Goal: Use online tool/utility: Use online tool/utility

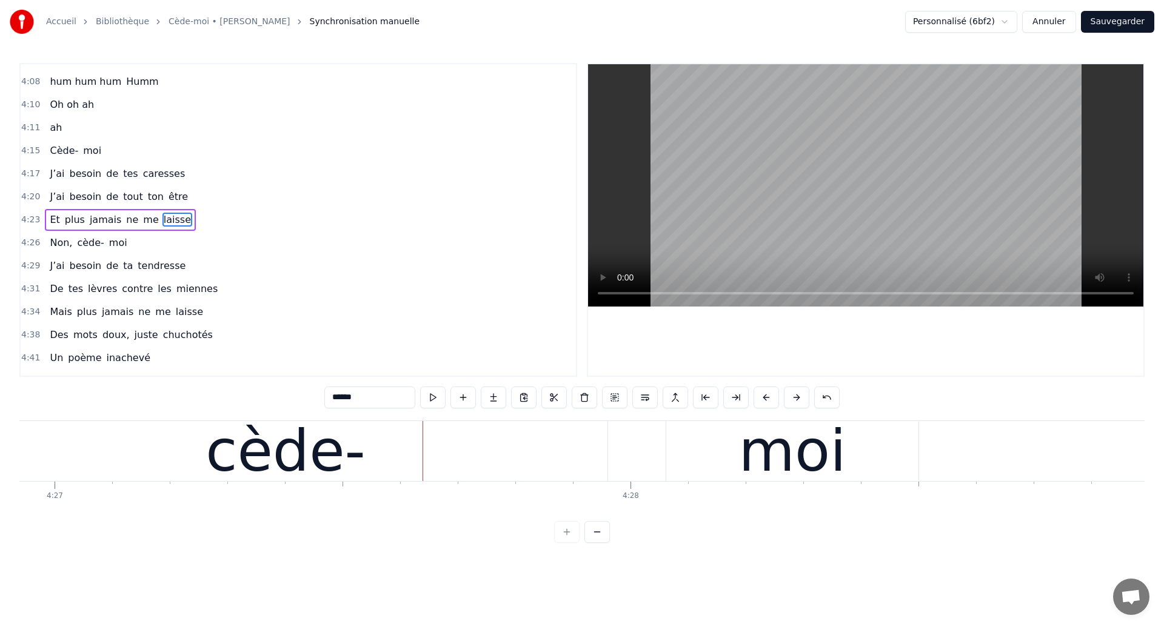
scroll to position [0, 153720]
click at [346, 459] on div "cède-" at bounding box center [289, 451] width 160 height 87
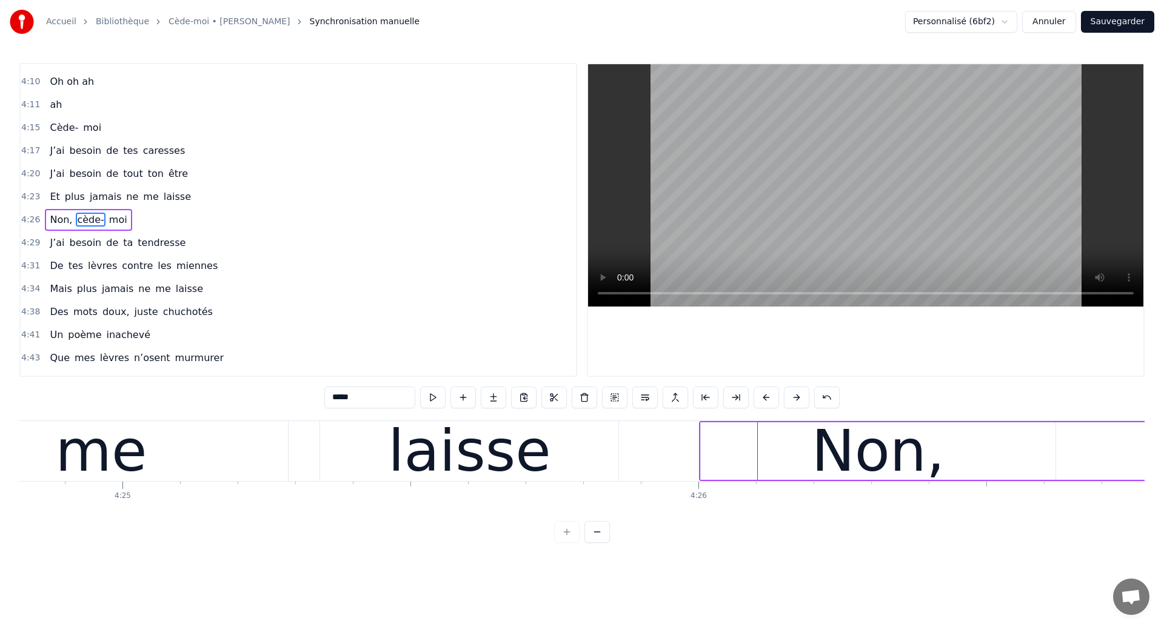
scroll to position [0, 152494]
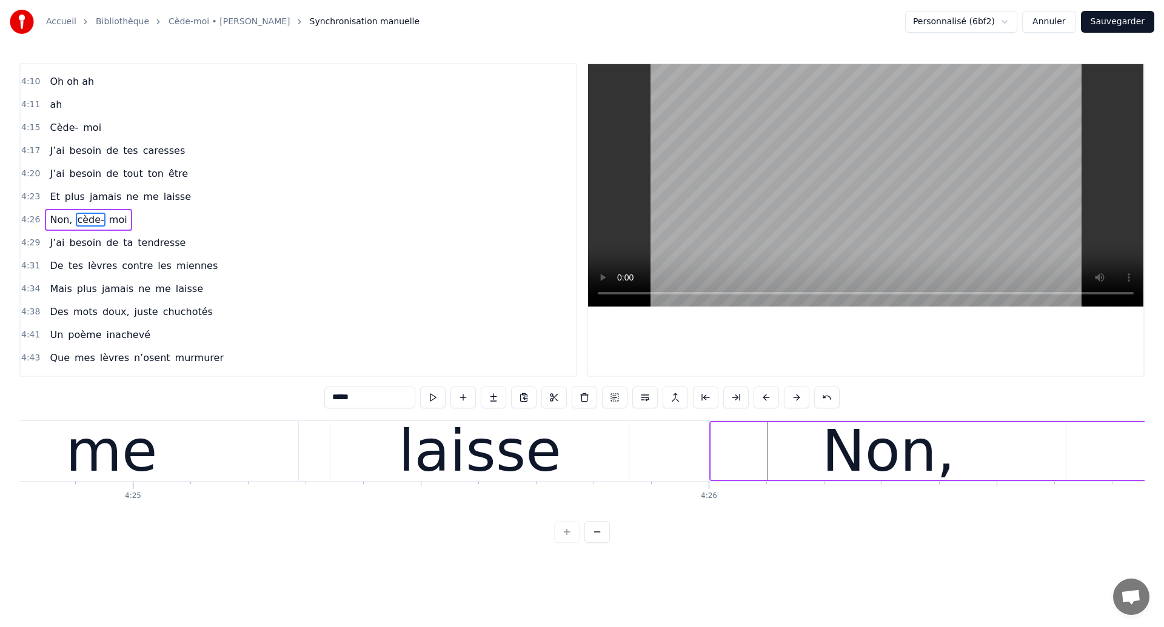
click at [124, 426] on div "me" at bounding box center [112, 451] width 92 height 87
type input "**"
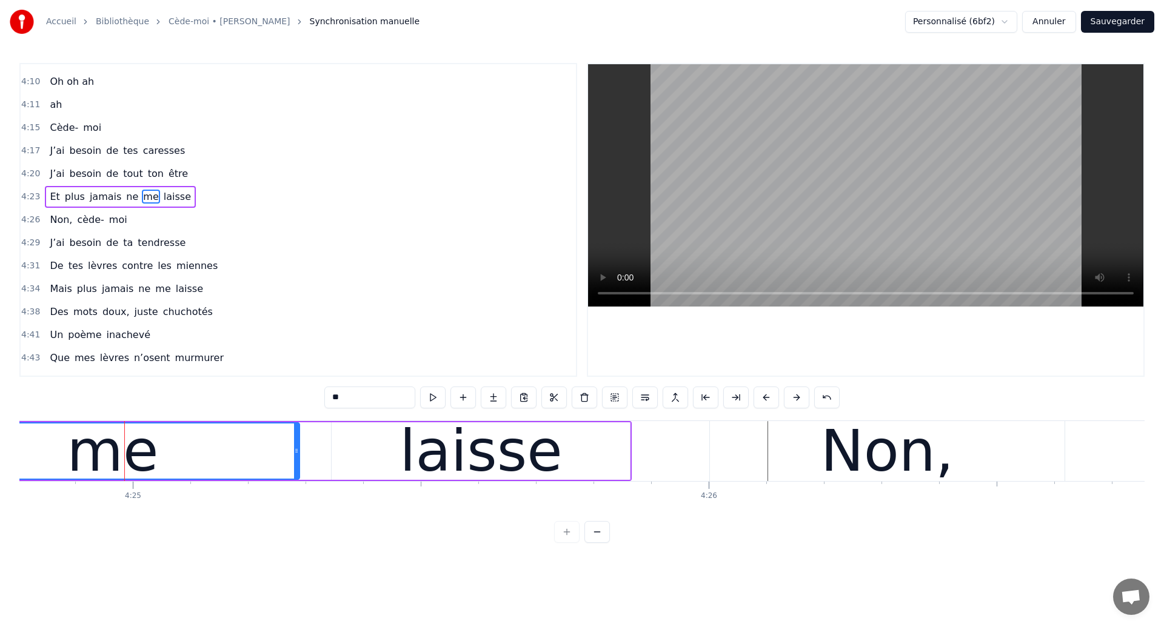
scroll to position [1929, 0]
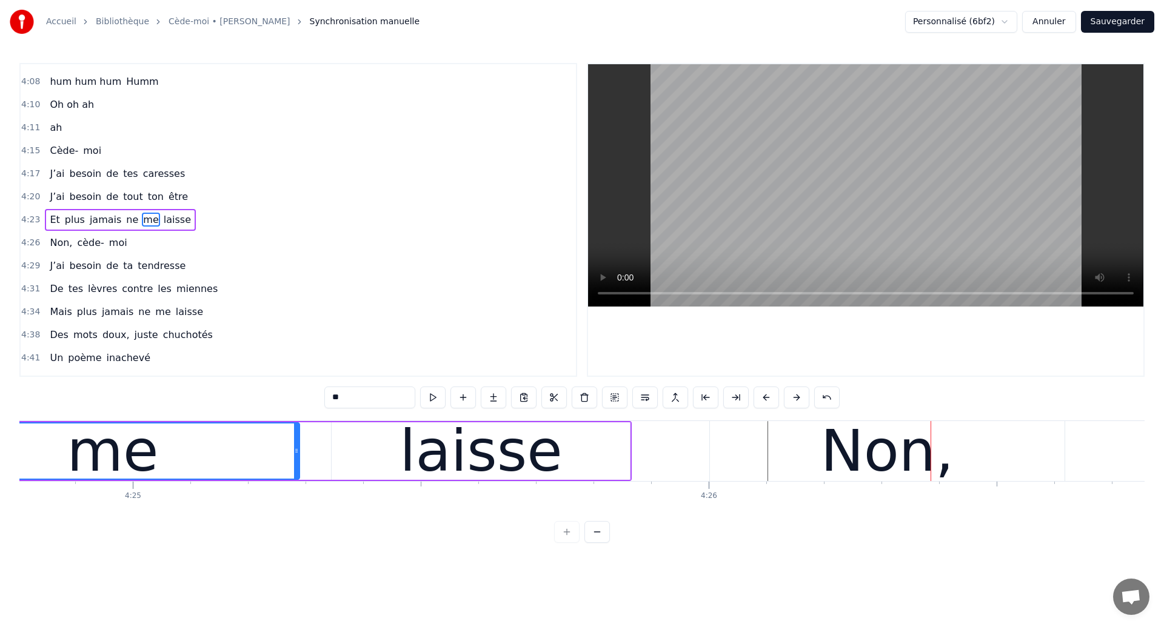
click at [215, 460] on div "me" at bounding box center [113, 451] width 372 height 55
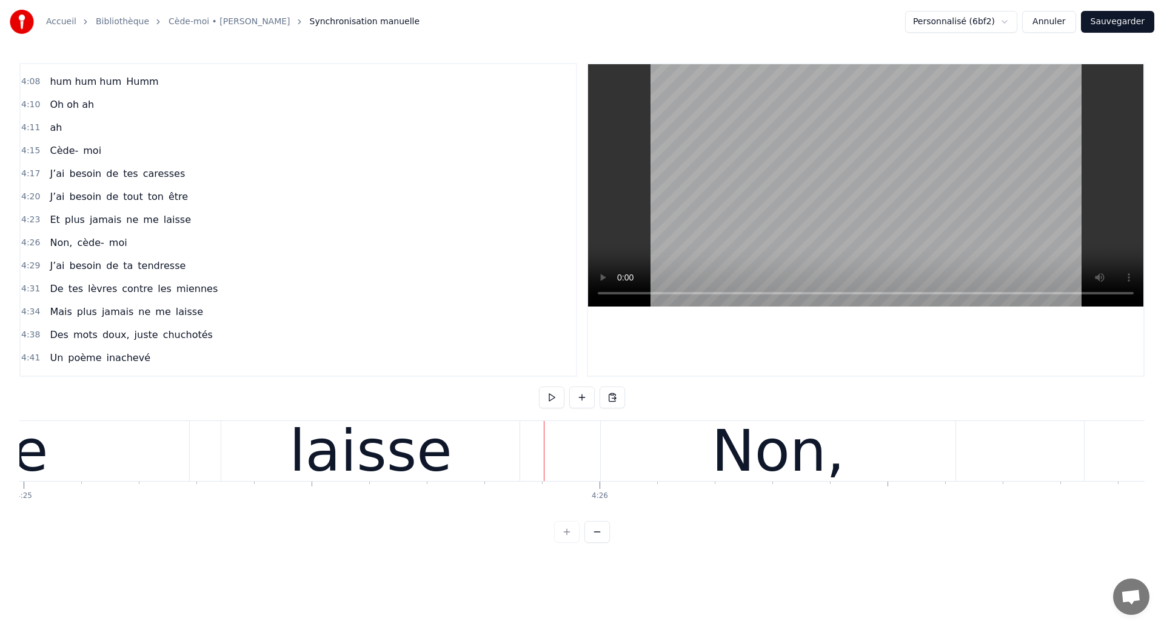
scroll to position [0, 152684]
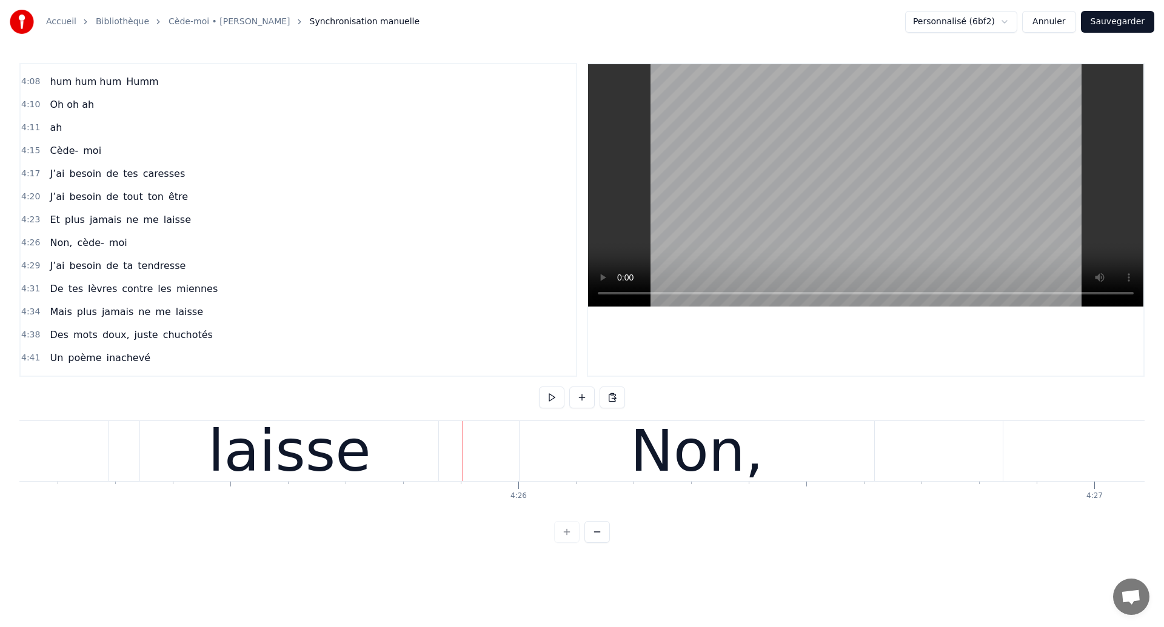
click at [295, 450] on div "laisse" at bounding box center [289, 451] width 162 height 87
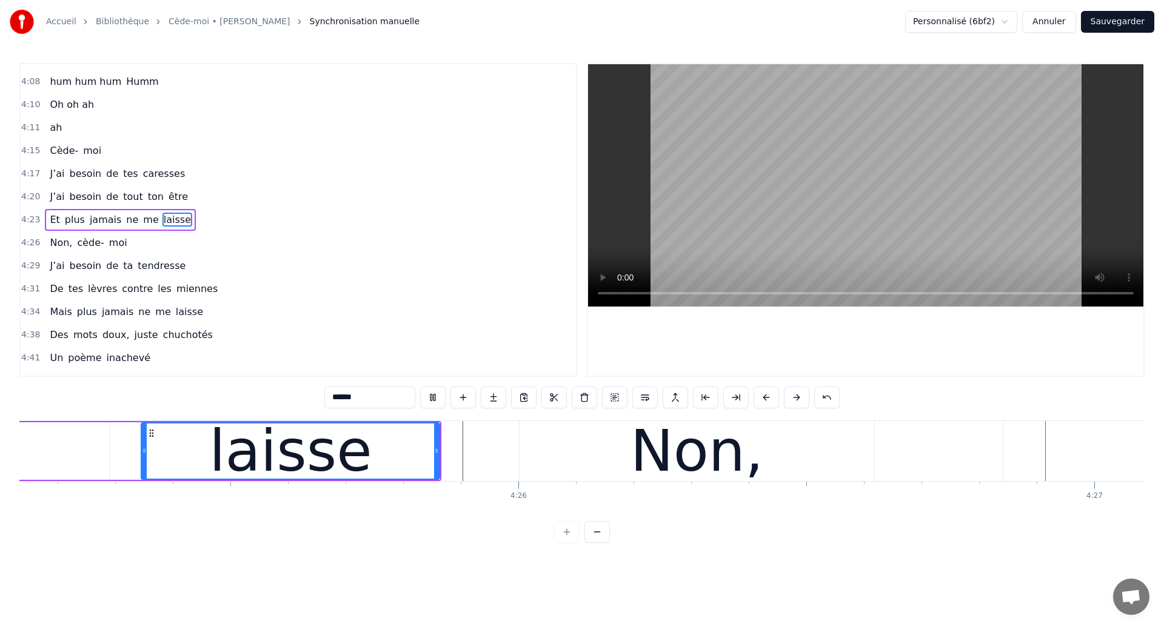
click at [703, 440] on div "Non," at bounding box center [696, 451] width 133 height 87
type input "****"
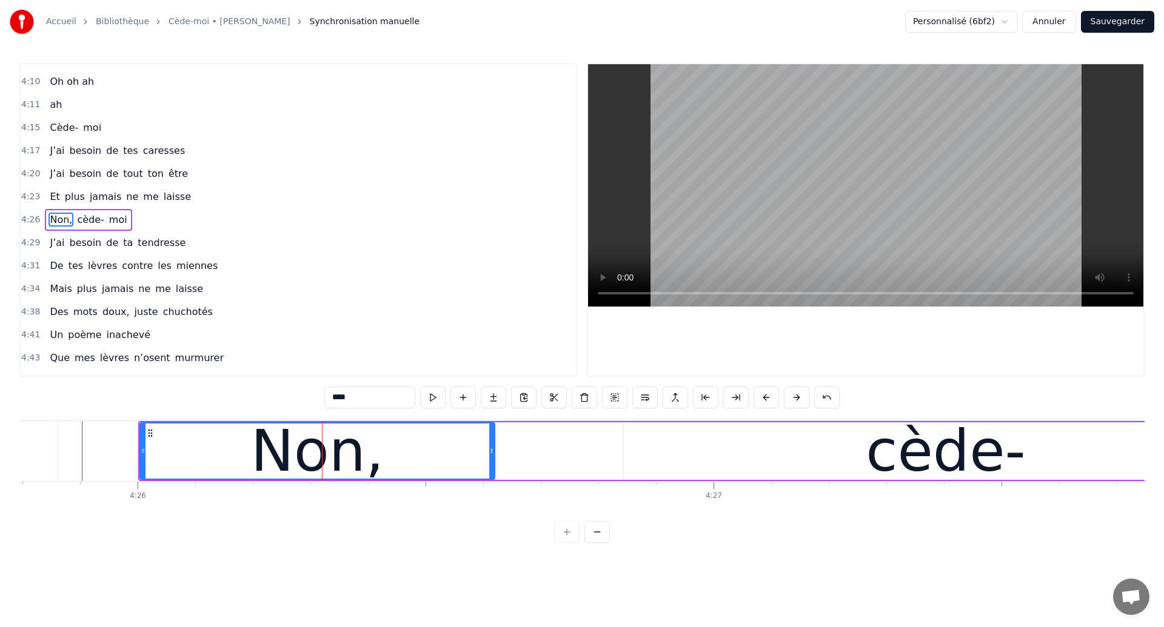
scroll to position [0, 153104]
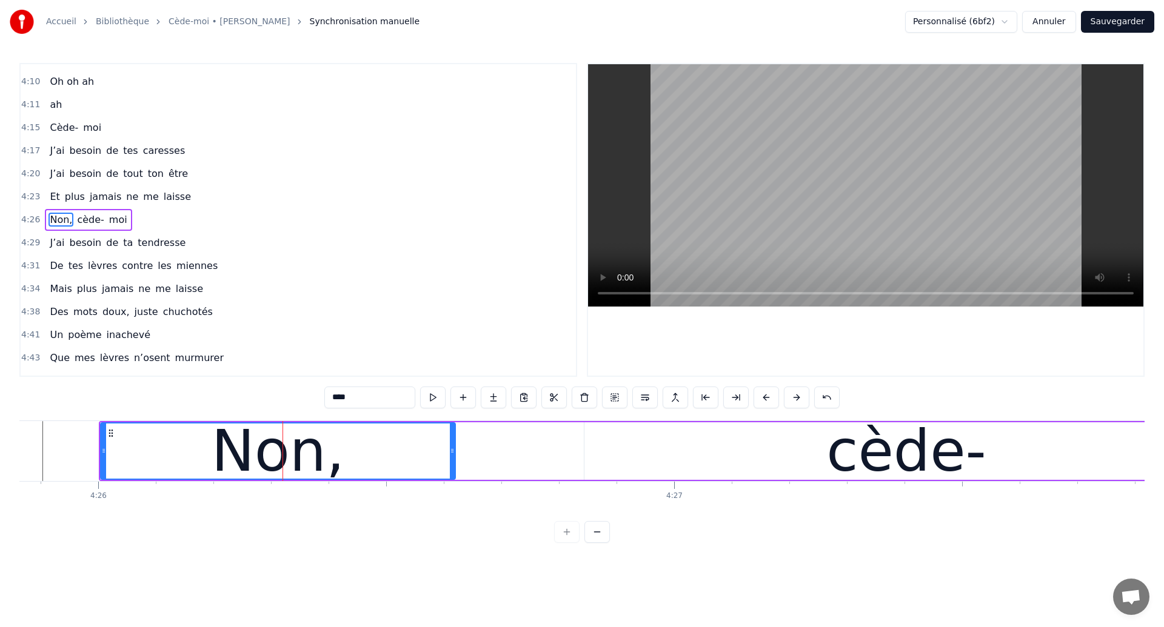
click at [313, 431] on div "Non," at bounding box center [278, 451] width 133 height 87
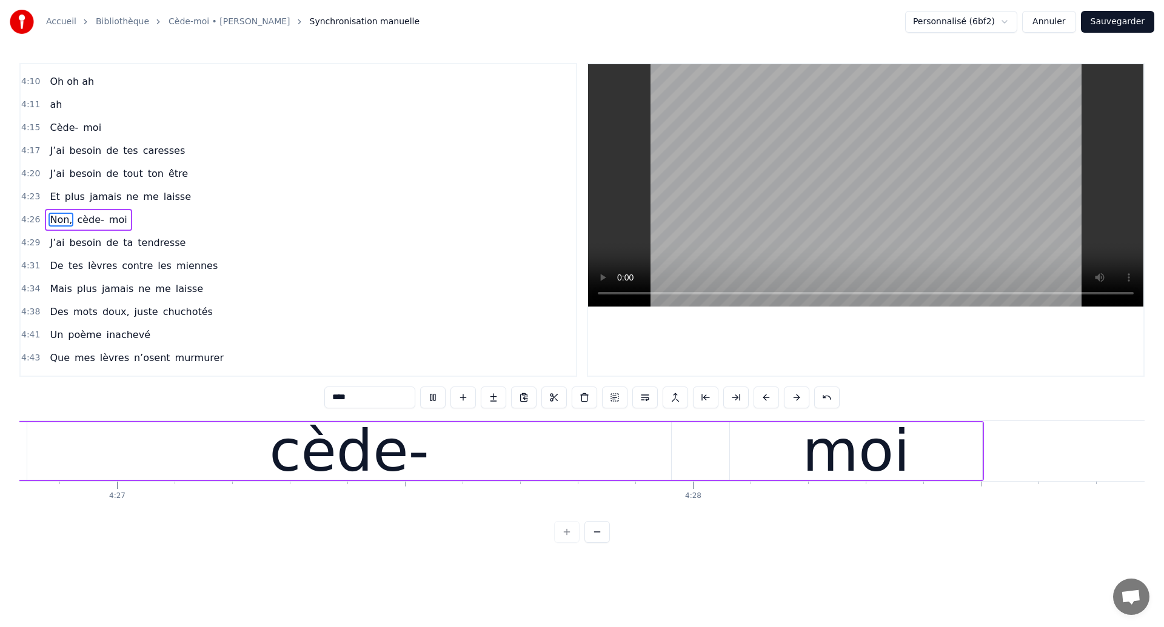
click at [647, 443] on div "Non, cède- moi" at bounding box center [263, 451] width 1442 height 60
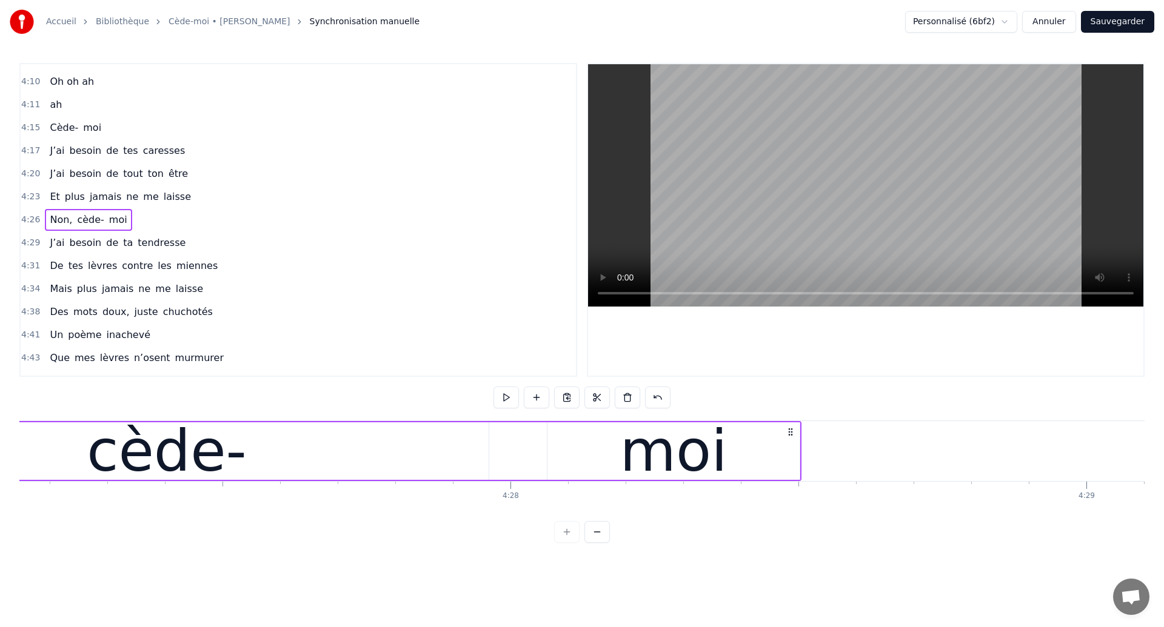
scroll to position [0, 153778]
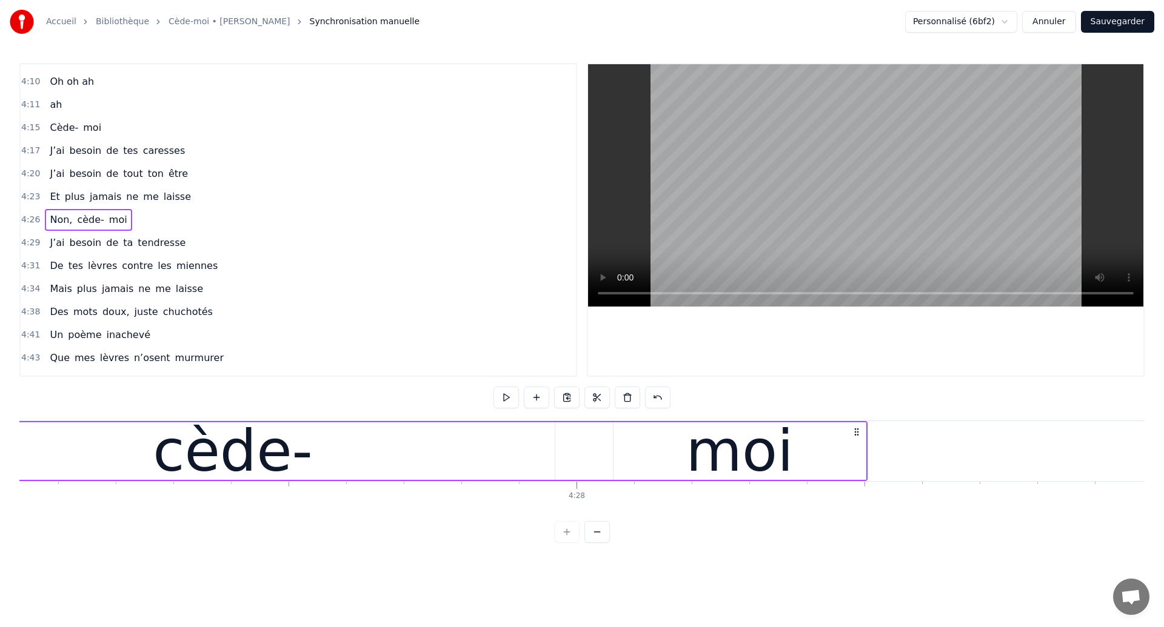
click at [245, 446] on div "cède-" at bounding box center [233, 451] width 160 height 87
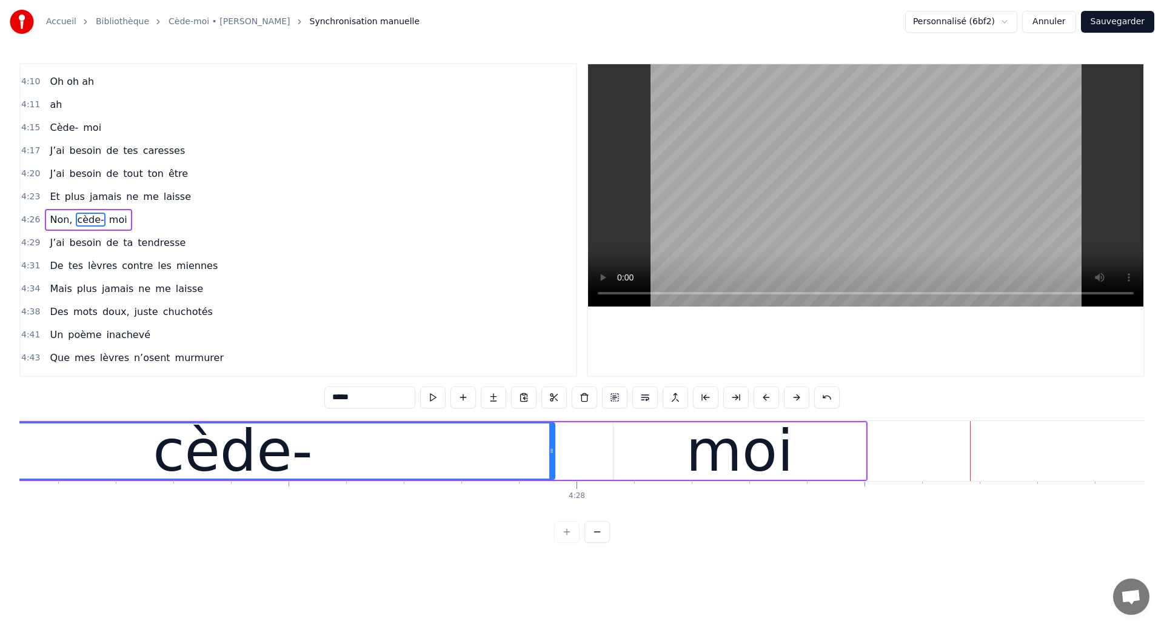
click at [398, 444] on div "cède-" at bounding box center [232, 451] width 643 height 55
click at [729, 450] on div "moi" at bounding box center [739, 451] width 107 height 87
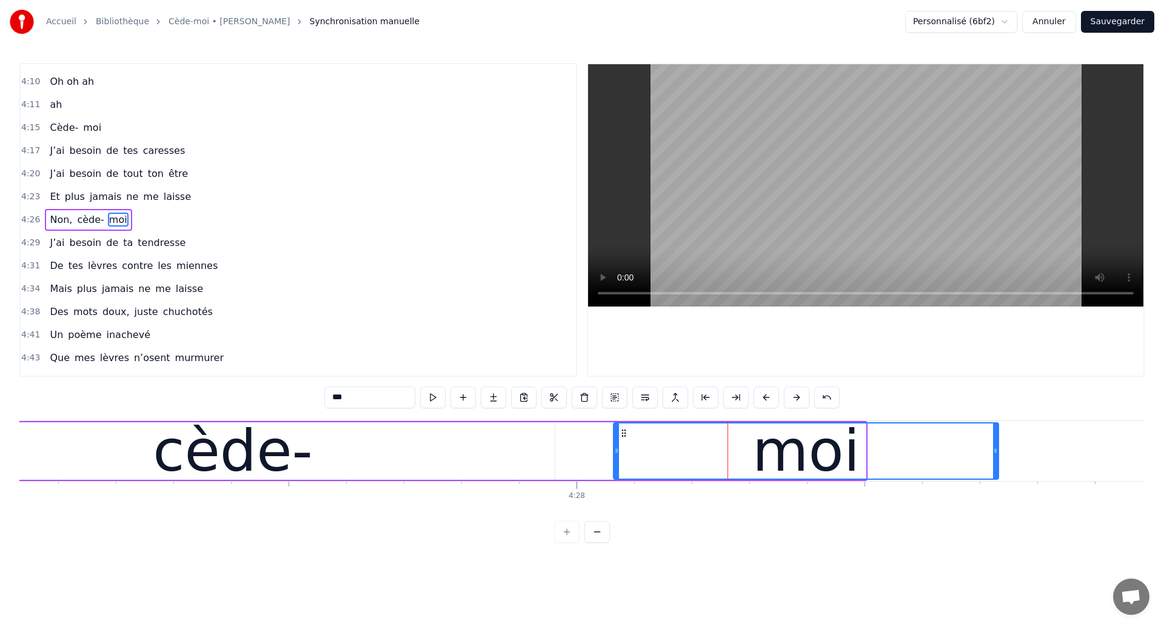
drag, startPoint x: 864, startPoint y: 459, endPoint x: 997, endPoint y: 467, distance: 133.0
click at [997, 467] on div at bounding box center [995, 451] width 5 height 55
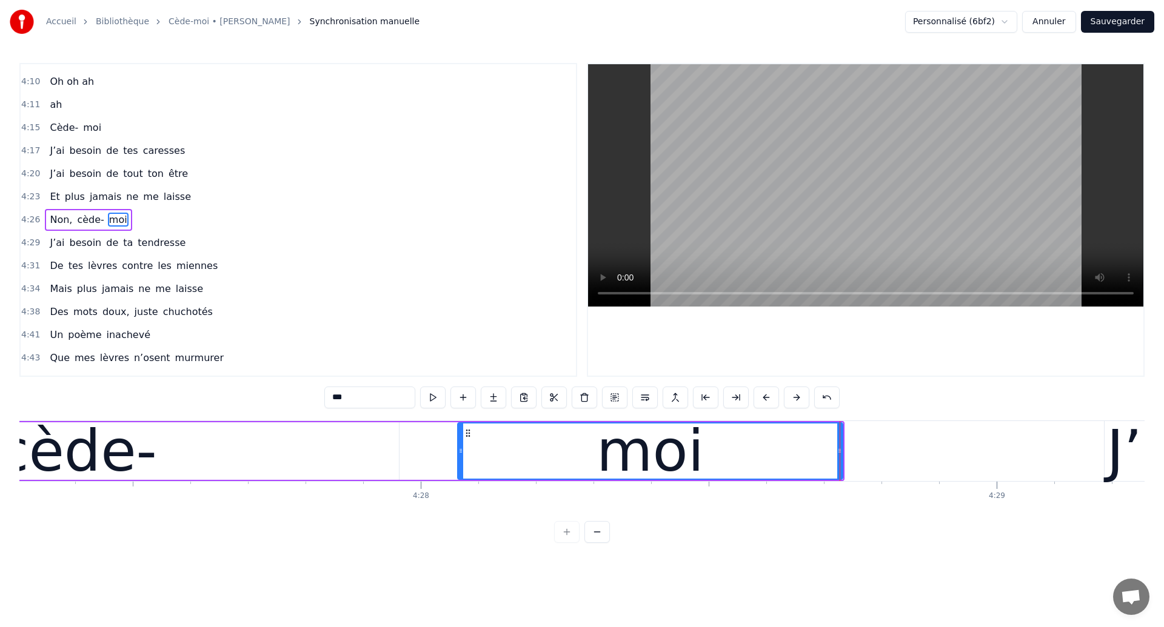
scroll to position [0, 153972]
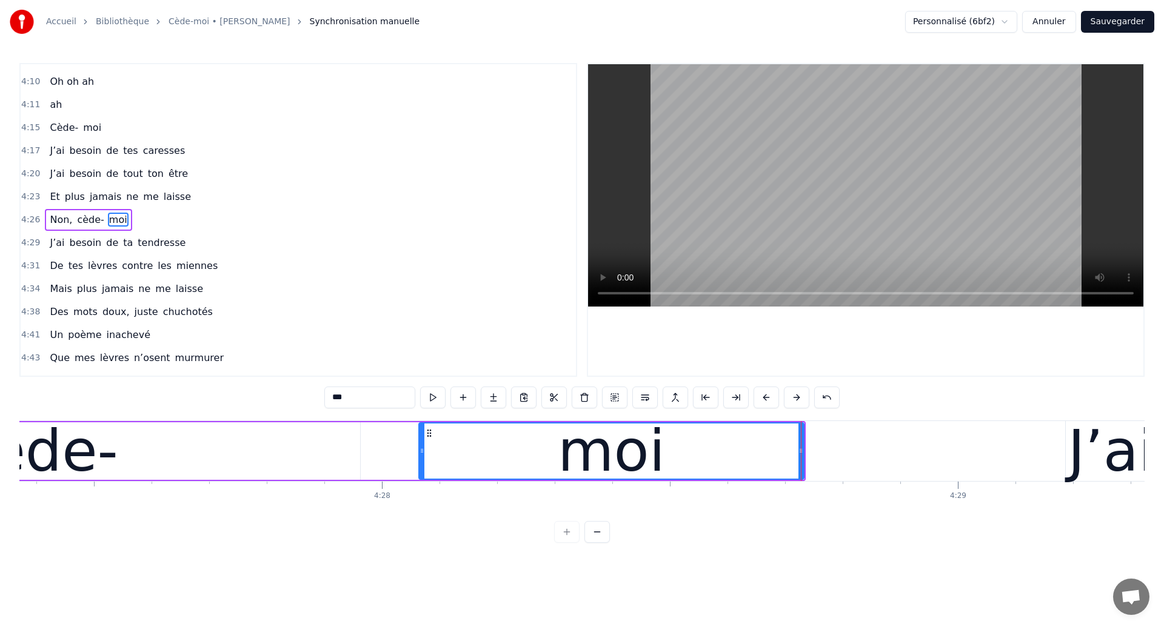
click at [207, 437] on div "cède-" at bounding box center [38, 452] width 644 height 58
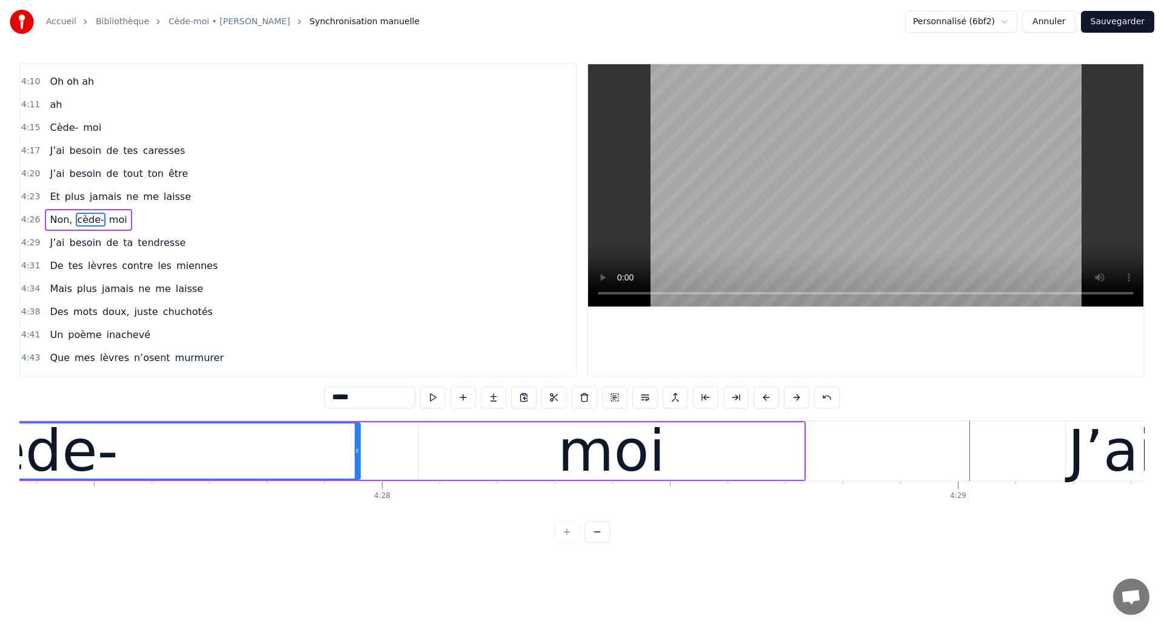
click at [78, 448] on div "cède-" at bounding box center [38, 451] width 160 height 87
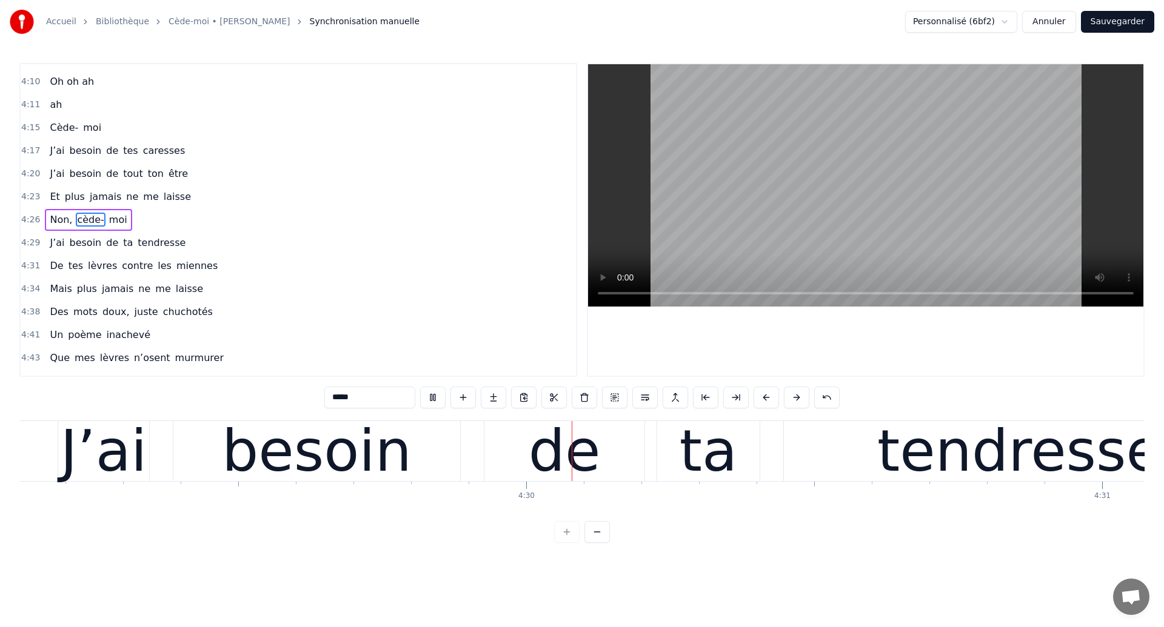
scroll to position [0, 155197]
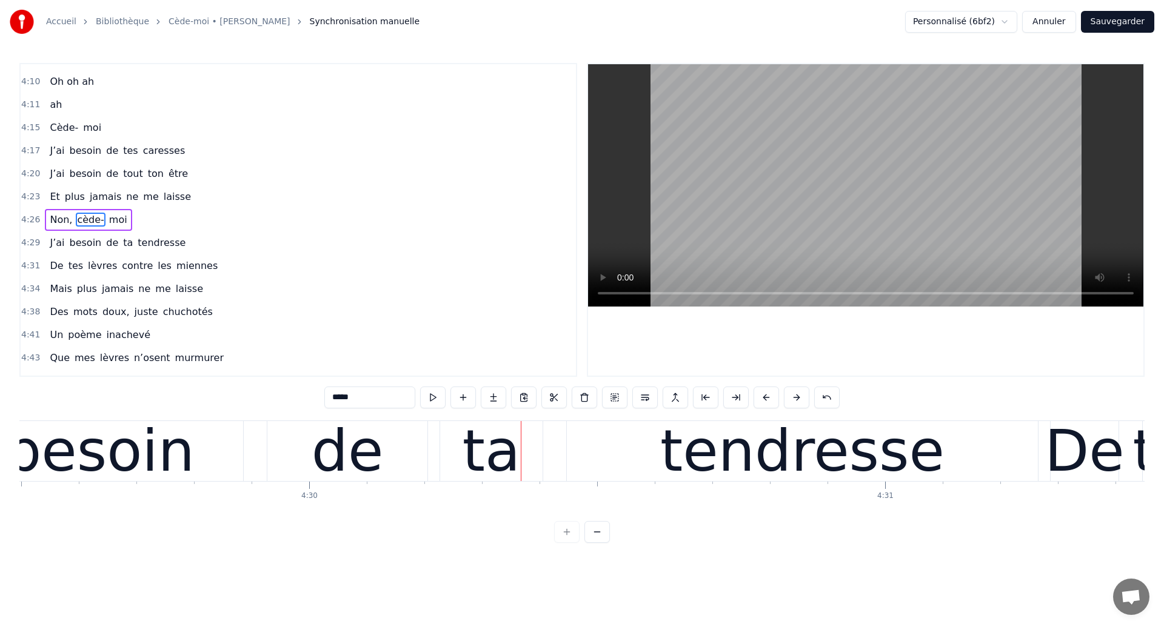
click at [329, 465] on div "de" at bounding box center [348, 451] width 72 height 87
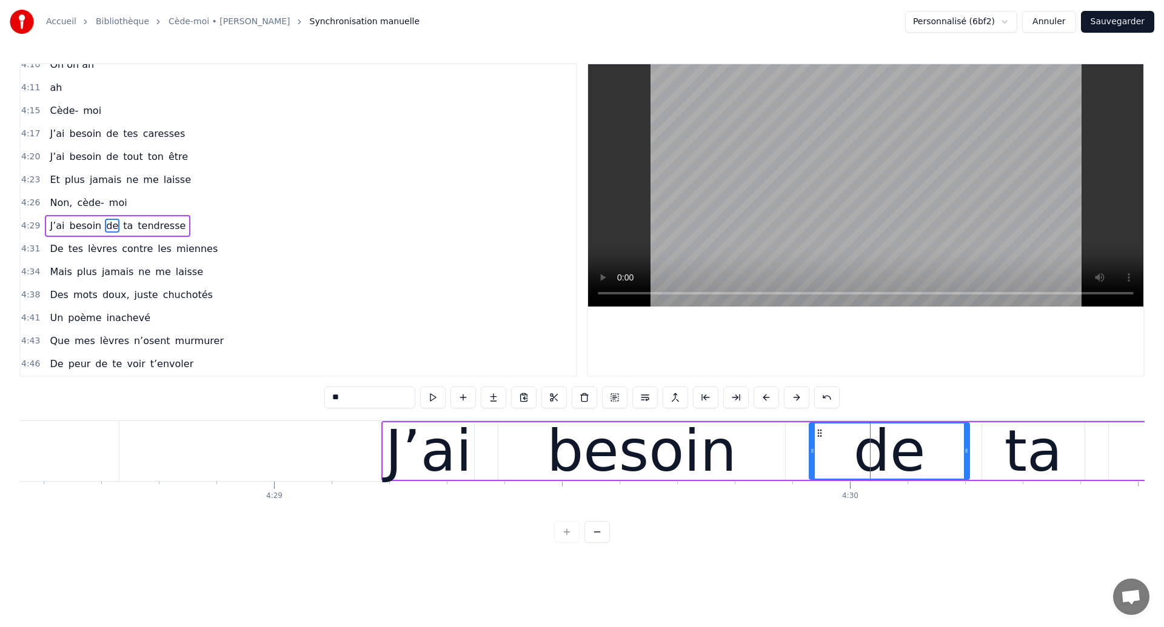
scroll to position [0, 154601]
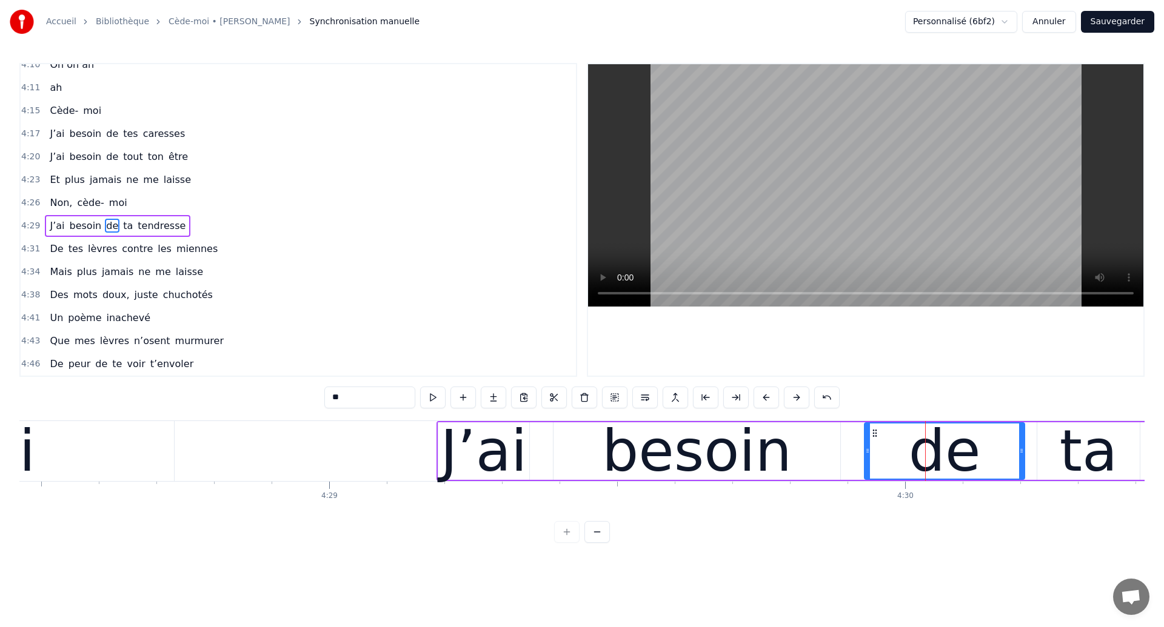
type input "***"
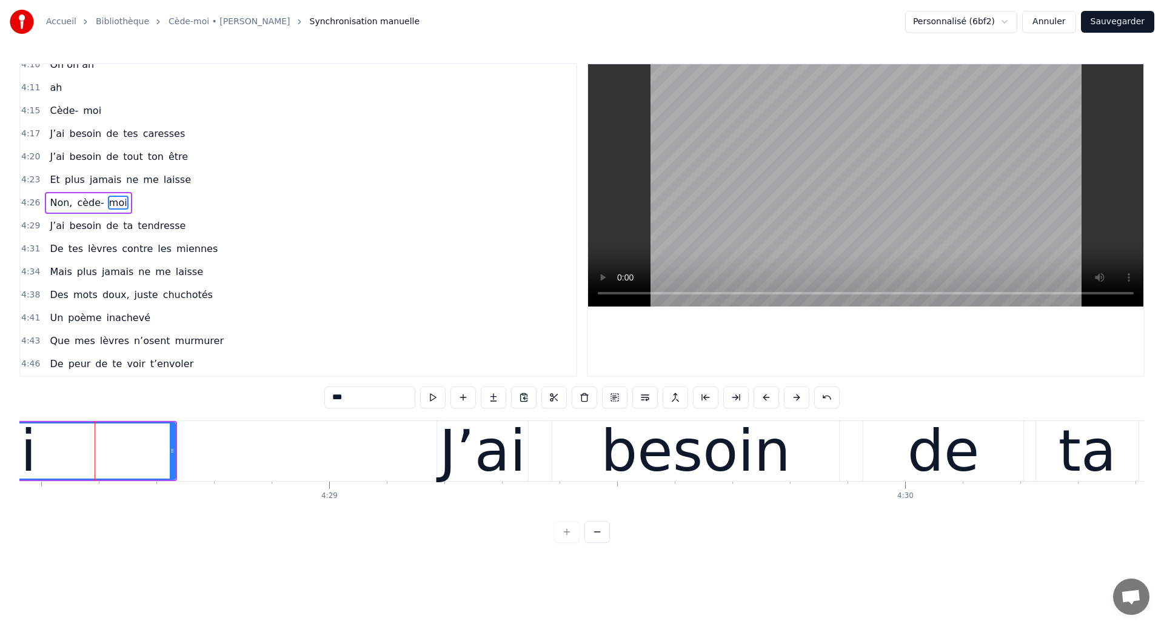
scroll to position [1952, 0]
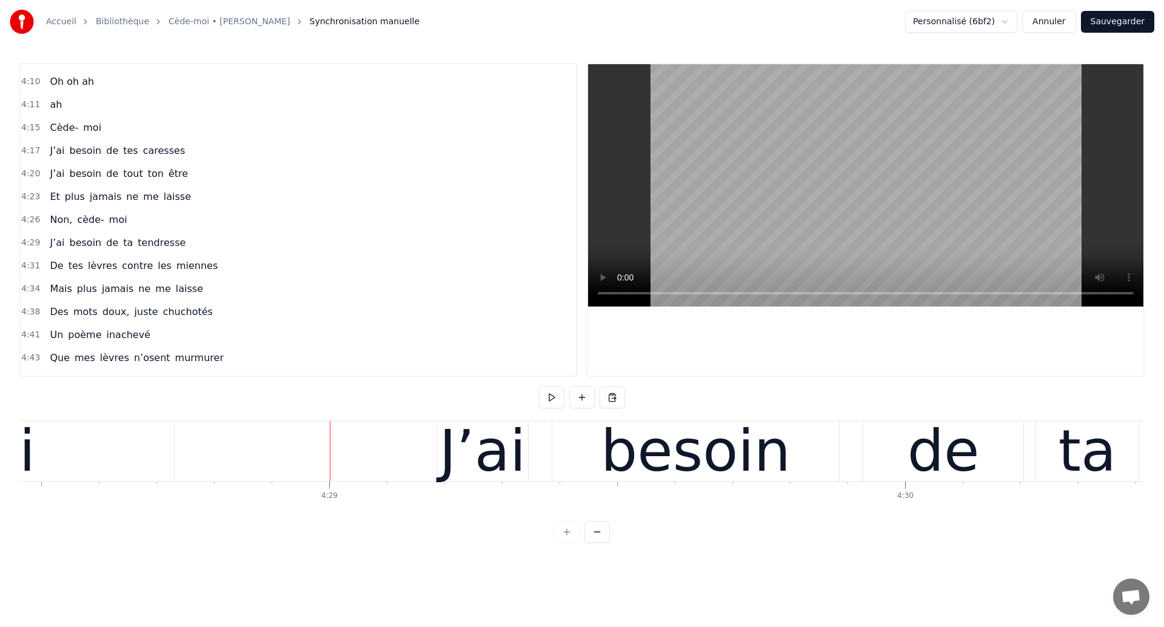
click at [538, 468] on div "J’ai besoin de ta tendresse" at bounding box center [1036, 451] width 1200 height 60
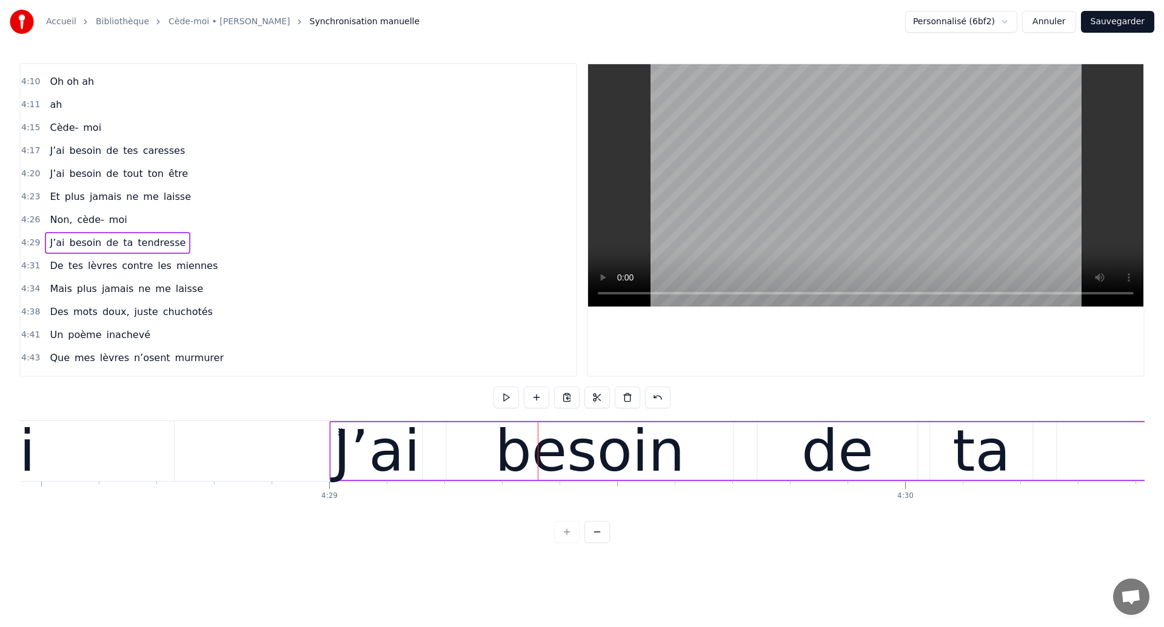
drag, startPoint x: 446, startPoint y: 432, endPoint x: 339, endPoint y: 452, distance: 108.7
click at [339, 452] on div "J’ai besoin de ta tendresse" at bounding box center [929, 451] width 1200 height 60
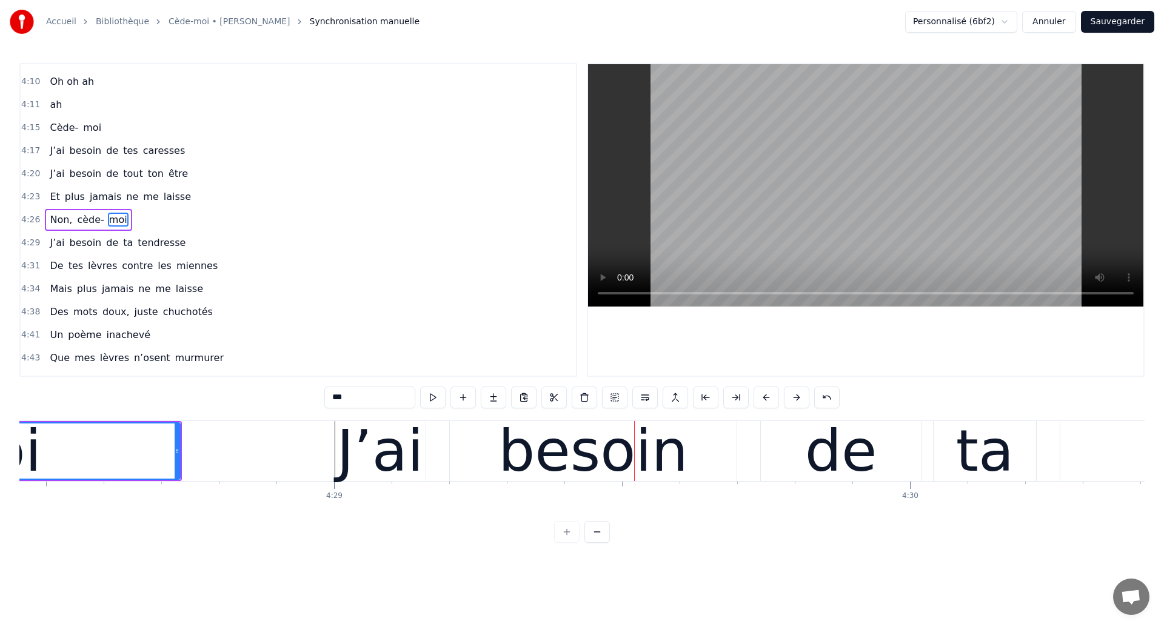
click at [721, 474] on div "besoin" at bounding box center [593, 451] width 287 height 60
type input "******"
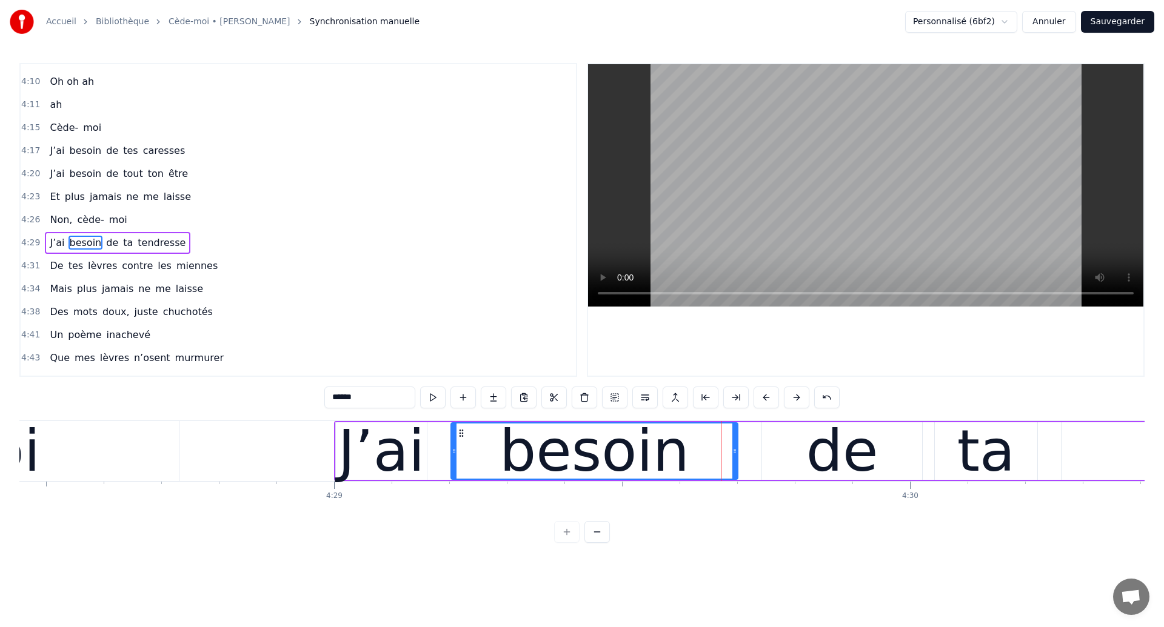
scroll to position [1969, 0]
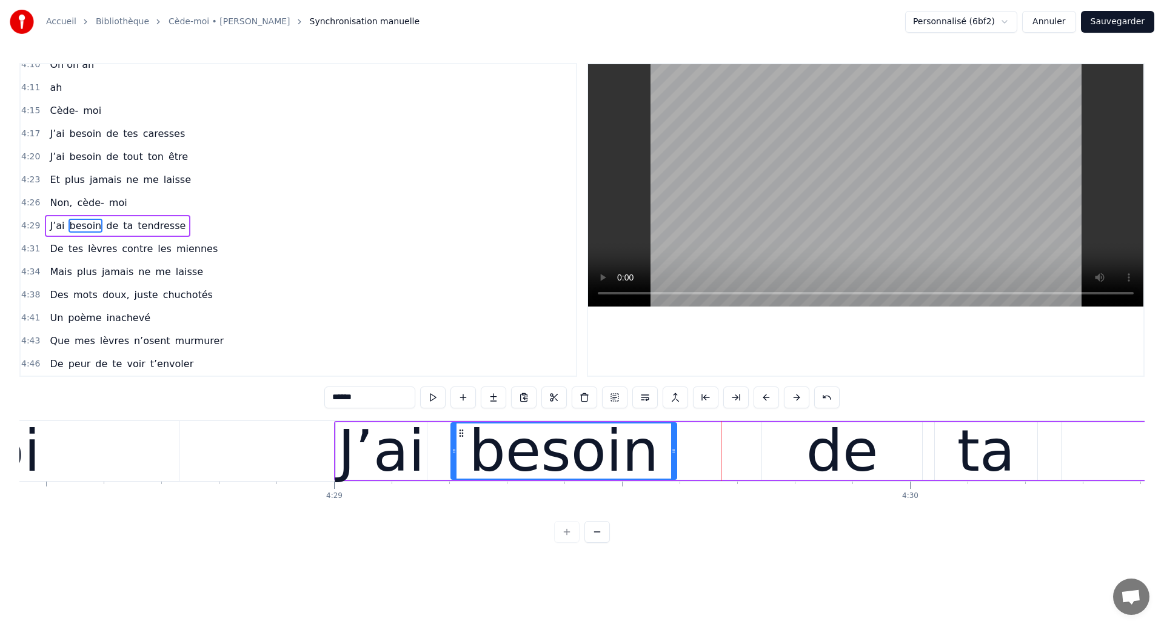
drag, startPoint x: 737, startPoint y: 467, endPoint x: 677, endPoint y: 468, distance: 60.6
click at [676, 468] on div at bounding box center [673, 451] width 5 height 55
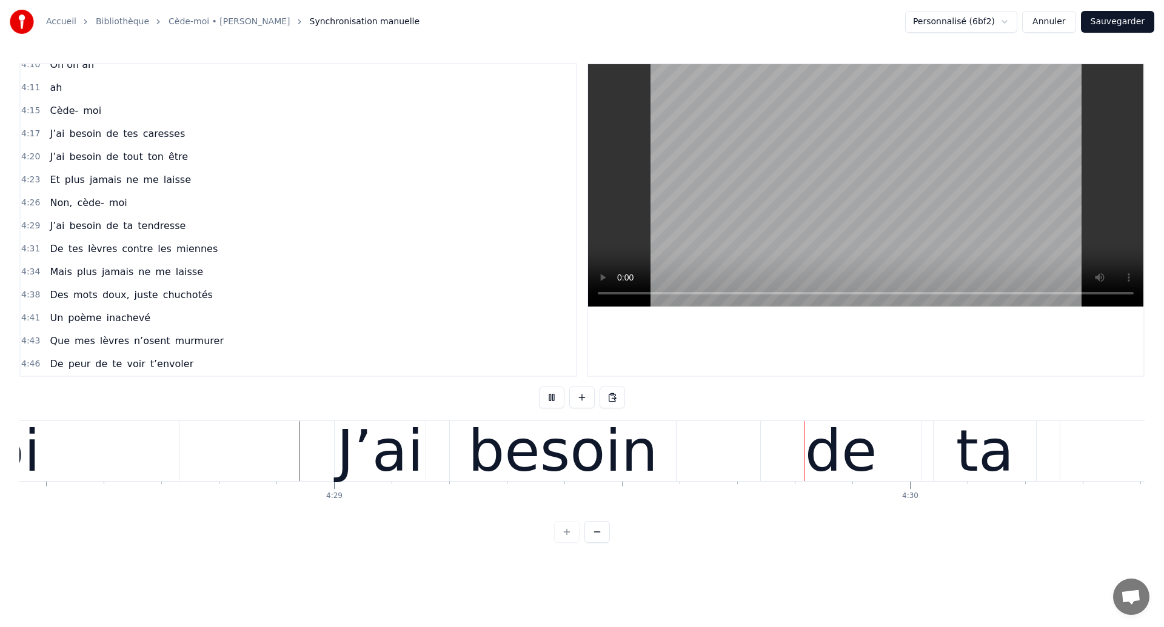
click at [629, 454] on div "besoin" at bounding box center [563, 451] width 190 height 87
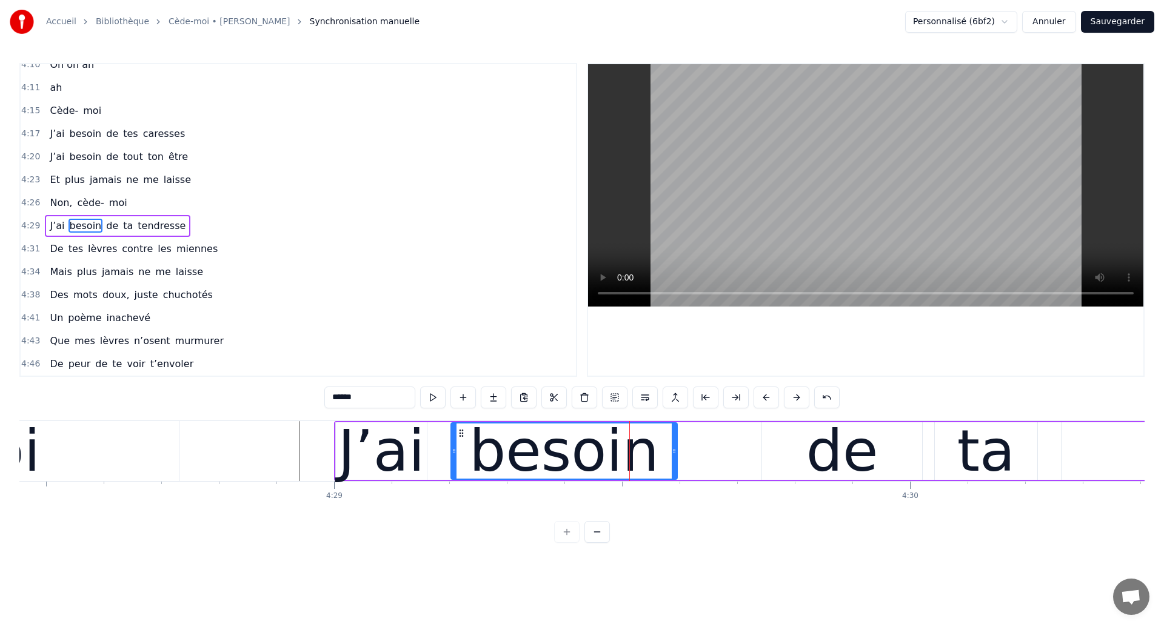
click at [832, 453] on div "de" at bounding box center [842, 451] width 72 height 87
type input "**"
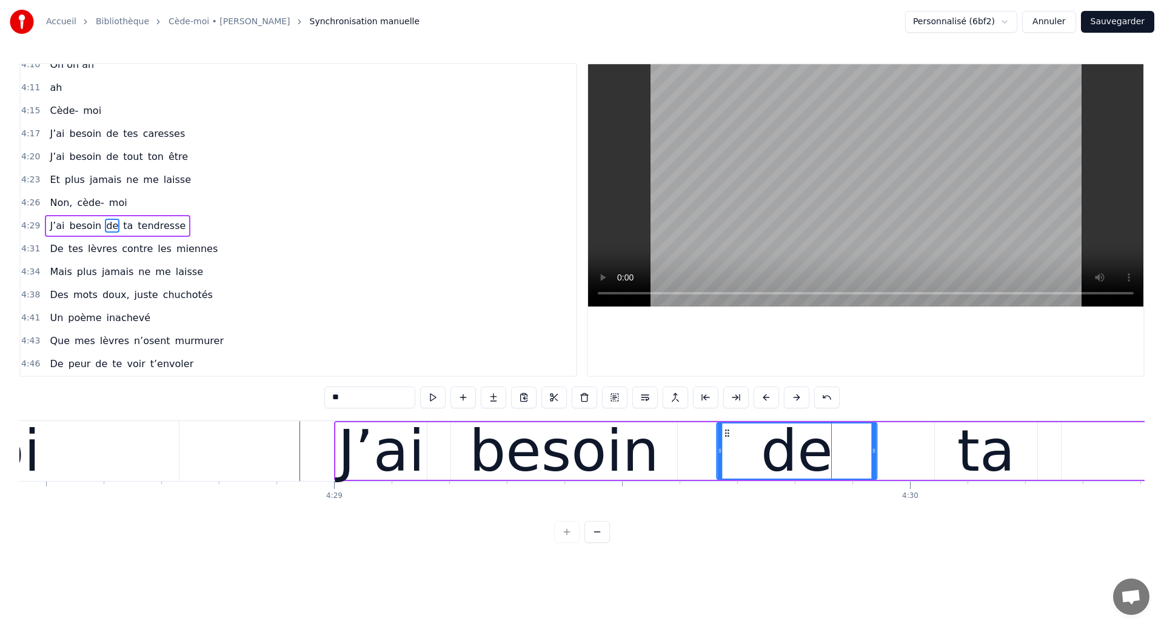
drag, startPoint x: 772, startPoint y: 434, endPoint x: 727, endPoint y: 446, distance: 46.3
click at [727, 446] on div "de" at bounding box center [796, 451] width 159 height 55
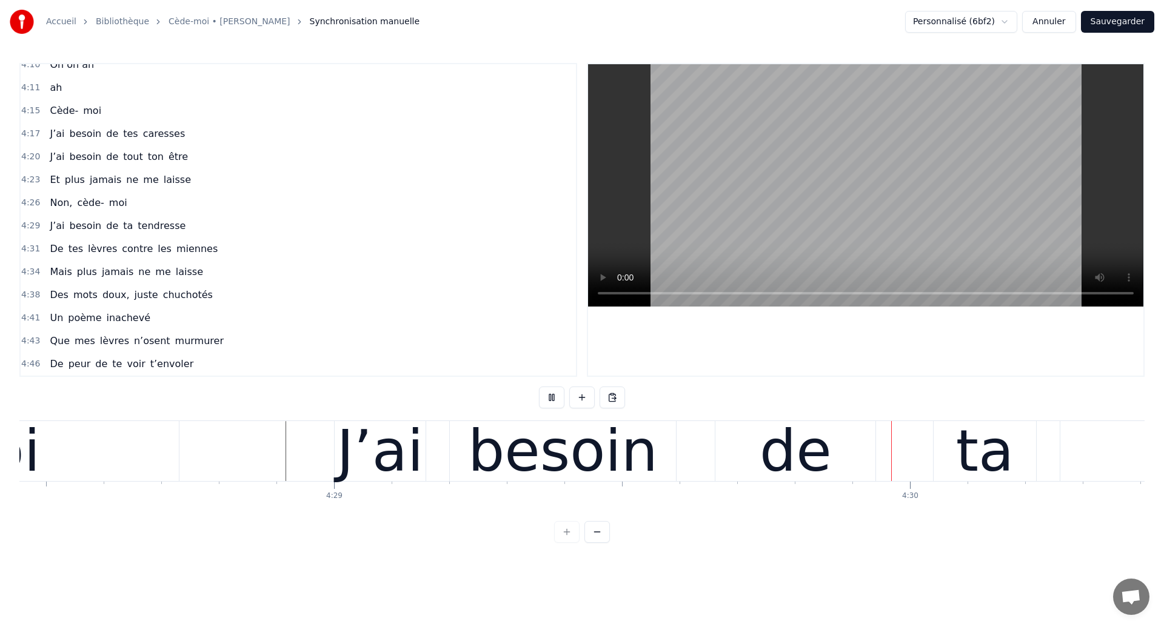
click at [707, 414] on div "0:04 Ouh ouh ouh 0:05 [PERSON_NAME] wèèè yèèèè 0:23 L’amour s’est glissé dans m…" at bounding box center [581, 303] width 1125 height 480
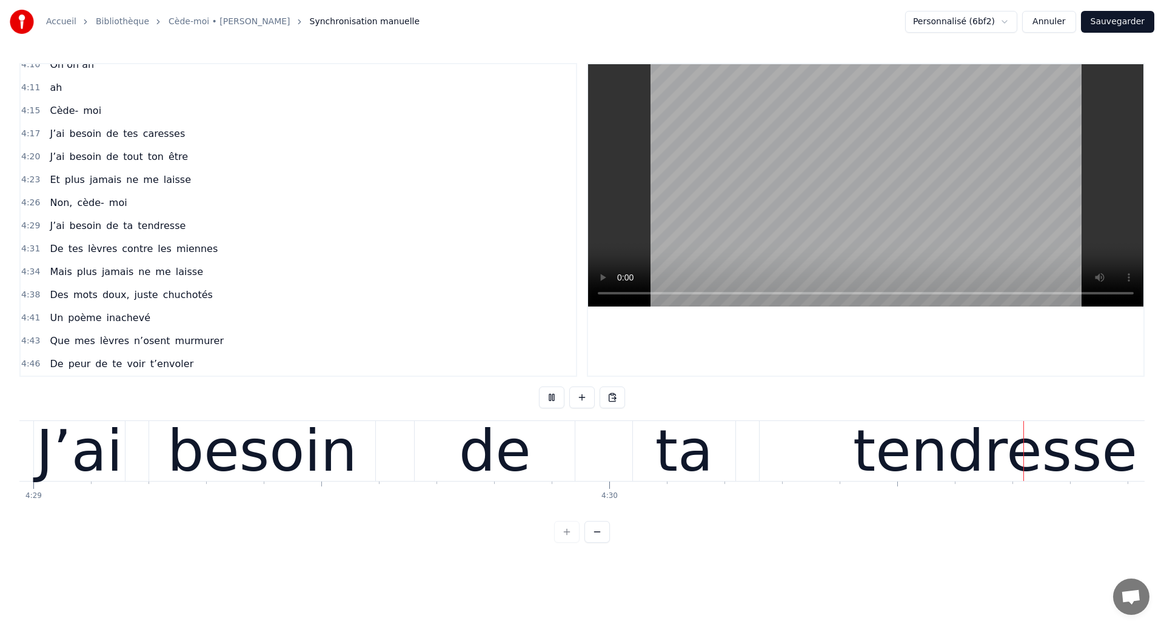
click at [757, 421] on div "J’ai besoin de ta tendresse" at bounding box center [633, 451] width 1200 height 60
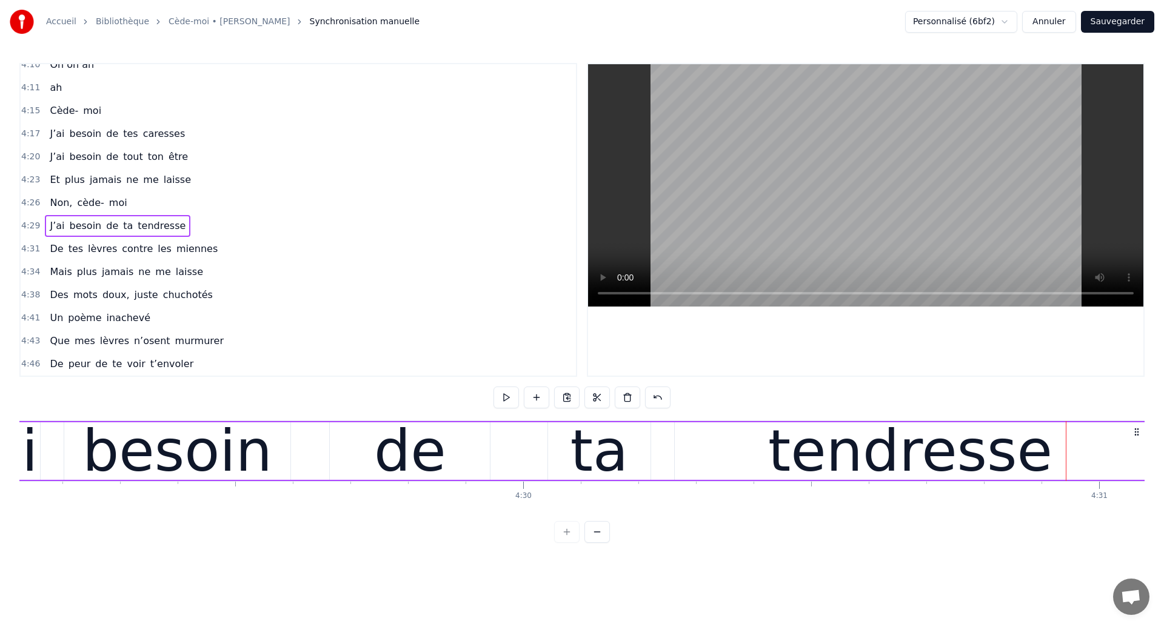
scroll to position [0, 154847]
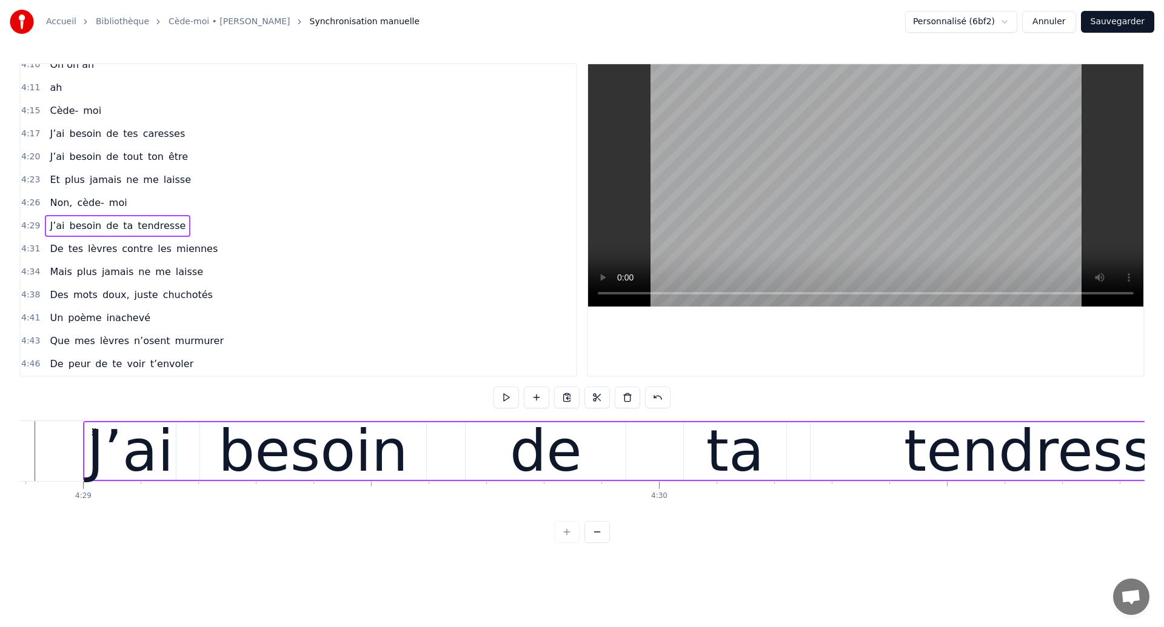
click at [319, 423] on div "besoin" at bounding box center [313, 451] width 190 height 87
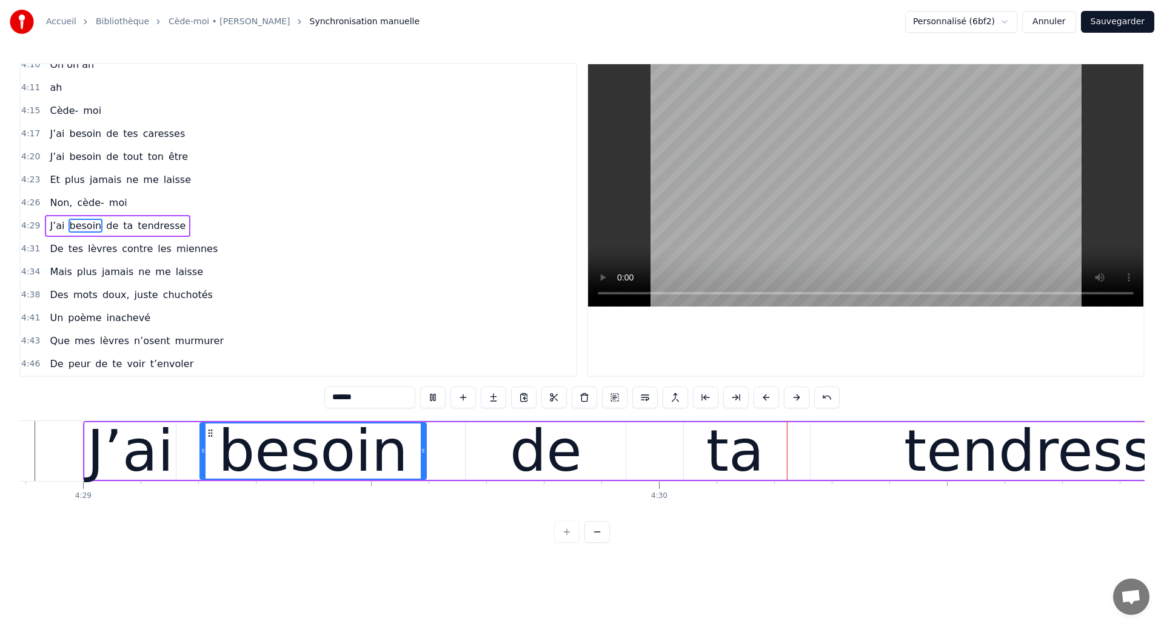
click at [583, 446] on div "de" at bounding box center [546, 452] width 160 height 58
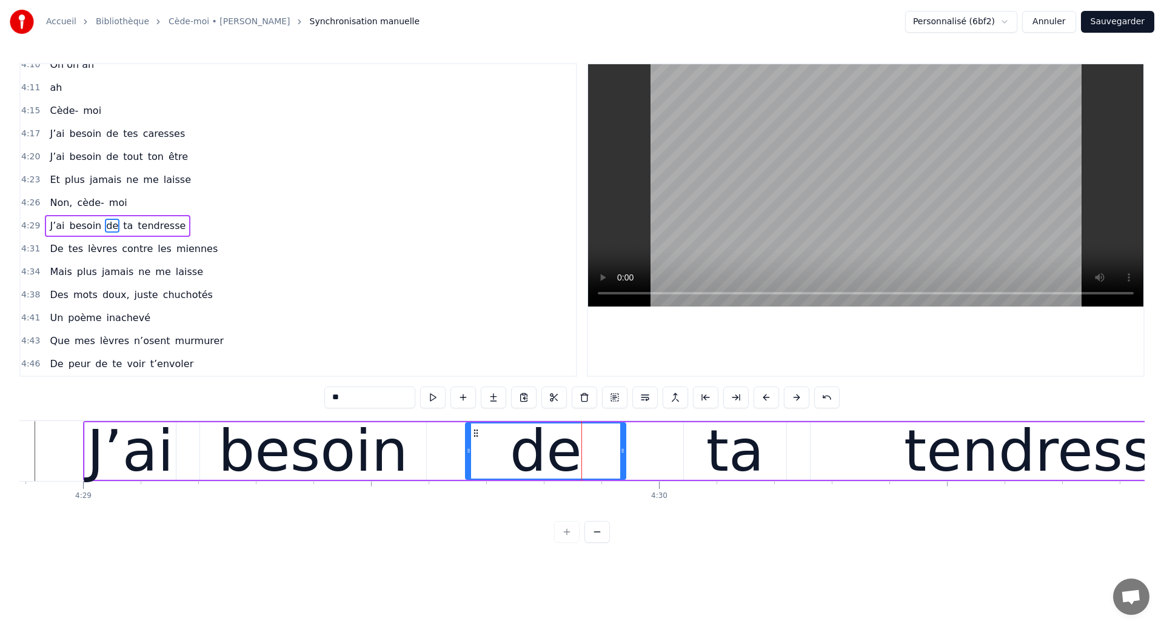
click at [746, 453] on div "ta" at bounding box center [735, 451] width 58 height 87
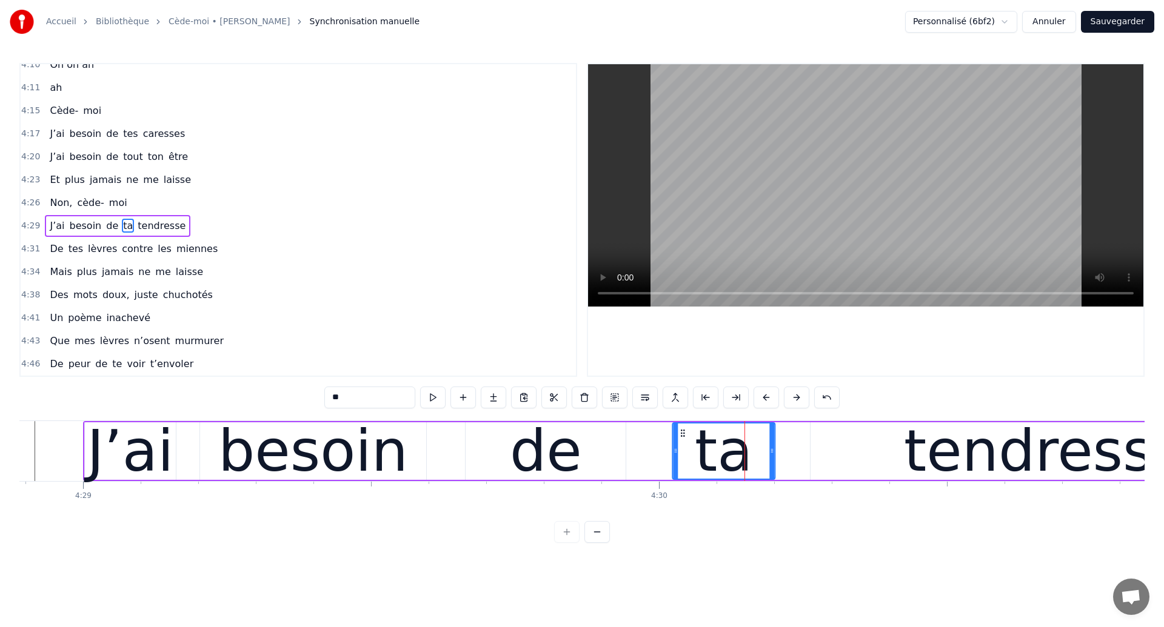
drag, startPoint x: 697, startPoint y: 431, endPoint x: 685, endPoint y: 433, distance: 11.8
click at [685, 433] on icon at bounding box center [683, 434] width 10 height 10
click at [237, 441] on div "besoin" at bounding box center [313, 451] width 190 height 87
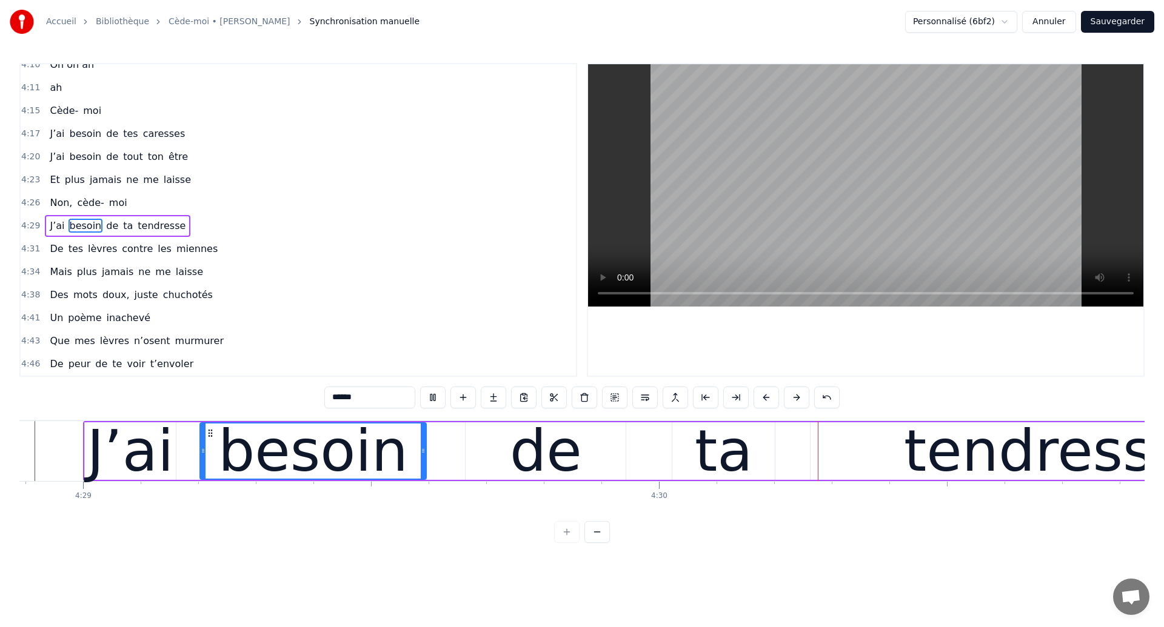
click at [551, 433] on div "de" at bounding box center [546, 451] width 72 height 87
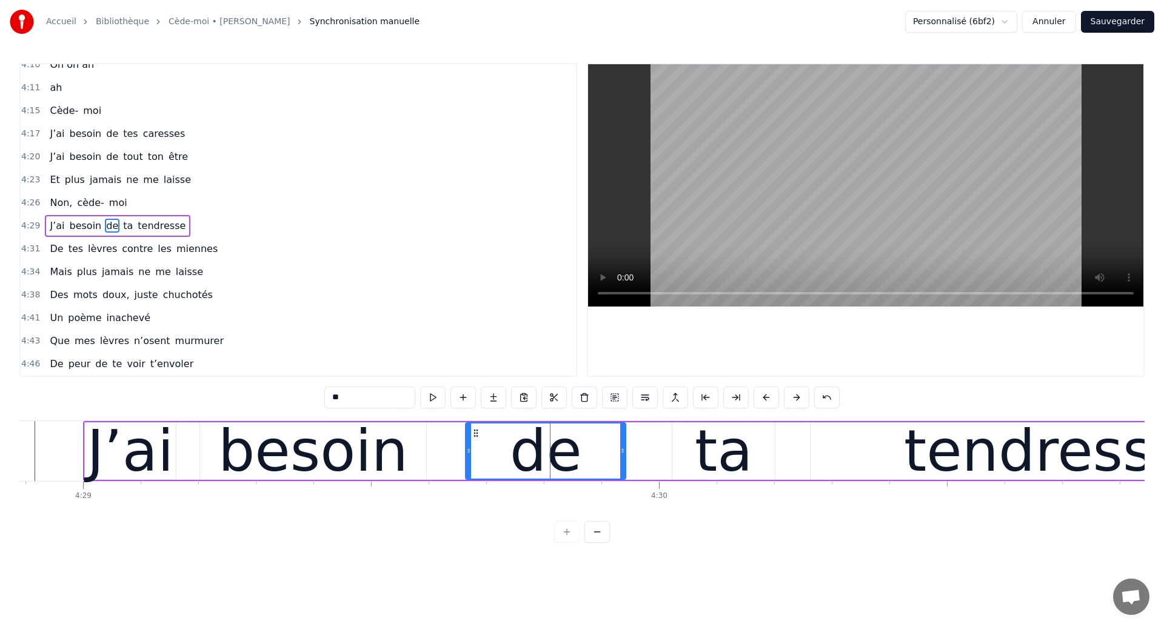
click at [717, 435] on div "ta" at bounding box center [724, 451] width 58 height 87
type input "**"
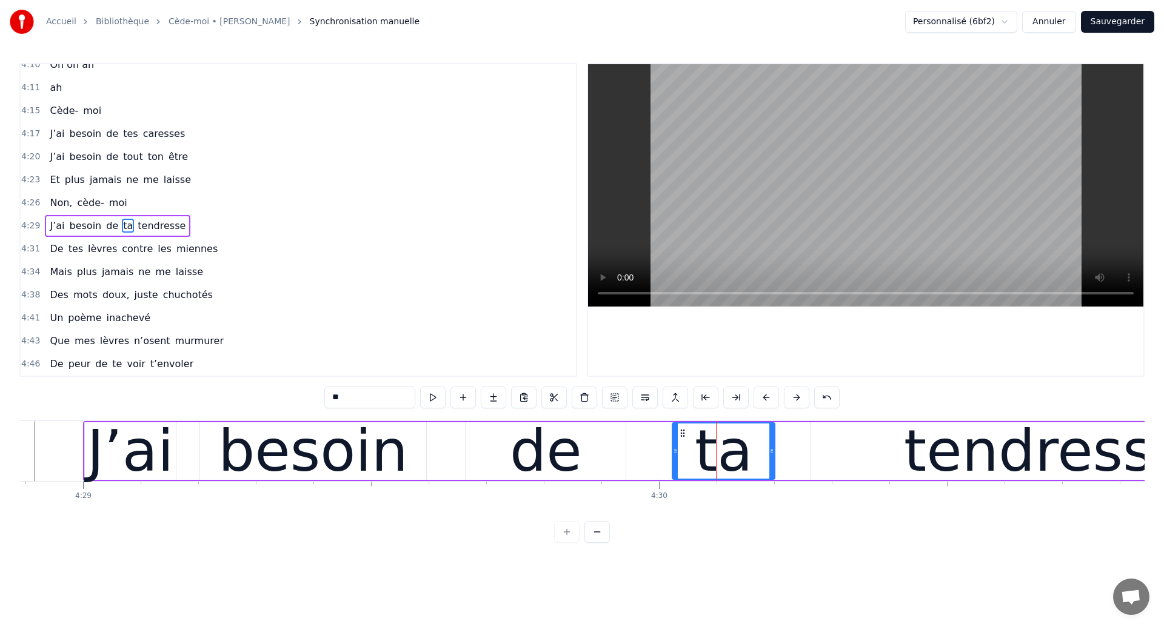
drag, startPoint x: 689, startPoint y: 432, endPoint x: 655, endPoint y: 438, distance: 34.6
click at [654, 438] on div "J’ai besoin de ta tendresse" at bounding box center [683, 451] width 1200 height 60
click at [690, 447] on div "ta" at bounding box center [723, 452] width 102 height 58
drag, startPoint x: 681, startPoint y: 432, endPoint x: 651, endPoint y: 443, distance: 32.0
click at [651, 443] on div "ta" at bounding box center [693, 451] width 101 height 55
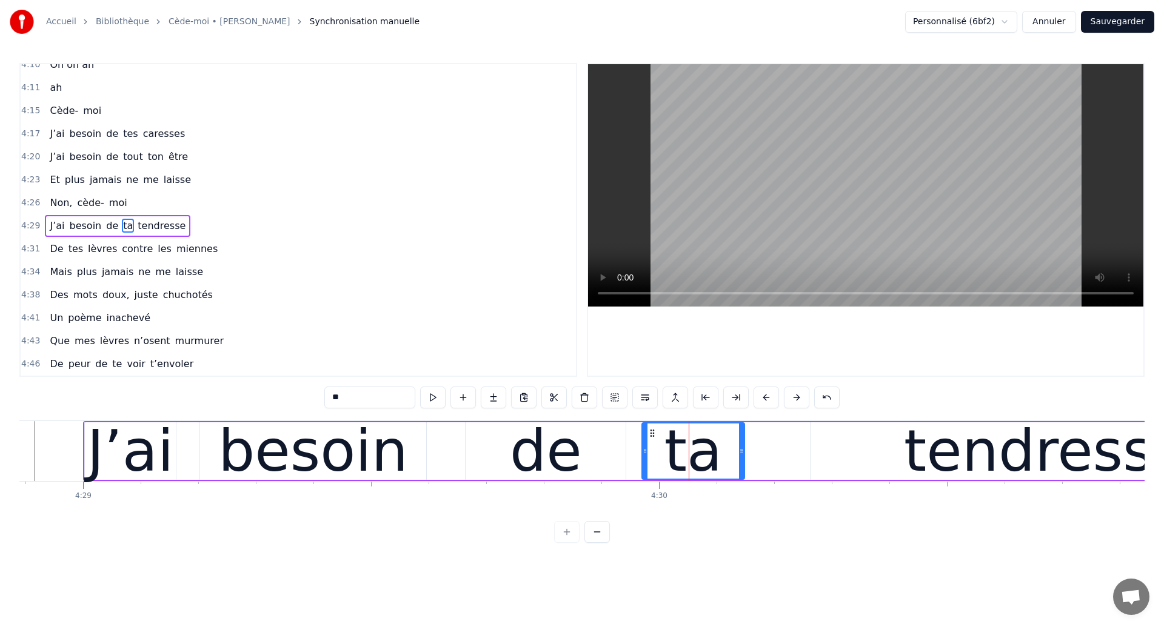
click at [191, 475] on div "J’ai besoin de ta tendresse" at bounding box center [683, 451] width 1200 height 60
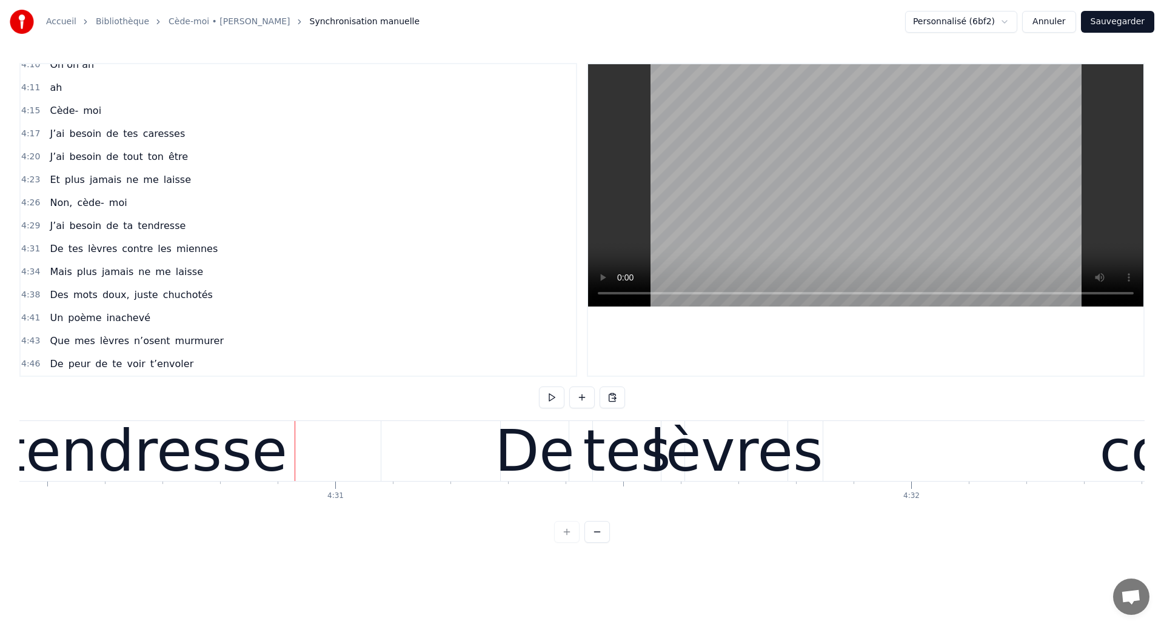
scroll to position [0, 155745]
click at [533, 450] on div "De" at bounding box center [536, 451] width 80 height 87
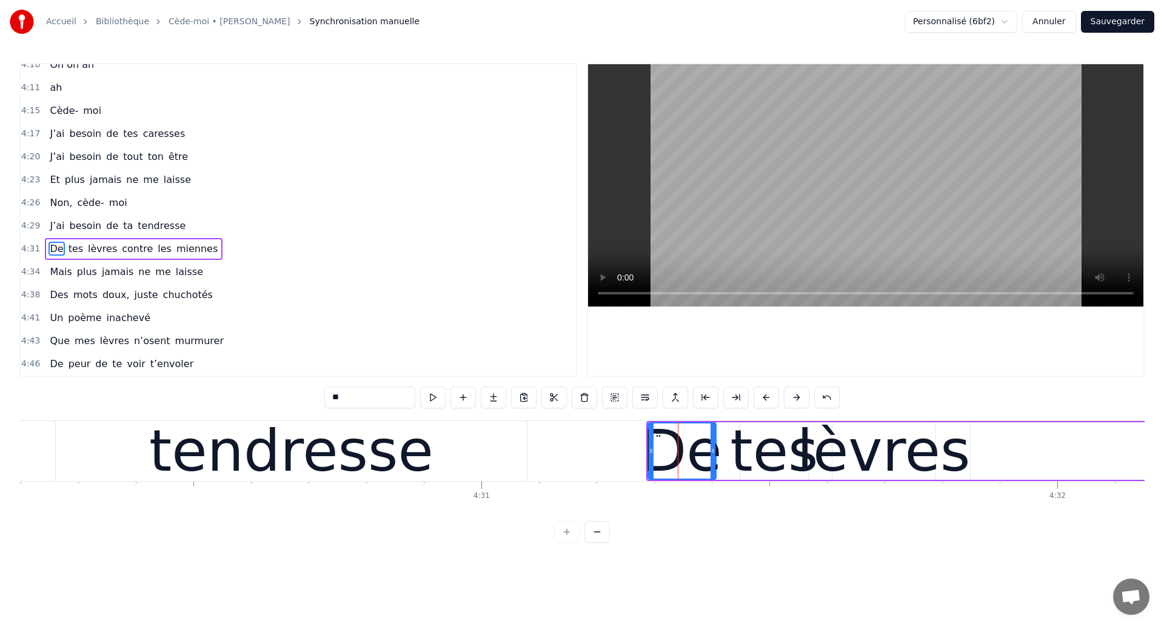
scroll to position [0, 155599]
click at [222, 447] on div "tendresse" at bounding box center [292, 451] width 284 height 87
type input "*********"
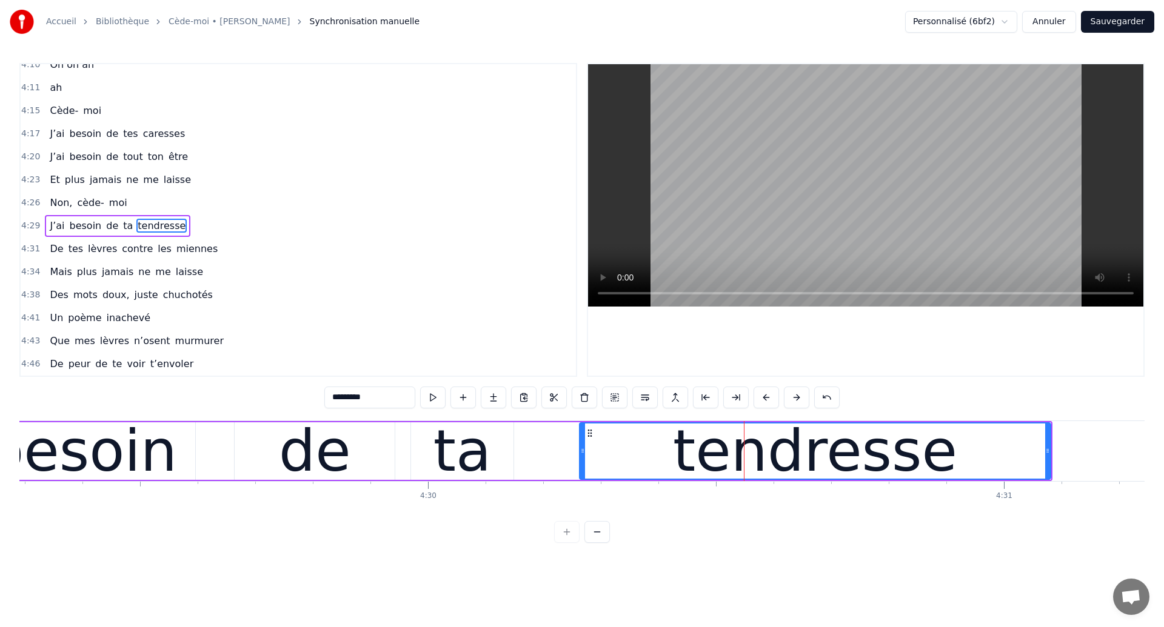
scroll to position [0, 155066]
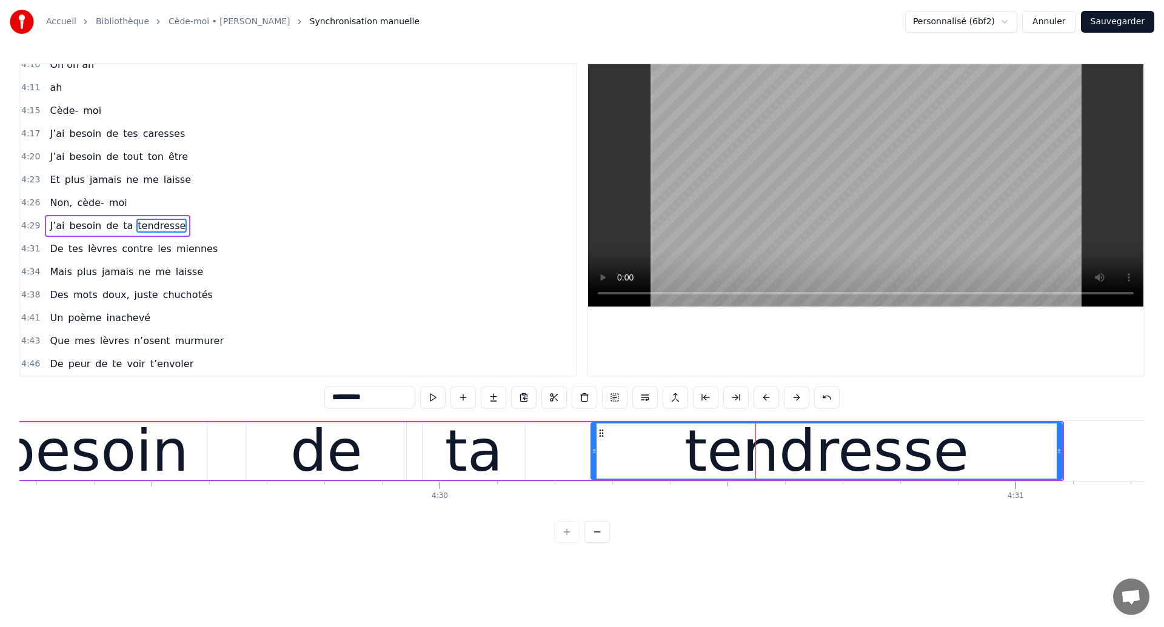
click at [222, 447] on div "J’ai besoin de ta tendresse" at bounding box center [464, 451] width 1200 height 60
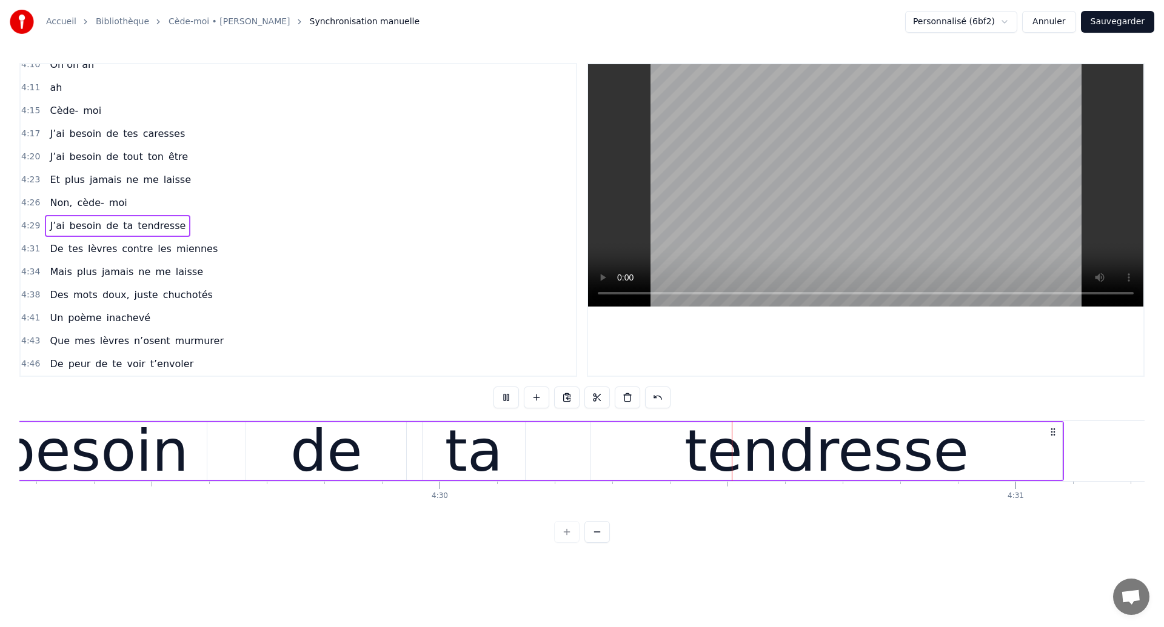
click at [469, 439] on div "ta" at bounding box center [474, 451] width 58 height 87
click at [682, 454] on div "tendresse" at bounding box center [826, 452] width 471 height 58
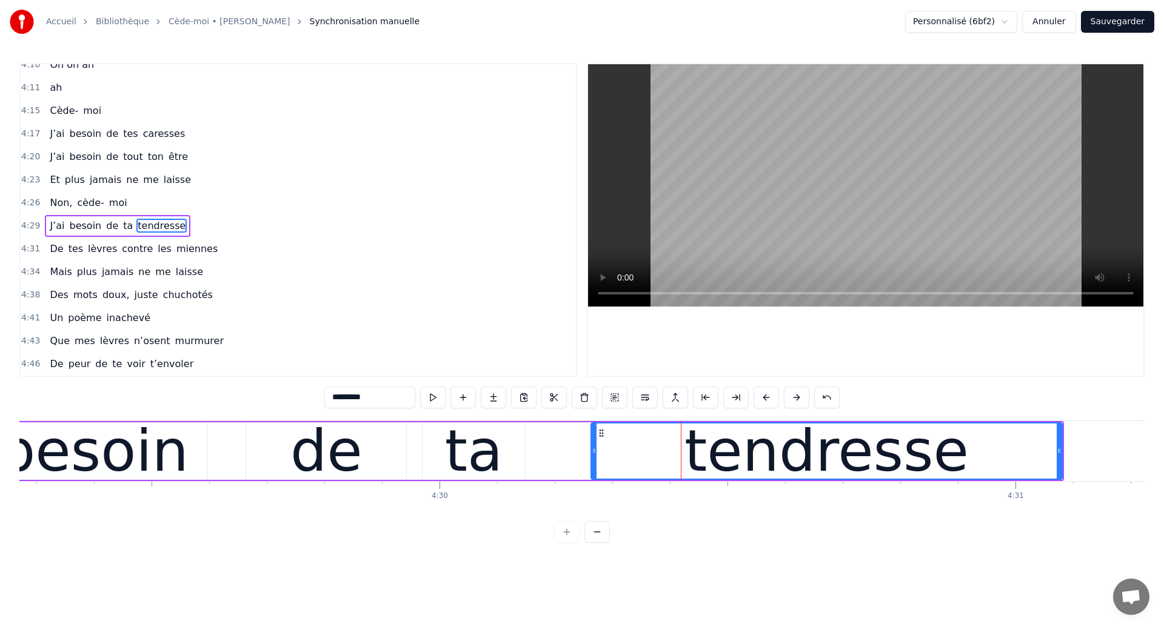
click at [682, 454] on div "tendresse" at bounding box center [827, 451] width 470 height 55
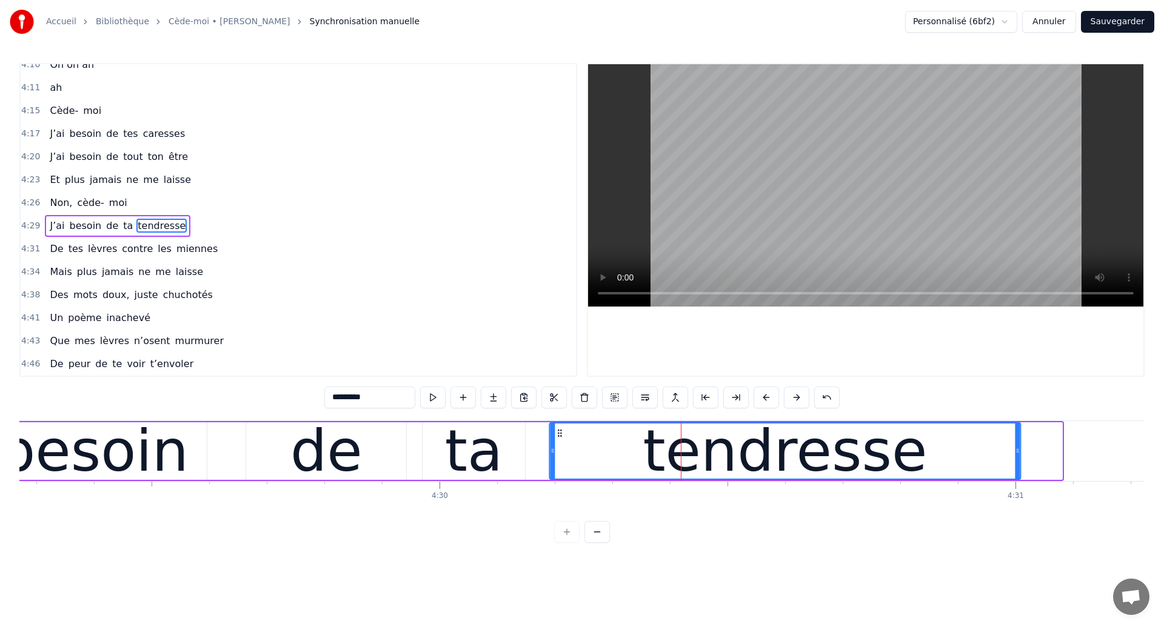
drag, startPoint x: 601, startPoint y: 435, endPoint x: 560, endPoint y: 444, distance: 42.2
click at [560, 444] on div "tendresse" at bounding box center [785, 451] width 470 height 55
click at [101, 467] on div "besoin" at bounding box center [94, 451] width 190 height 87
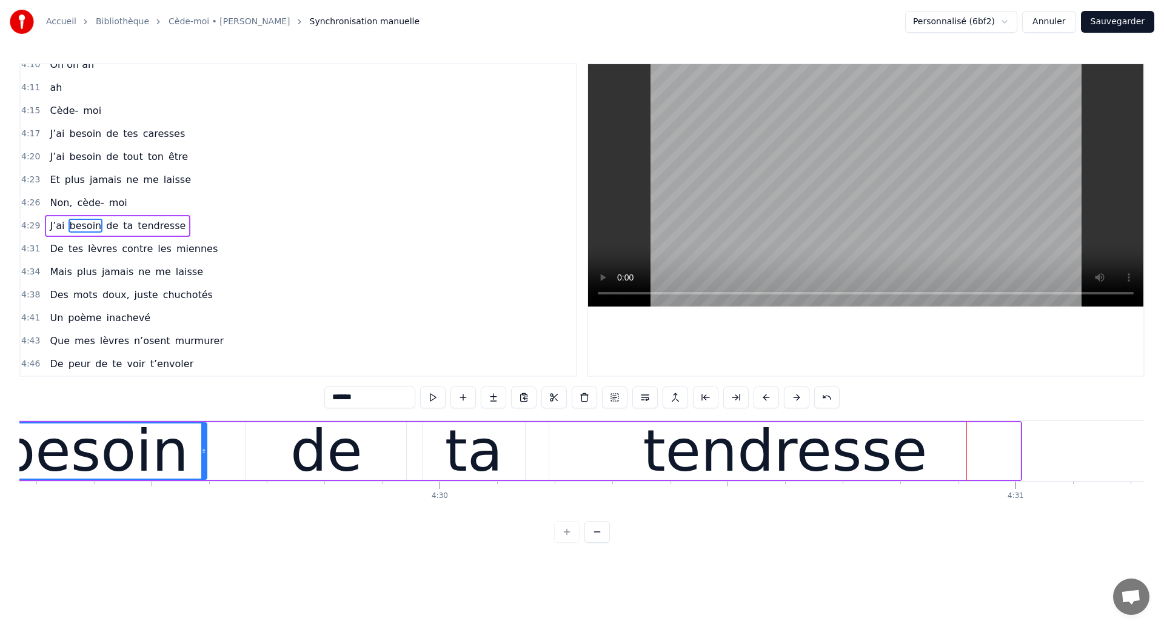
click at [595, 447] on div "tendresse" at bounding box center [784, 452] width 471 height 58
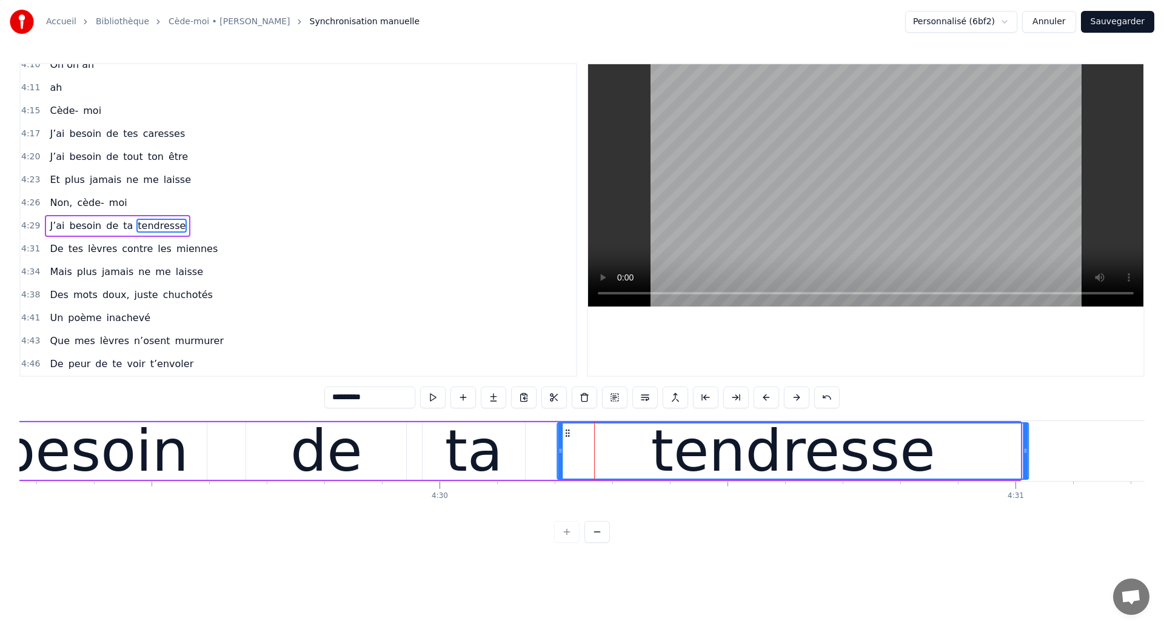
drag, startPoint x: 560, startPoint y: 432, endPoint x: 568, endPoint y: 446, distance: 16.5
click at [568, 446] on div "tendresse" at bounding box center [793, 451] width 470 height 55
click at [113, 449] on div "besoin" at bounding box center [94, 451] width 190 height 87
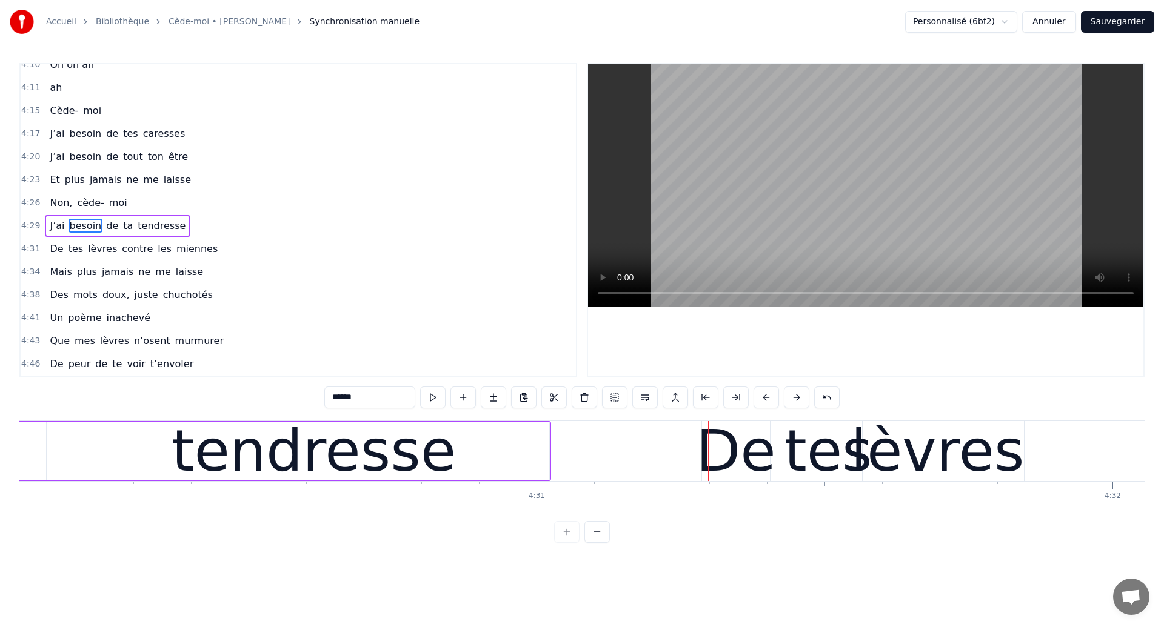
click at [413, 455] on div "tendresse" at bounding box center [314, 451] width 284 height 87
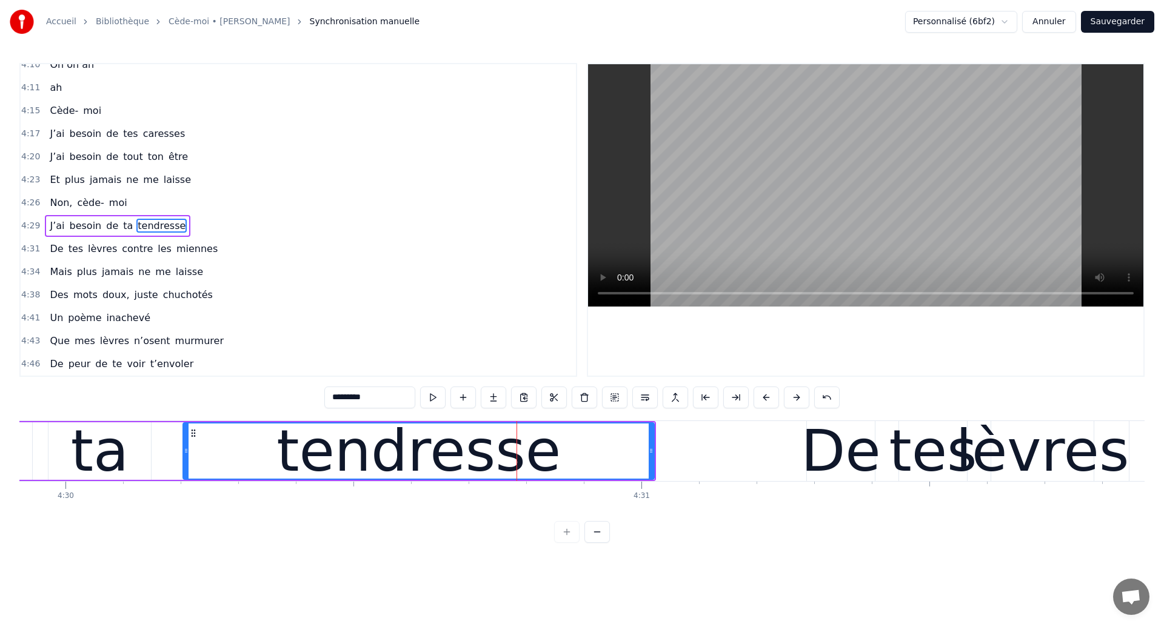
scroll to position [0, 155363]
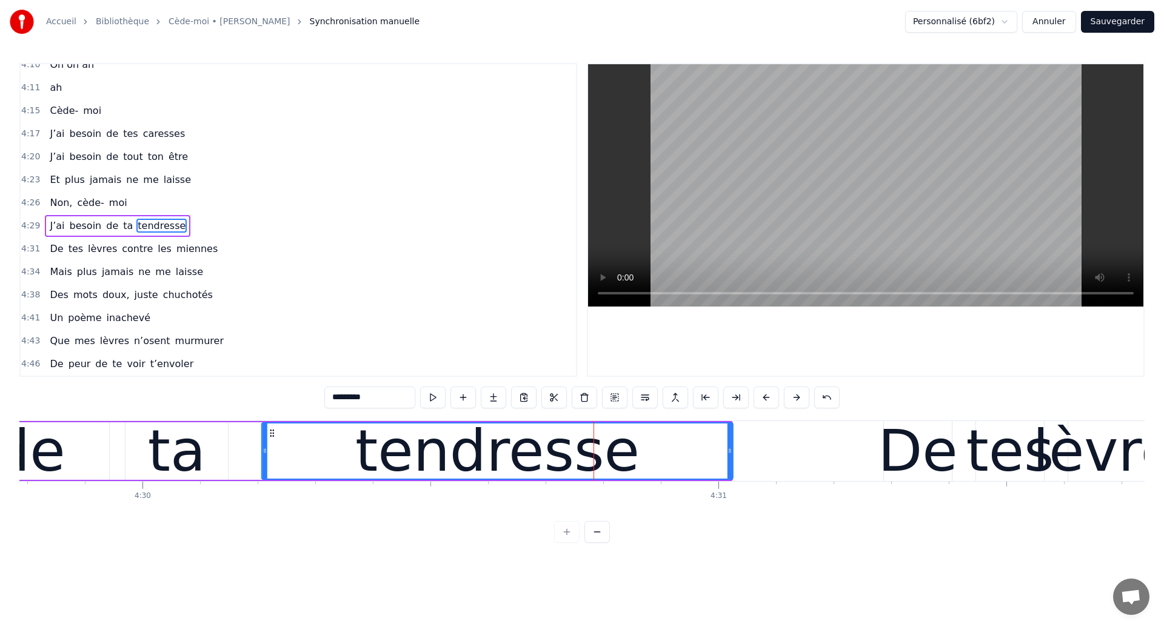
drag, startPoint x: 271, startPoint y: 430, endPoint x: 273, endPoint y: 441, distance: 11.7
click at [273, 441] on div "tendresse" at bounding box center [497, 451] width 470 height 55
click at [68, 439] on div "de" at bounding box center [29, 452] width 160 height 58
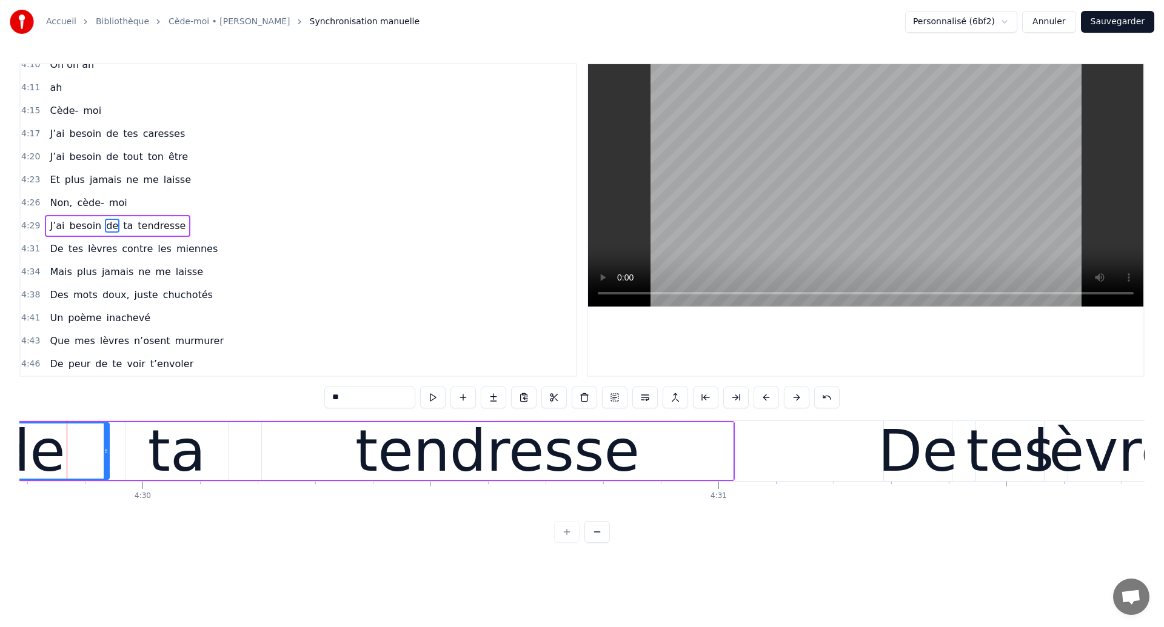
scroll to position [0, 155350]
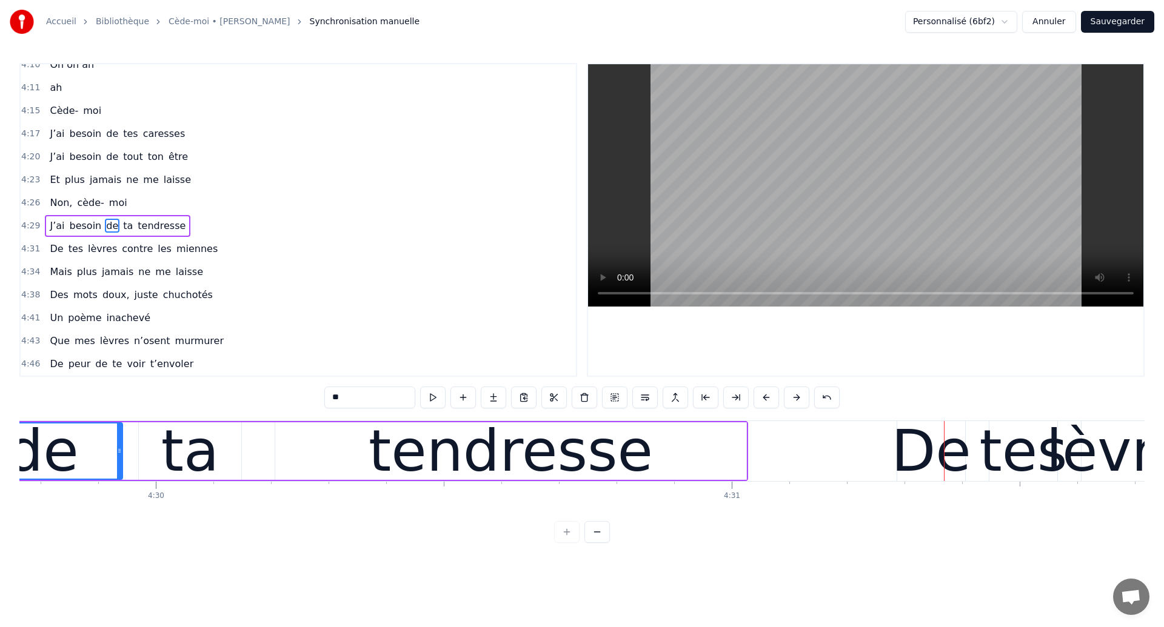
click at [143, 440] on div "ta" at bounding box center [190, 452] width 102 height 58
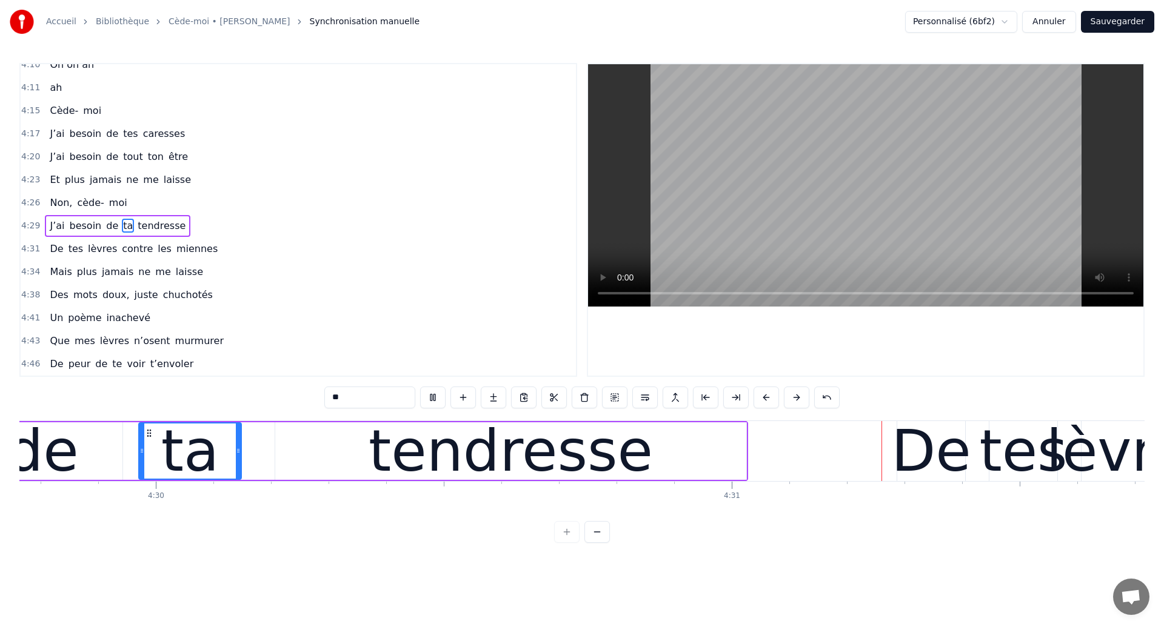
click at [604, 450] on div "tendresse" at bounding box center [511, 451] width 284 height 87
type input "*********"
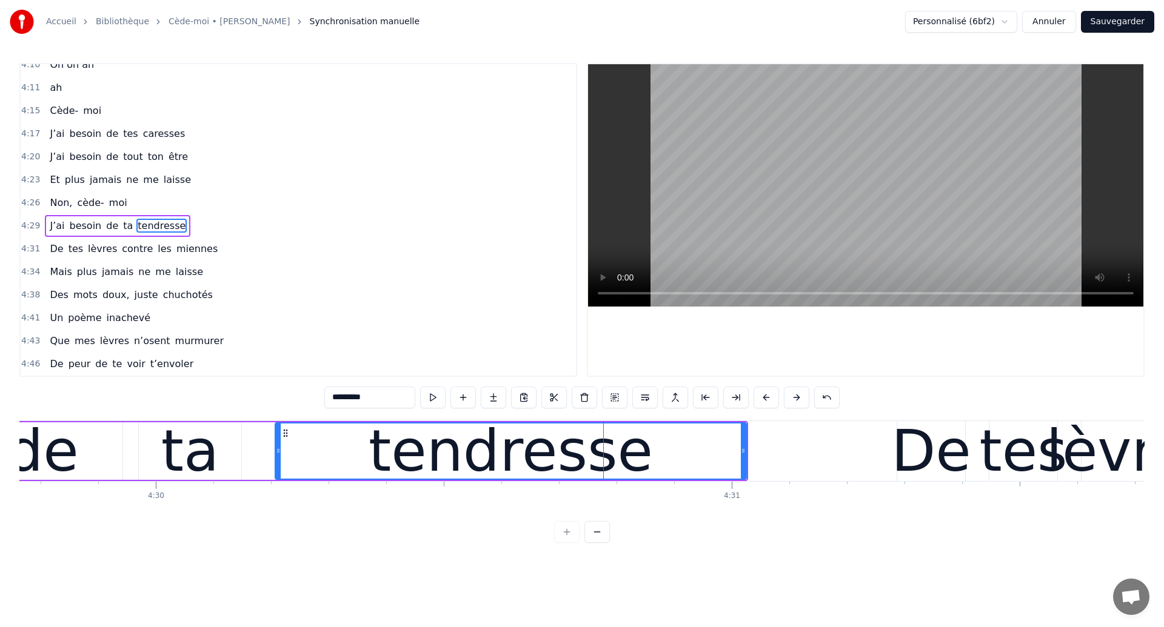
click at [482, 470] on div "tendresse" at bounding box center [511, 451] width 284 height 87
click at [669, 468] on div "tendresse" at bounding box center [511, 451] width 470 height 55
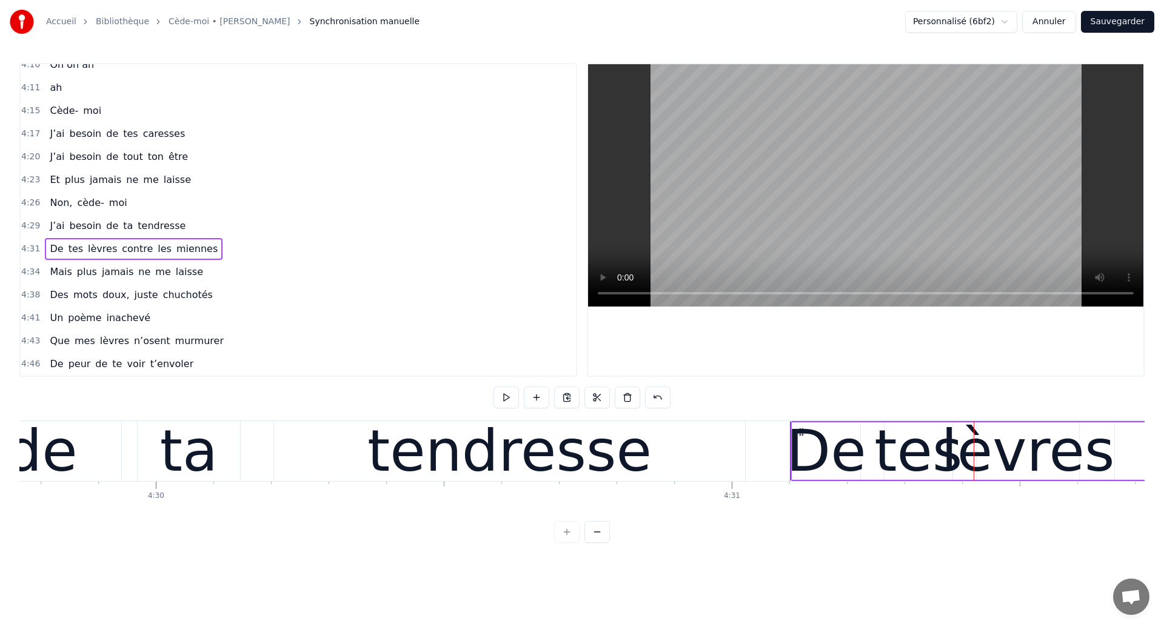
drag, startPoint x: 908, startPoint y: 430, endPoint x: 802, endPoint y: 452, distance: 108.3
click at [232, 470] on div "ta" at bounding box center [189, 451] width 102 height 60
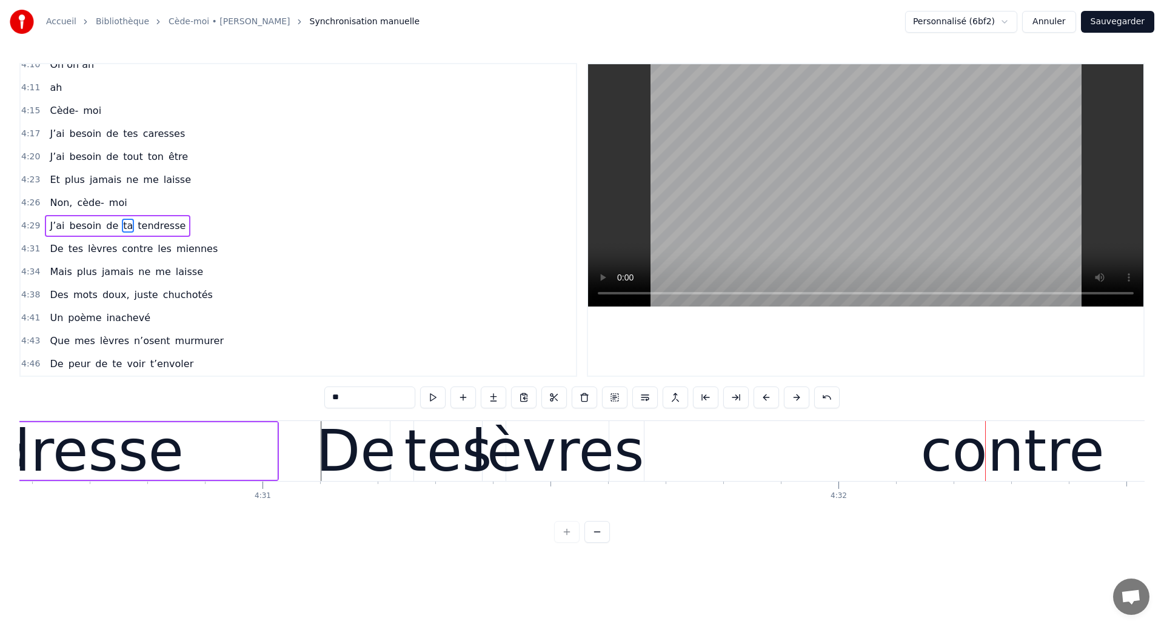
scroll to position [0, 155817]
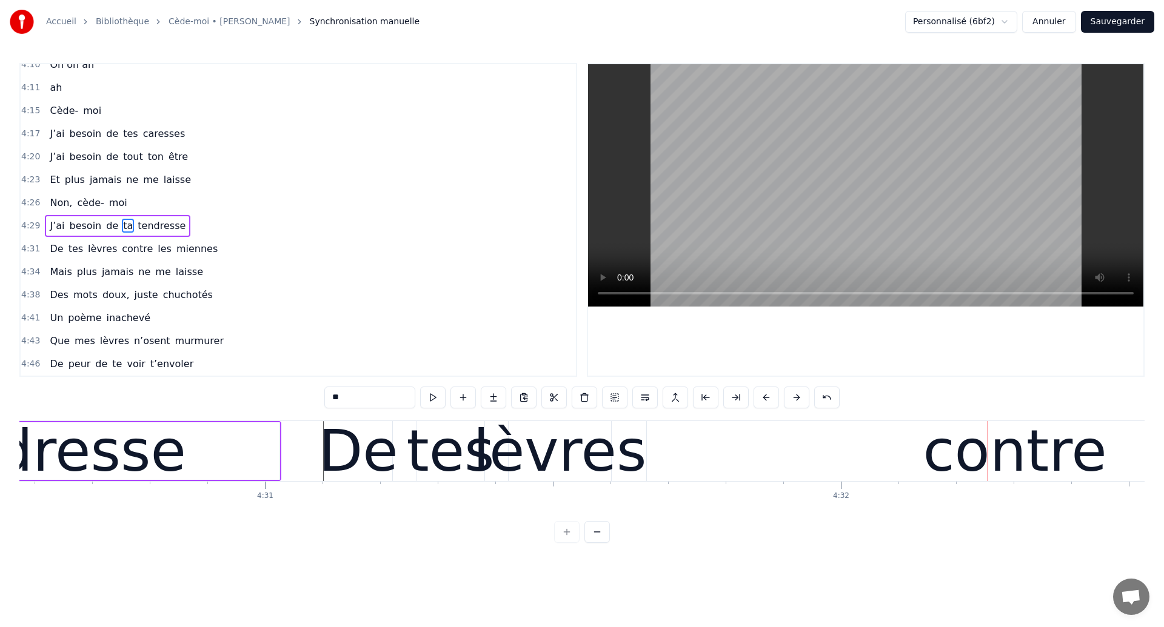
click at [235, 464] on div "tendresse" at bounding box center [43, 452] width 471 height 58
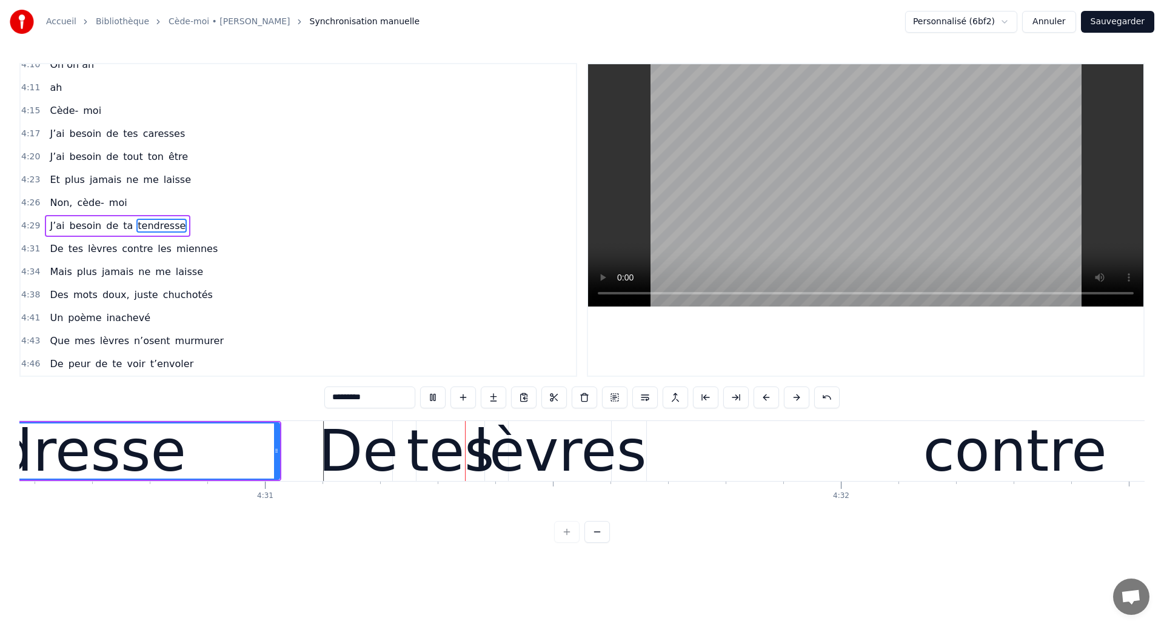
click at [576, 464] on div "lèvres" at bounding box center [559, 451] width 173 height 87
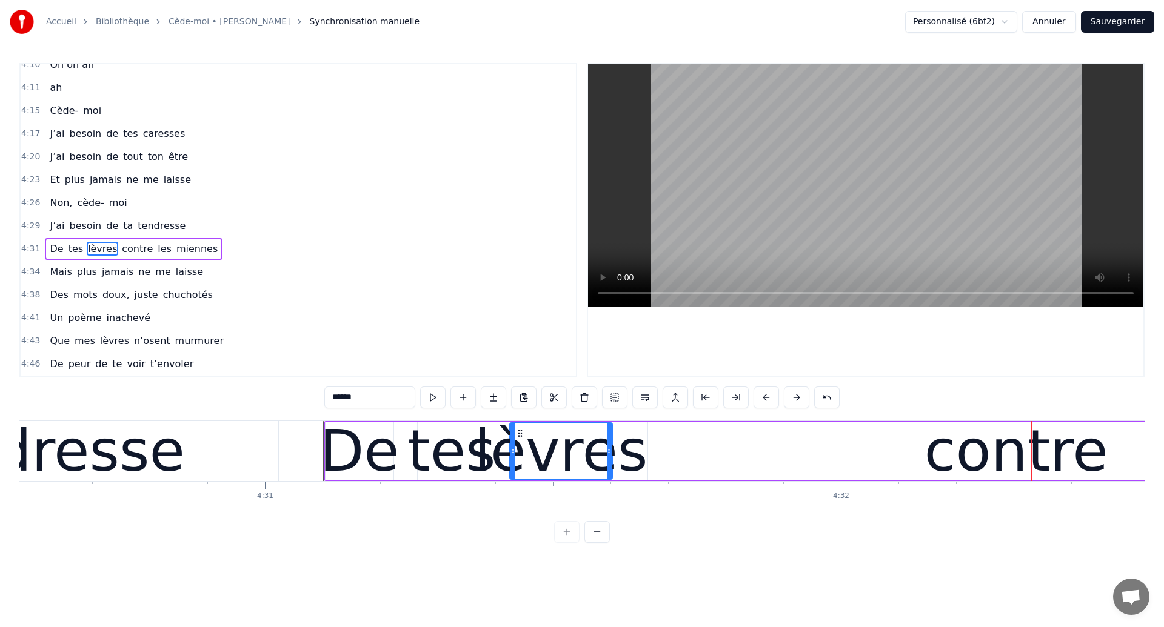
click at [124, 452] on div "tendresse" at bounding box center [43, 451] width 284 height 87
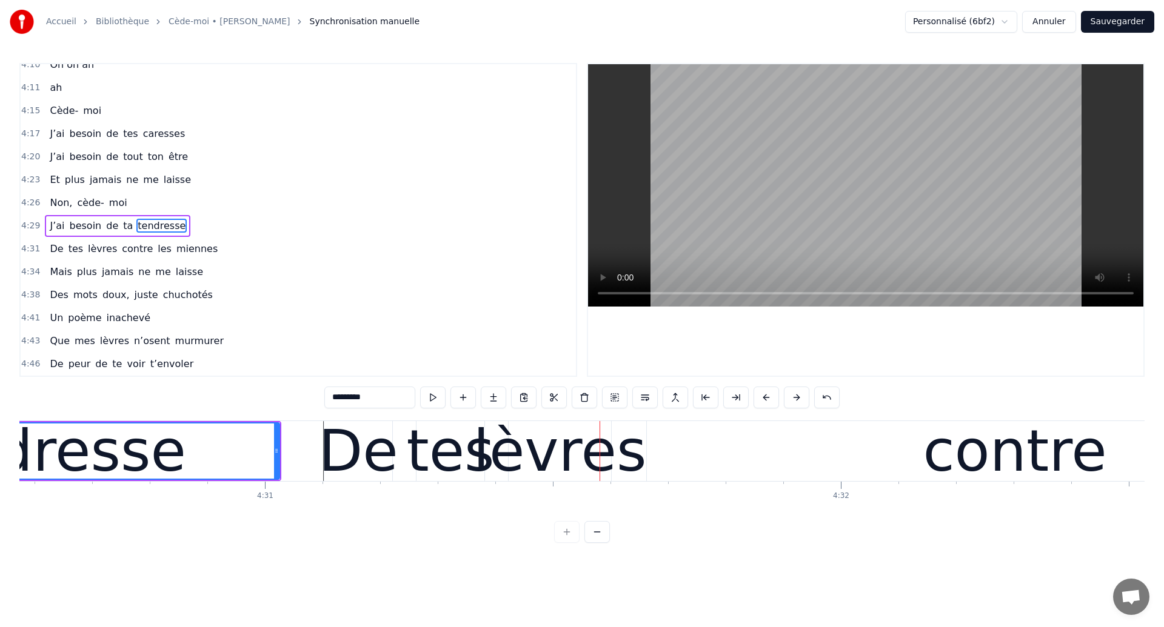
click at [217, 439] on div "tendresse" at bounding box center [44, 451] width 470 height 55
click at [179, 472] on div "tendresse" at bounding box center [44, 451] width 470 height 55
click at [561, 433] on div "lèvres" at bounding box center [559, 451] width 173 height 87
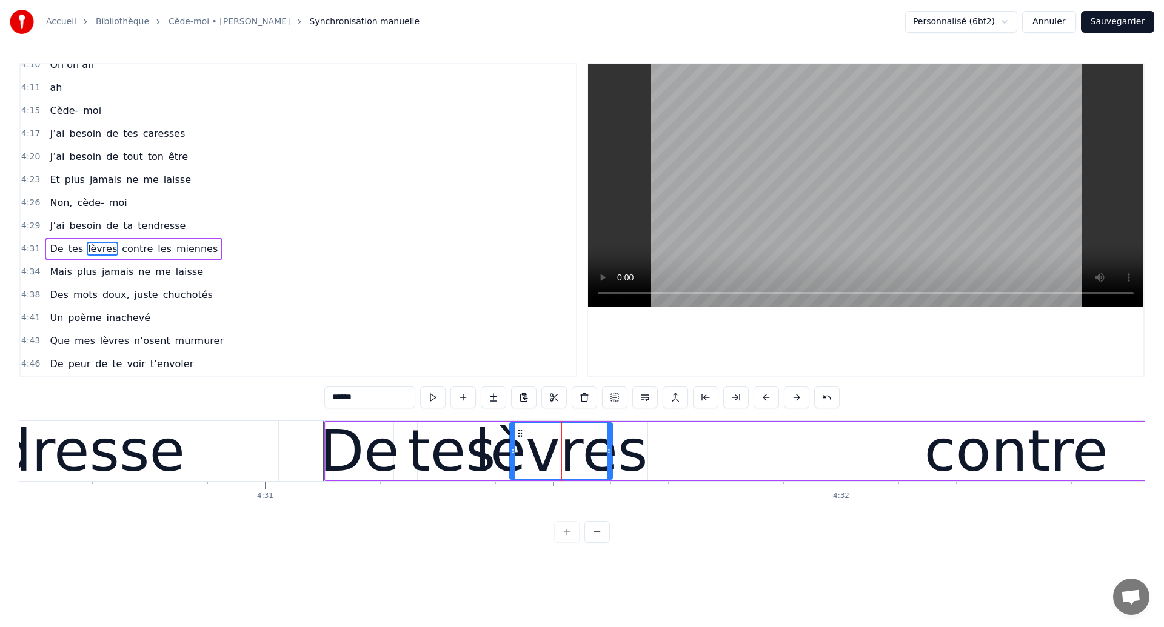
click at [367, 449] on div "De" at bounding box center [359, 451] width 80 height 87
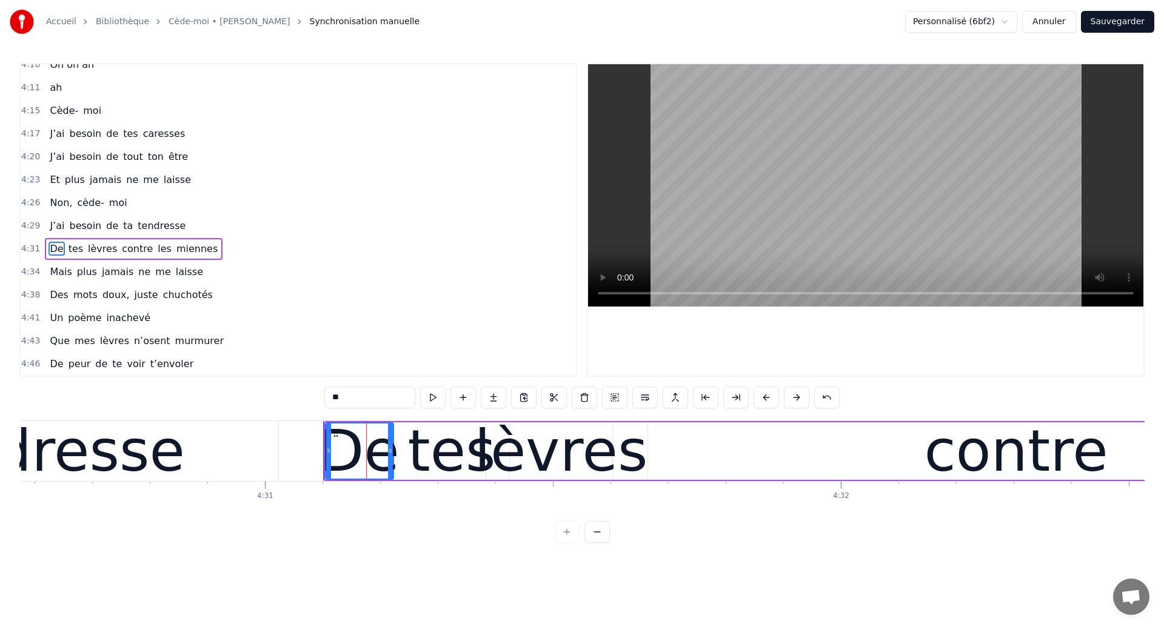
click at [170, 453] on div "tendresse" at bounding box center [42, 451] width 471 height 60
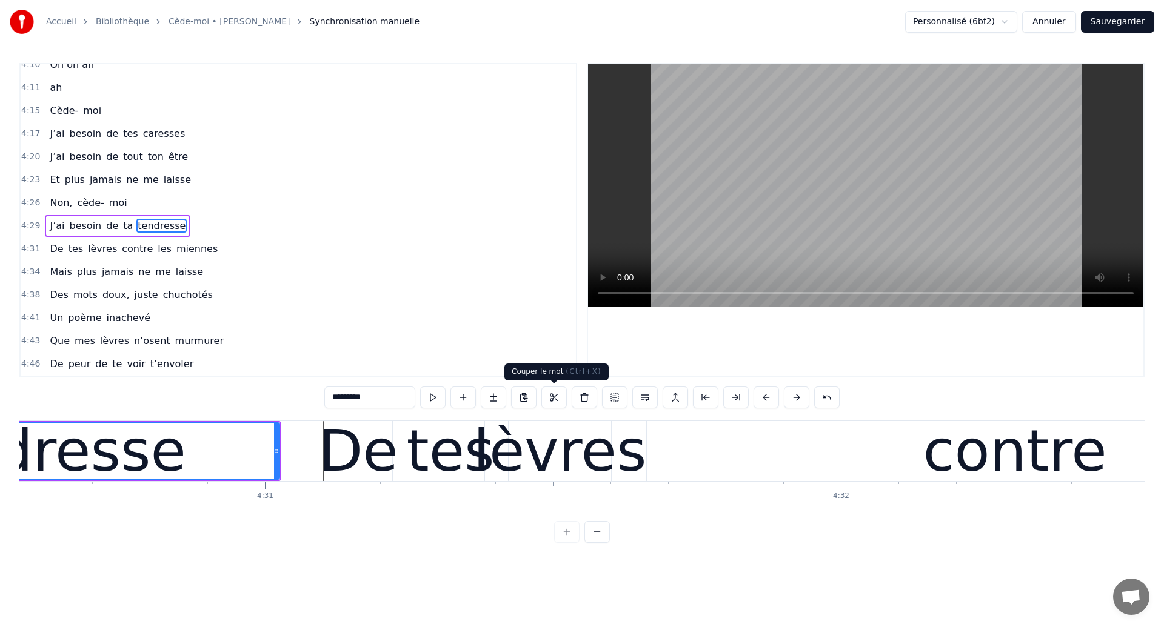
click at [532, 452] on div "lèvres" at bounding box center [559, 451] width 173 height 87
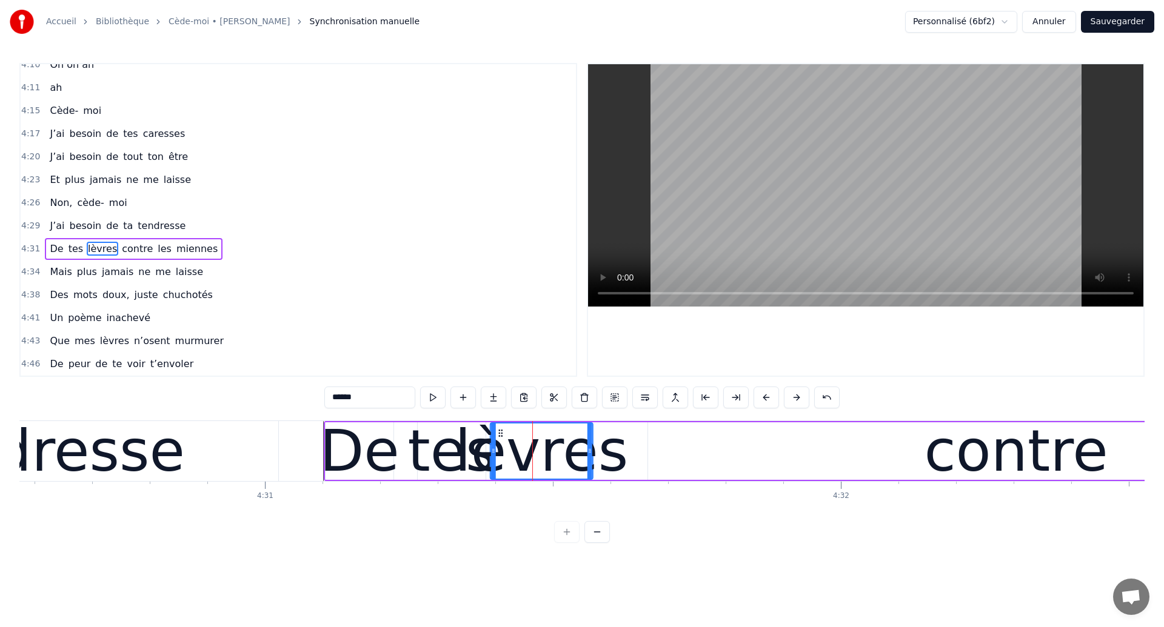
drag, startPoint x: 520, startPoint y: 433, endPoint x: 501, endPoint y: 439, distance: 20.2
click at [501, 439] on div "lèvres" at bounding box center [541, 451] width 101 height 55
click at [126, 453] on div "tendresse" at bounding box center [43, 451] width 284 height 87
type input "*********"
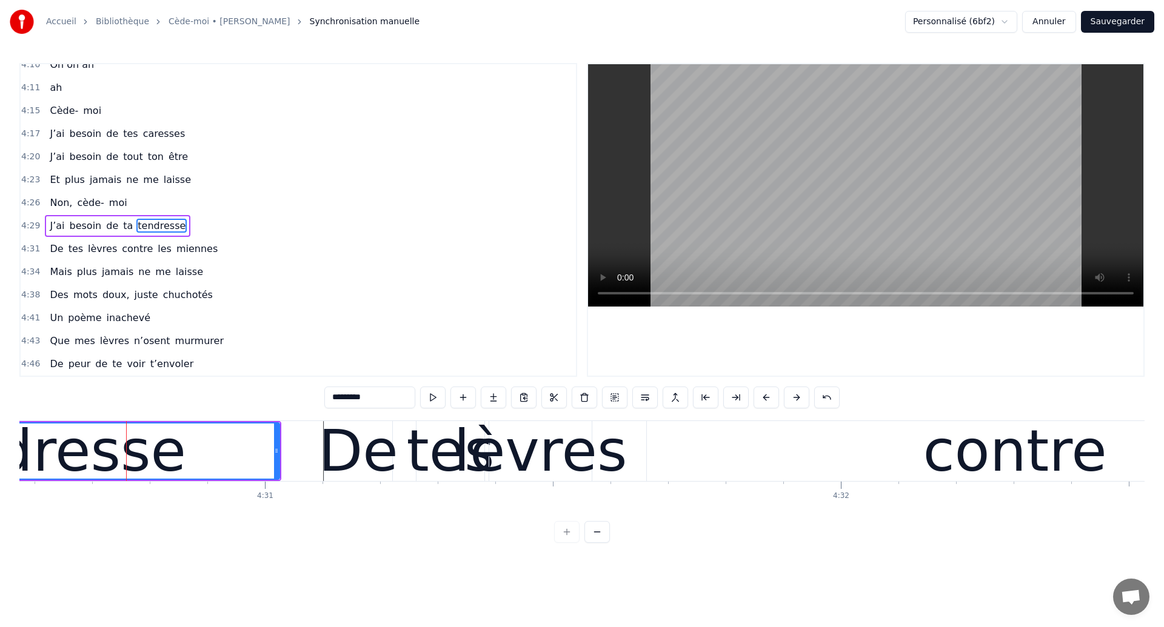
drag, startPoint x: 126, startPoint y: 453, endPoint x: 446, endPoint y: 352, distance: 335.9
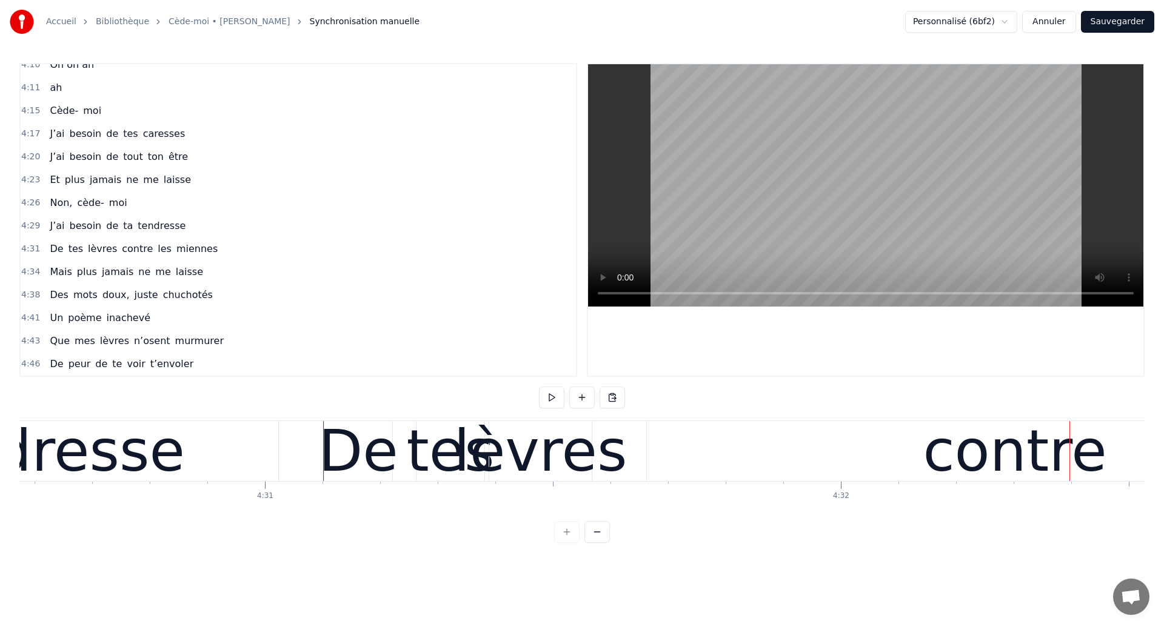
click at [73, 452] on div "tendresse" at bounding box center [43, 451] width 284 height 87
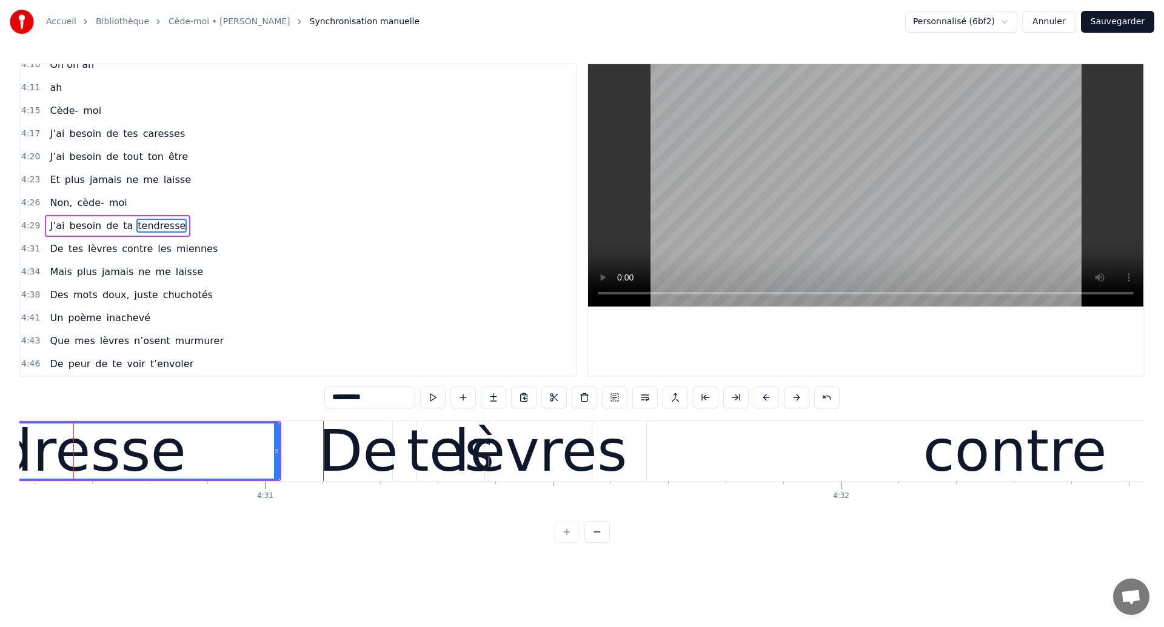
scroll to position [0, 155810]
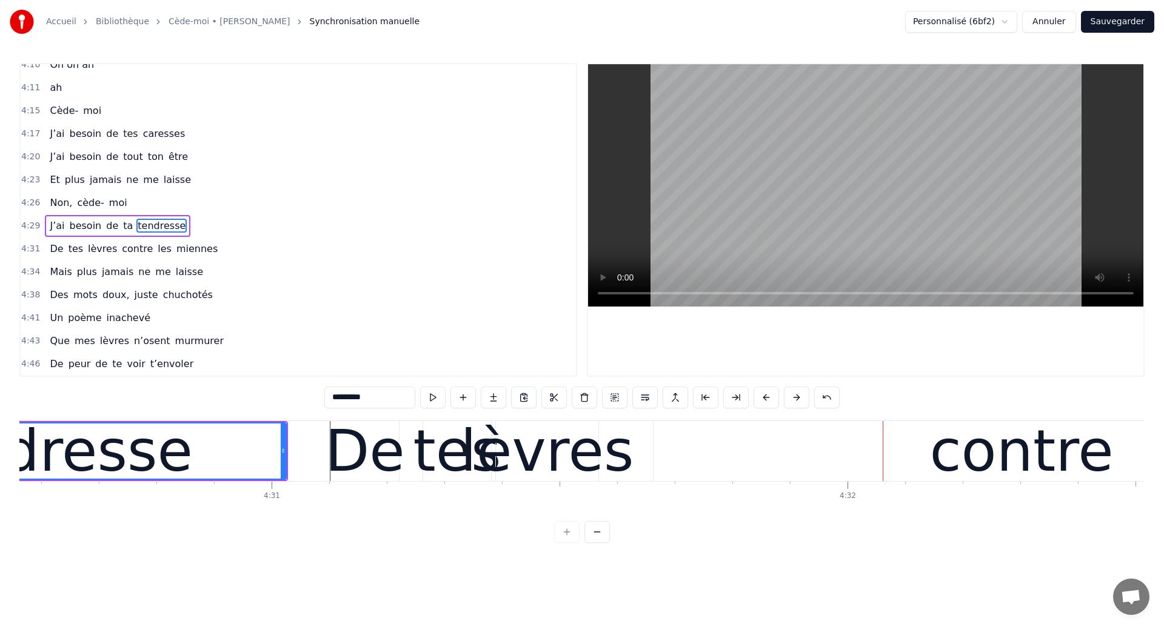
click at [58, 466] on div "tendresse" at bounding box center [50, 451] width 284 height 87
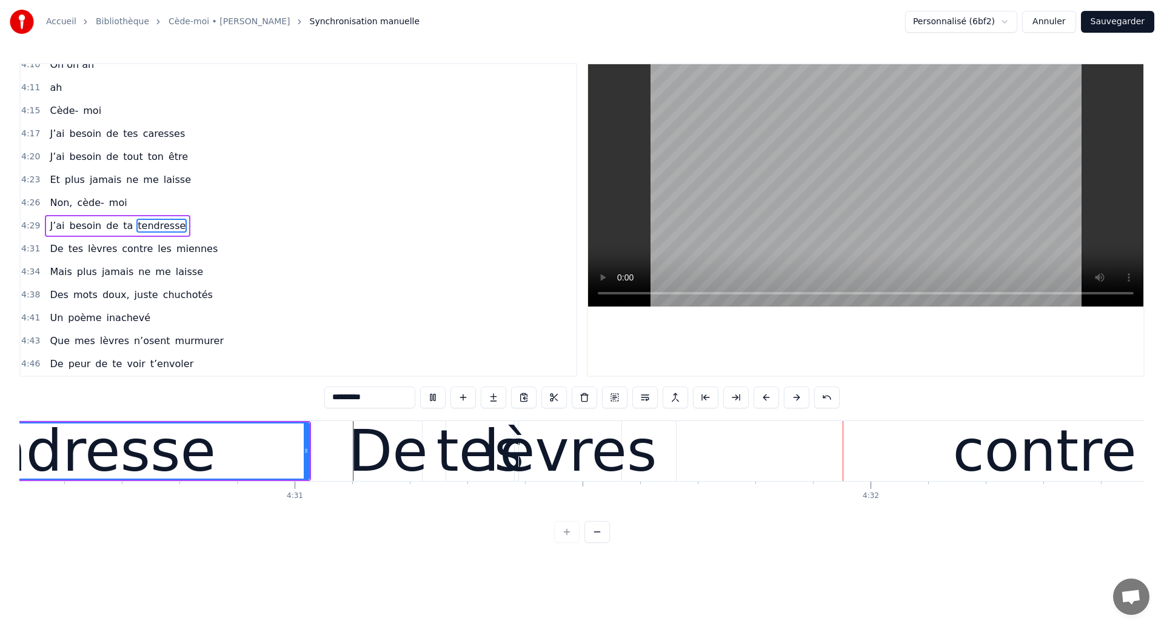
click at [561, 472] on div "lèvres" at bounding box center [570, 451] width 173 height 87
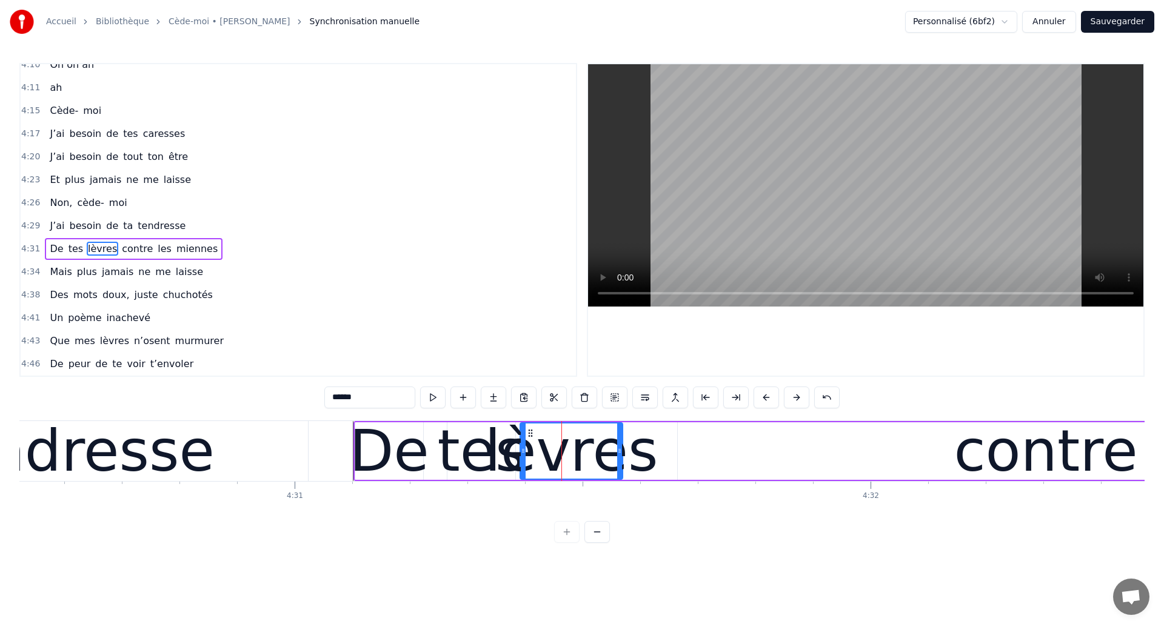
click at [217, 448] on div "tendresse" at bounding box center [72, 451] width 471 height 60
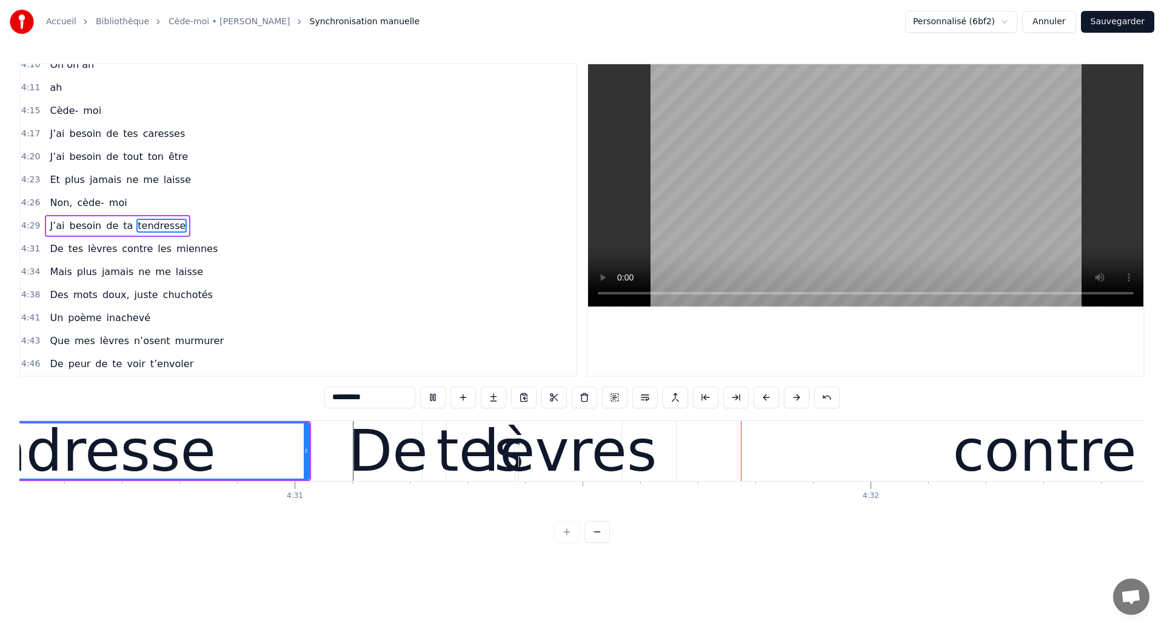
click at [565, 441] on div "lèvres" at bounding box center [570, 451] width 173 height 87
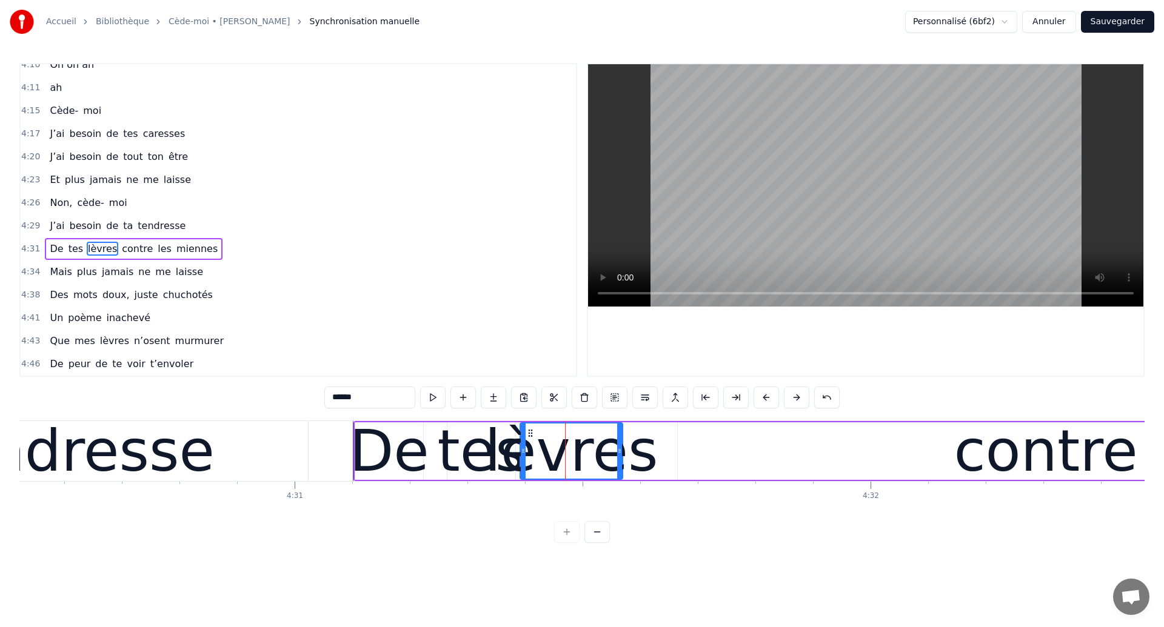
click at [715, 462] on div "contre" at bounding box center [1046, 452] width 736 height 58
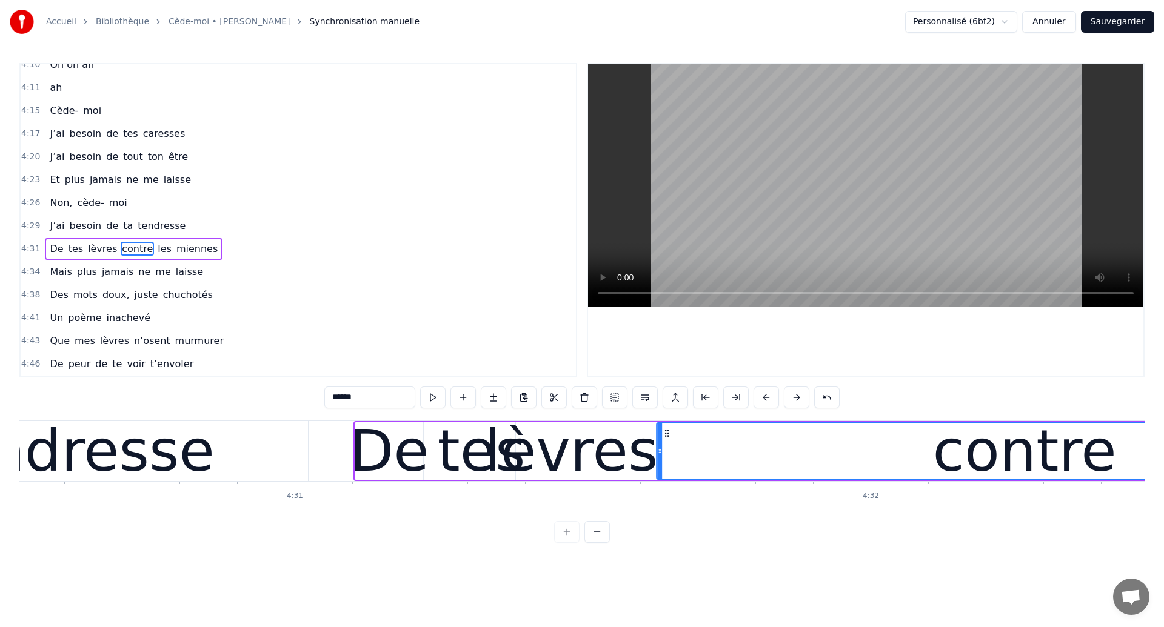
drag, startPoint x: 687, startPoint y: 433, endPoint x: 666, endPoint y: 441, distance: 21.9
click at [666, 441] on div "contre" at bounding box center [1024, 451] width 735 height 55
click at [64, 460] on div "tendresse" at bounding box center [72, 451] width 284 height 87
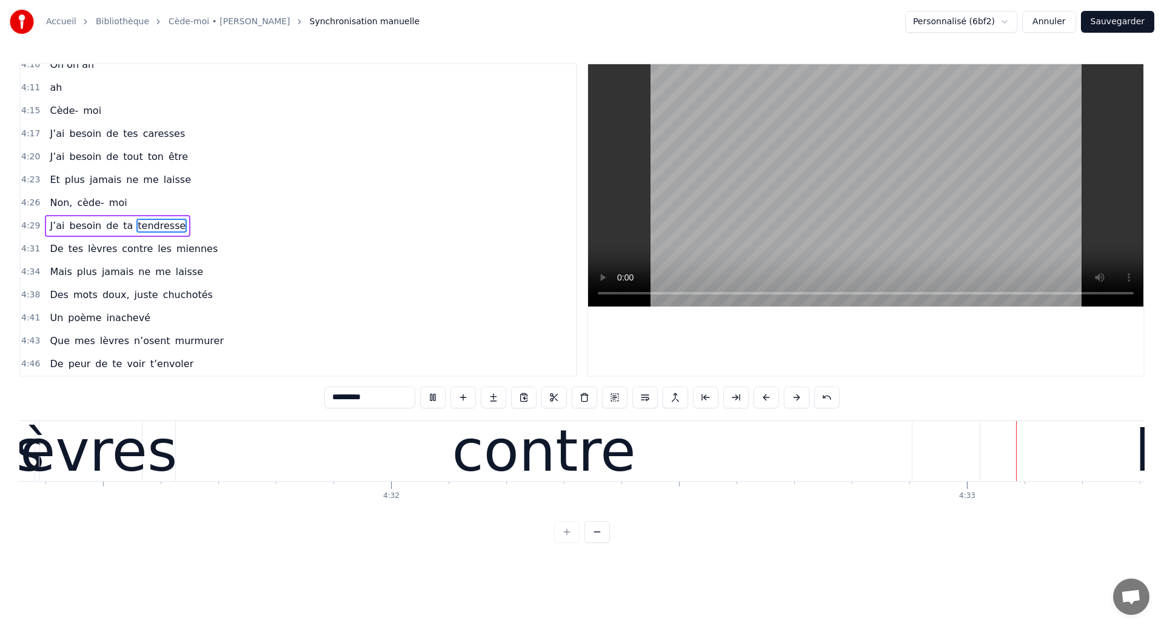
scroll to position [0, 156848]
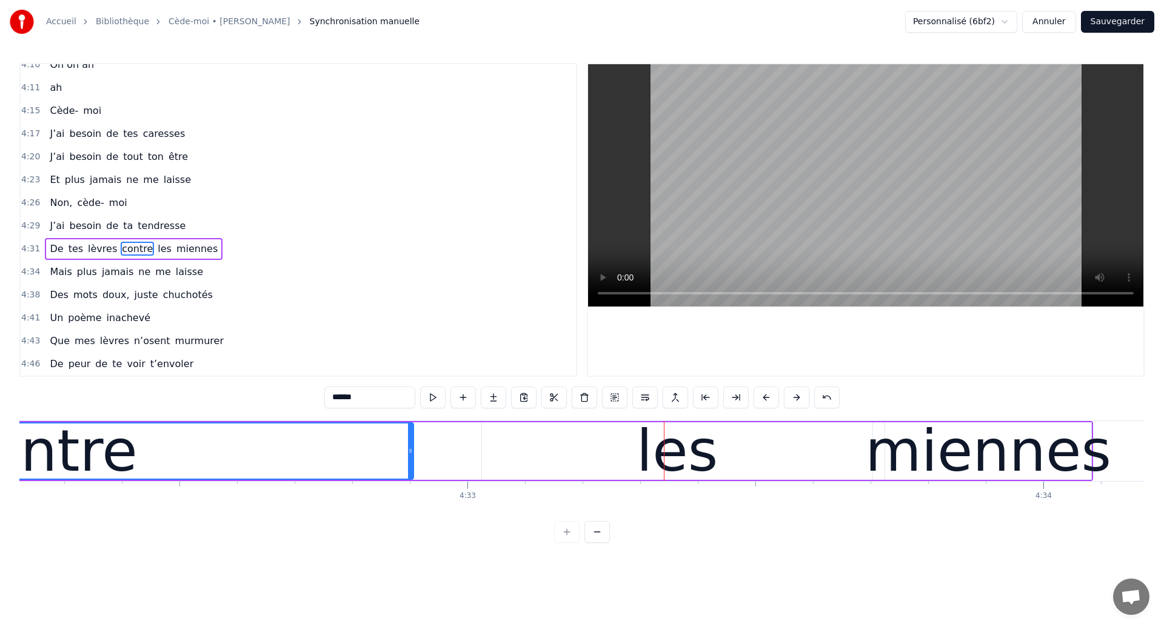
scroll to position [0, 156713]
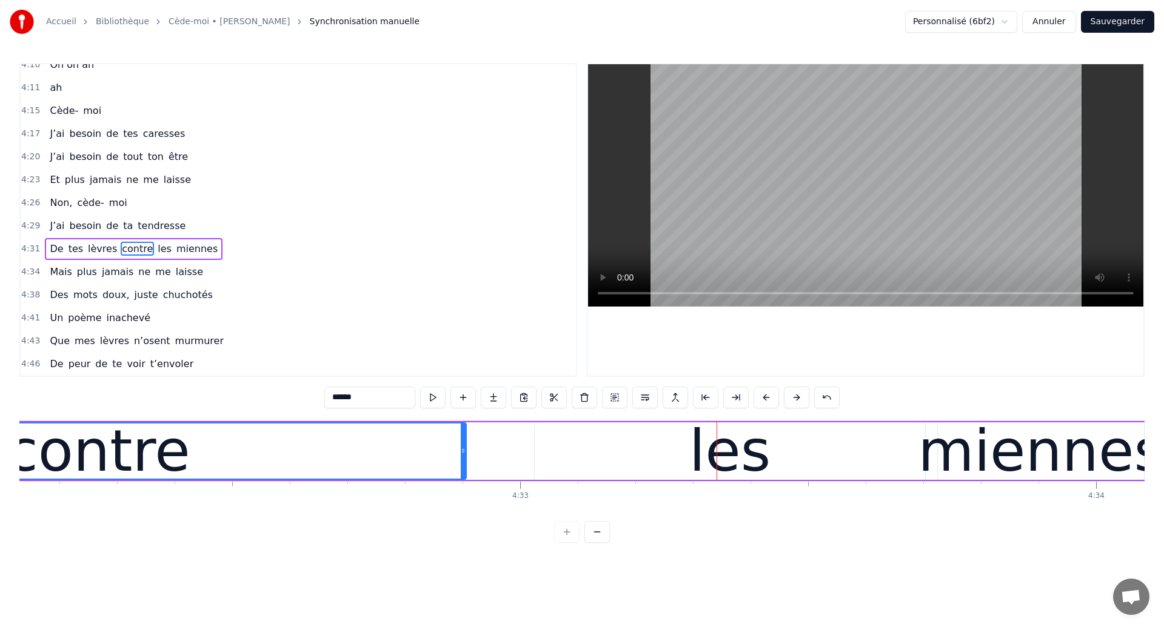
click at [182, 437] on div "contre" at bounding box center [98, 451] width 735 height 55
click at [616, 452] on div "les" at bounding box center [730, 452] width 390 height 58
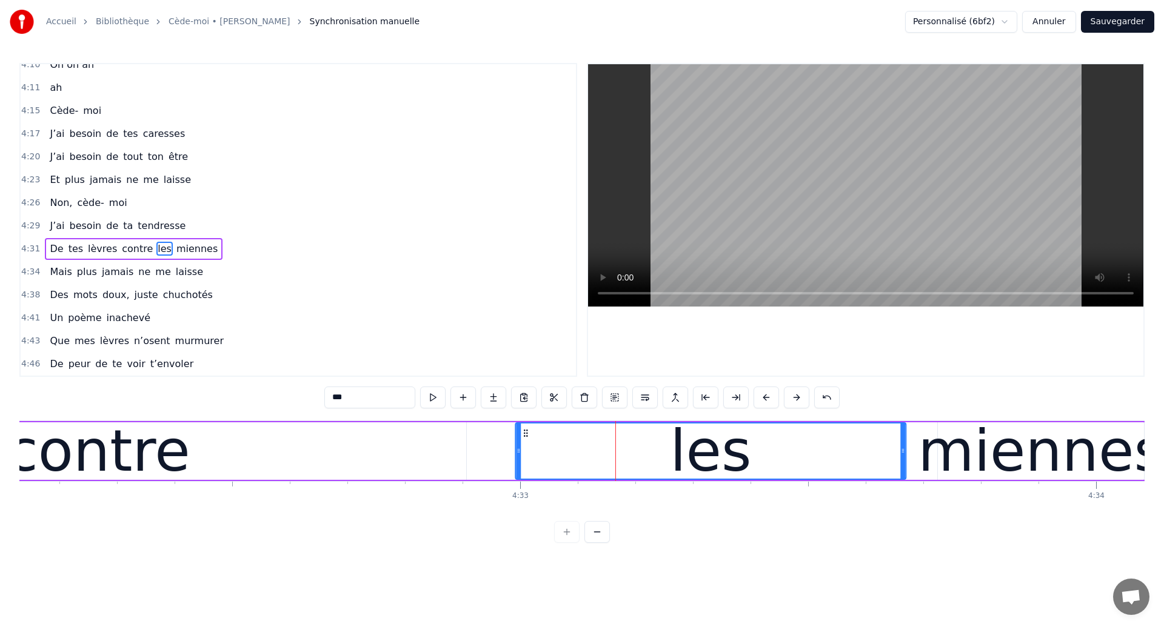
drag, startPoint x: 545, startPoint y: 430, endPoint x: 526, endPoint y: 436, distance: 20.3
click at [526, 436] on icon at bounding box center [526, 434] width 10 height 10
click at [147, 442] on div "contre" at bounding box center [99, 451] width 184 height 87
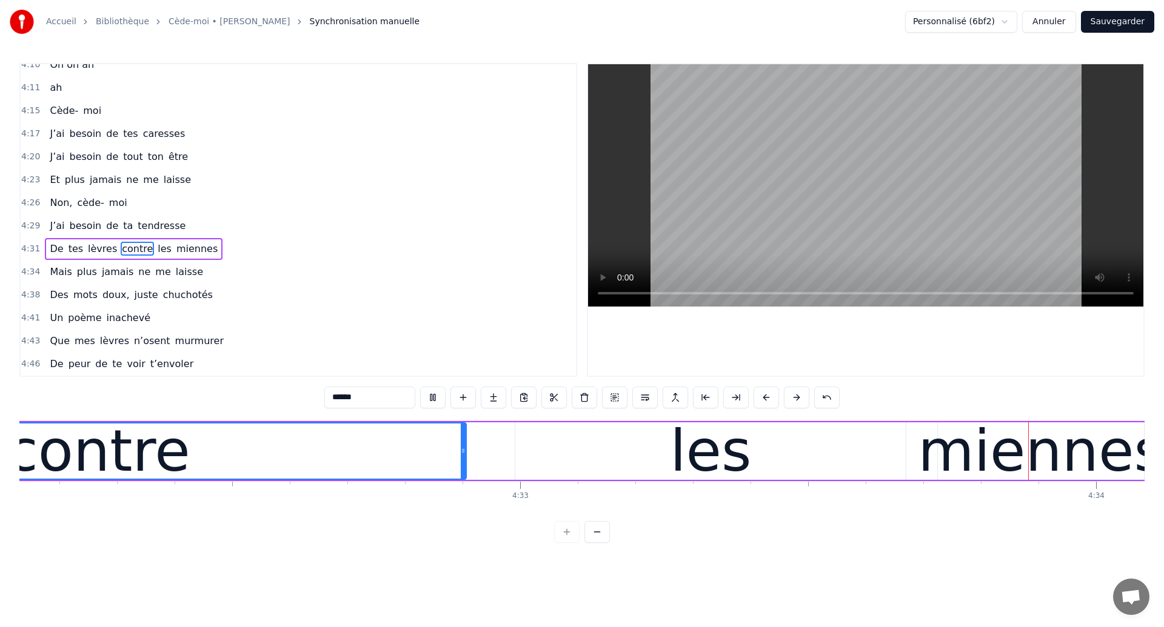
click at [730, 464] on div "les" at bounding box center [710, 451] width 81 height 87
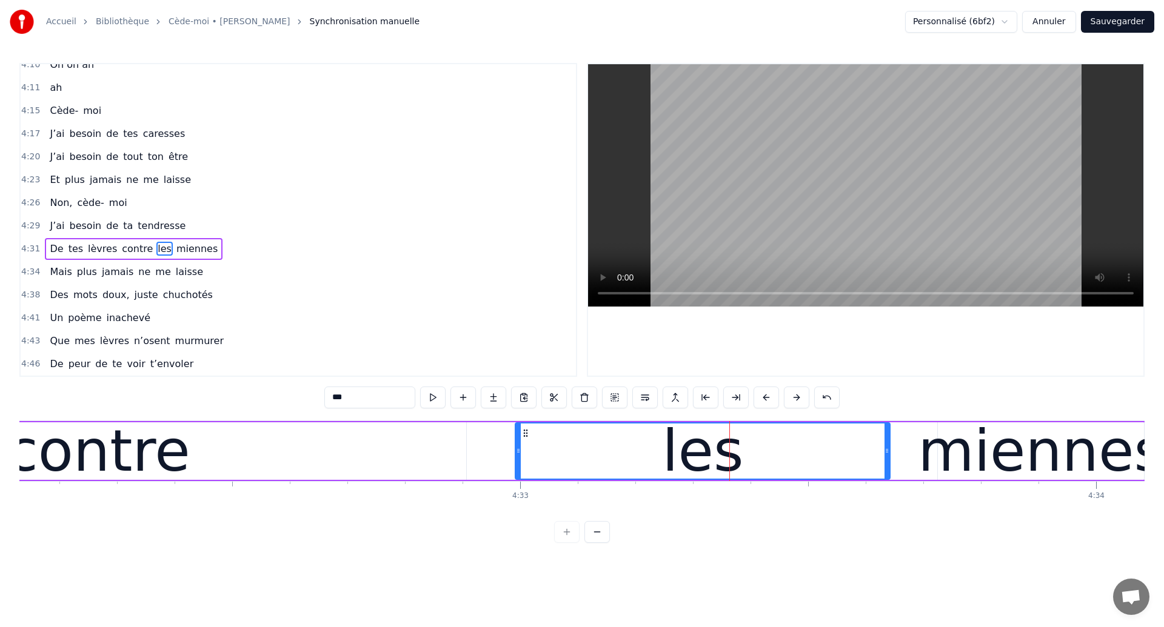
drag, startPoint x: 900, startPoint y: 459, endPoint x: 884, endPoint y: 460, distance: 15.8
click at [884, 460] on div at bounding box center [886, 451] width 5 height 55
click at [960, 457] on div "miennes" at bounding box center [1041, 451] width 246 height 87
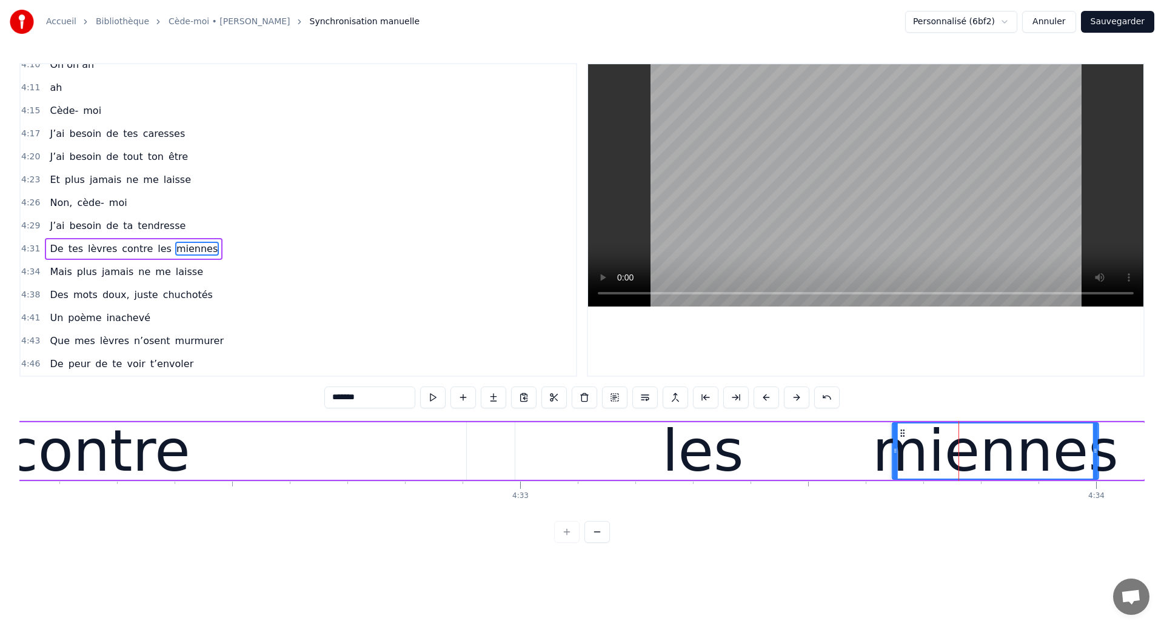
drag, startPoint x: 949, startPoint y: 435, endPoint x: 903, endPoint y: 456, distance: 50.4
click at [903, 456] on div "miennes" at bounding box center [995, 451] width 205 height 55
click at [209, 438] on div "contre" at bounding box center [98, 452] width 736 height 58
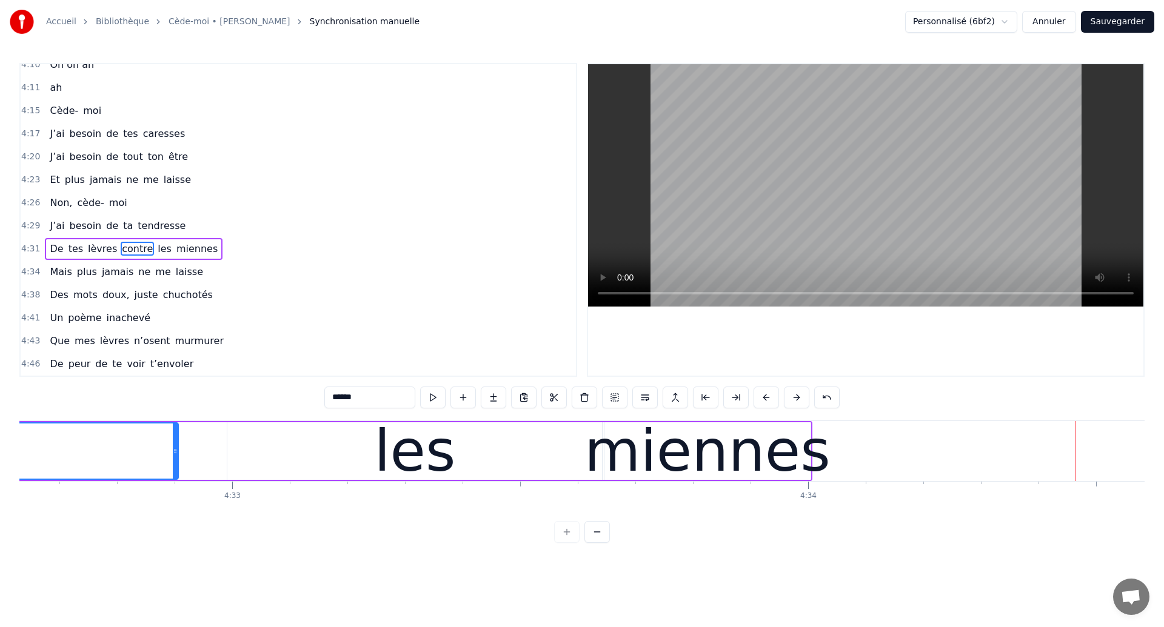
scroll to position [0, 156964]
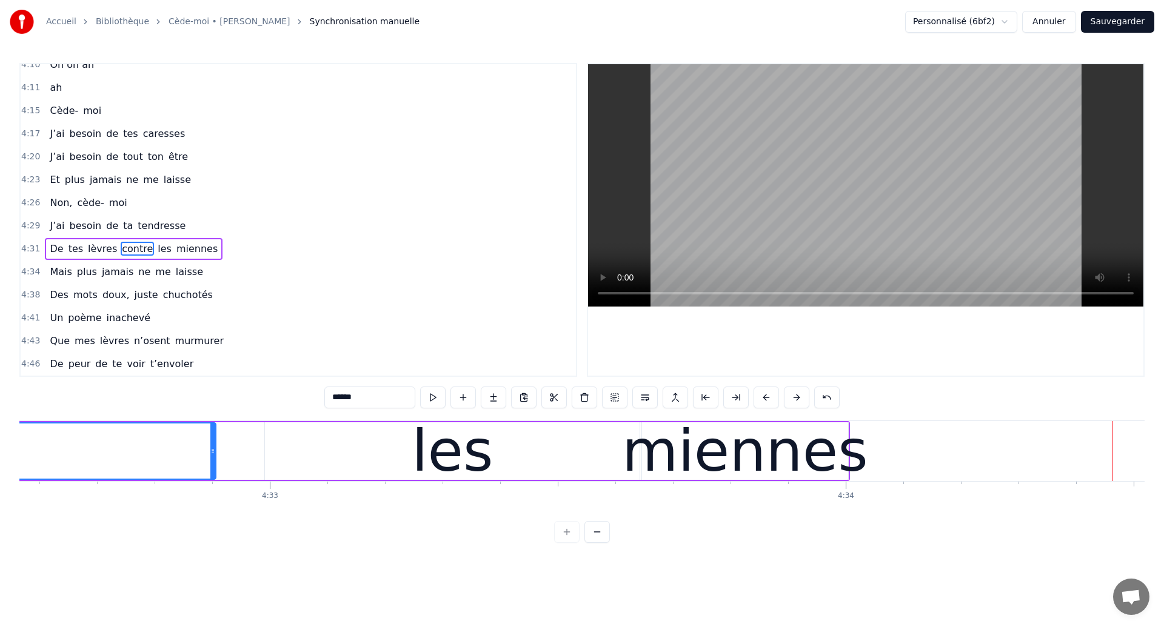
click at [489, 446] on div "les" at bounding box center [452, 452] width 375 height 58
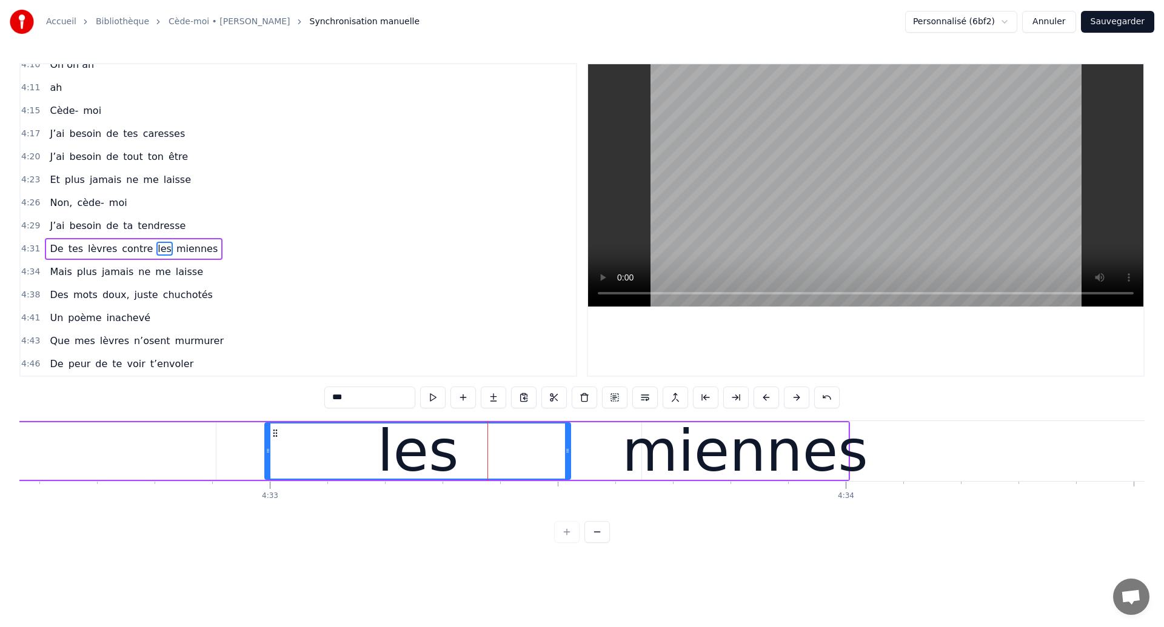
drag, startPoint x: 638, startPoint y: 465, endPoint x: 568, endPoint y: 469, distance: 69.8
click at [568, 469] on div at bounding box center [567, 451] width 5 height 55
click at [673, 455] on div "miennes" at bounding box center [745, 451] width 246 height 87
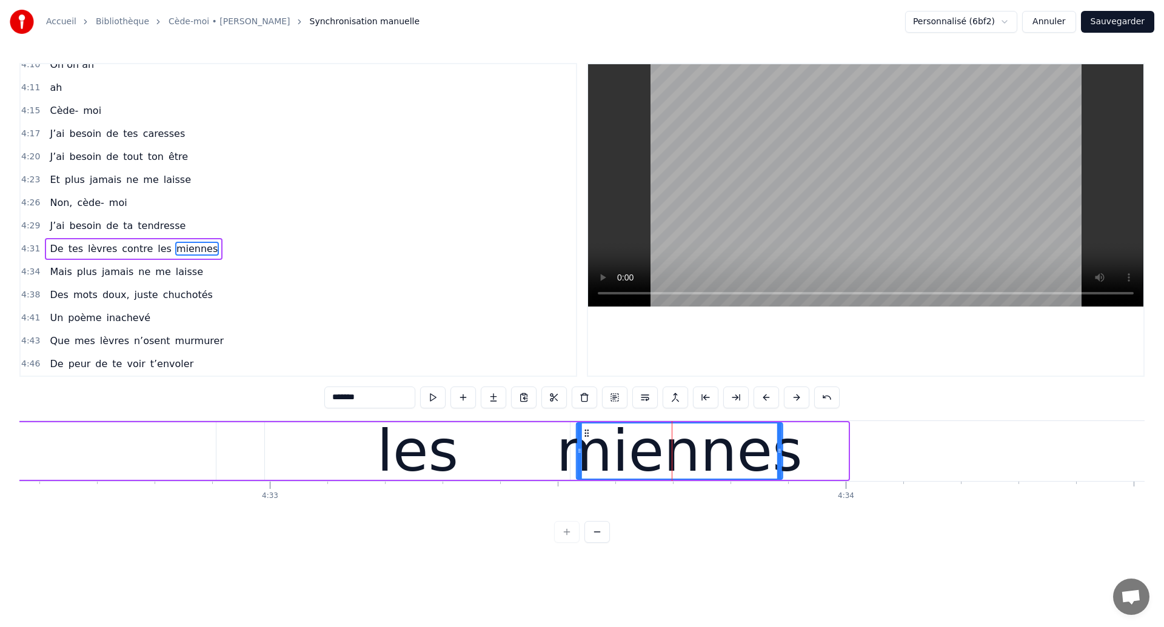
drag, startPoint x: 653, startPoint y: 429, endPoint x: 587, endPoint y: 449, distance: 68.6
click at [587, 449] on div "miennes" at bounding box center [679, 451] width 205 height 55
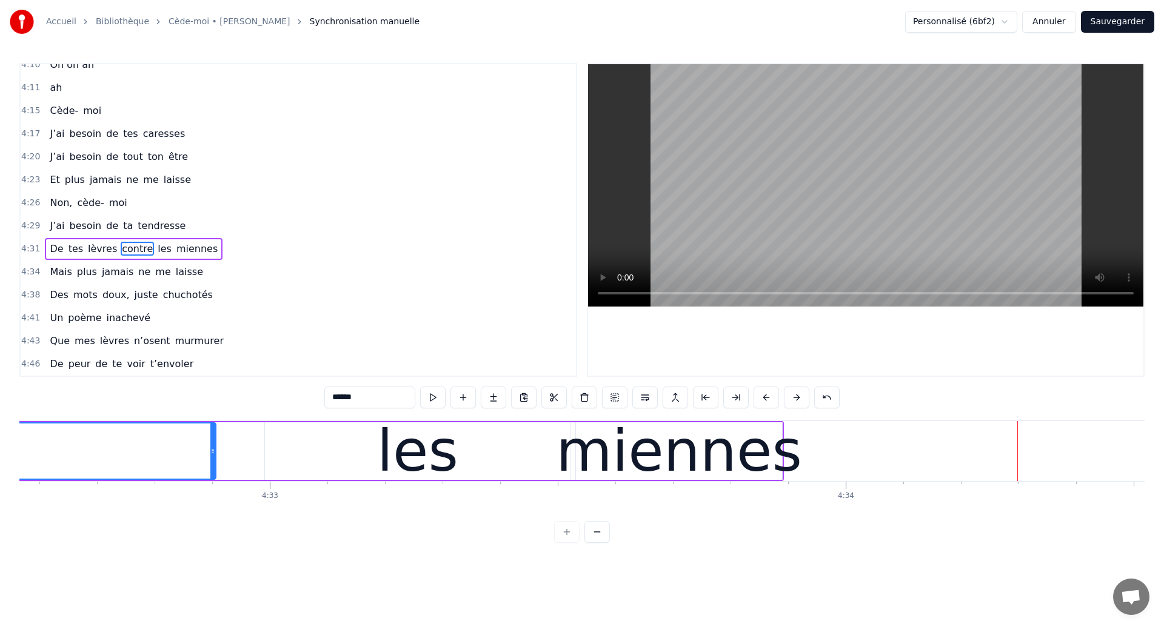
click at [685, 455] on div "miennes" at bounding box center [679, 451] width 246 height 87
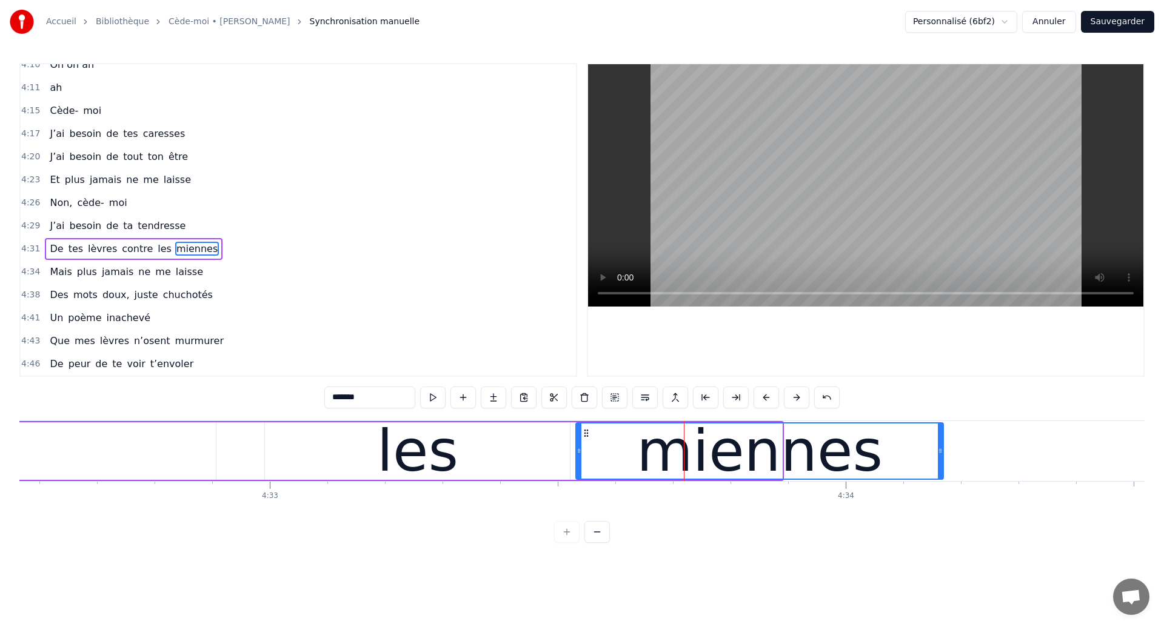
drag, startPoint x: 779, startPoint y: 458, endPoint x: 941, endPoint y: 464, distance: 162.0
click at [941, 464] on div at bounding box center [940, 451] width 5 height 55
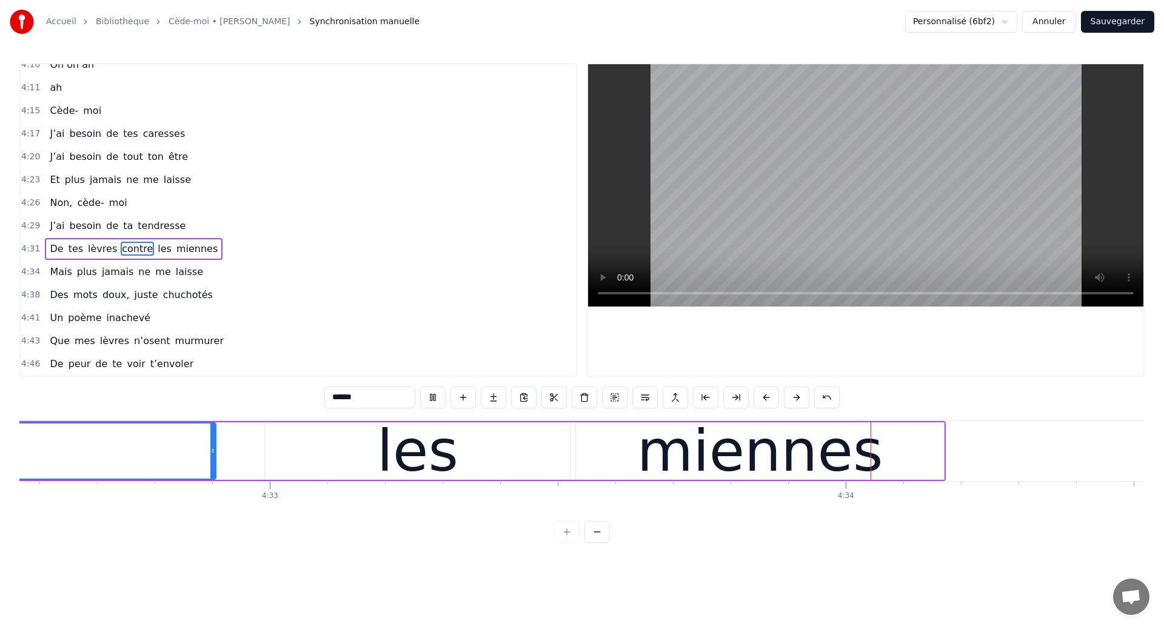
click at [497, 446] on div "les" at bounding box center [417, 452] width 305 height 58
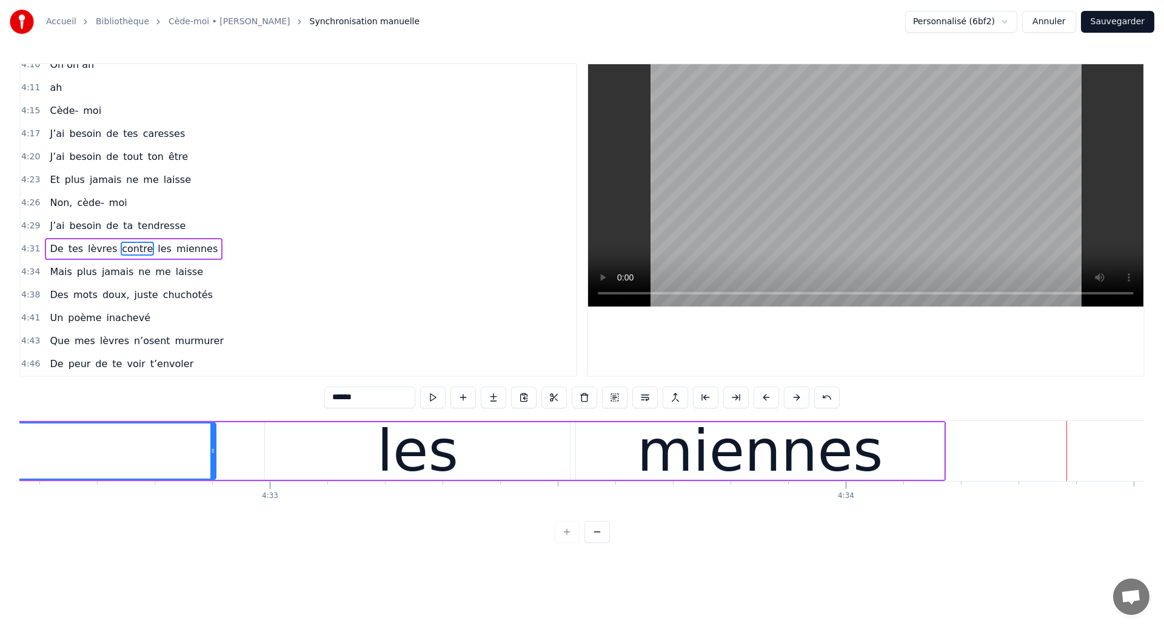
click at [362, 456] on div "les" at bounding box center [417, 452] width 305 height 58
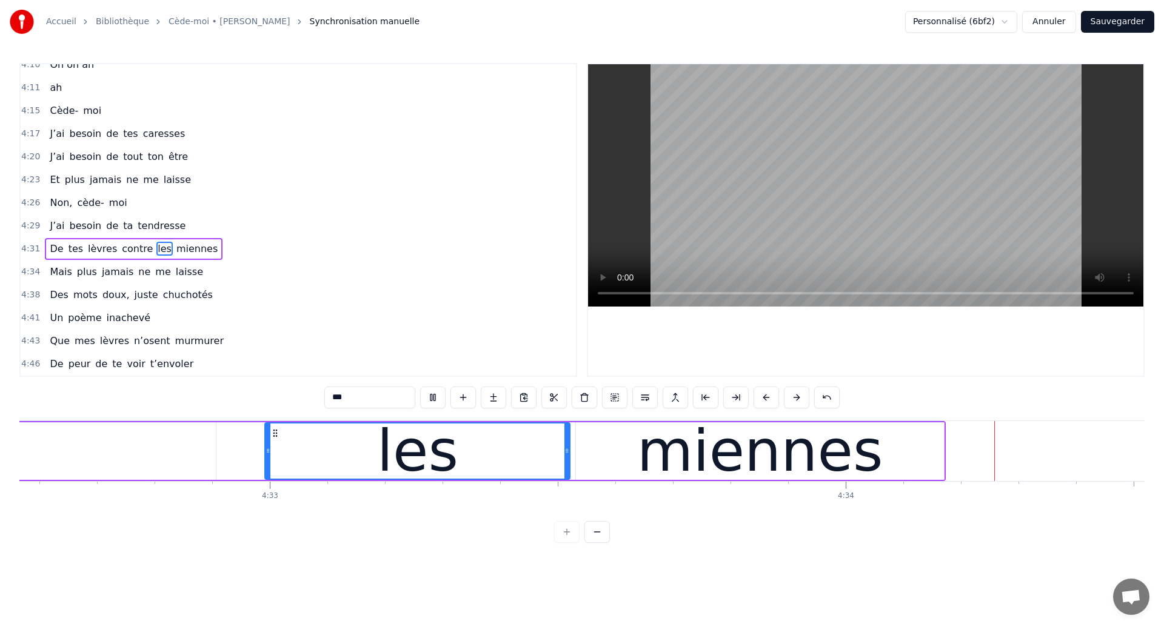
click at [837, 462] on div "miennes" at bounding box center [760, 451] width 246 height 87
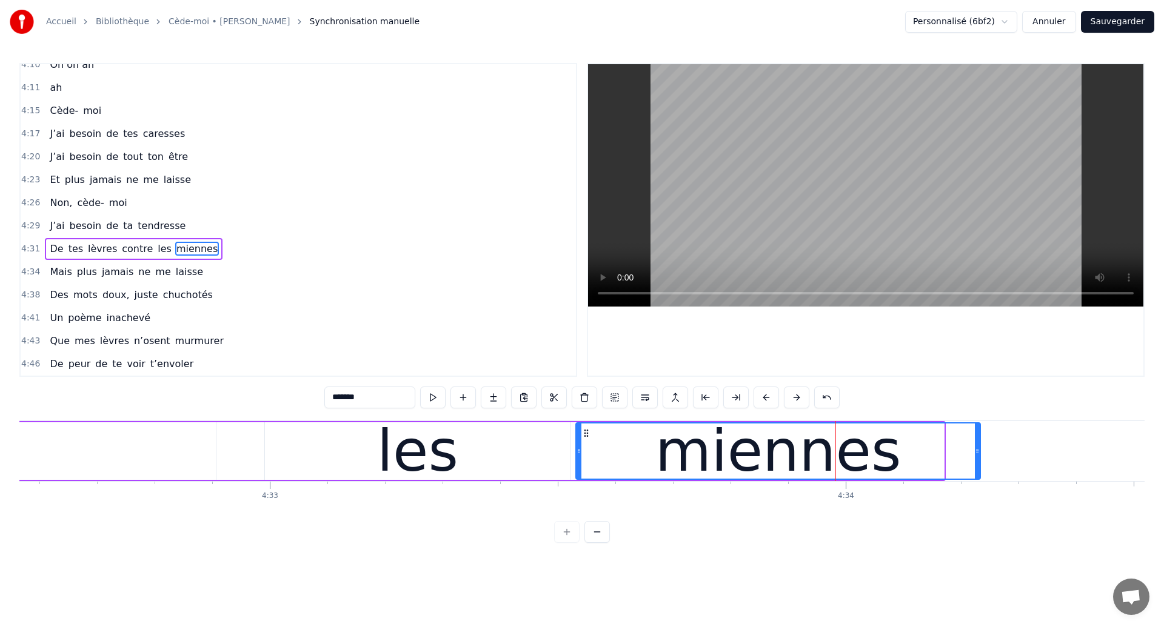
drag, startPoint x: 941, startPoint y: 459, endPoint x: 977, endPoint y: 466, distance: 36.4
click at [978, 466] on div at bounding box center [977, 451] width 5 height 55
type input "******"
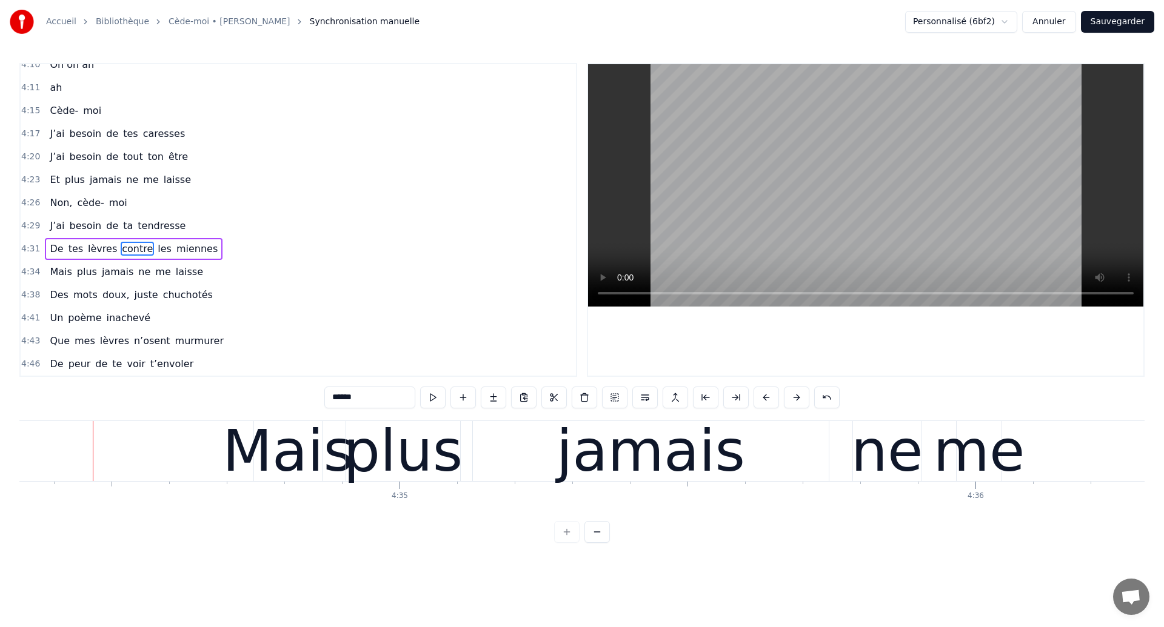
scroll to position [0, 157998]
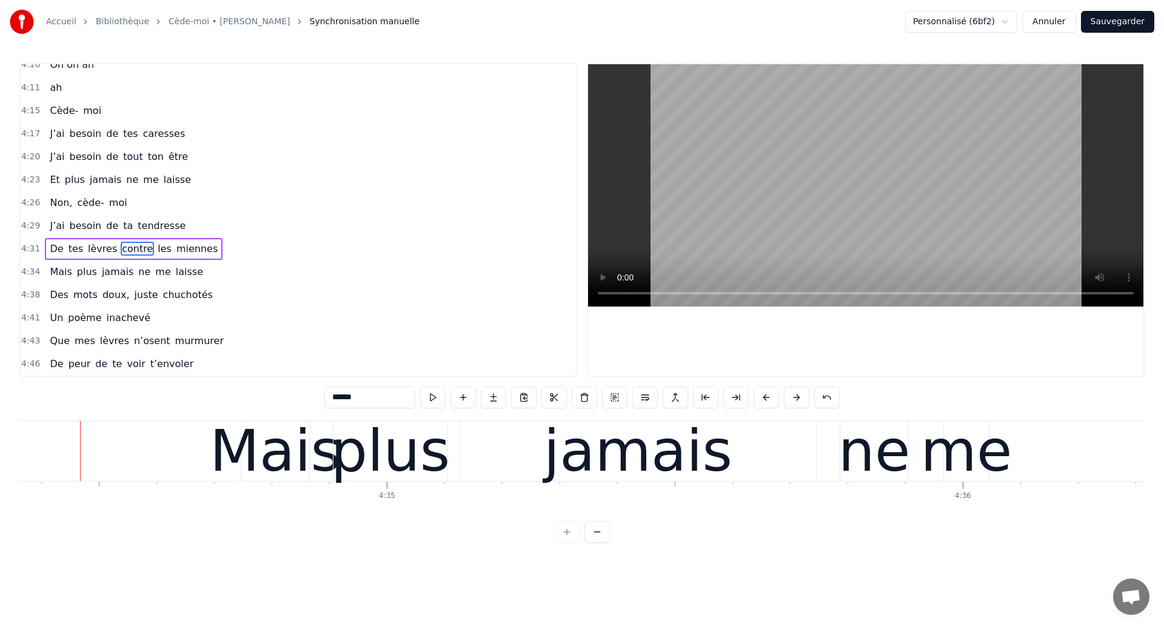
click at [1105, 27] on button "Sauvegarder" at bounding box center [1117, 22] width 73 height 22
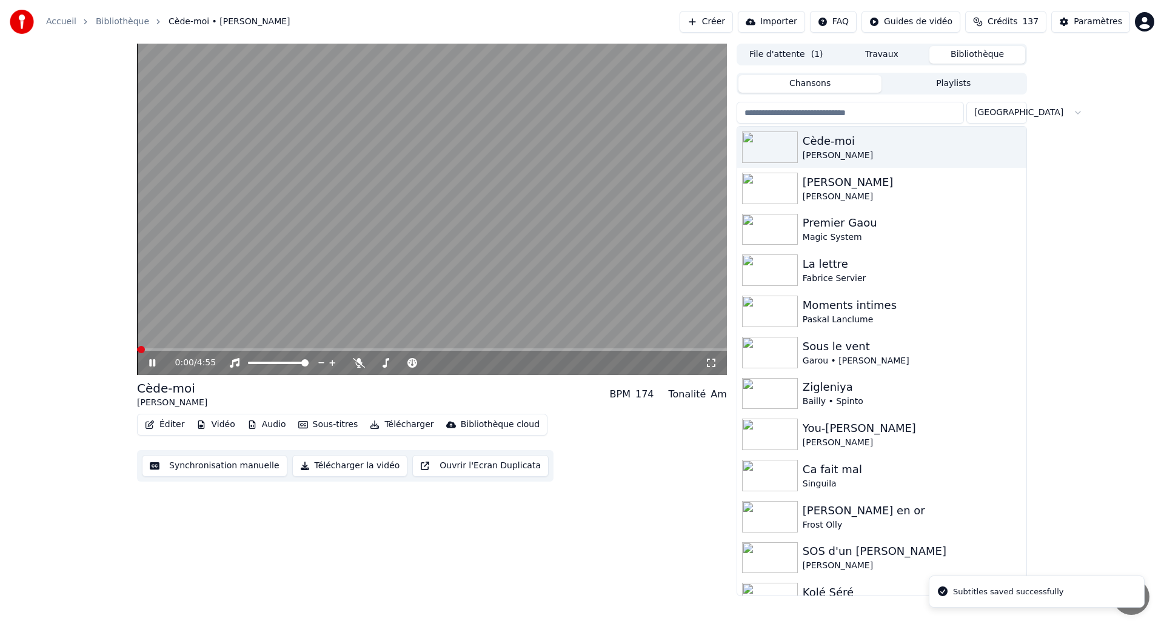
click at [173, 293] on video at bounding box center [432, 210] width 590 height 332
click at [181, 470] on button "Synchronisation manuelle" at bounding box center [214, 466] width 145 height 22
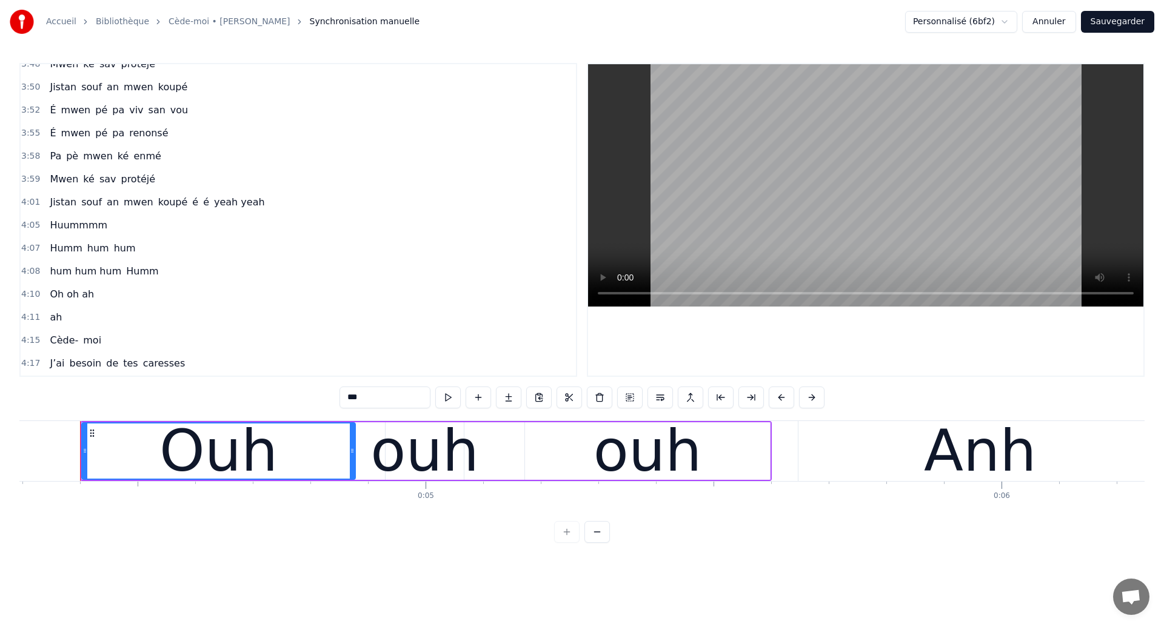
scroll to position [1969, 0]
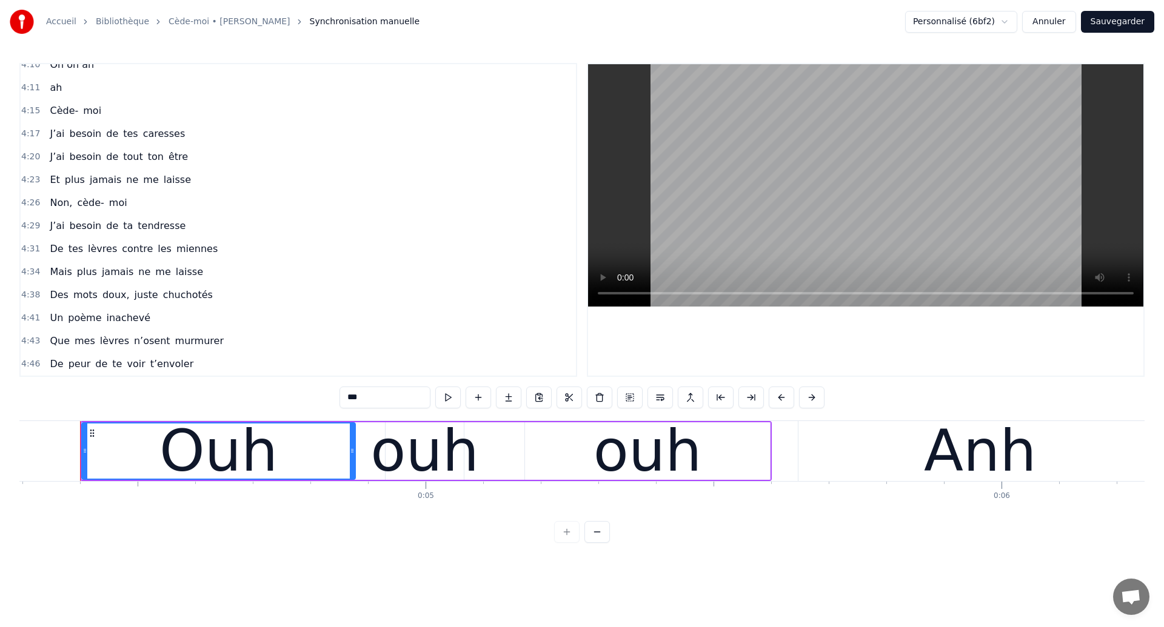
click at [61, 271] on span "Mais" at bounding box center [60, 272] width 24 height 14
type input "****"
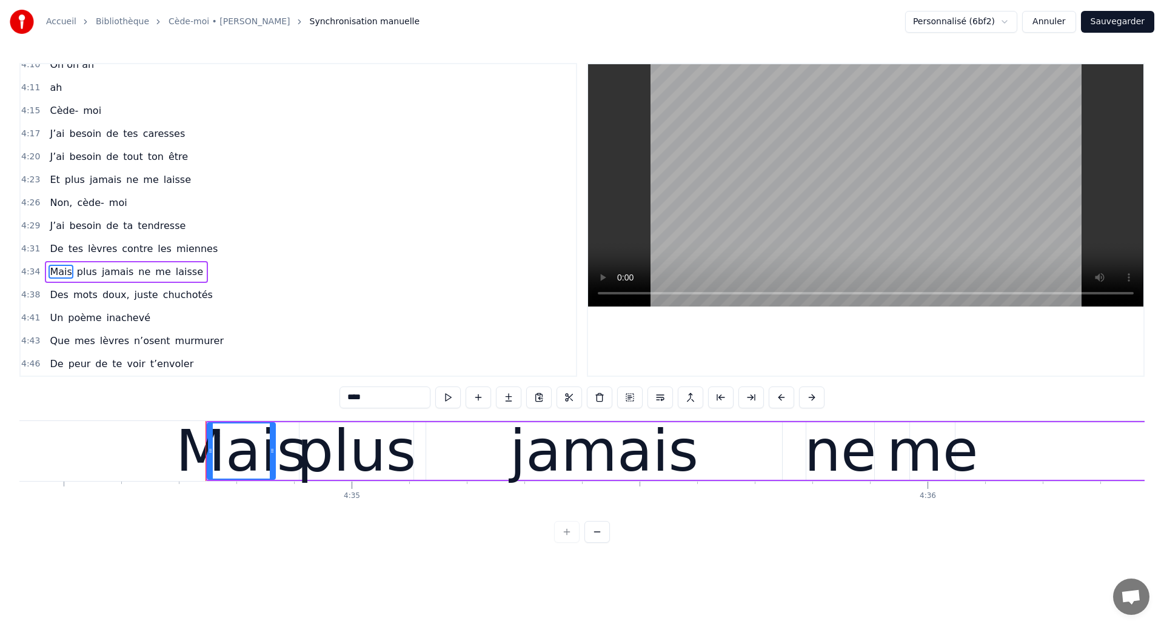
scroll to position [0, 157960]
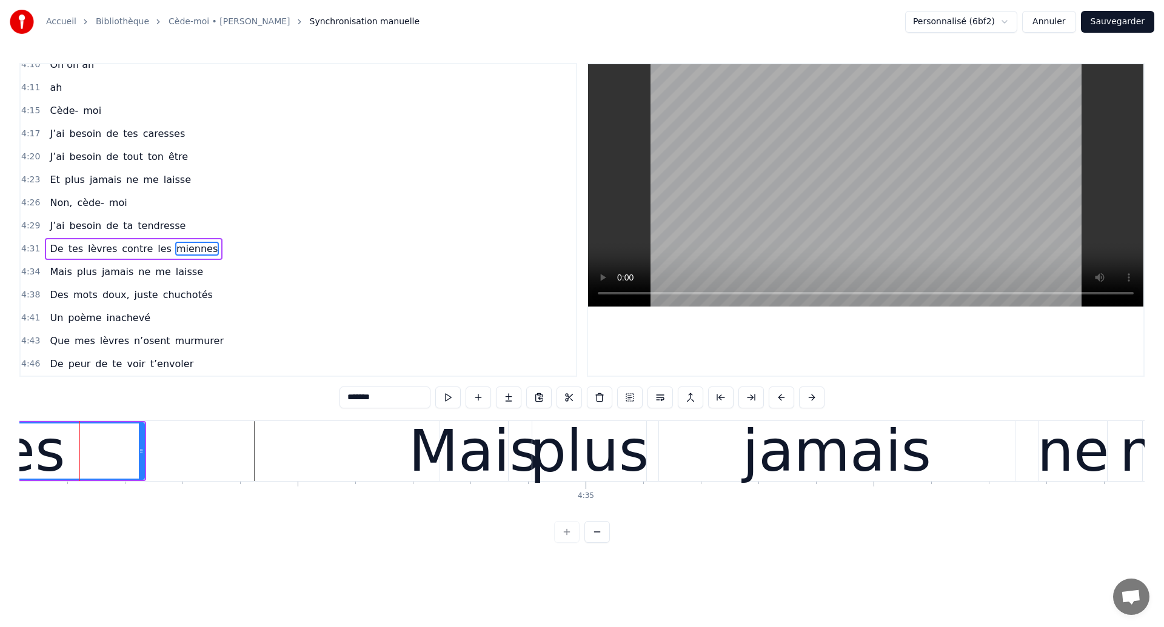
scroll to position [0, 157799]
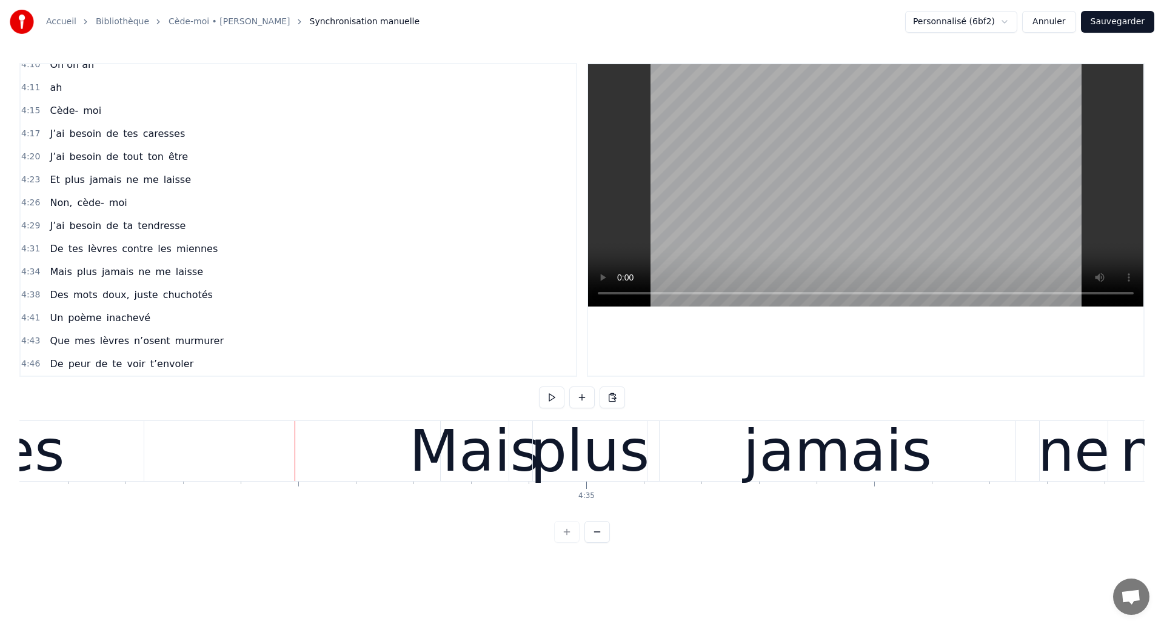
click at [520, 472] on div "Mais" at bounding box center [474, 451] width 131 height 87
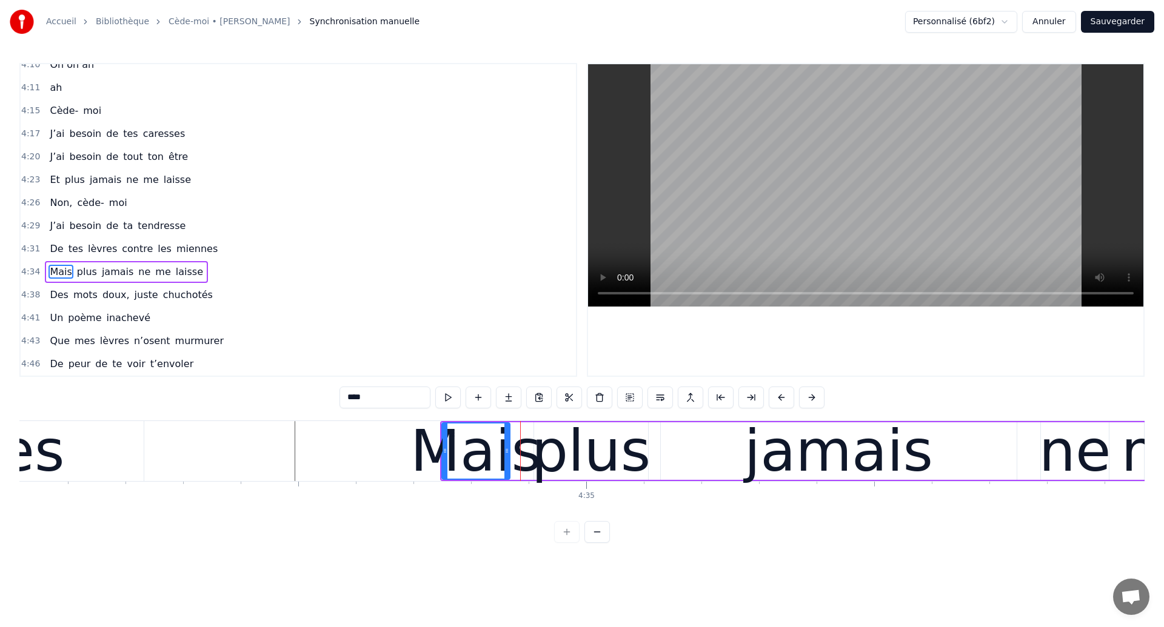
click at [652, 446] on div "Mais plus jamais ne me laisse" at bounding box center [1155, 451] width 1431 height 60
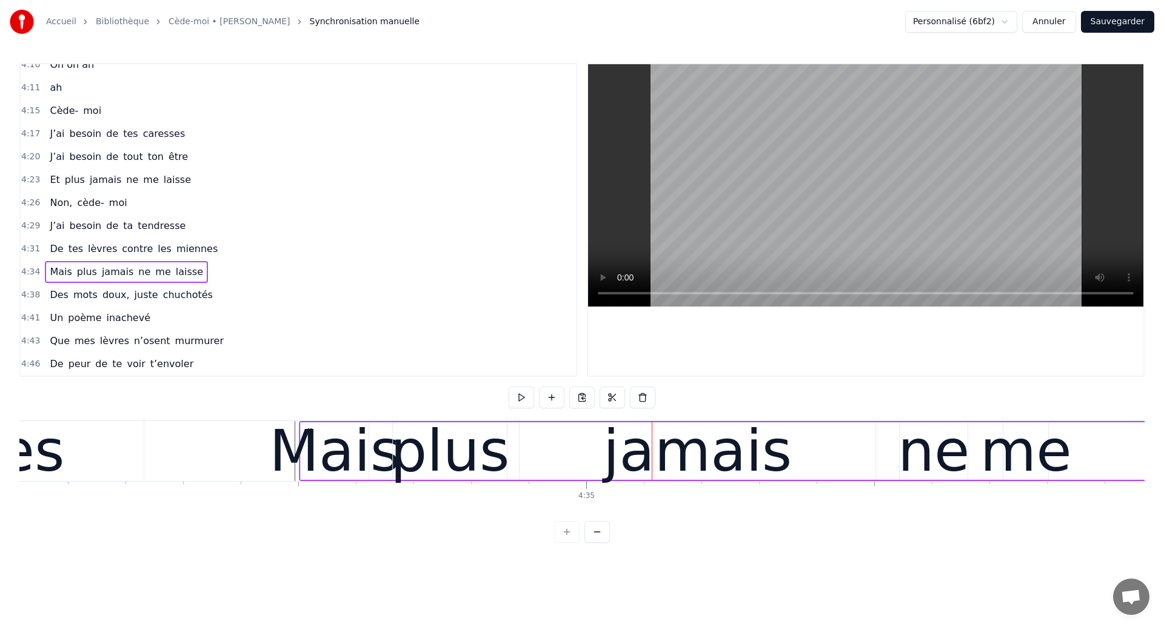
drag, startPoint x: 451, startPoint y: 433, endPoint x: 310, endPoint y: 432, distance: 140.6
click at [310, 432] on icon at bounding box center [310, 432] width 10 height 10
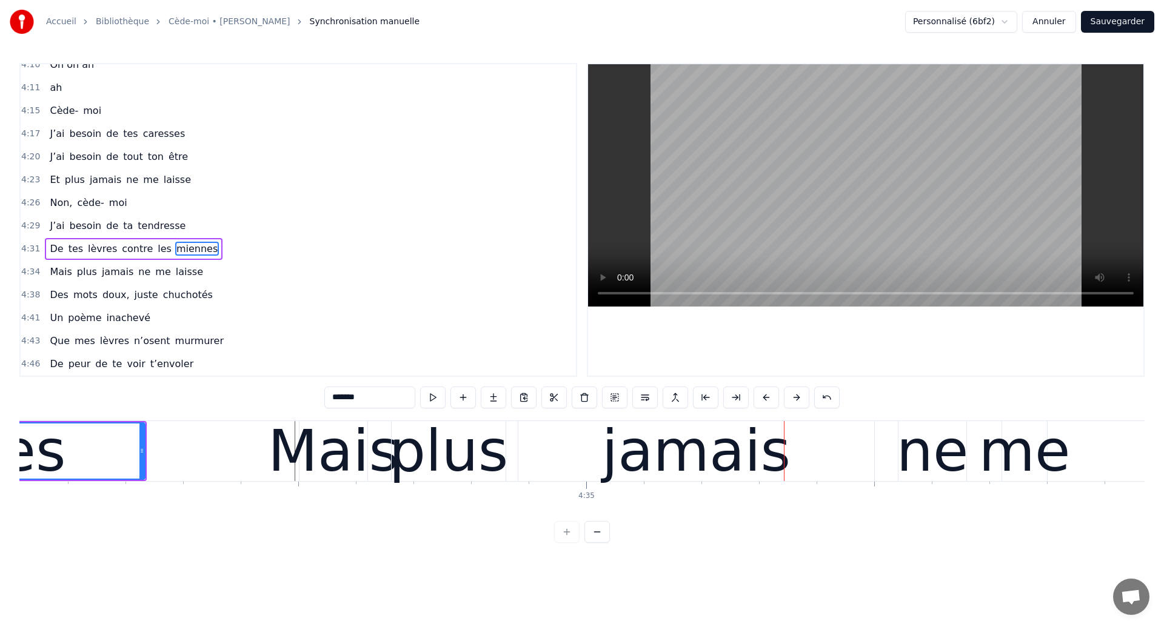
click at [463, 435] on div "plus" at bounding box center [448, 451] width 119 height 87
type input "****"
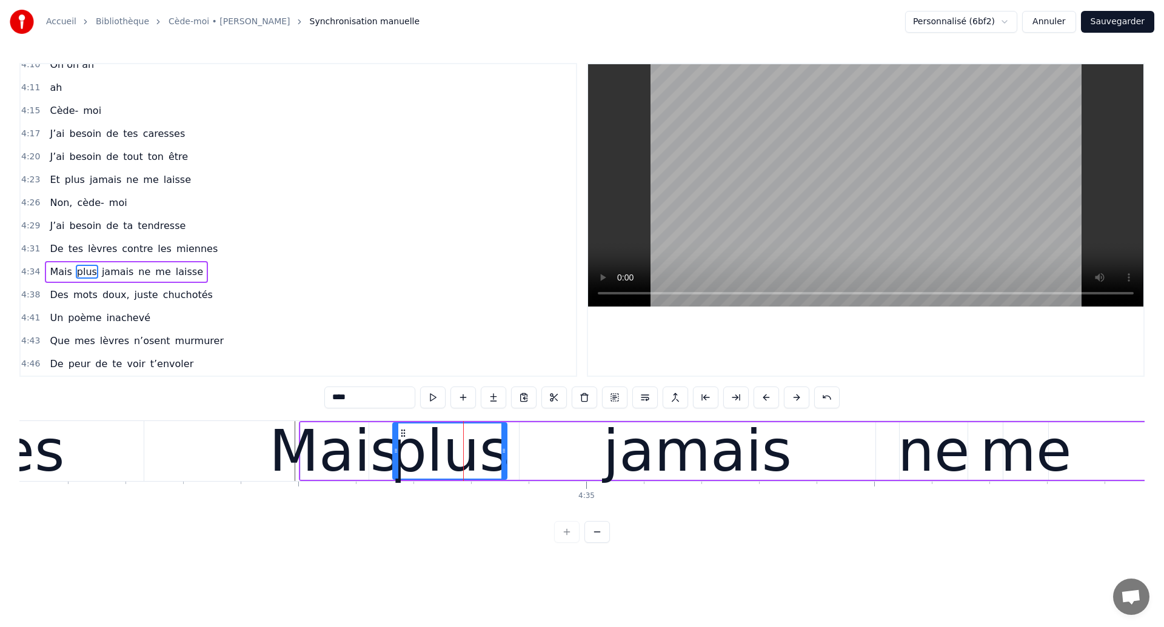
click at [463, 435] on div at bounding box center [463, 451] width 1 height 60
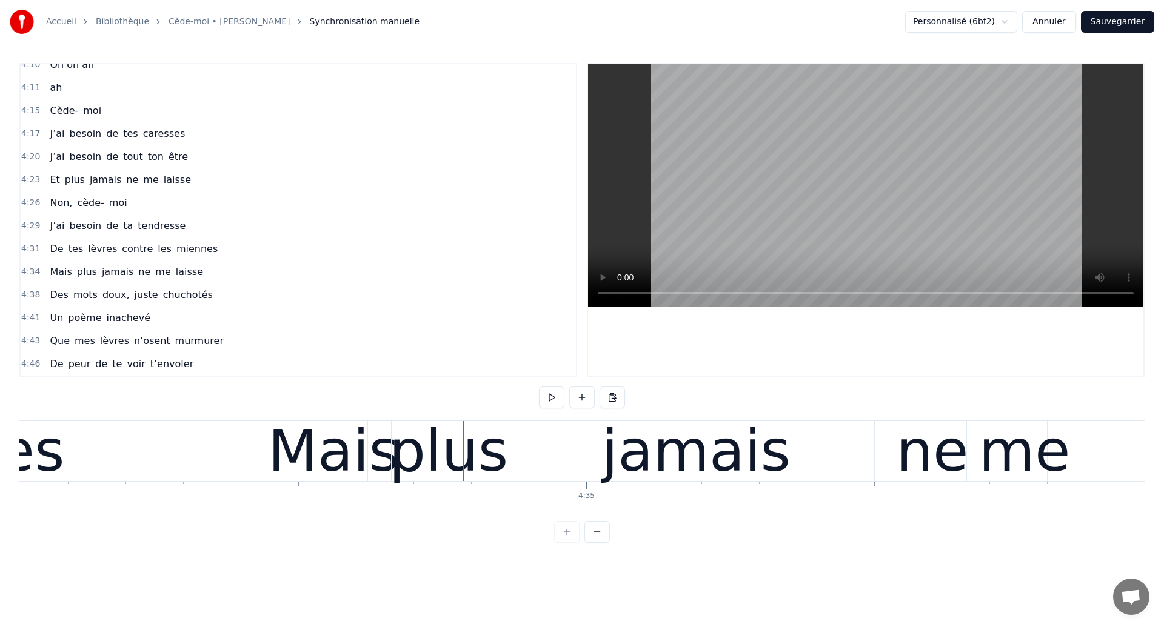
click at [408, 431] on div "plus" at bounding box center [448, 451] width 119 height 87
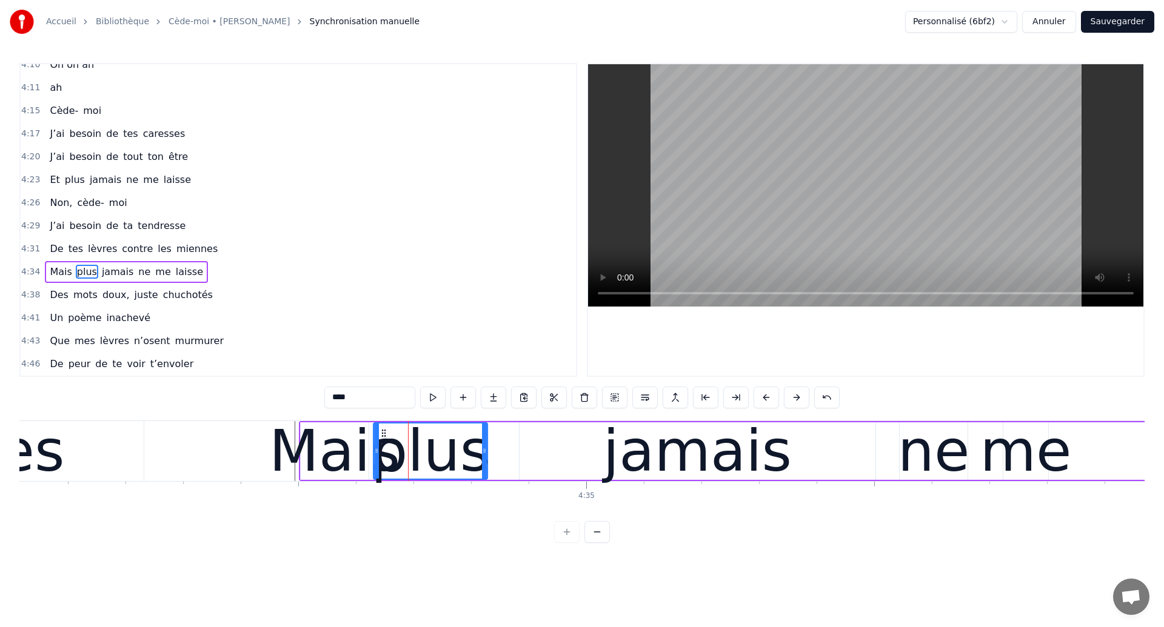
drag, startPoint x: 403, startPoint y: 432, endPoint x: 383, endPoint y: 434, distance: 19.5
click at [383, 434] on icon at bounding box center [384, 434] width 10 height 10
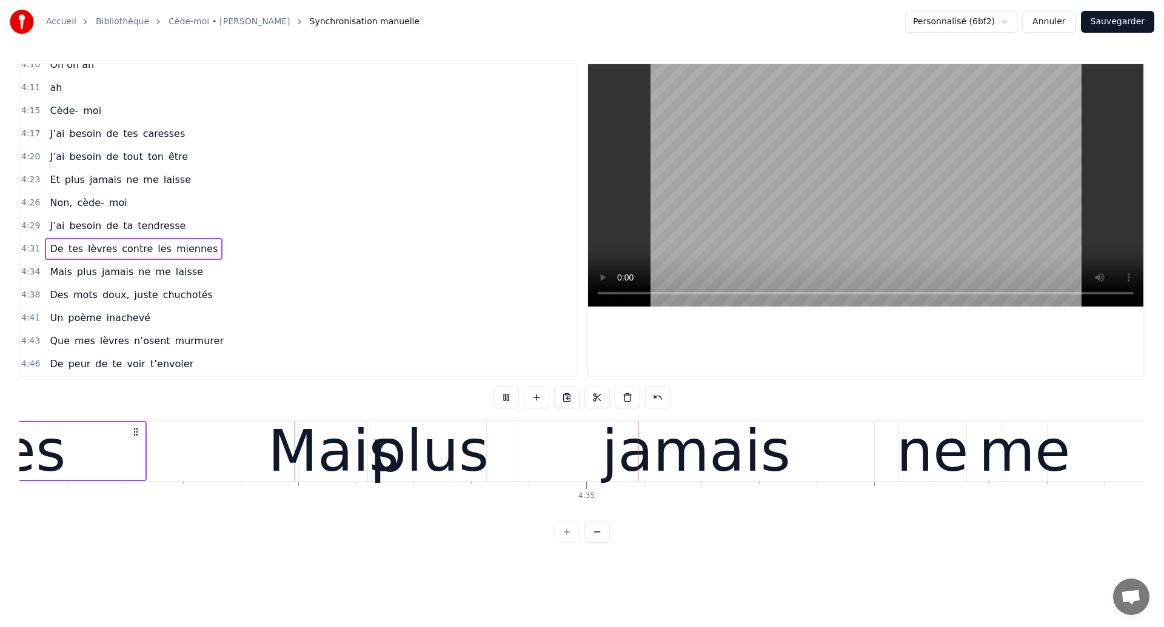
click at [423, 445] on div "plus" at bounding box center [429, 451] width 119 height 87
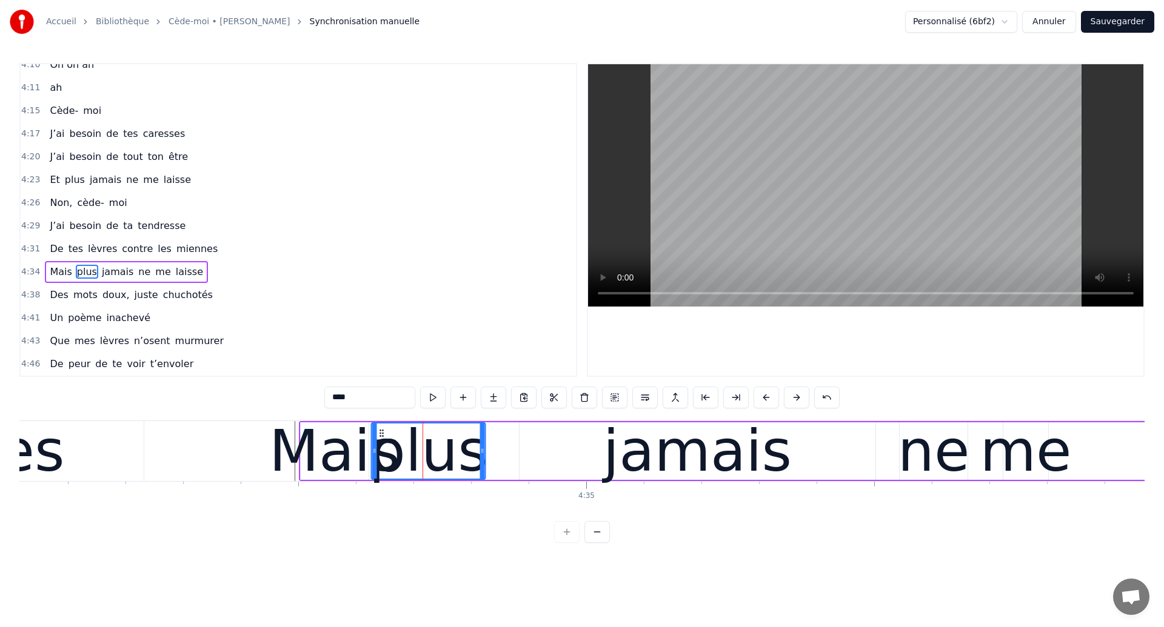
click at [383, 434] on icon at bounding box center [382, 434] width 10 height 10
click at [626, 447] on div "jamais" at bounding box center [697, 451] width 189 height 87
type input "******"
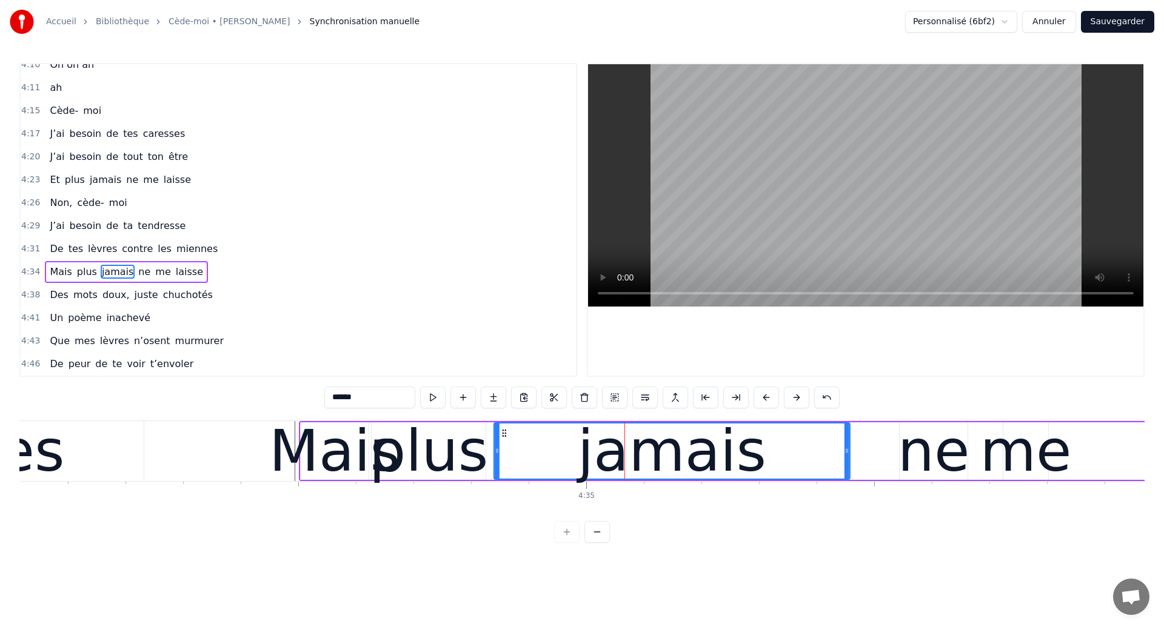
drag, startPoint x: 530, startPoint y: 432, endPoint x: 504, endPoint y: 441, distance: 26.8
click at [504, 441] on div "jamais" at bounding box center [672, 451] width 355 height 55
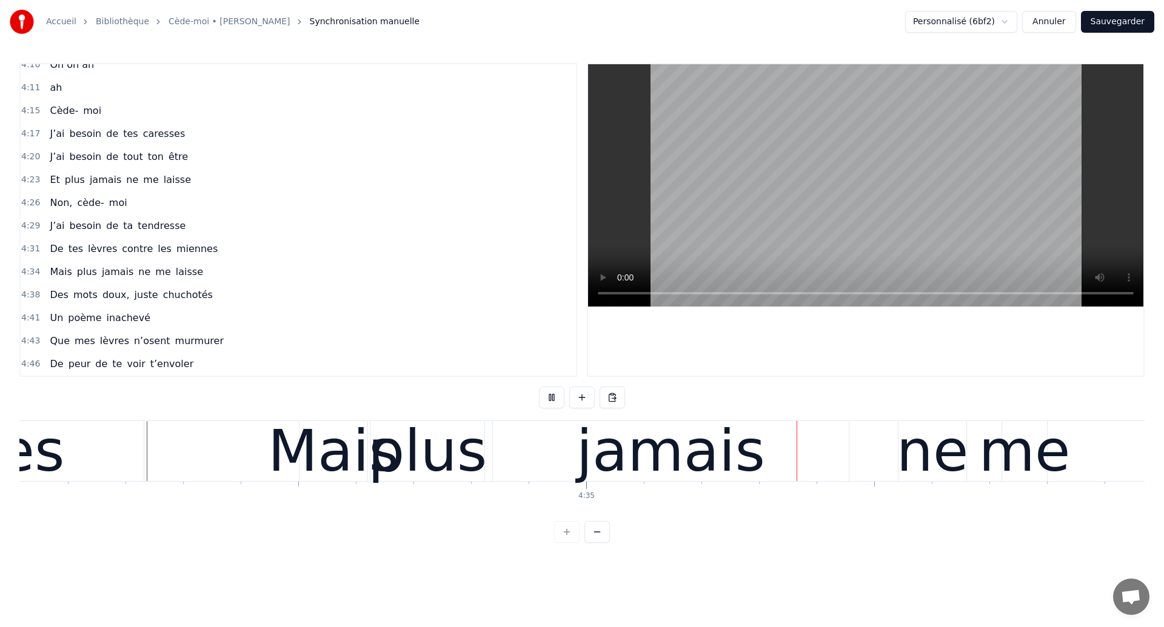
click at [680, 444] on div "jamais" at bounding box center [670, 451] width 189 height 87
click at [548, 472] on div "jamais" at bounding box center [671, 451] width 356 height 60
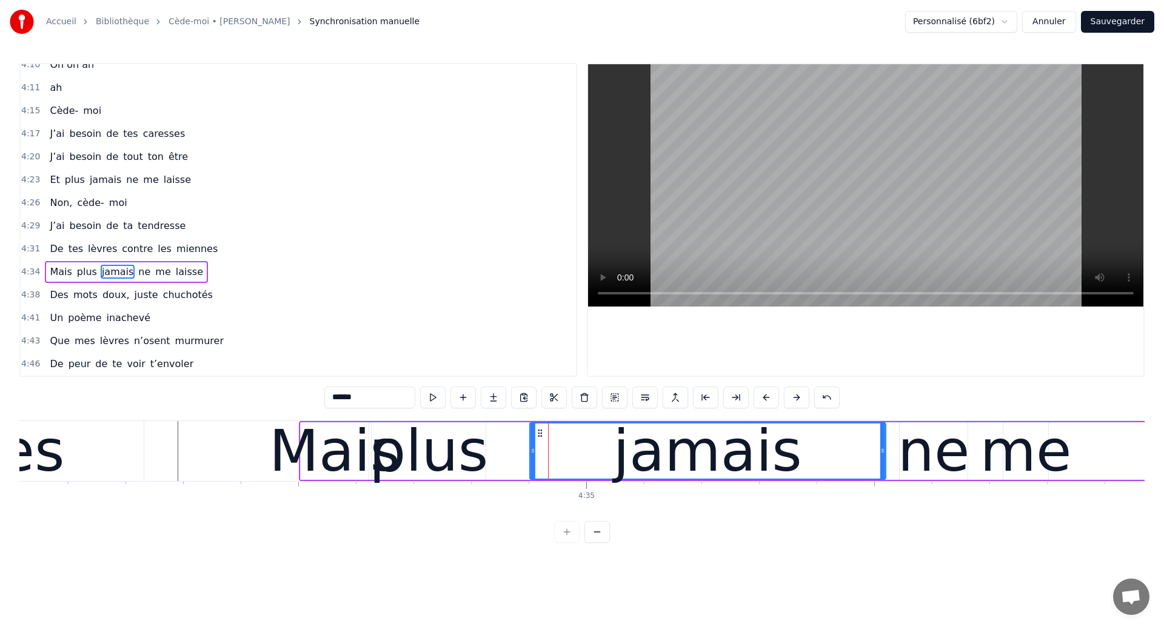
drag, startPoint x: 505, startPoint y: 430, endPoint x: 541, endPoint y: 458, distance: 45.4
click at [541, 458] on div "jamais" at bounding box center [707, 451] width 355 height 55
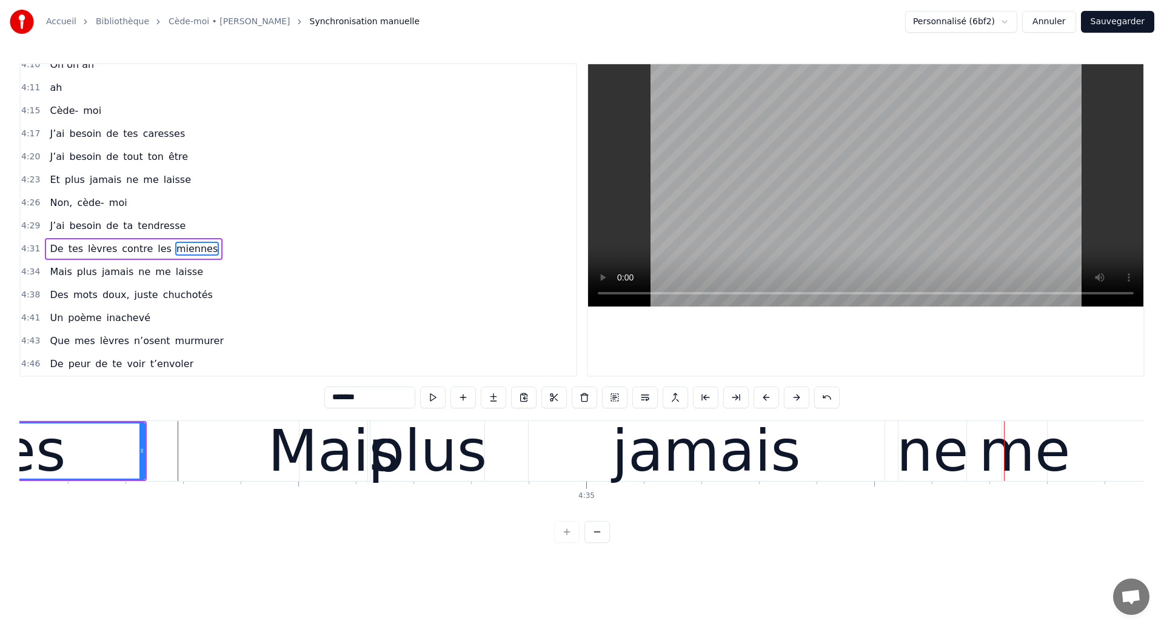
click at [477, 457] on div "plus" at bounding box center [427, 451] width 119 height 87
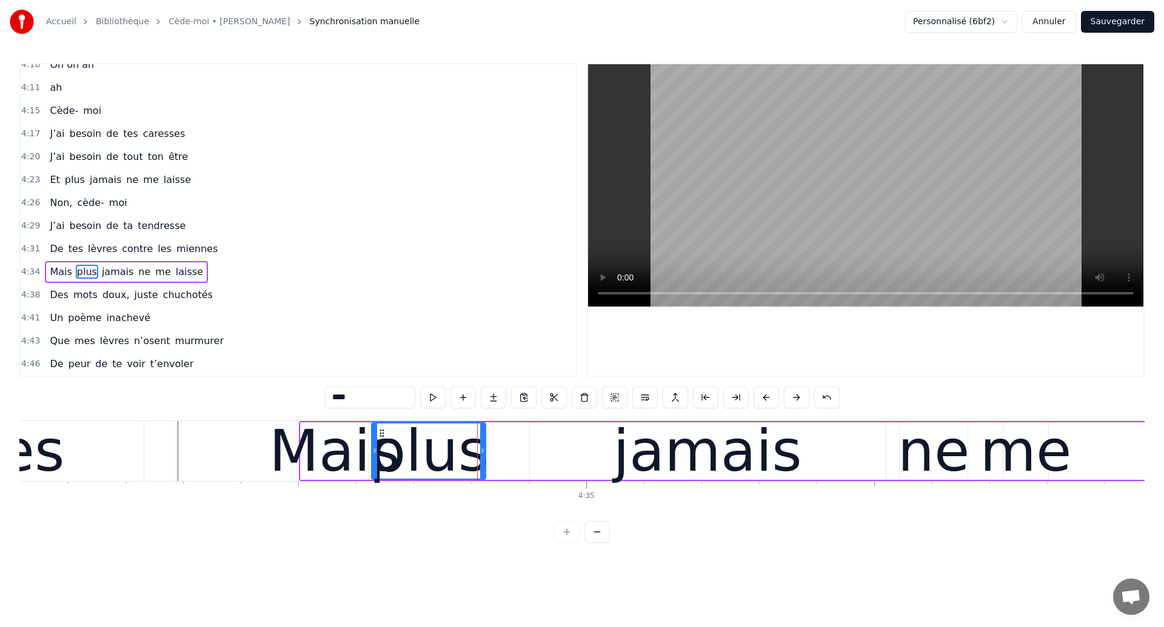
click at [543, 463] on div "jamais" at bounding box center [708, 452] width 356 height 58
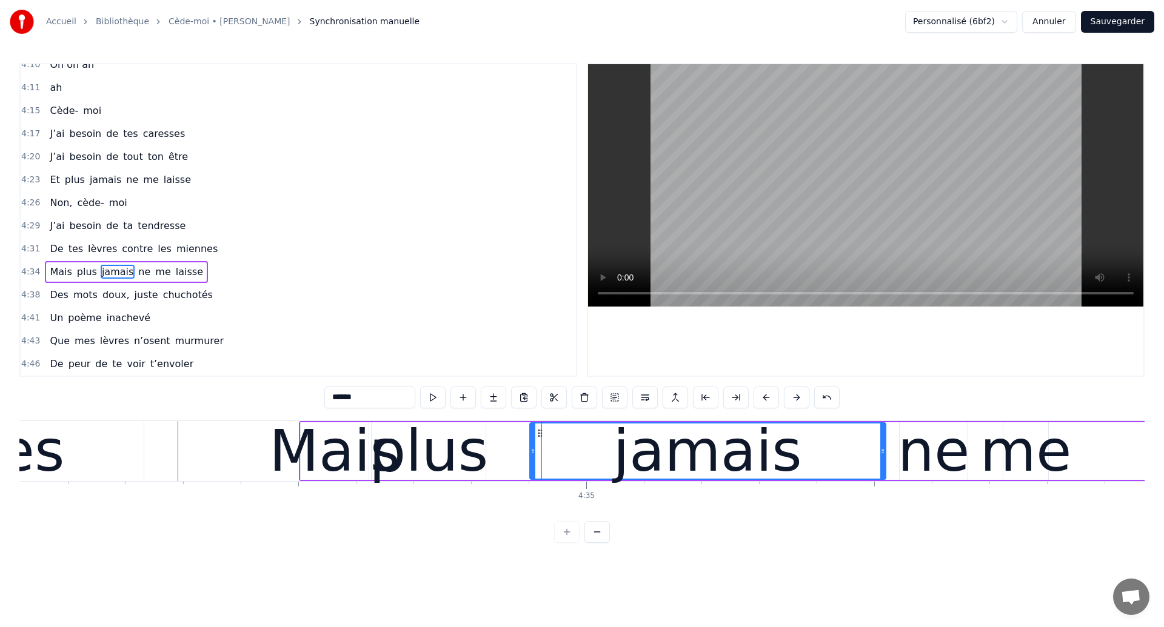
click at [483, 455] on div "plus" at bounding box center [429, 452] width 114 height 58
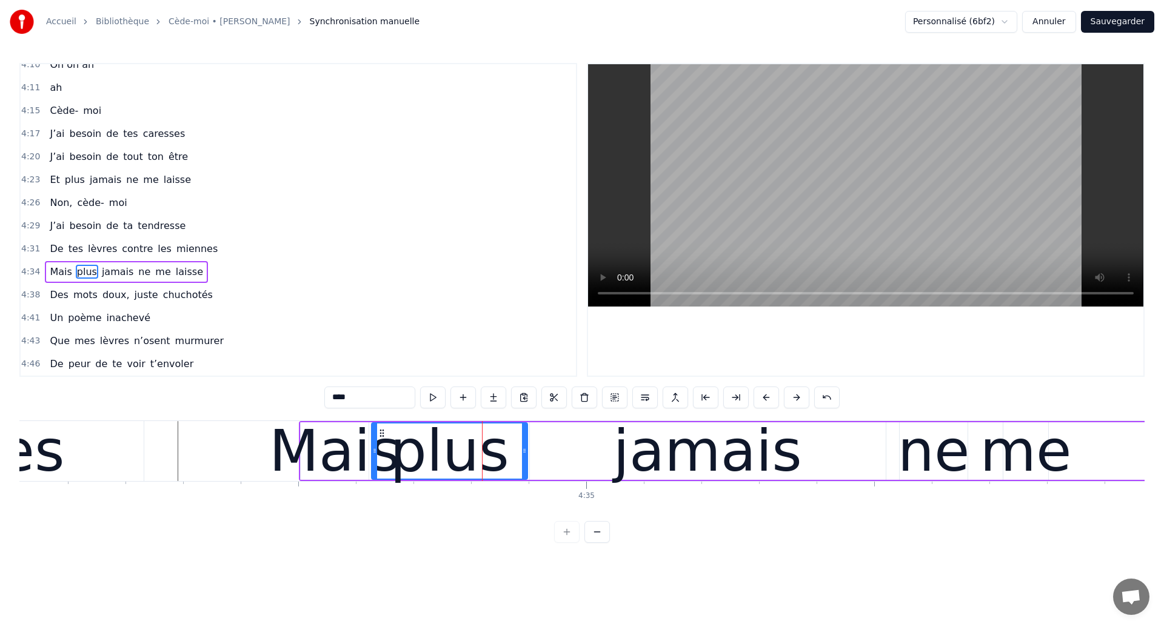
drag, startPoint x: 483, startPoint y: 455, endPoint x: 525, endPoint y: 472, distance: 44.9
click at [525, 472] on div at bounding box center [524, 451] width 5 height 55
drag, startPoint x: 525, startPoint y: 472, endPoint x: 277, endPoint y: 460, distance: 248.2
click at [523, 472] on div at bounding box center [524, 451] width 5 height 55
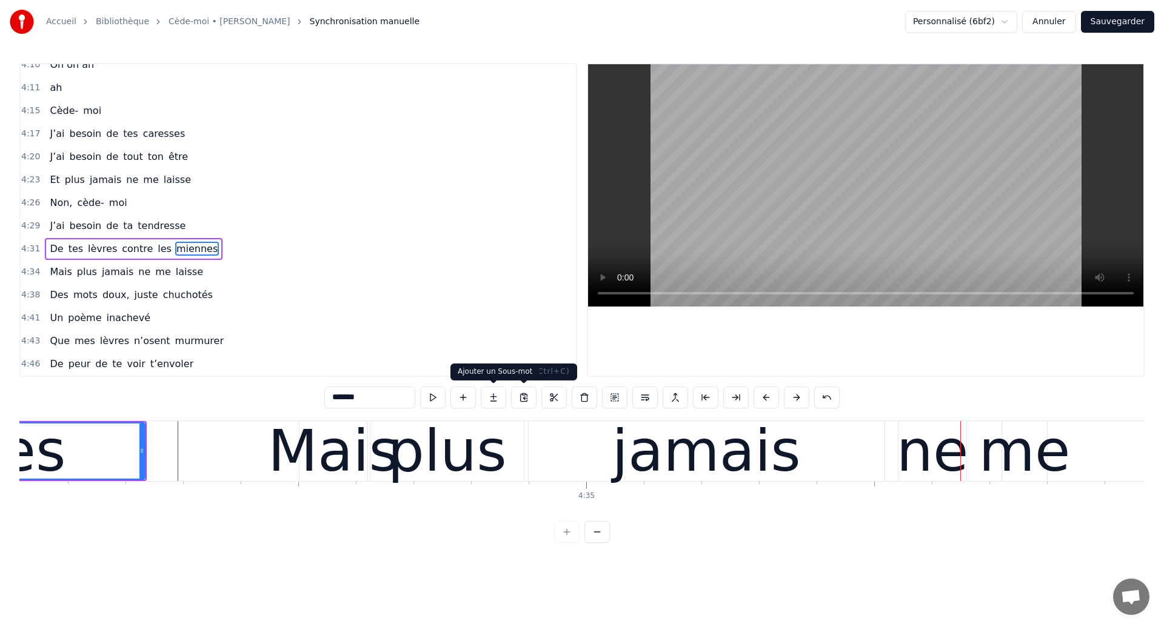
click at [492, 429] on div "plus" at bounding box center [446, 451] width 119 height 87
type input "****"
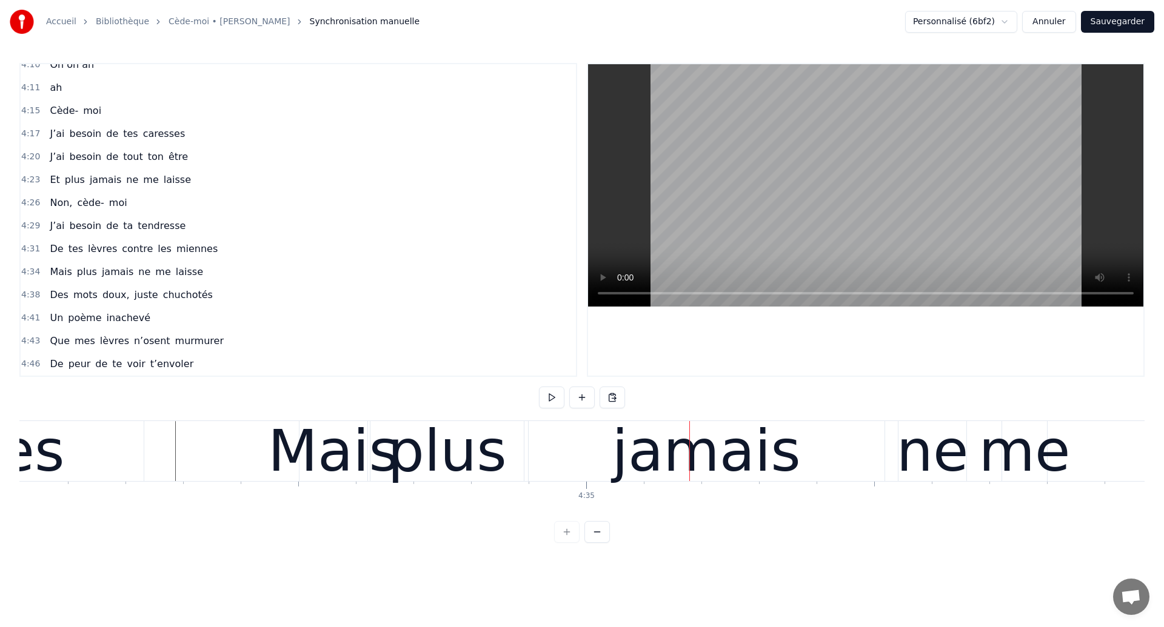
click at [727, 461] on div "jamais" at bounding box center [706, 451] width 189 height 87
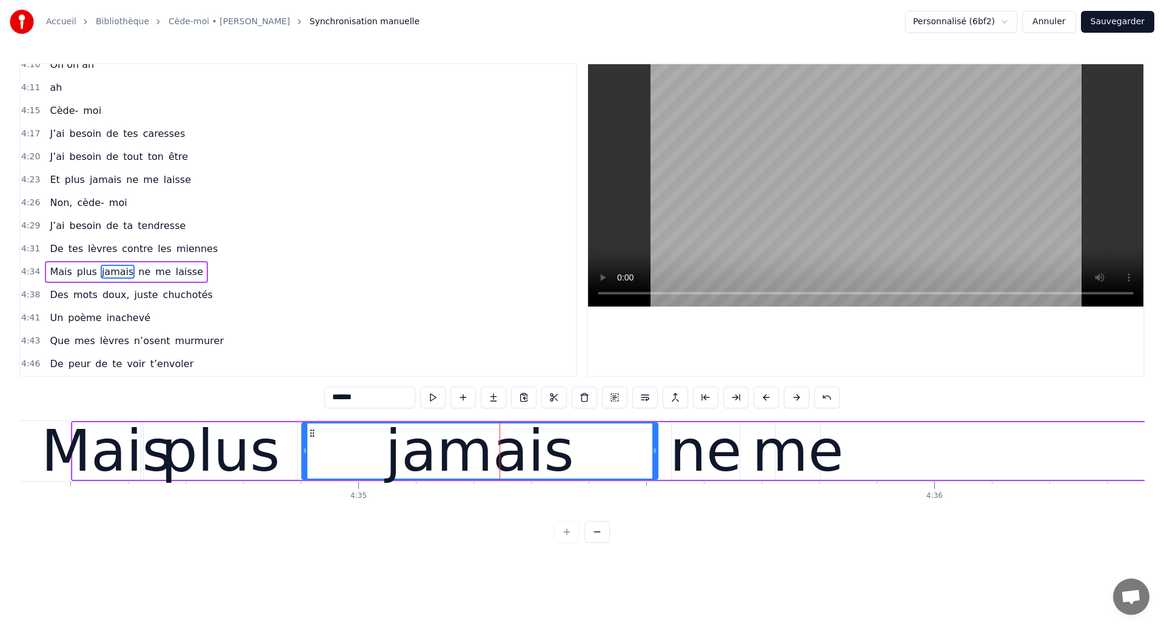
scroll to position [0, 158195]
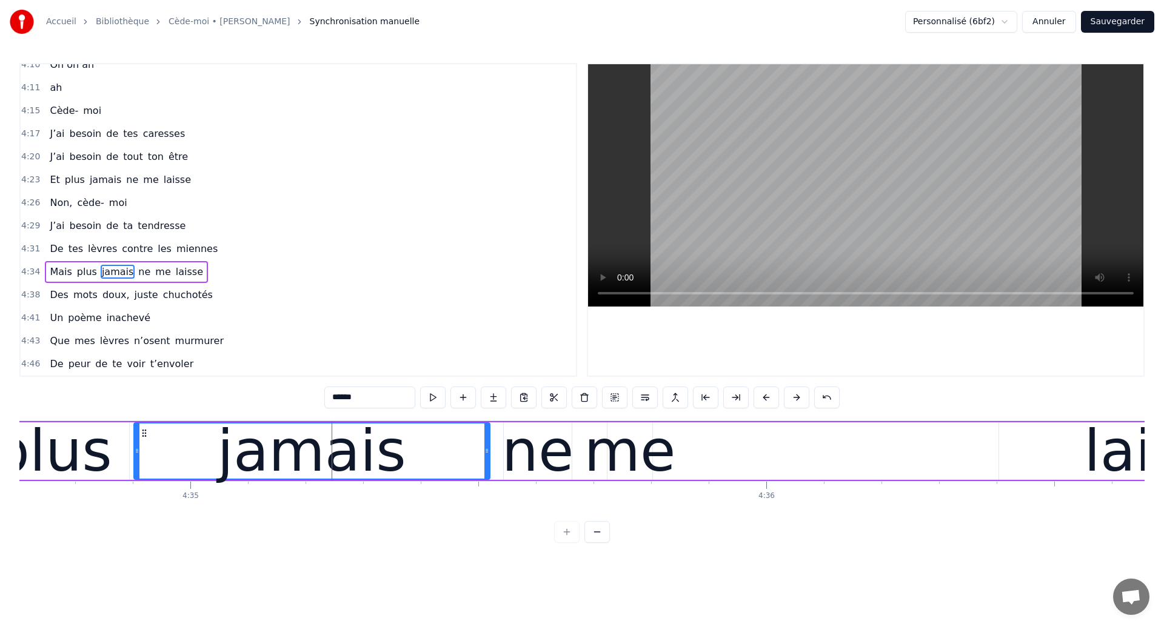
click at [216, 444] on div "jamais" at bounding box center [312, 451] width 355 height 55
click at [559, 460] on div "ne" at bounding box center [538, 451] width 72 height 87
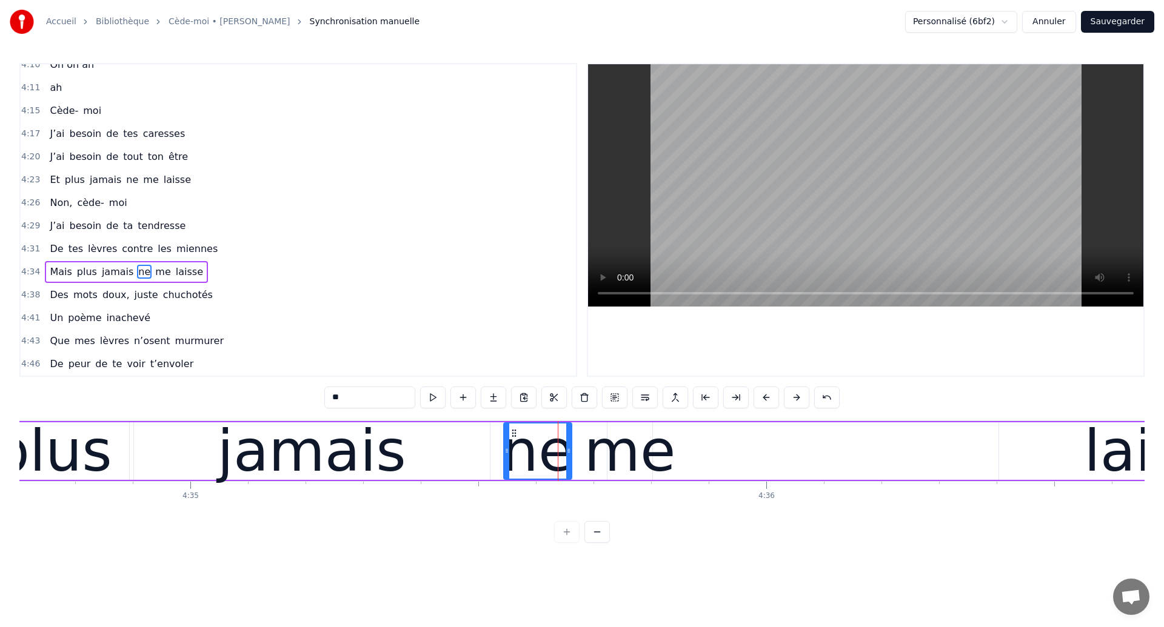
click at [143, 441] on div "jamais" at bounding box center [312, 452] width 356 height 58
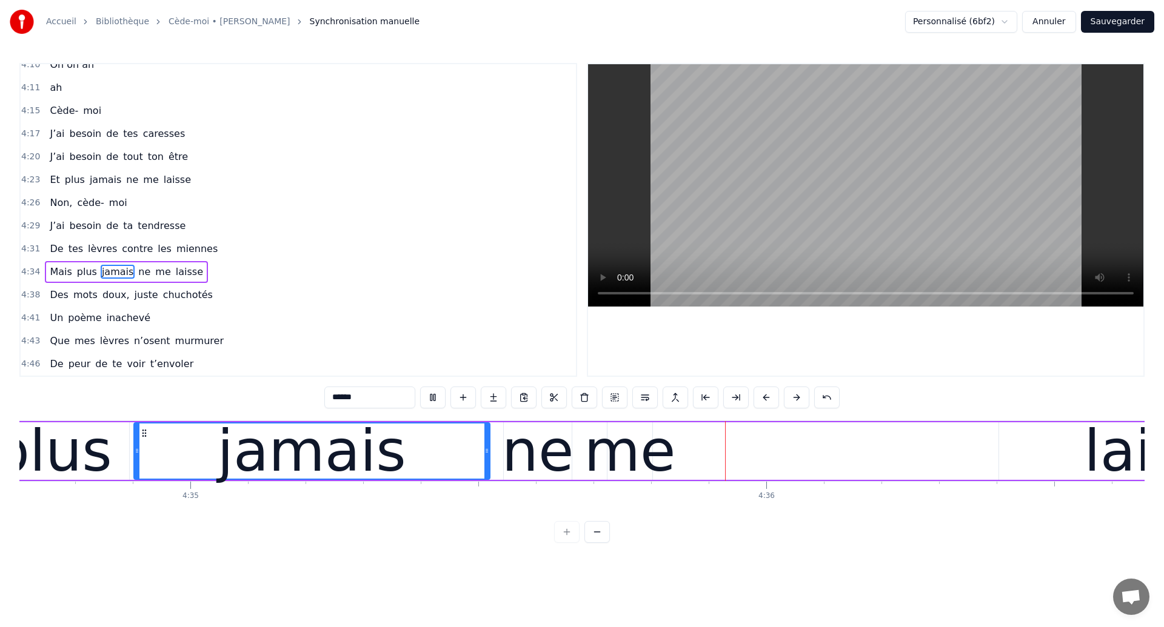
click at [543, 453] on div "ne" at bounding box center [538, 451] width 72 height 87
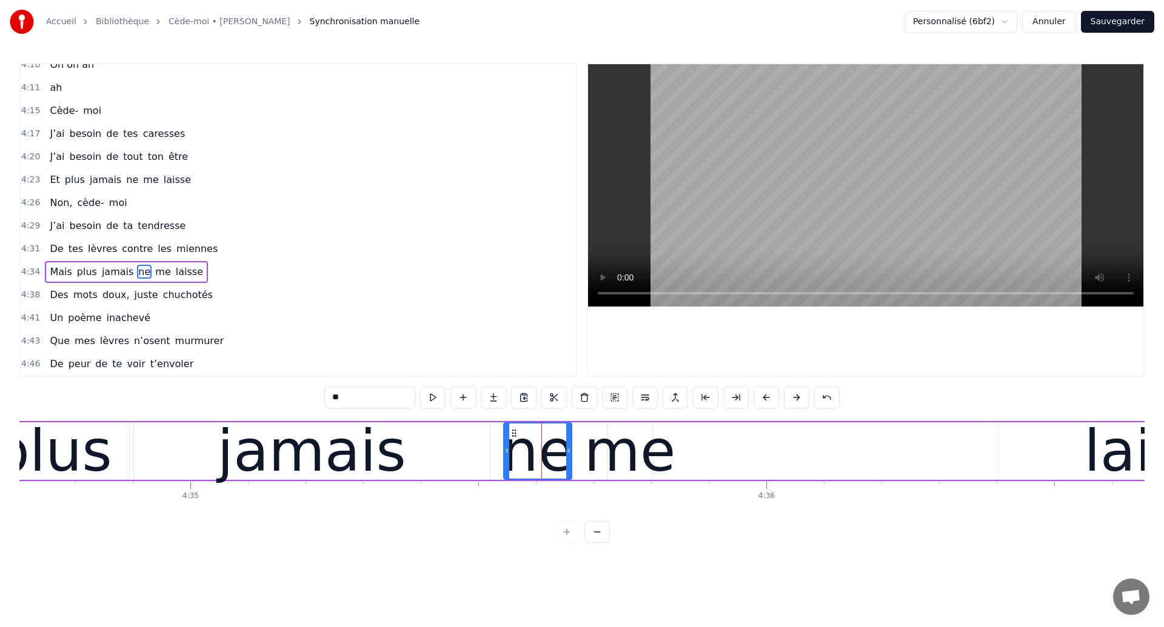
click at [266, 438] on div "jamais" at bounding box center [312, 451] width 189 height 87
type input "******"
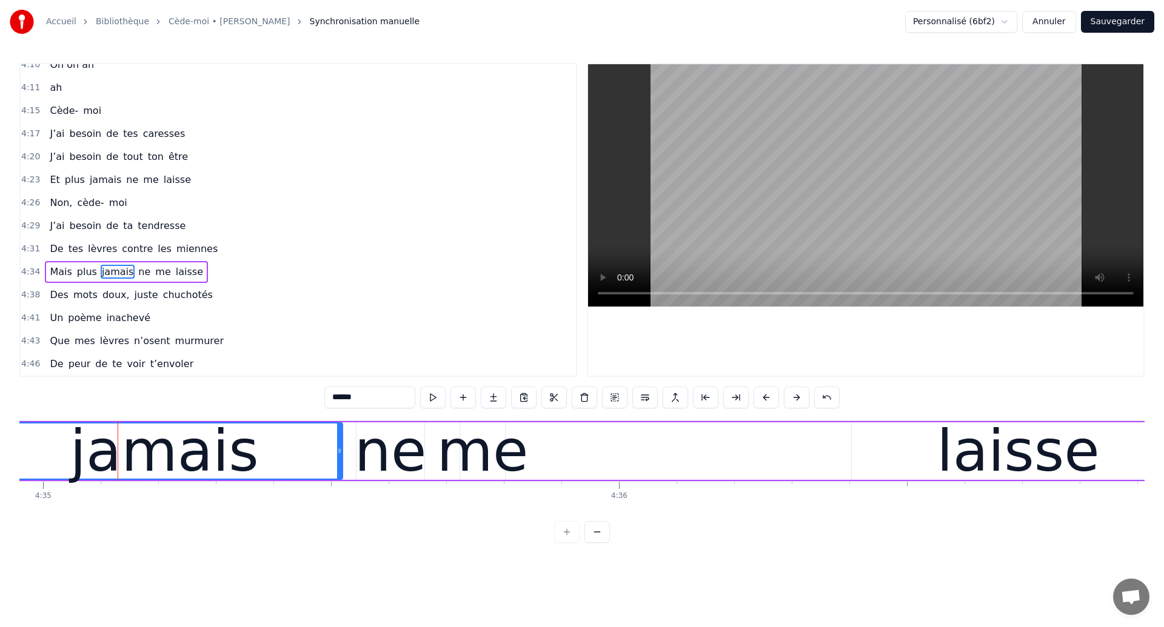
scroll to position [0, 158348]
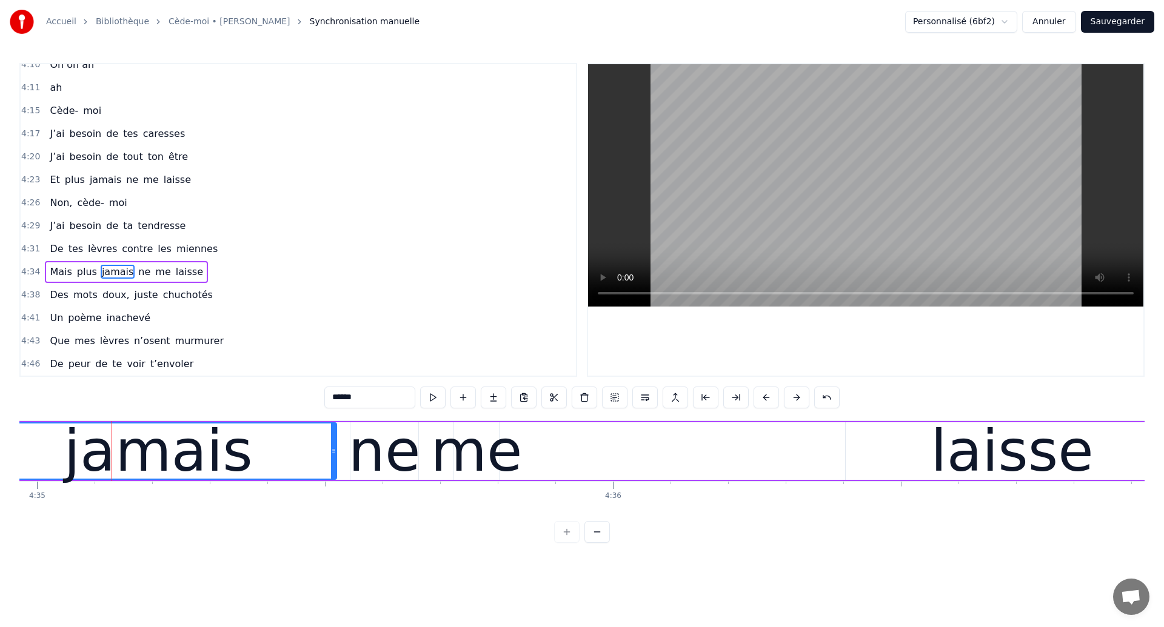
click at [275, 445] on div "jamais" at bounding box center [158, 451] width 355 height 55
click at [698, 459] on div "Mais plus jamais ne me laisse" at bounding box center [465, 451] width 1431 height 60
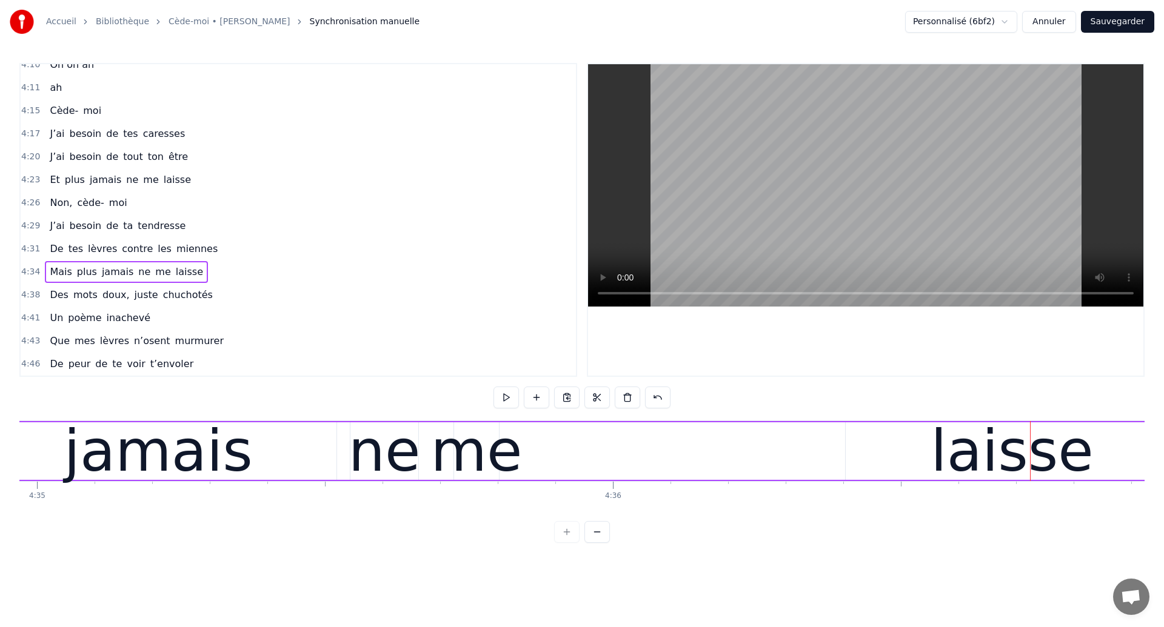
click at [887, 458] on div "laisse" at bounding box center [1012, 452] width 333 height 58
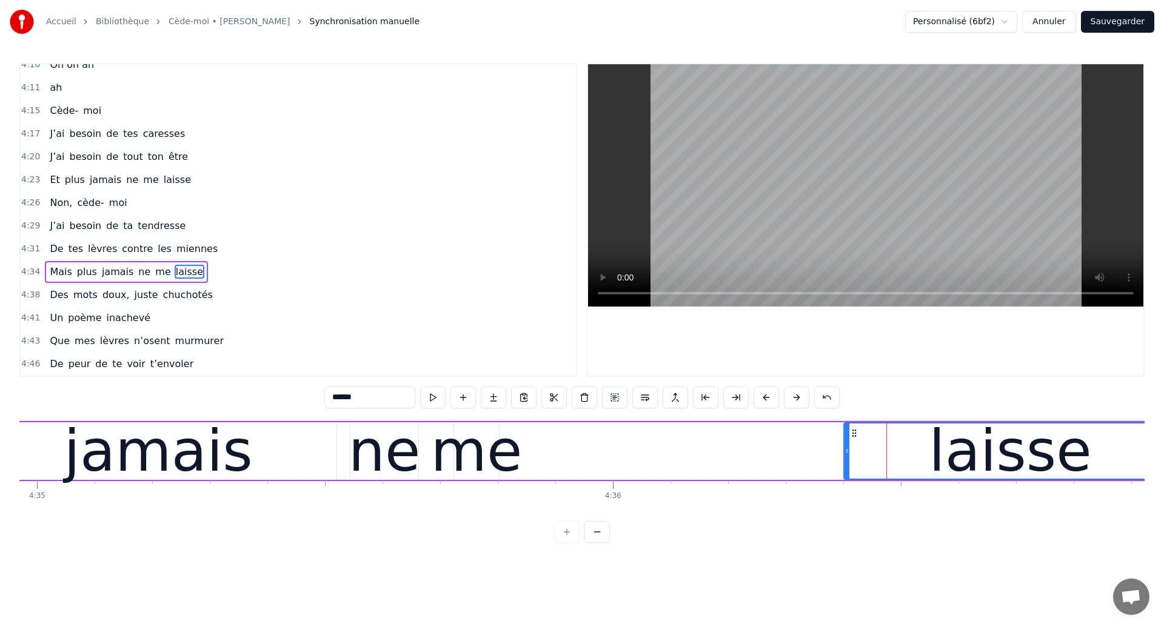
click at [854, 429] on icon at bounding box center [854, 434] width 10 height 10
click at [198, 449] on div "jamais" at bounding box center [158, 451] width 189 height 87
type input "******"
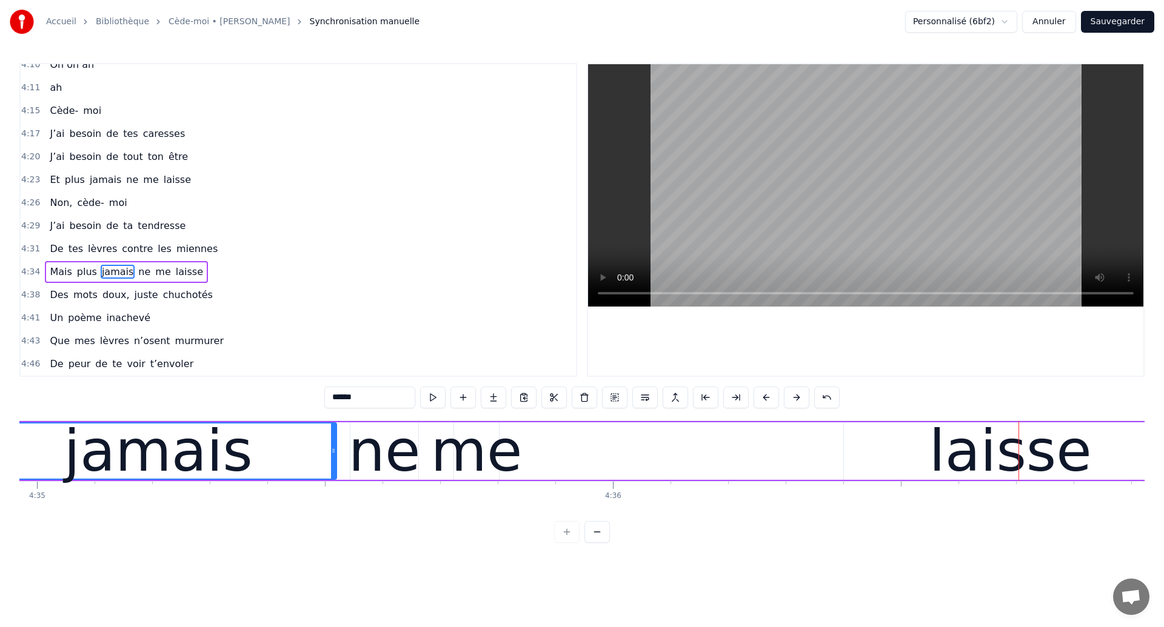
click at [129, 442] on div "jamais" at bounding box center [158, 451] width 189 height 87
click at [580, 446] on div "Mais plus jamais ne me laisse" at bounding box center [464, 451] width 1429 height 60
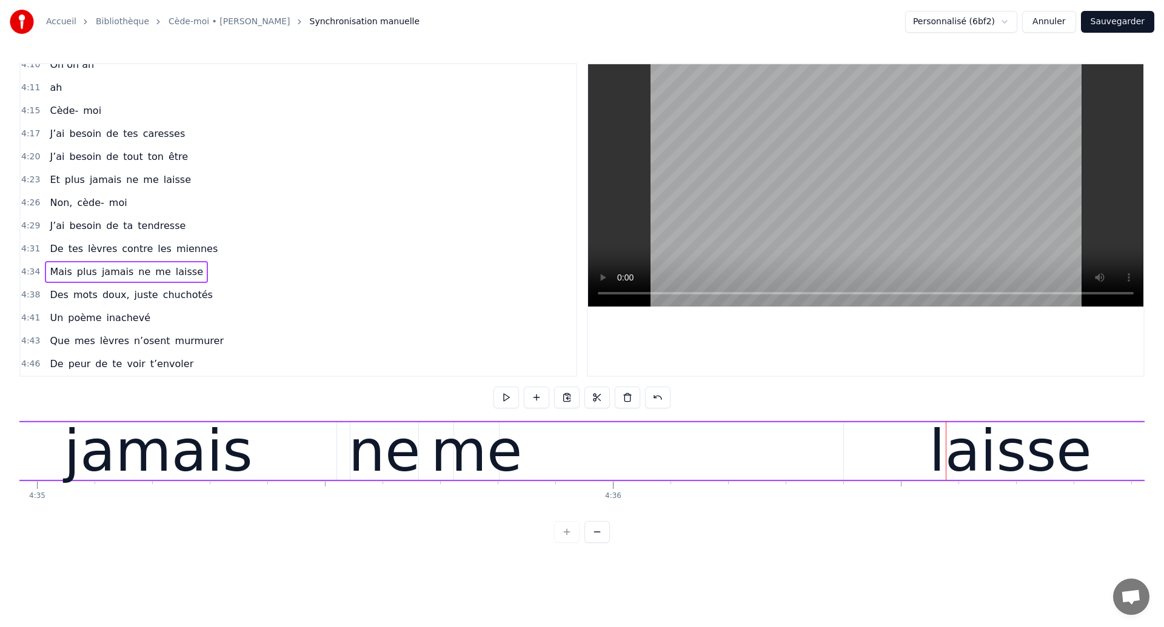
click at [790, 455] on div "Mais plus jamais ne me laisse" at bounding box center [464, 451] width 1429 height 60
click at [848, 468] on div "laisse" at bounding box center [1010, 452] width 333 height 58
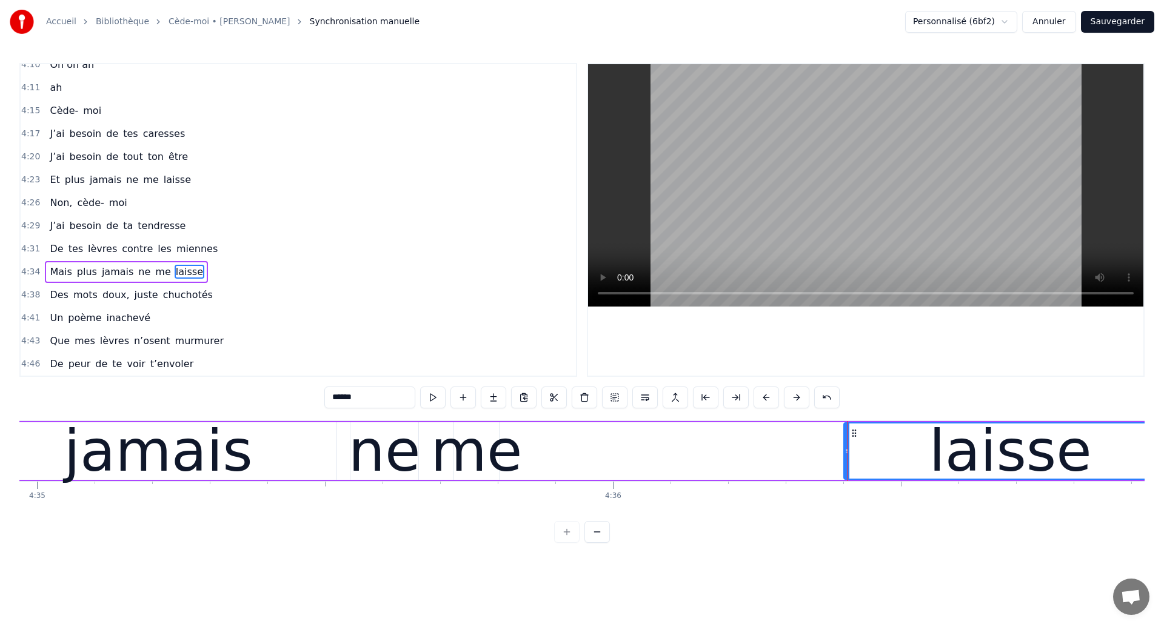
click at [726, 461] on div "Mais plus jamais ne me laisse" at bounding box center [464, 451] width 1429 height 60
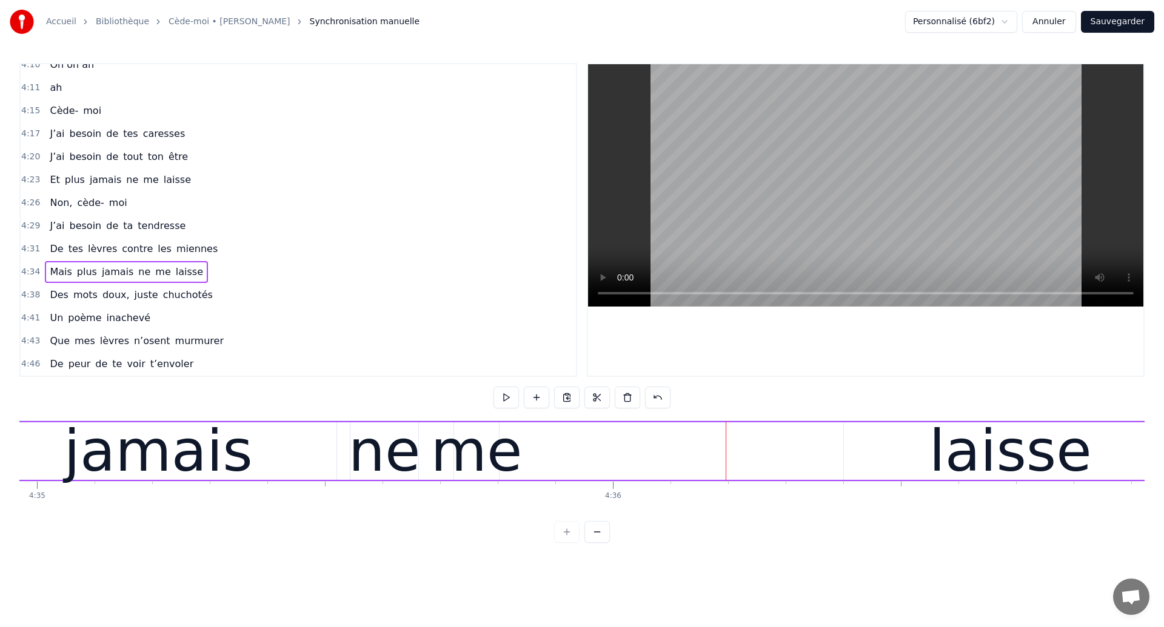
click at [563, 461] on div "Mais plus jamais ne me laisse" at bounding box center [464, 451] width 1429 height 60
click at [449, 456] on div "me" at bounding box center [477, 451] width 92 height 87
click at [964, 446] on div "laisse" at bounding box center [1010, 451] width 162 height 87
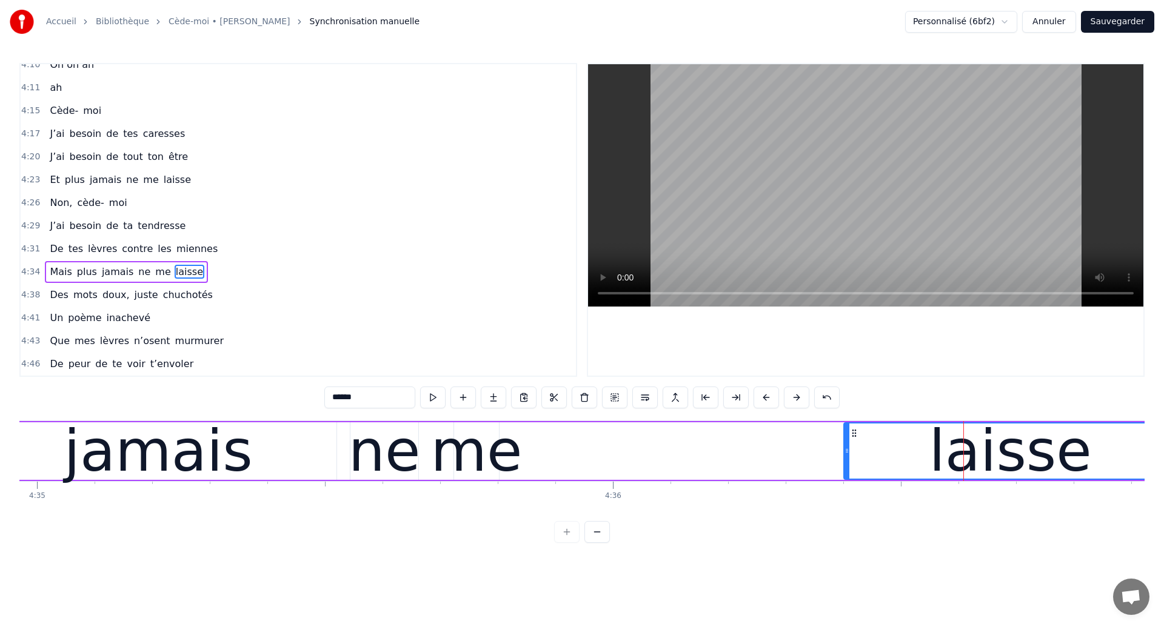
click at [473, 456] on div "me" at bounding box center [477, 451] width 92 height 87
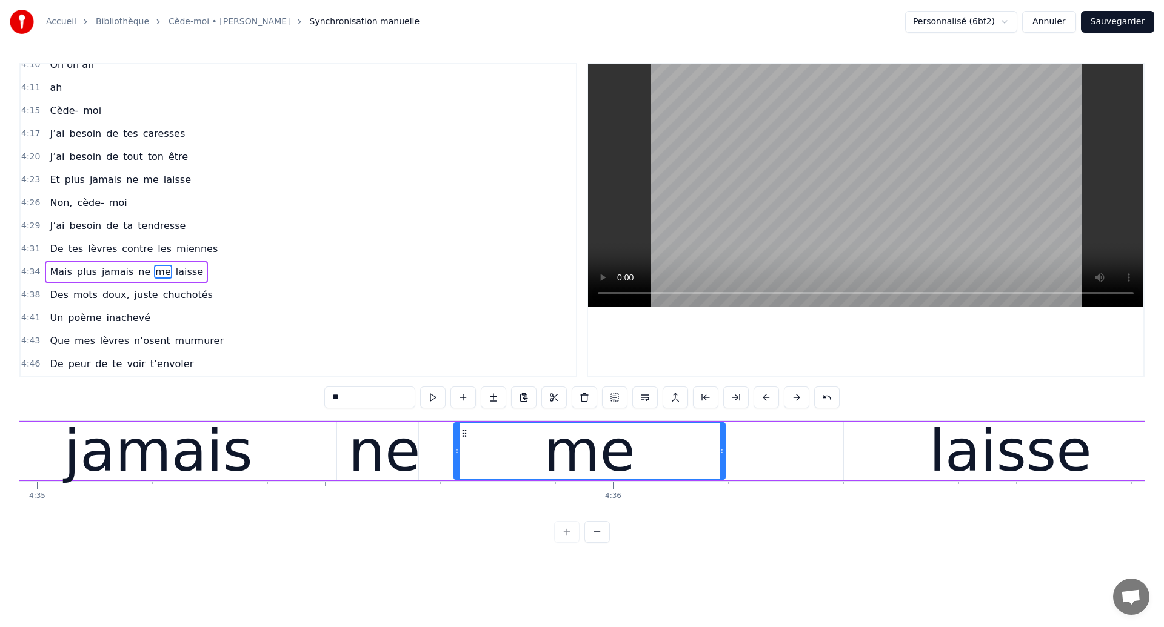
drag, startPoint x: 495, startPoint y: 459, endPoint x: 723, endPoint y: 503, distance: 231.6
click at [723, 503] on div "Ouh ouh [PERSON_NAME] wèèè yèèèè L’amour s’est glissé dans mon coeur en plein s…" at bounding box center [581, 466] width 1125 height 91
click at [186, 469] on div "jamais" at bounding box center [158, 451] width 189 height 87
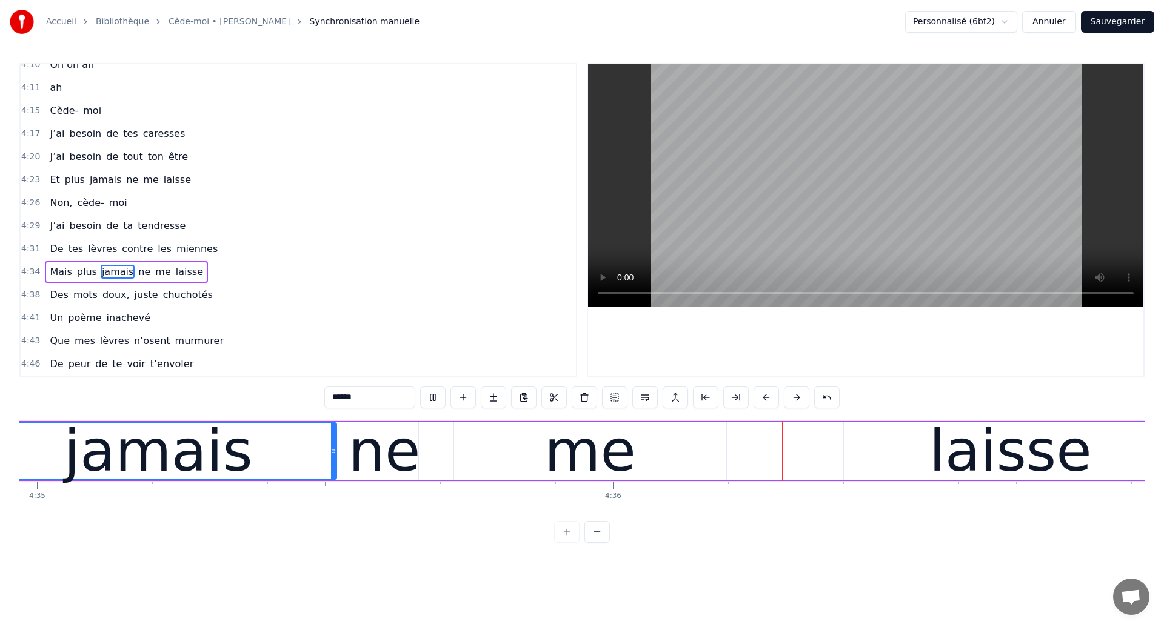
click at [605, 444] on div "me" at bounding box center [590, 451] width 92 height 87
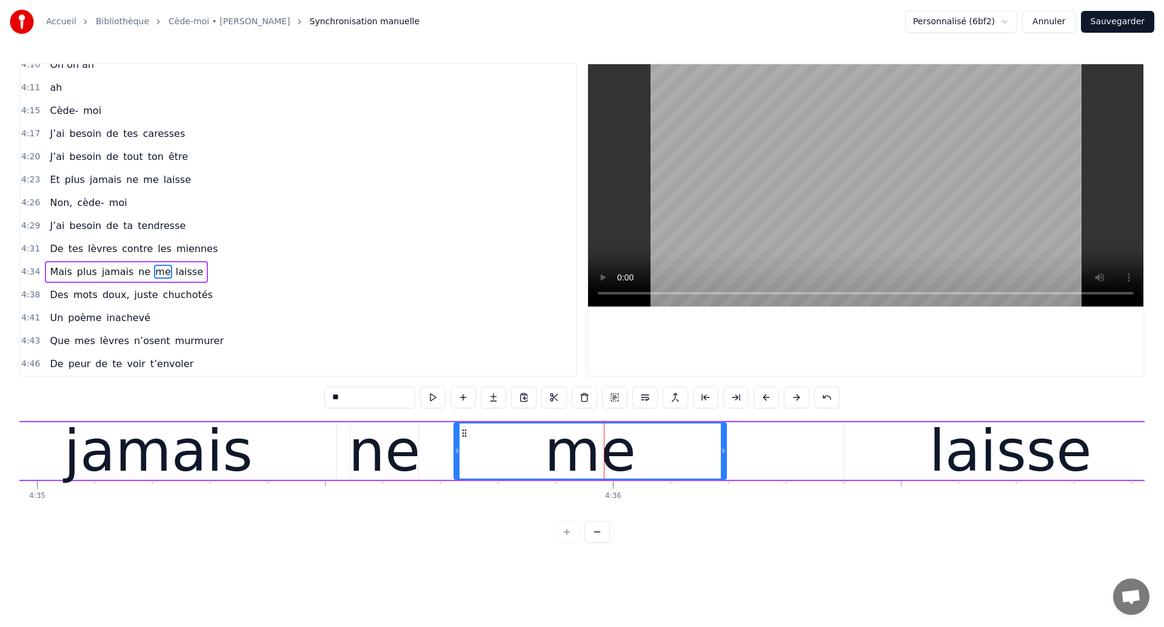
click at [282, 446] on div "jamais" at bounding box center [159, 452] width 356 height 58
type input "******"
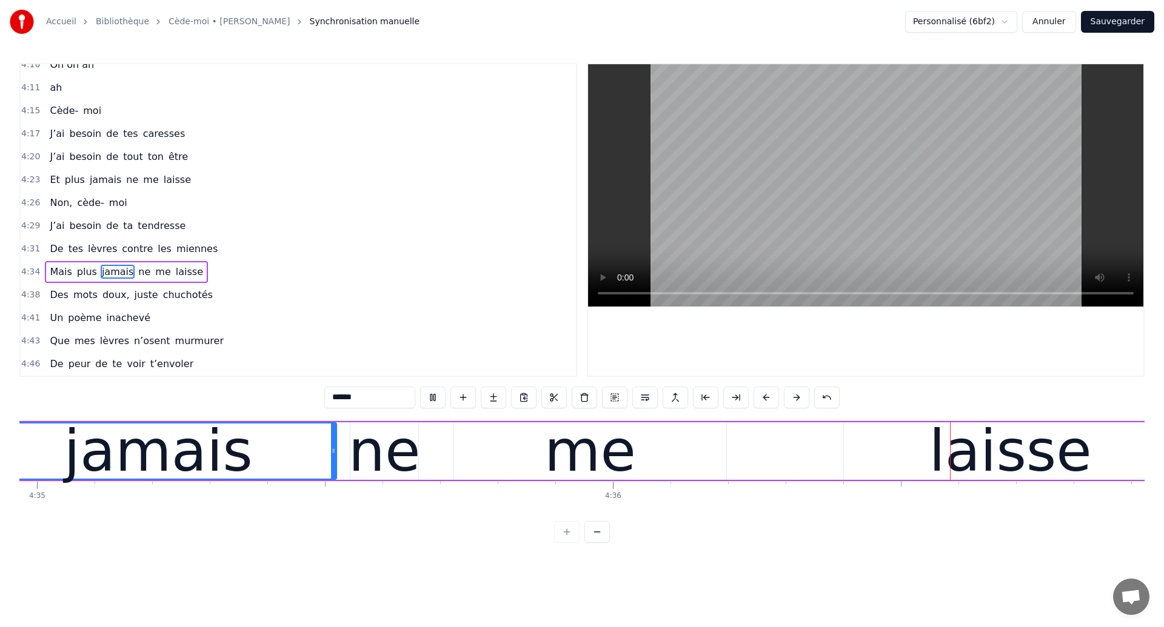
click at [752, 461] on div "Mais plus jamais ne me laisse" at bounding box center [464, 451] width 1429 height 60
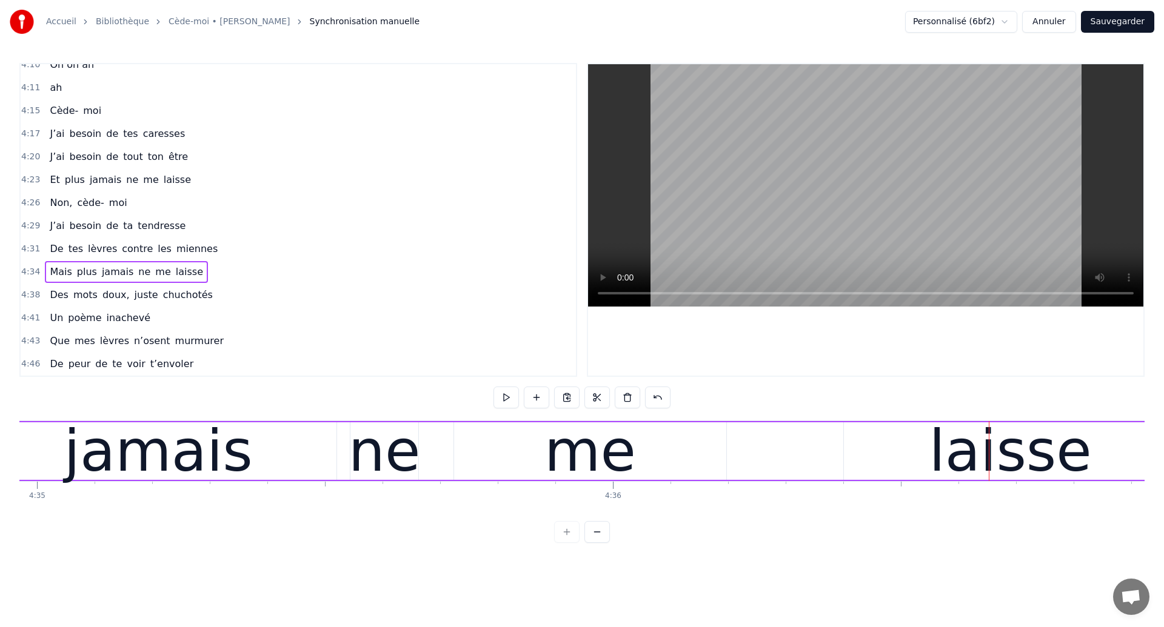
click at [915, 466] on div "laisse" at bounding box center [1010, 452] width 333 height 58
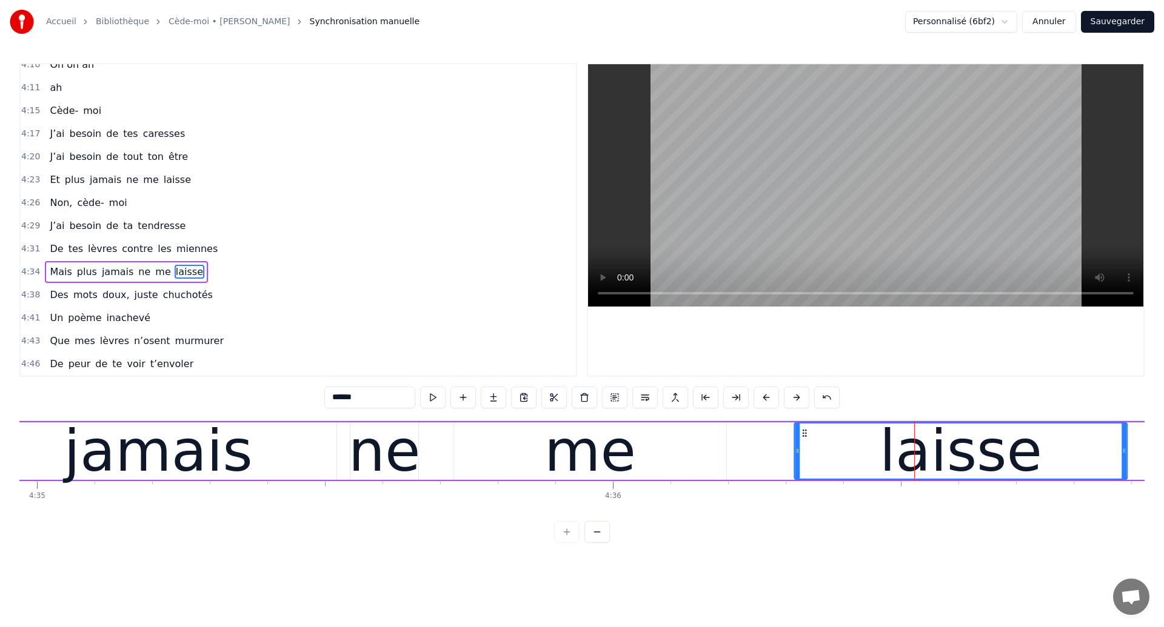
drag, startPoint x: 854, startPoint y: 432, endPoint x: 804, endPoint y: 447, distance: 52.0
click at [804, 447] on div "laisse" at bounding box center [961, 451] width 332 height 55
click at [104, 456] on div "jamais" at bounding box center [158, 451] width 189 height 87
type input "******"
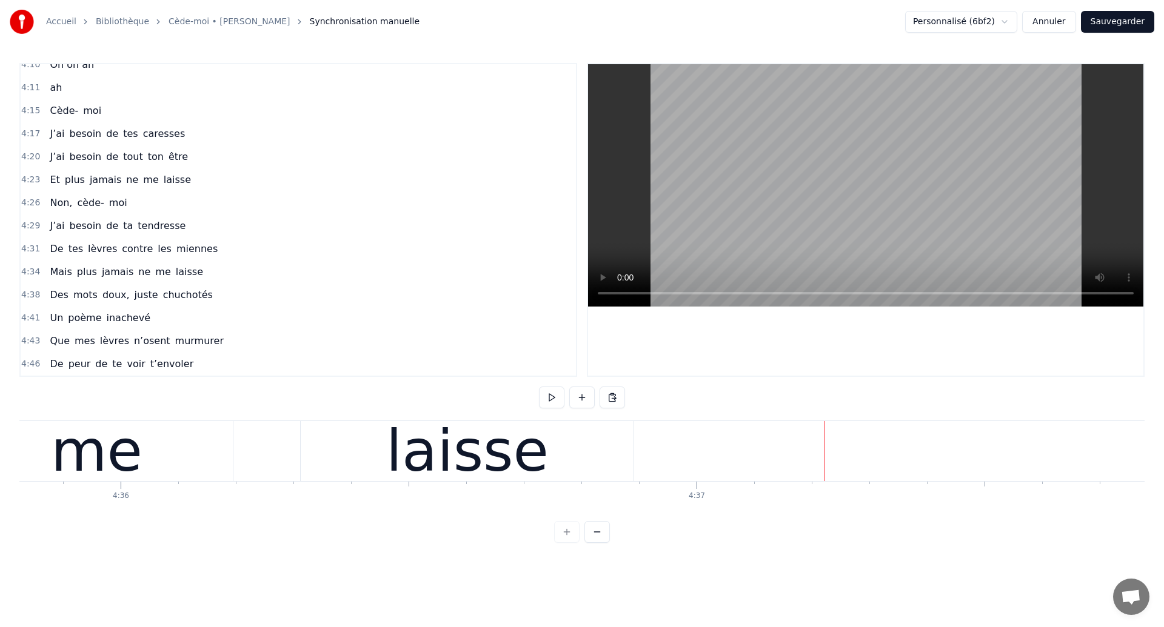
scroll to position [0, 158815]
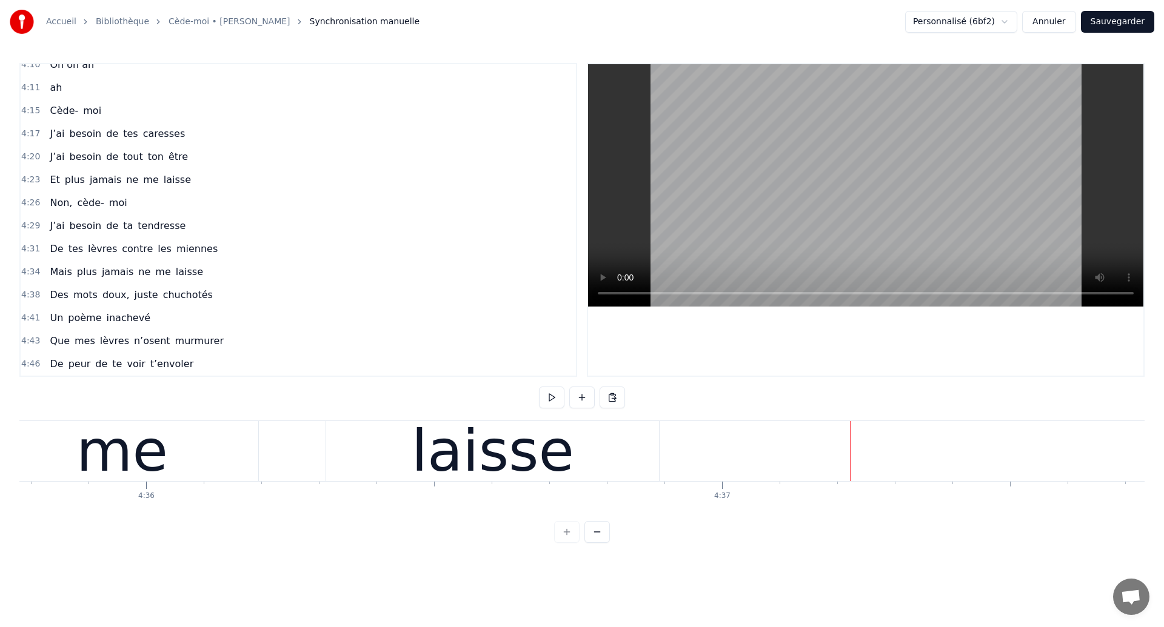
click at [239, 439] on div "me" at bounding box center [122, 451] width 272 height 60
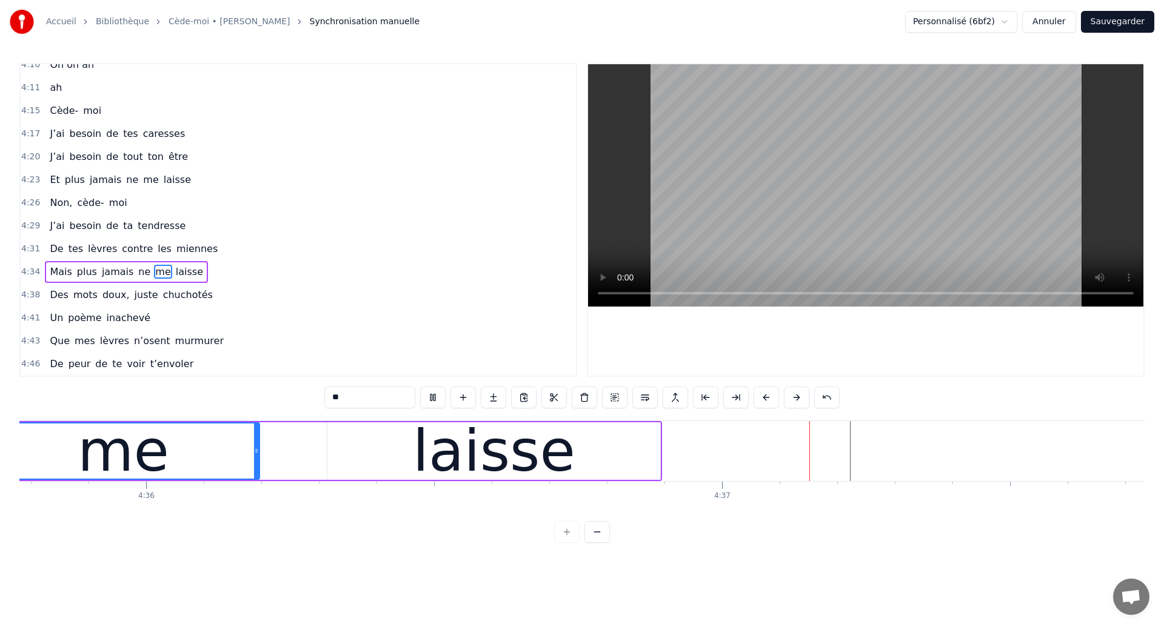
click at [616, 438] on div "laisse" at bounding box center [493, 452] width 333 height 58
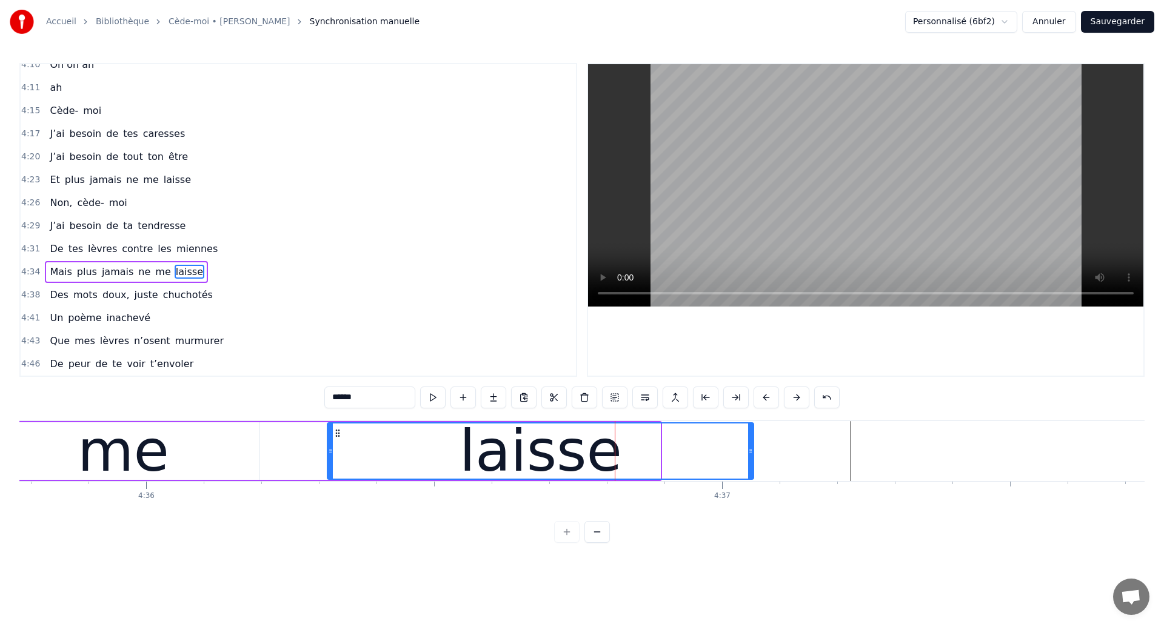
drag, startPoint x: 659, startPoint y: 453, endPoint x: 753, endPoint y: 476, distance: 97.3
click at [753, 476] on div at bounding box center [750, 451] width 5 height 55
click at [205, 452] on div "me" at bounding box center [123, 452] width 272 height 58
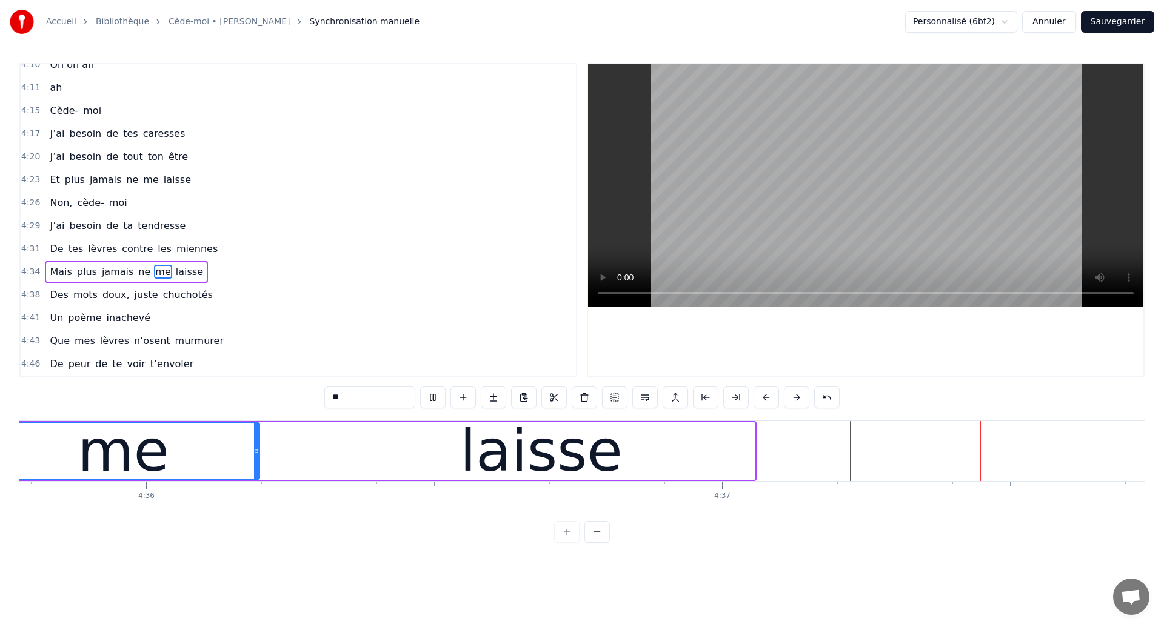
click at [687, 454] on div "laisse" at bounding box center [540, 452] width 427 height 58
type input "******"
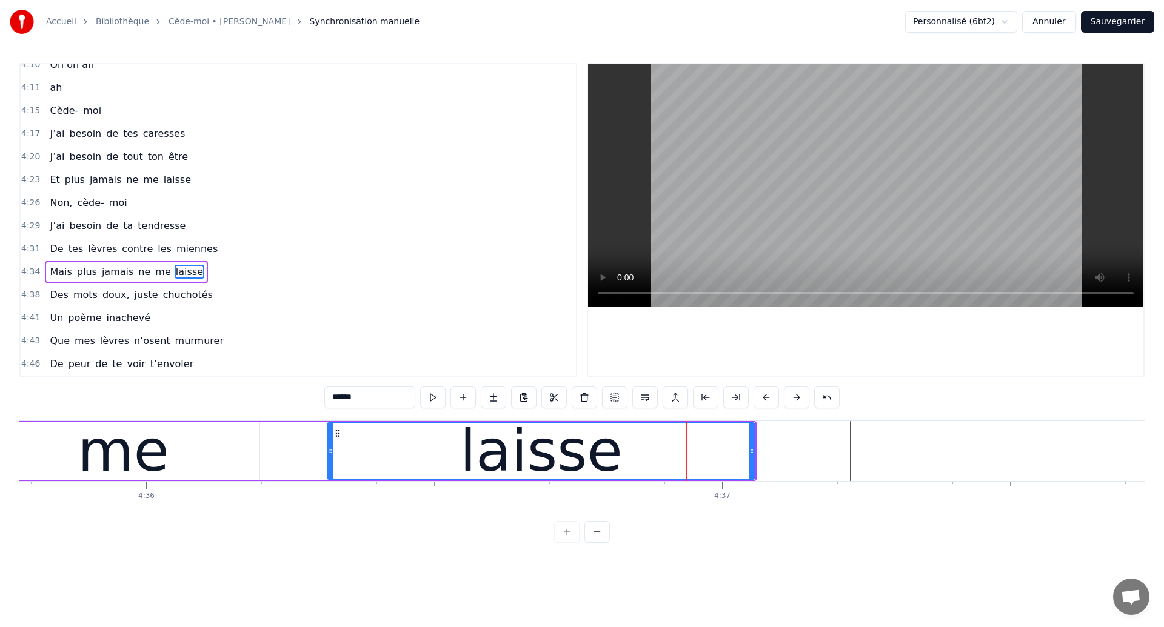
click at [1115, 22] on button "Sauvegarder" at bounding box center [1117, 22] width 73 height 22
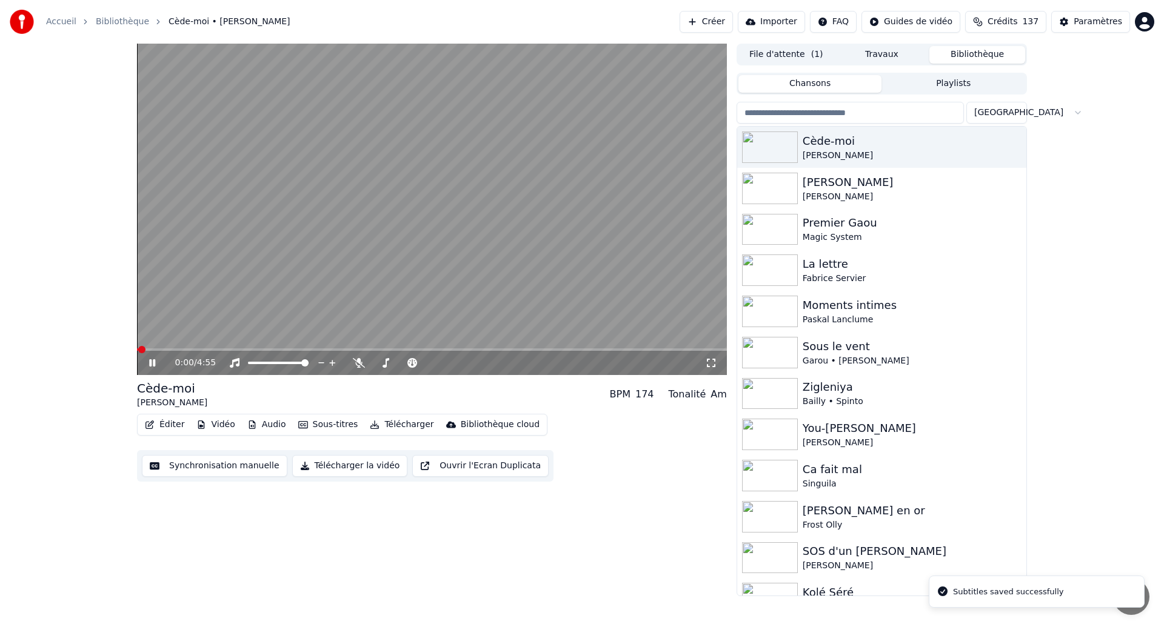
click at [150, 363] on icon at bounding box center [152, 362] width 6 height 7
click at [177, 472] on button "Synchronisation manuelle" at bounding box center [214, 466] width 145 height 22
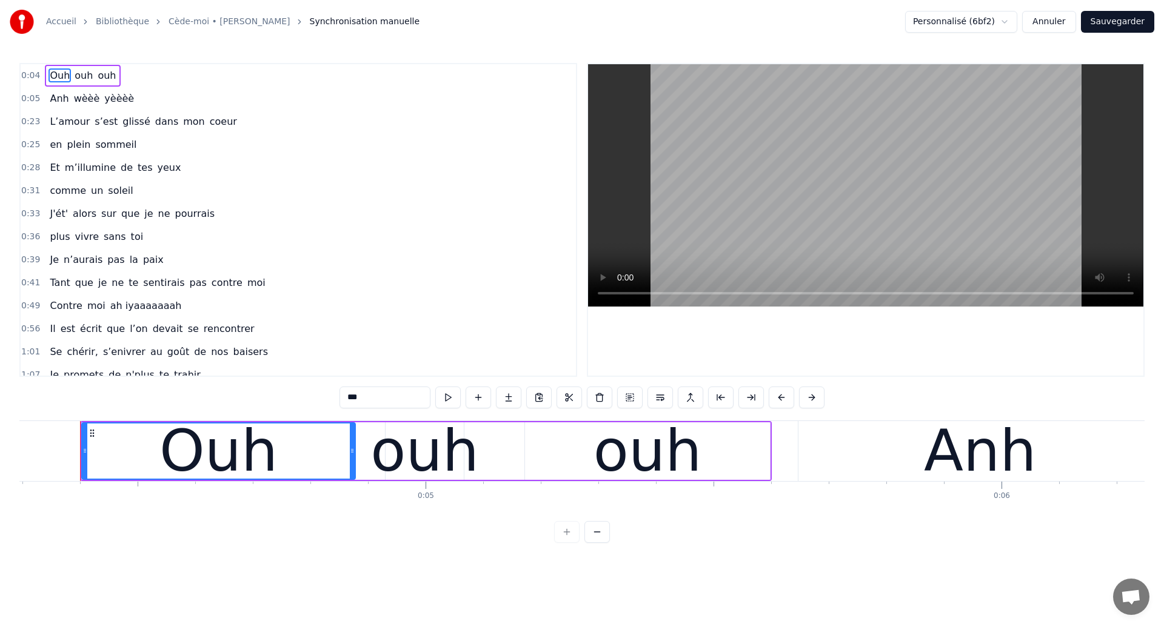
scroll to position [1969, 0]
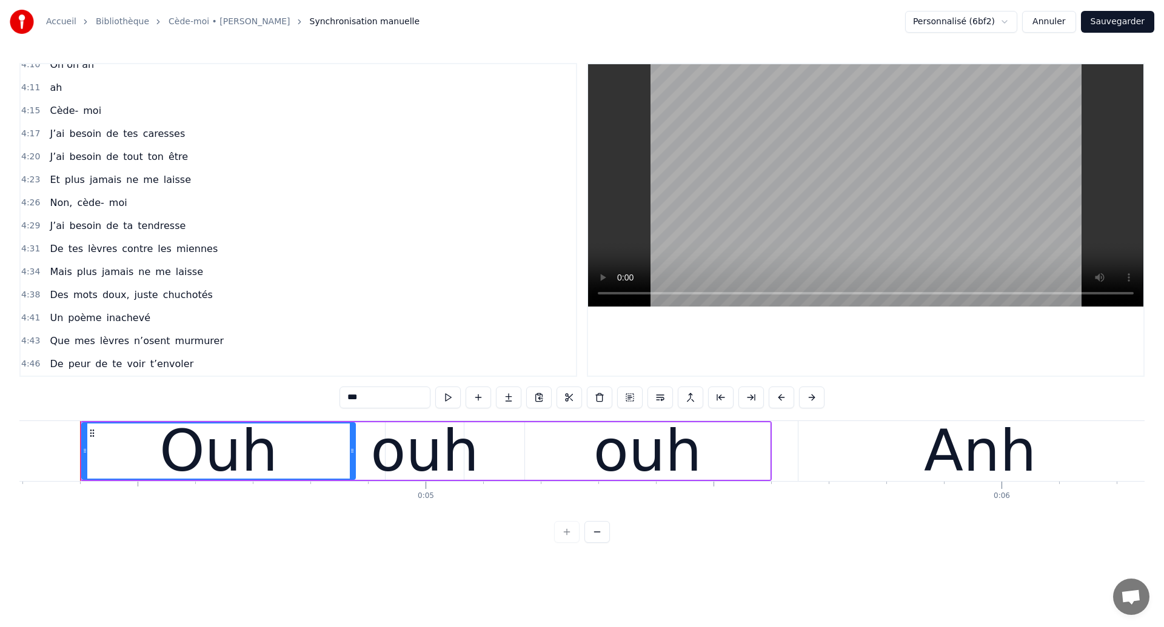
click at [161, 273] on span "me" at bounding box center [163, 272] width 18 height 14
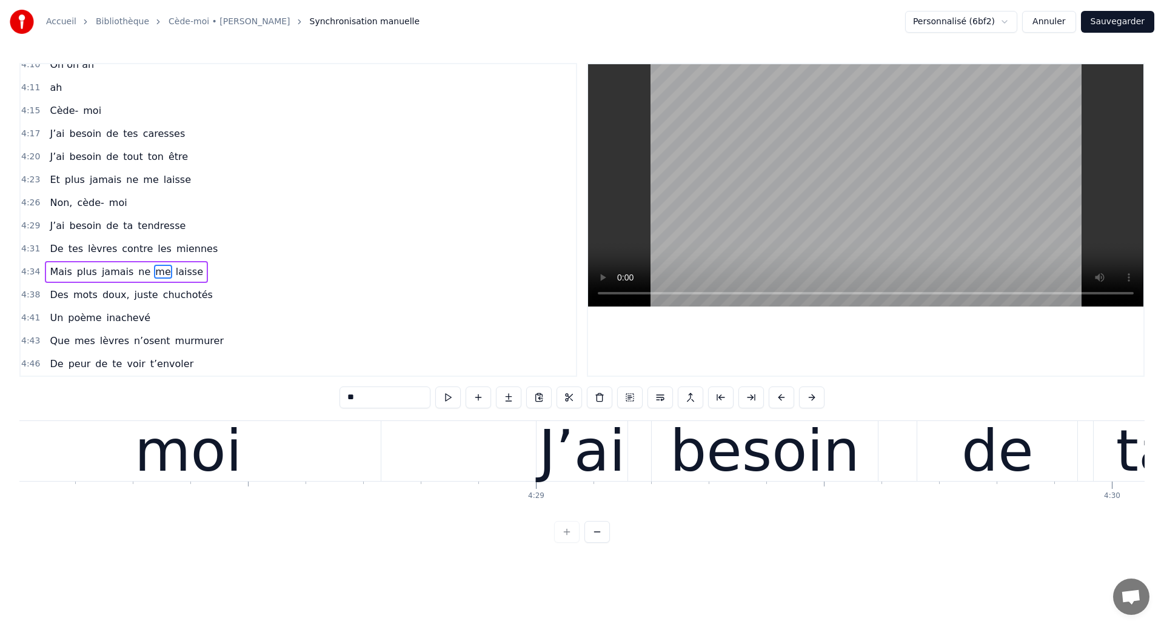
scroll to position [0, 158720]
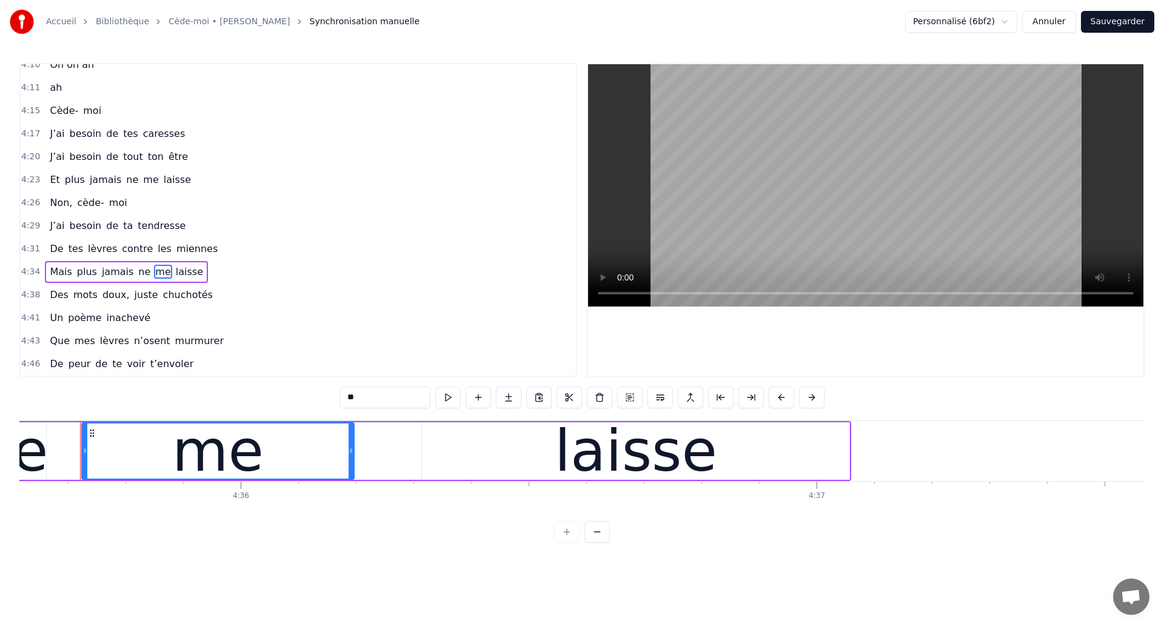
click at [57, 295] on span "Des" at bounding box center [58, 295] width 21 height 14
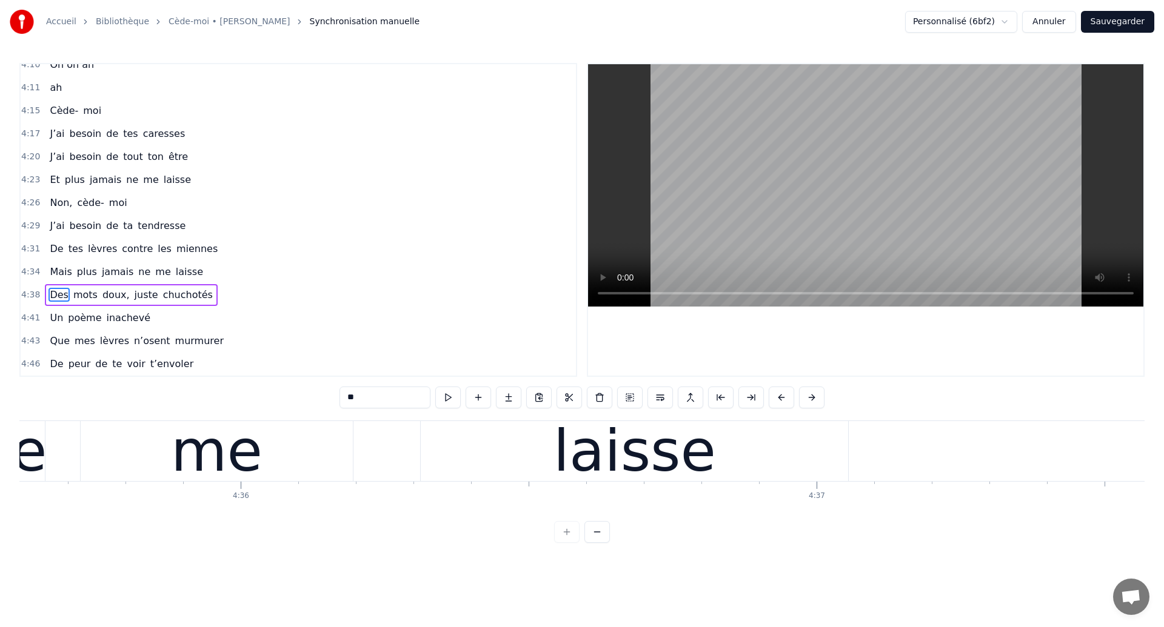
type input "***"
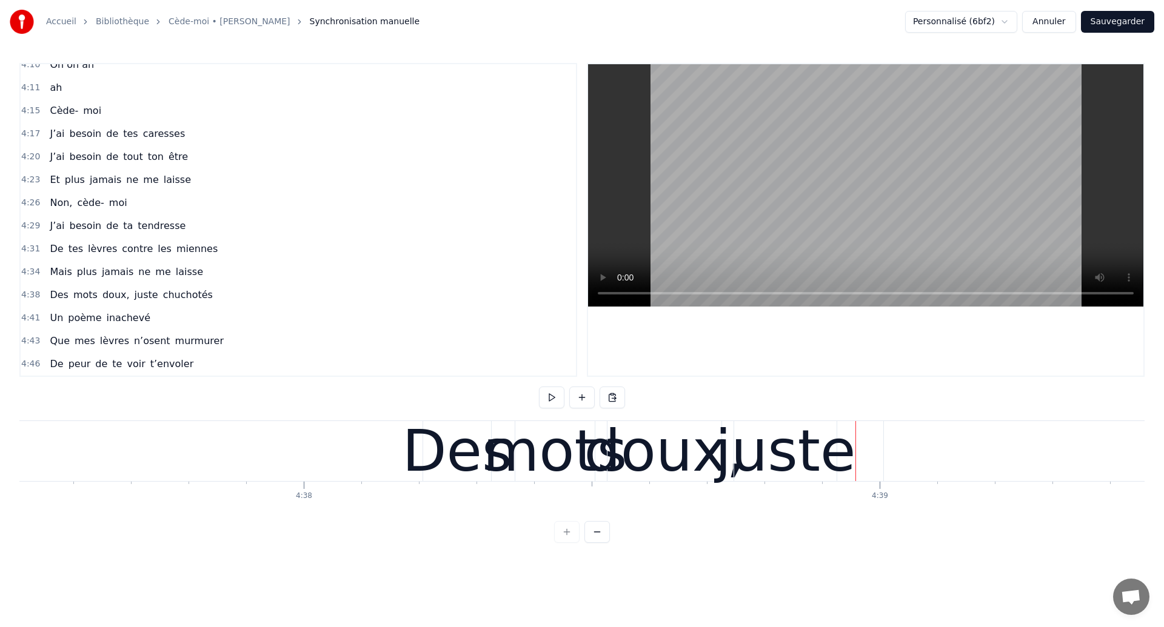
scroll to position [0, 159805]
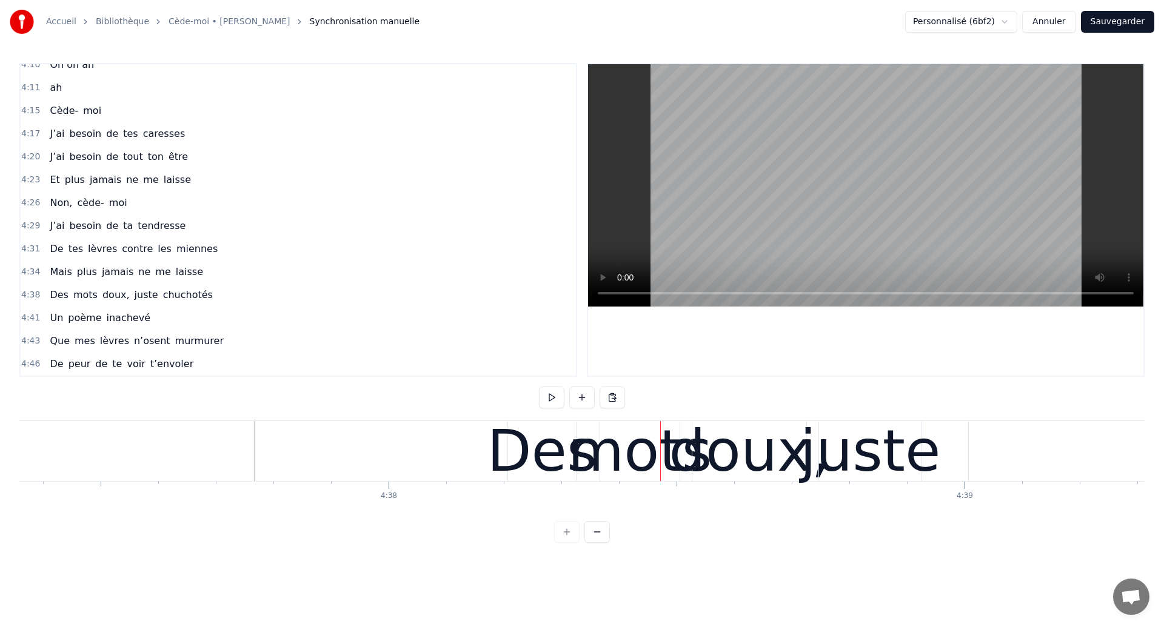
scroll to position [0, 159632]
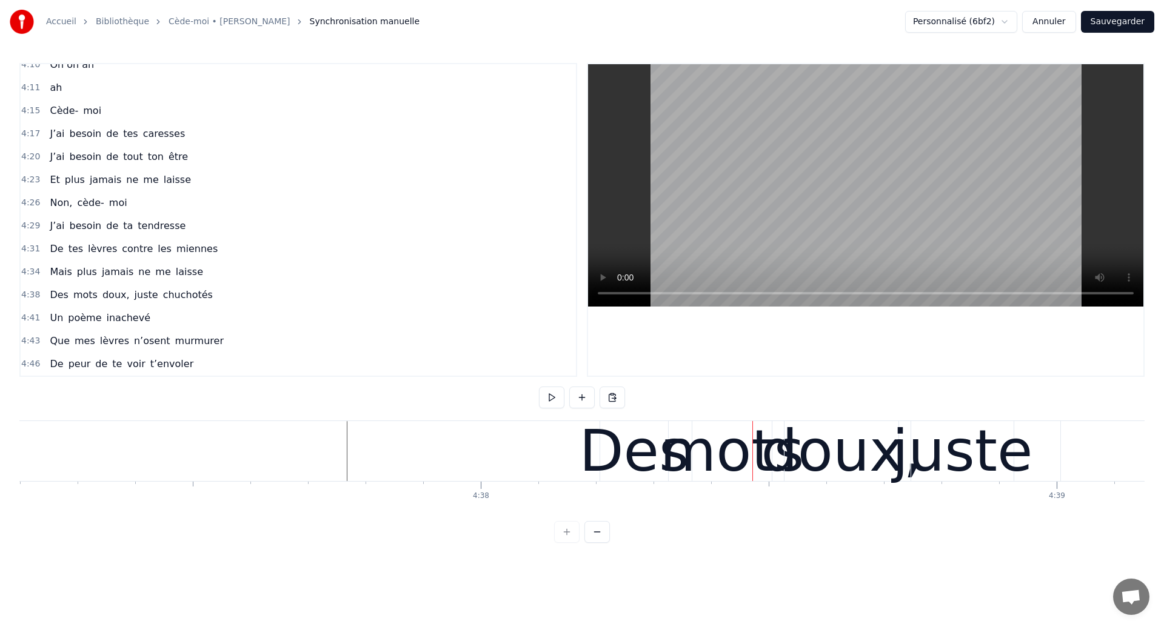
click at [680, 436] on div "mots" at bounding box center [732, 451] width 144 height 87
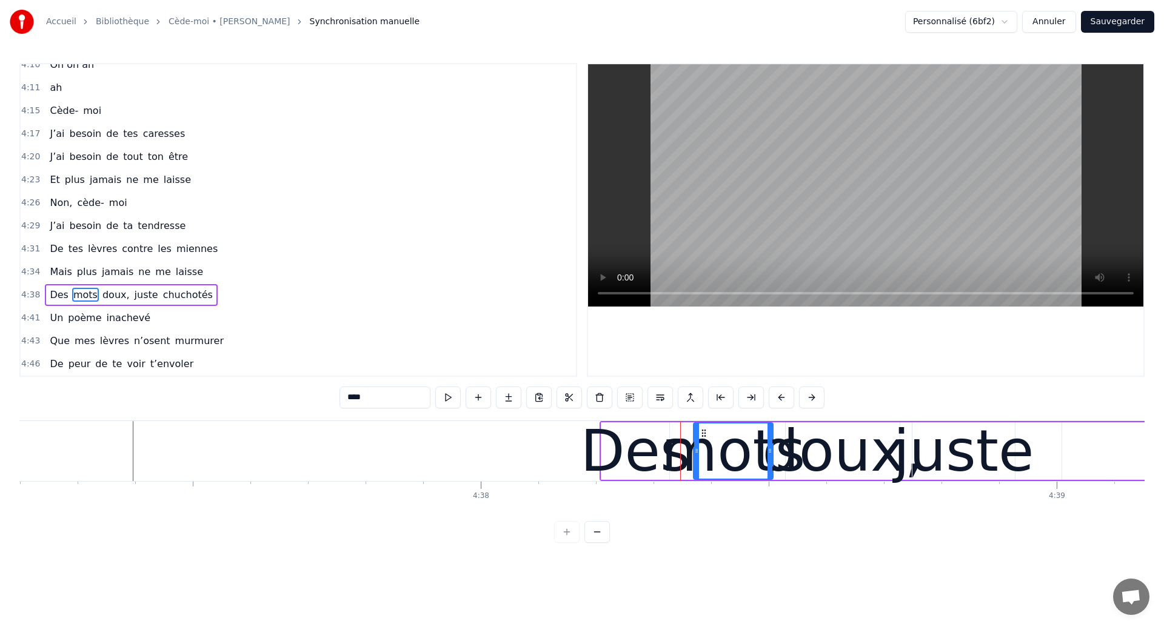
click at [191, 304] on div "Des mots doux, juste chuchotés" at bounding box center [131, 295] width 172 height 22
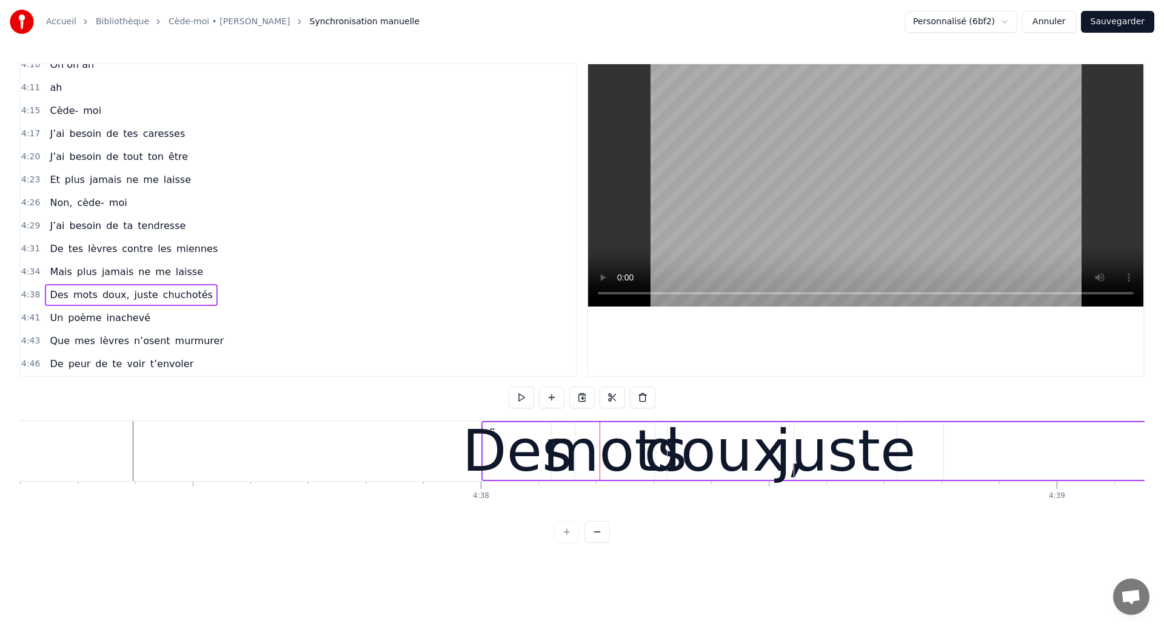
drag, startPoint x: 610, startPoint y: 429, endPoint x: 493, endPoint y: 452, distance: 119.8
click at [493, 452] on div "Des mots doux, juste chuchotés" at bounding box center [1156, 451] width 1350 height 60
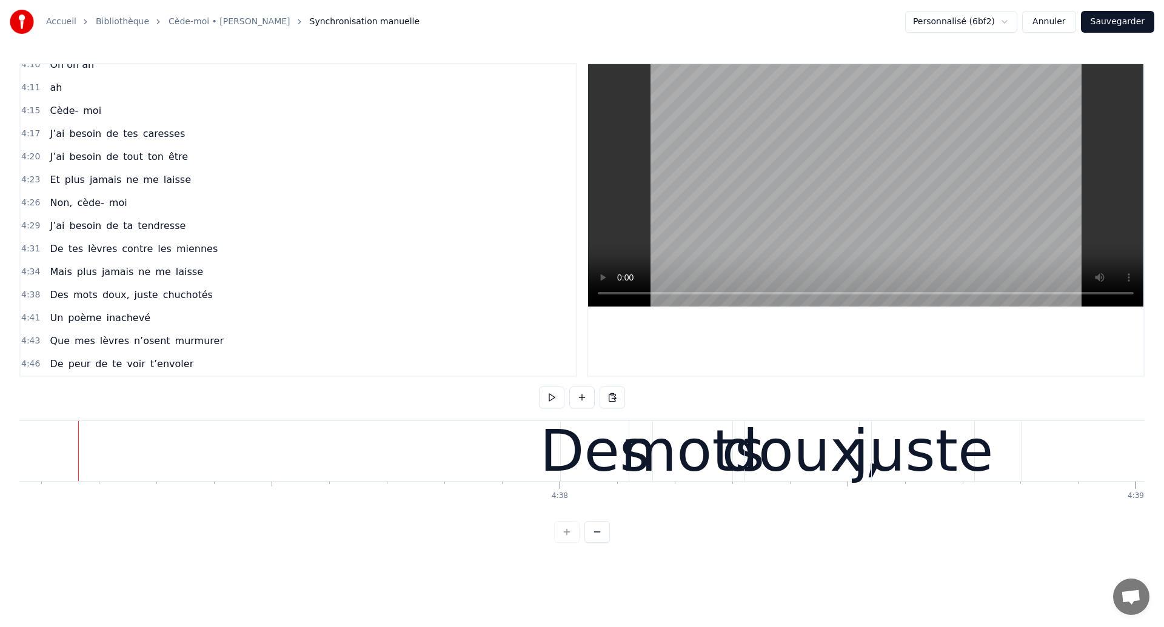
scroll to position [0, 159551]
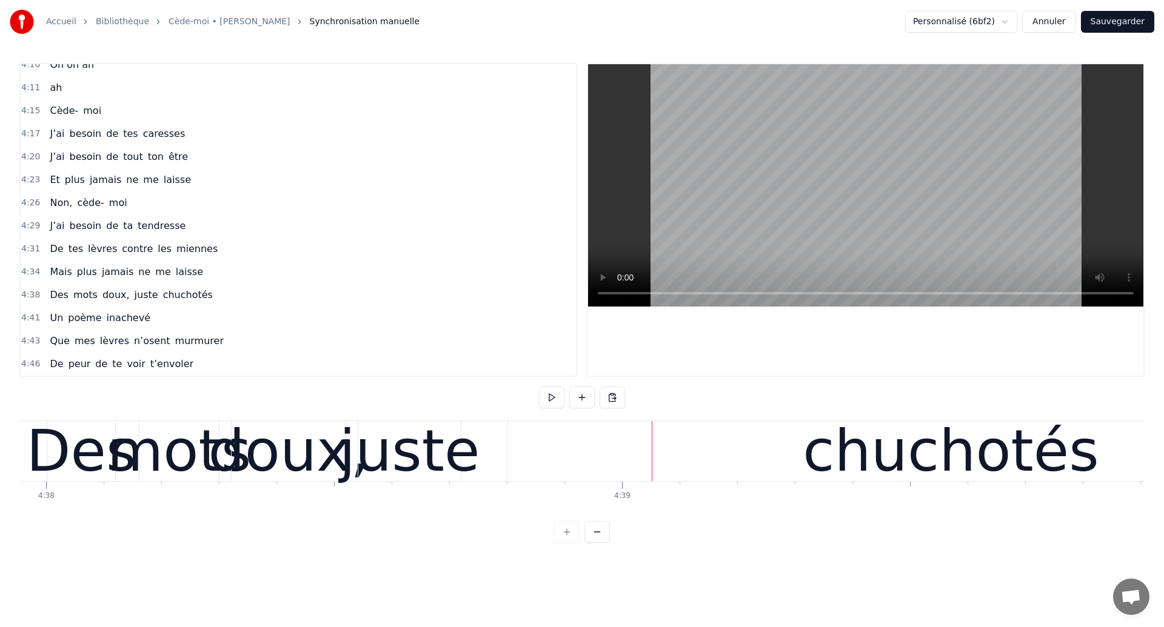
scroll to position [0, 159858]
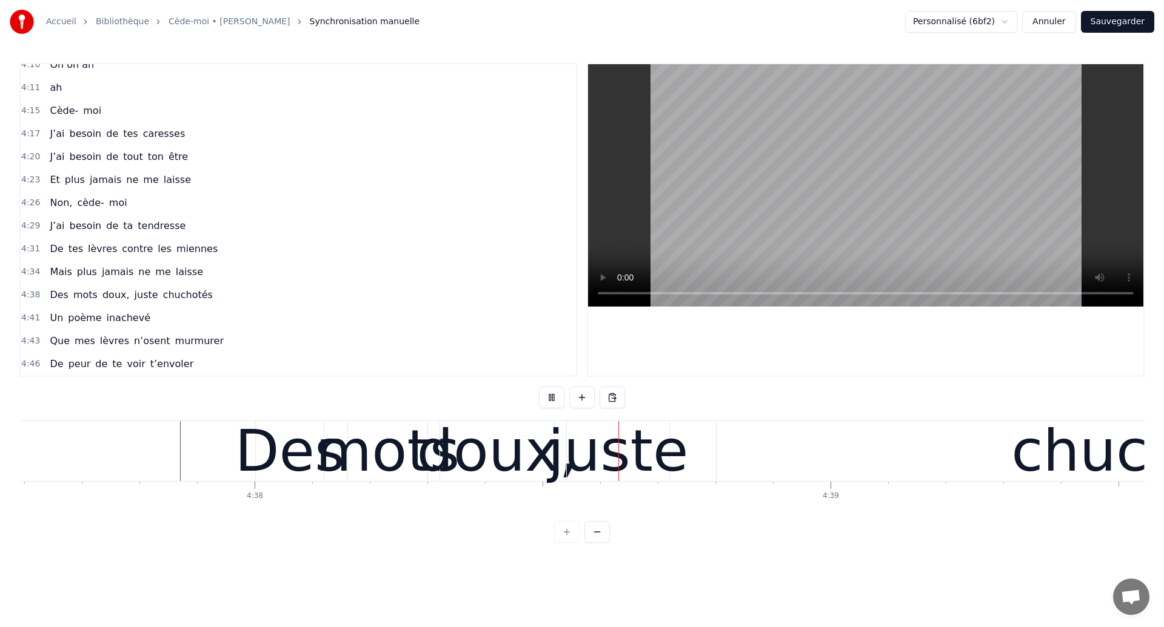
click at [613, 461] on div "juste" at bounding box center [618, 451] width 141 height 87
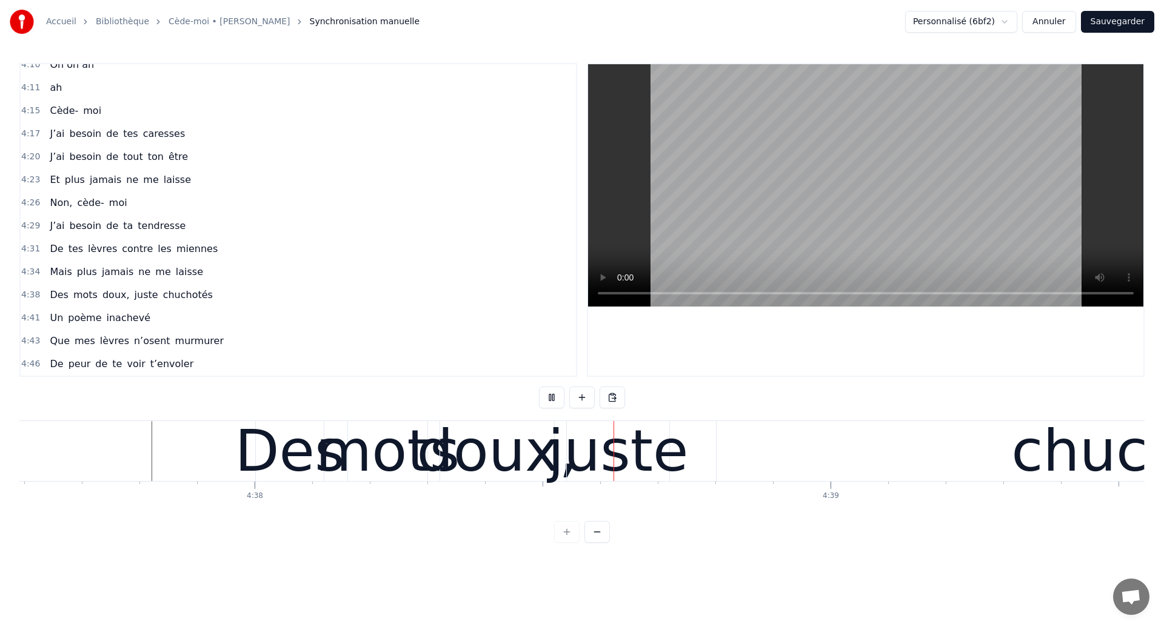
click at [506, 476] on div "doux," at bounding box center [496, 451] width 161 height 87
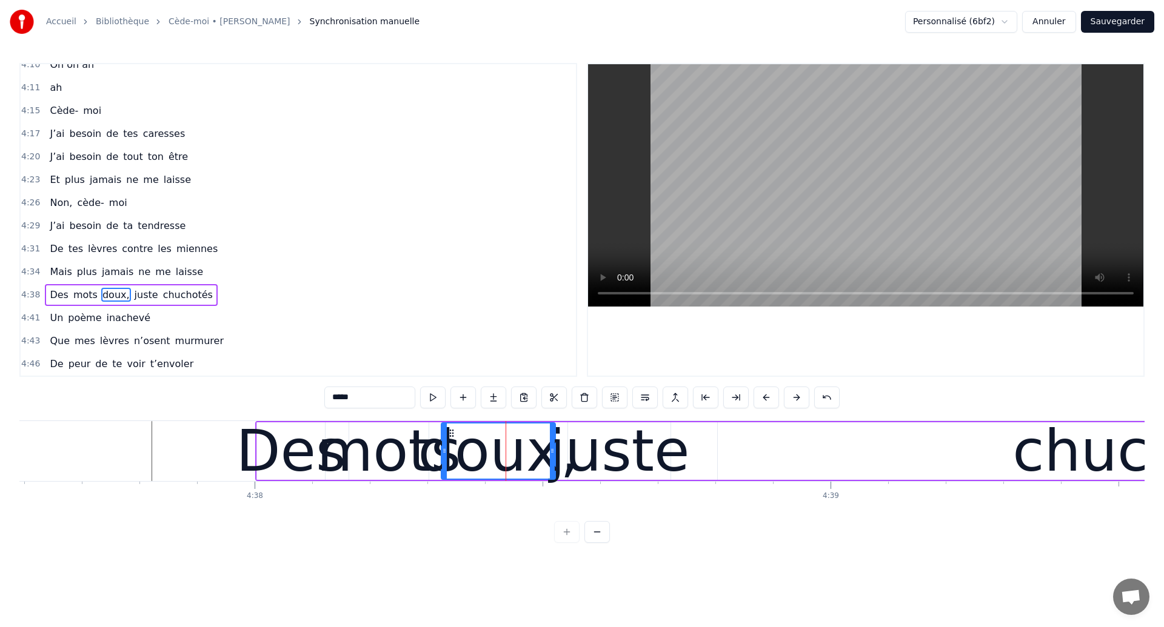
drag, startPoint x: 549, startPoint y: 455, endPoint x: 536, endPoint y: 455, distance: 12.1
click at [536, 455] on div "doux," at bounding box center [498, 451] width 161 height 87
drag, startPoint x: 553, startPoint y: 460, endPoint x: 533, endPoint y: 464, distance: 19.7
click at [533, 464] on div at bounding box center [532, 451] width 5 height 55
click at [593, 461] on div "juste" at bounding box center [619, 451] width 141 height 87
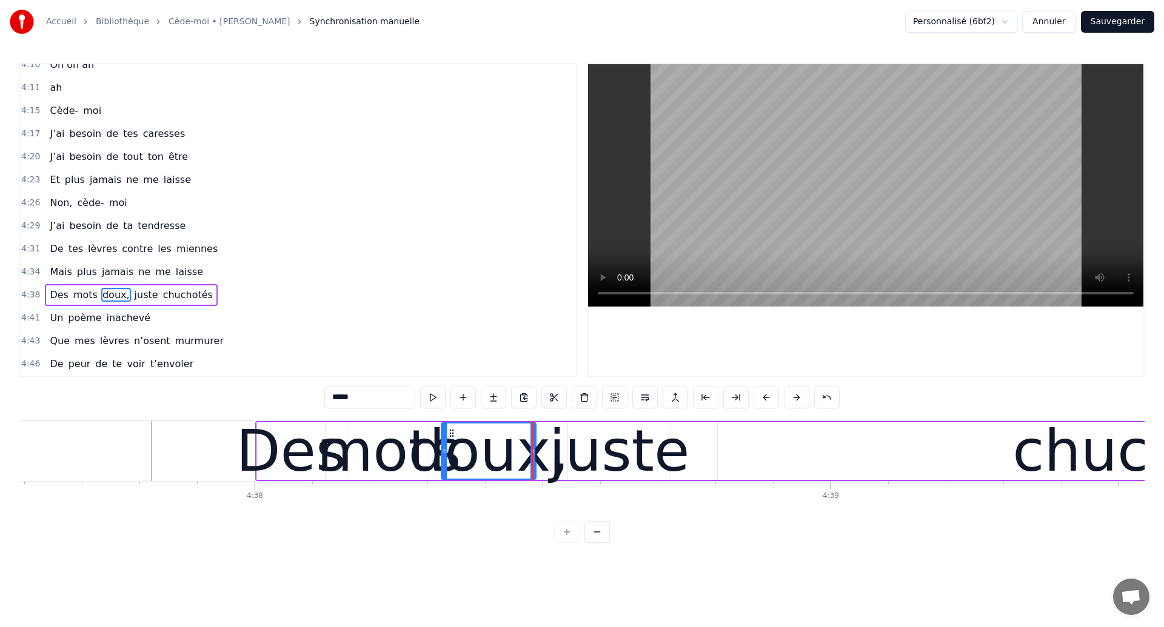
type input "*****"
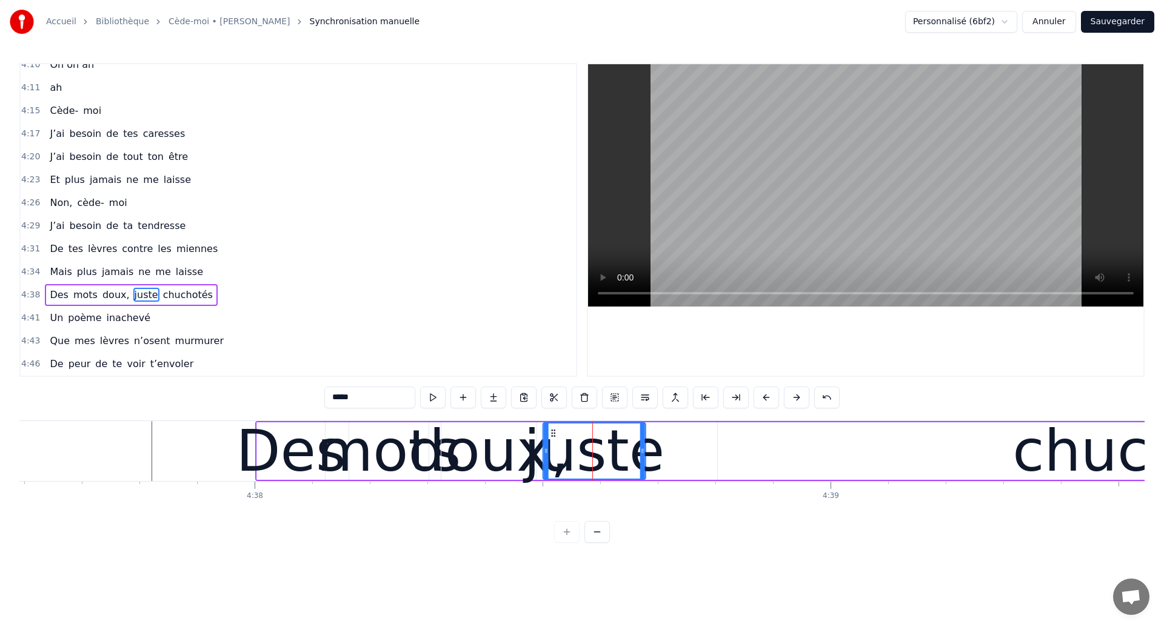
drag, startPoint x: 576, startPoint y: 433, endPoint x: 552, endPoint y: 439, distance: 25.6
click at [552, 439] on div "juste" at bounding box center [594, 451] width 101 height 55
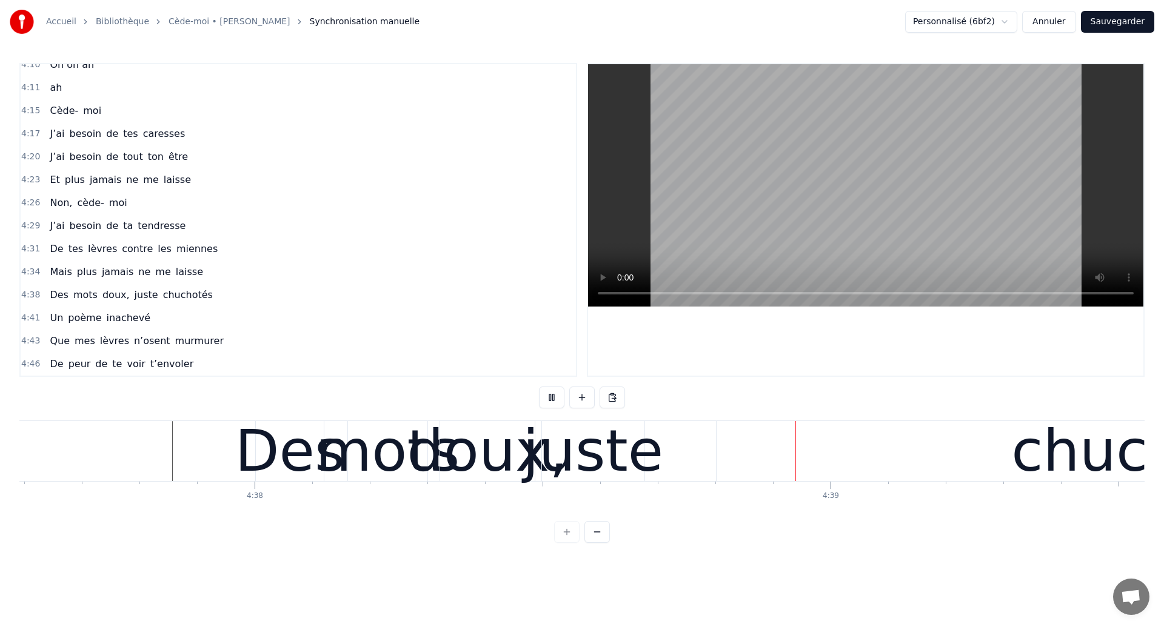
click at [606, 459] on div "juste" at bounding box center [593, 451] width 141 height 87
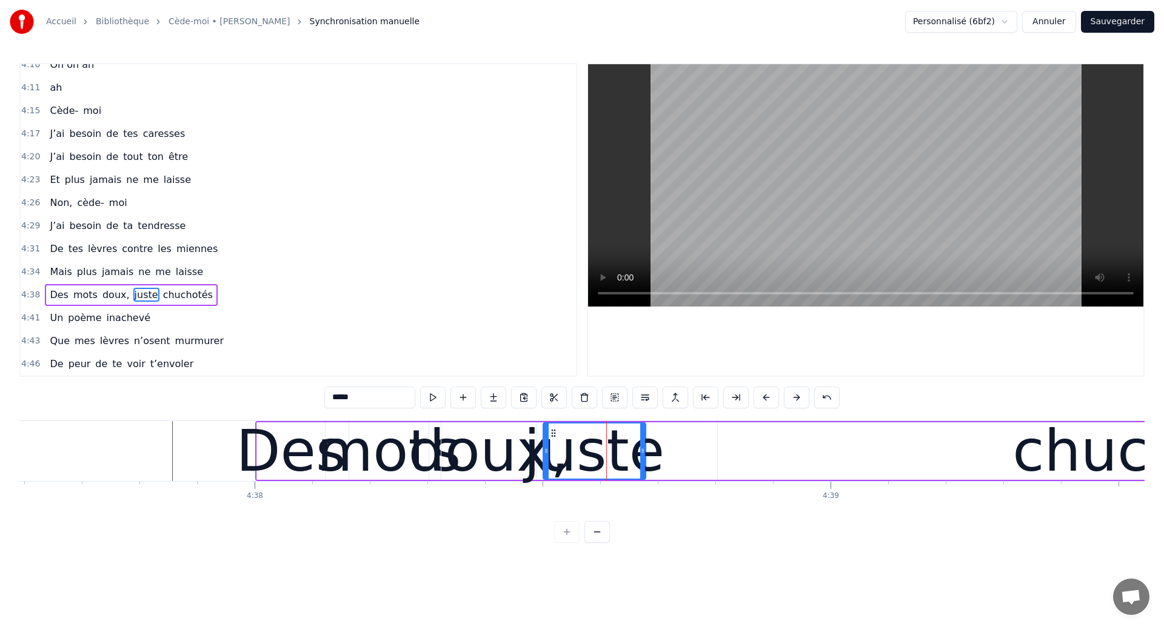
click at [858, 447] on div "chuchotés" at bounding box center [1161, 452] width 886 height 58
type input "*********"
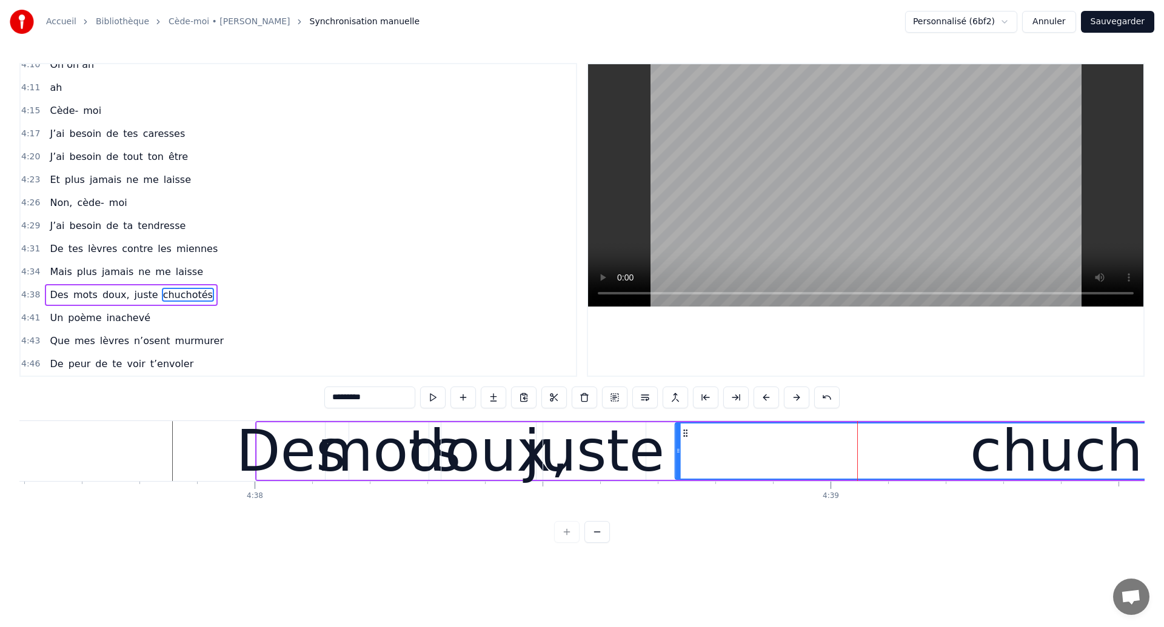
drag, startPoint x: 729, startPoint y: 430, endPoint x: 686, endPoint y: 446, distance: 45.1
click at [686, 446] on div "chuchotés" at bounding box center [1118, 451] width 884 height 55
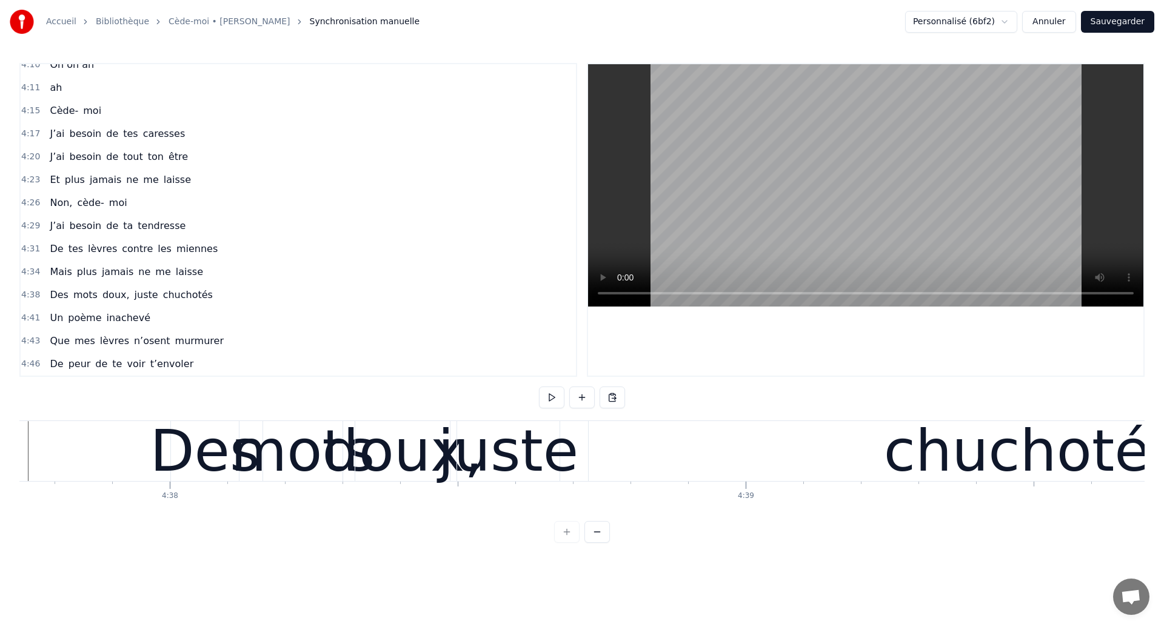
scroll to position [0, 159933]
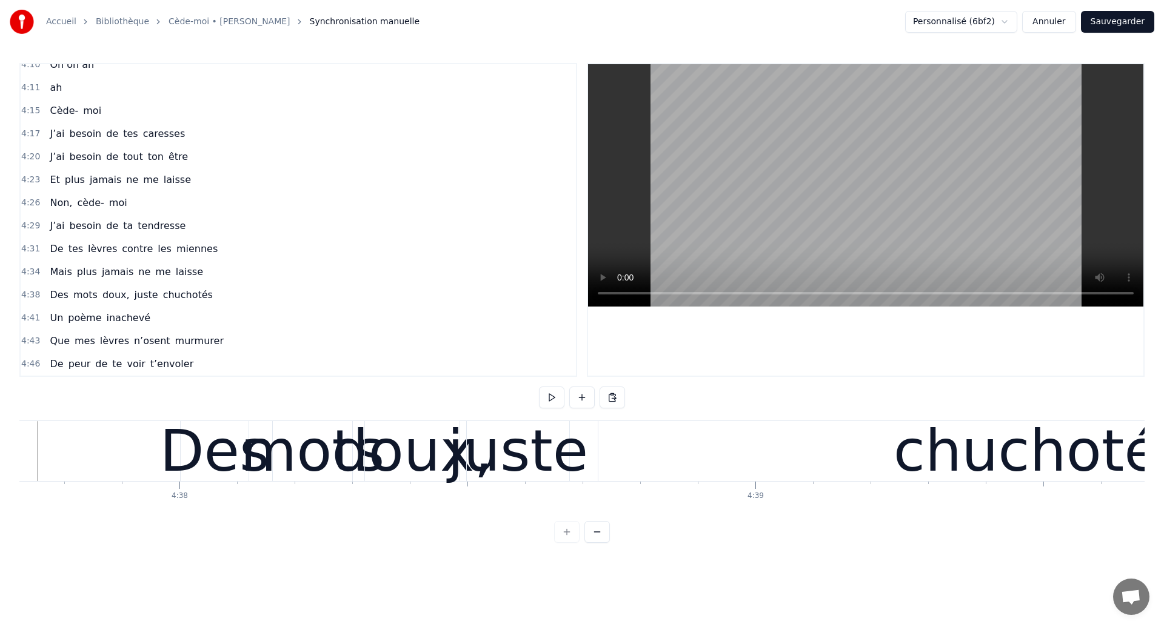
click at [252, 472] on div "mots" at bounding box center [313, 451] width 144 height 87
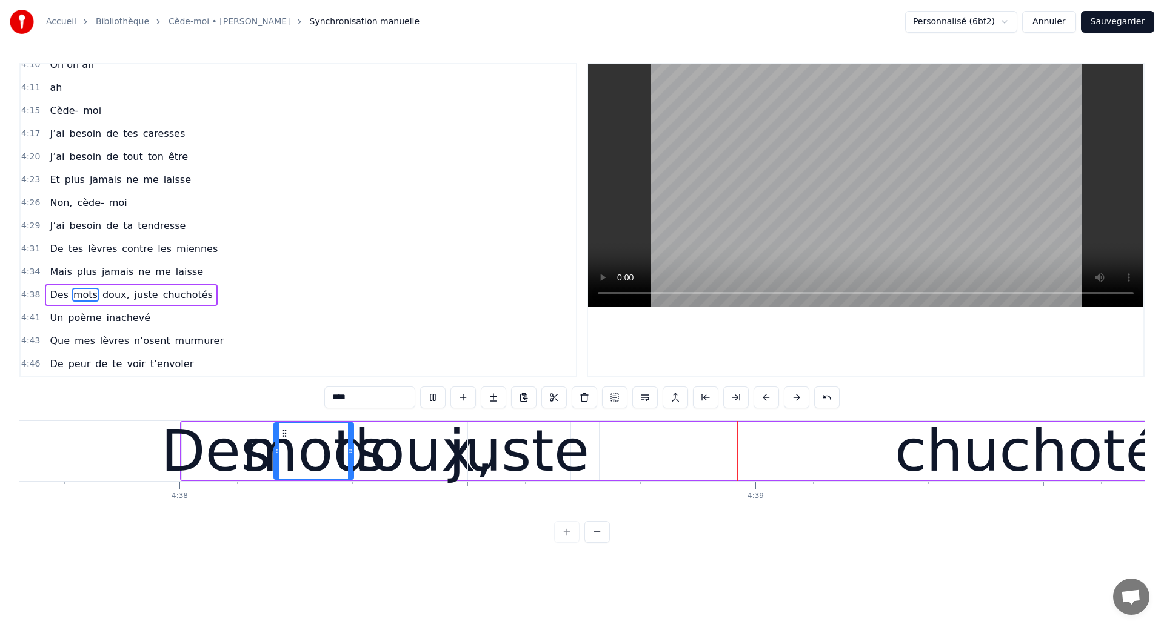
click at [526, 455] on div "juste" at bounding box center [519, 451] width 141 height 87
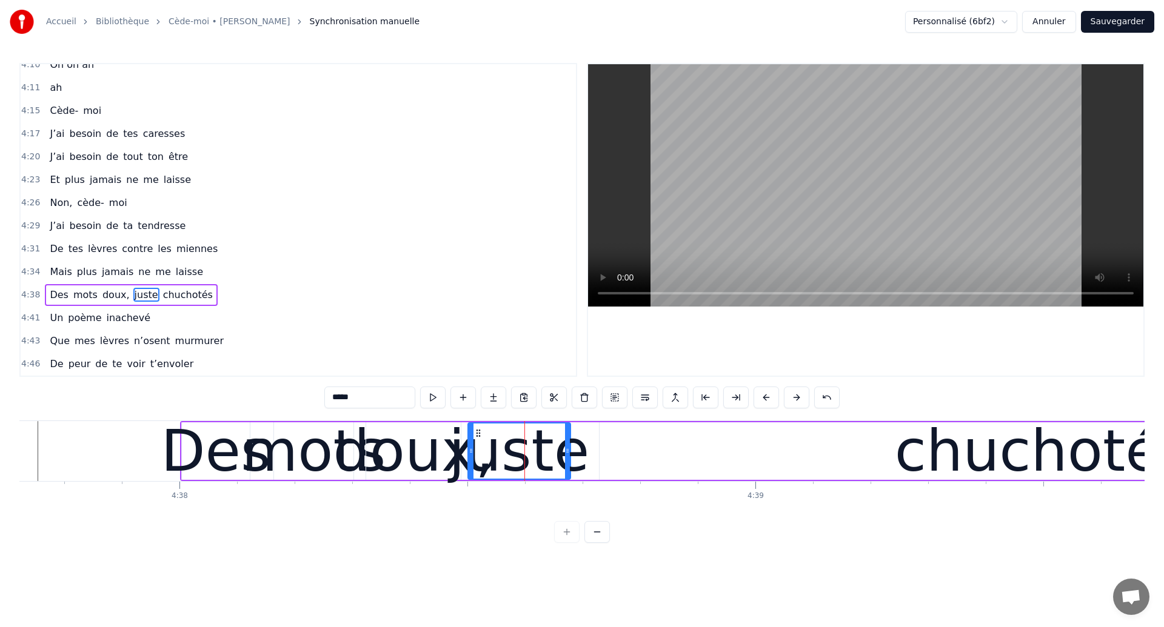
click at [349, 464] on div "doux," at bounding box center [413, 451] width 161 height 87
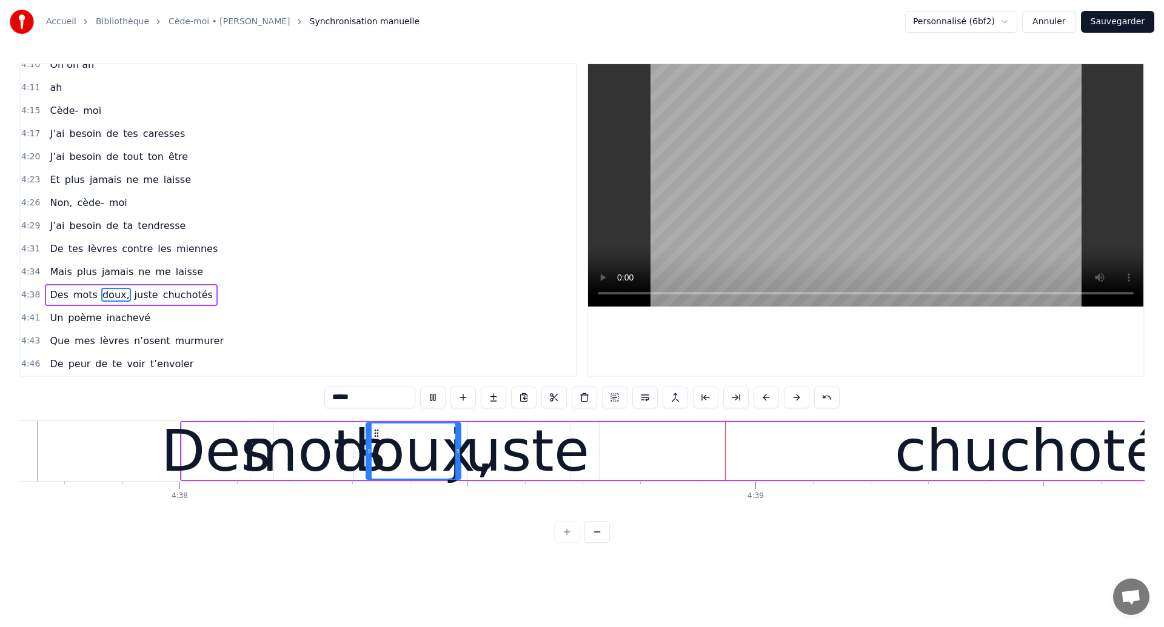
click at [527, 441] on div "juste" at bounding box center [519, 451] width 141 height 87
type input "*****"
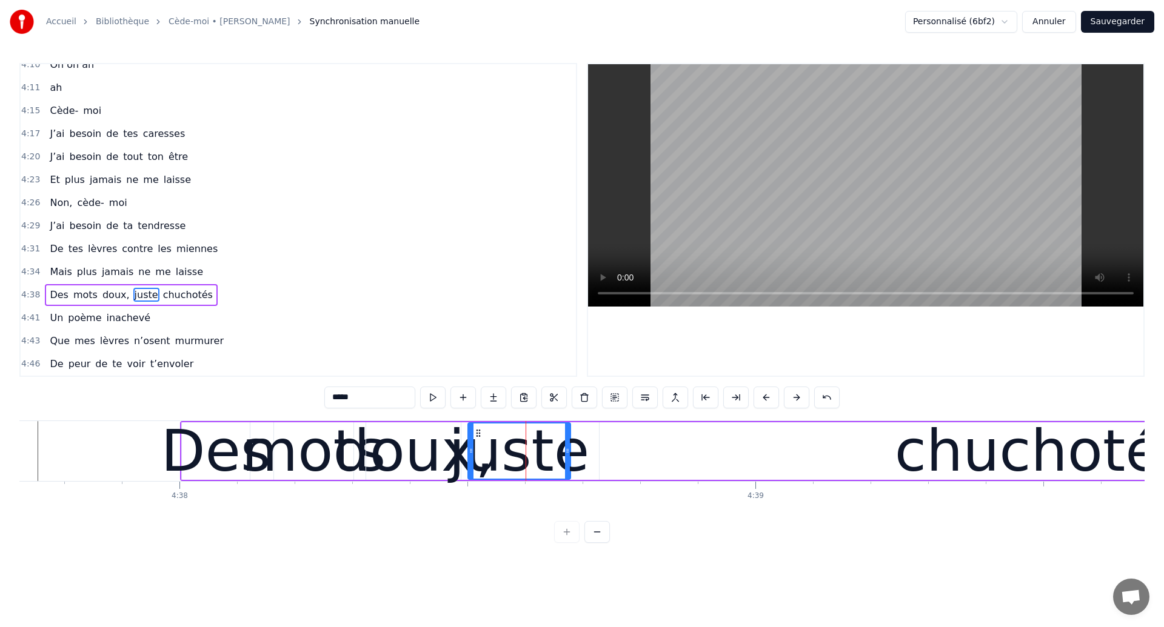
click at [678, 421] on div "Des mots doux, juste chuchotés" at bounding box center [833, 451] width 1307 height 60
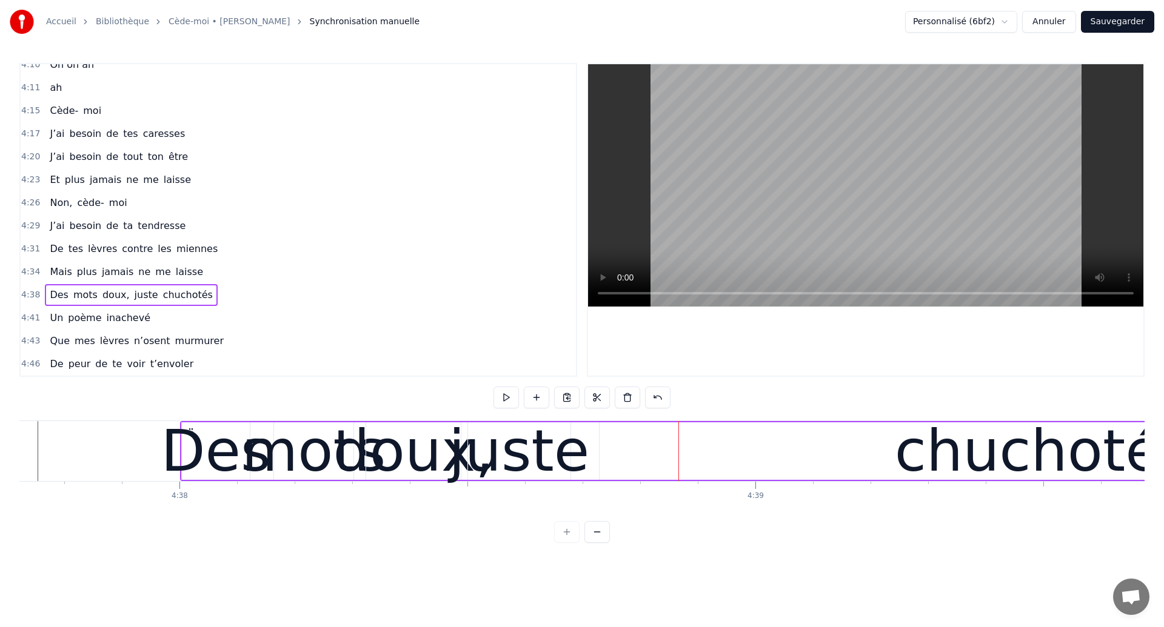
click at [691, 449] on div "chuchotés" at bounding box center [1043, 452] width 886 height 58
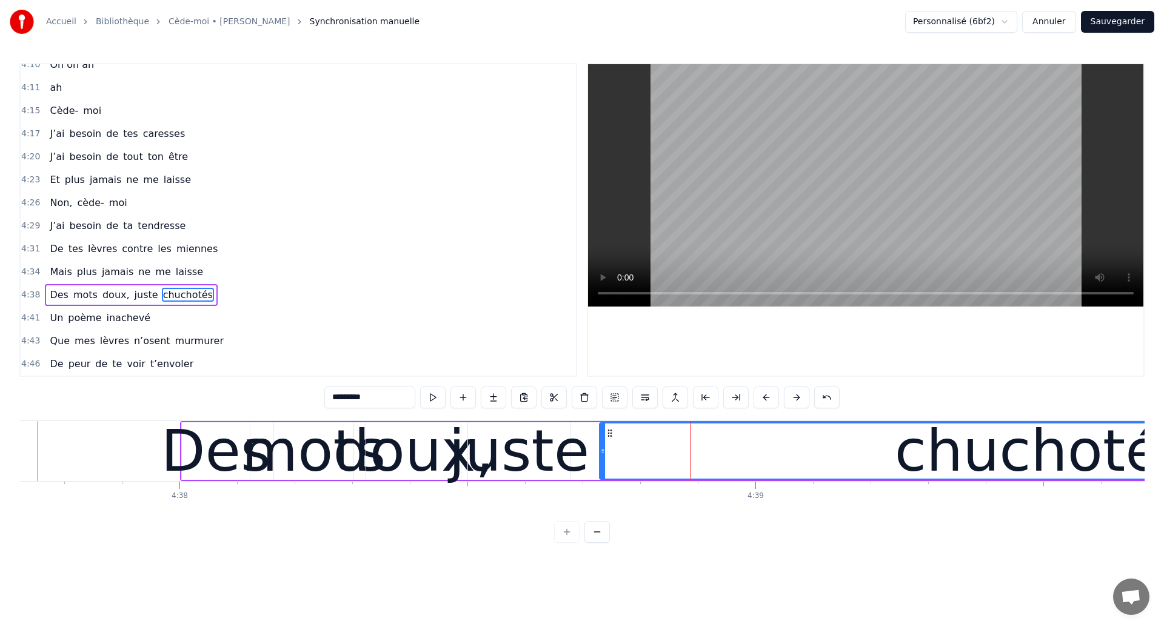
click at [233, 465] on div "Des" at bounding box center [216, 451] width 110 height 87
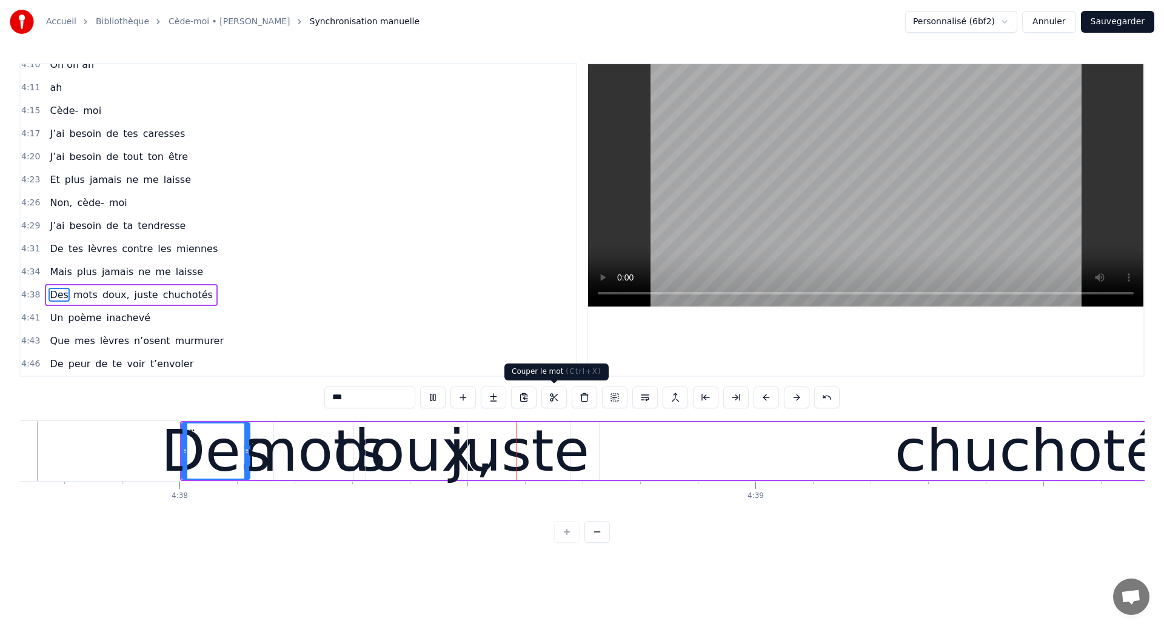
click at [531, 455] on div "juste" at bounding box center [519, 451] width 141 height 87
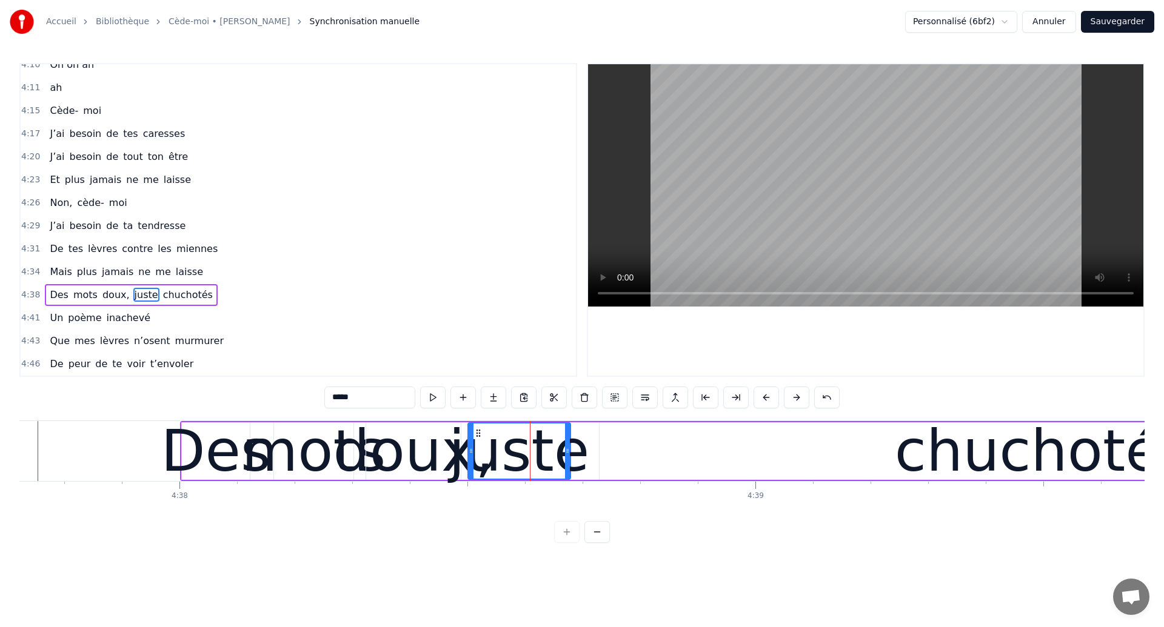
click at [327, 462] on div "mots" at bounding box center [314, 451] width 144 height 87
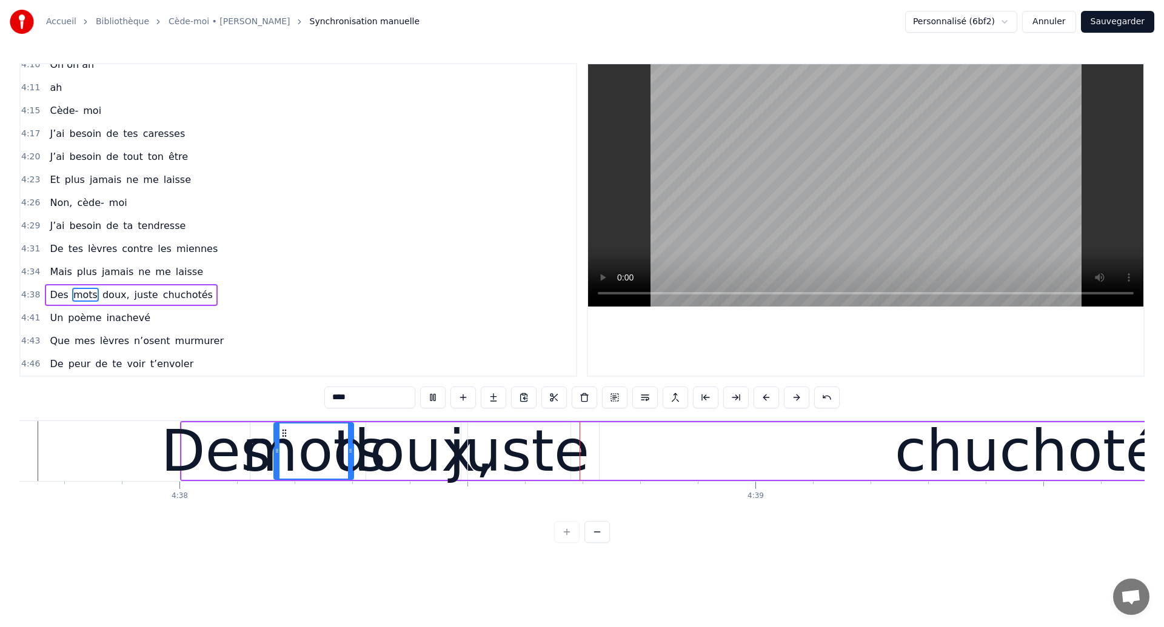
click at [548, 446] on div "juste" at bounding box center [519, 451] width 141 height 87
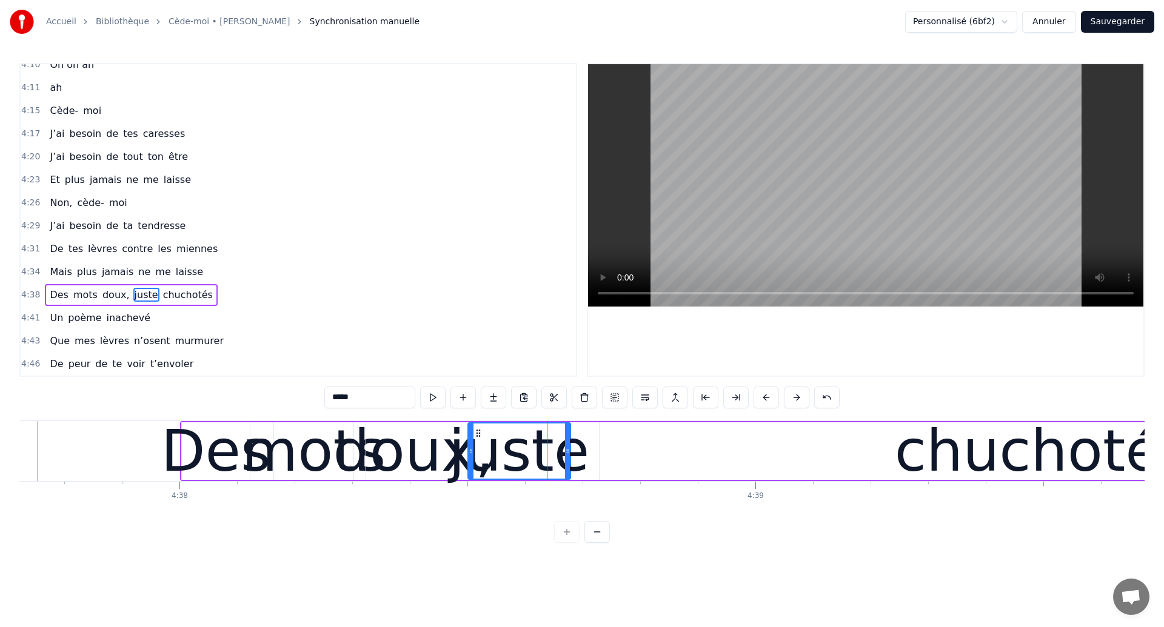
click at [529, 455] on div "juste" at bounding box center [519, 451] width 141 height 87
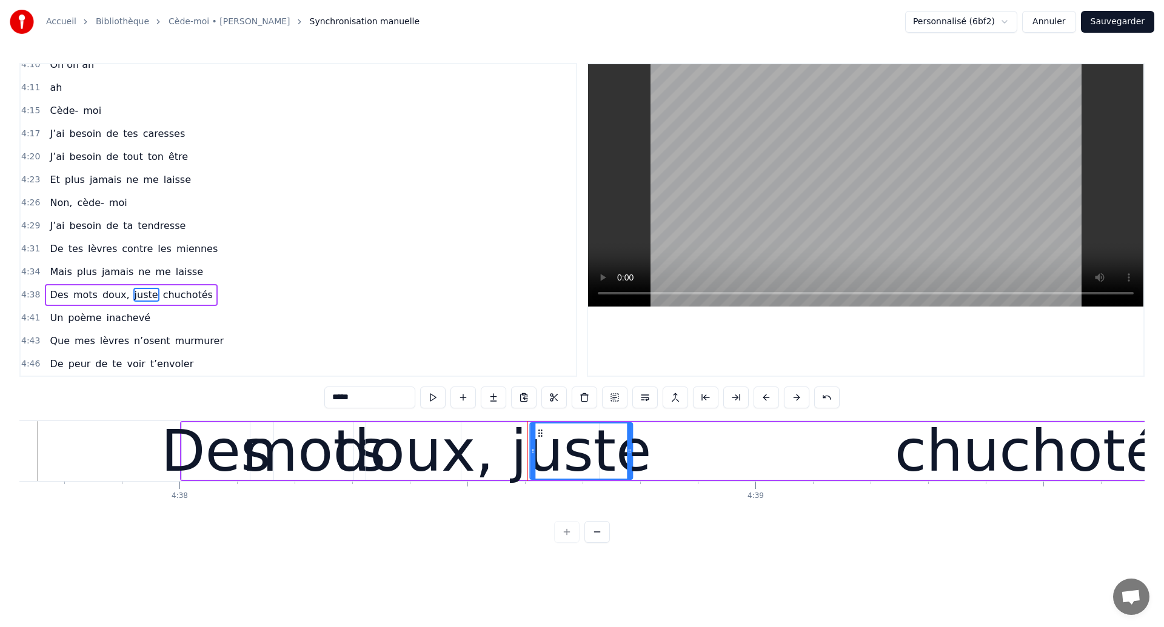
drag, startPoint x: 478, startPoint y: 432, endPoint x: 540, endPoint y: 438, distance: 62.1
click at [540, 438] on div "juste" at bounding box center [580, 451] width 101 height 55
click at [302, 438] on div "mots" at bounding box center [314, 451] width 144 height 87
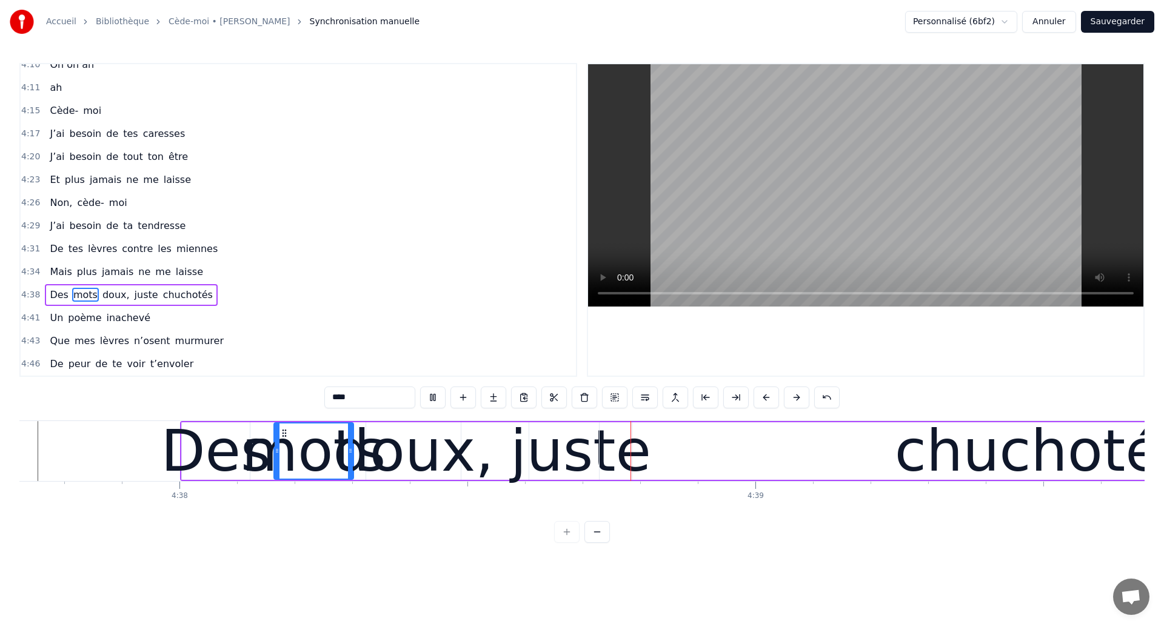
click at [595, 457] on div "juste" at bounding box center [580, 451] width 141 height 87
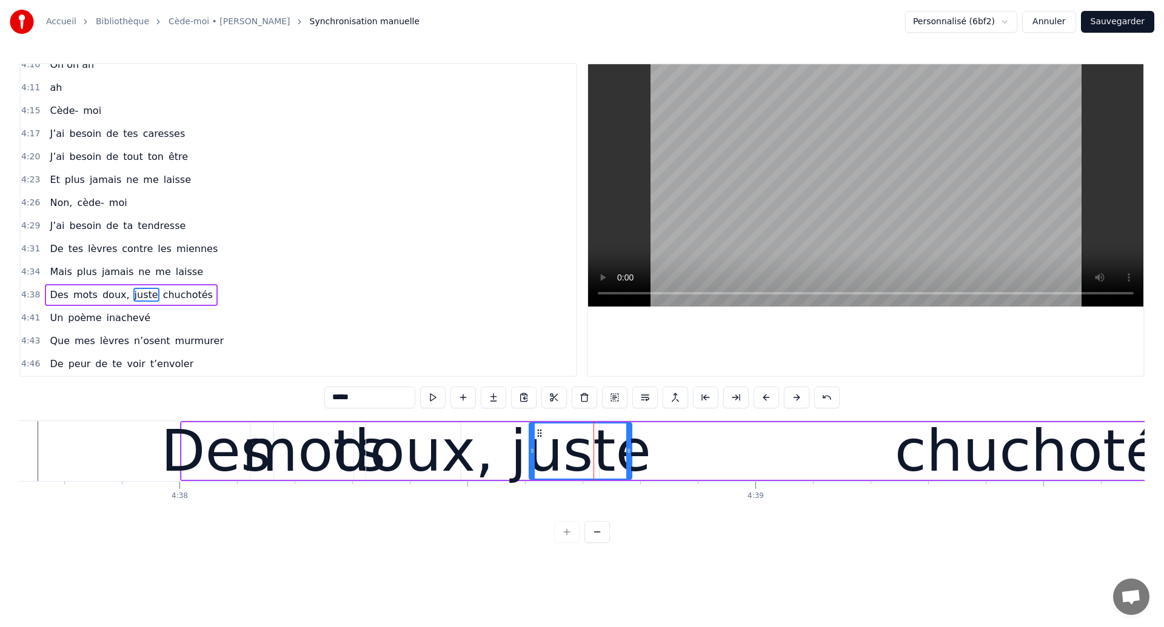
click at [222, 462] on div "Des" at bounding box center [216, 451] width 110 height 87
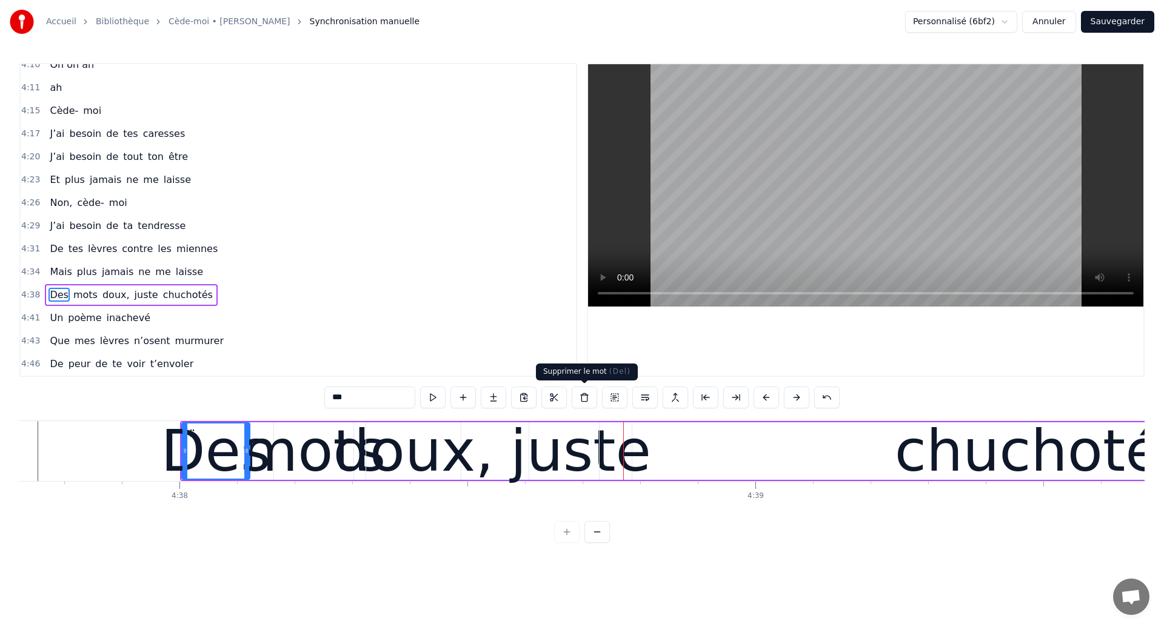
click at [569, 436] on div "juste" at bounding box center [580, 451] width 141 height 87
type input "*****"
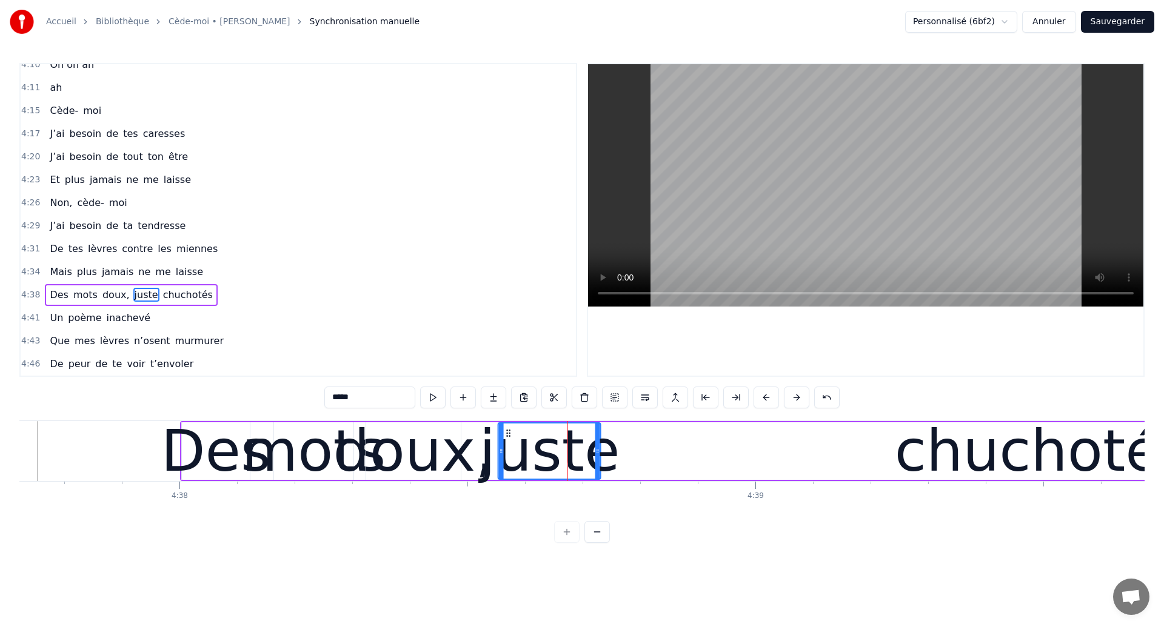
drag, startPoint x: 539, startPoint y: 432, endPoint x: 507, endPoint y: 437, distance: 32.0
click at [507, 437] on icon at bounding box center [509, 434] width 10 height 10
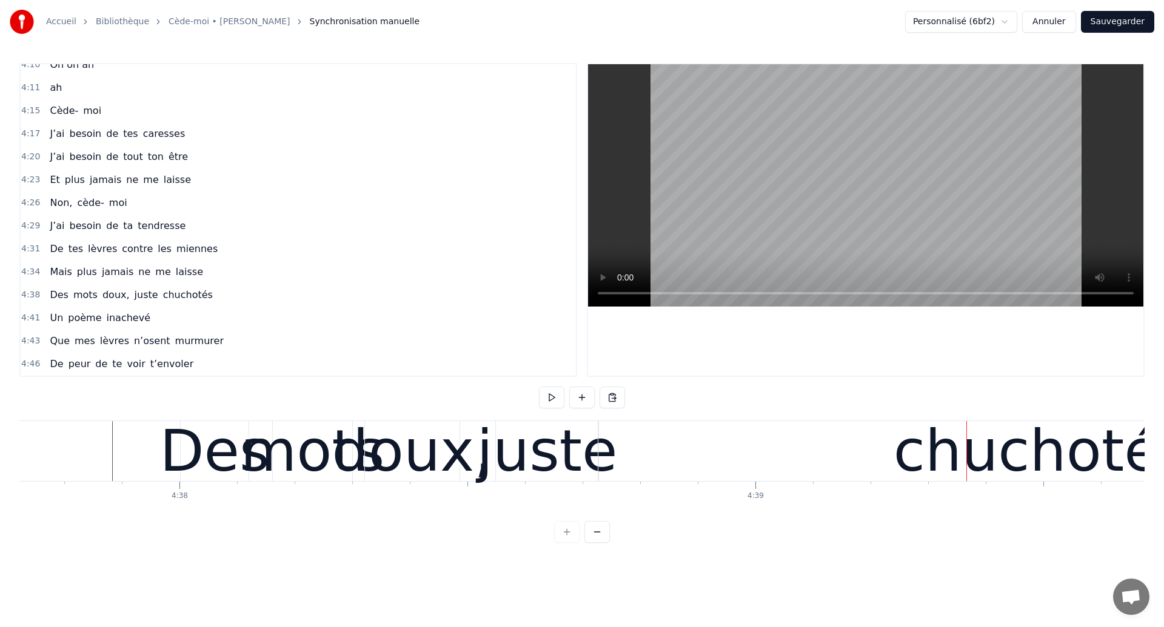
click at [564, 438] on div "juste" at bounding box center [547, 451] width 141 height 87
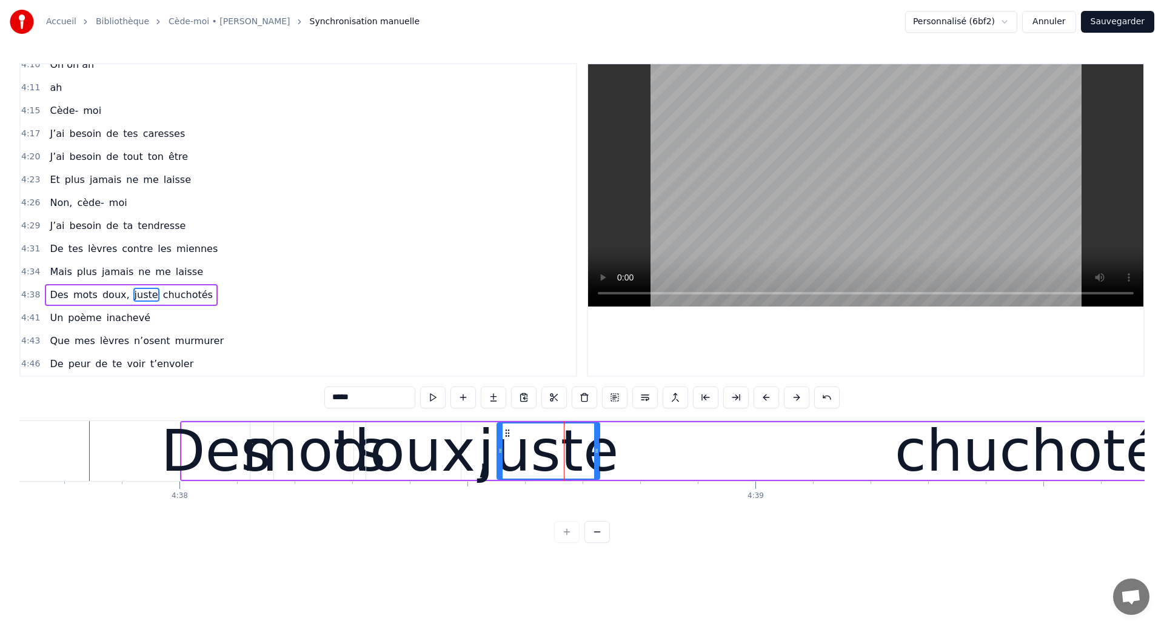
click at [358, 438] on div "doux," at bounding box center [413, 451] width 161 height 87
type input "*****"
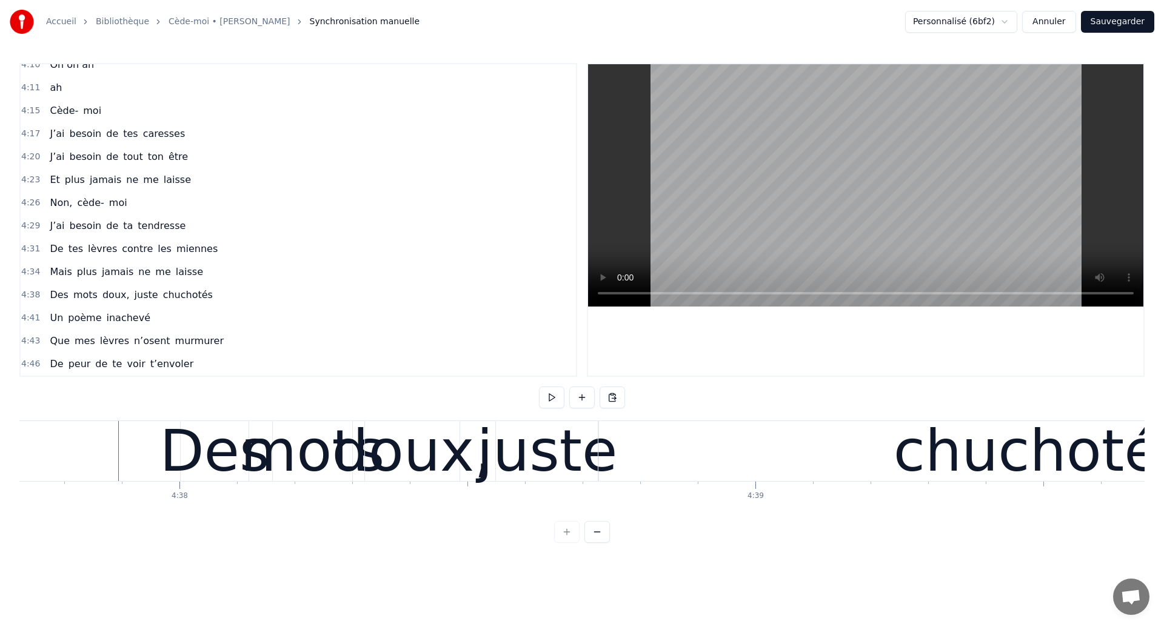
drag, startPoint x: 190, startPoint y: 414, endPoint x: 484, endPoint y: 312, distance: 310.6
click at [152, 418] on div "0:04 Ouh ouh ouh 0:05 [PERSON_NAME] wèèè yèèèè 0:23 L’amour s’est glissé dans m…" at bounding box center [581, 303] width 1125 height 480
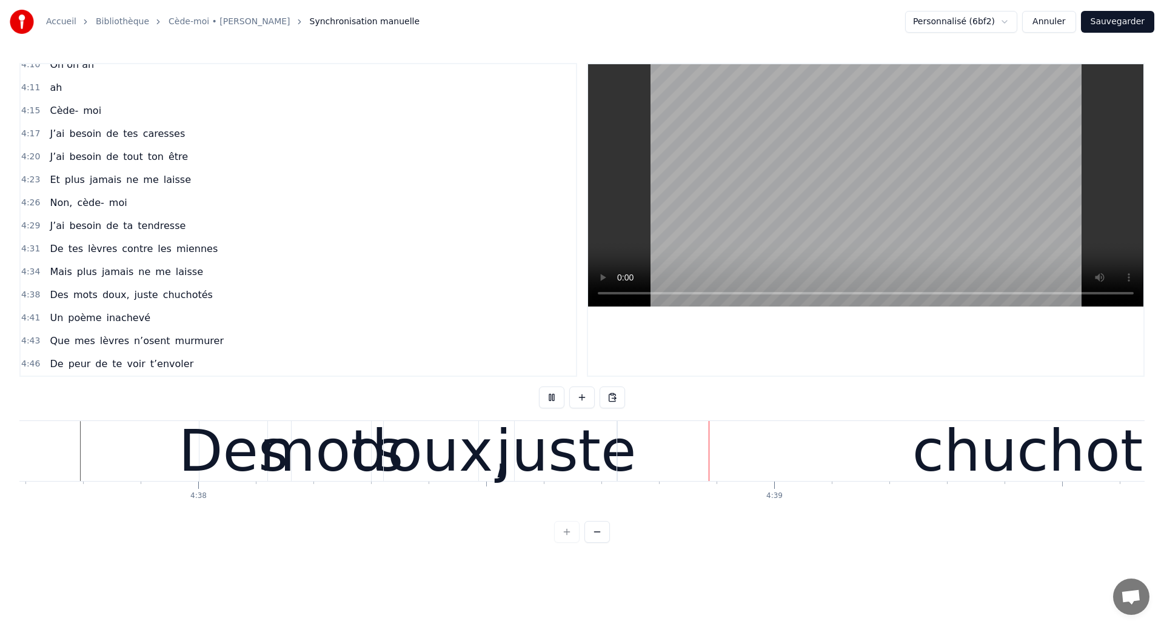
click at [592, 452] on div "juste" at bounding box center [566, 451] width 141 height 87
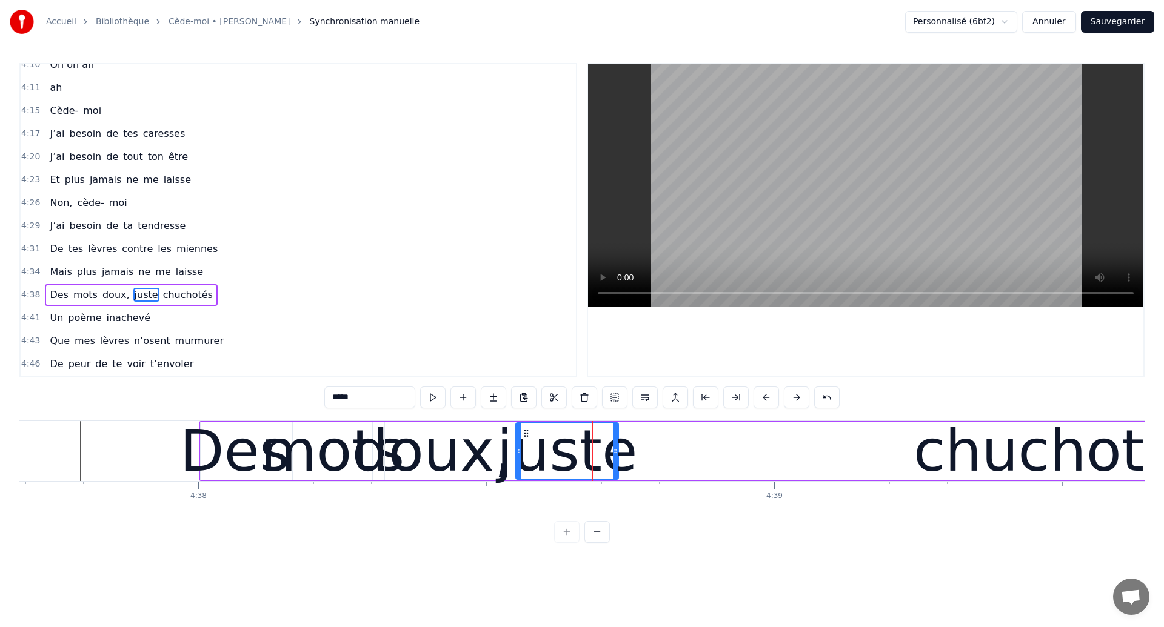
click at [278, 455] on div "mots" at bounding box center [333, 451] width 144 height 87
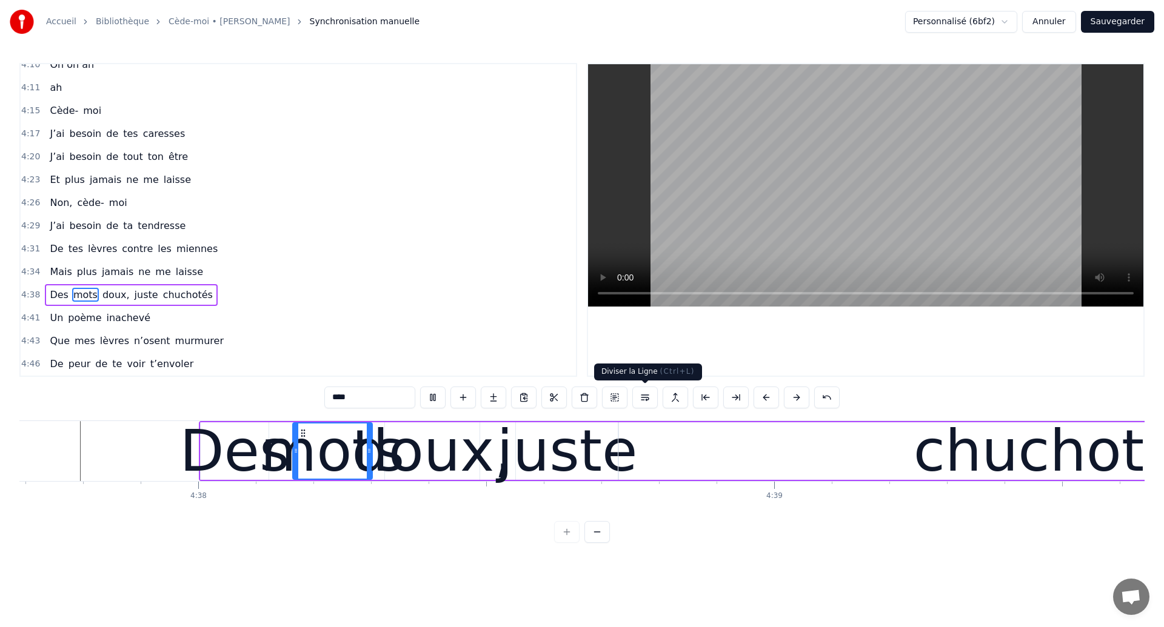
click at [633, 453] on div "chuchotés" at bounding box center [1061, 452] width 886 height 58
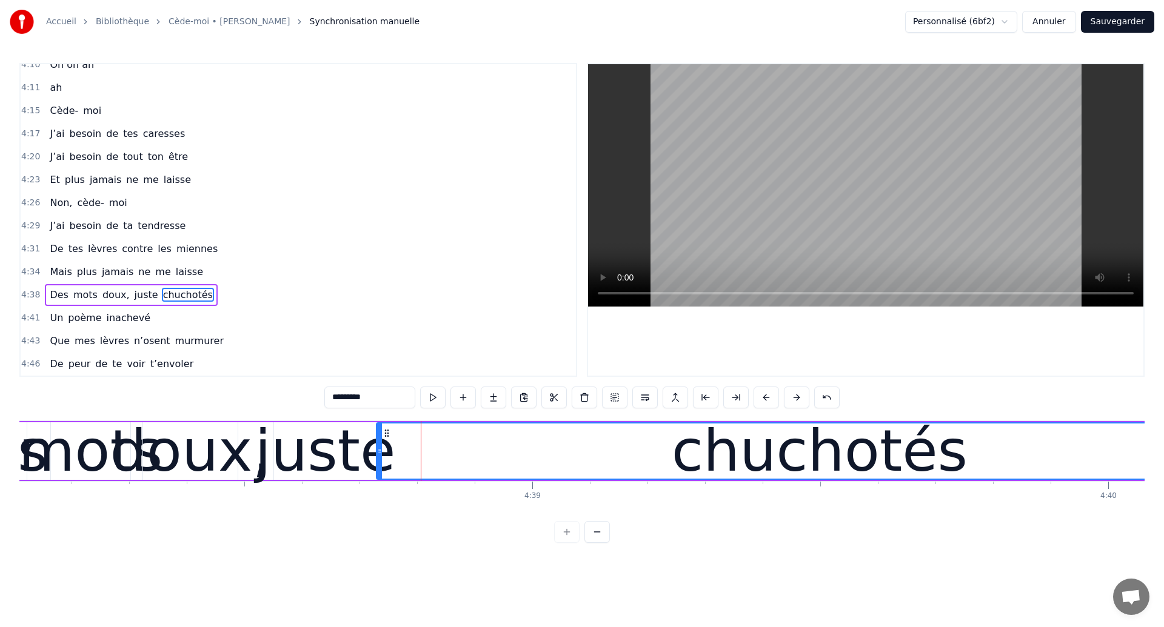
scroll to position [0, 160123]
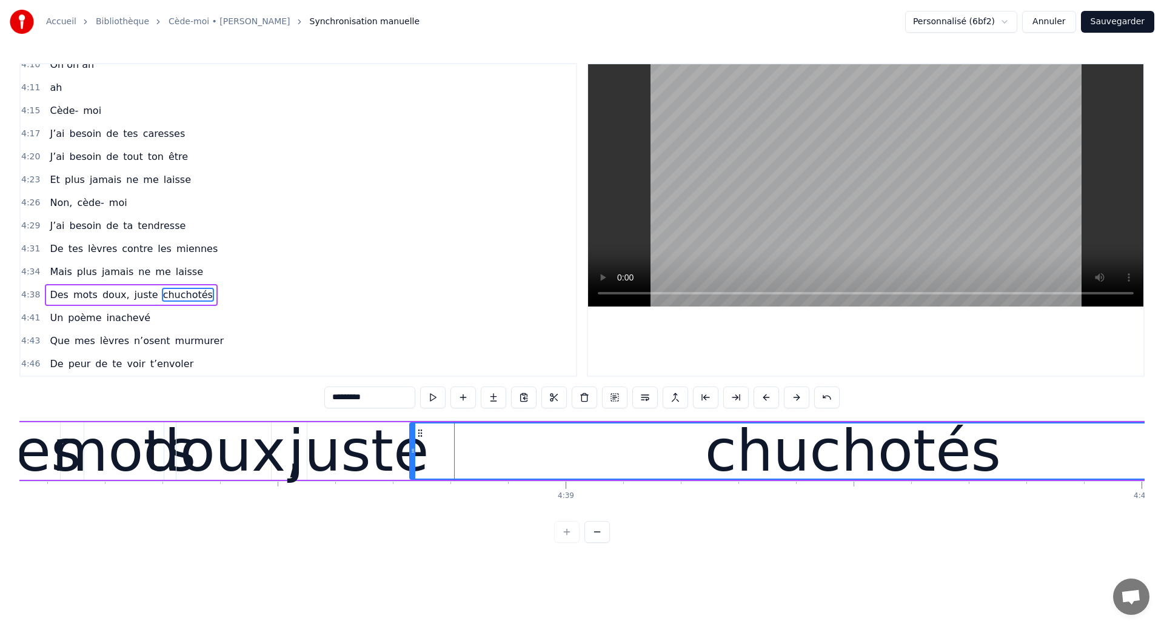
click at [188, 458] on div "doux," at bounding box center [223, 451] width 161 height 87
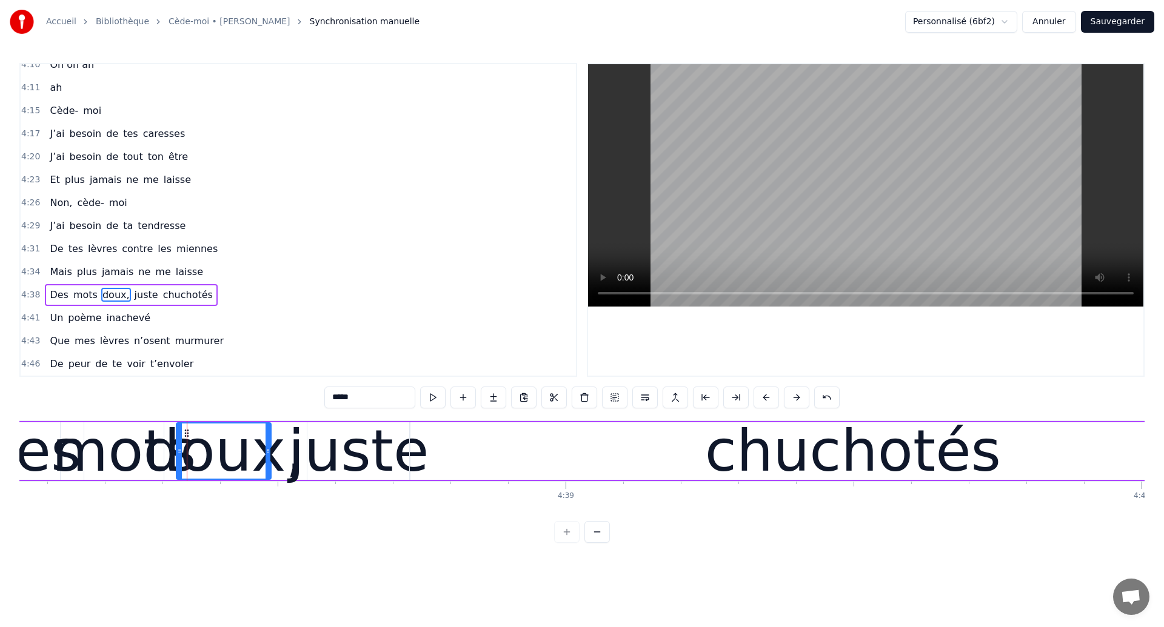
click at [12, 453] on div "Accueil Bibliothèque Cède-moi • [PERSON_NAME] Synchronisation manuelle Personna…" at bounding box center [582, 271] width 1164 height 543
click at [420, 440] on div "chuchotés" at bounding box center [853, 452] width 886 height 58
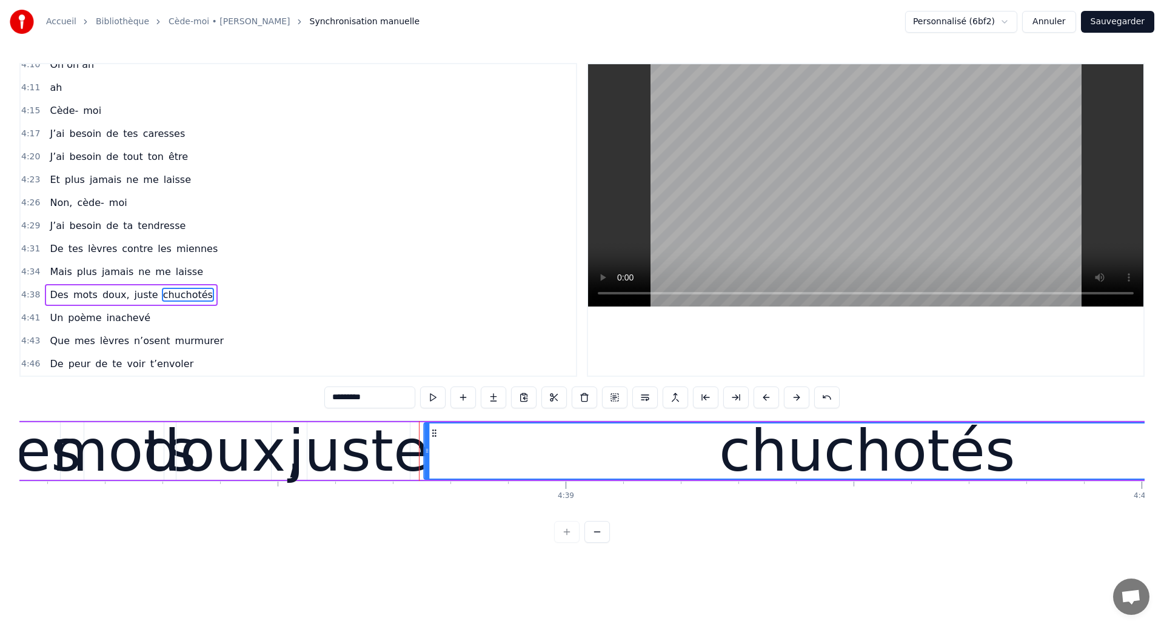
drag, startPoint x: 421, startPoint y: 435, endPoint x: 435, endPoint y: 443, distance: 15.7
click at [435, 443] on div "chuchotés" at bounding box center [867, 451] width 884 height 55
click at [101, 454] on div "mots" at bounding box center [124, 451] width 144 height 87
type input "****"
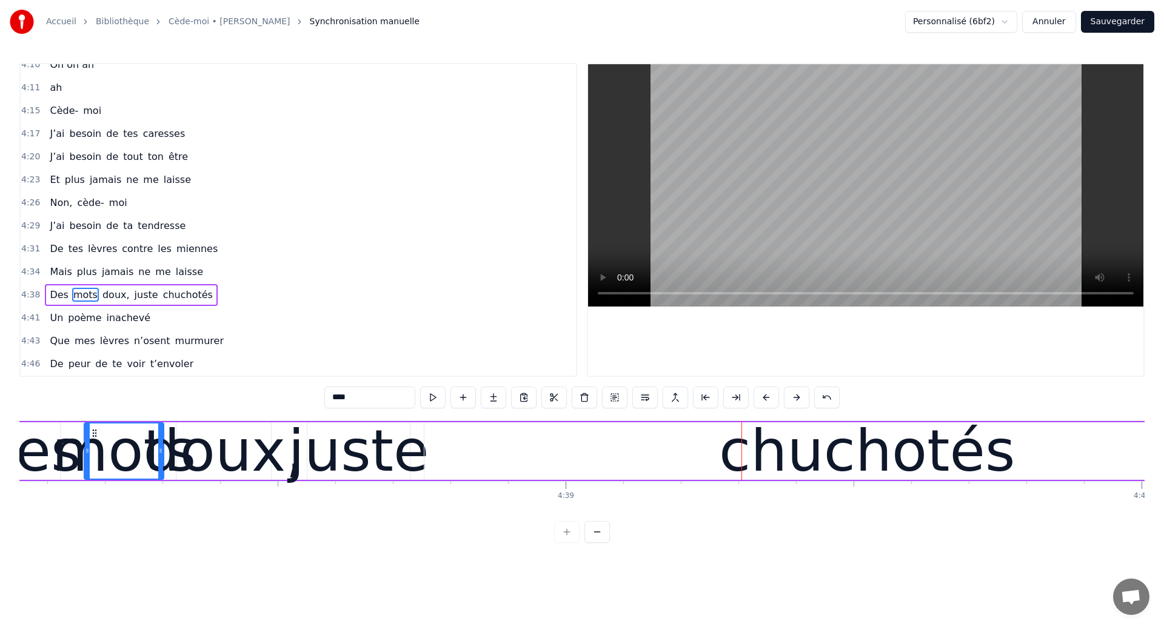
click at [86, 430] on div at bounding box center [87, 451] width 5 height 55
click at [110, 444] on div "mots" at bounding box center [124, 451] width 144 height 87
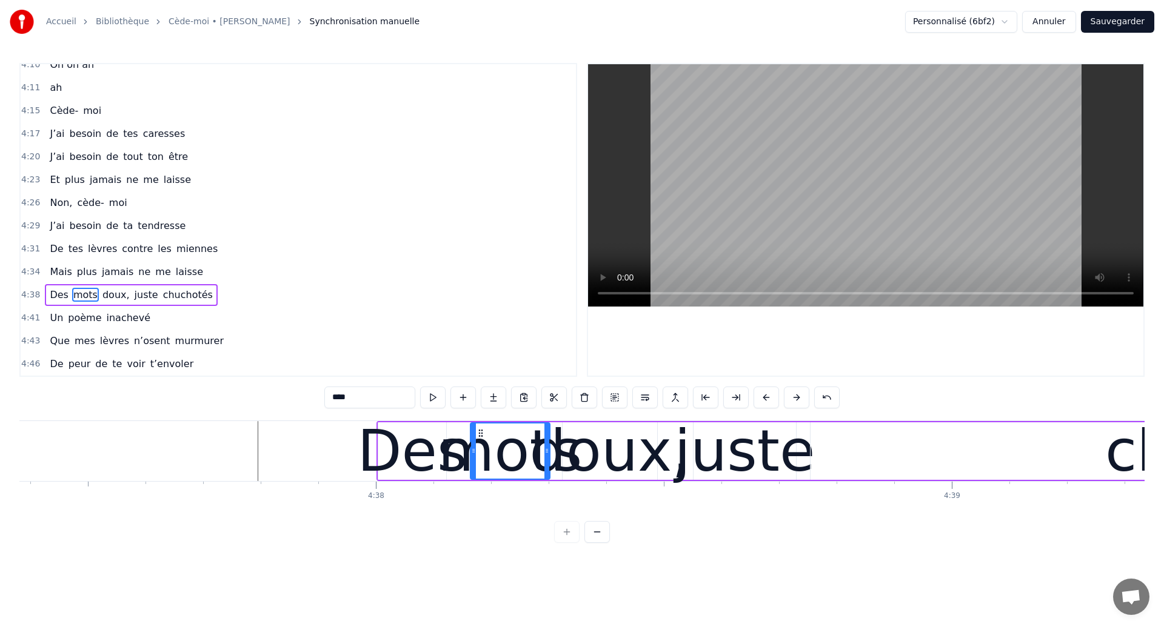
scroll to position [0, 159715]
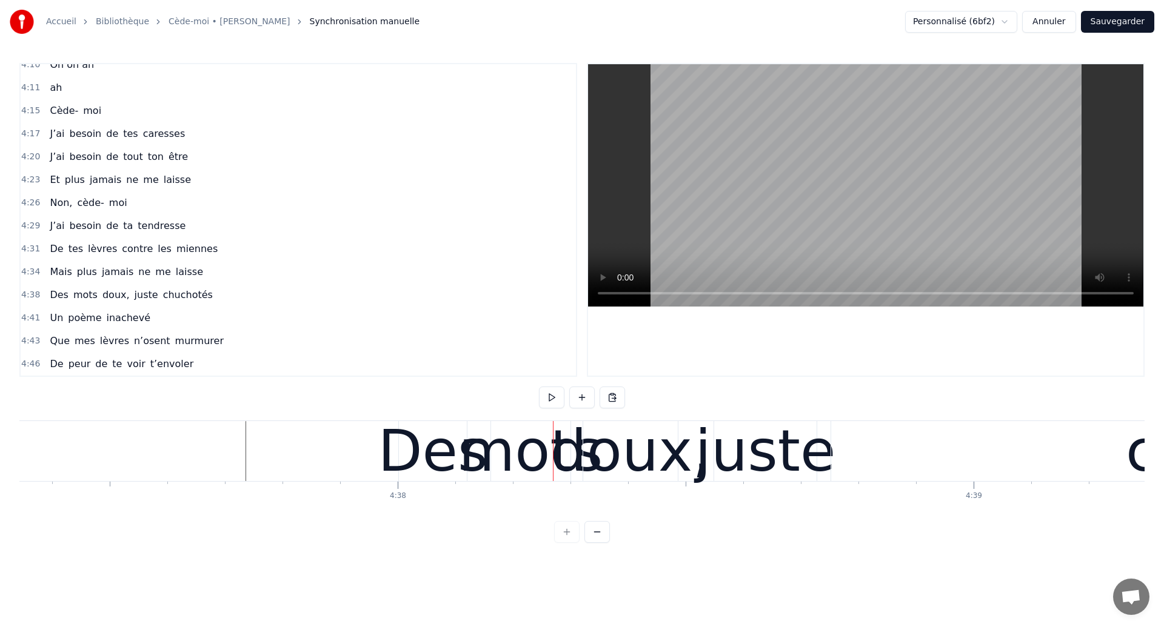
click at [444, 473] on div "Des" at bounding box center [433, 451] width 110 height 87
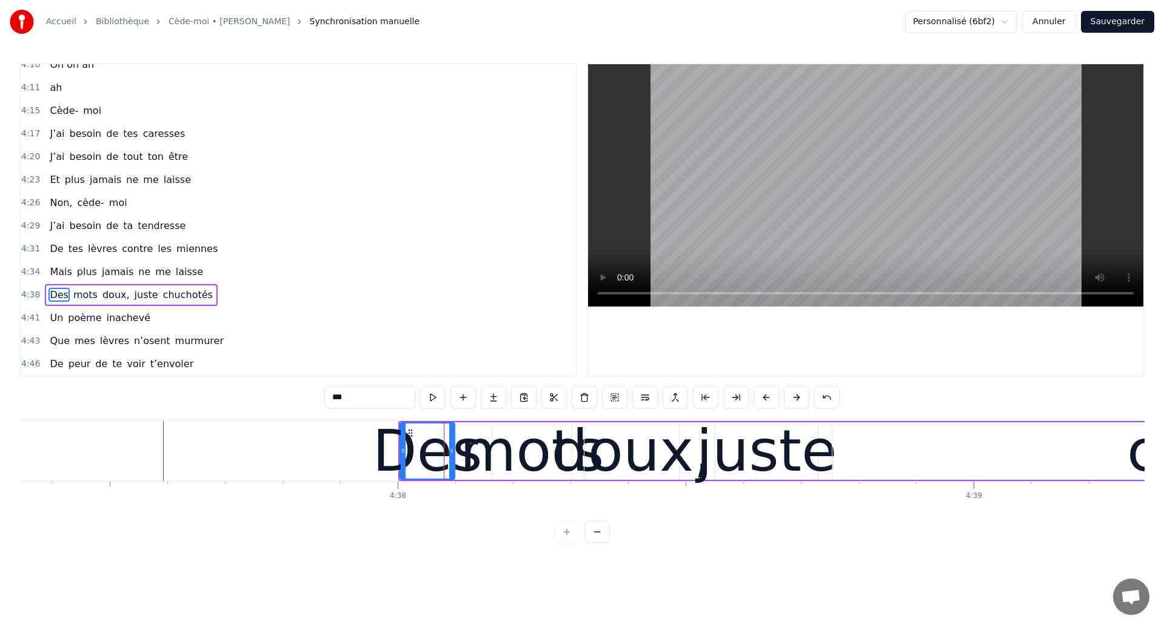
drag, startPoint x: 466, startPoint y: 466, endPoint x: 453, endPoint y: 466, distance: 13.3
click at [453, 466] on div at bounding box center [451, 451] width 5 height 55
click at [500, 466] on div "mots" at bounding box center [532, 451] width 144 height 87
type input "****"
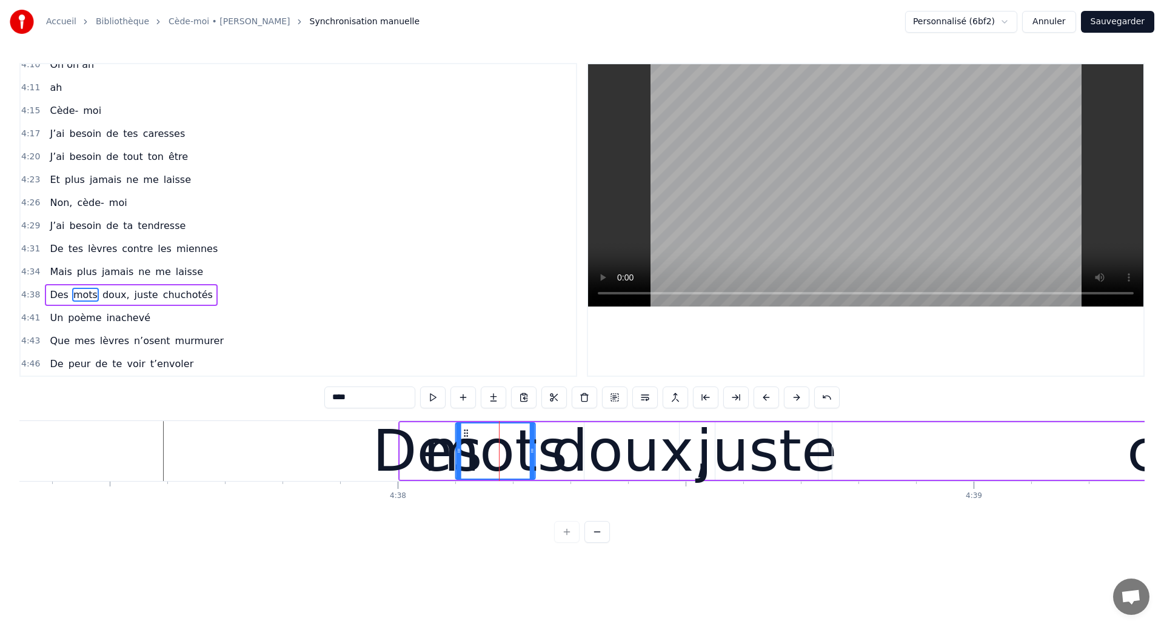
drag, startPoint x: 503, startPoint y: 434, endPoint x: 466, endPoint y: 449, distance: 39.4
click at [466, 449] on div "mots" at bounding box center [495, 451] width 78 height 55
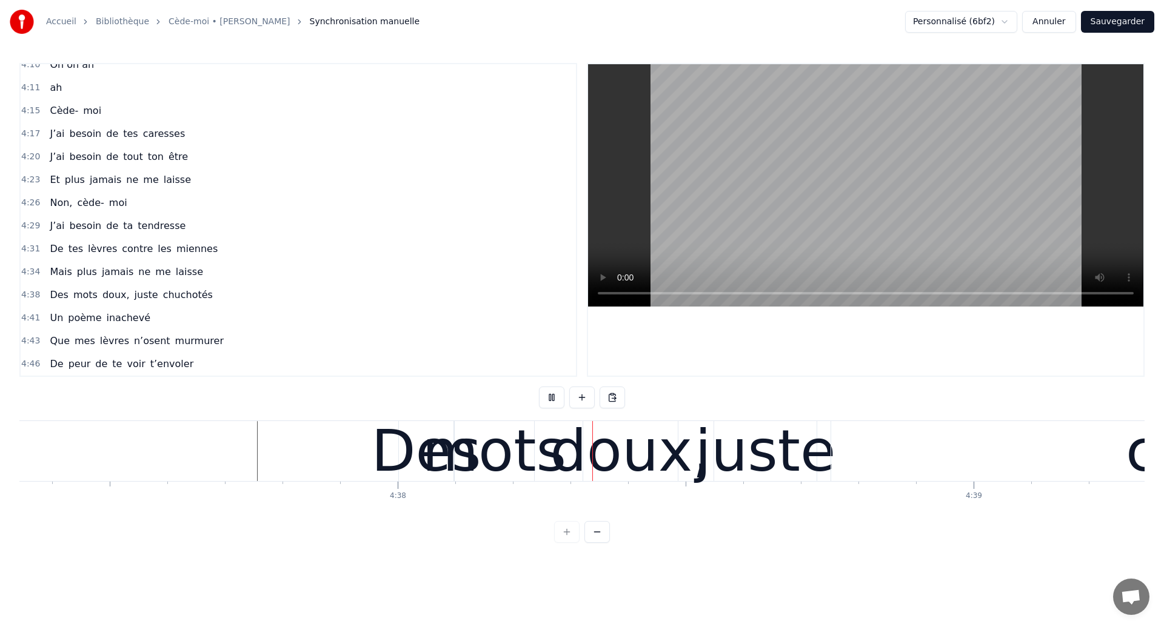
click at [515, 464] on div "mots" at bounding box center [494, 451] width 144 height 87
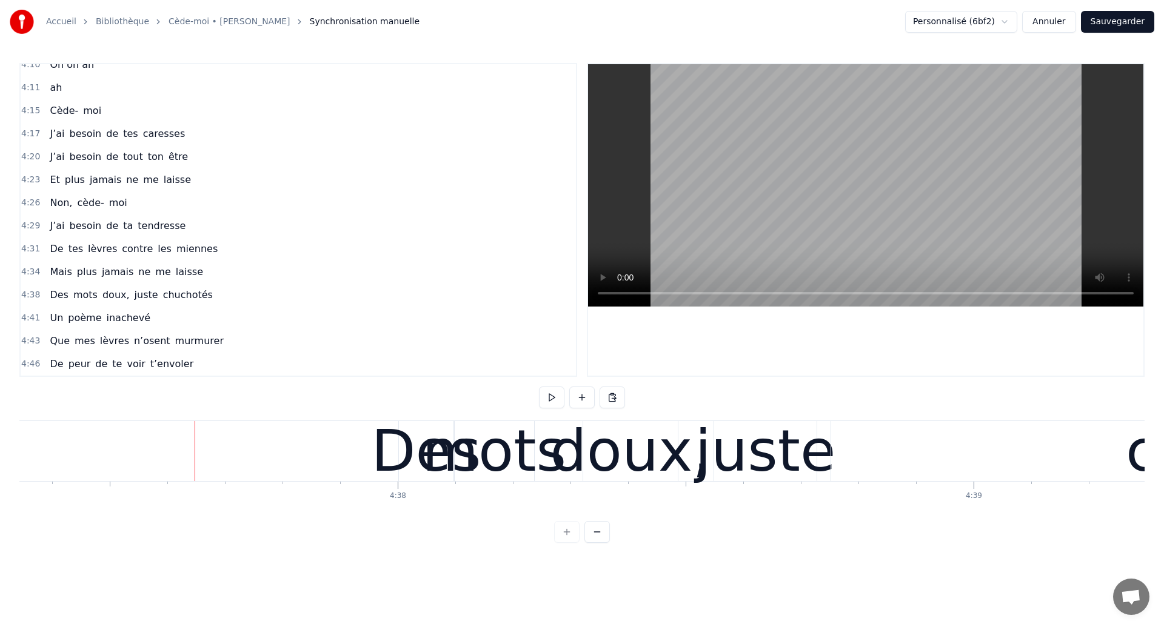
drag, startPoint x: 301, startPoint y: 418, endPoint x: 531, endPoint y: 303, distance: 257.3
click at [327, 404] on div "0:04 Ouh ouh ouh 0:05 [PERSON_NAME] wèèè yèèèè 0:23 L’amour s’est glissé dans m…" at bounding box center [581, 303] width 1125 height 480
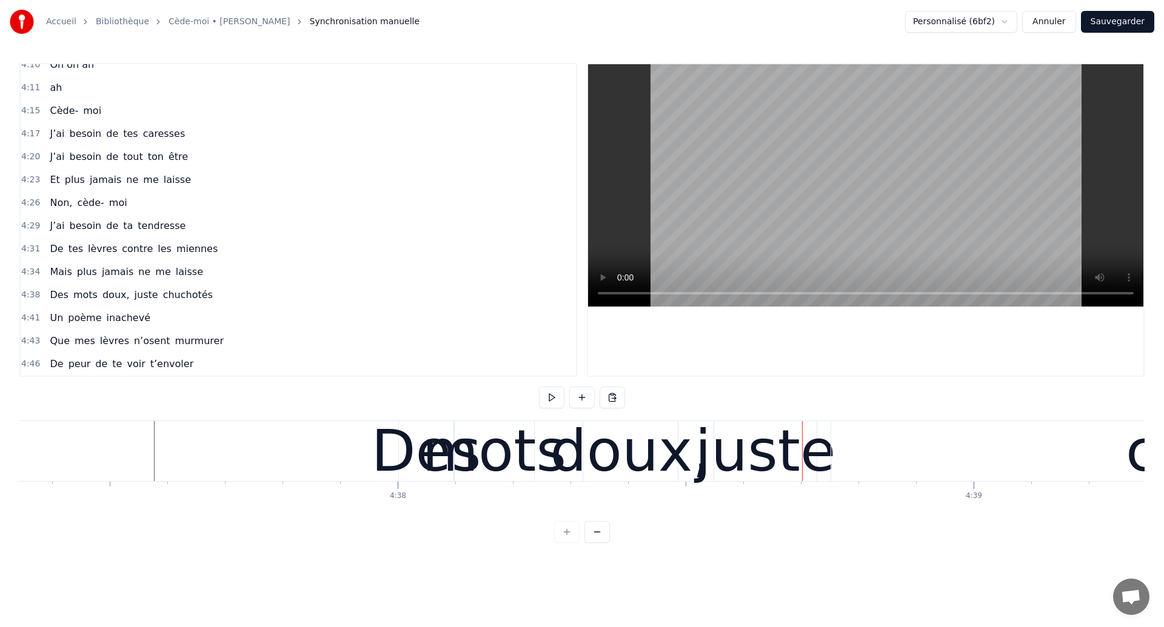
click at [579, 471] on div "doux," at bounding box center [630, 451] width 161 height 87
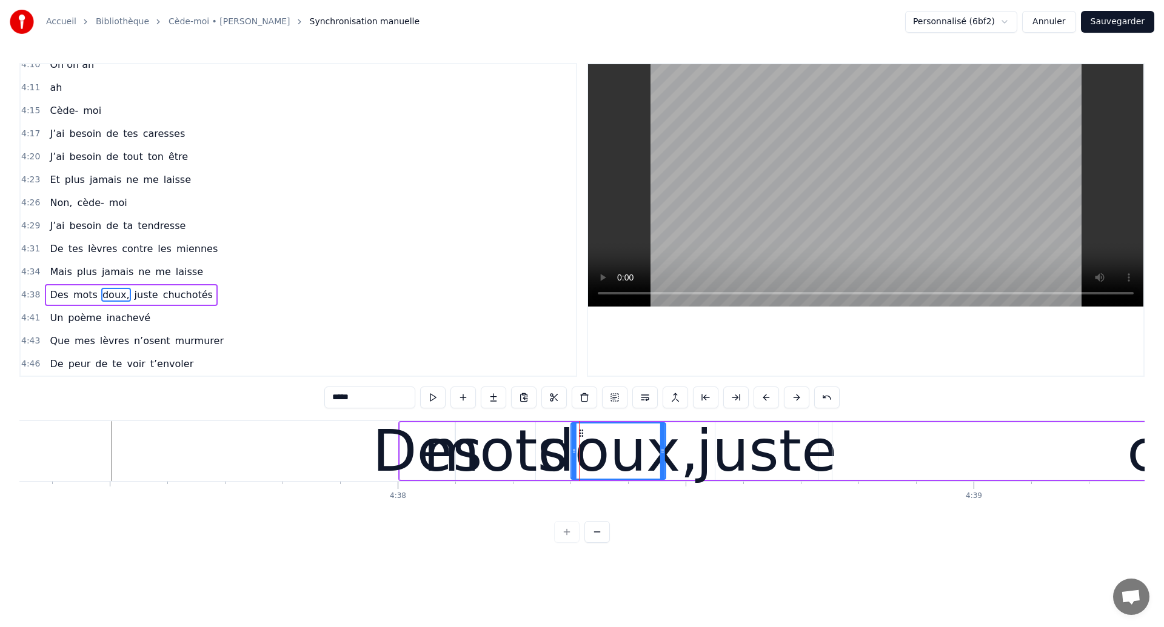
drag, startPoint x: 593, startPoint y: 433, endPoint x: 580, endPoint y: 435, distance: 13.6
click at [580, 435] on icon at bounding box center [581, 434] width 10 height 10
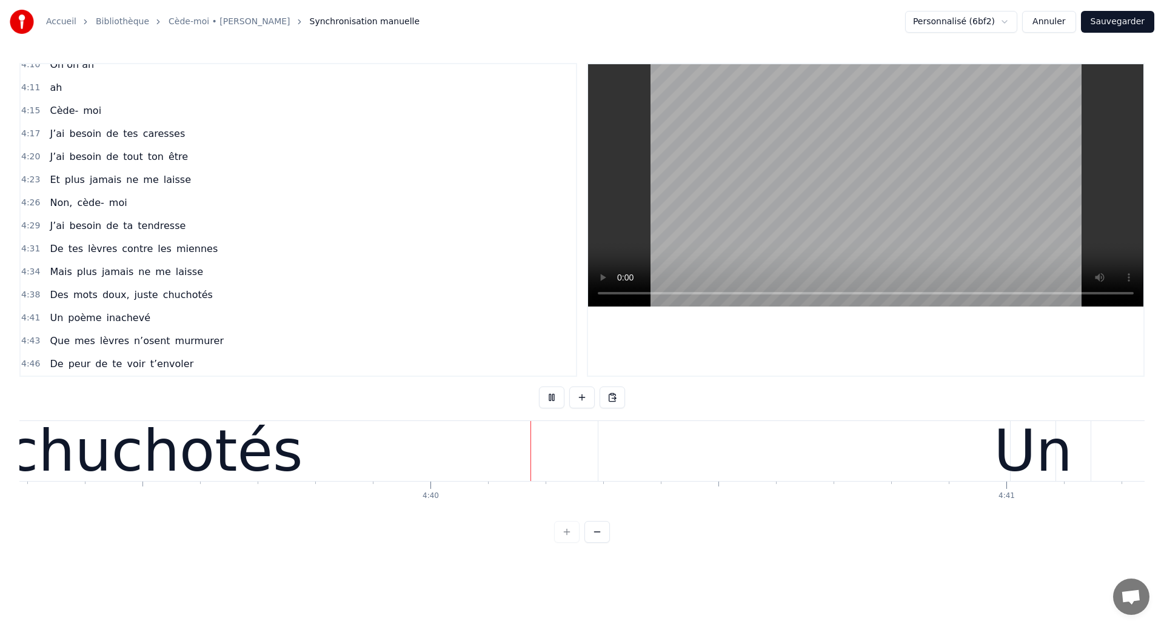
click at [441, 441] on div "chuchotés" at bounding box center [155, 451] width 886 height 60
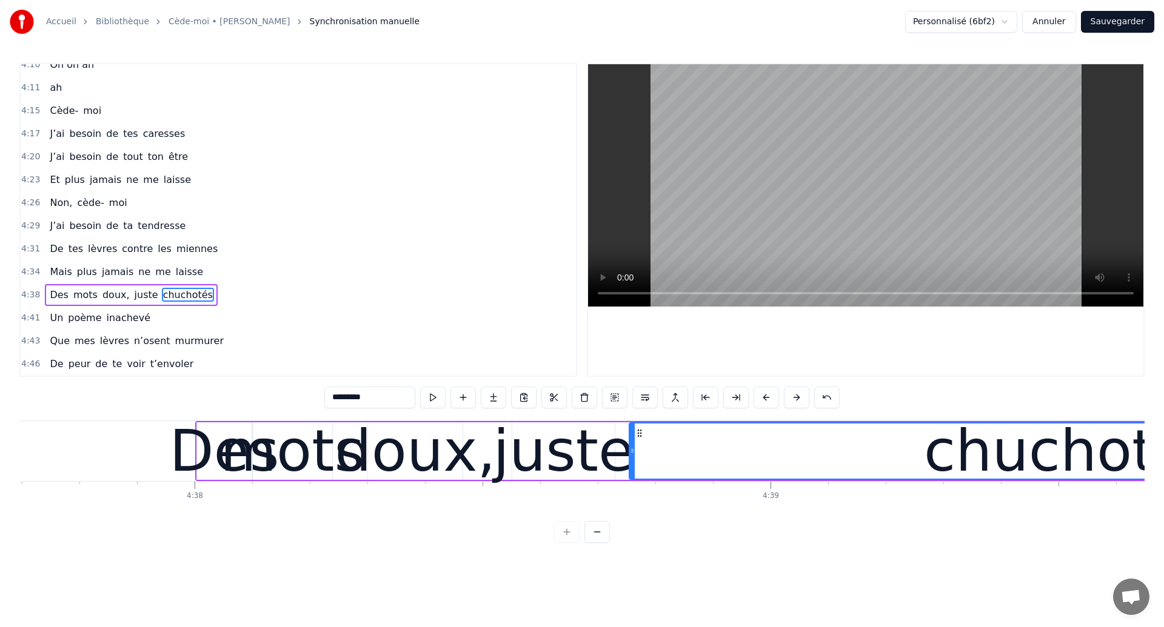
scroll to position [0, 159873]
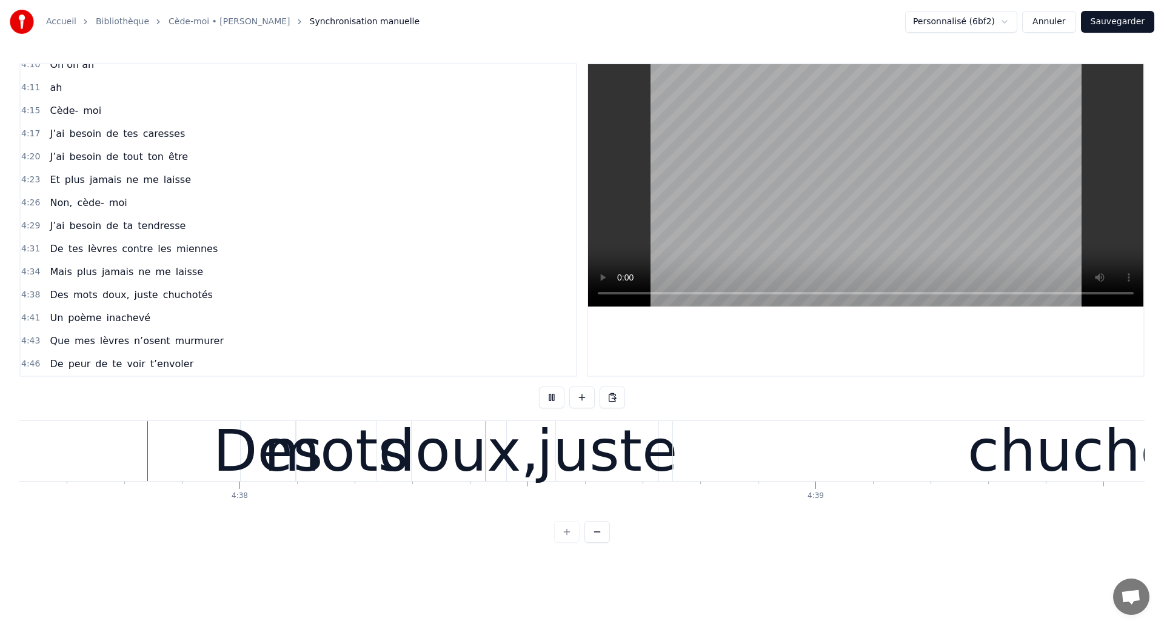
click at [482, 450] on div "doux," at bounding box center [459, 451] width 161 height 87
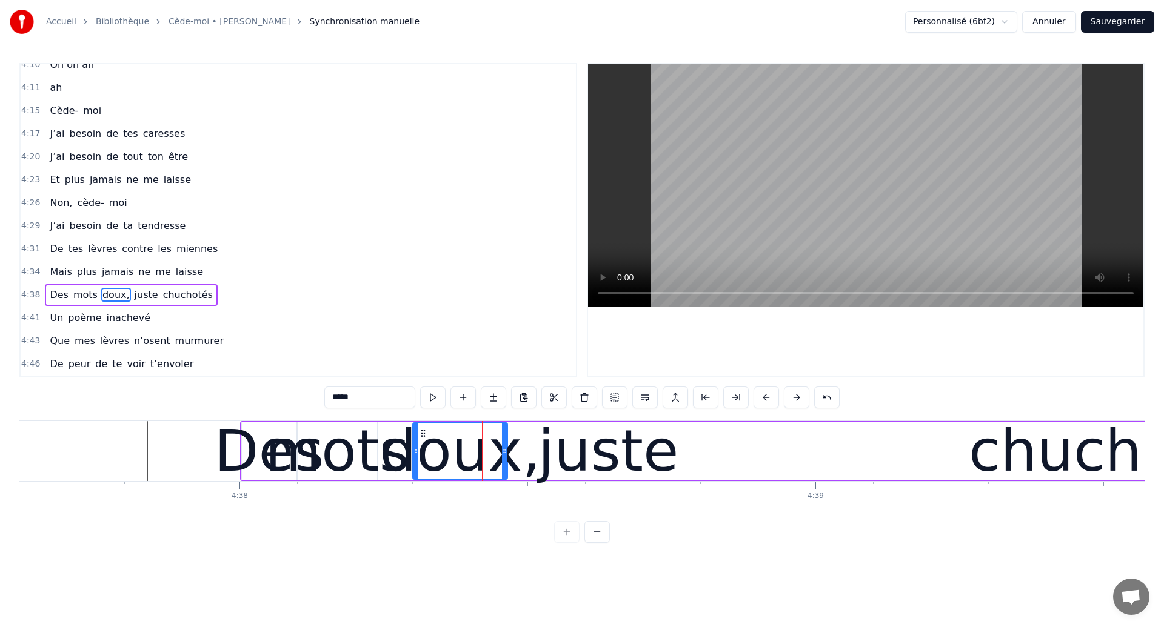
click at [585, 455] on div "juste" at bounding box center [608, 451] width 141 height 87
type input "*****"
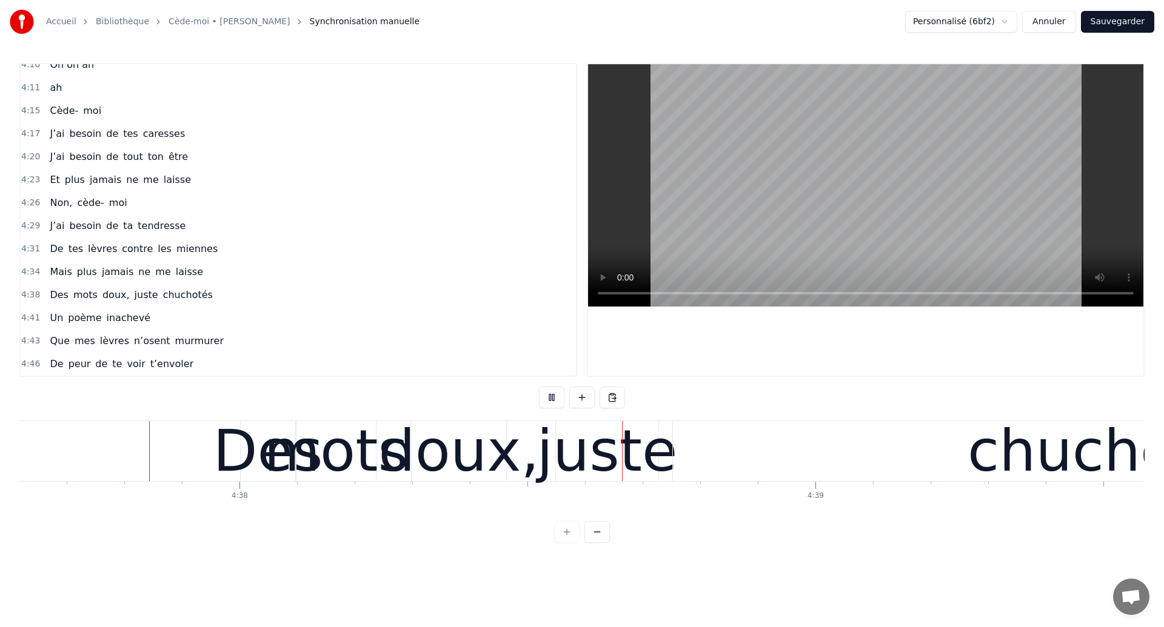
click at [607, 458] on div "juste" at bounding box center [607, 451] width 141 height 87
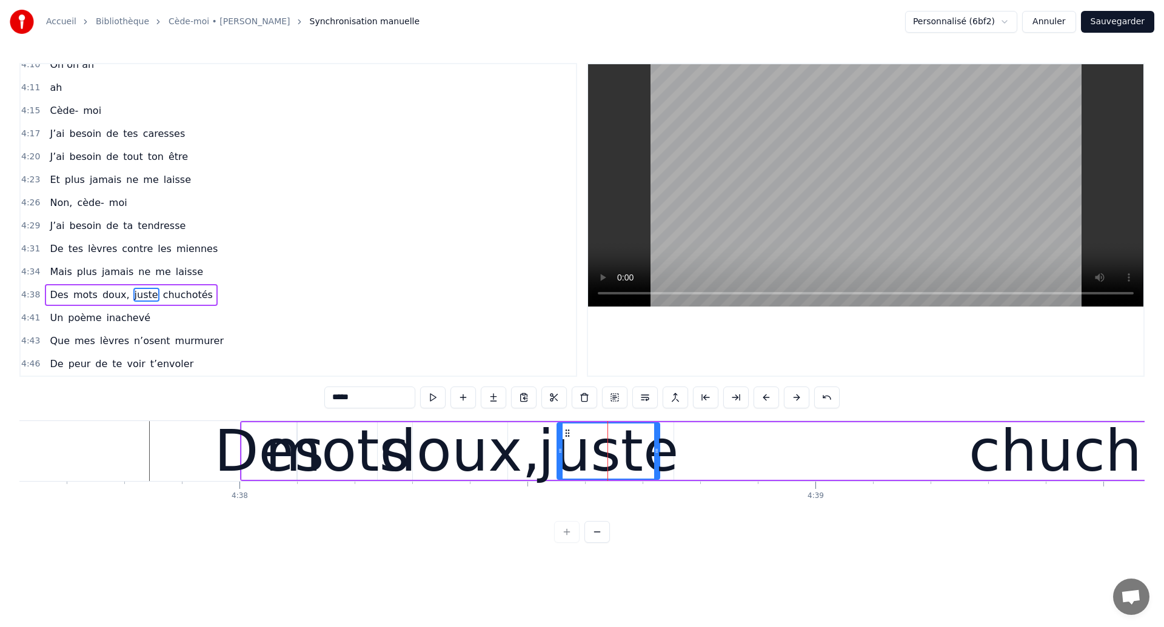
click at [592, 447] on div "juste" at bounding box center [608, 451] width 141 height 87
drag, startPoint x: 567, startPoint y: 429, endPoint x: 537, endPoint y: 432, distance: 29.8
click at [537, 432] on icon at bounding box center [538, 434] width 10 height 10
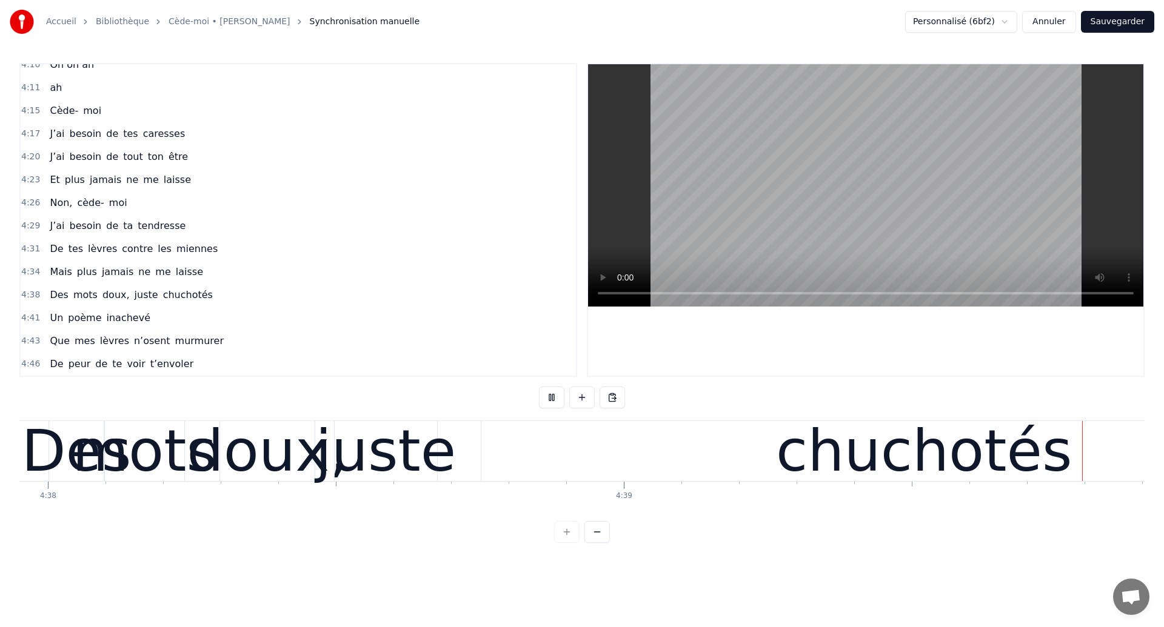
click at [599, 463] on div "chuchotés" at bounding box center [924, 451] width 886 height 60
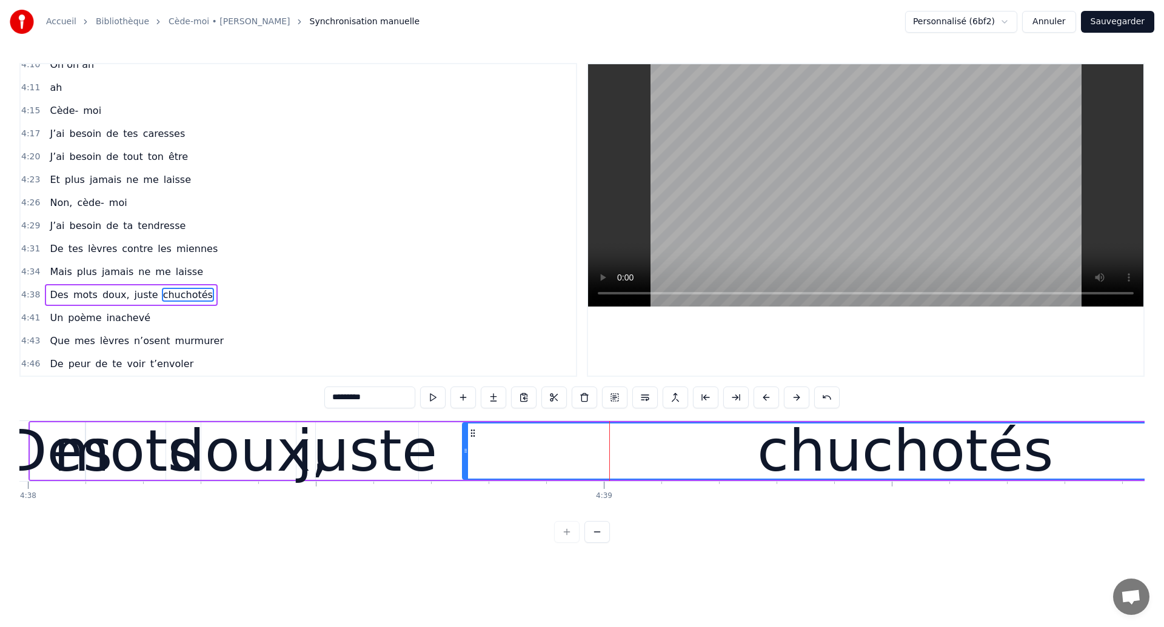
scroll to position [0, 160035]
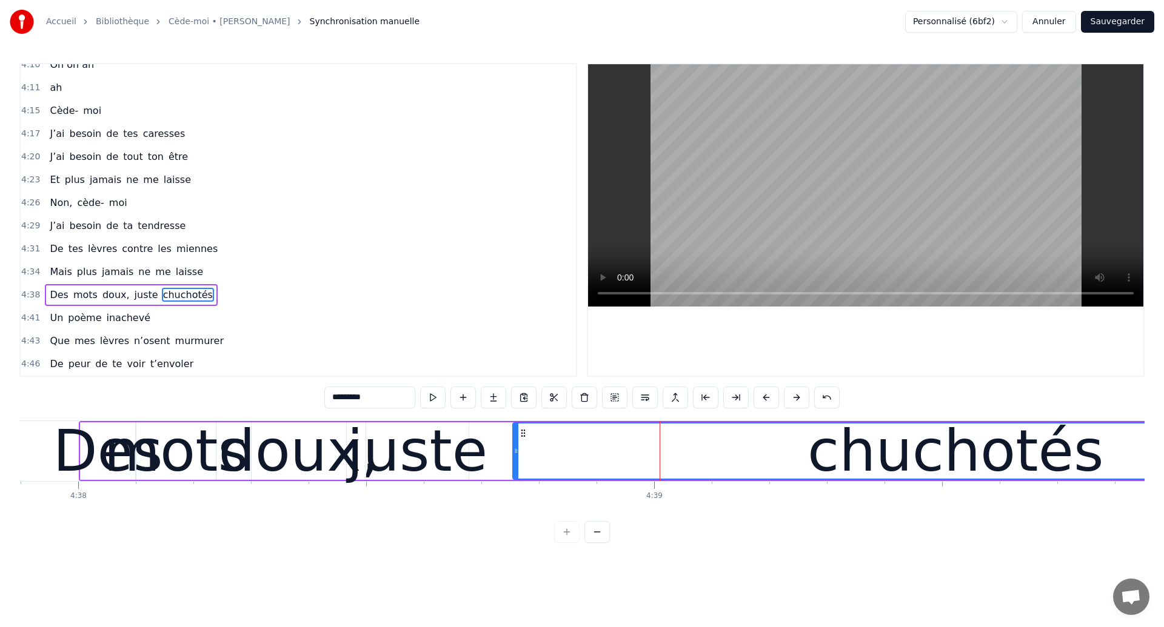
click at [266, 436] on div "doux," at bounding box center [299, 451] width 161 height 87
type input "*****"
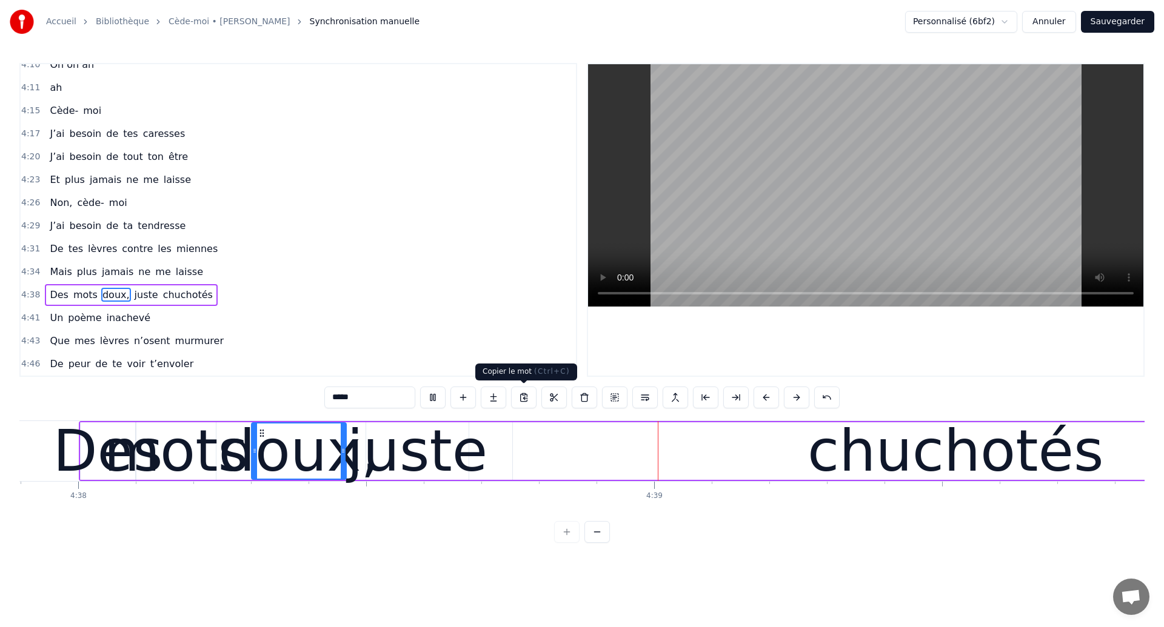
click at [484, 439] on div "Des mots doux, juste chuchotés" at bounding box center [739, 451] width 1321 height 60
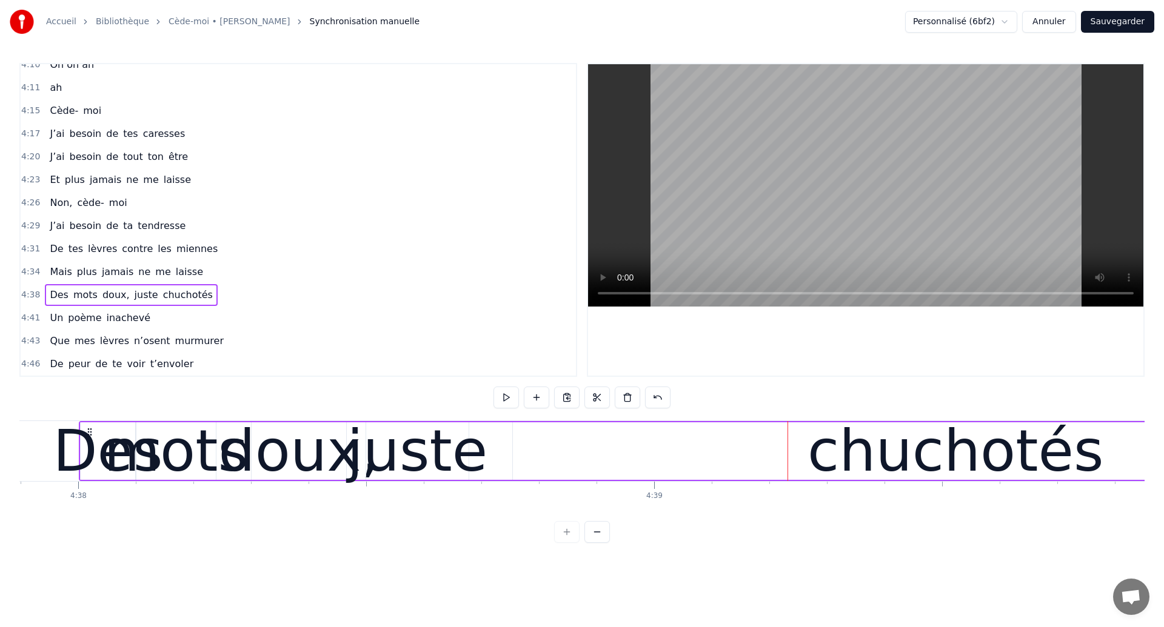
click at [204, 443] on div "mots" at bounding box center [176, 451] width 144 height 87
click at [563, 456] on div "chuchotés" at bounding box center [956, 452] width 886 height 58
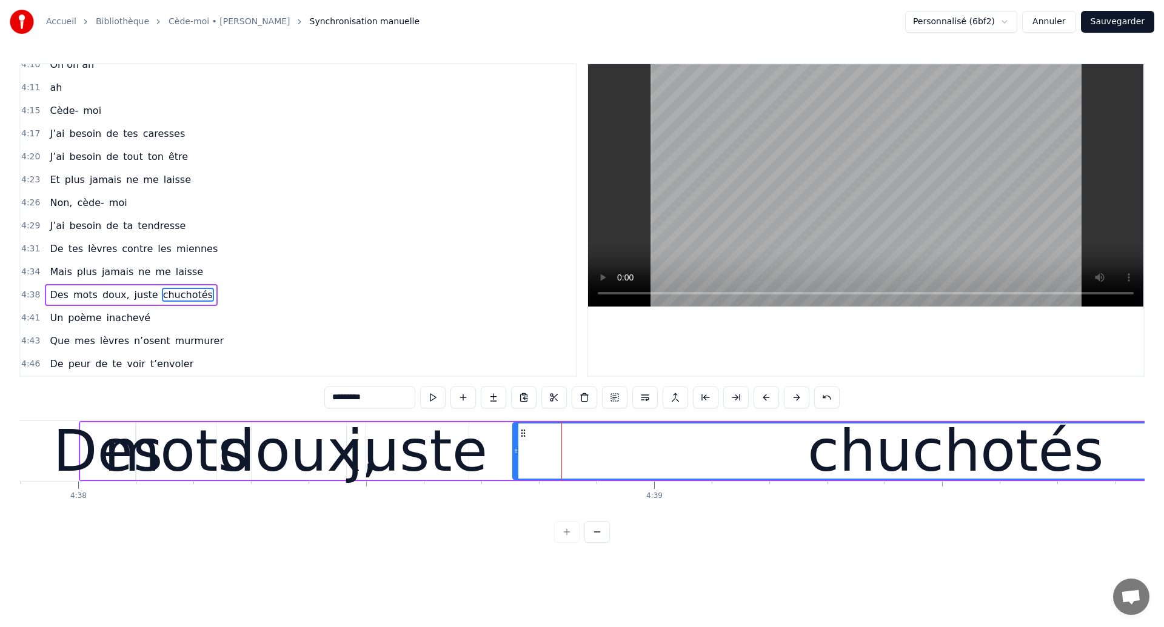
click at [106, 464] on div "Des" at bounding box center [108, 451] width 110 height 87
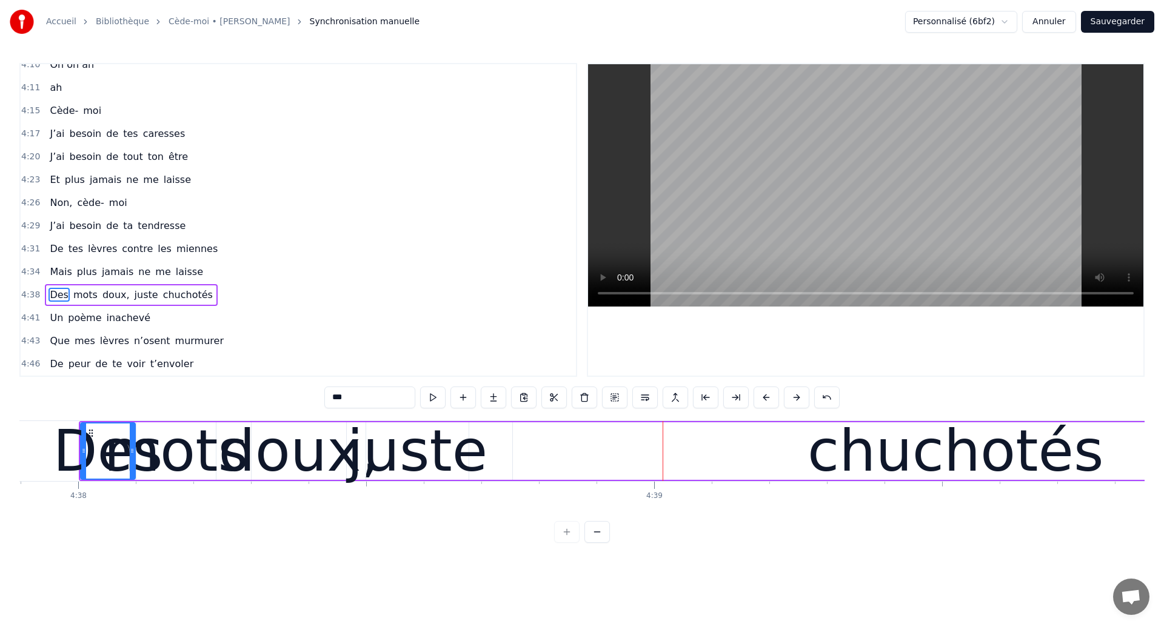
click at [542, 455] on div "chuchotés" at bounding box center [956, 452] width 886 height 58
type input "*********"
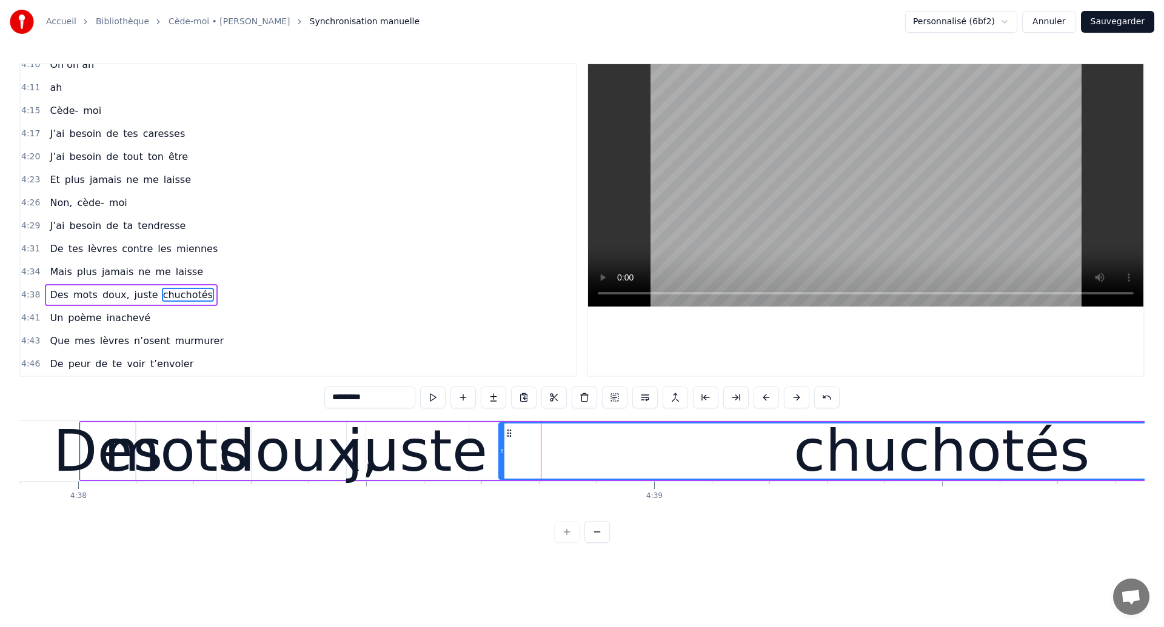
drag, startPoint x: 523, startPoint y: 435, endPoint x: 509, endPoint y: 440, distance: 14.2
click at [509, 440] on div "chuchotés" at bounding box center [941, 451] width 884 height 55
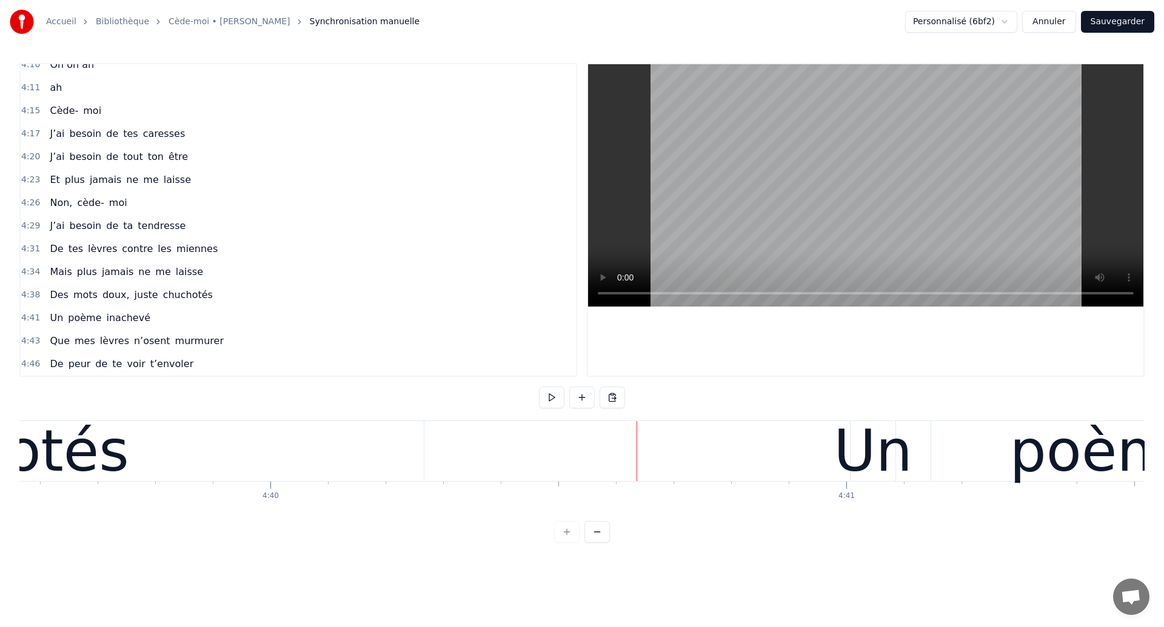
scroll to position [0, 160837]
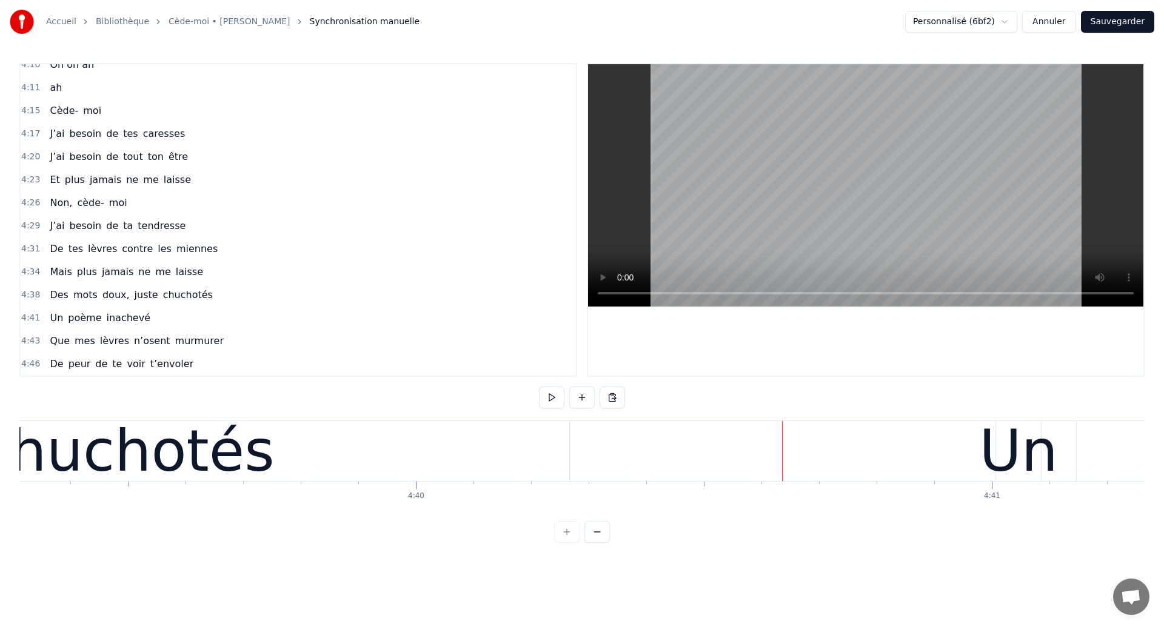
click at [133, 454] on div "chuchotés" at bounding box center [126, 451] width 296 height 87
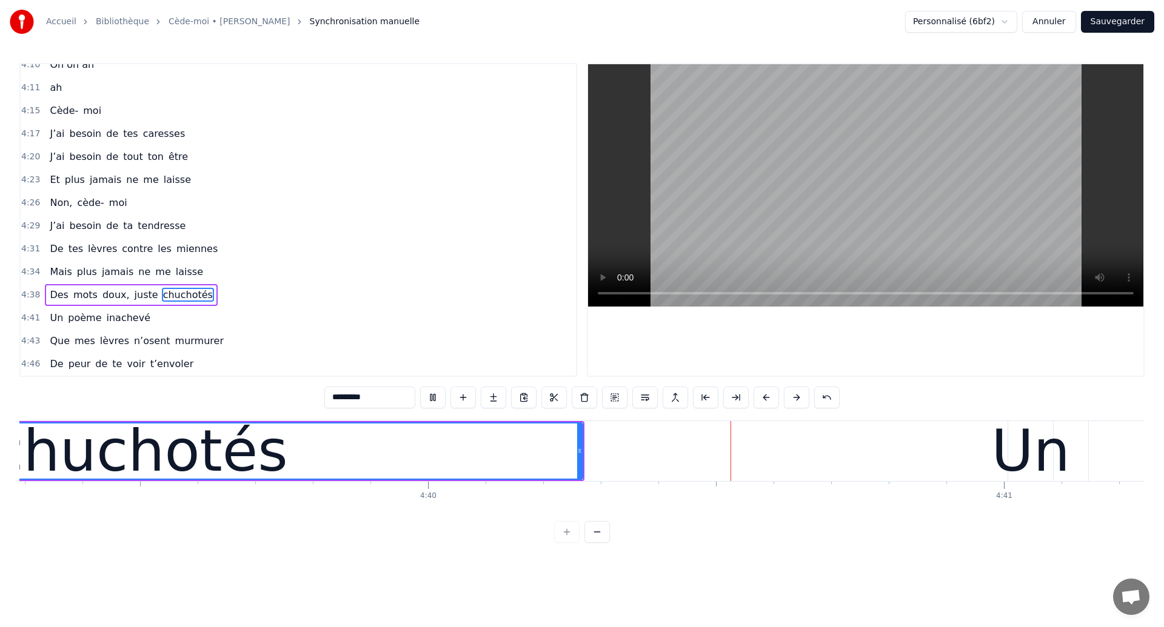
click at [519, 460] on div "chuchotés" at bounding box center [140, 451] width 884 height 55
click at [1141, 23] on button "Sauvegarder" at bounding box center [1117, 22] width 73 height 22
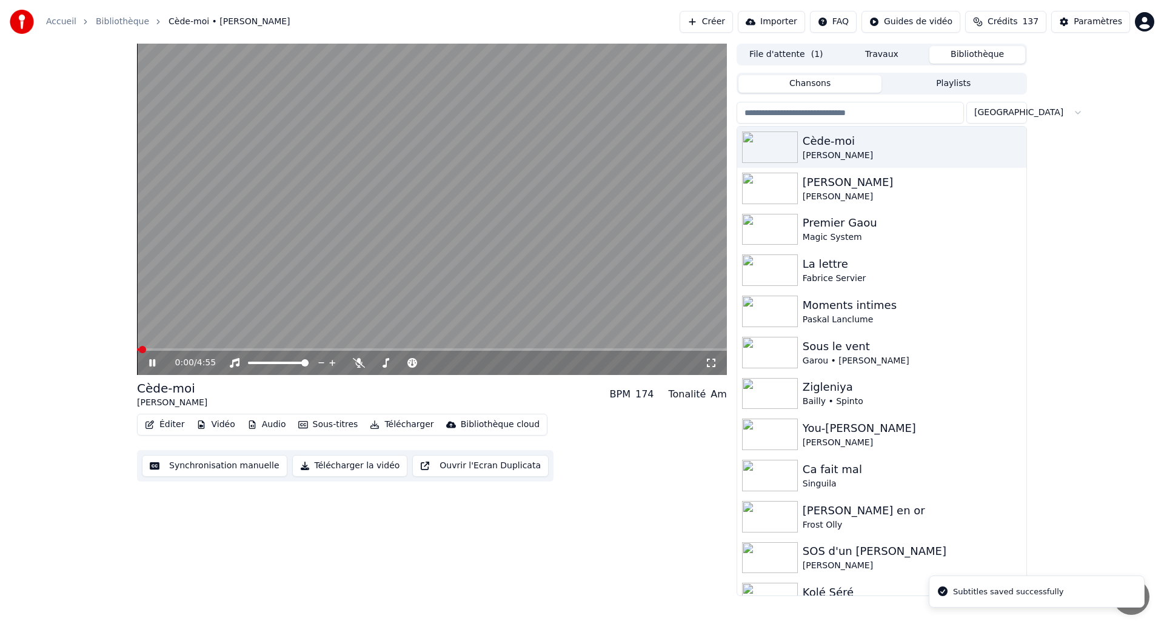
click at [188, 338] on video at bounding box center [432, 210] width 590 height 332
click at [195, 469] on button "Synchronisation manuelle" at bounding box center [214, 466] width 145 height 22
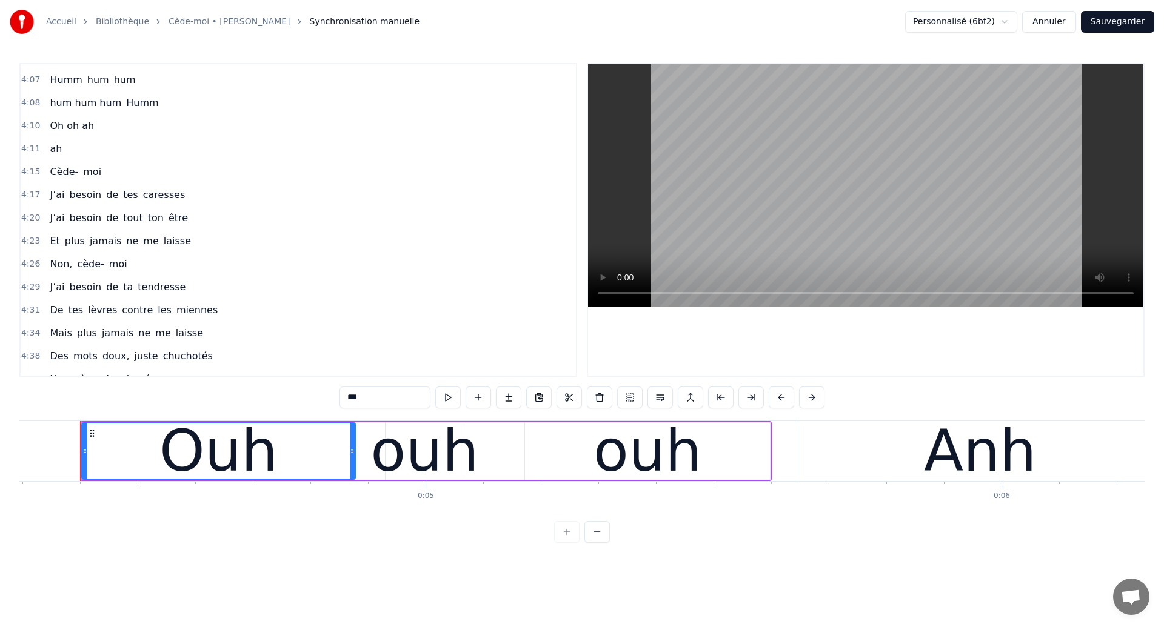
scroll to position [1969, 0]
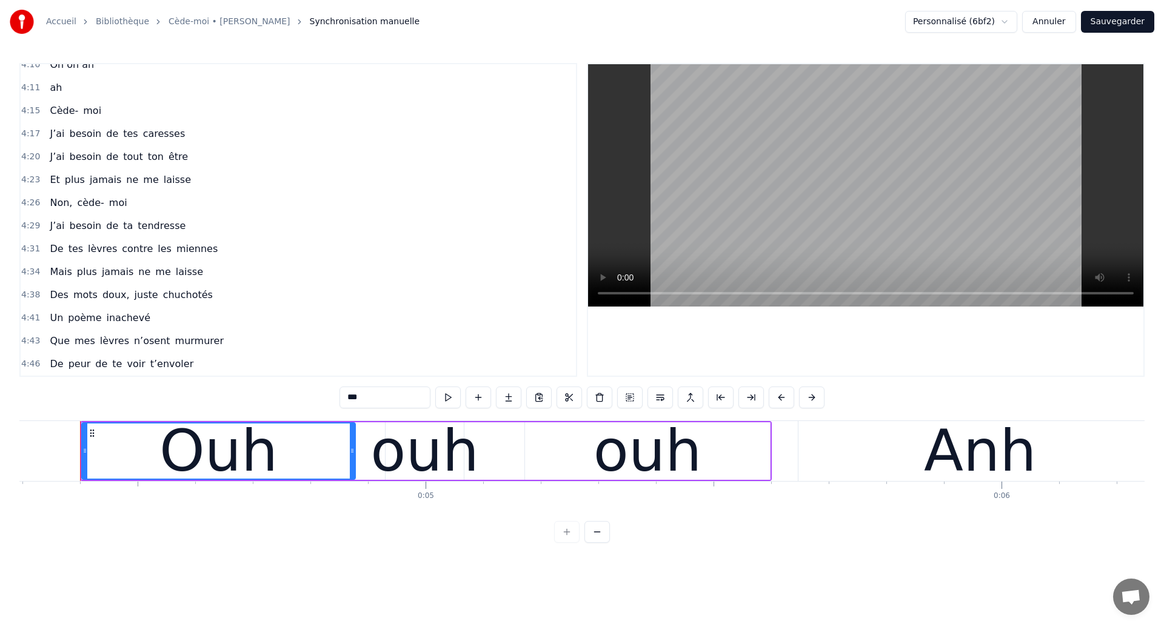
click at [98, 326] on div "Un poème inachevé" at bounding box center [100, 318] width 110 height 22
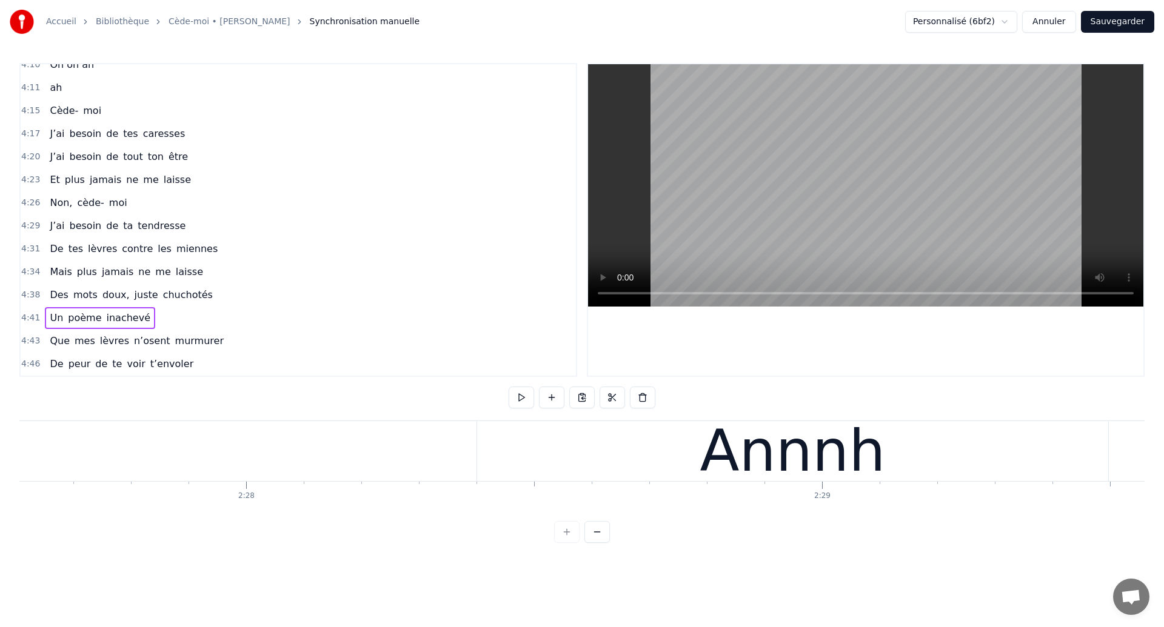
click at [52, 316] on span "Un" at bounding box center [56, 318] width 16 height 14
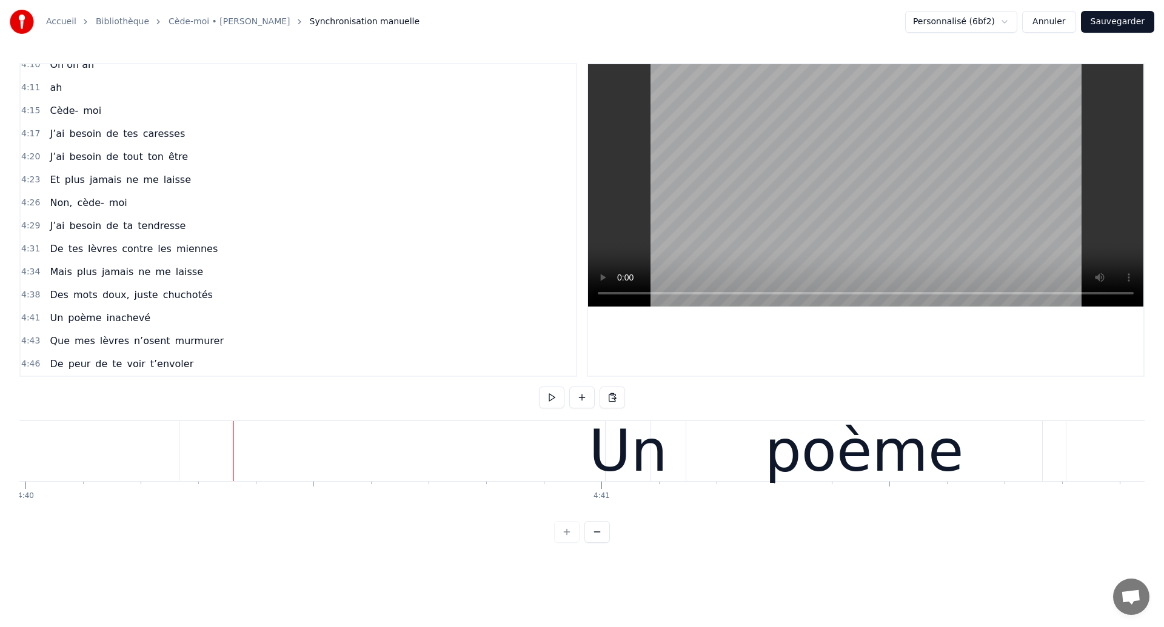
scroll to position [0, 161194]
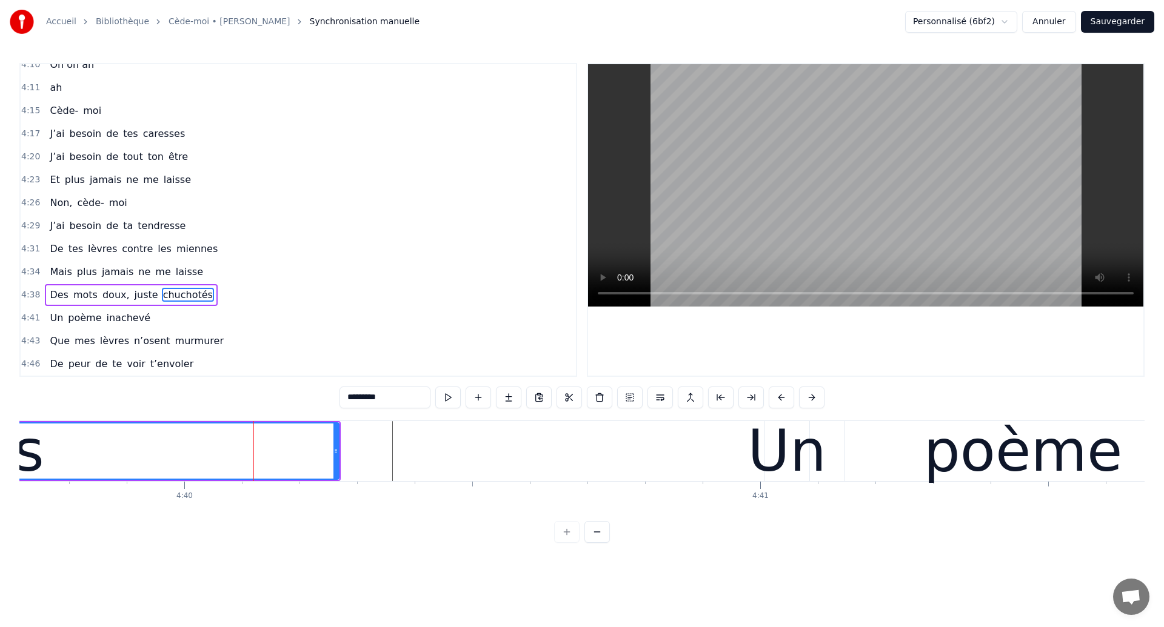
scroll to position [0, 161076]
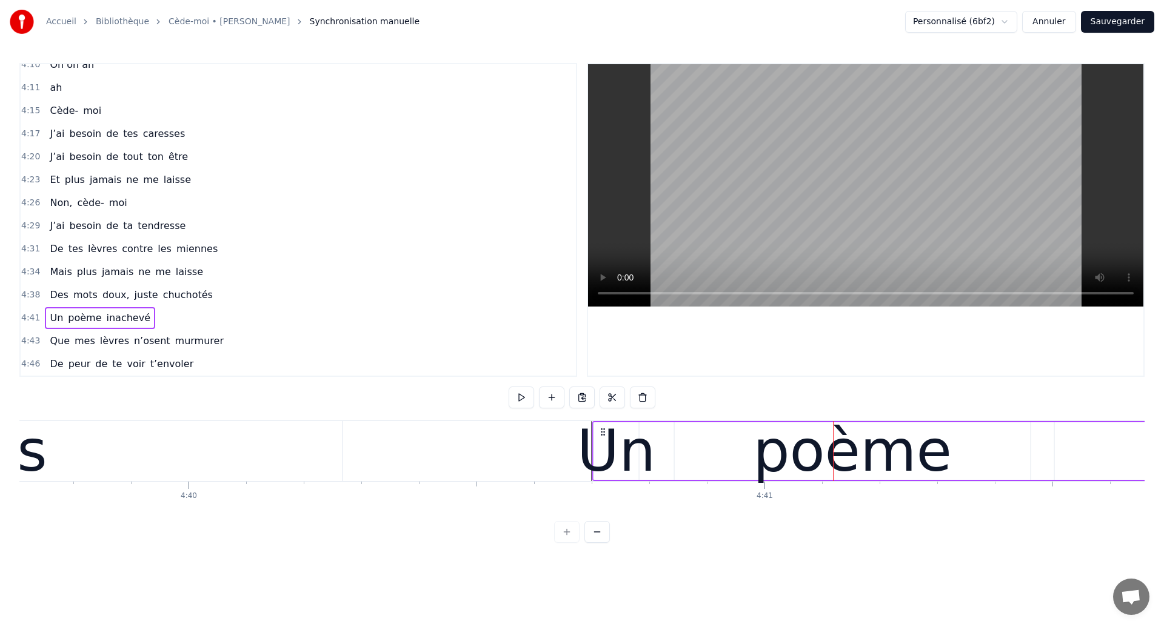
drag, startPoint x: 778, startPoint y: 431, endPoint x: 603, endPoint y: 448, distance: 176.6
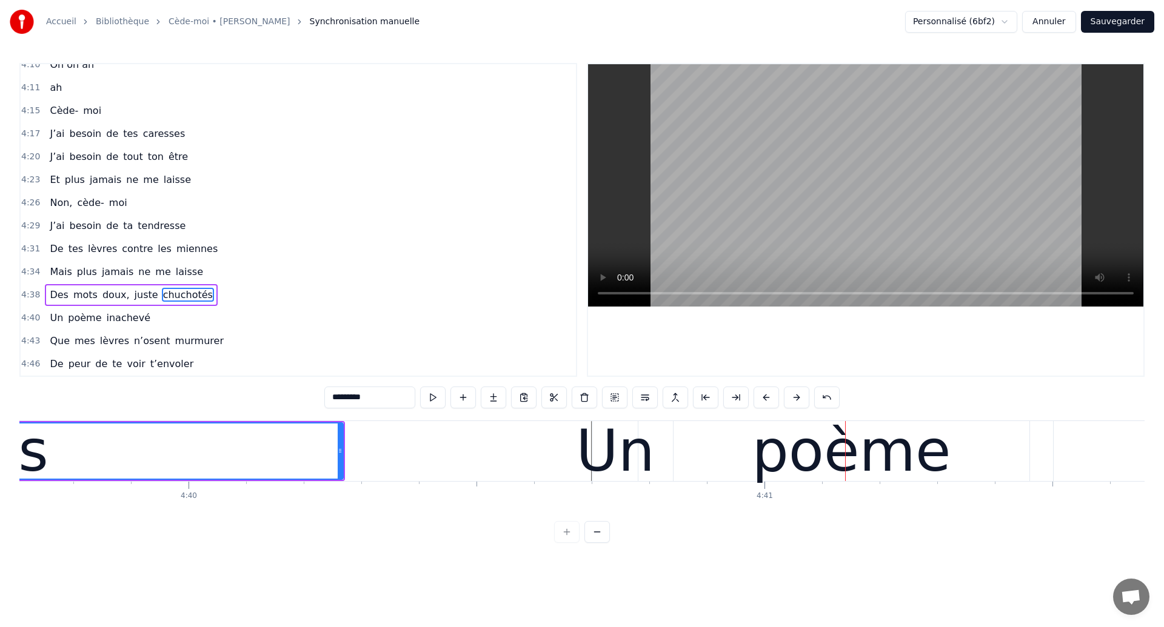
click at [644, 459] on div "Un" at bounding box center [615, 451] width 79 height 87
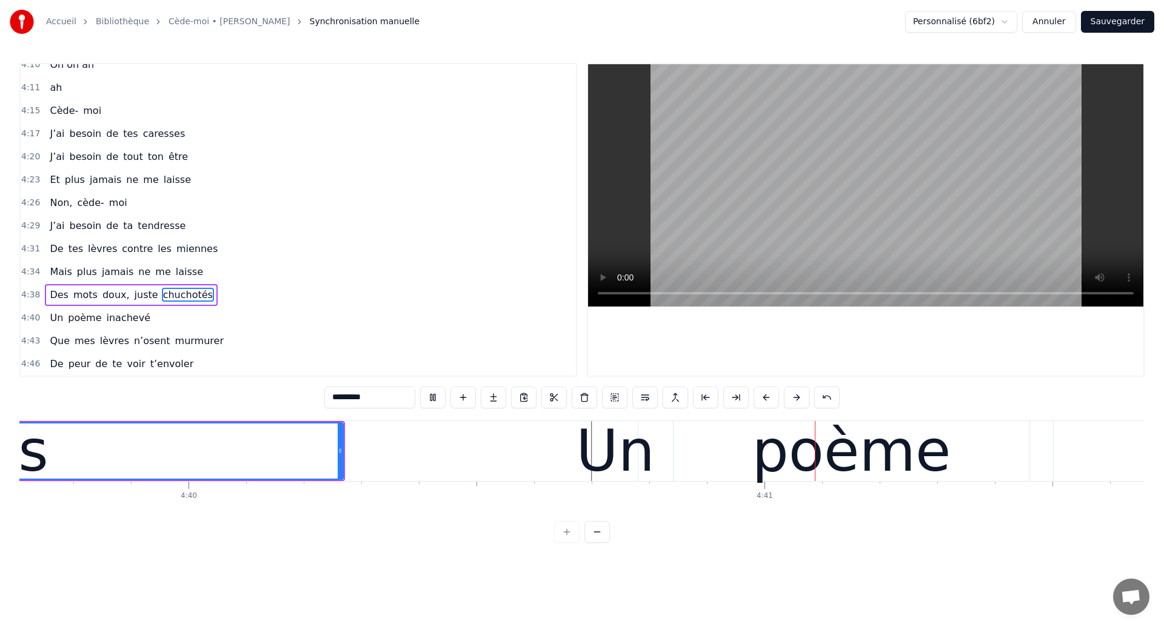
click at [715, 427] on div "poème" at bounding box center [851, 451] width 356 height 60
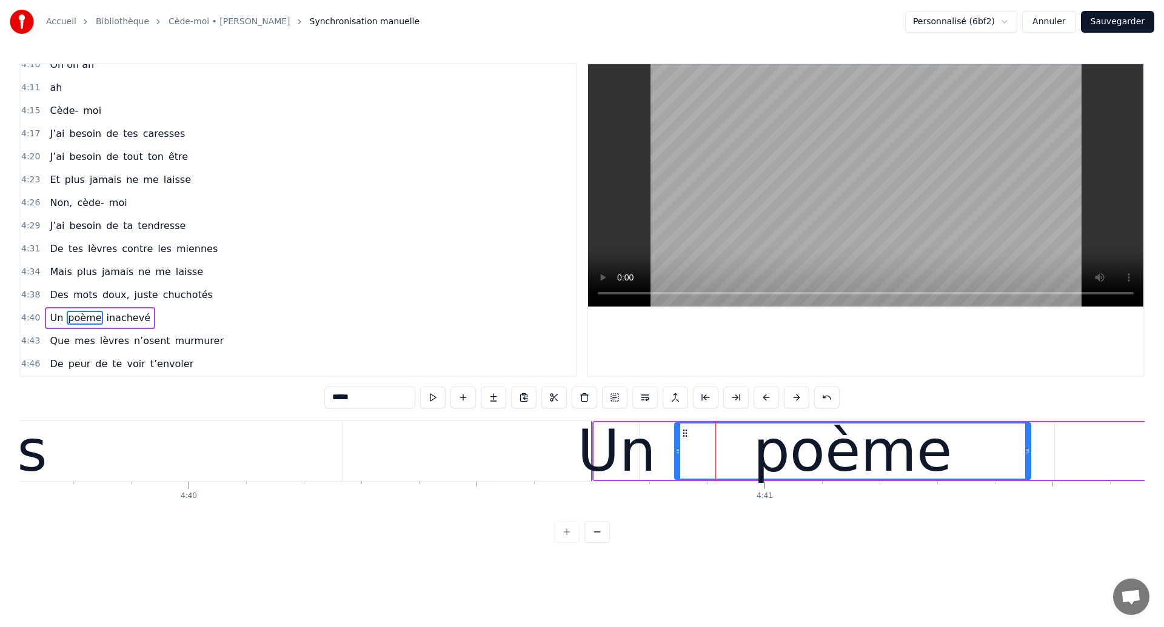
click at [707, 441] on div "poème" at bounding box center [852, 451] width 355 height 55
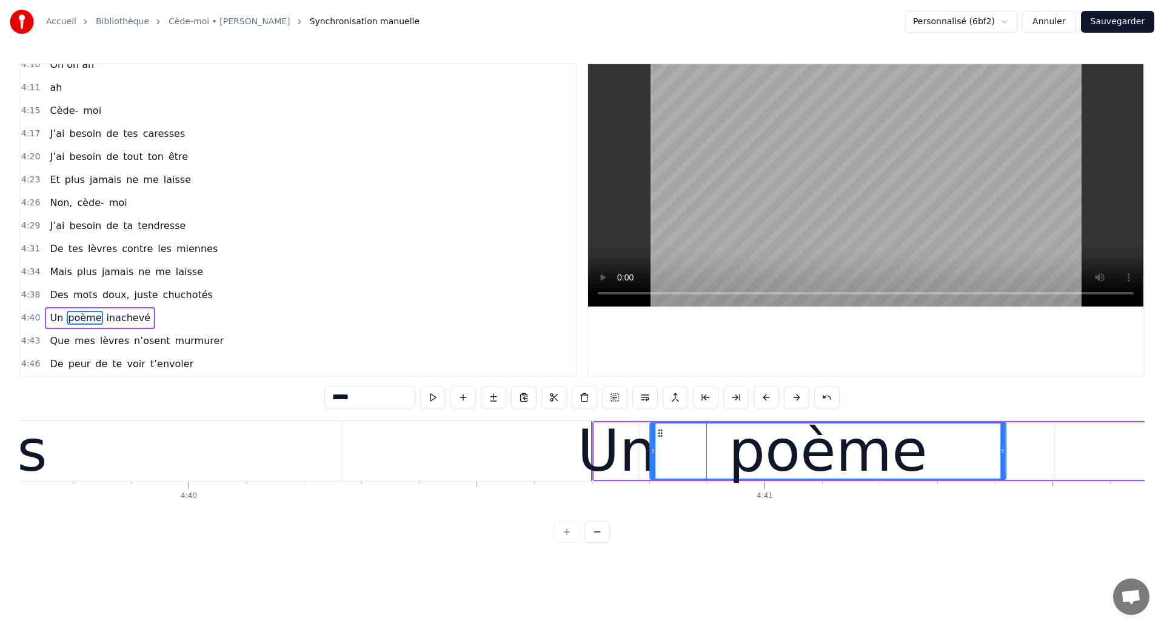
drag, startPoint x: 686, startPoint y: 432, endPoint x: 661, endPoint y: 438, distance: 25.6
click at [661, 438] on div "poème" at bounding box center [827, 451] width 355 height 55
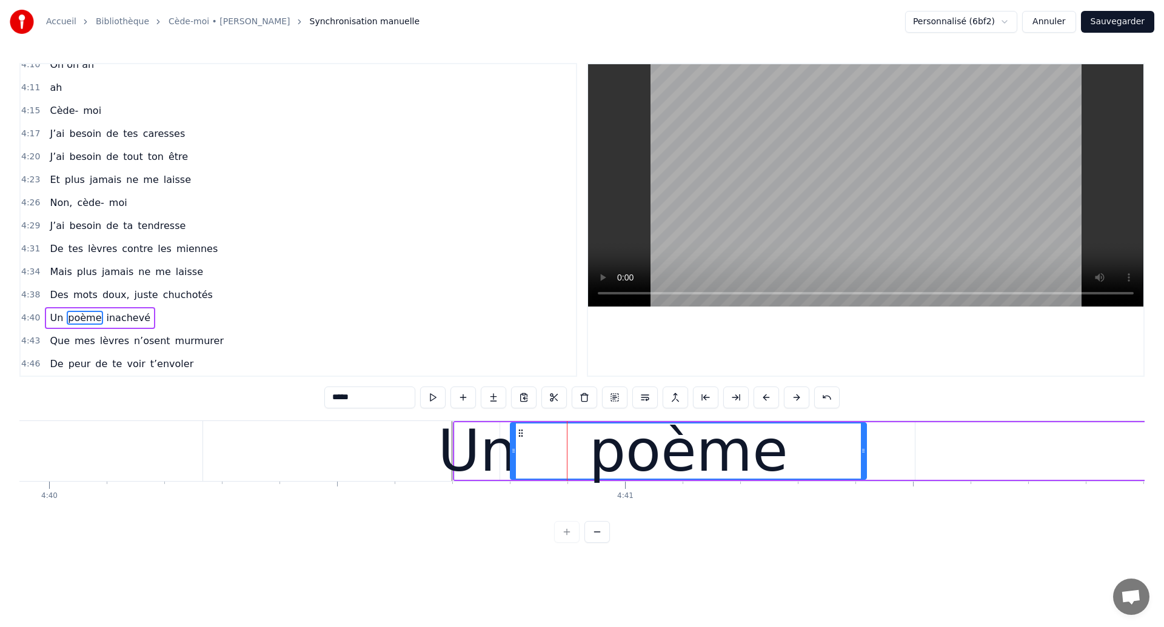
scroll to position [0, 161237]
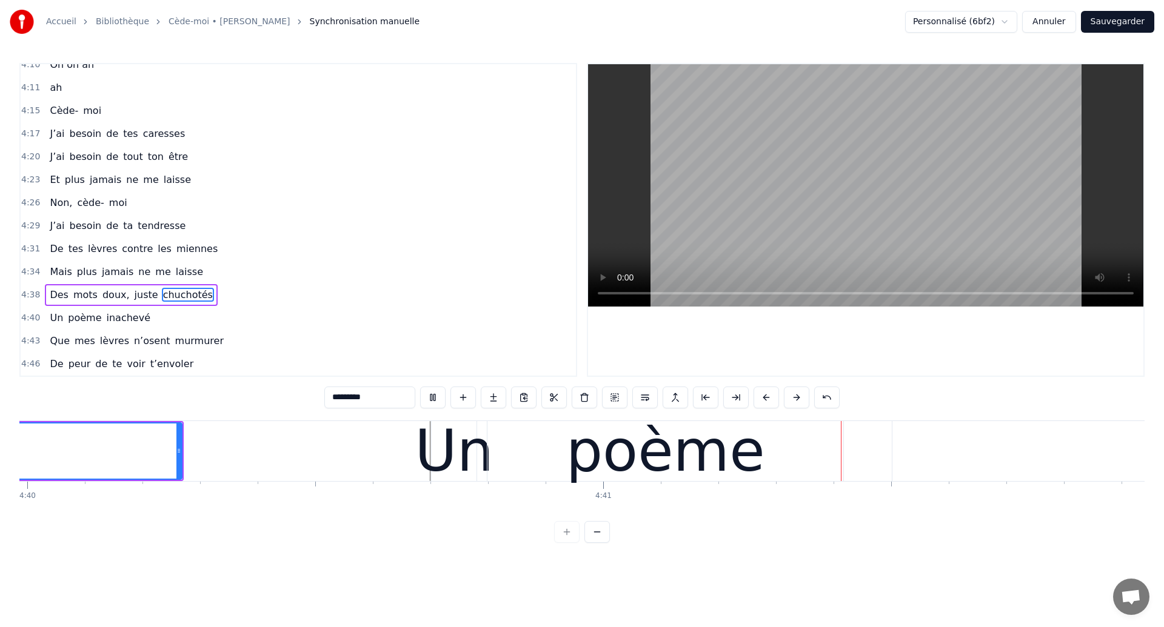
click at [684, 439] on div "poème" at bounding box center [665, 451] width 199 height 87
type input "*****"
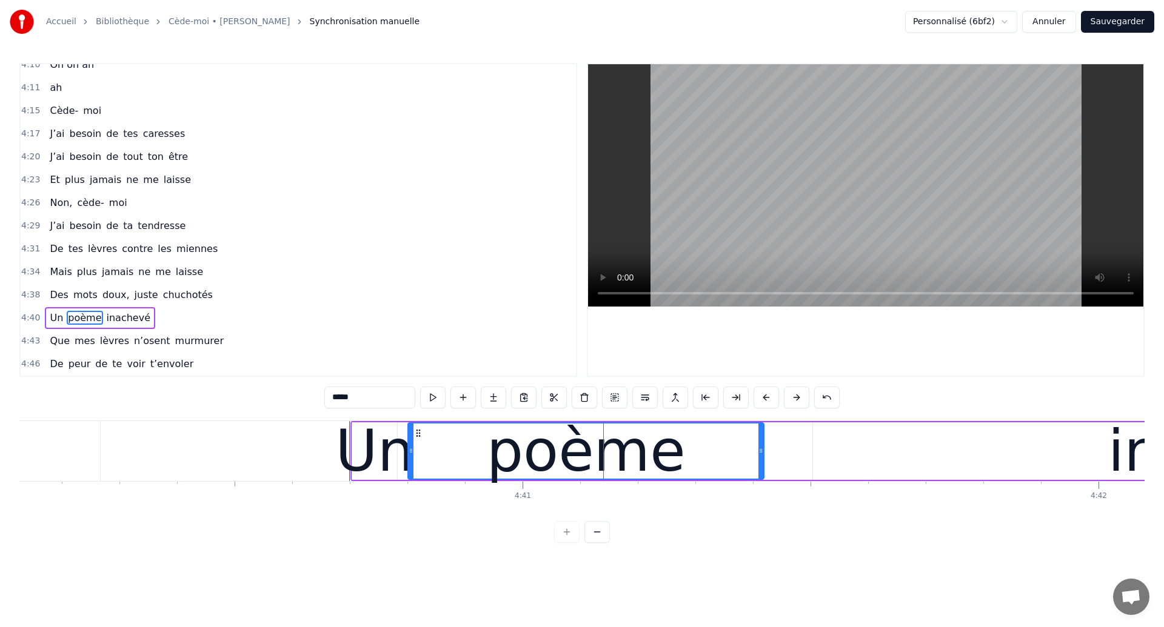
scroll to position [0, 161325]
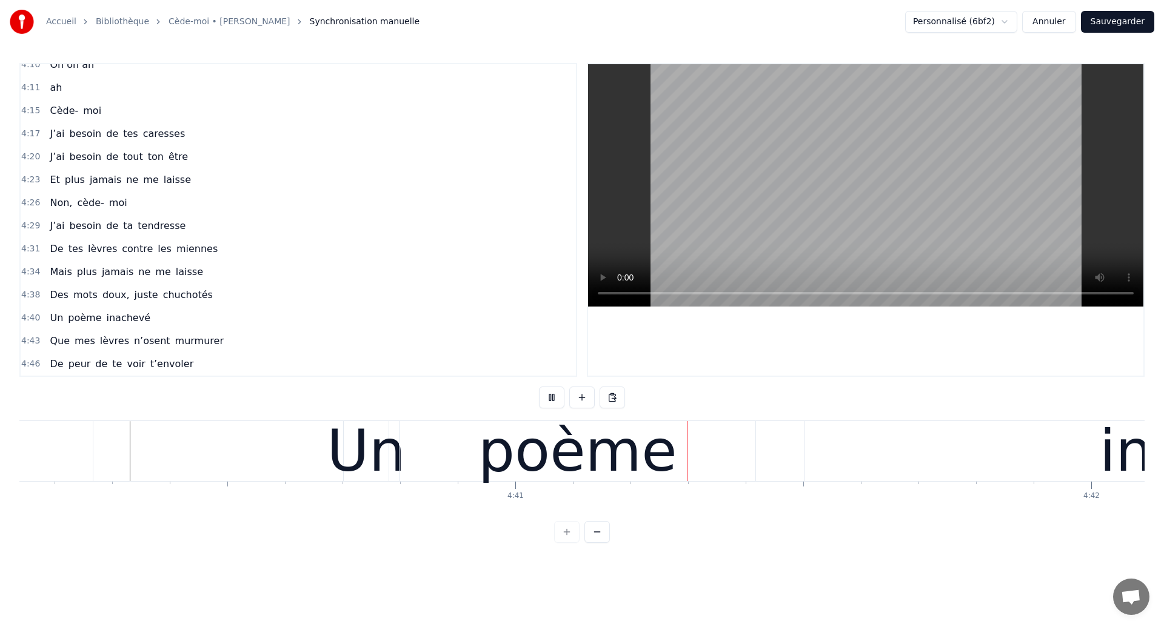
click at [584, 459] on div "poème" at bounding box center [577, 451] width 199 height 87
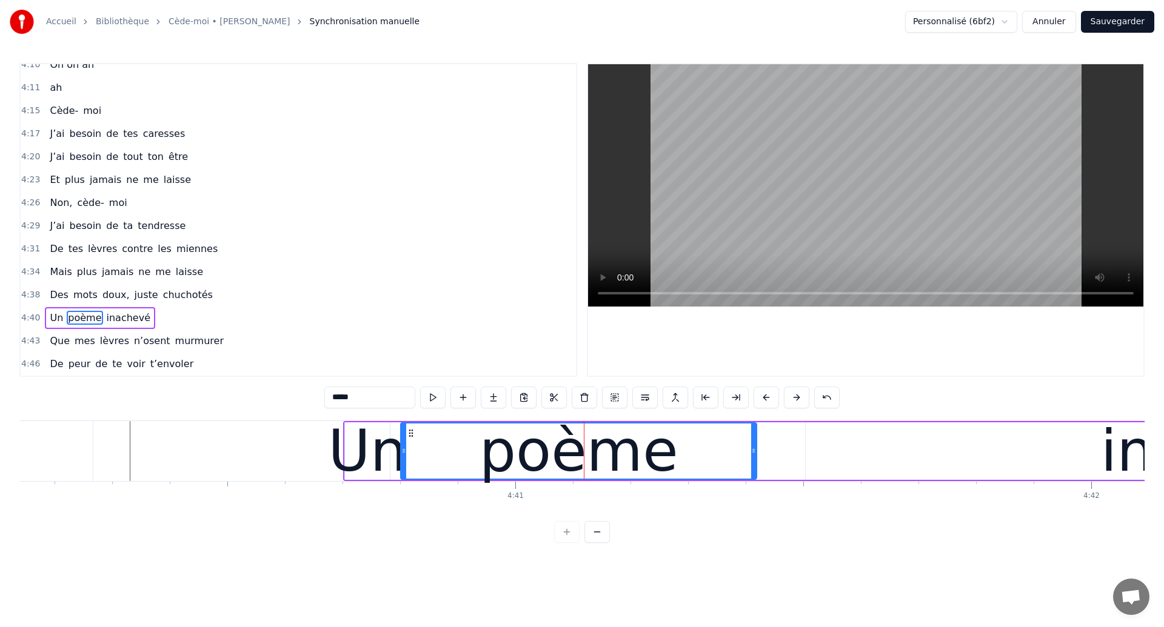
click at [626, 472] on div "poème" at bounding box center [578, 451] width 199 height 87
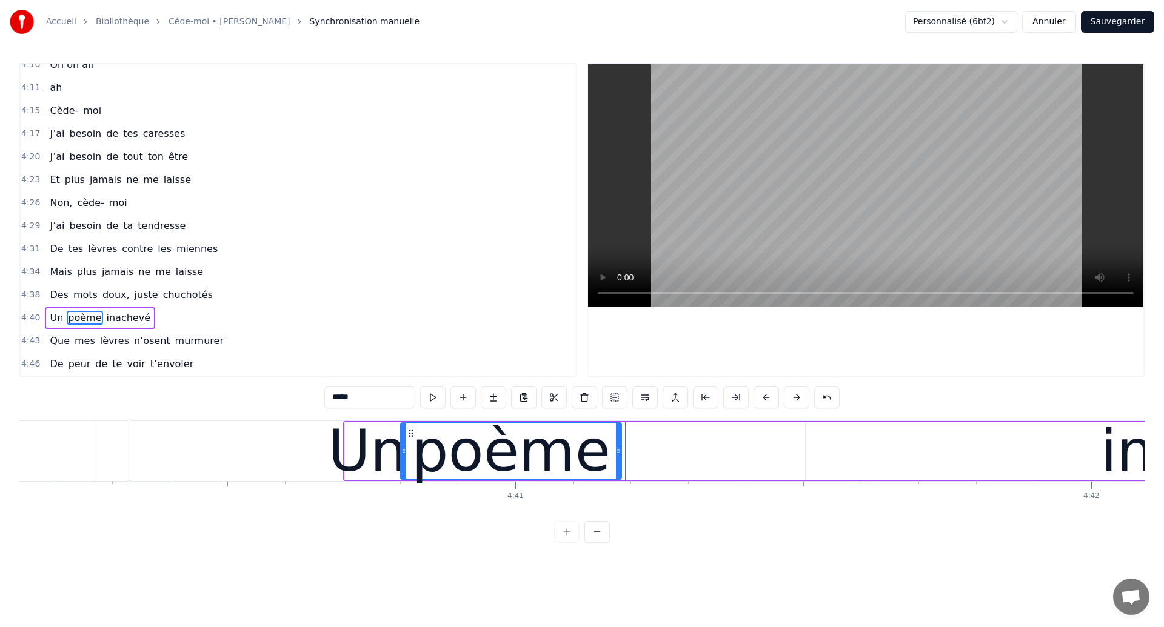
drag, startPoint x: 752, startPoint y: 457, endPoint x: 616, endPoint y: 486, distance: 138.3
click at [616, 486] on div "Ouh ouh [PERSON_NAME] wèèè yèèèè L’amour s’est glissé dans mon coeur en plein s…" at bounding box center [581, 466] width 1125 height 91
type input "********"
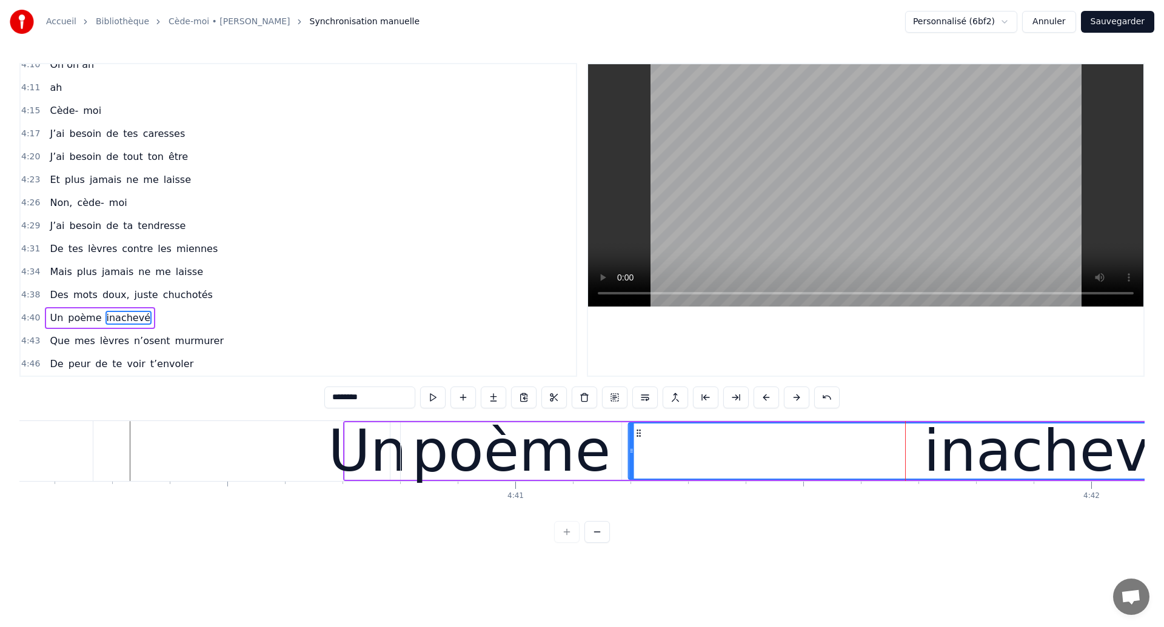
drag, startPoint x: 815, startPoint y: 435, endPoint x: 637, endPoint y: 454, distance: 178.6
click at [637, 454] on div "inachevé" at bounding box center [1054, 451] width 850 height 55
click at [640, 434] on icon at bounding box center [642, 434] width 10 height 10
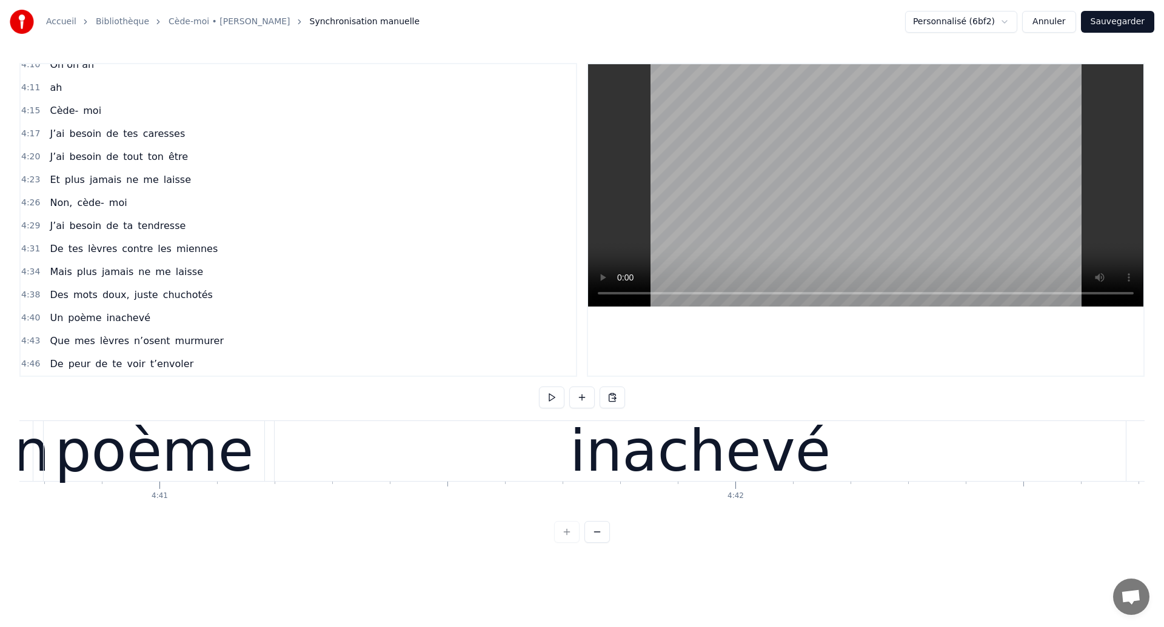
scroll to position [0, 161659]
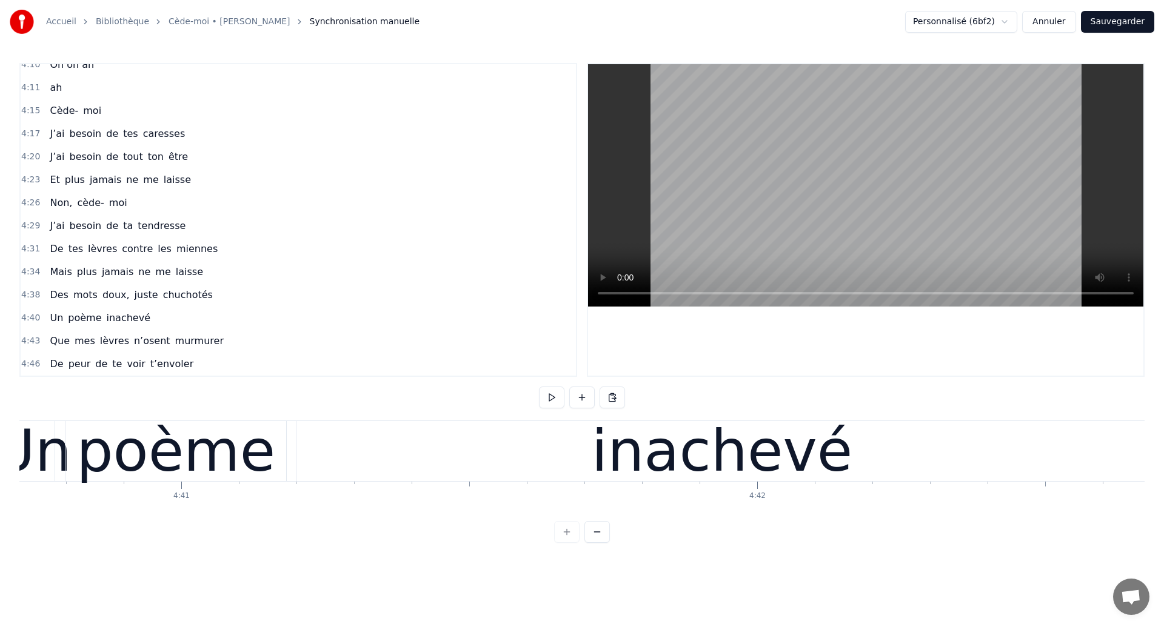
click at [189, 449] on div "poème" at bounding box center [175, 451] width 199 height 87
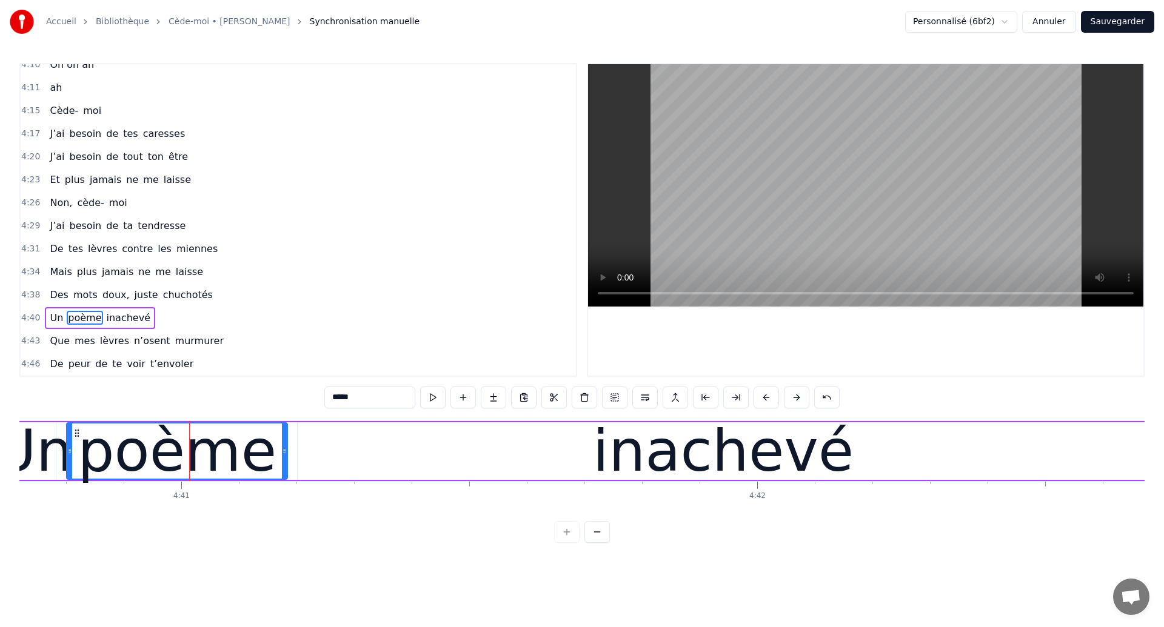
click at [77, 467] on div "poème" at bounding box center [176, 451] width 219 height 55
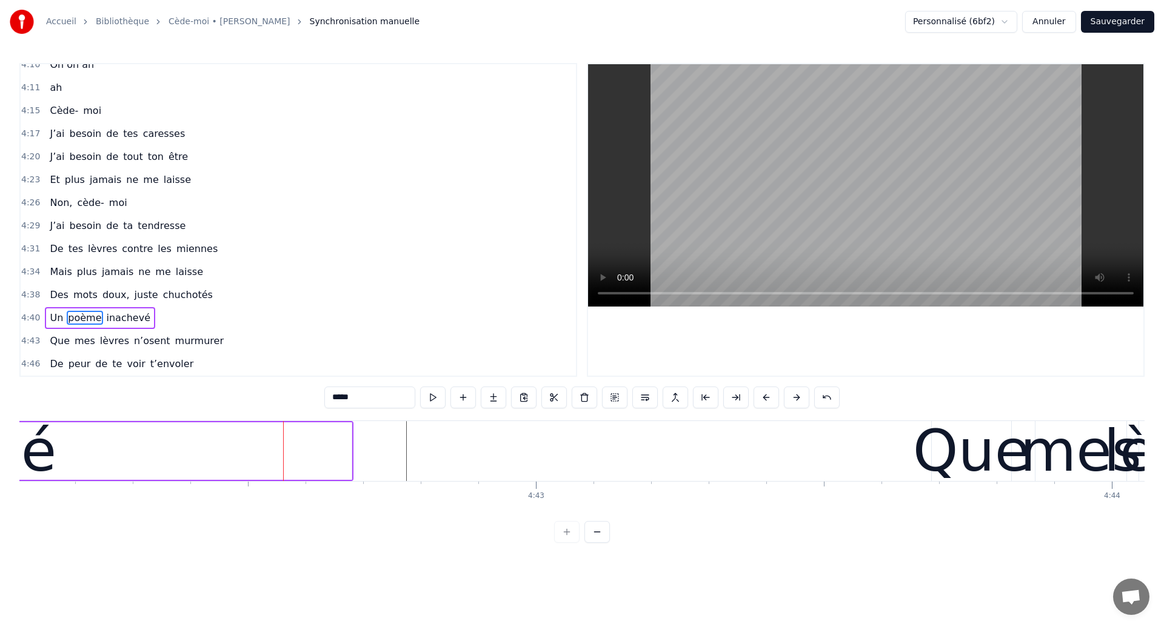
scroll to position [0, 162659]
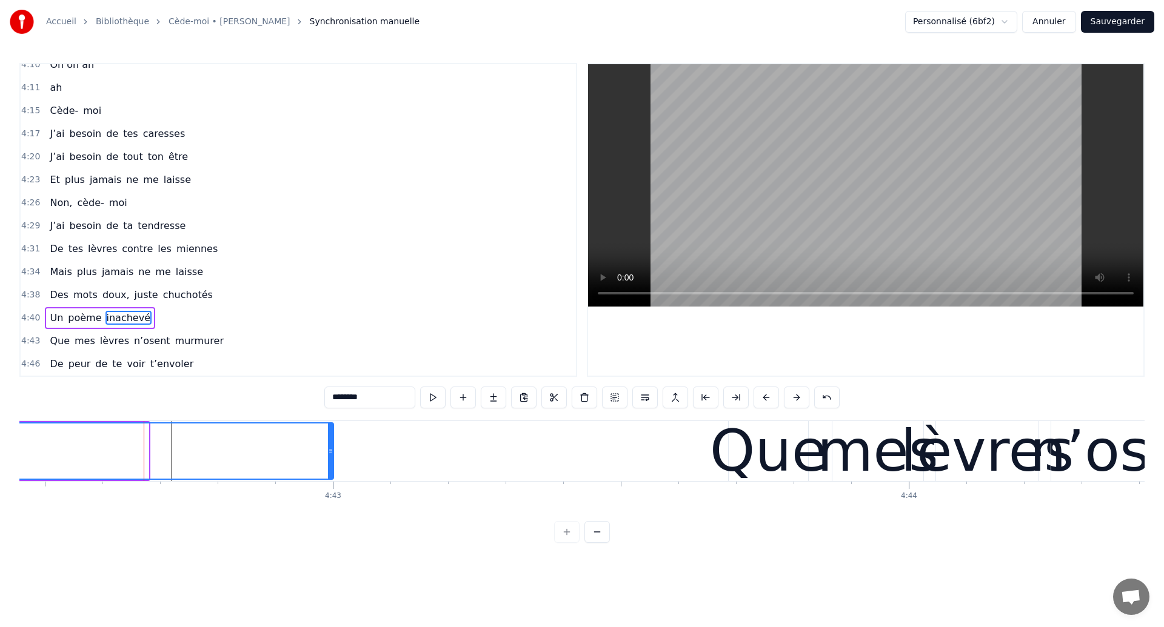
drag, startPoint x: 144, startPoint y: 461, endPoint x: 329, endPoint y: 489, distance: 187.0
click at [329, 489] on div "Ouh ouh [PERSON_NAME] wèèè yèèèè L’amour s’est glissé dans mon coeur en plein s…" at bounding box center [581, 466] width 1125 height 91
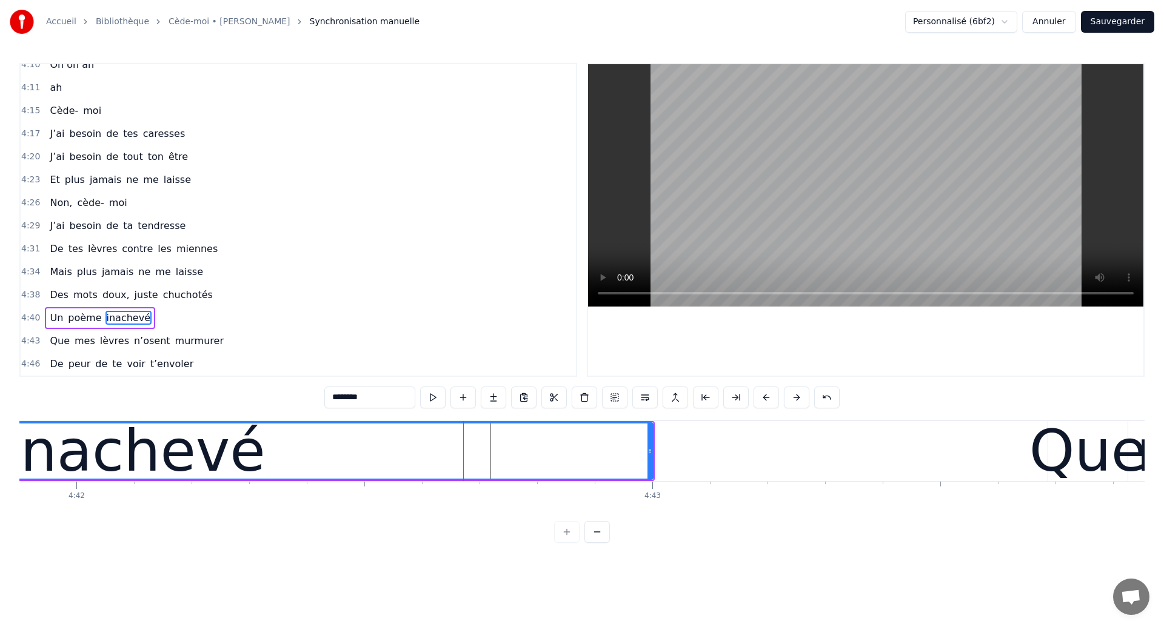
scroll to position [0, 162330]
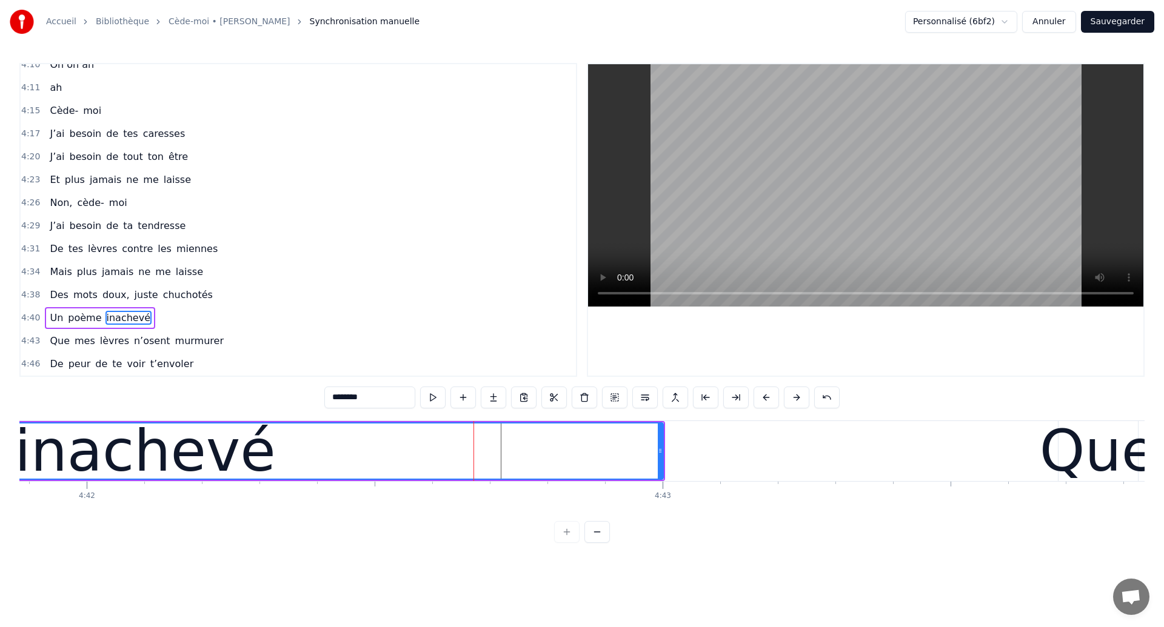
click at [142, 446] on div "inachevé" at bounding box center [145, 451] width 261 height 87
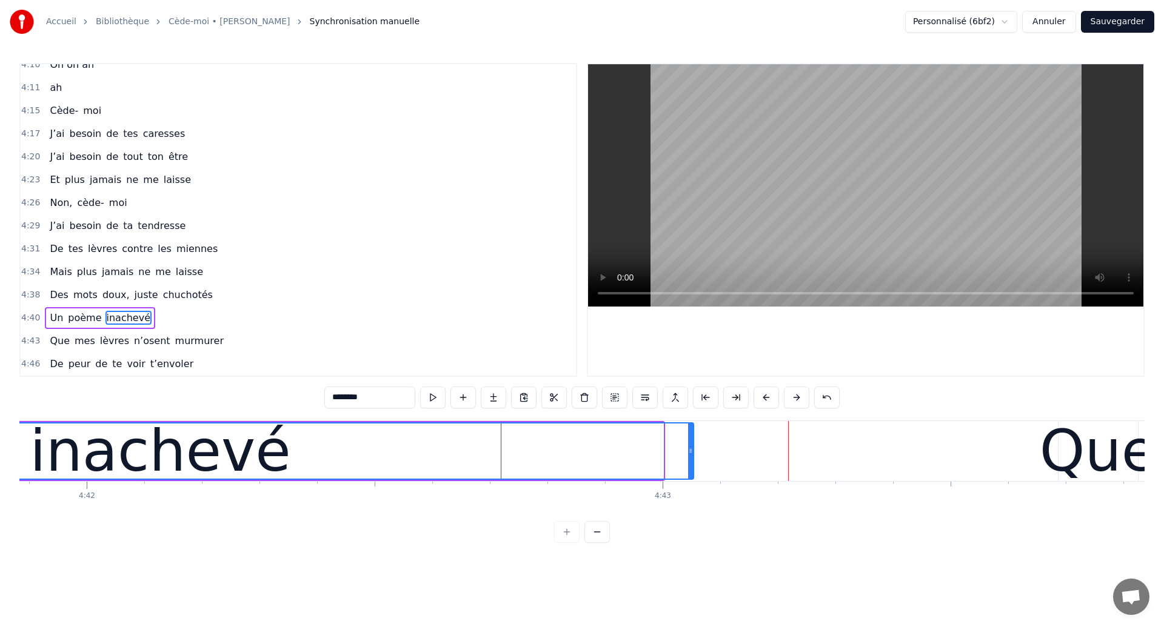
drag, startPoint x: 661, startPoint y: 463, endPoint x: 691, endPoint y: 466, distance: 30.5
click at [691, 466] on div at bounding box center [690, 451] width 5 height 55
click at [226, 433] on div "inachevé" at bounding box center [160, 451] width 261 height 87
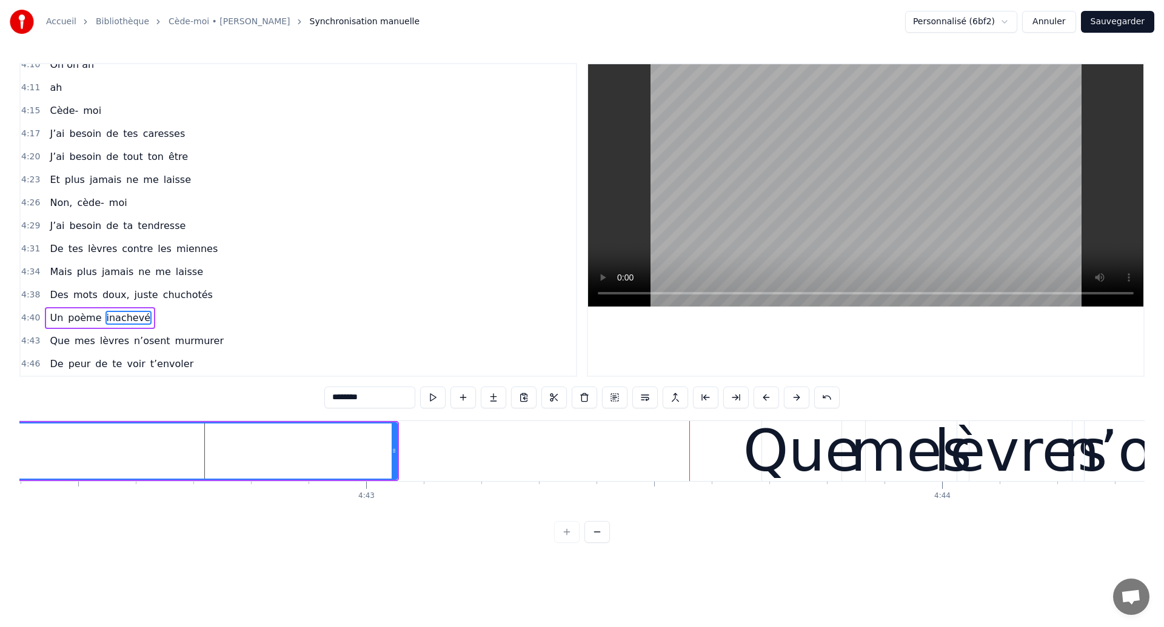
scroll to position [0, 162628]
click at [1089, 25] on button "Sauvegarder" at bounding box center [1117, 22] width 73 height 22
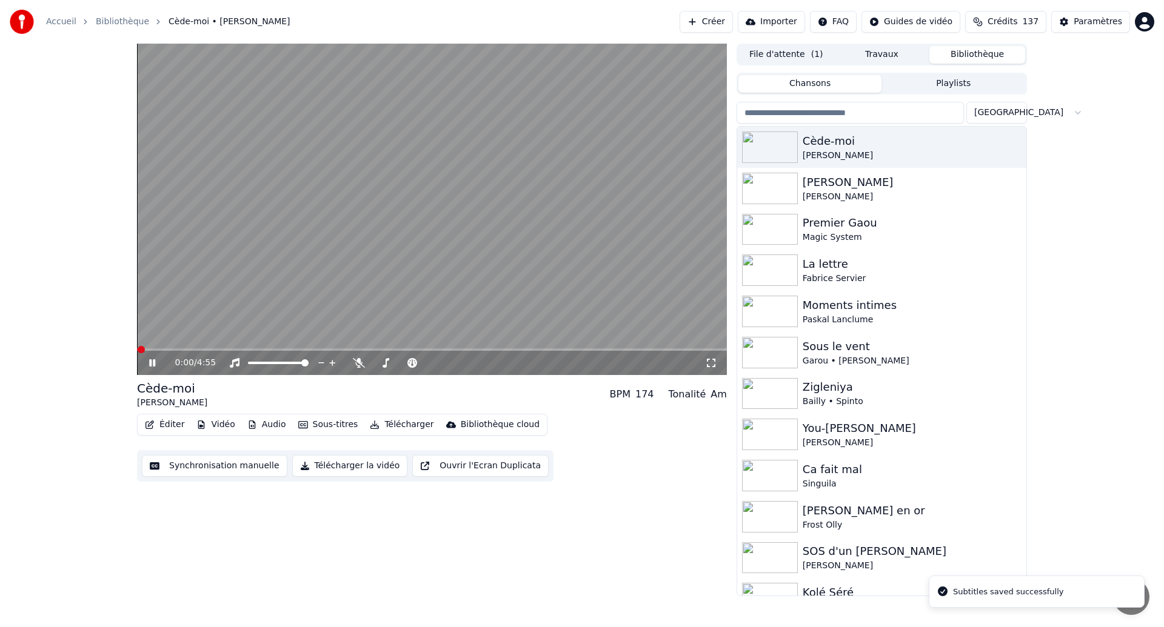
click at [151, 365] on icon at bounding box center [152, 362] width 6 height 7
click at [185, 467] on button "Synchronisation manuelle" at bounding box center [214, 466] width 145 height 22
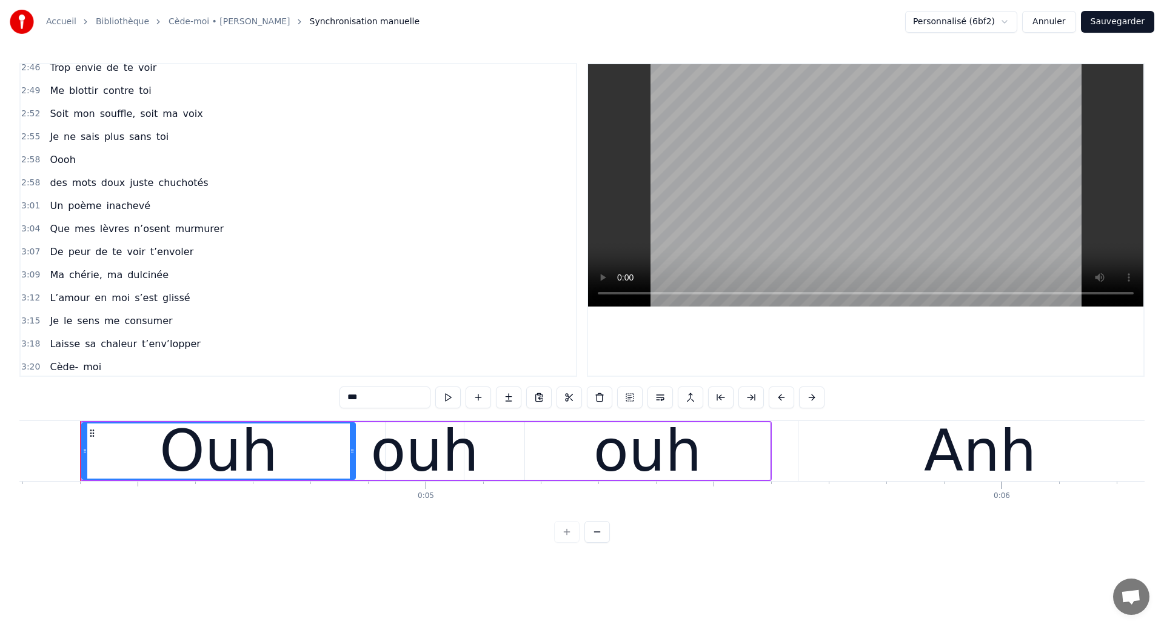
scroll to position [1969, 0]
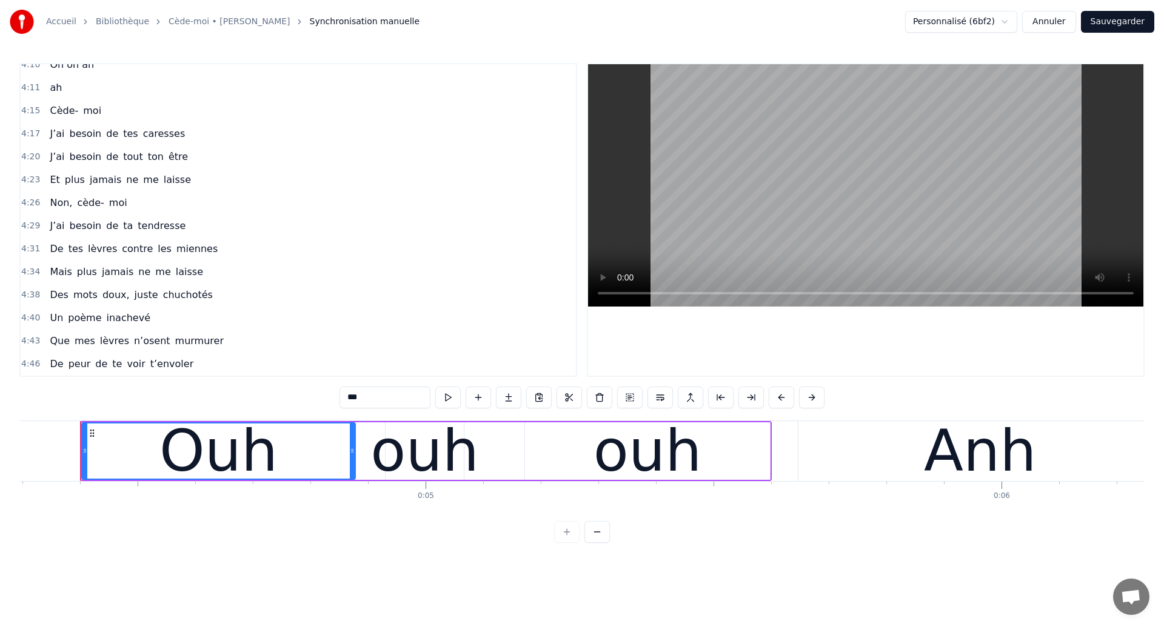
click at [53, 343] on span "Que" at bounding box center [59, 341] width 22 height 14
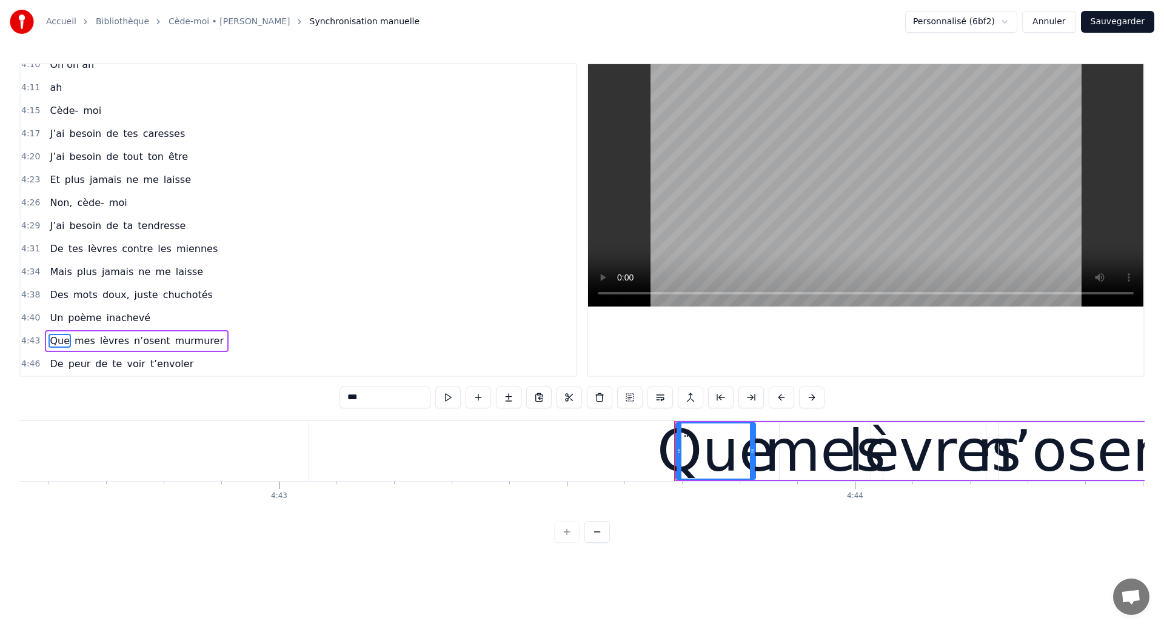
scroll to position [0, 162651]
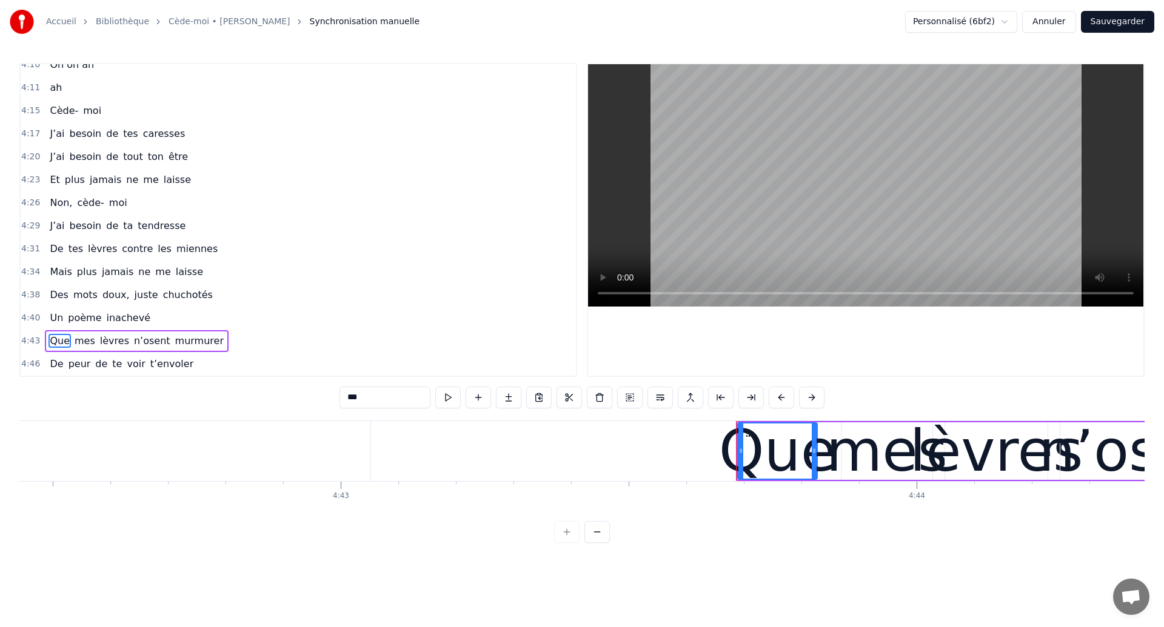
type input "********"
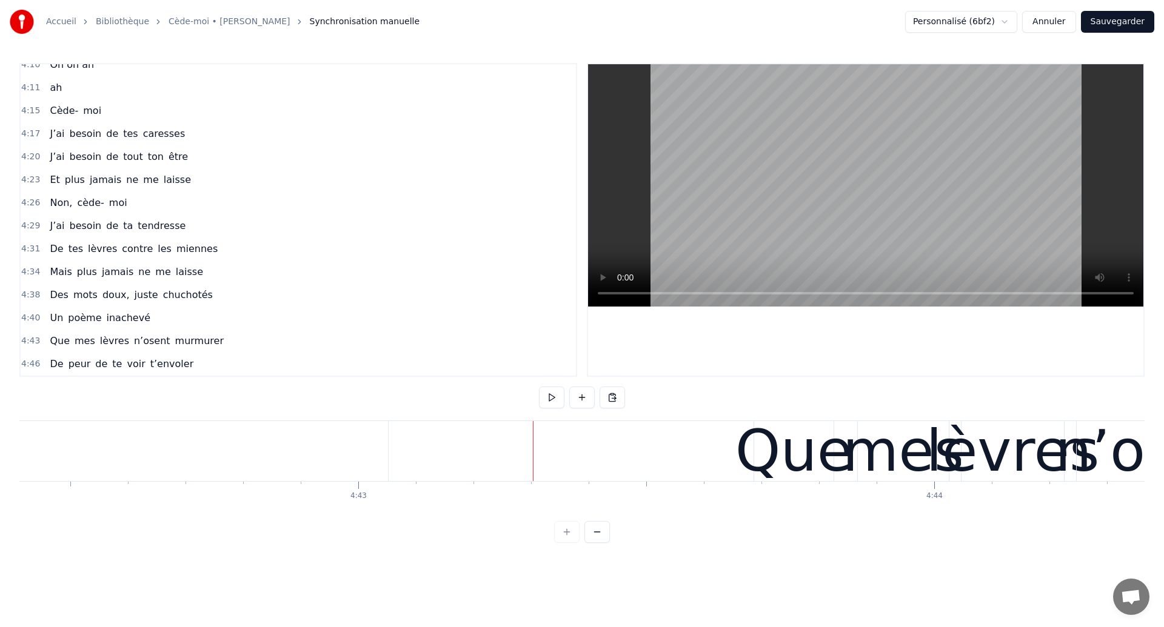
click at [840, 470] on div "Que" at bounding box center [793, 451] width 117 height 87
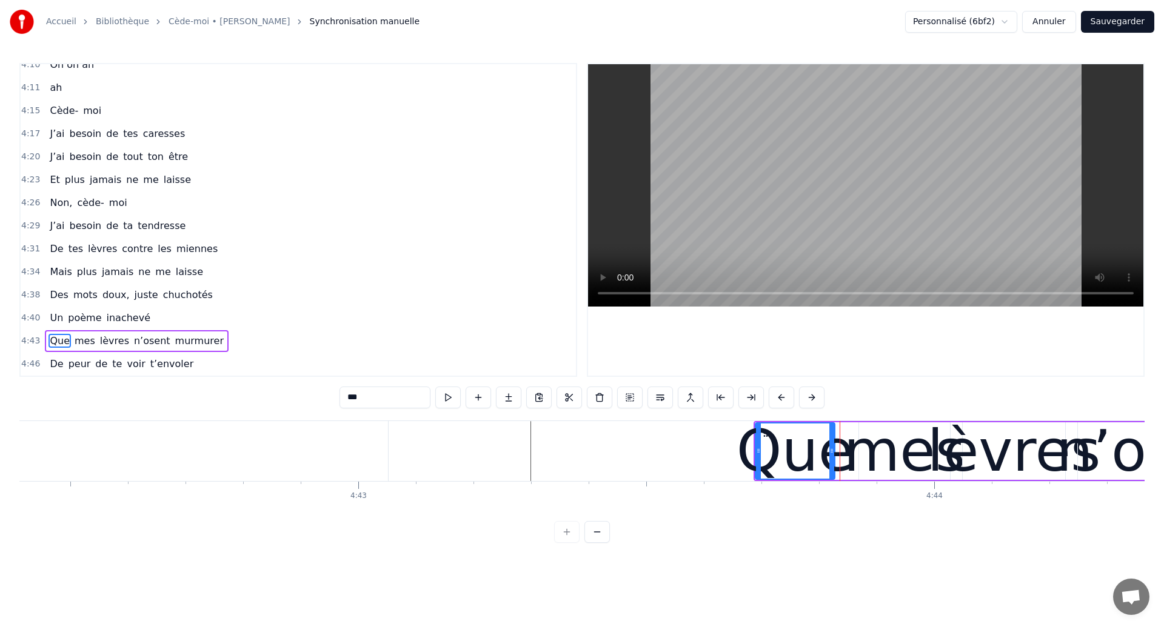
click at [844, 470] on div "Que" at bounding box center [795, 451] width 117 height 87
click at [193, 350] on div "Que mes lèvres n’osent murmurer" at bounding box center [137, 341] width 184 height 22
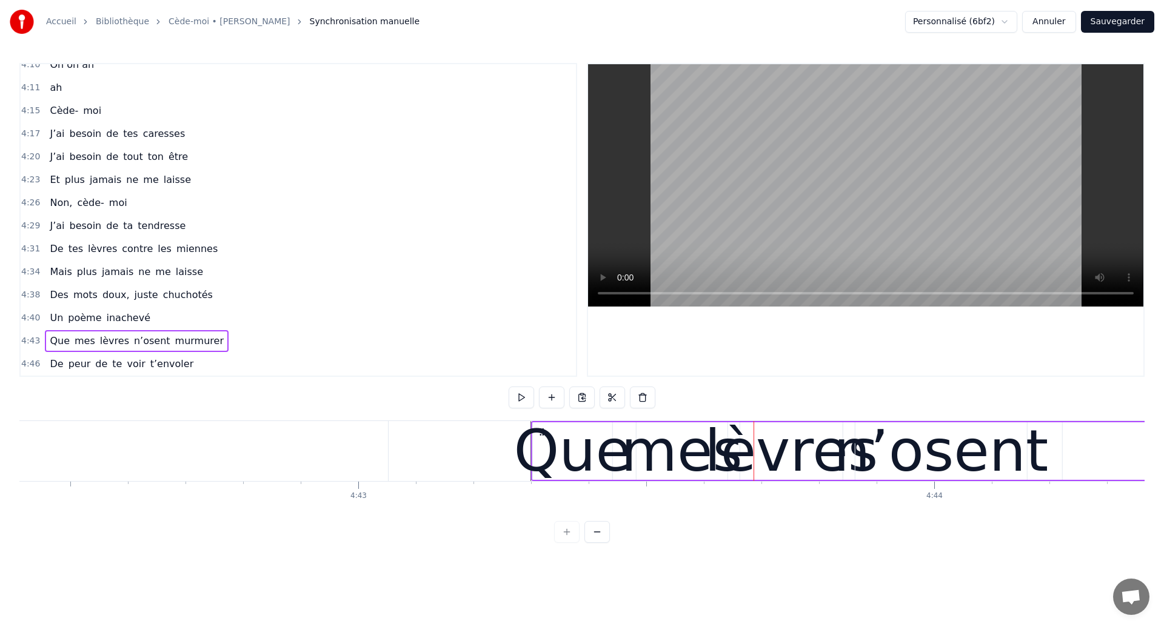
drag, startPoint x: 766, startPoint y: 432, endPoint x: 543, endPoint y: 444, distance: 223.4
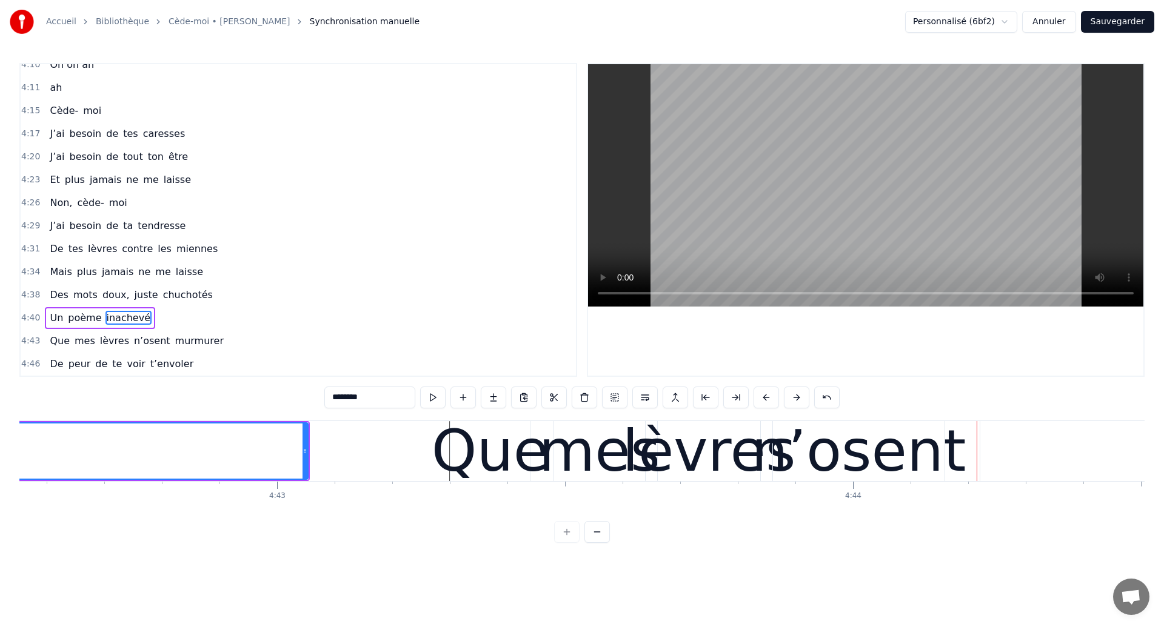
scroll to position [0, 162465]
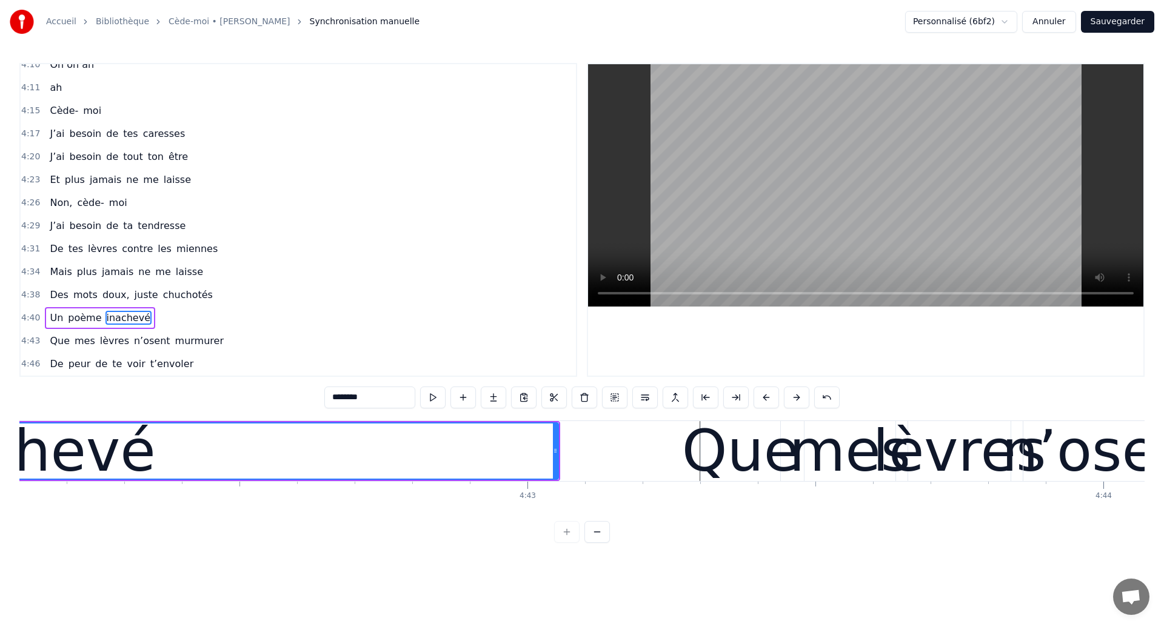
click at [165, 464] on div "inachevé" at bounding box center [25, 451] width 1065 height 55
click at [694, 433] on div "Que" at bounding box center [740, 451] width 117 height 87
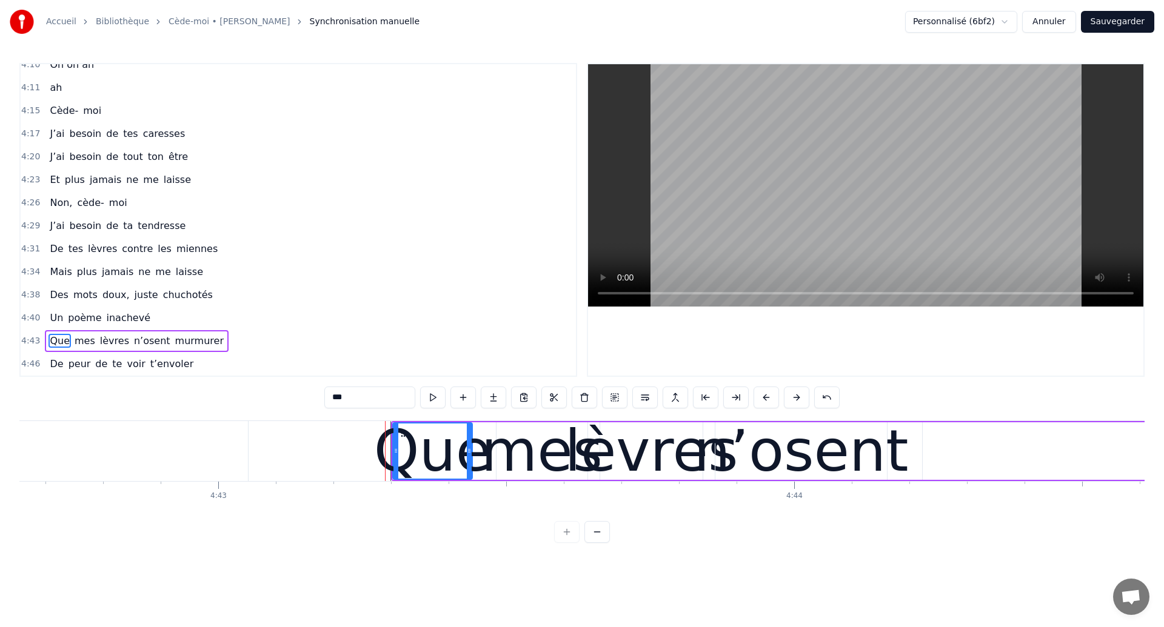
scroll to position [0, 162789]
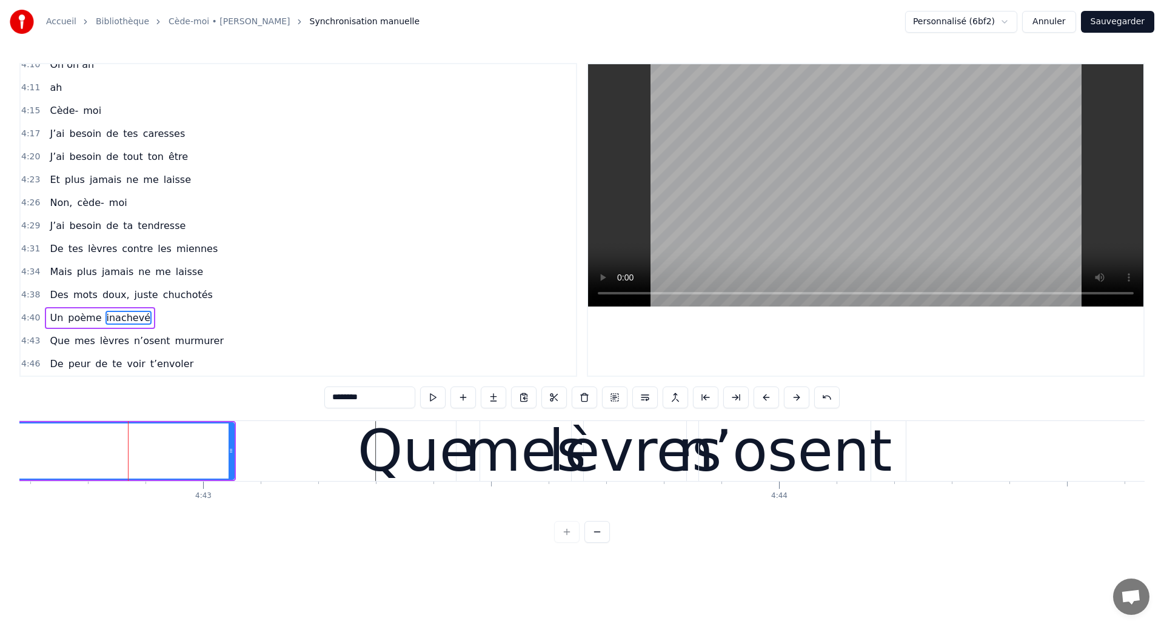
click at [466, 356] on div "0:04 Ouh ouh ouh 0:05 [PERSON_NAME] wèèè yèèèè 0:23 L’amour s’est glissé dans m…" at bounding box center [581, 220] width 1125 height 314
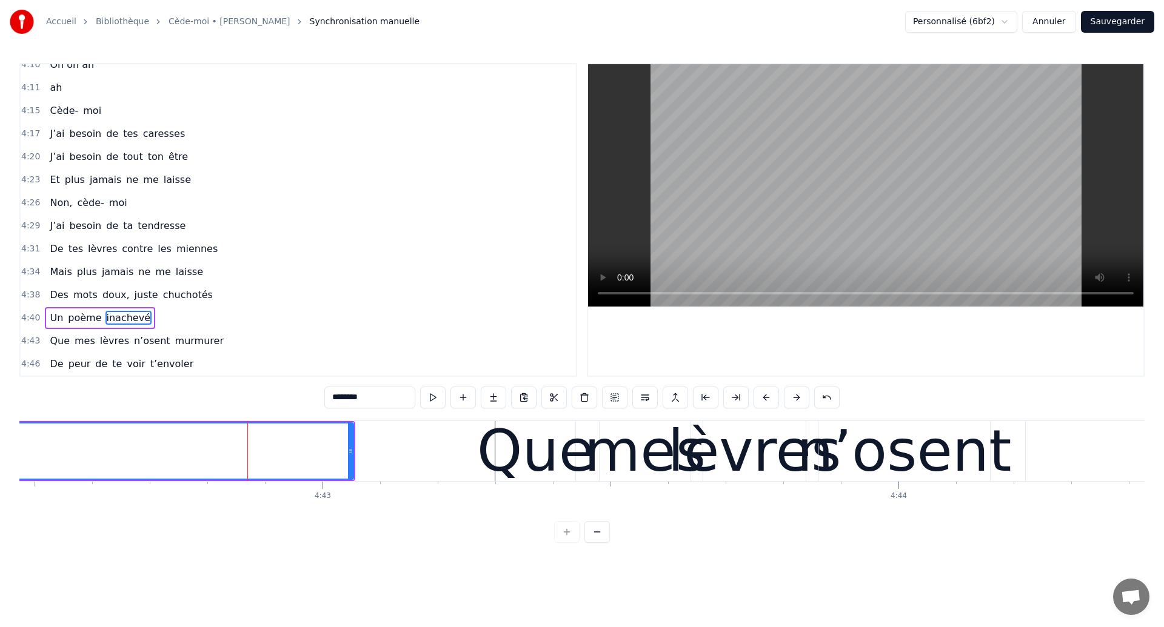
scroll to position [0, 162566]
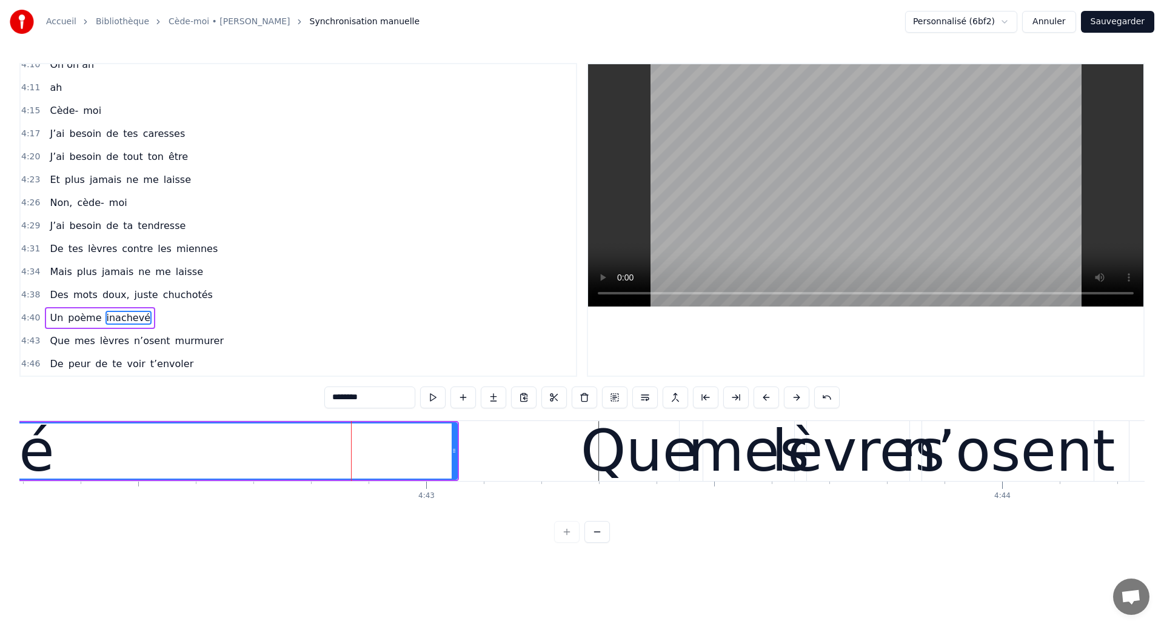
click at [717, 450] on div "mes" at bounding box center [748, 451] width 121 height 87
type input "***"
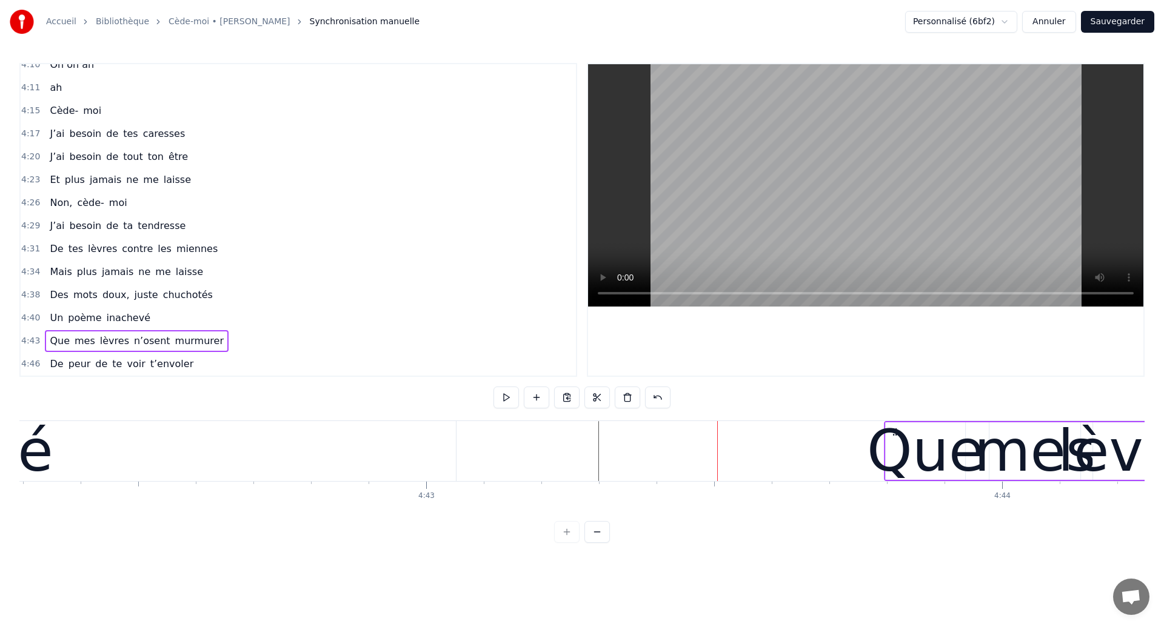
drag, startPoint x: 609, startPoint y: 430, endPoint x: 894, endPoint y: 477, distance: 288.1
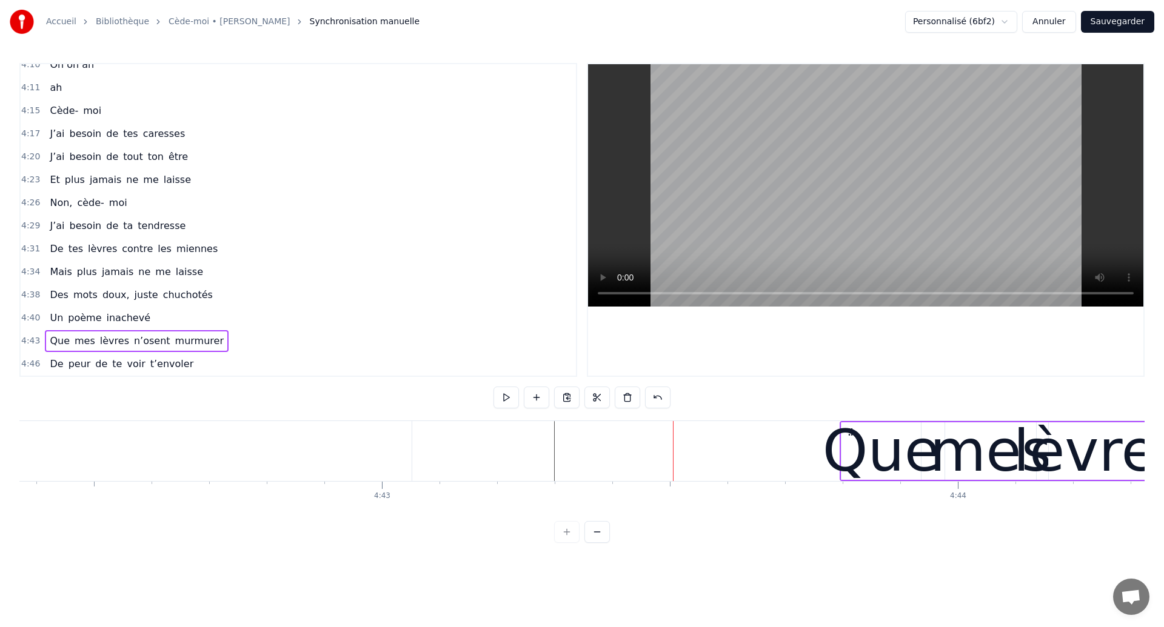
scroll to position [0, 162639]
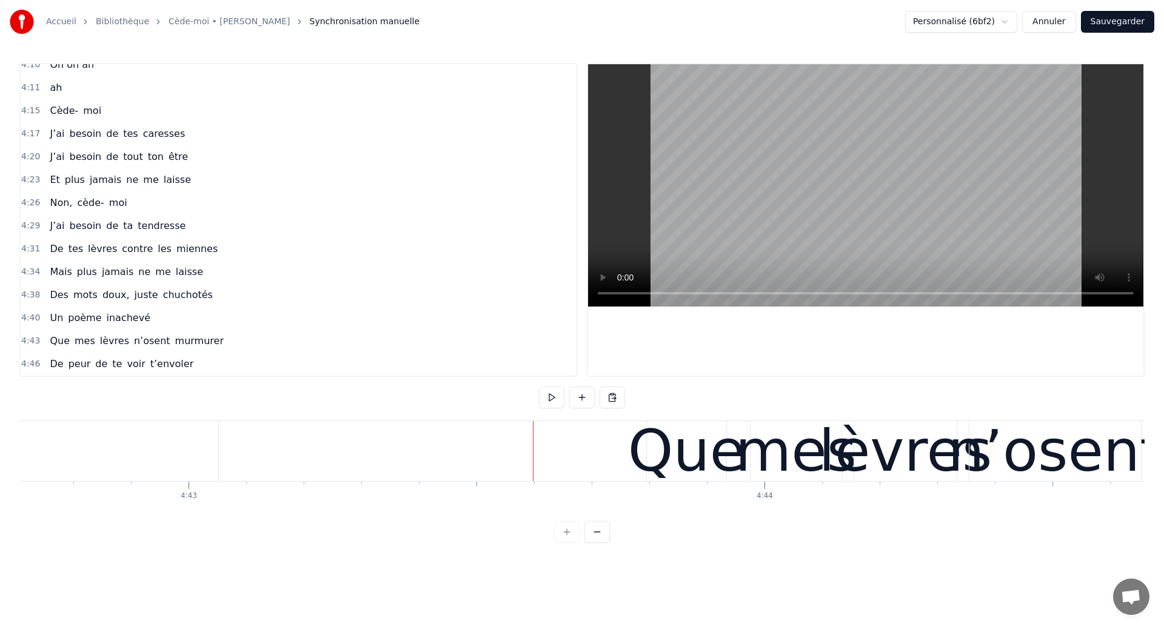
scroll to position [0, 162844]
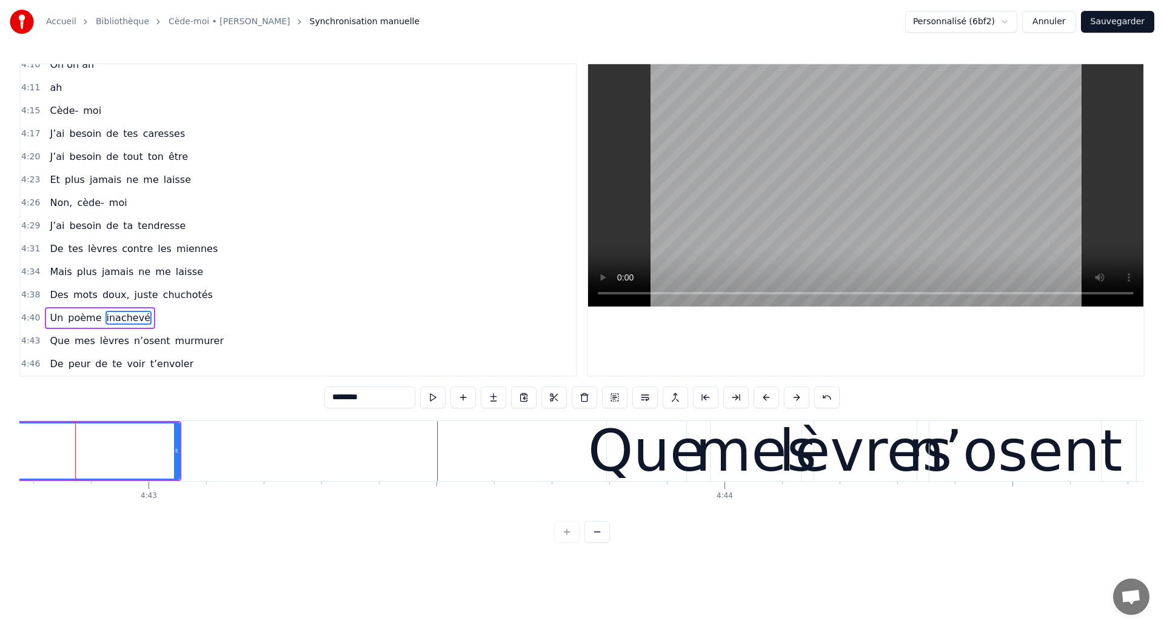
scroll to position [0, 162839]
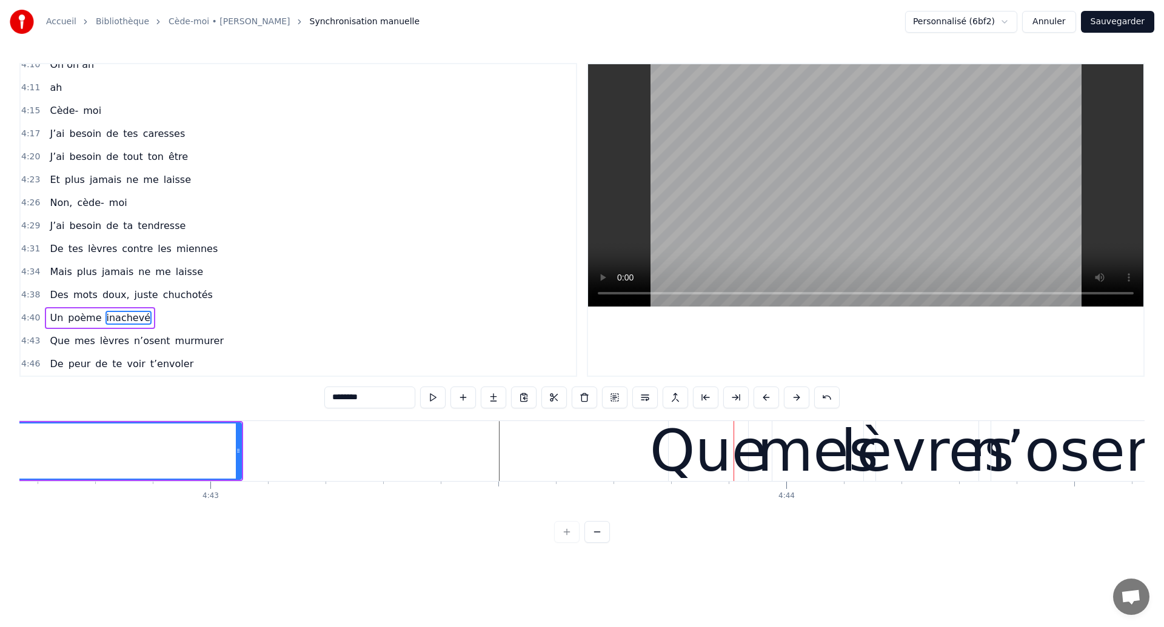
click at [441, 482] on div at bounding box center [441, 483] width 1 height 2
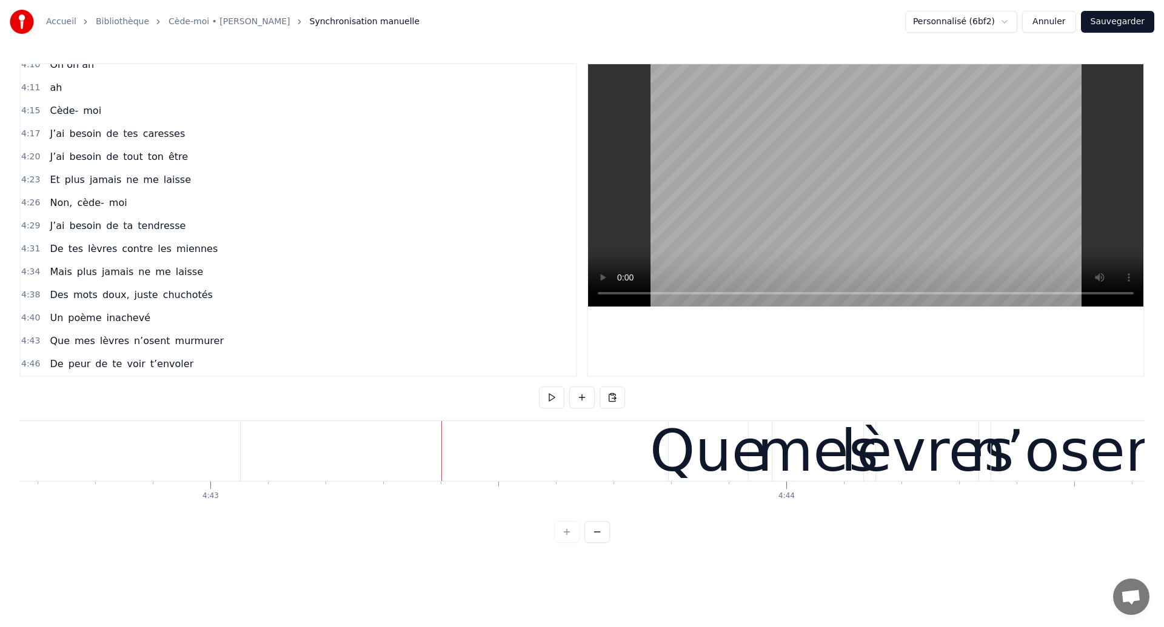
click at [142, 350] on div "Que mes lèvres n’osent murmurer" at bounding box center [137, 341] width 184 height 22
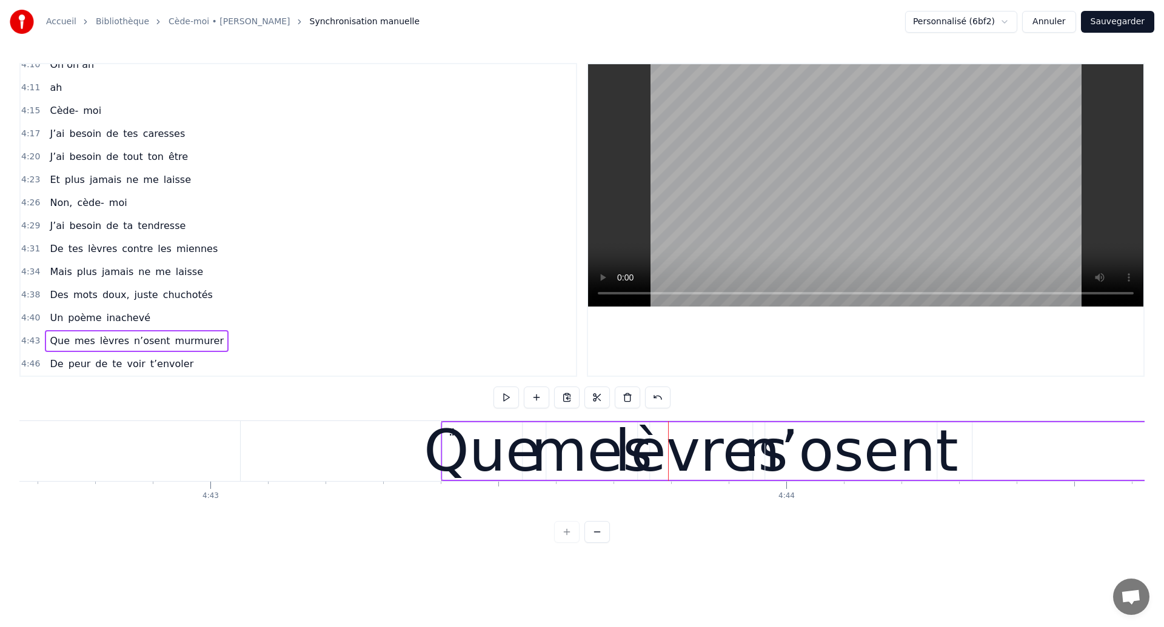
drag, startPoint x: 524, startPoint y: 441, endPoint x: 452, endPoint y: 446, distance: 72.3
click at [452, 446] on div "Que mes lèvres n’osent murmurer" at bounding box center [1156, 451] width 1431 height 60
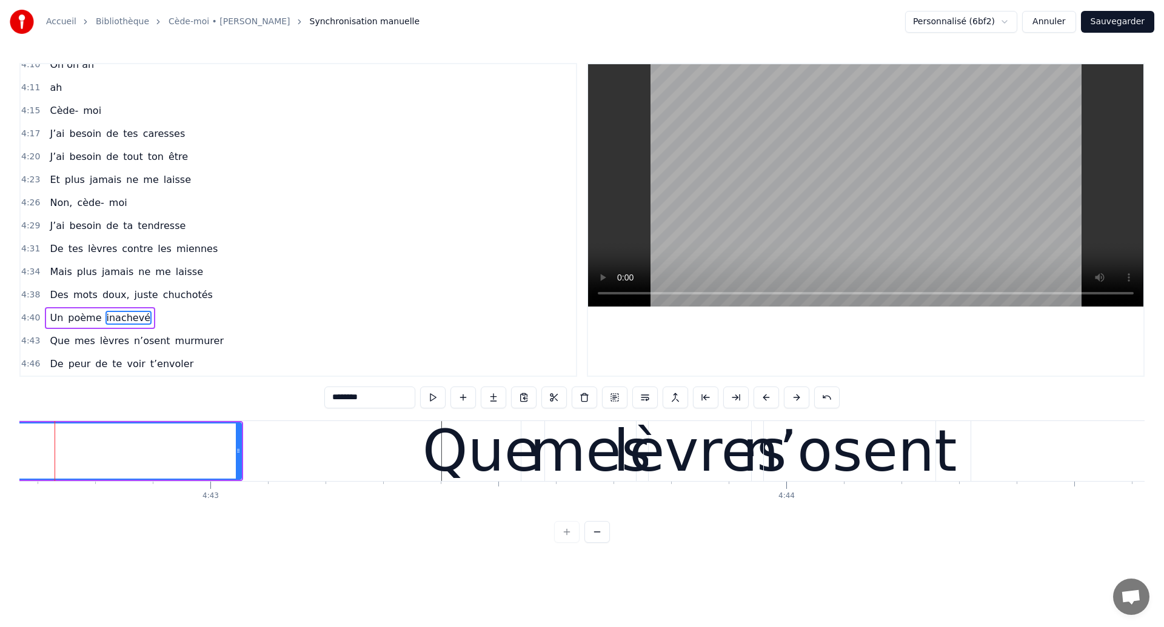
scroll to position [0, 162756]
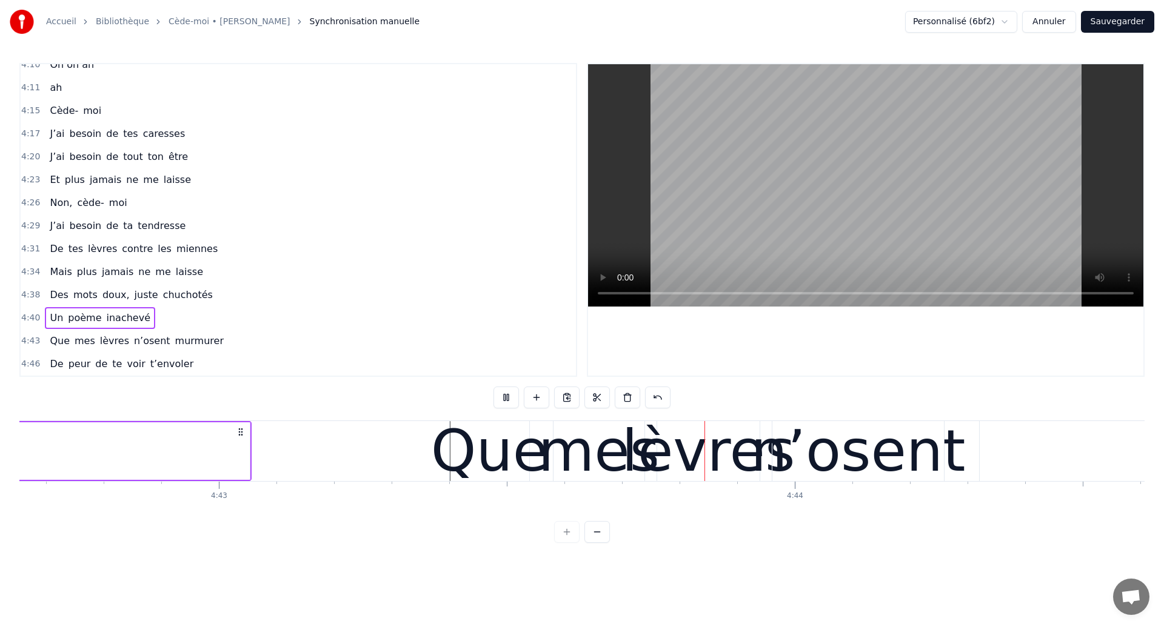
click at [681, 460] on div "lèvres" at bounding box center [708, 451] width 173 height 87
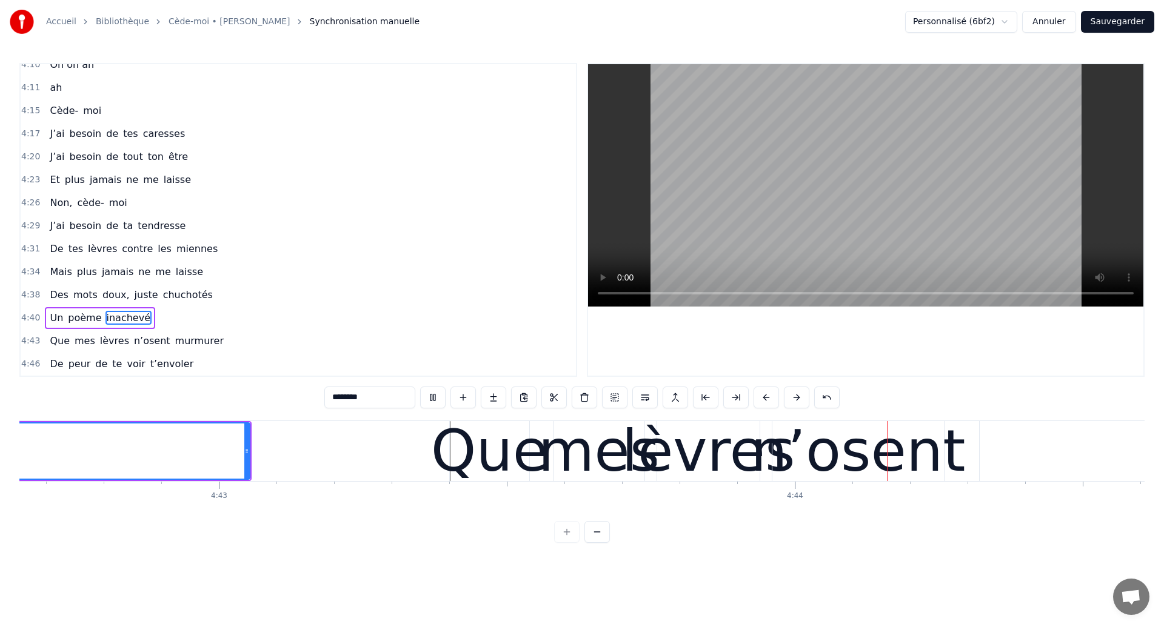
click at [743, 459] on div "lèvres" at bounding box center [708, 451] width 173 height 87
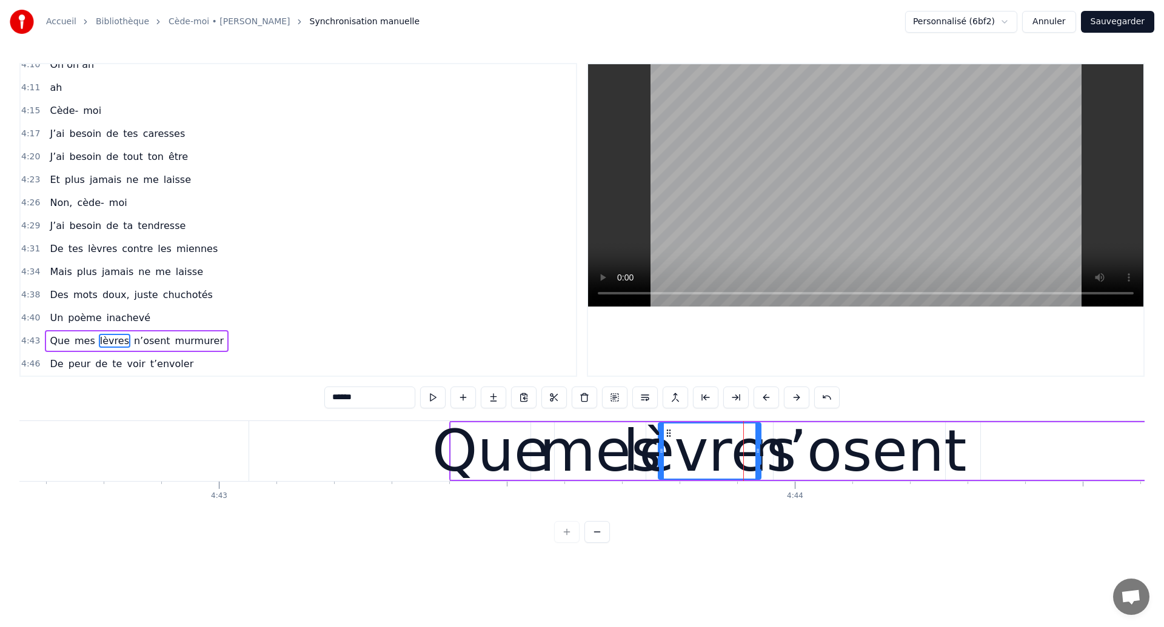
click at [494, 450] on div "Que" at bounding box center [490, 451] width 117 height 87
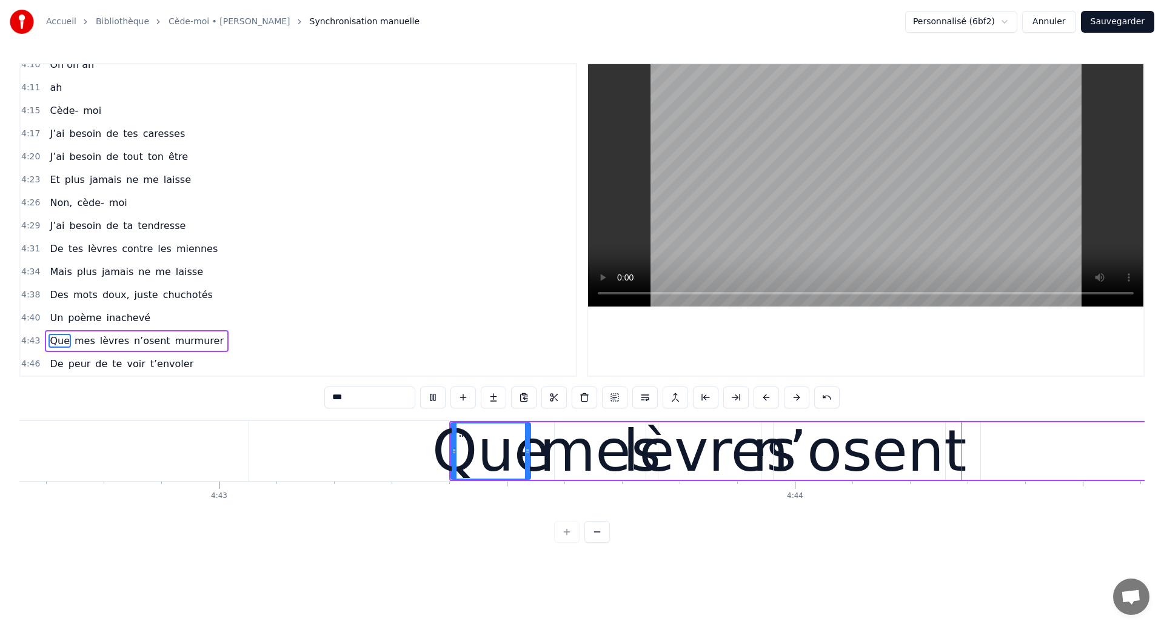
click at [855, 469] on div "n’osent" at bounding box center [859, 451] width 215 height 87
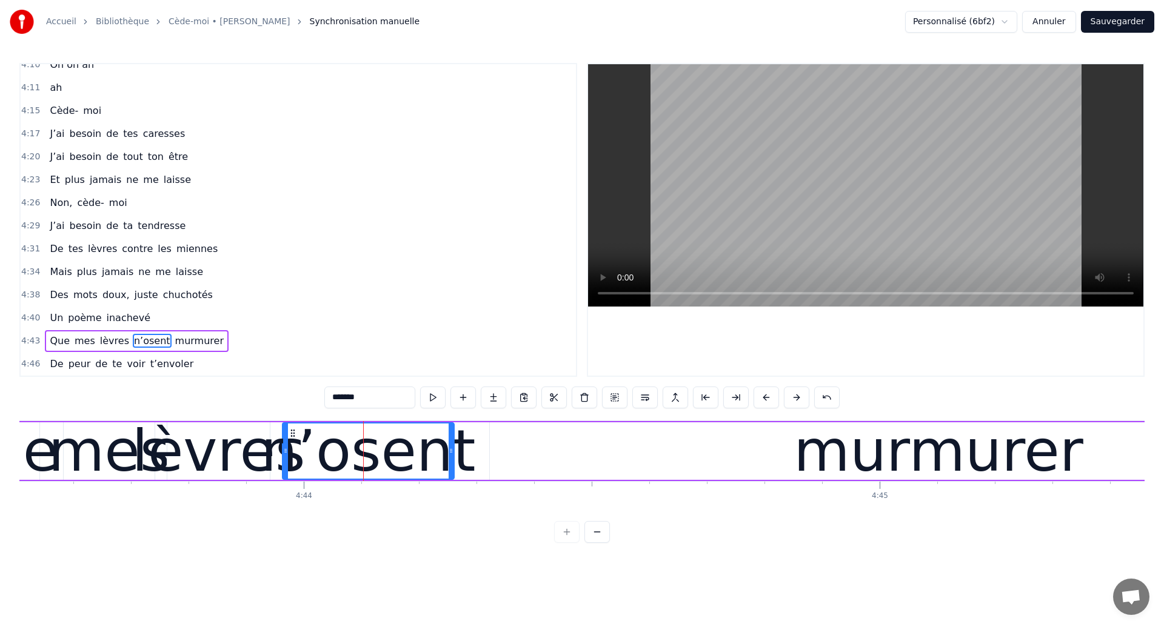
scroll to position [0, 163300]
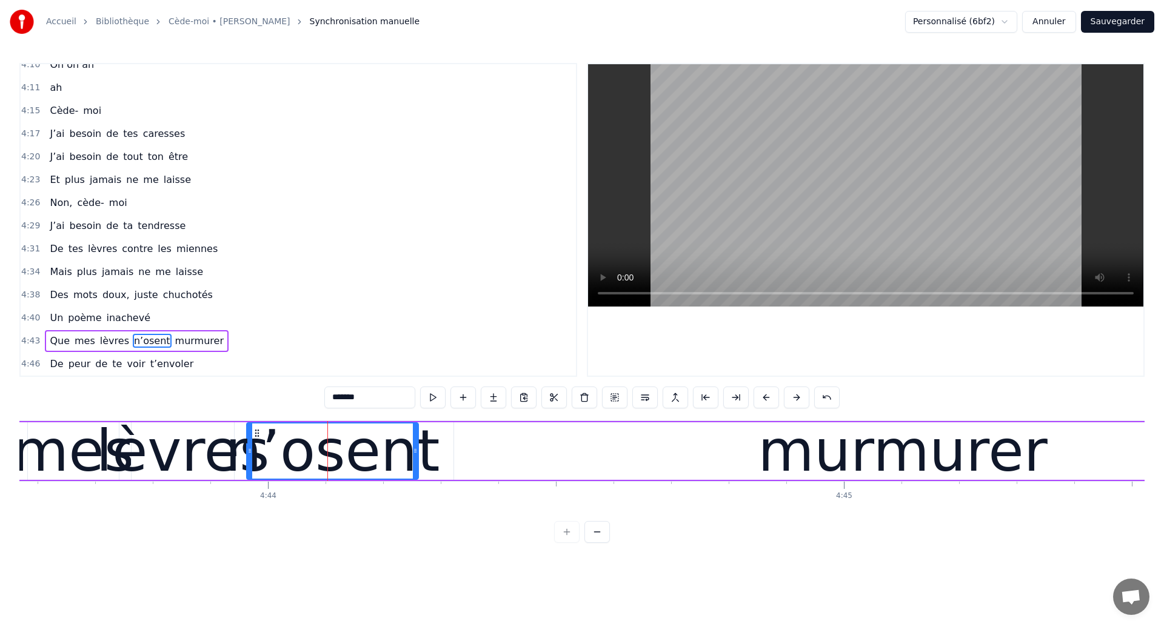
click at [123, 435] on div "lèvres" at bounding box center [182, 451] width 173 height 87
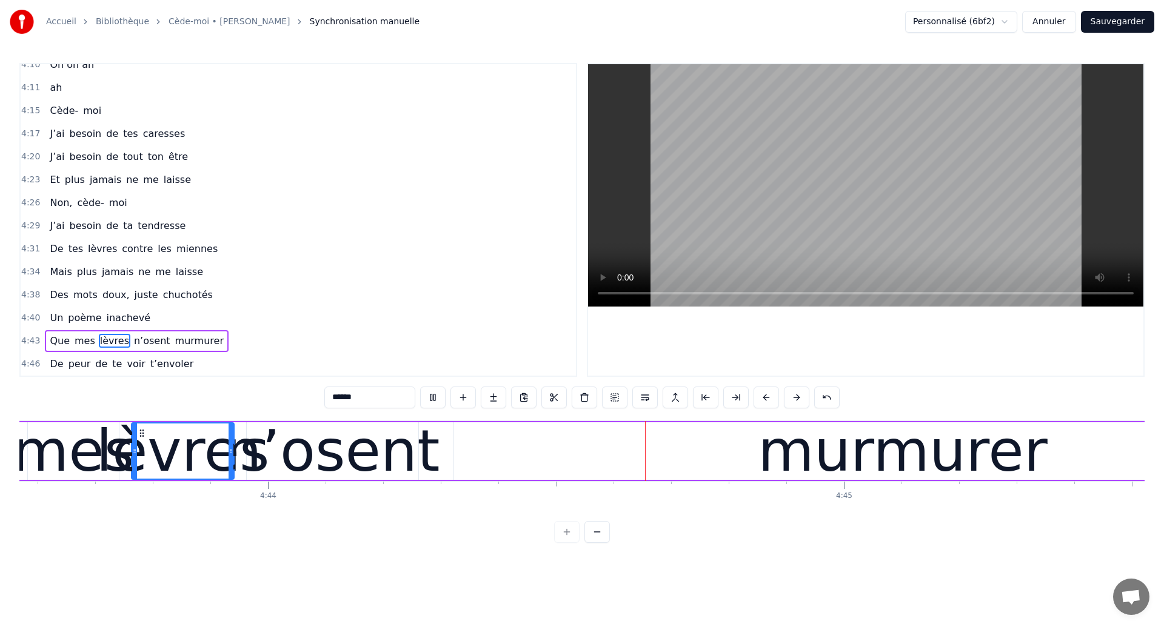
click at [566, 452] on div "murmurer" at bounding box center [902, 452] width 897 height 58
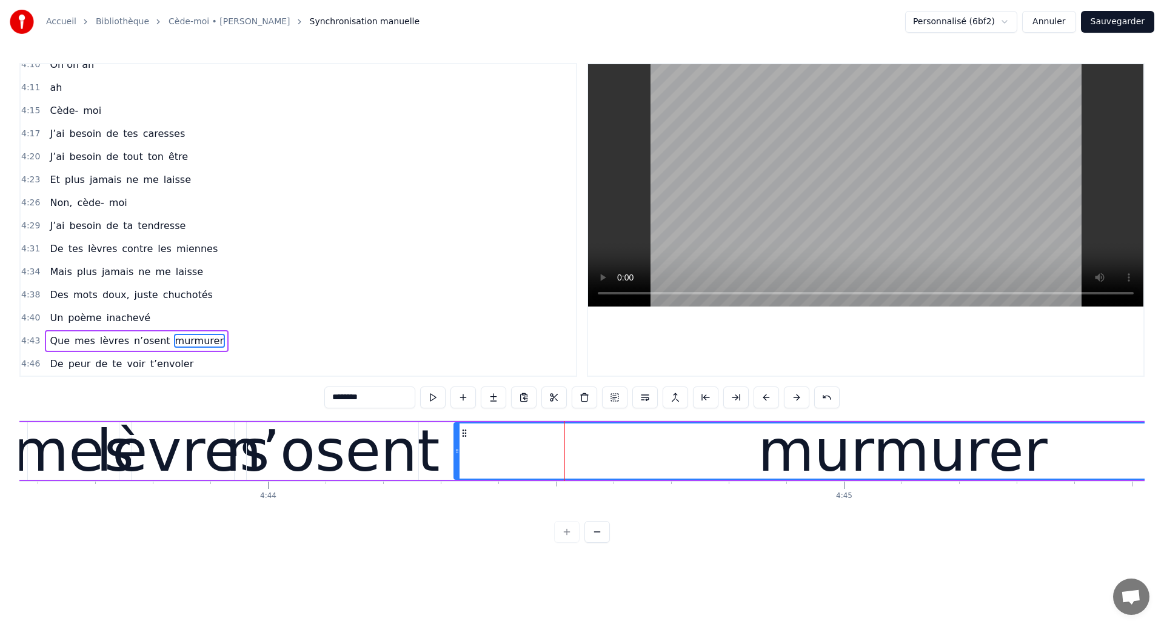
click at [112, 438] on div "lèvres" at bounding box center [182, 451] width 173 height 87
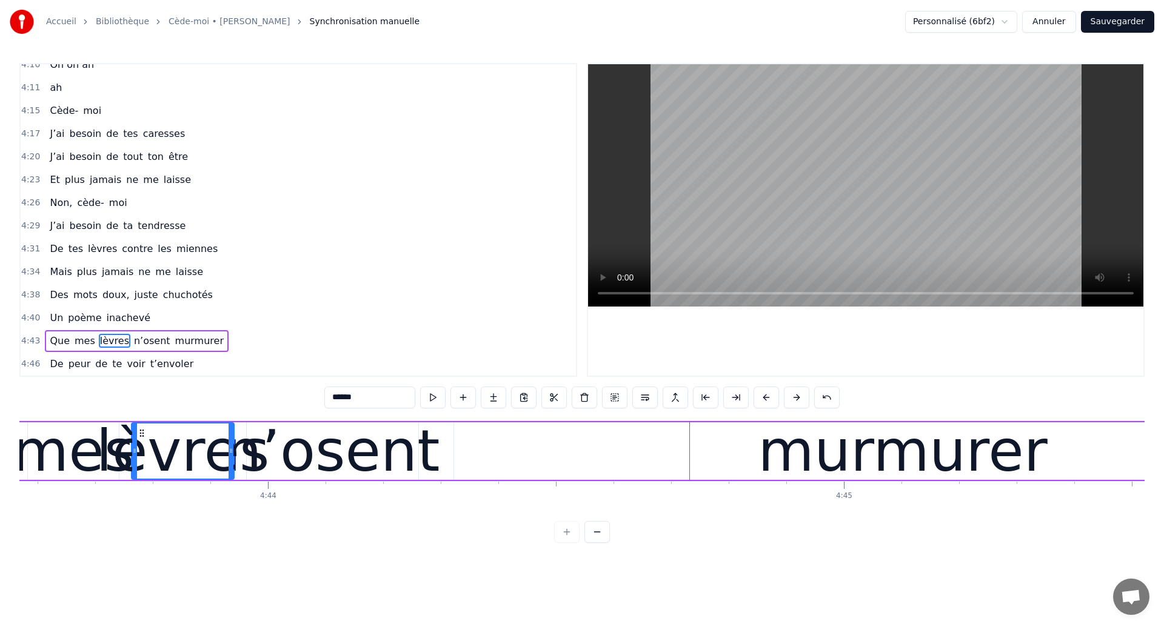
click at [489, 438] on div "murmurer" at bounding box center [902, 452] width 897 height 58
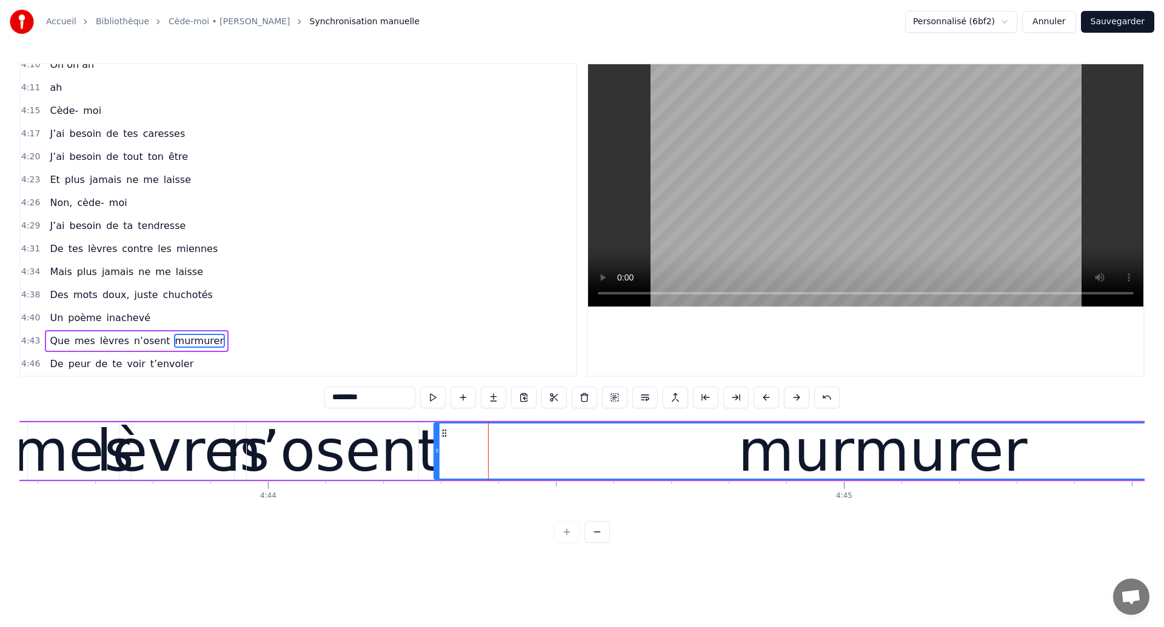
drag, startPoint x: 464, startPoint y: 430, endPoint x: 444, endPoint y: 433, distance: 20.2
click at [444, 433] on icon at bounding box center [444, 434] width 10 height 10
click at [112, 450] on div "lèvres" at bounding box center [182, 451] width 173 height 87
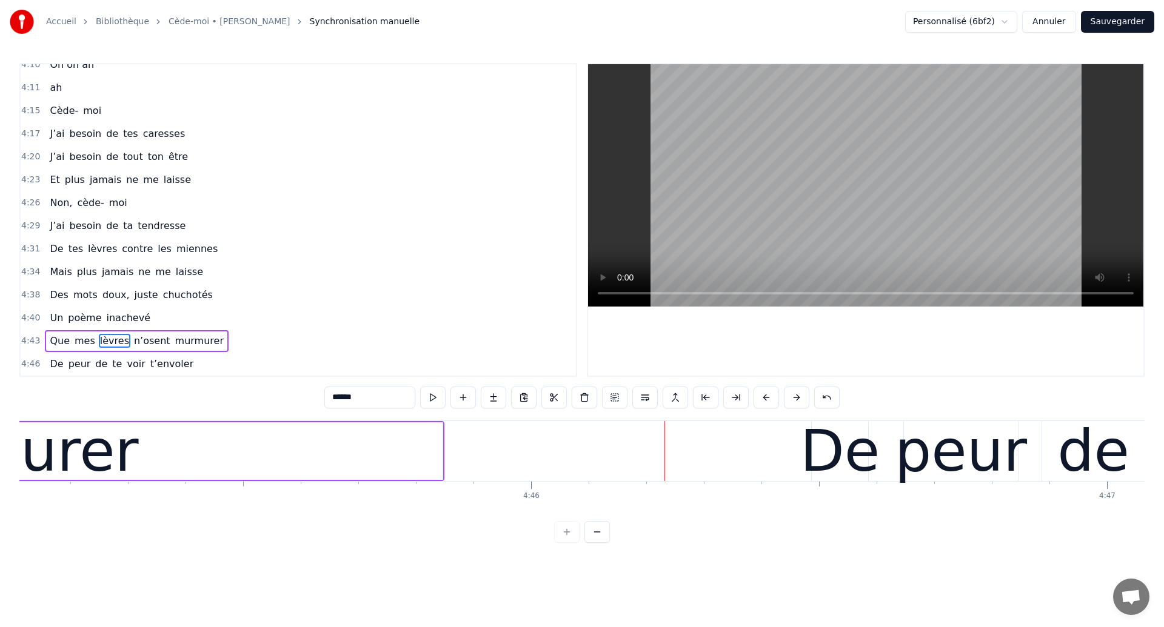
scroll to position [0, 164158]
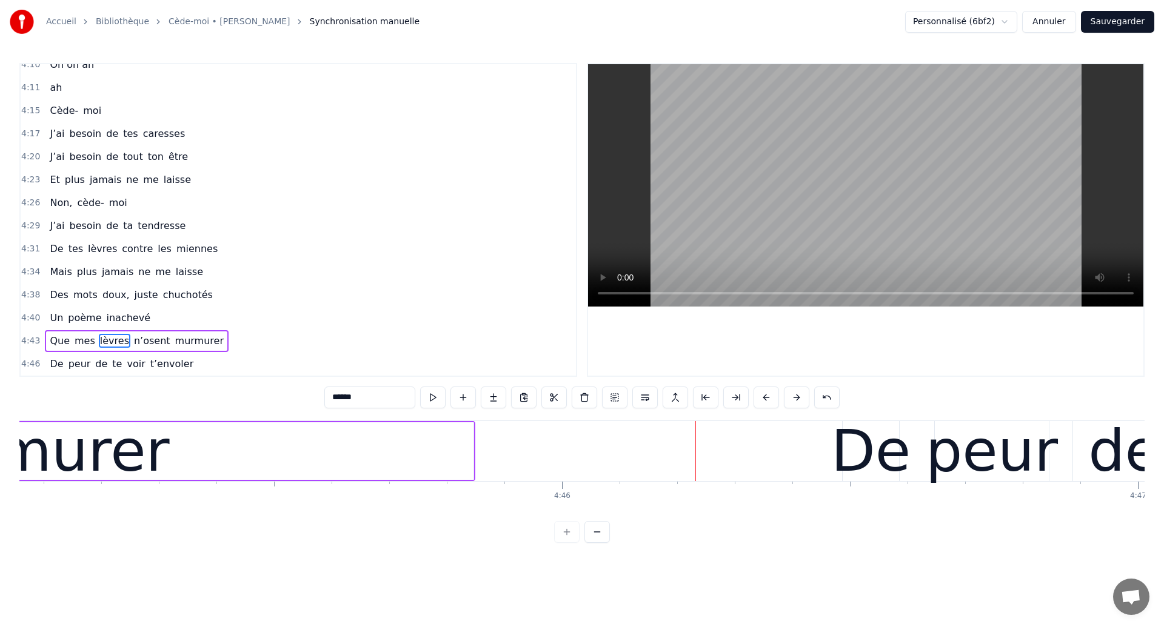
click at [161, 451] on div "murmurer" at bounding box center [24, 452] width 897 height 58
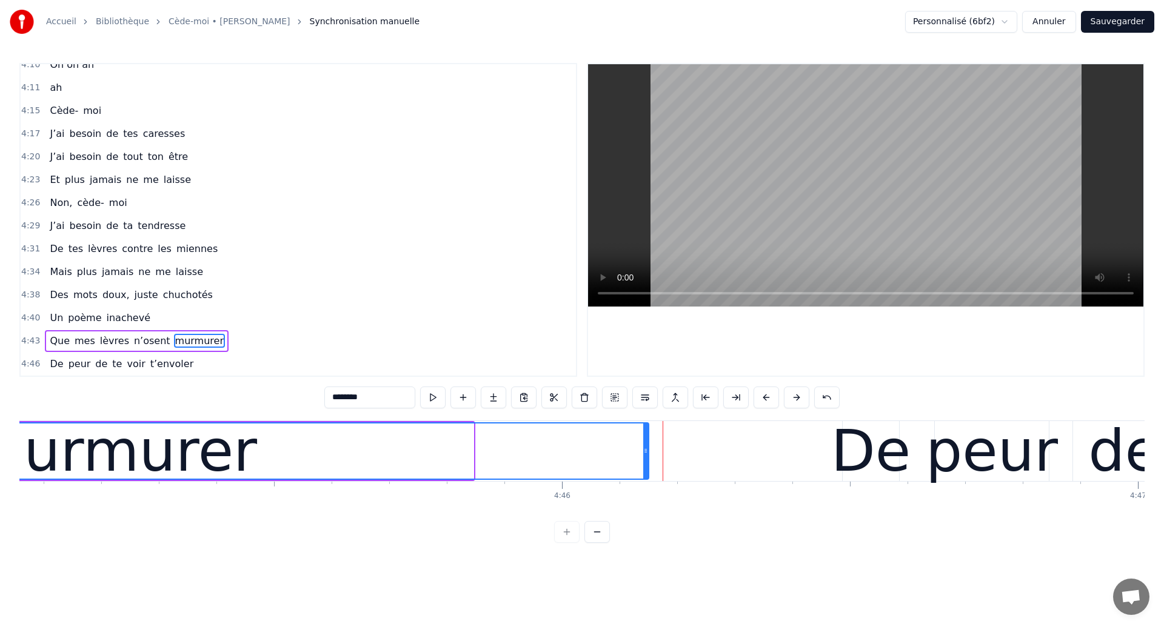
drag, startPoint x: 472, startPoint y: 462, endPoint x: 647, endPoint y: 510, distance: 181.8
click at [647, 510] on div "Ouh ouh [PERSON_NAME] wèèè yèèèè L’amour s’est glissé dans mon coeur en plein s…" at bounding box center [581, 466] width 1125 height 91
click at [35, 461] on div "murmurer" at bounding box center [112, 451] width 289 height 87
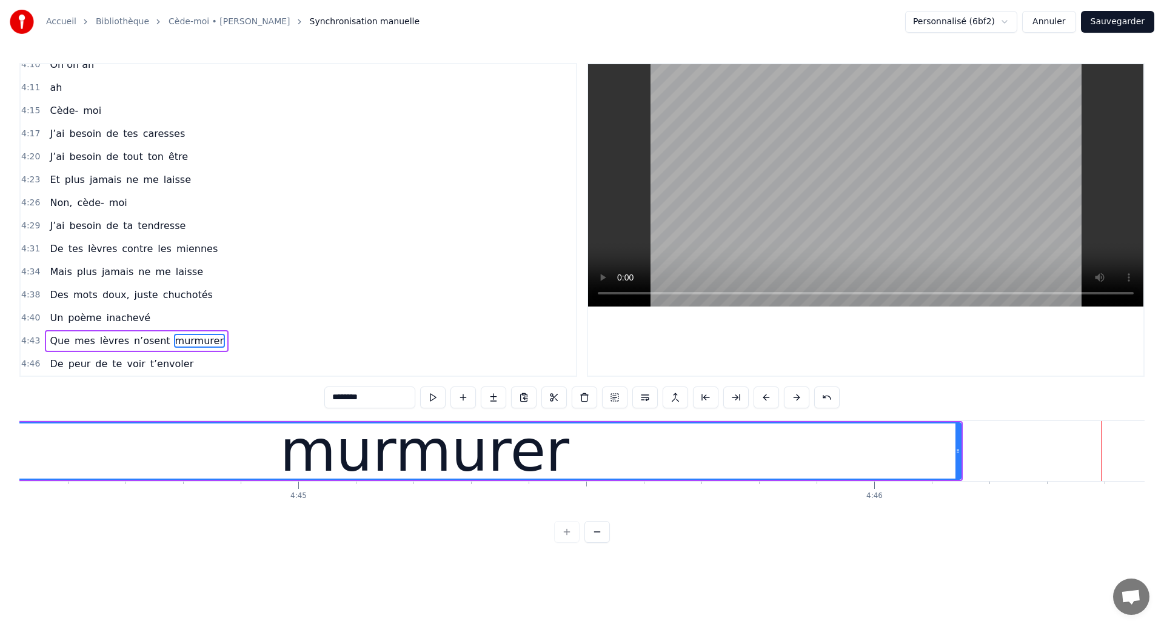
scroll to position [0, 163778]
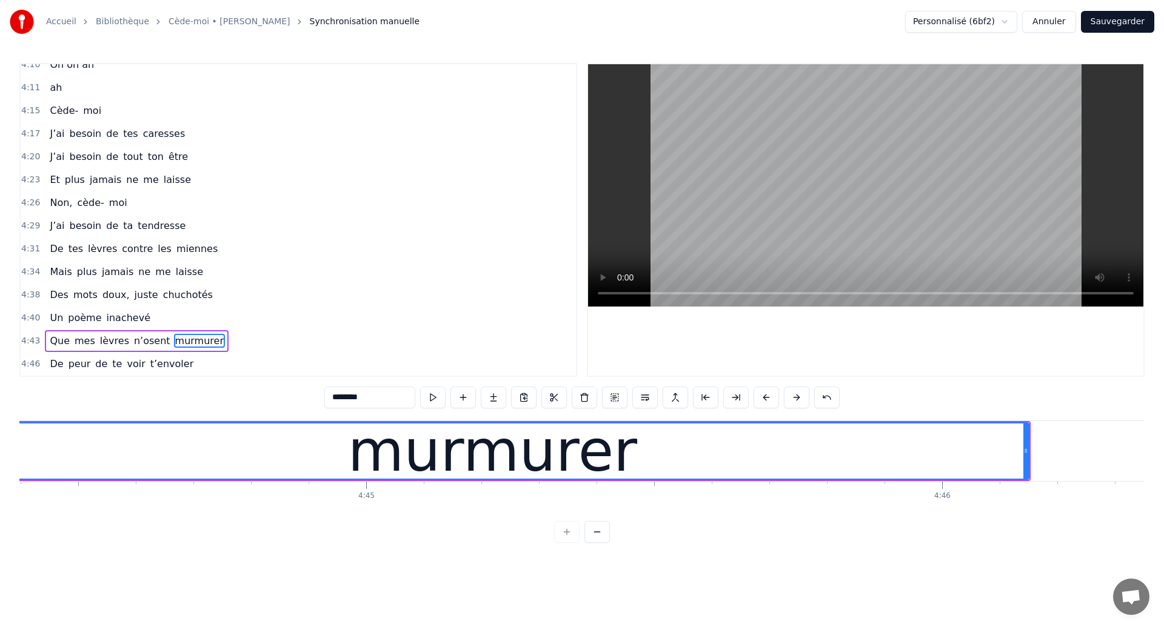
click at [124, 449] on div "murmurer" at bounding box center [492, 451] width 1071 height 55
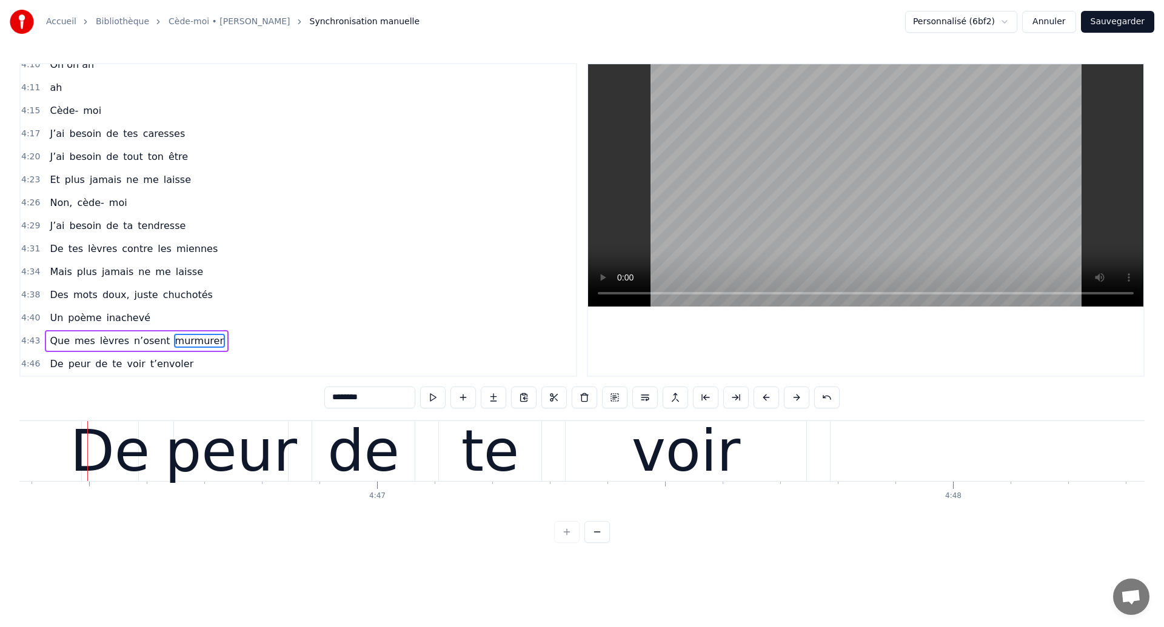
scroll to position [0, 164926]
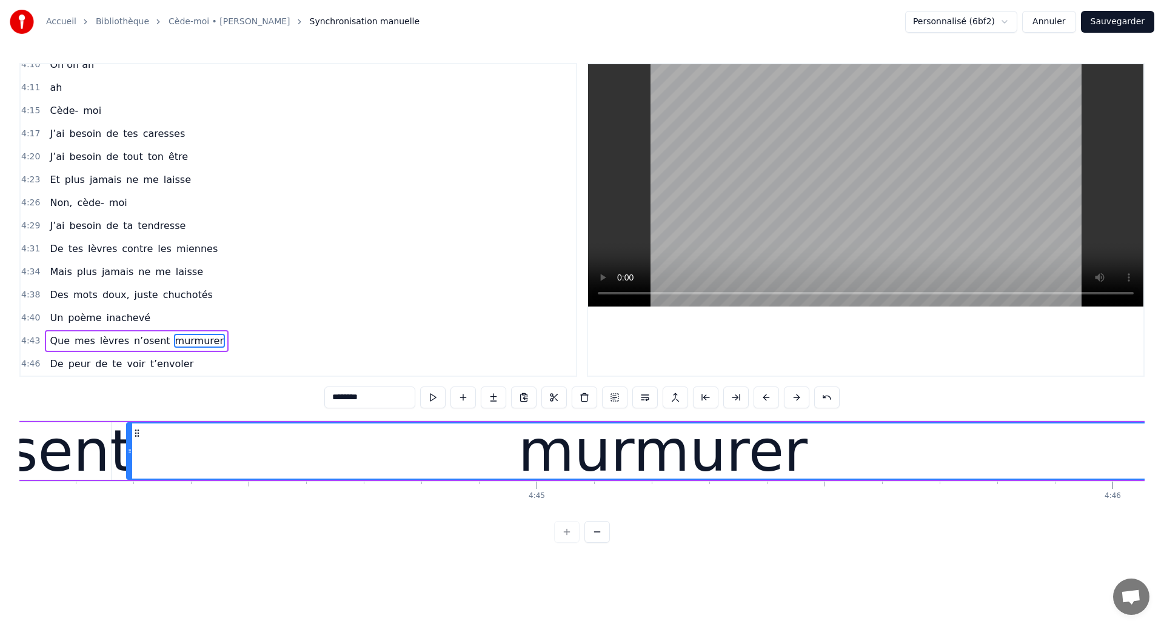
click at [64, 447] on div "n’osent" at bounding box center [25, 451] width 215 height 87
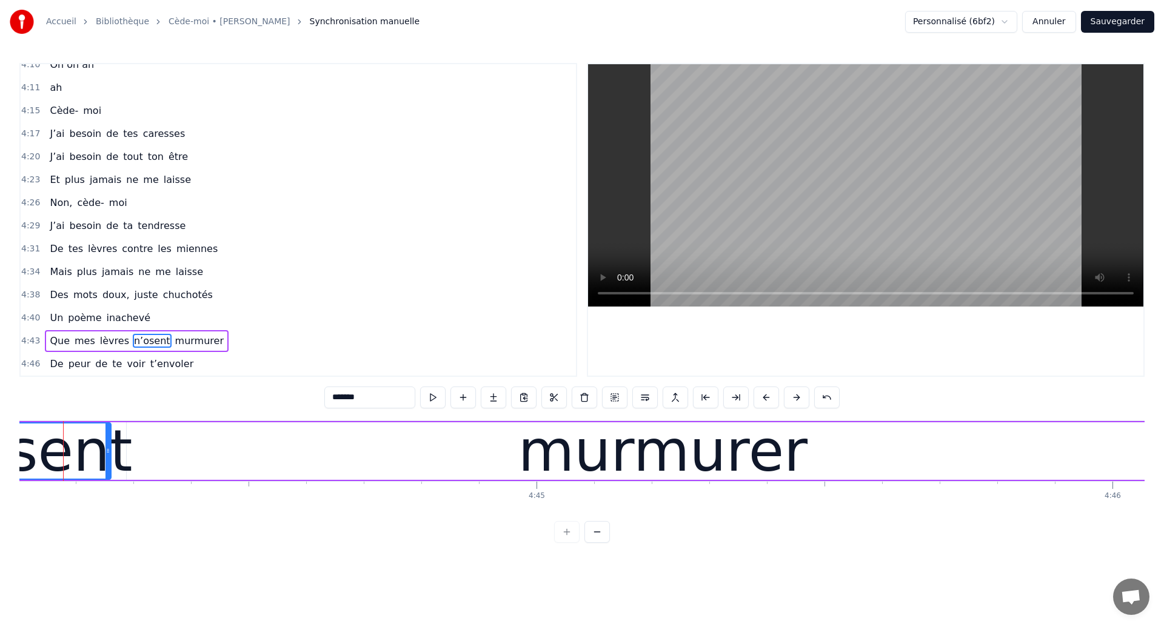
scroll to position [0, 163590]
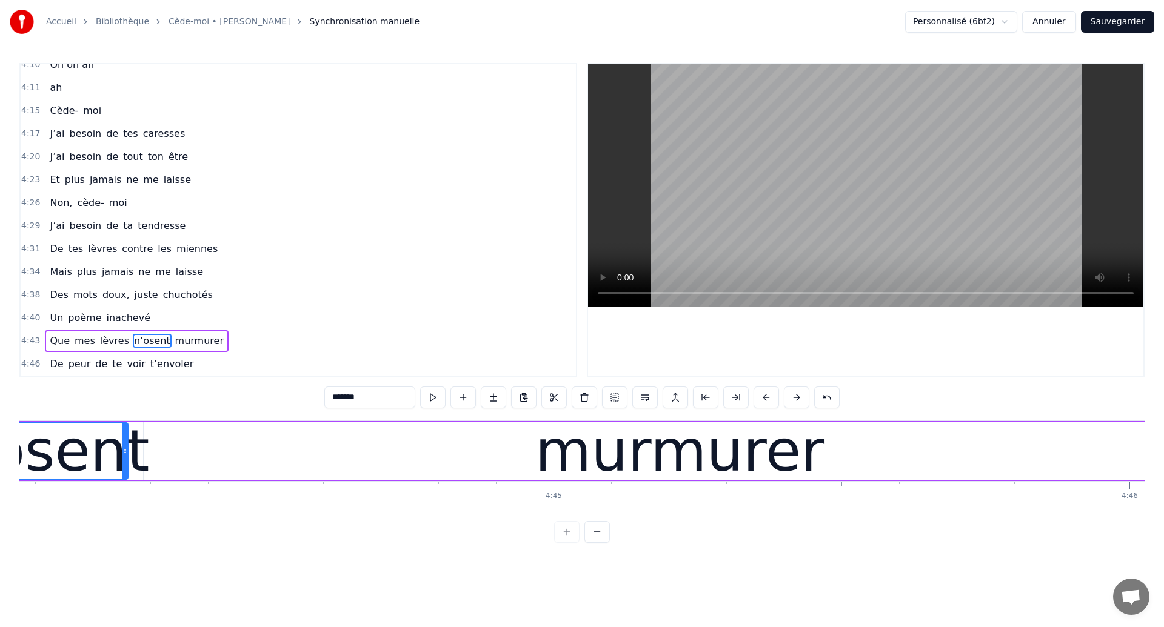
click at [55, 444] on div "n’osent" at bounding box center [42, 451] width 215 height 87
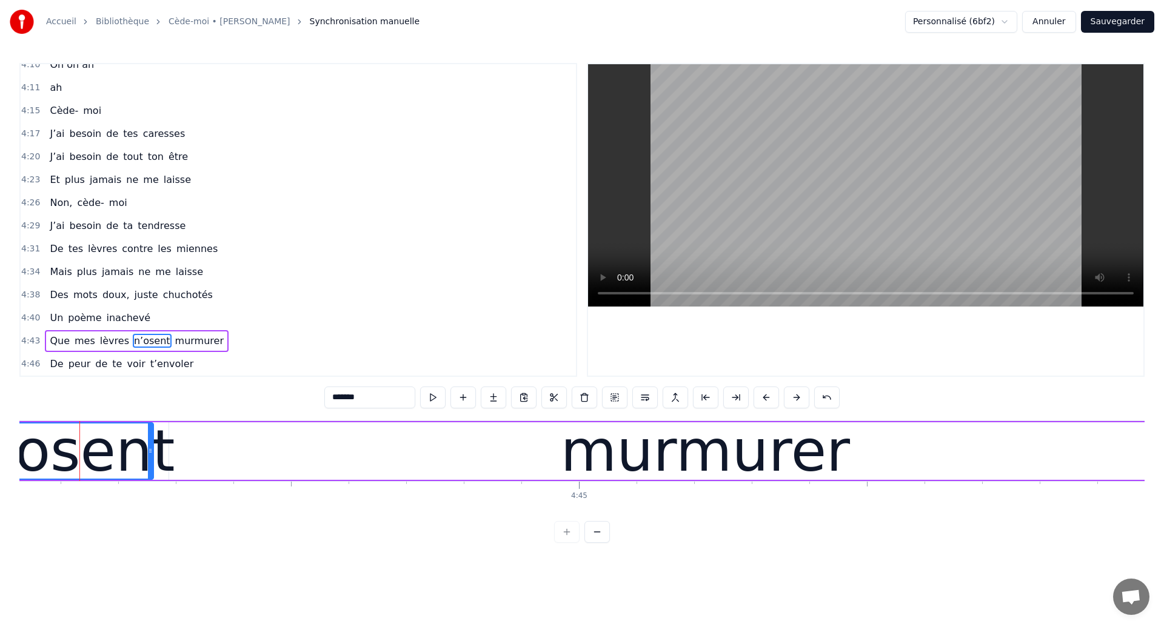
scroll to position [0, 163564]
click at [91, 462] on div "n’osent" at bounding box center [68, 451] width 215 height 87
click at [188, 452] on div "murmurer" at bounding box center [706, 452] width 1072 height 58
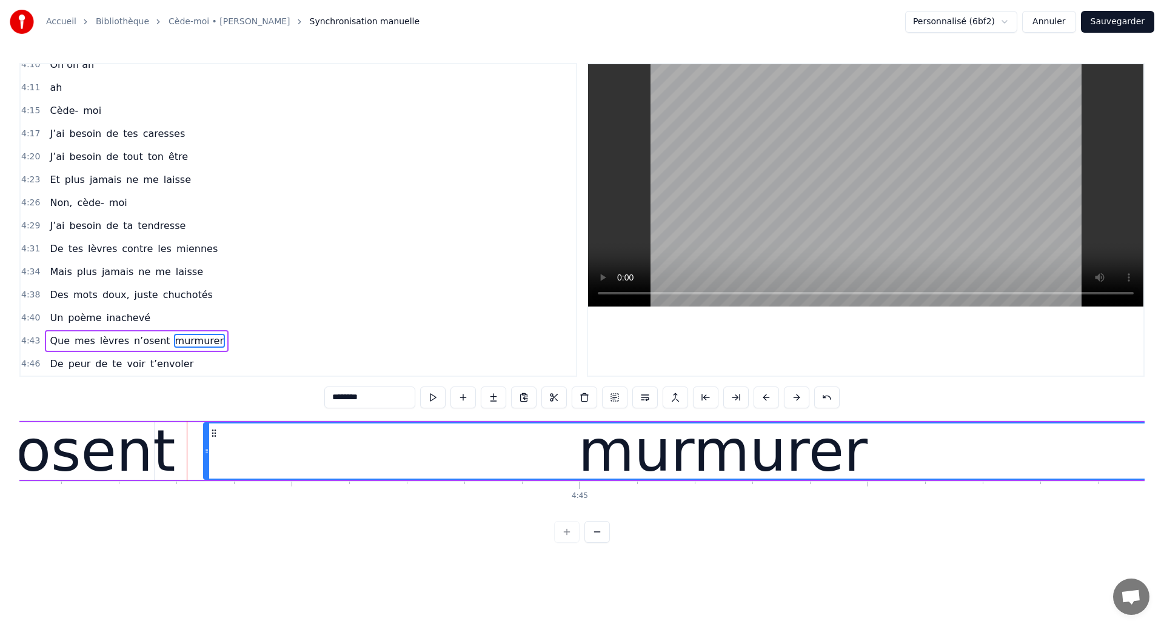
drag, startPoint x: 173, startPoint y: 452, endPoint x: 207, endPoint y: 458, distance: 34.6
click at [207, 458] on div at bounding box center [206, 451] width 5 height 55
click at [71, 465] on div "n’osent" at bounding box center [68, 451] width 215 height 87
type input "*******"
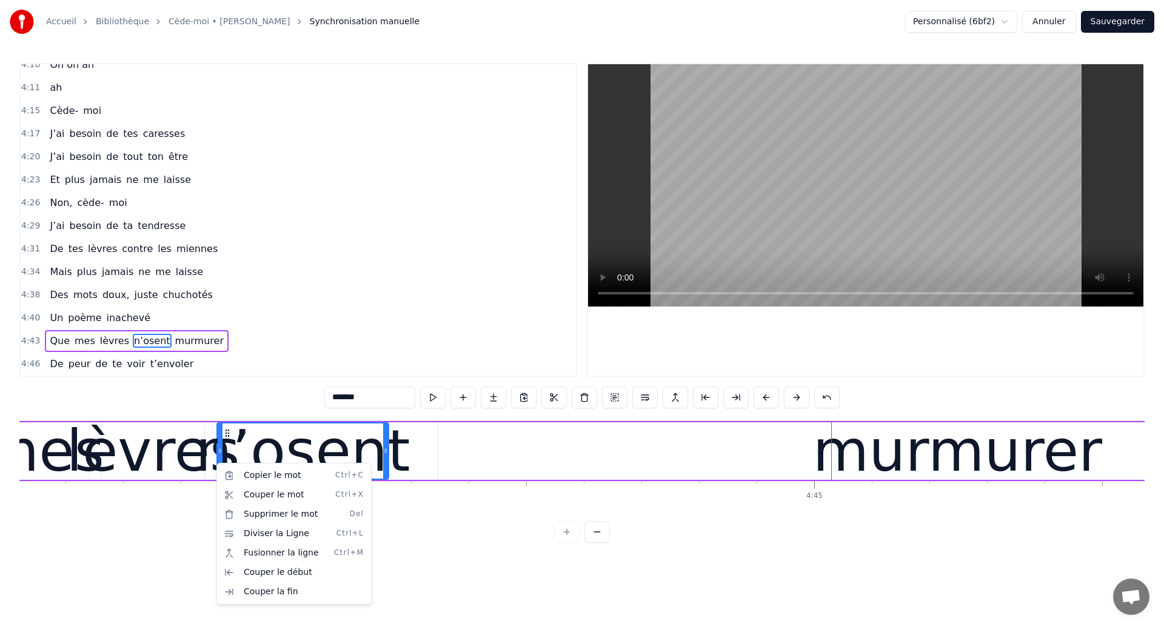
scroll to position [0, 163322]
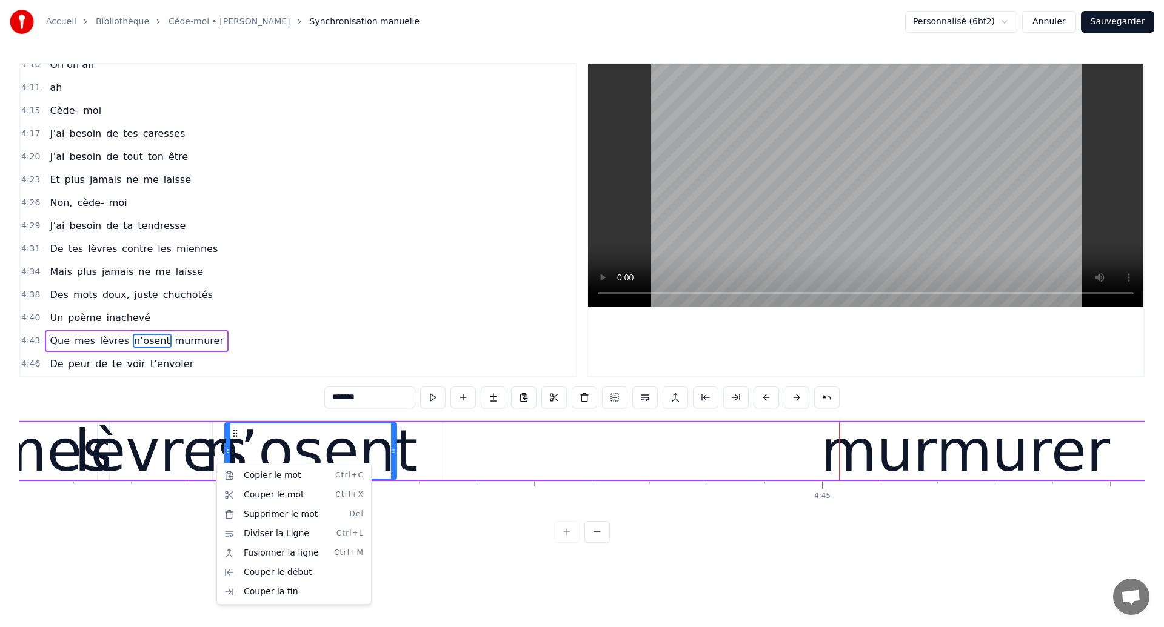
click at [98, 457] on html "Accueil Bibliothèque Cède-moi • [PERSON_NAME] Synchronisation manuelle Personna…" at bounding box center [582, 281] width 1164 height 563
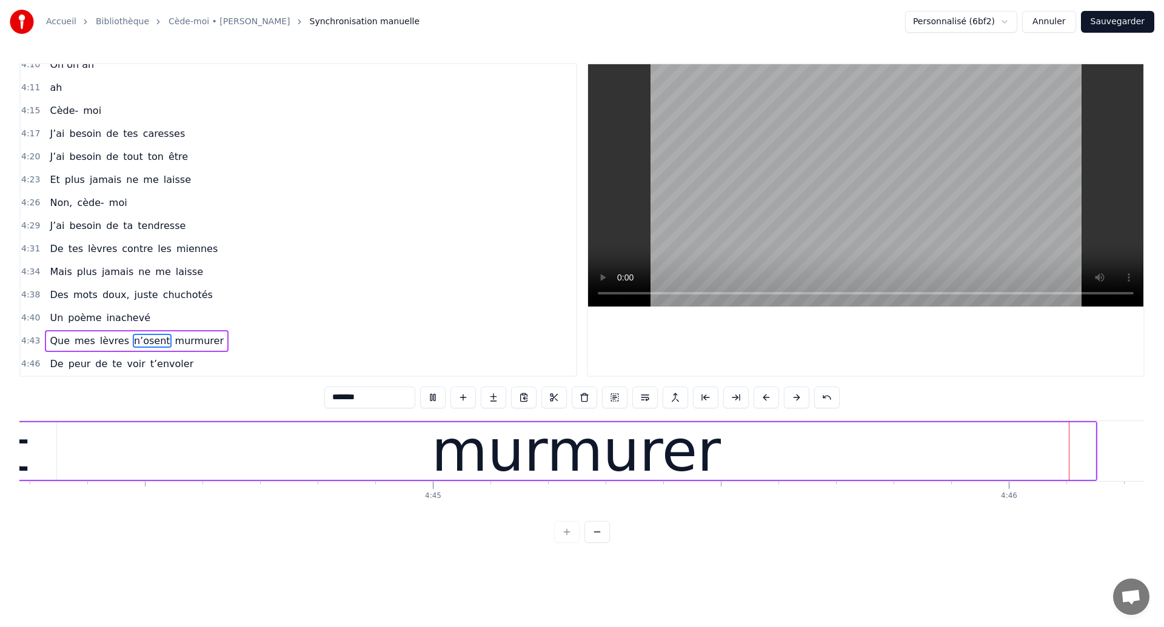
click at [152, 426] on div "Que mes lèvres n’osent murmurer" at bounding box center [304, 451] width 1586 height 60
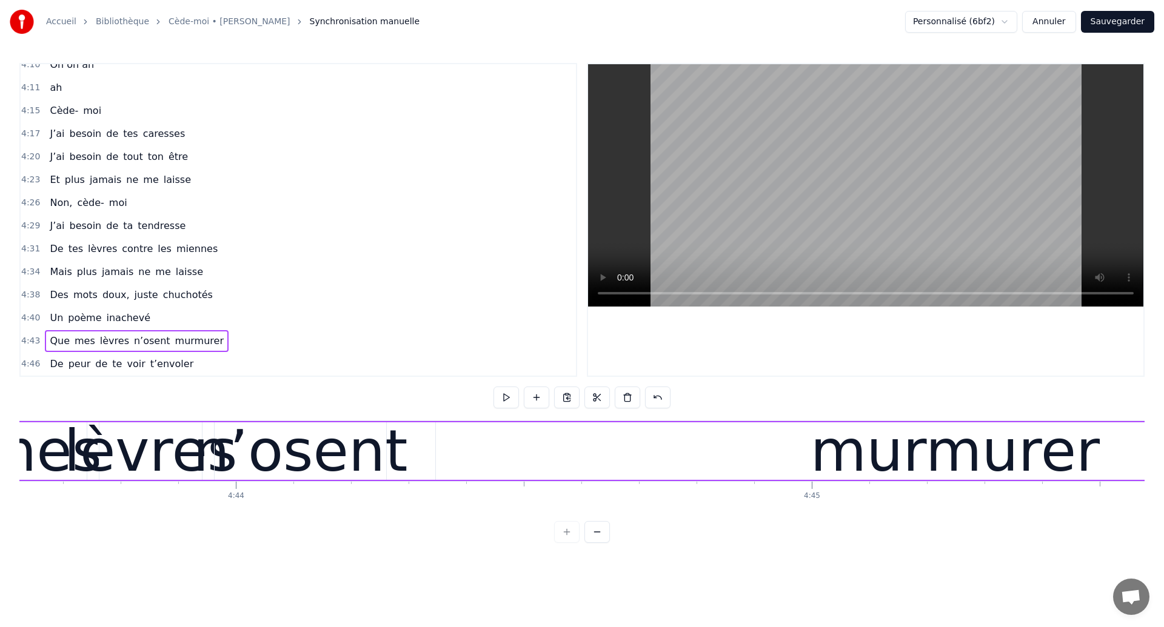
scroll to position [0, 163264]
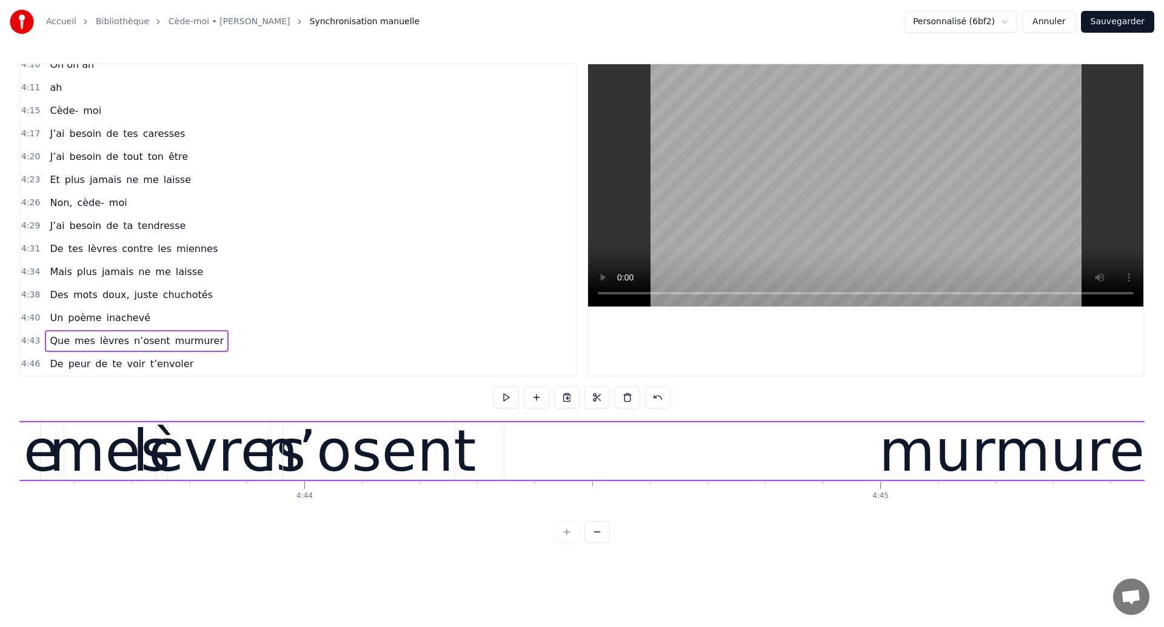
click at [102, 436] on div "mes" at bounding box center [109, 451] width 121 height 87
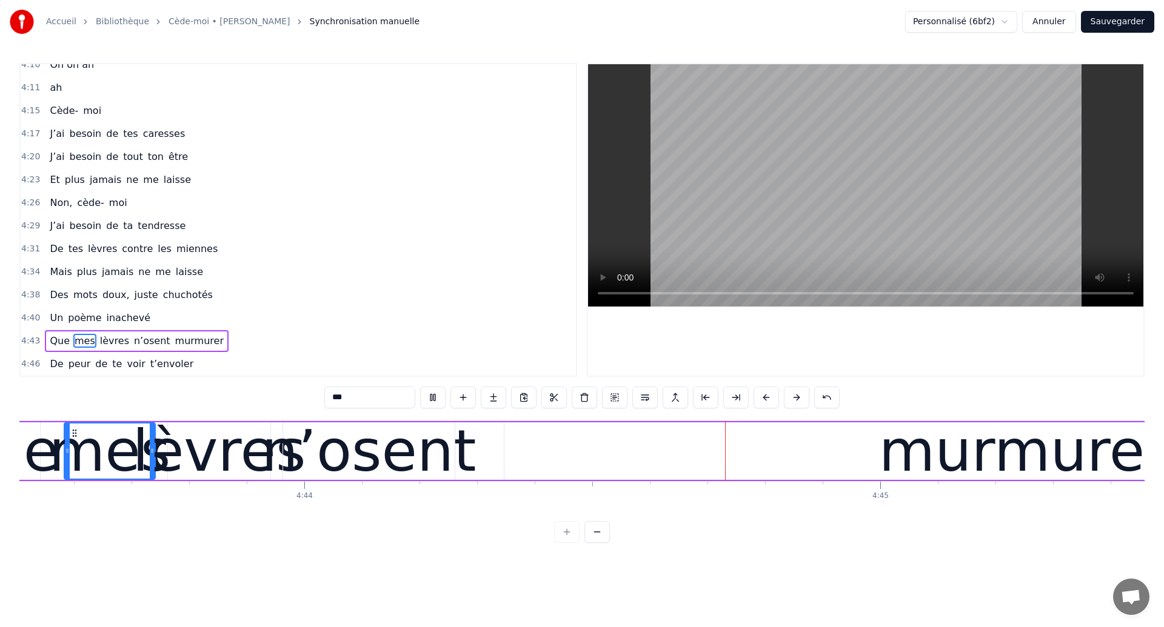
click at [572, 458] on div "murmurer" at bounding box center [1023, 452] width 1038 height 58
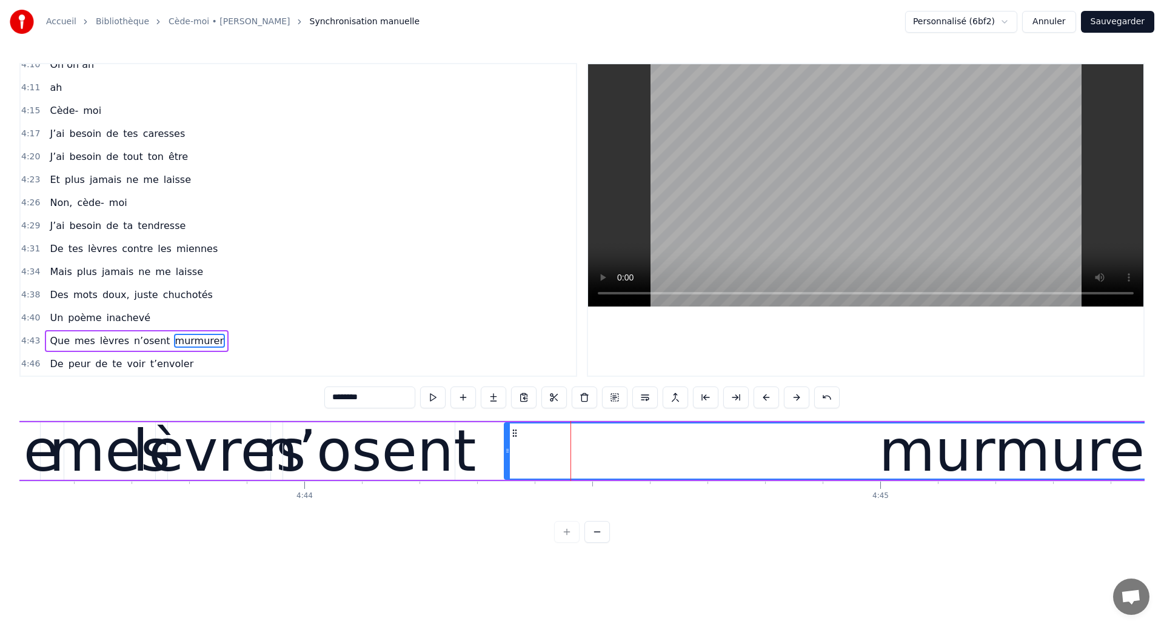
click at [15, 449] on div "Accueil Bibliothèque Cède-moi • [PERSON_NAME] Synchronisation manuelle Personna…" at bounding box center [582, 271] width 1164 height 543
click at [50, 449] on div "Que" at bounding box center [0, 451] width 117 height 87
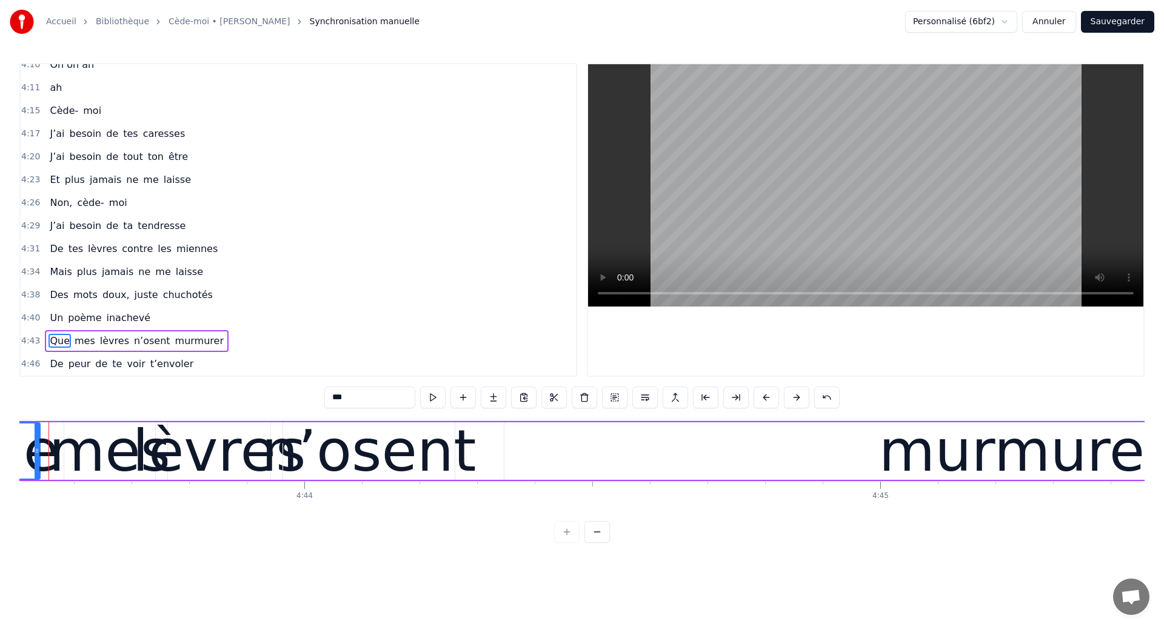
scroll to position [0, 163232]
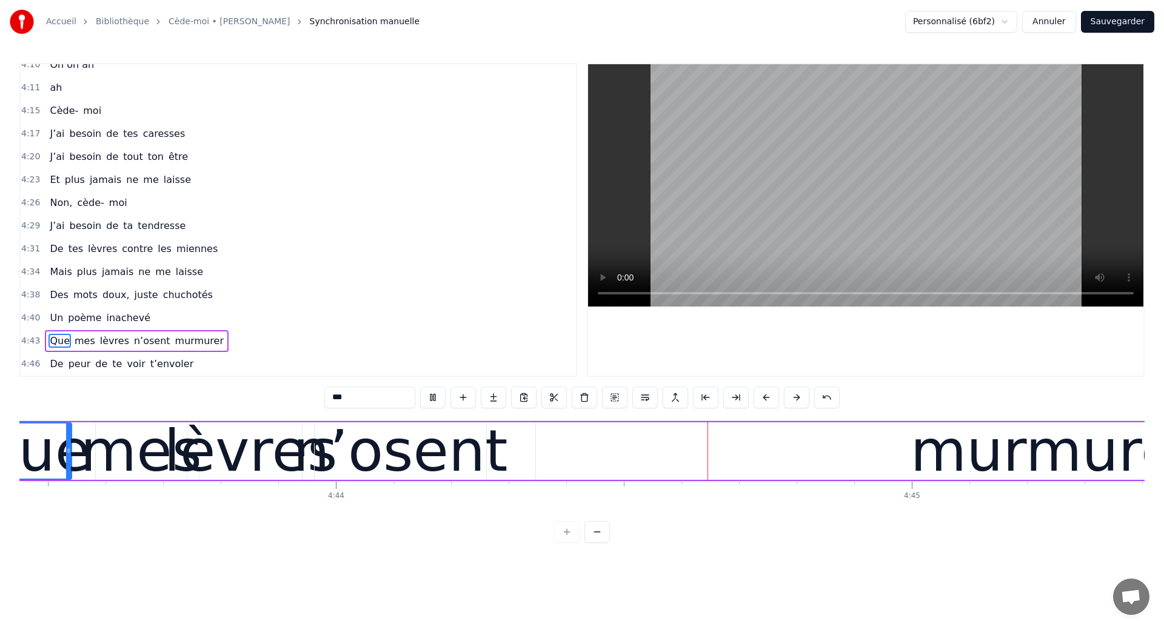
click at [564, 453] on div "murmurer" at bounding box center [1055, 452] width 1038 height 58
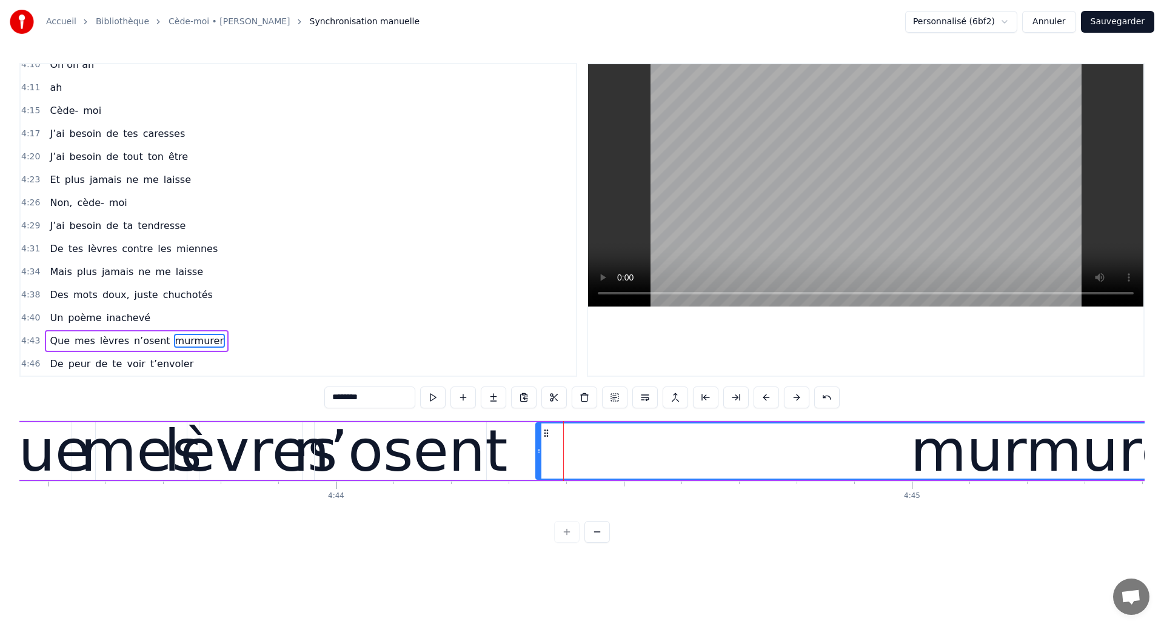
click at [81, 453] on div "Que" at bounding box center [31, 451] width 117 height 87
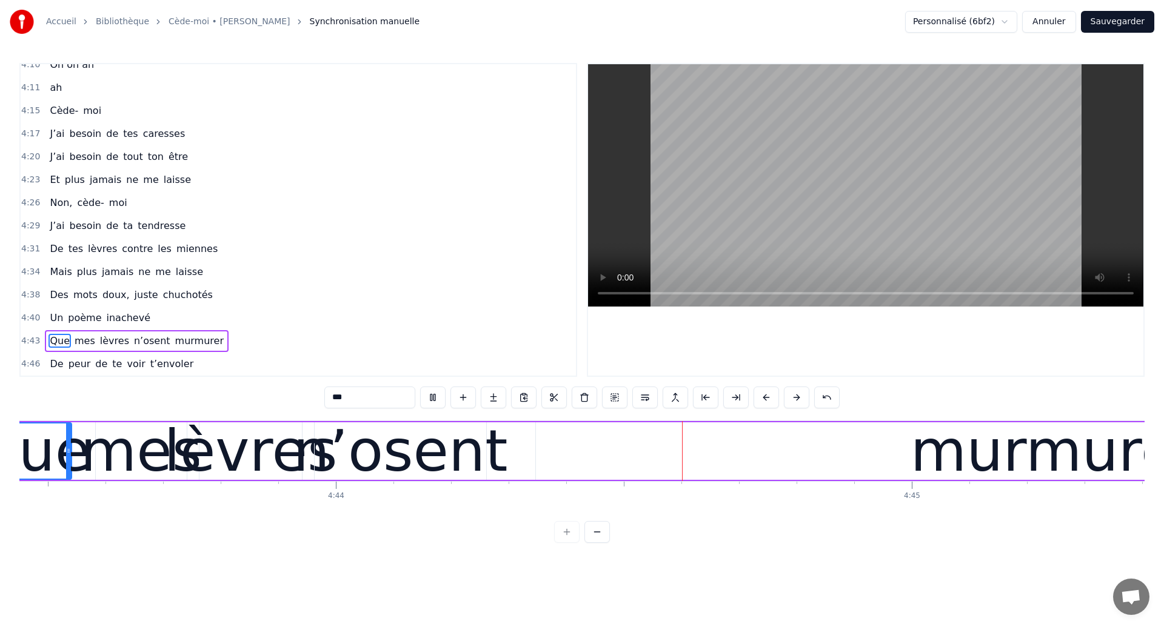
click at [592, 439] on div "murmurer" at bounding box center [1055, 452] width 1038 height 58
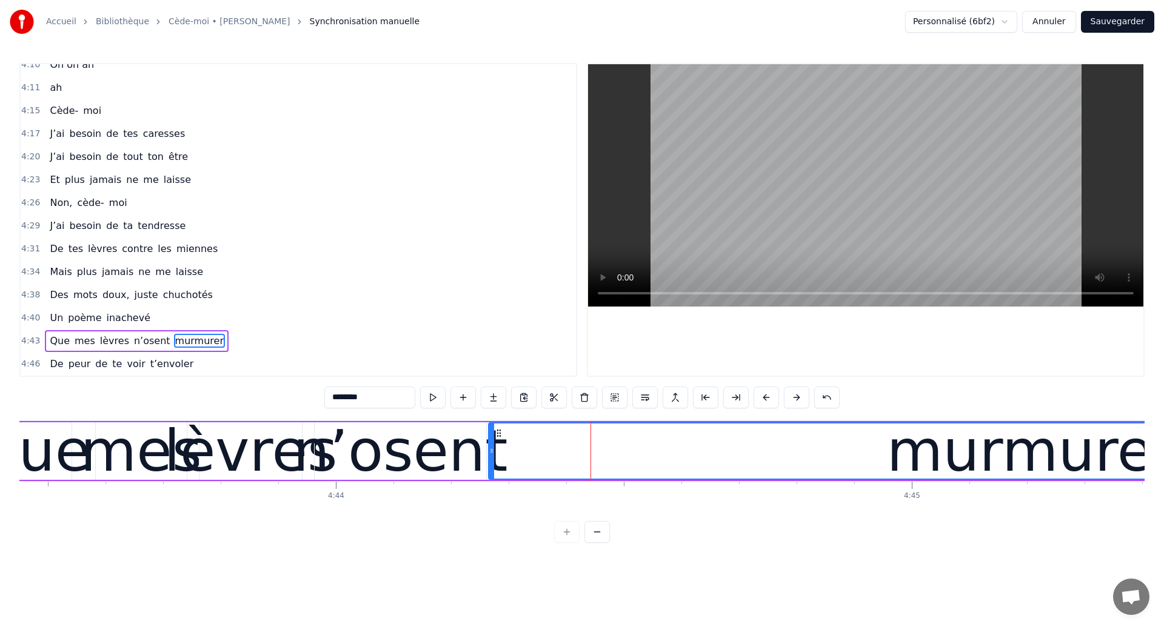
drag, startPoint x: 538, startPoint y: 452, endPoint x: 490, endPoint y: 453, distance: 47.3
click at [490, 453] on icon at bounding box center [491, 451] width 5 height 10
click at [128, 450] on div "mes" at bounding box center [141, 451] width 121 height 87
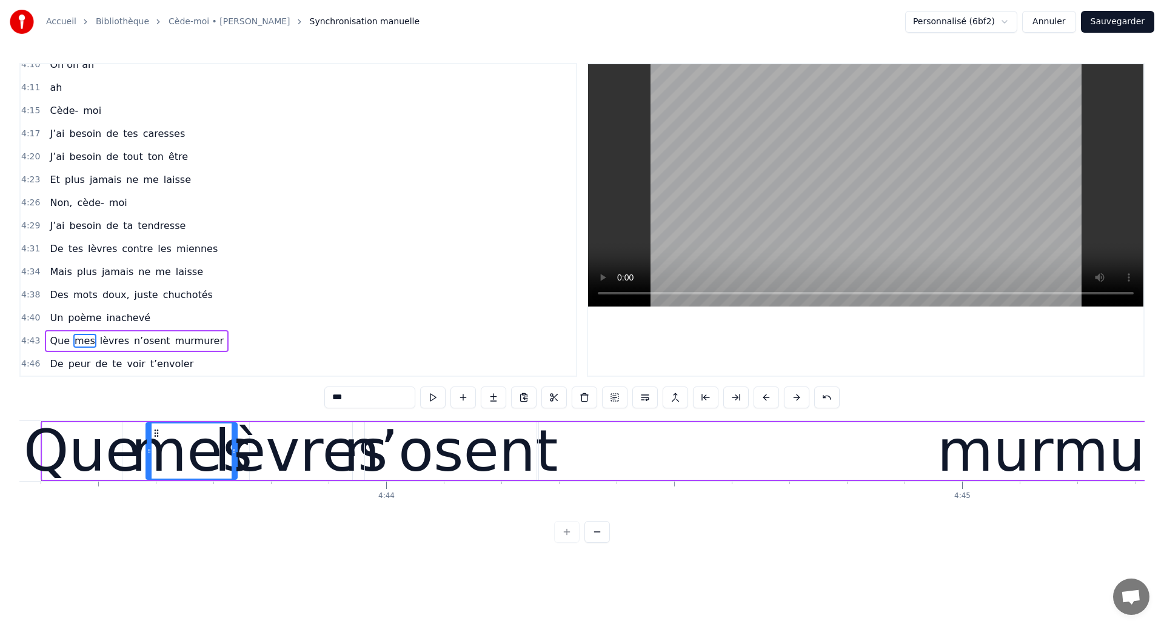
scroll to position [0, 163132]
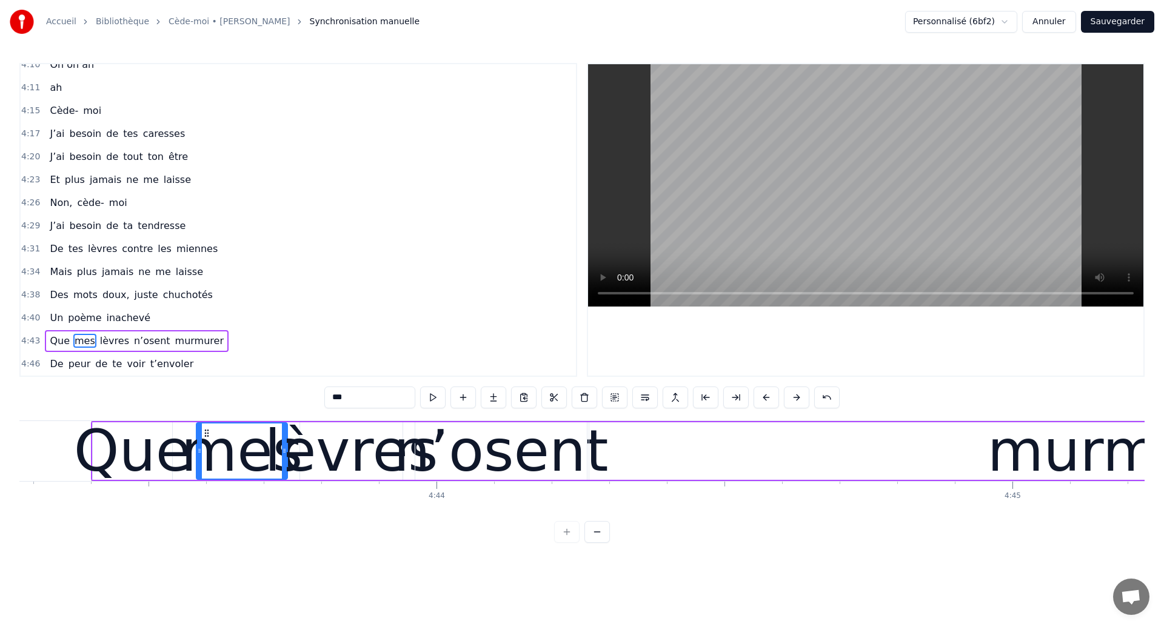
click at [156, 457] on div "Que" at bounding box center [132, 451] width 117 height 87
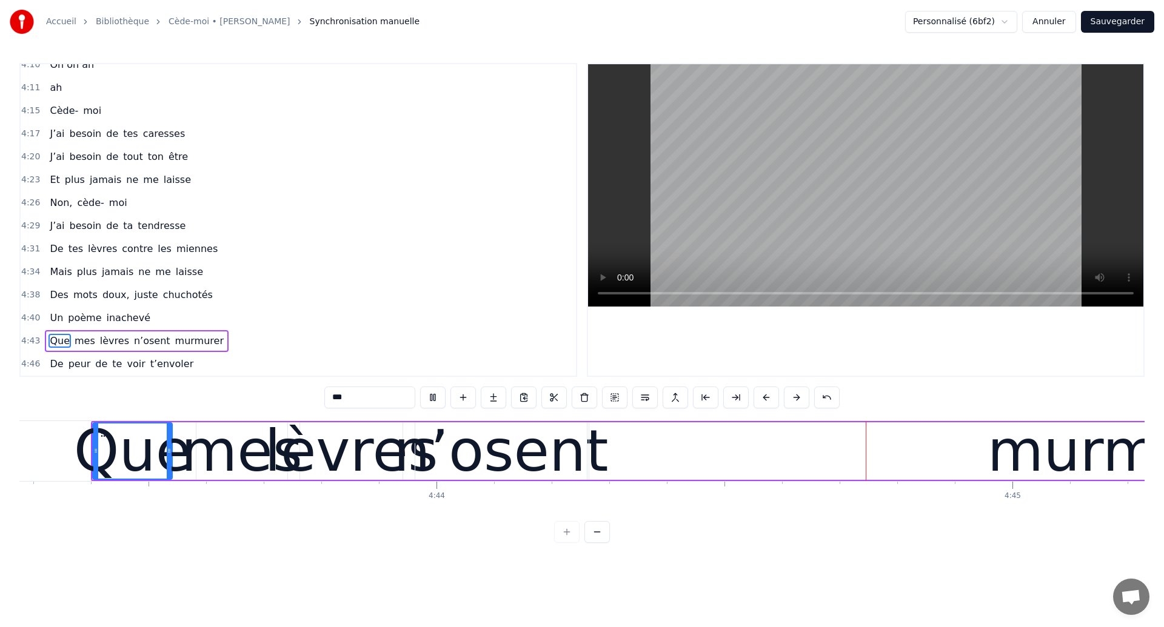
click at [518, 475] on div "n’osent" at bounding box center [501, 451] width 215 height 87
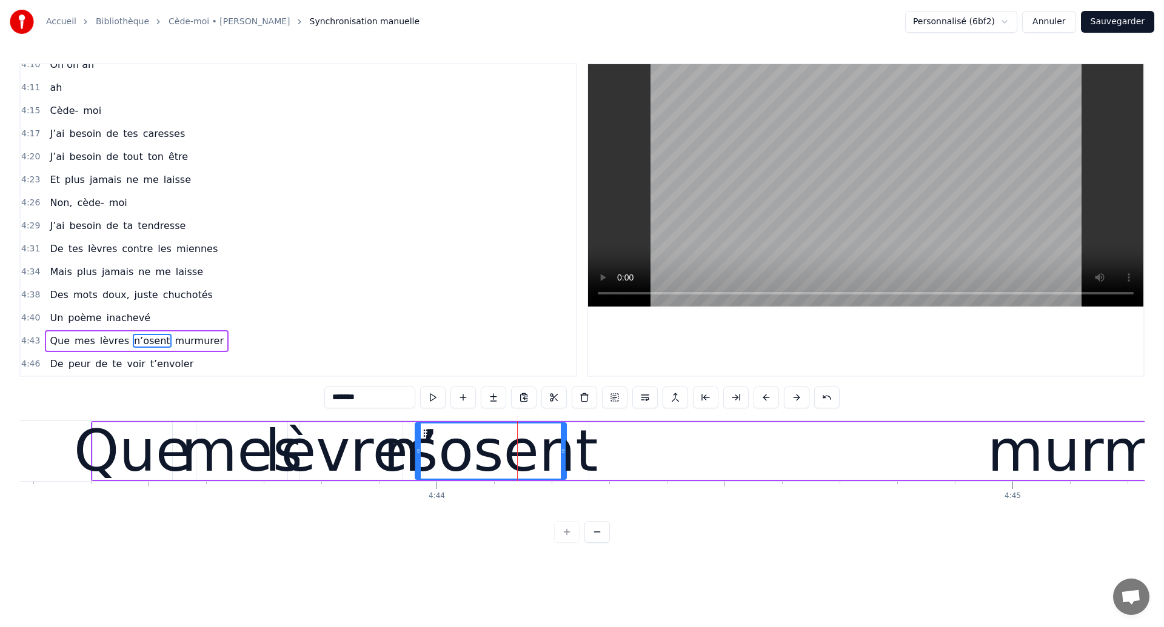
drag, startPoint x: 582, startPoint y: 463, endPoint x: 561, endPoint y: 479, distance: 25.9
click at [561, 479] on div "n’osent" at bounding box center [491, 451] width 150 height 55
click at [117, 452] on div "Que" at bounding box center [132, 451] width 117 height 87
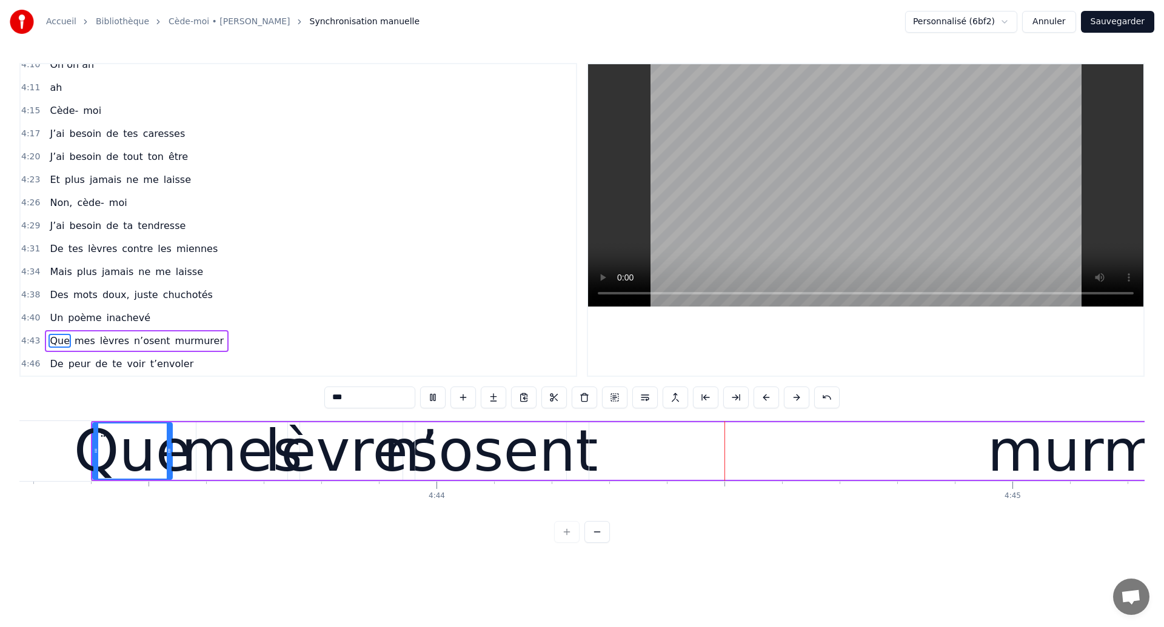
click at [524, 450] on div "n’osent" at bounding box center [491, 451] width 215 height 87
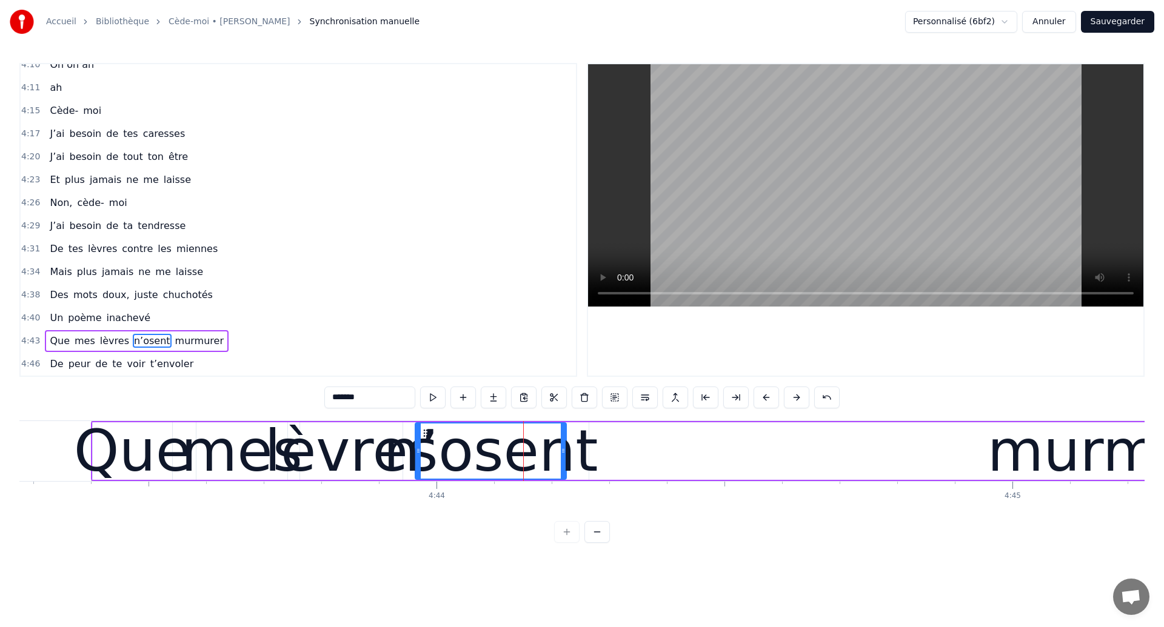
click at [620, 450] on div "murmurer" at bounding box center [1132, 452] width 1086 height 58
type input "********"
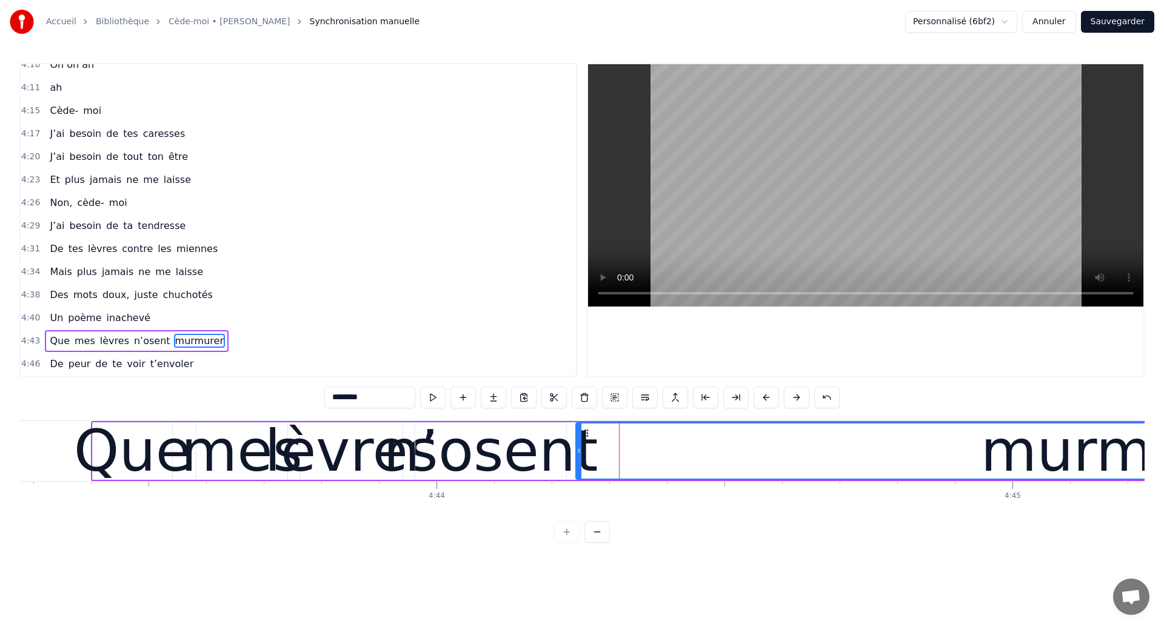
drag, startPoint x: 592, startPoint y: 457, endPoint x: 580, endPoint y: 457, distance: 12.7
click at [580, 457] on div at bounding box center [578, 451] width 5 height 55
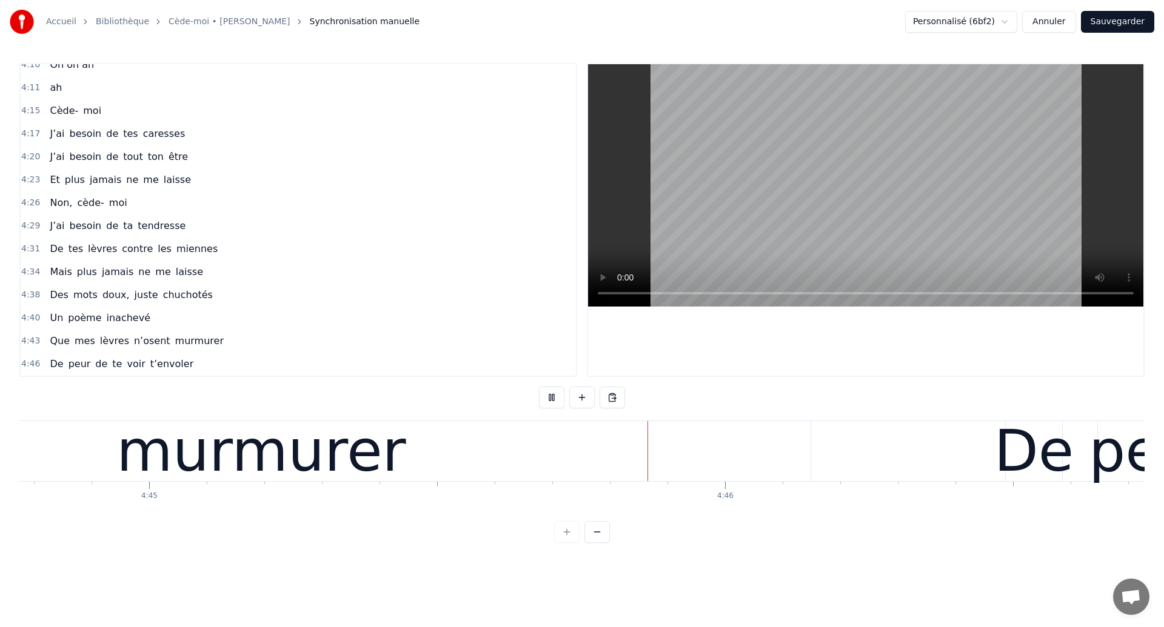
scroll to position [0, 164141]
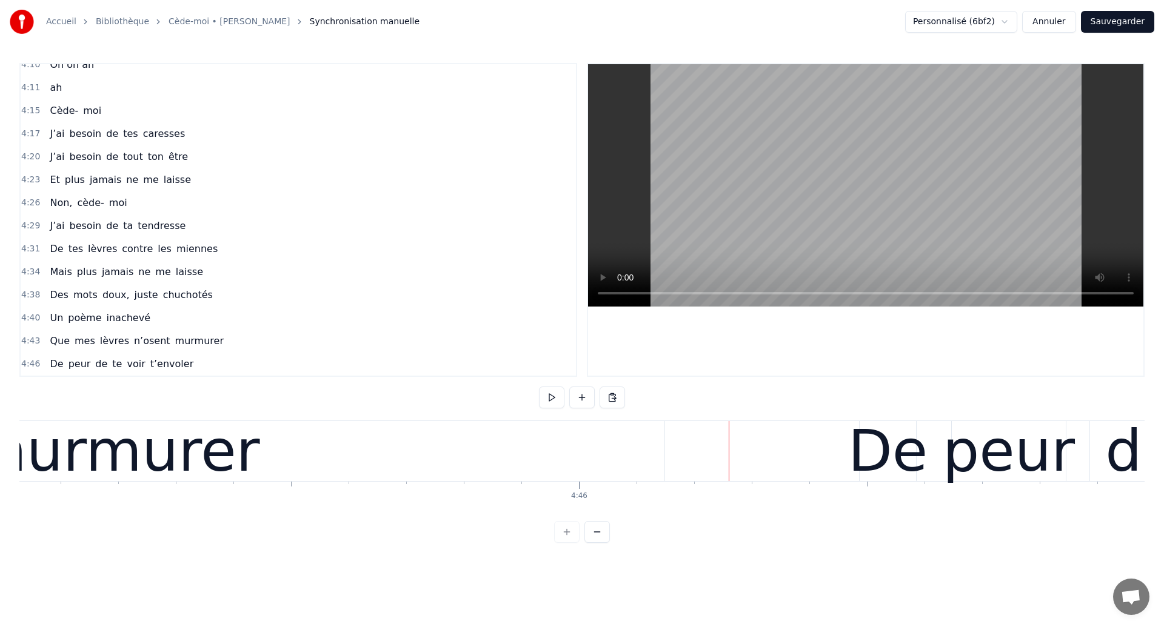
click at [171, 459] on div "murmurer" at bounding box center [114, 451] width 289 height 87
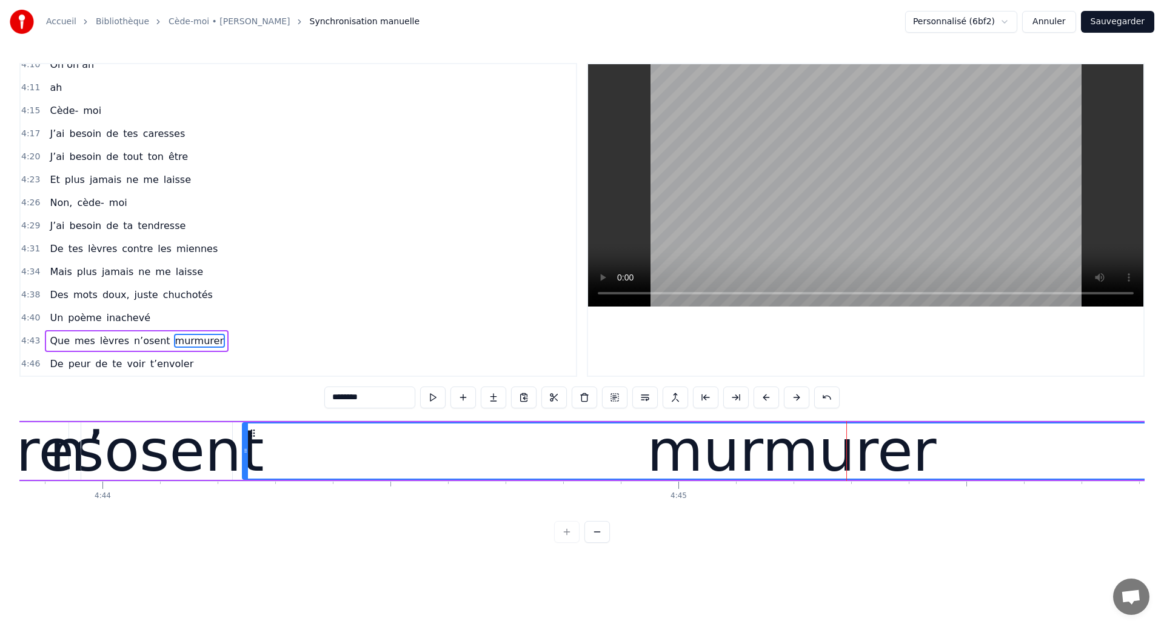
scroll to position [0, 163439]
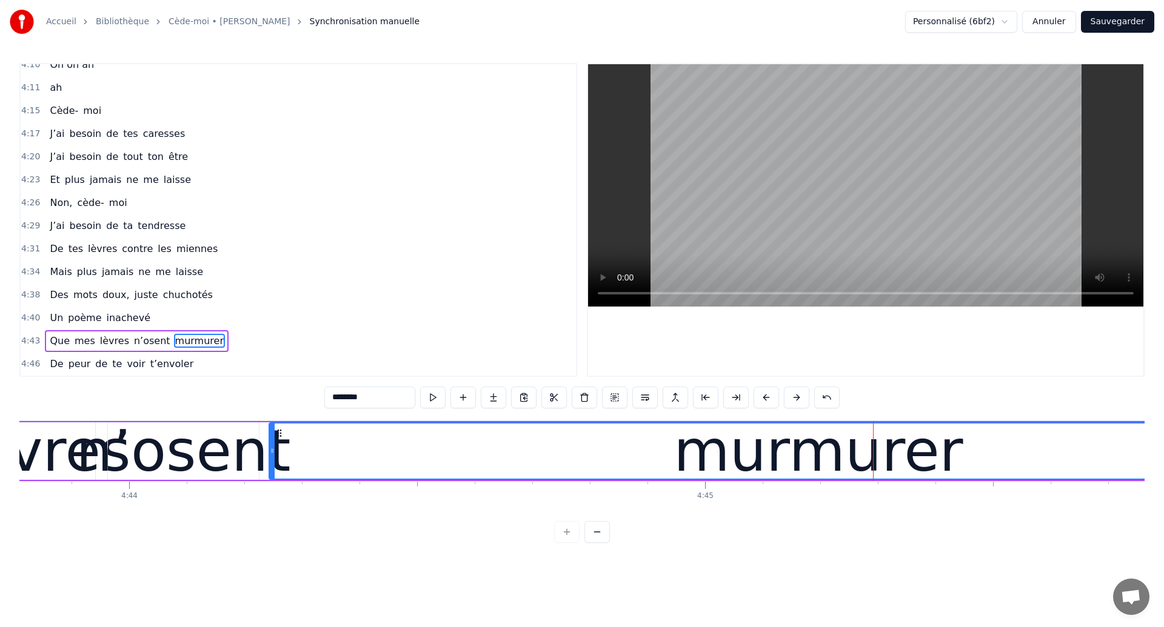
click at [84, 449] on div "lèvres" at bounding box center [44, 451] width 173 height 87
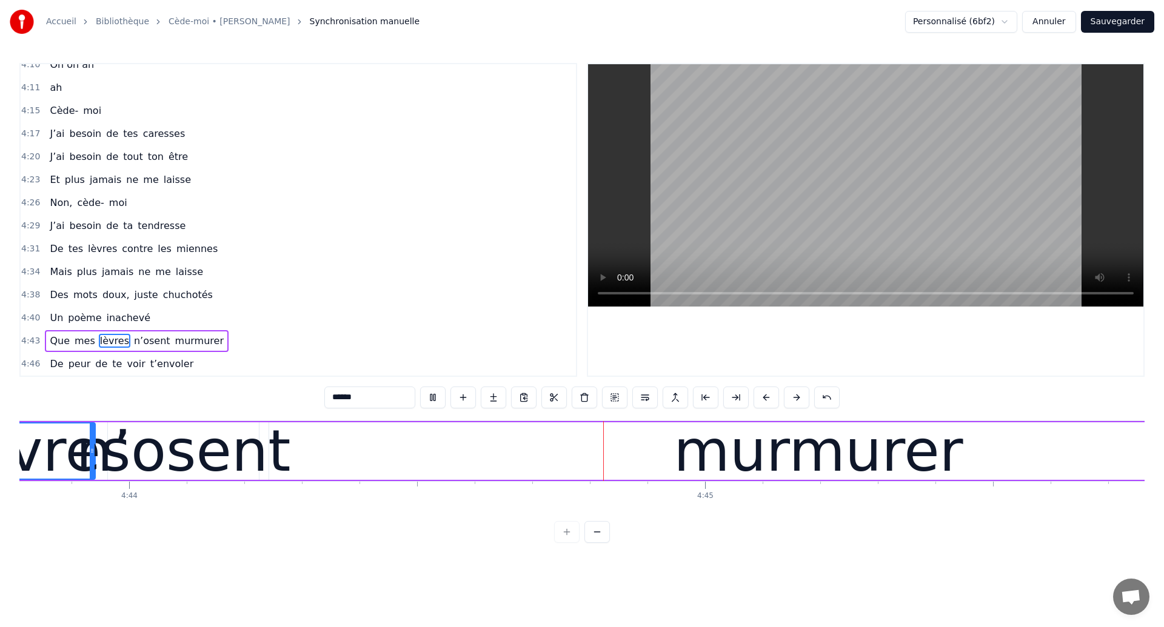
click at [291, 452] on div "murmurer" at bounding box center [818, 452] width 1098 height 58
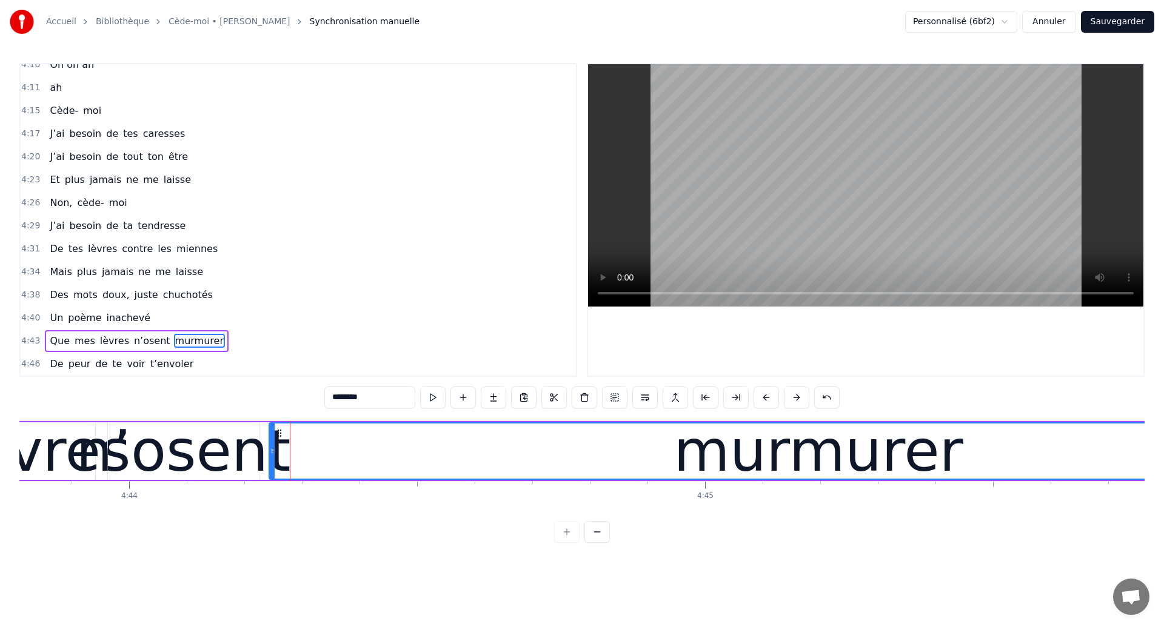
click at [269, 452] on div "murmurer" at bounding box center [819, 452] width 1100 height 58
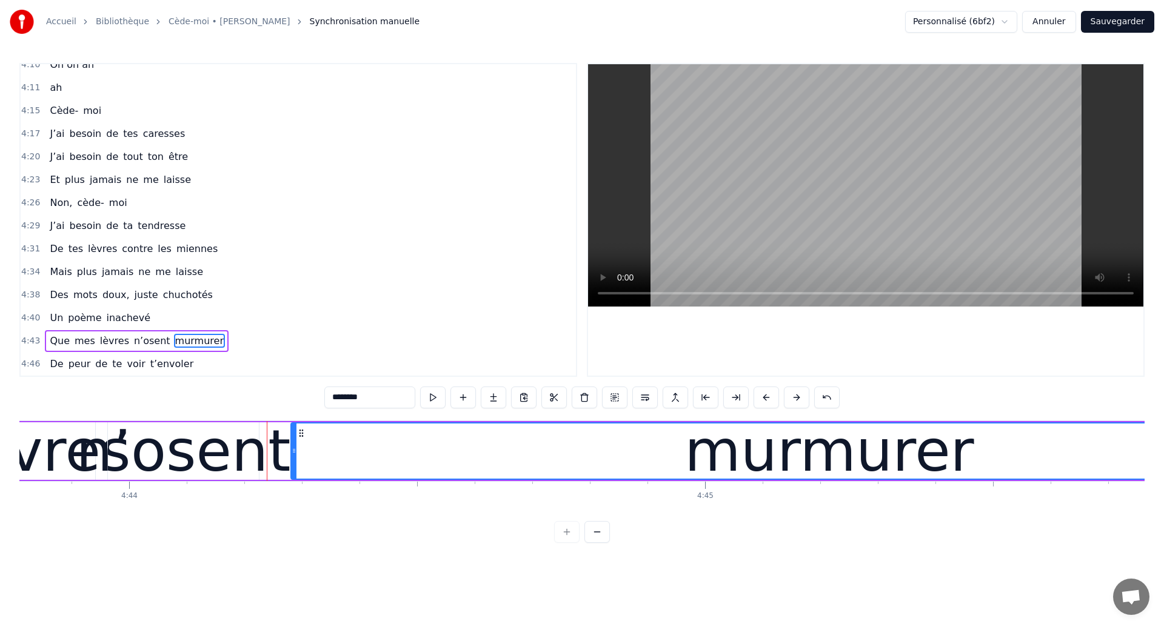
drag, startPoint x: 270, startPoint y: 455, endPoint x: 292, endPoint y: 464, distance: 23.6
click at [292, 464] on div at bounding box center [294, 451] width 5 height 55
click at [161, 464] on div "n’osent" at bounding box center [183, 451] width 215 height 87
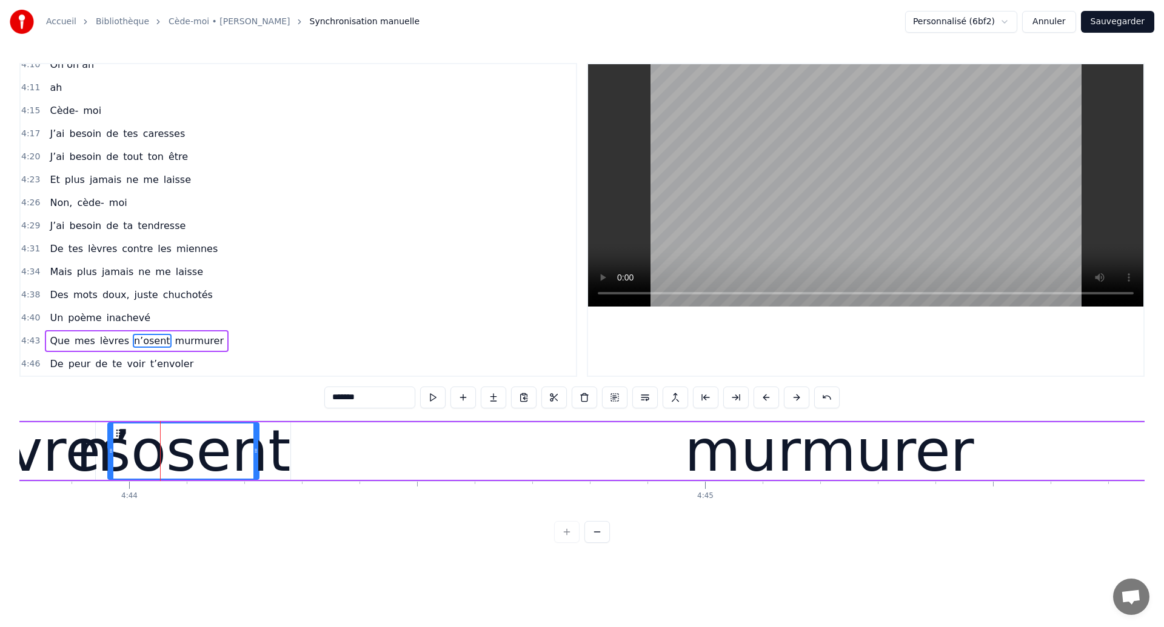
click at [161, 464] on div "n’osent" at bounding box center [183, 451] width 215 height 87
click at [122, 461] on div "n’osent" at bounding box center [183, 451] width 215 height 87
drag, startPoint x: 255, startPoint y: 461, endPoint x: 284, endPoint y: 478, distance: 33.7
click at [284, 478] on div "n’osent" at bounding box center [197, 452] width 181 height 58
click at [56, 455] on div "lèvres" at bounding box center [44, 451] width 173 height 87
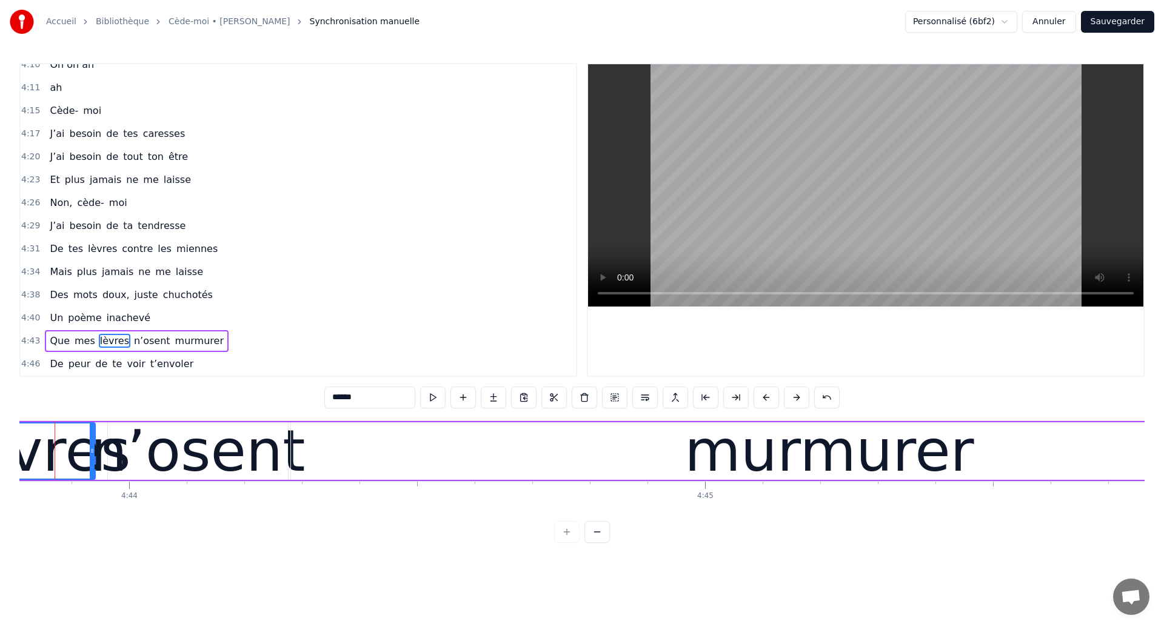
scroll to position [0, 163413]
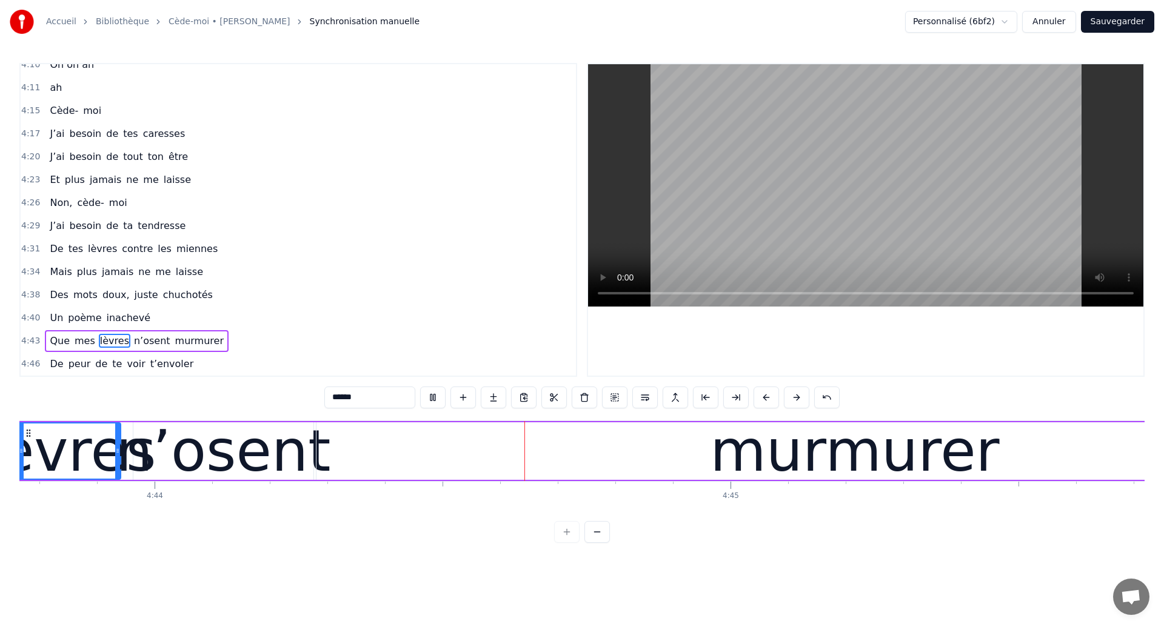
click at [377, 450] on div "murmurer" at bounding box center [854, 452] width 1077 height 58
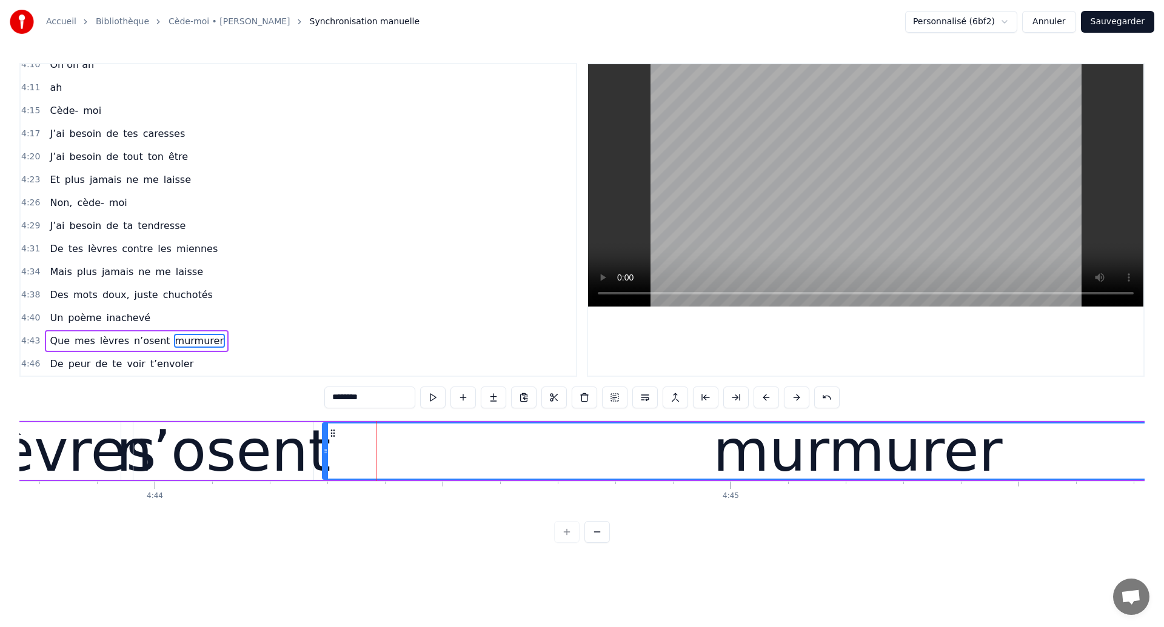
drag, startPoint x: 321, startPoint y: 459, endPoint x: 327, endPoint y: 460, distance: 6.2
click at [327, 460] on div at bounding box center [325, 451] width 5 height 55
click at [134, 453] on div "n’osent" at bounding box center [223, 452] width 180 height 58
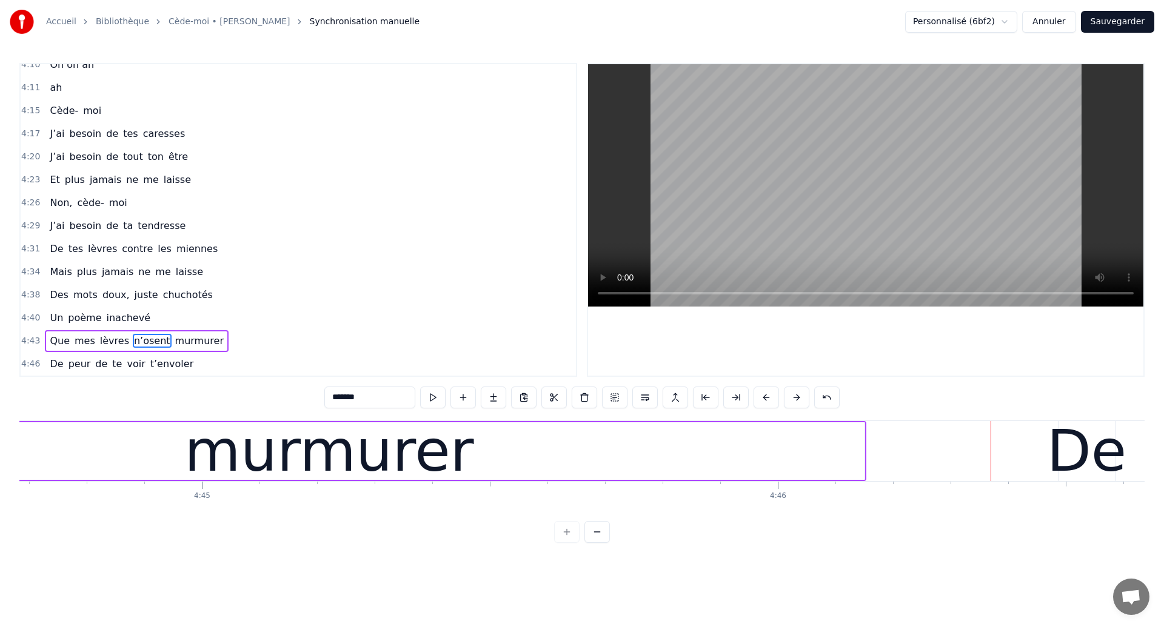
scroll to position [0, 163773]
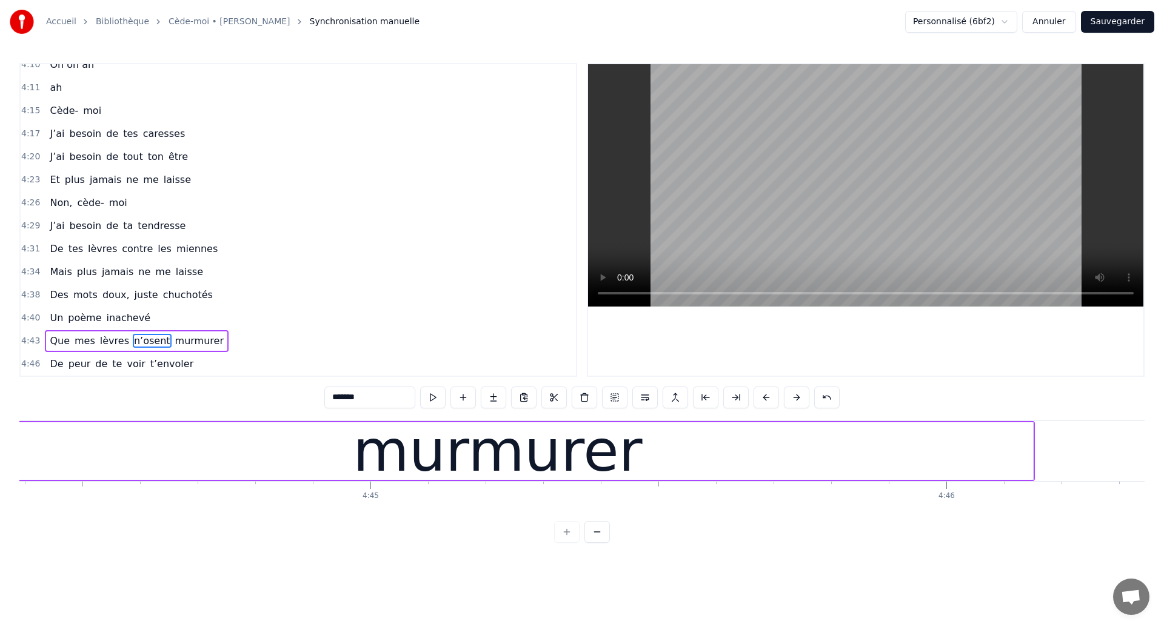
click at [304, 460] on div "murmurer" at bounding box center [497, 452] width 1071 height 58
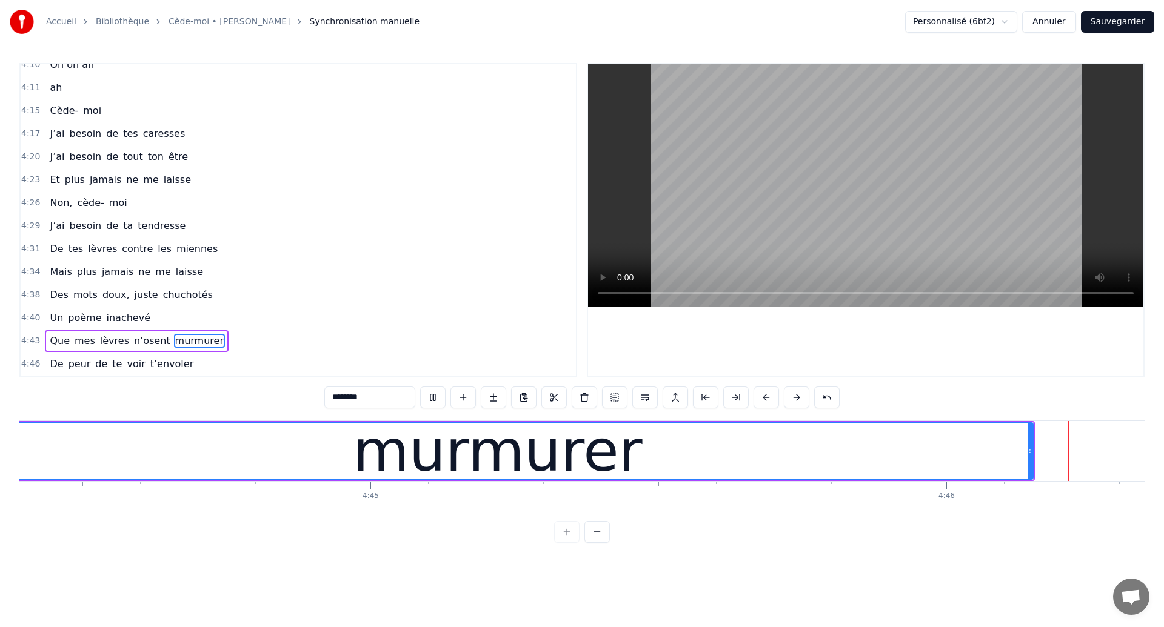
click at [787, 461] on div "murmurer" at bounding box center [497, 451] width 1069 height 55
click at [867, 455] on div "murmurer" at bounding box center [497, 451] width 1069 height 55
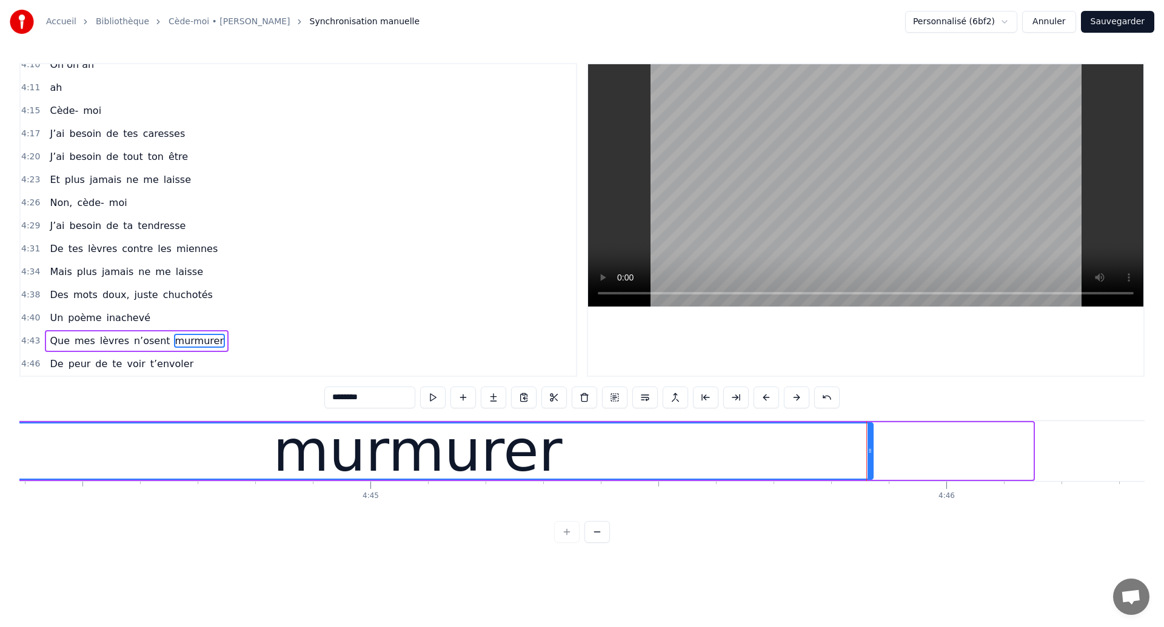
drag, startPoint x: 1031, startPoint y: 458, endPoint x: 871, endPoint y: 466, distance: 160.2
click at [871, 466] on div at bounding box center [869, 451] width 5 height 55
click at [197, 447] on div "murmurer" at bounding box center [417, 451] width 909 height 55
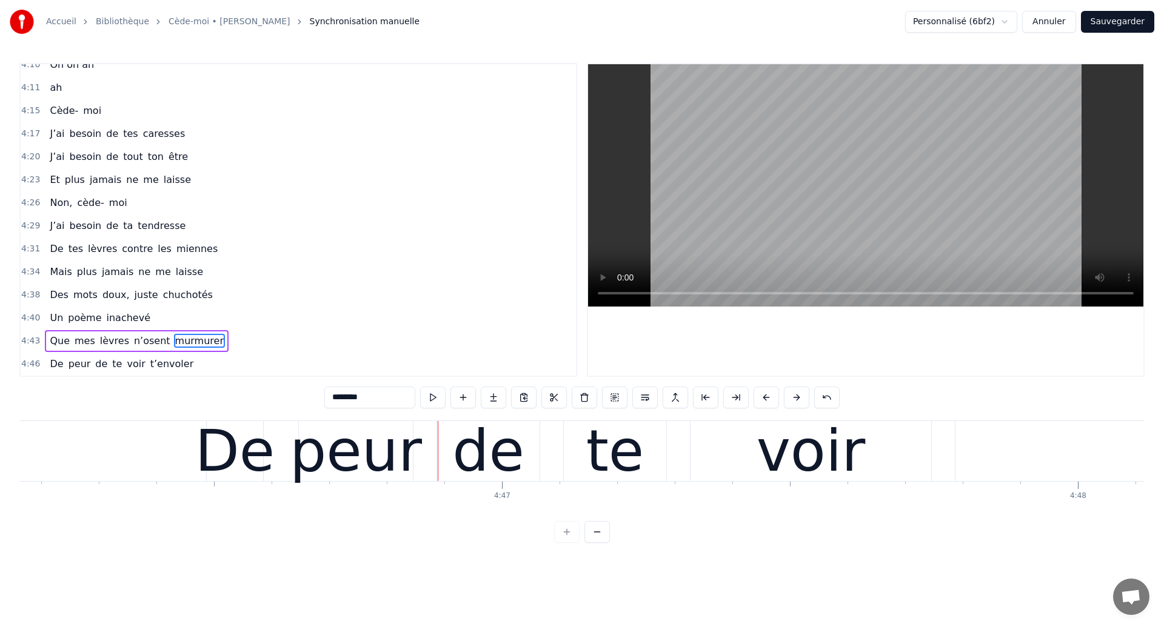
scroll to position [0, 164835]
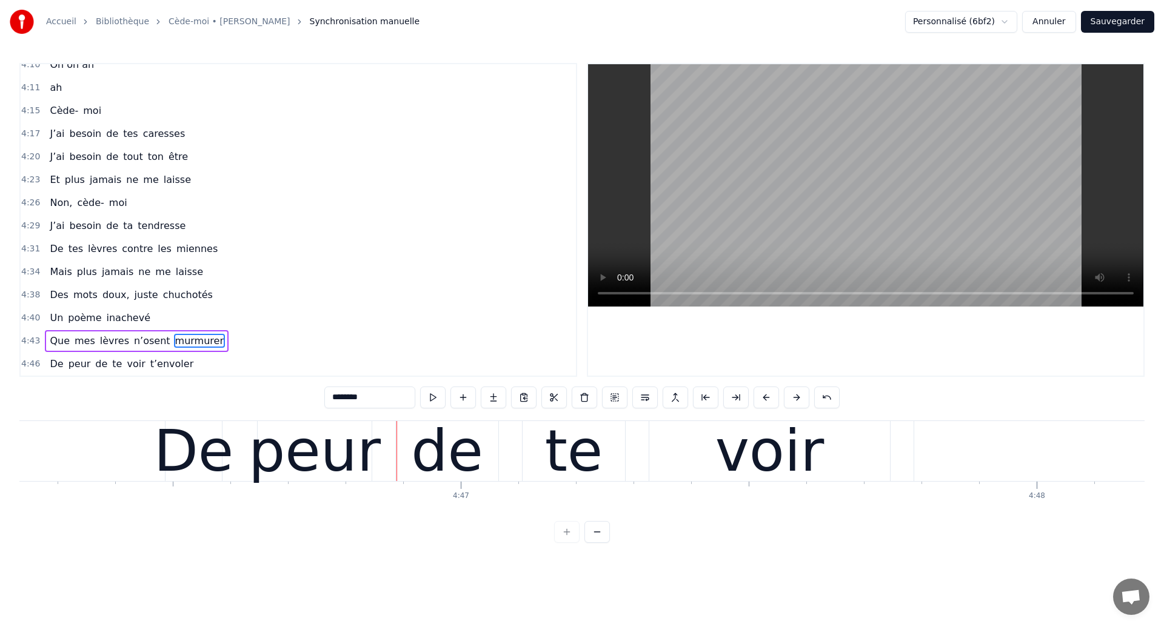
click at [369, 463] on div "peur" at bounding box center [315, 451] width 132 height 87
type input "****"
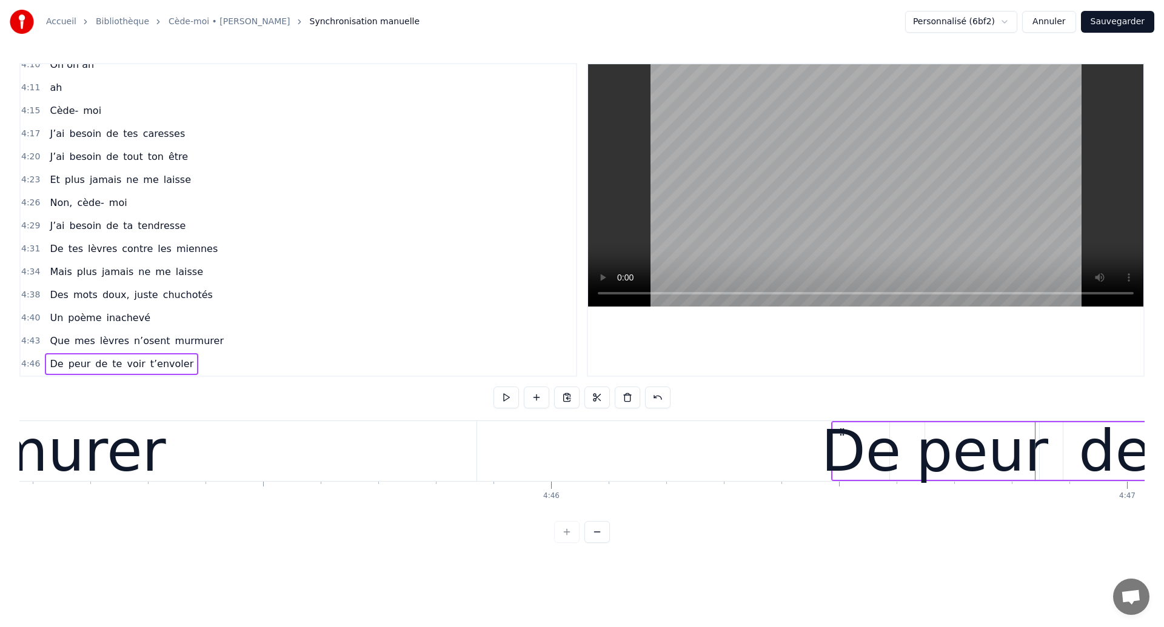
scroll to position [0, 164109]
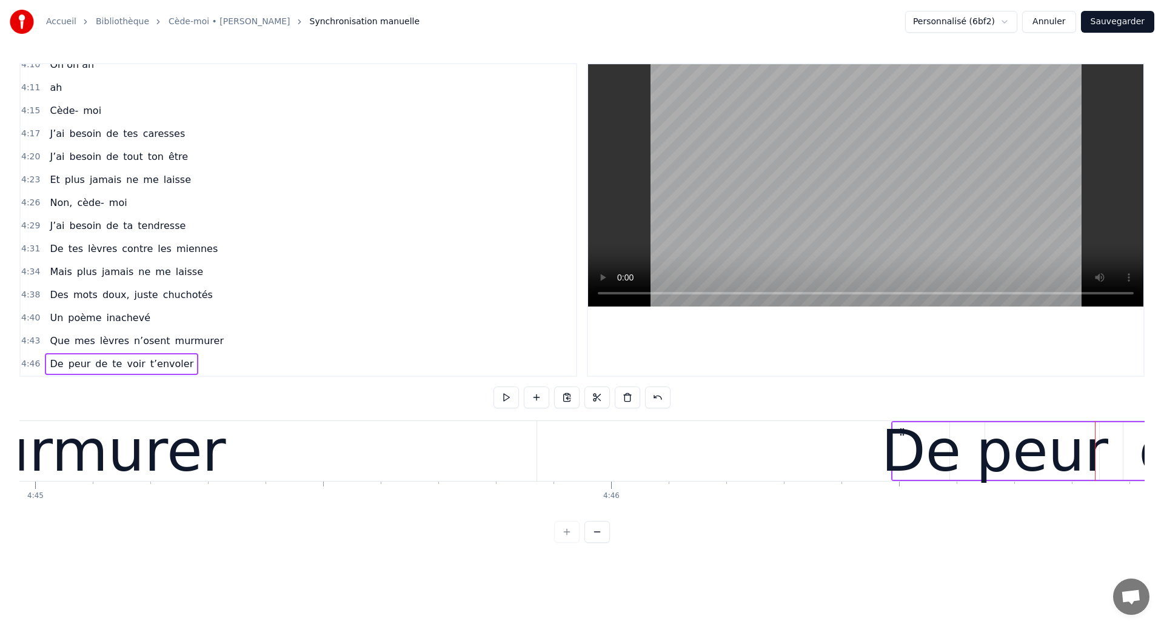
click at [242, 456] on div "murmurer" at bounding box center [81, 451] width 910 height 60
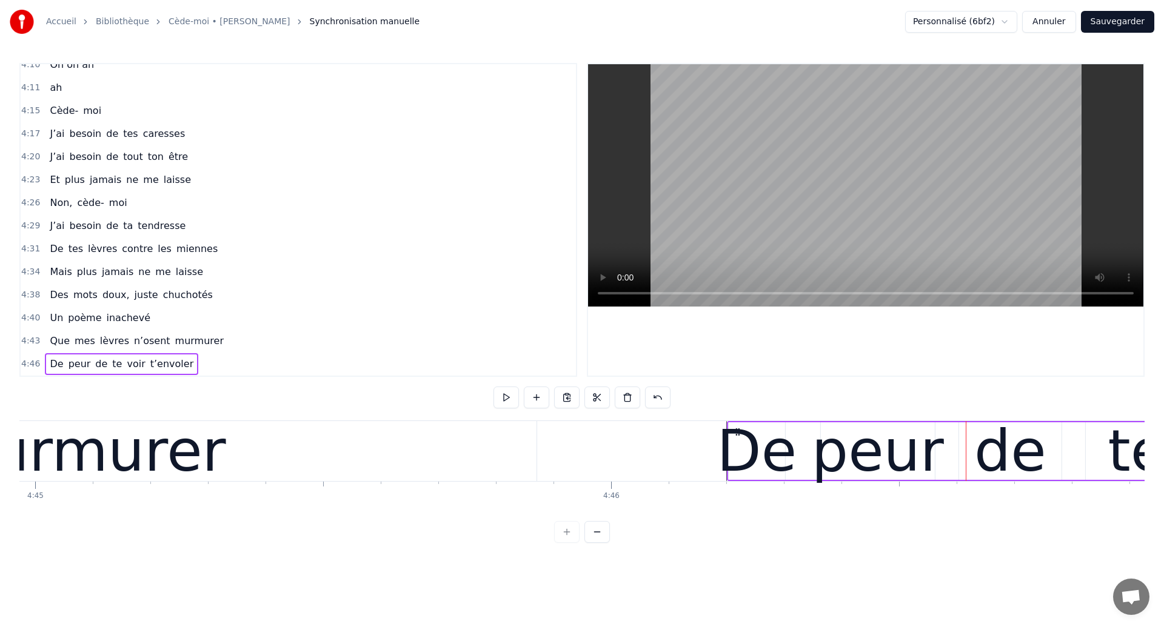
drag, startPoint x: 903, startPoint y: 431, endPoint x: 738, endPoint y: 459, distance: 166.6
click at [235, 455] on div "murmurer" at bounding box center [81, 451] width 910 height 60
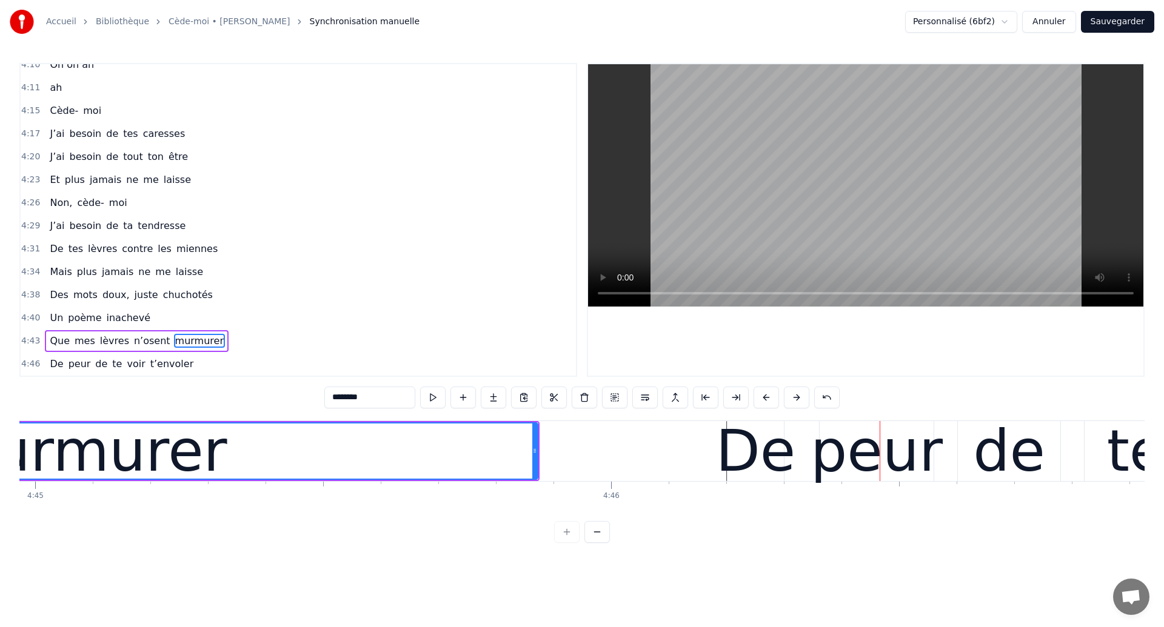
click at [307, 435] on div "murmurer" at bounding box center [82, 451] width 909 height 55
click at [744, 455] on div "De" at bounding box center [756, 451] width 80 height 87
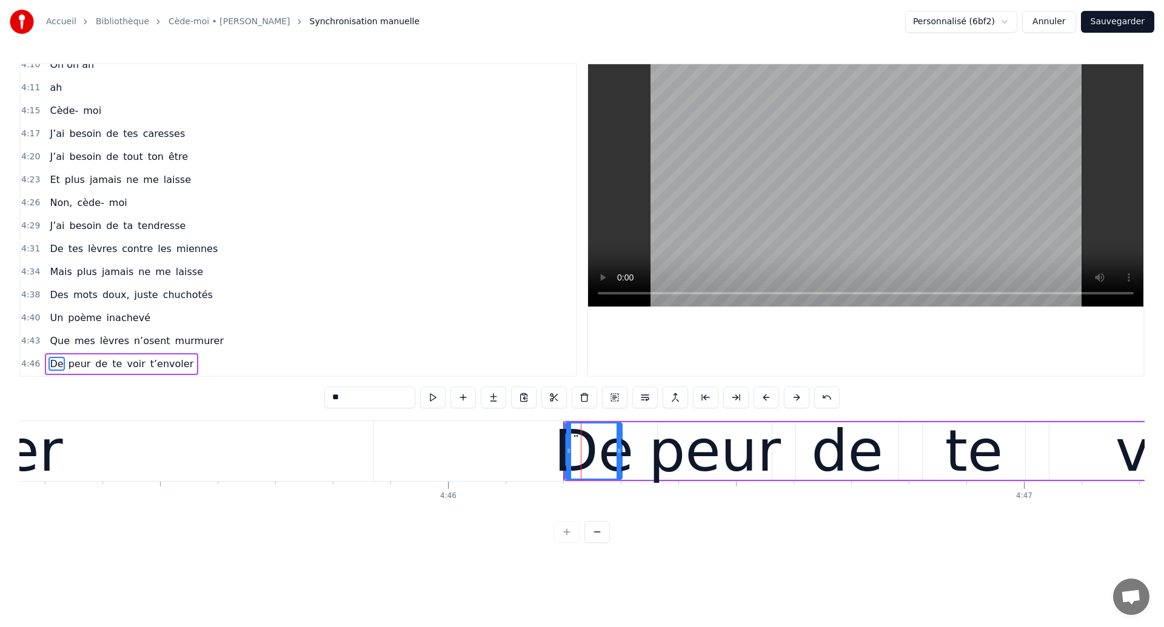
scroll to position [0, 164328]
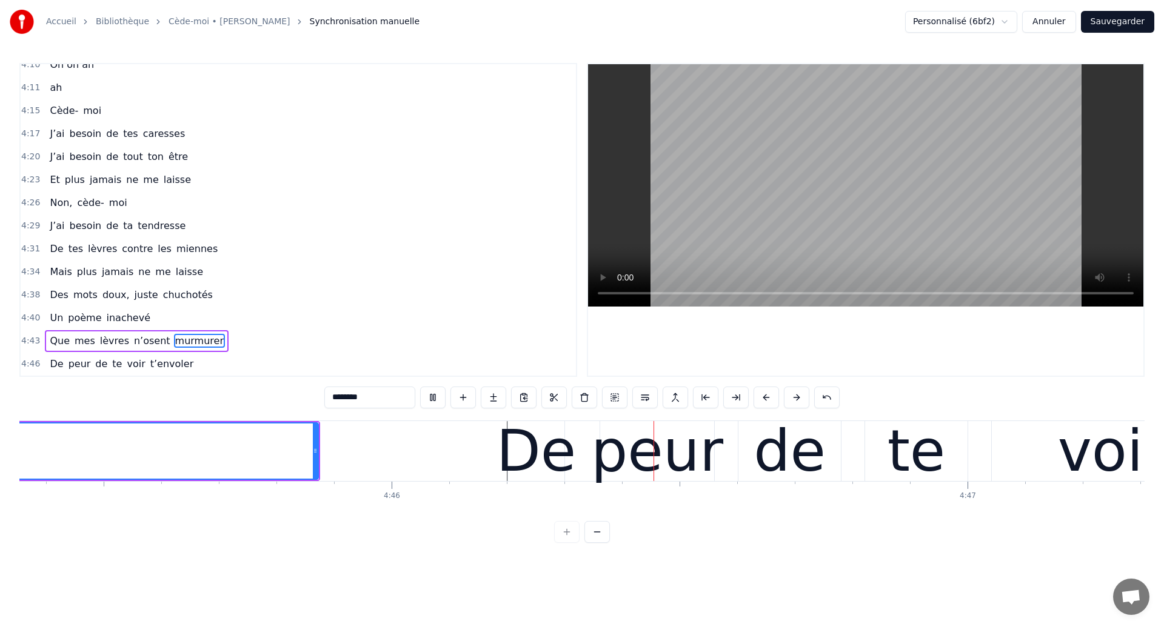
click at [549, 461] on div "De" at bounding box center [536, 451] width 80 height 87
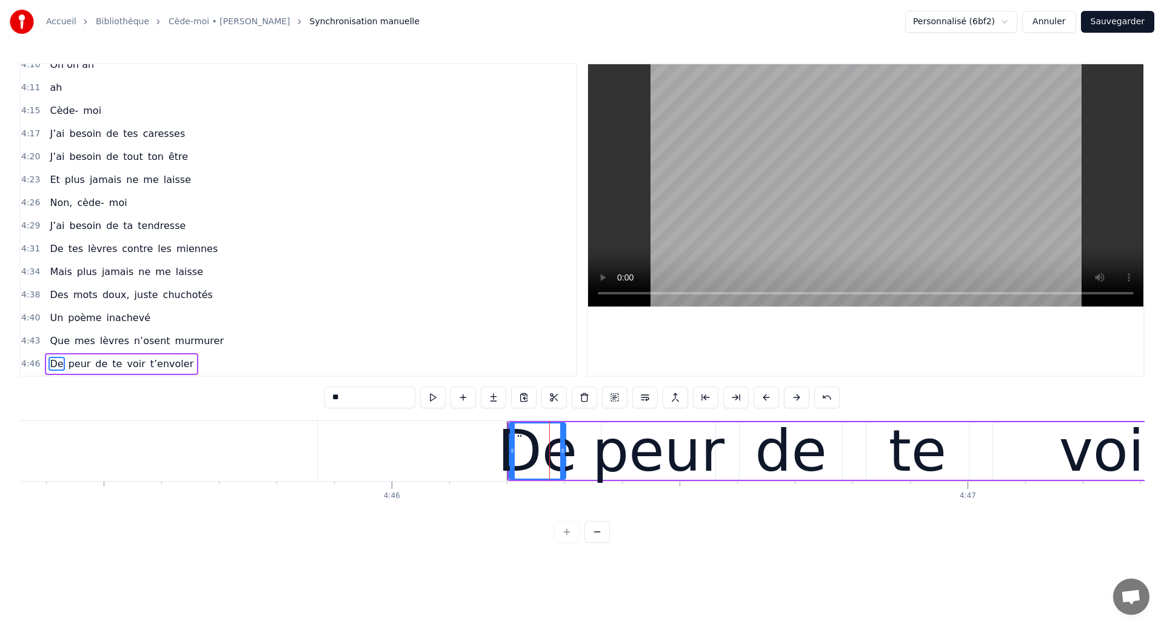
click at [634, 456] on div "peur" at bounding box center [658, 451] width 132 height 87
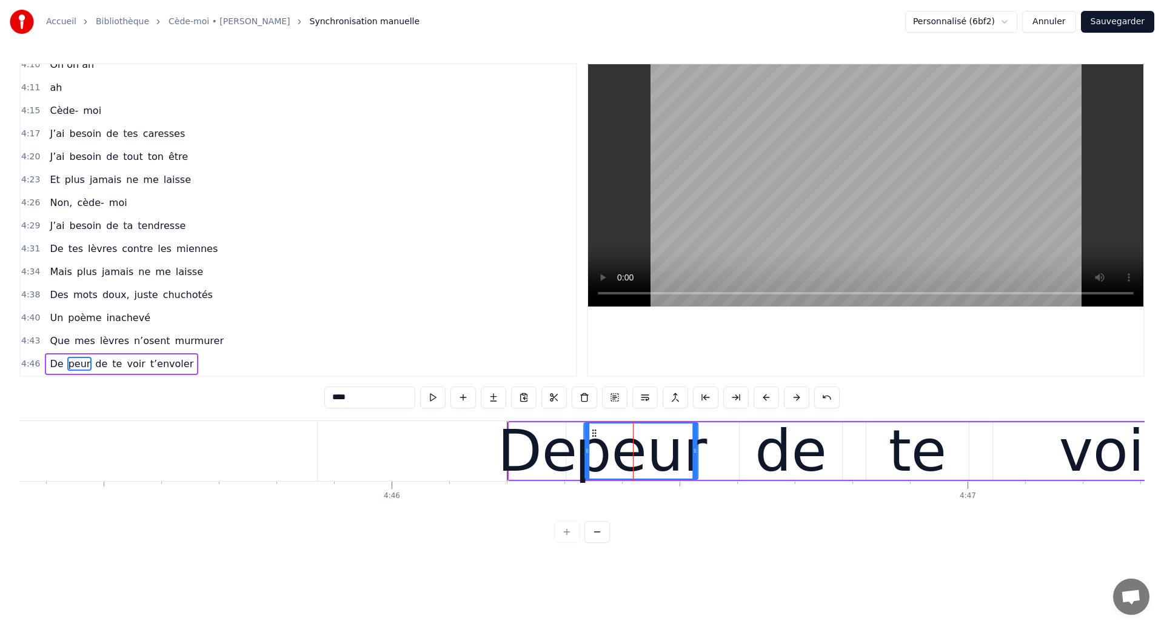
drag, startPoint x: 611, startPoint y: 433, endPoint x: 593, endPoint y: 435, distance: 17.7
click at [593, 435] on icon at bounding box center [594, 434] width 10 height 10
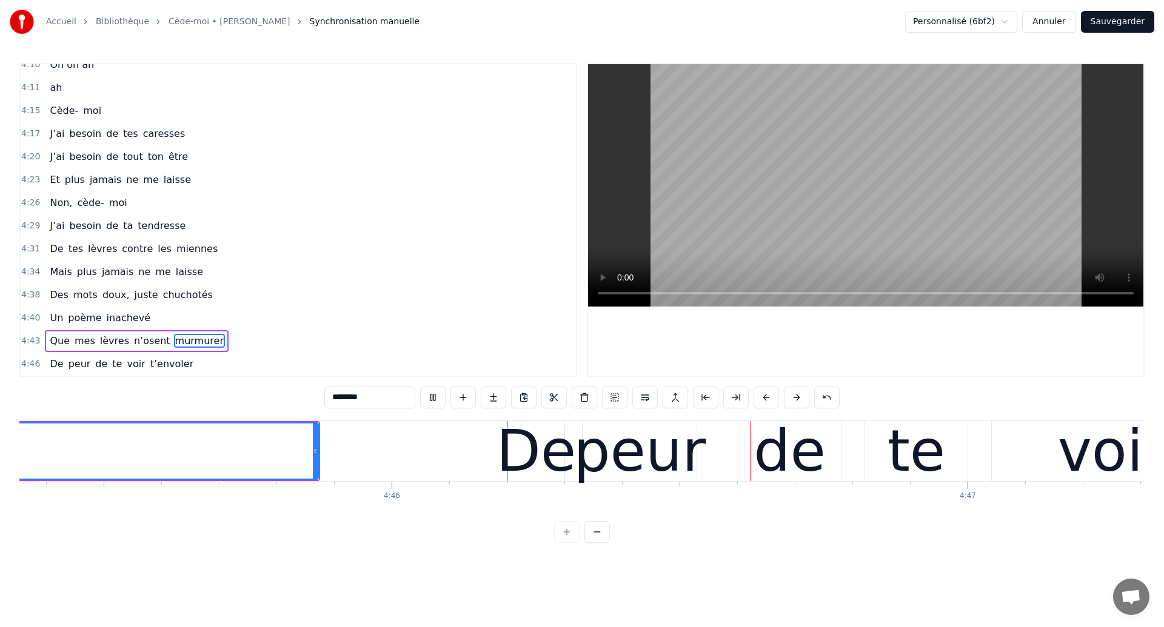
click at [650, 455] on div "peur" at bounding box center [639, 451] width 132 height 87
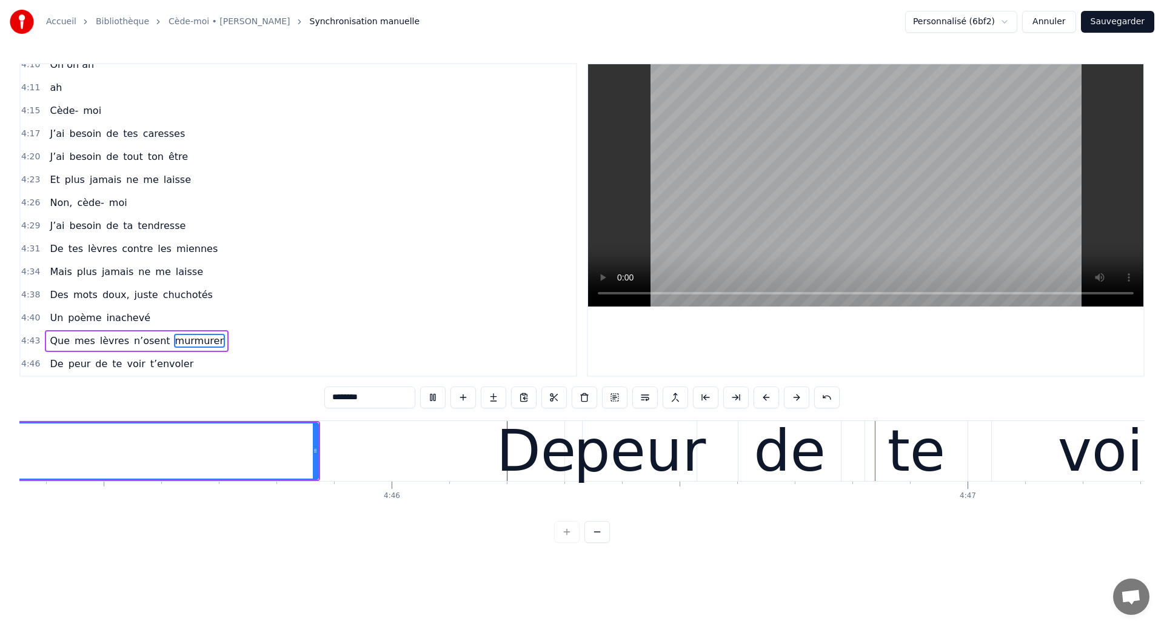
click at [604, 468] on div "peur" at bounding box center [639, 451] width 132 height 87
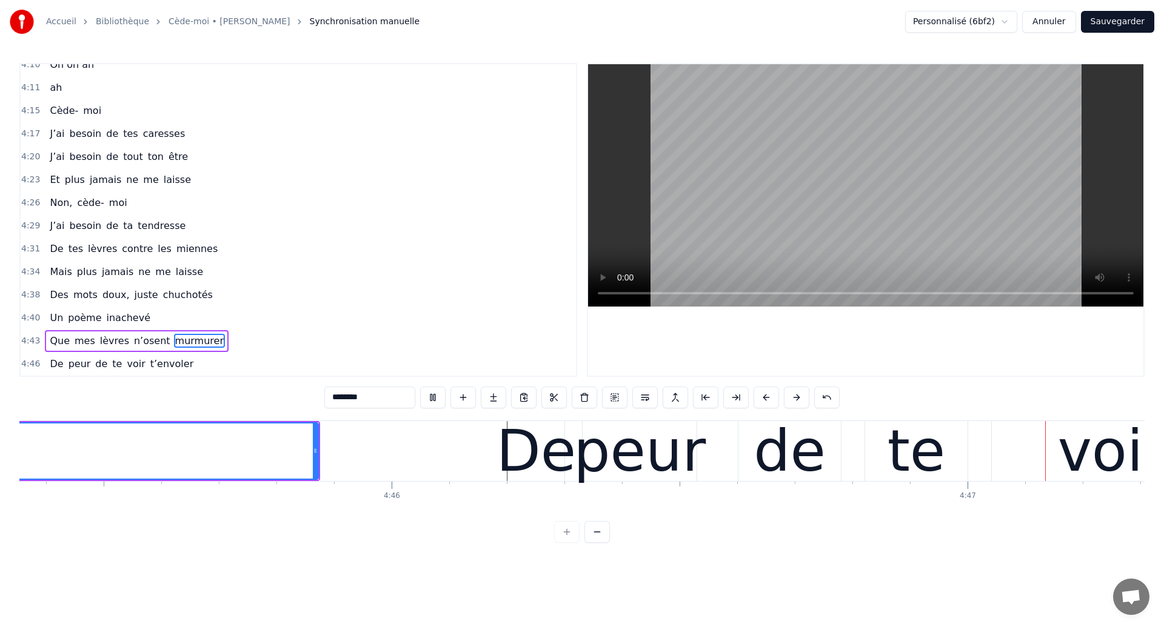
click at [798, 456] on div "de" at bounding box center [789, 451] width 72 height 87
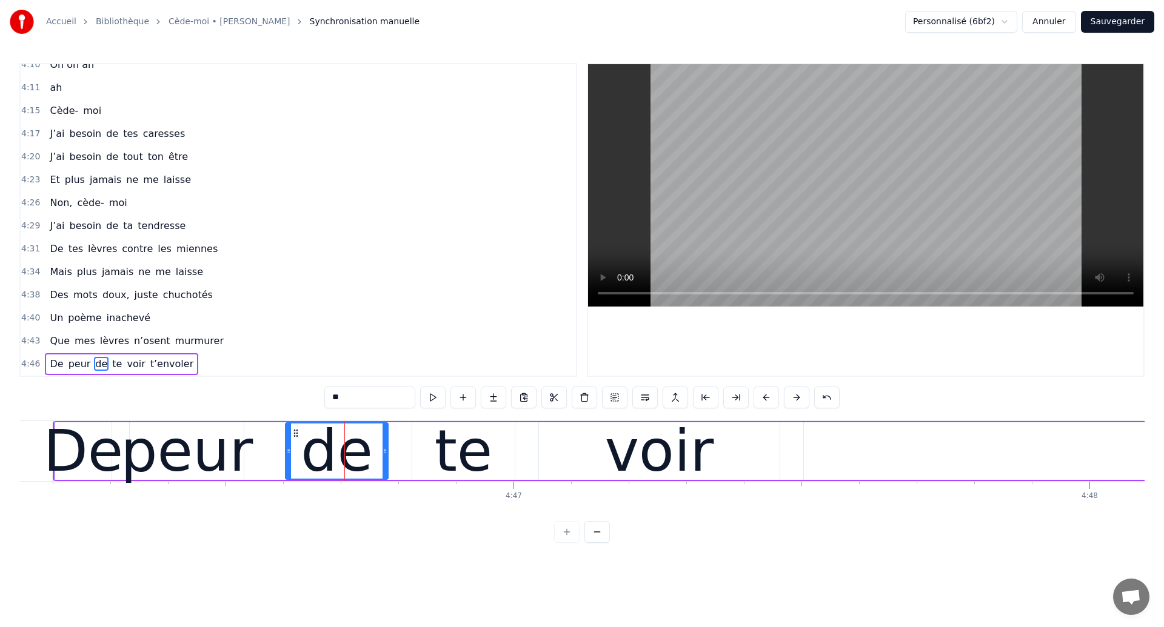
scroll to position [0, 164792]
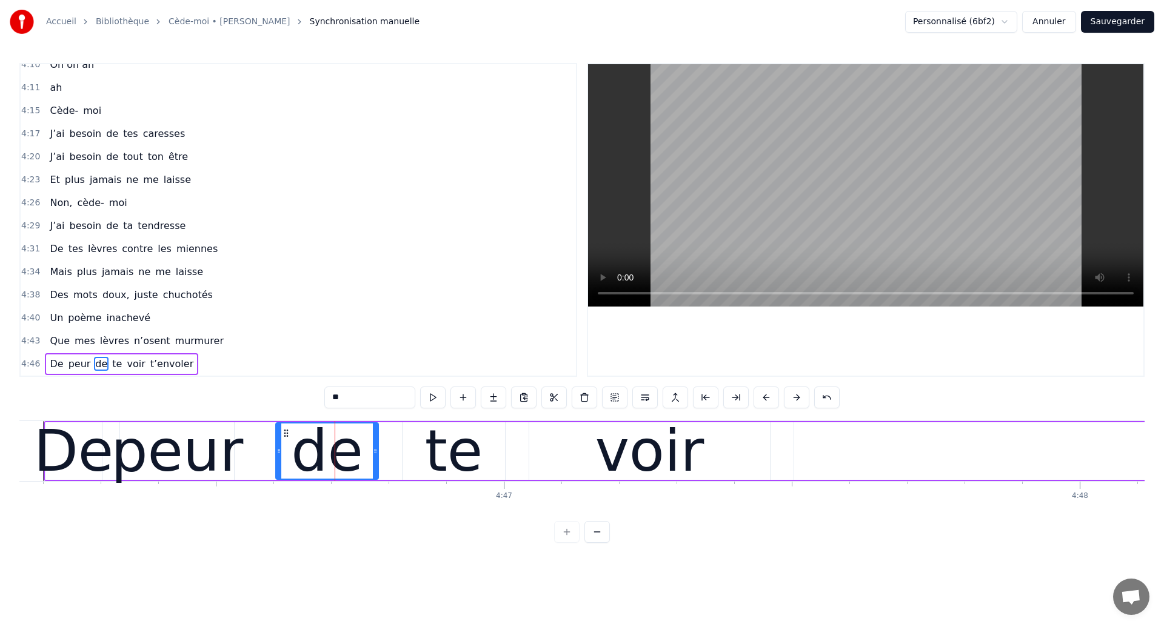
click at [164, 453] on div "peur" at bounding box center [177, 451] width 132 height 87
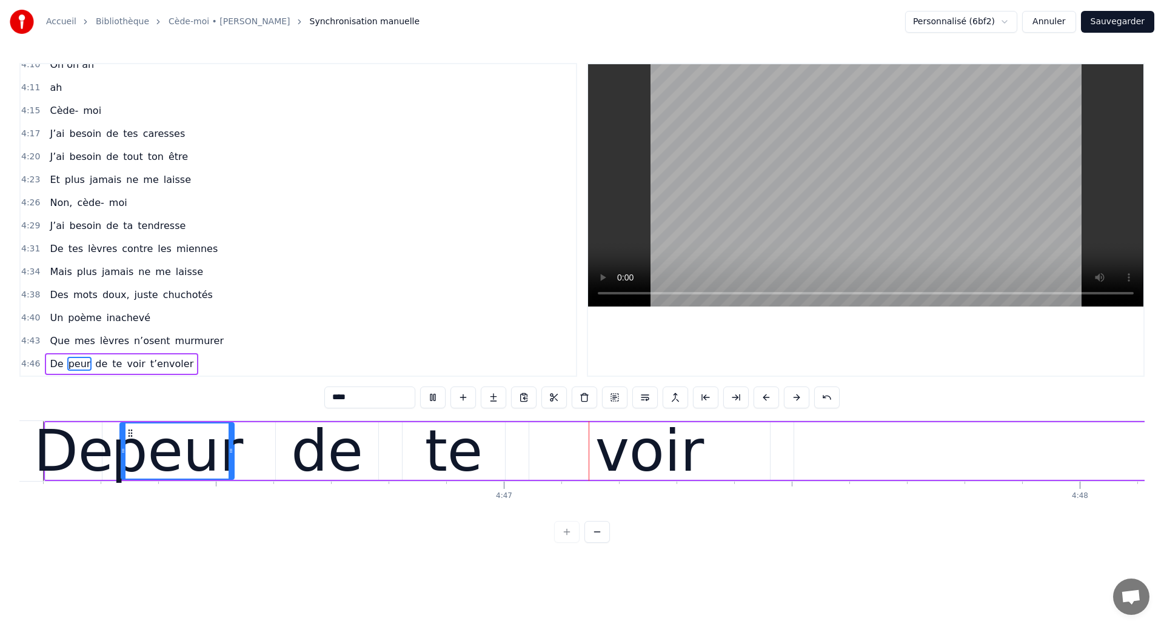
click at [430, 470] on div "te" at bounding box center [454, 452] width 102 height 58
type input "**"
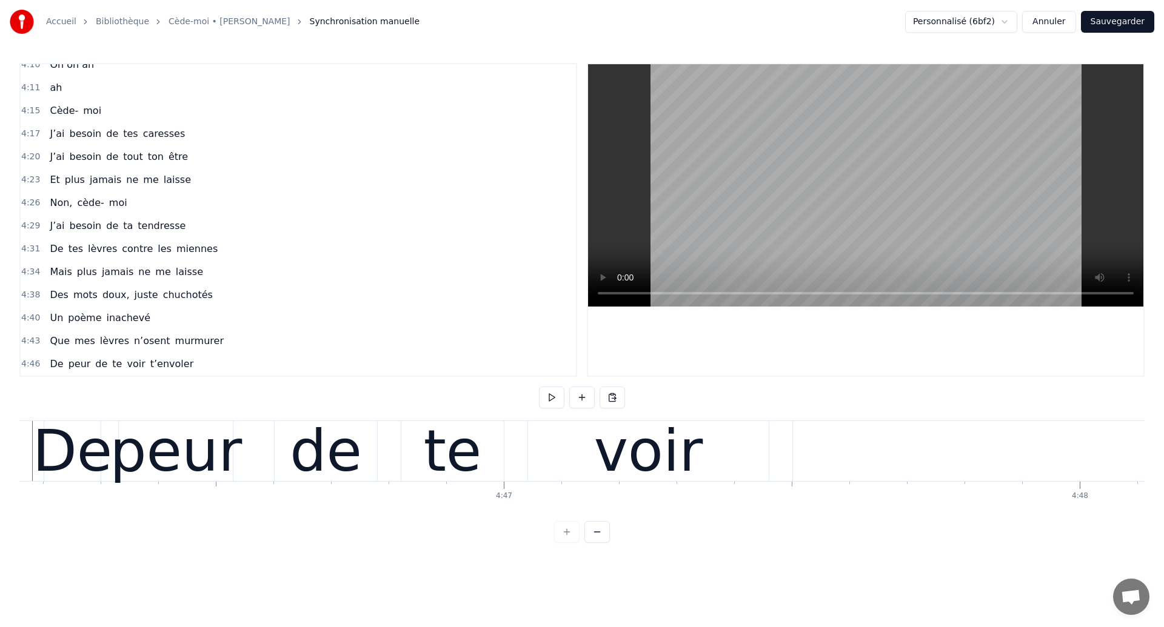
scroll to position [0, 164744]
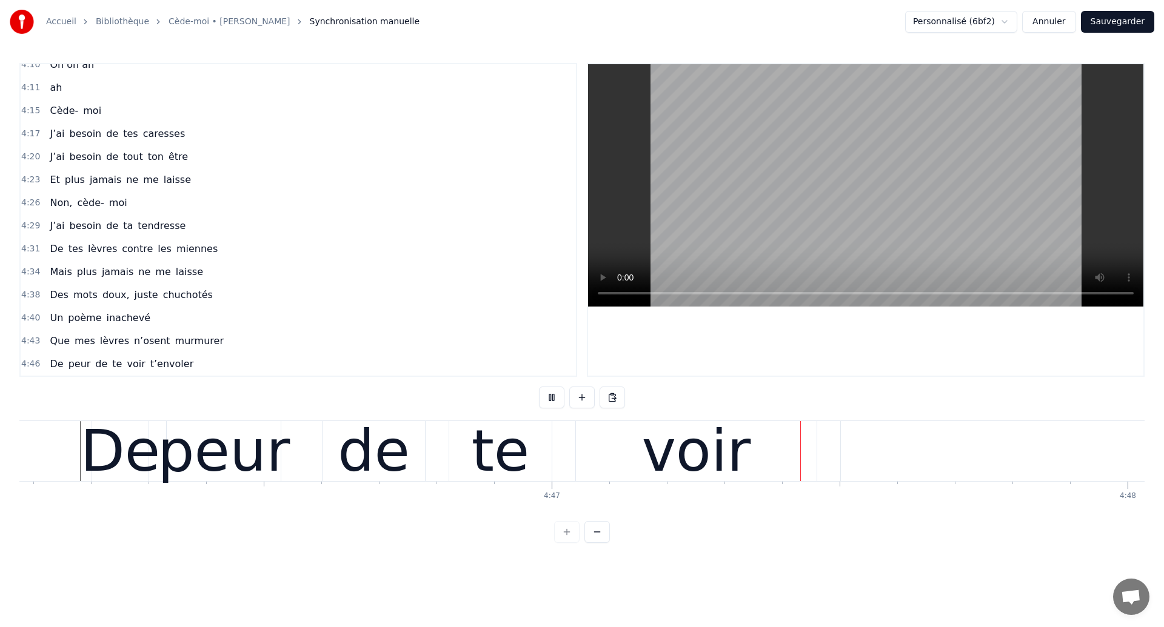
click at [650, 471] on div "voir" at bounding box center [696, 451] width 241 height 60
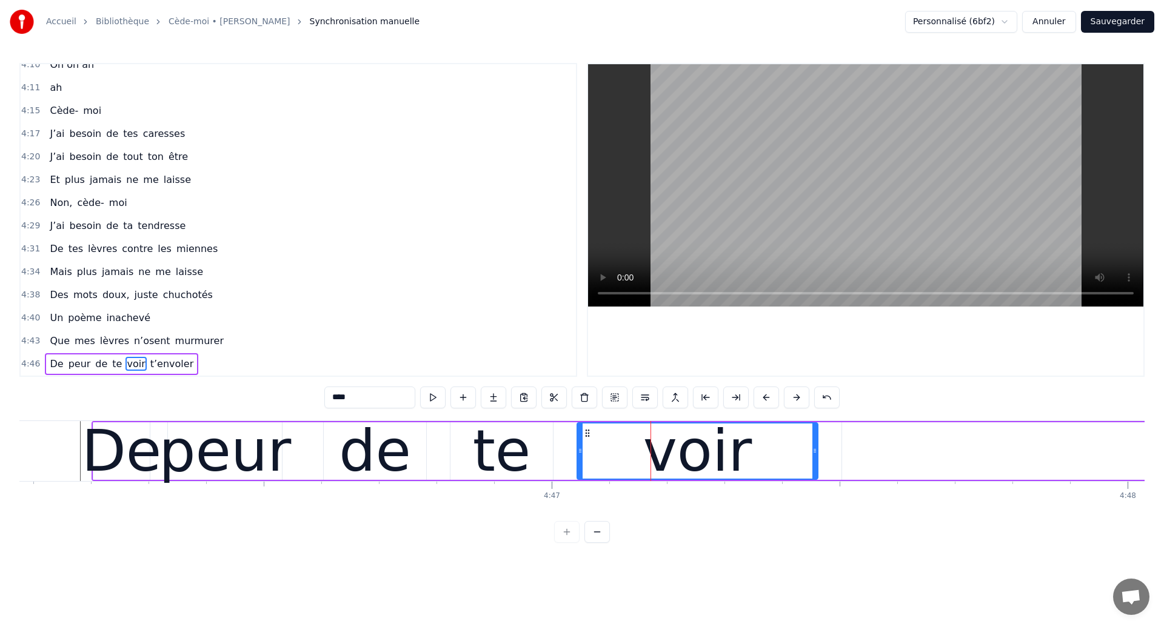
click at [202, 456] on div "peur" at bounding box center [225, 451] width 132 height 87
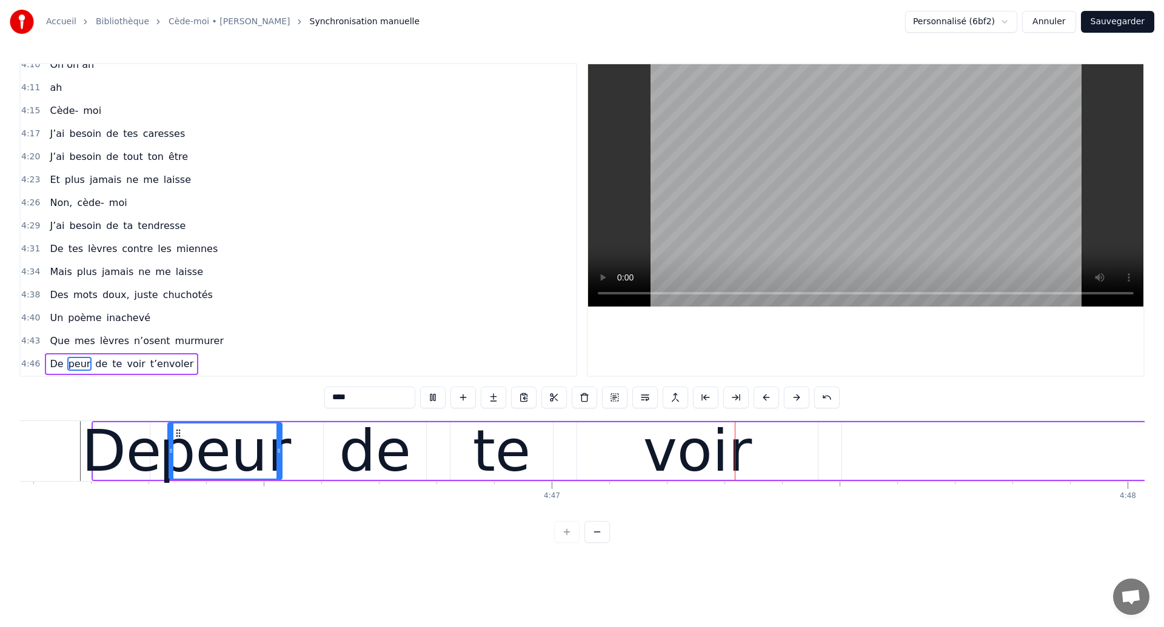
click at [658, 471] on div "voir" at bounding box center [697, 451] width 109 height 87
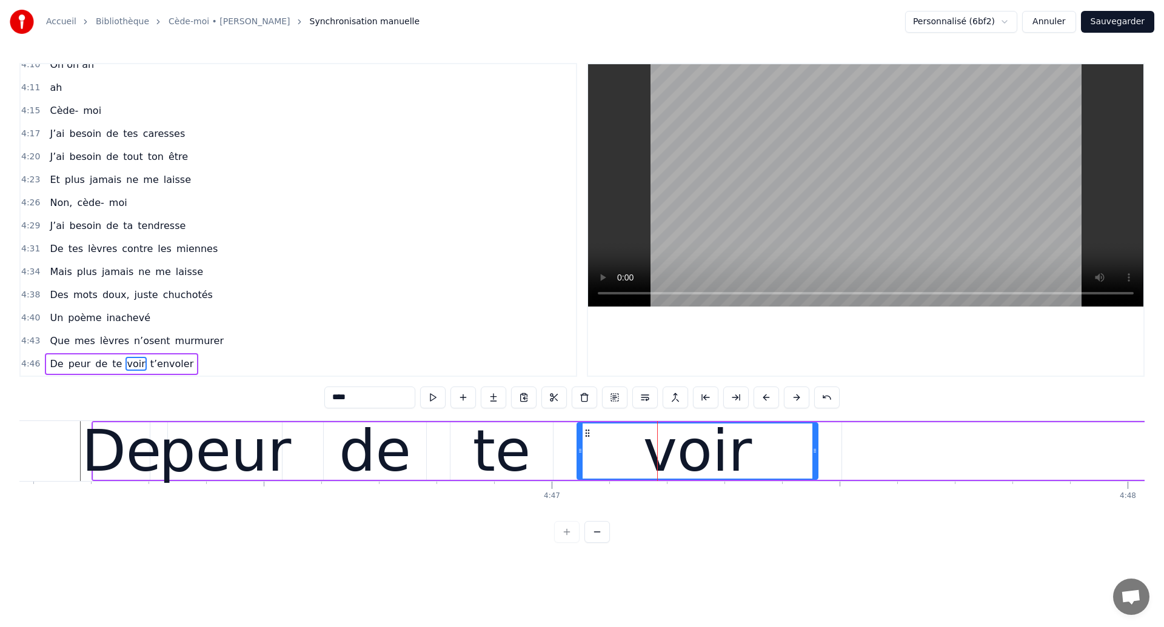
click at [546, 452] on div "te" at bounding box center [501, 452] width 102 height 58
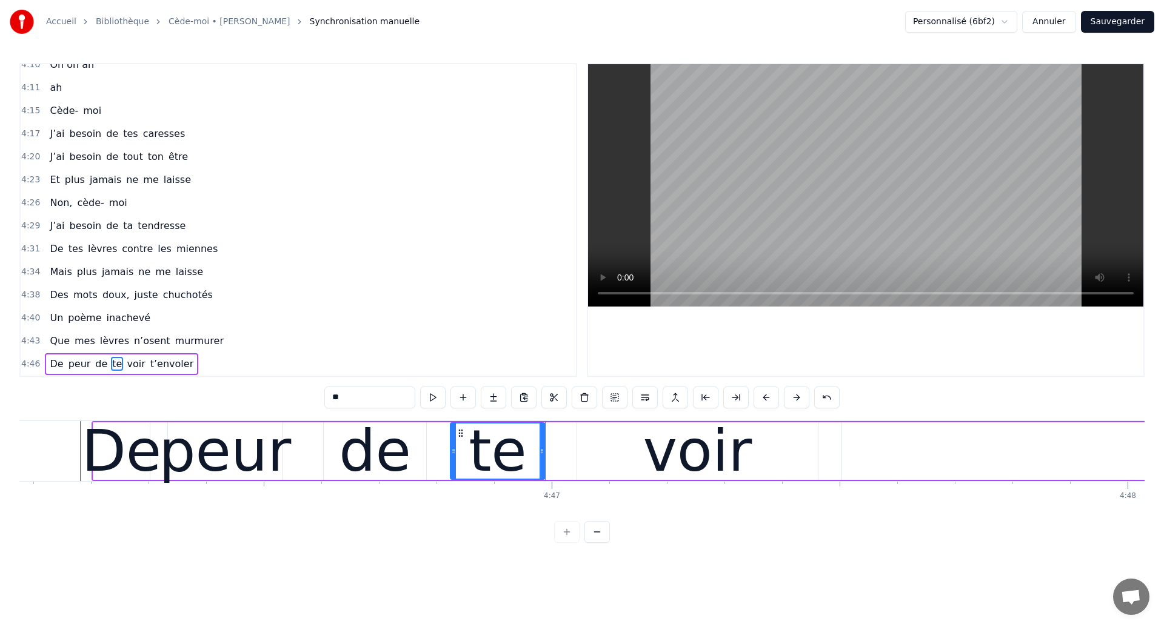
drag, startPoint x: 548, startPoint y: 455, endPoint x: 540, endPoint y: 455, distance: 7.9
click at [540, 455] on icon at bounding box center [542, 451] width 5 height 10
click at [612, 459] on div "voir" at bounding box center [697, 452] width 241 height 58
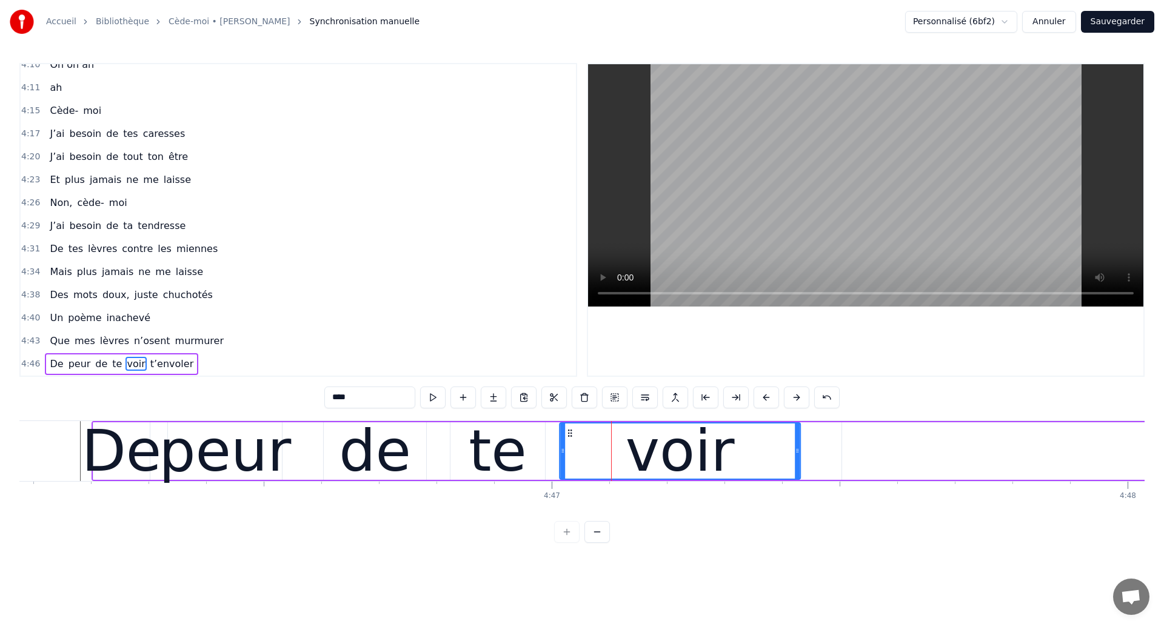
drag, startPoint x: 587, startPoint y: 435, endPoint x: 570, endPoint y: 436, distance: 17.1
click at [570, 436] on icon at bounding box center [570, 434] width 10 height 10
click at [123, 453] on div "De" at bounding box center [122, 451] width 80 height 87
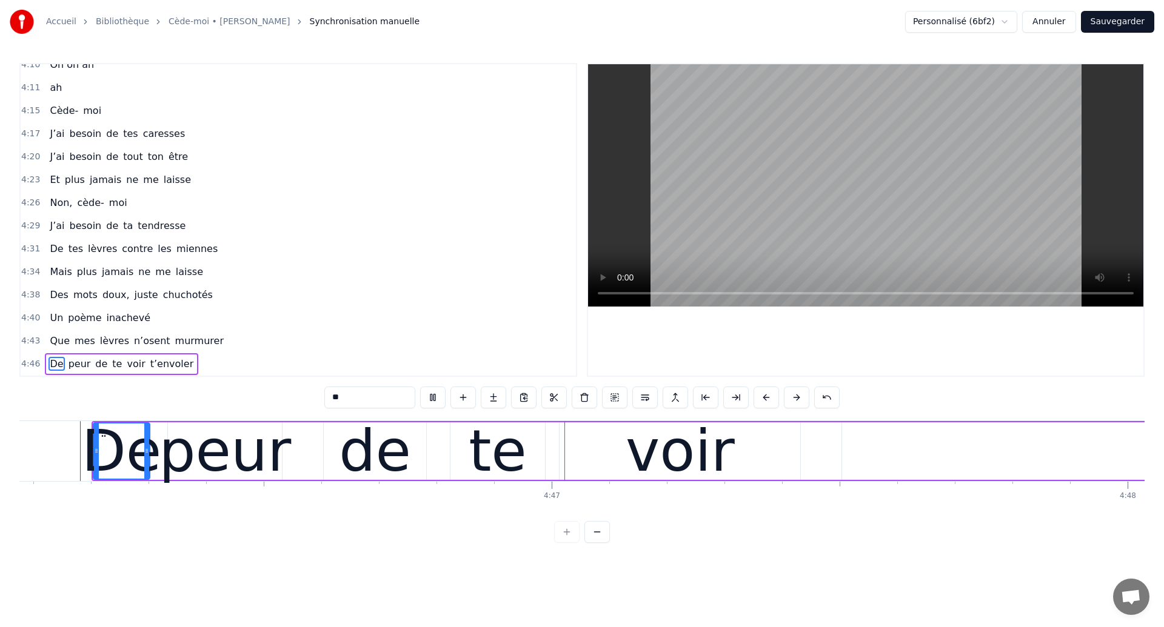
click at [628, 462] on div "voir" at bounding box center [680, 452] width 241 height 58
type input "****"
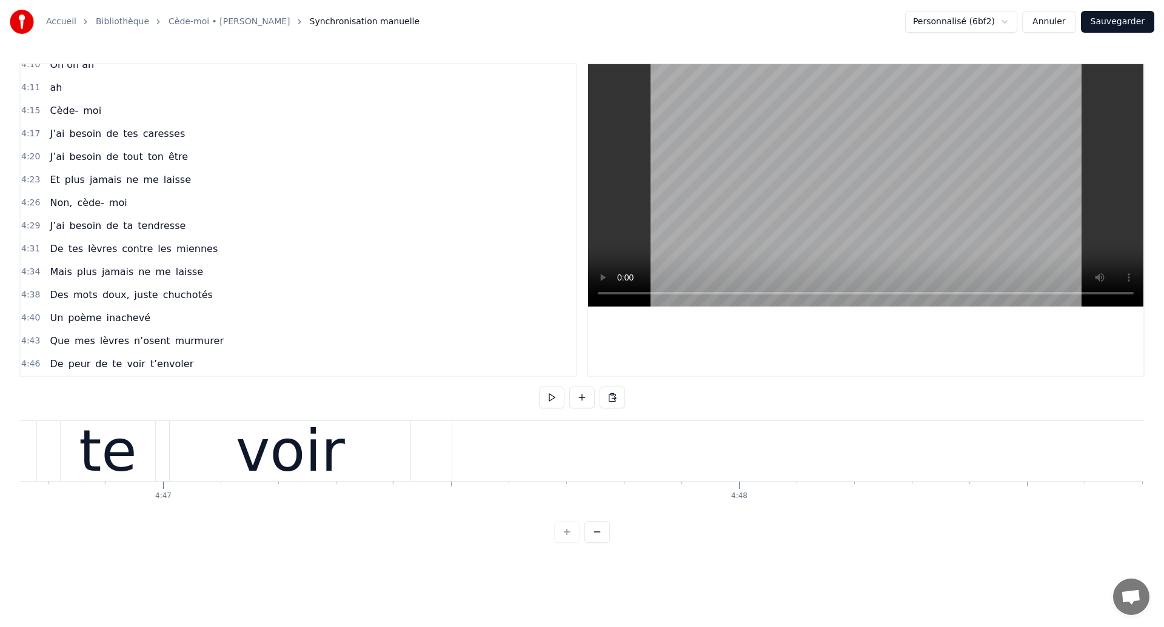
scroll to position [0, 165047]
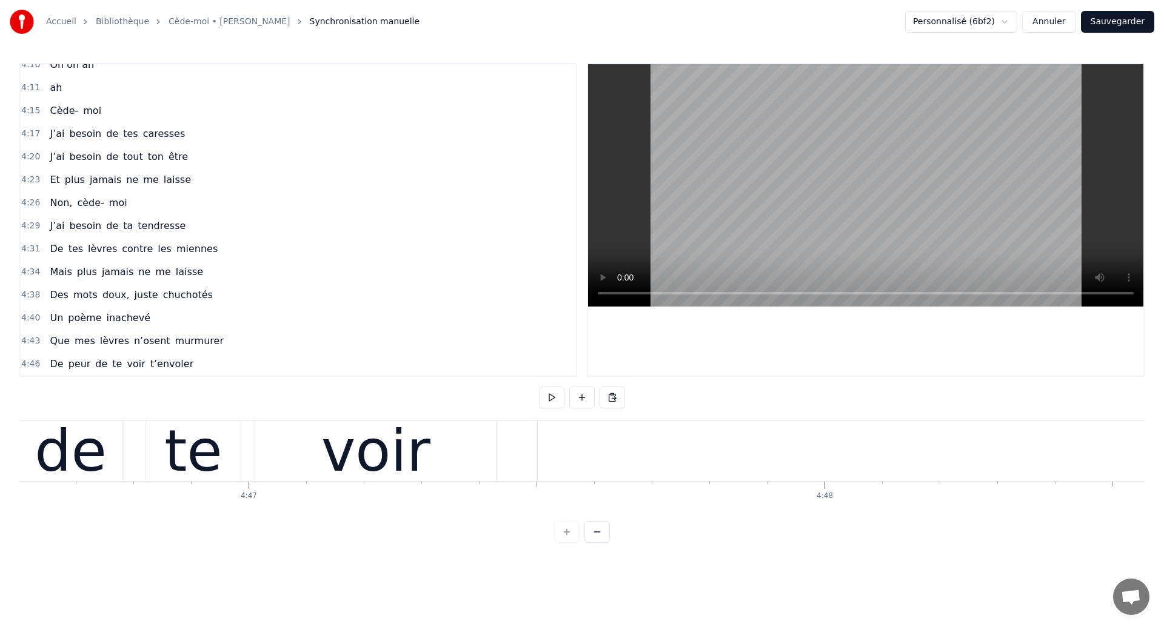
click at [217, 438] on div "te" at bounding box center [193, 451] width 95 height 60
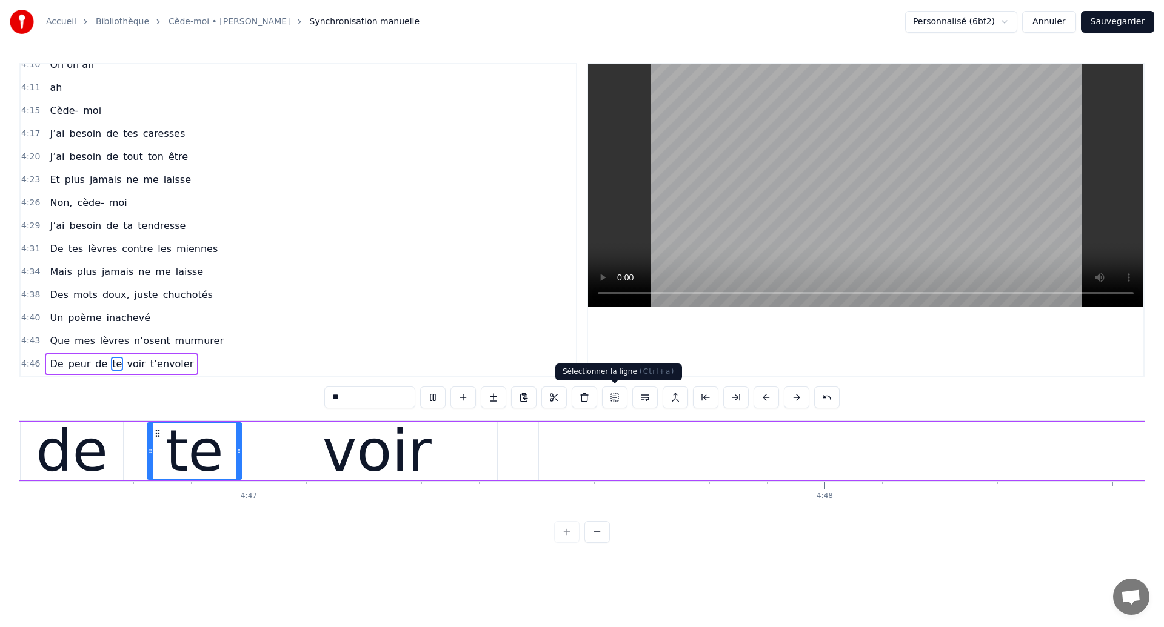
type input "*********"
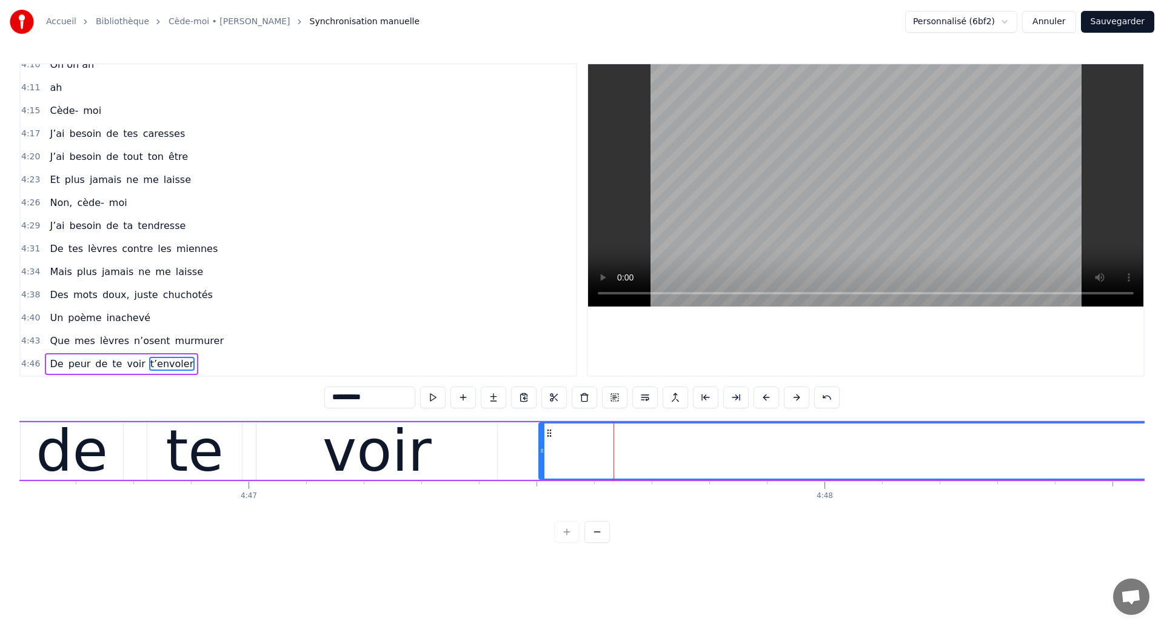
click at [129, 452] on div "De peur de te voir t’envoler" at bounding box center [1073, 451] width 2571 height 60
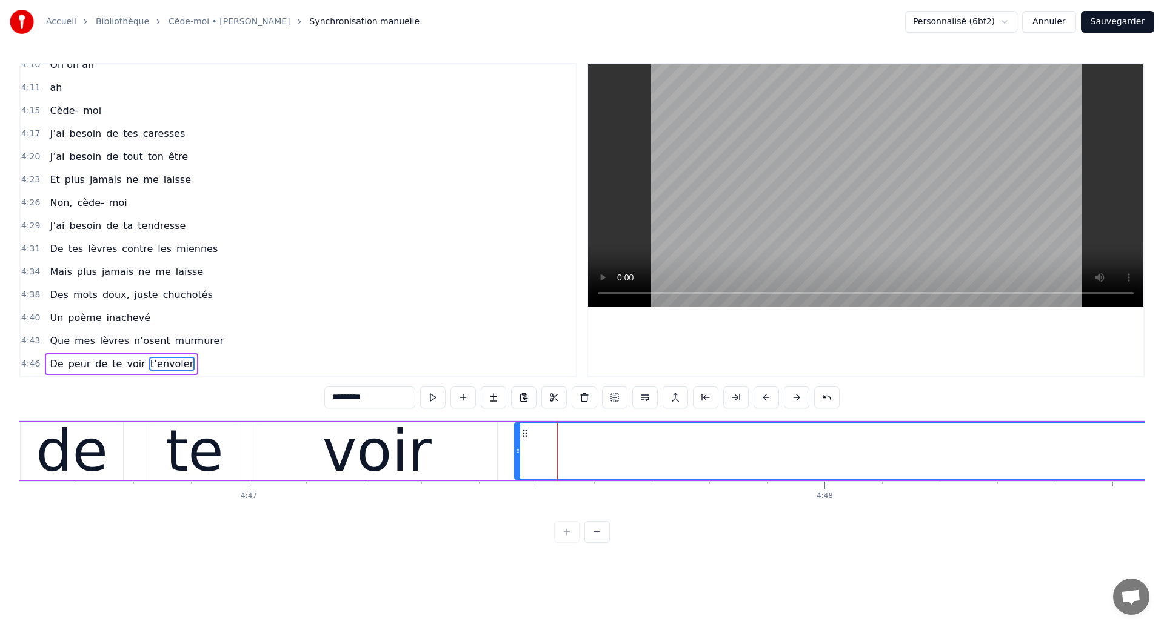
drag, startPoint x: 541, startPoint y: 458, endPoint x: 517, endPoint y: 458, distance: 24.2
click at [517, 458] on div at bounding box center [517, 451] width 5 height 55
click at [83, 456] on div "de" at bounding box center [72, 451] width 72 height 87
type input "**"
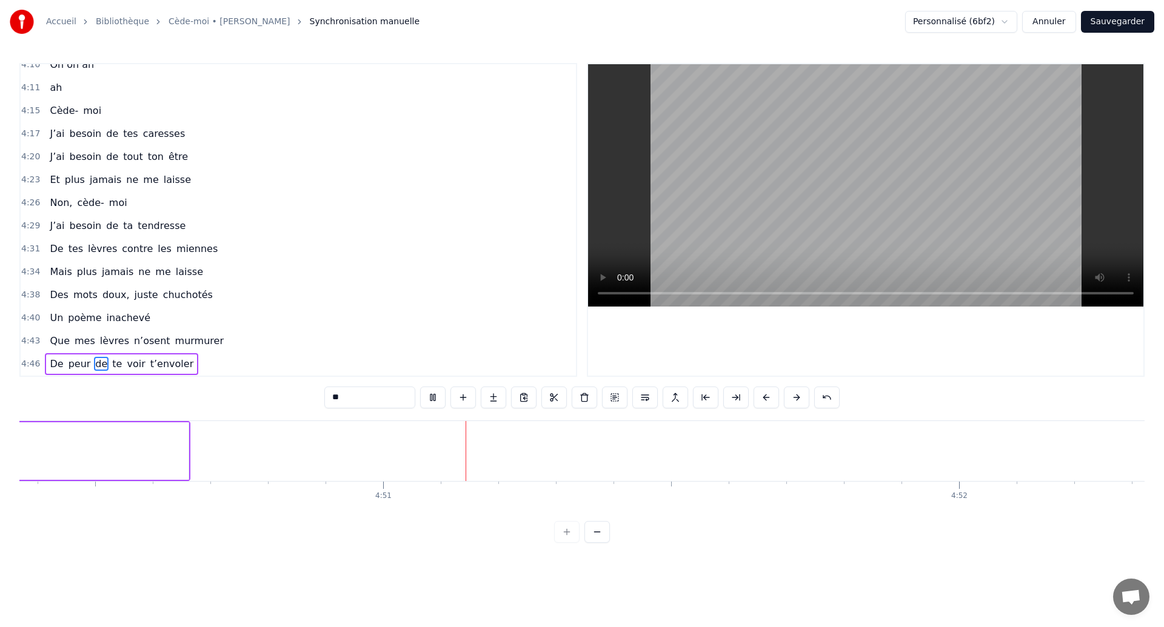
scroll to position [0, 167220]
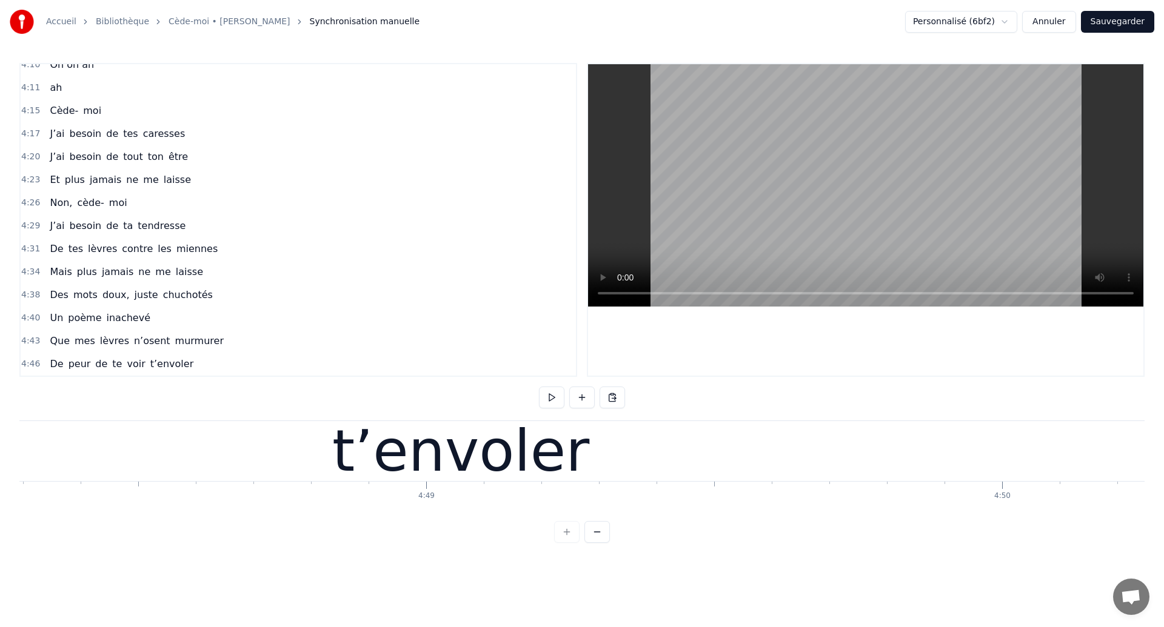
click at [161, 456] on div "t’envoler" at bounding box center [460, 451] width 1843 height 60
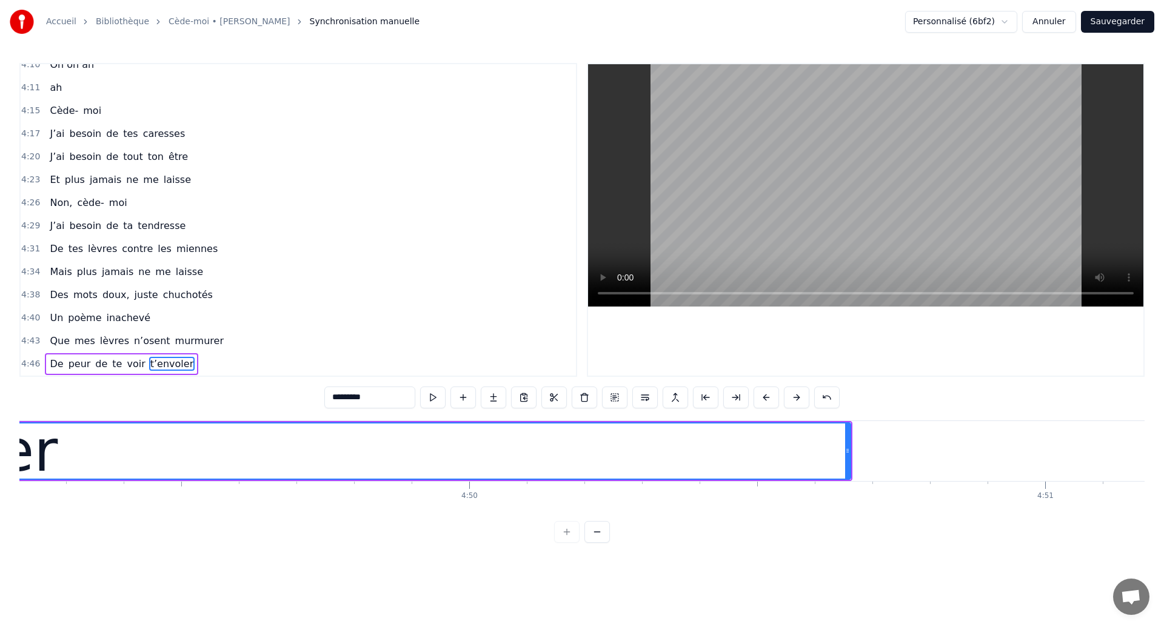
scroll to position [0, 166564]
drag, startPoint x: 838, startPoint y: 456, endPoint x: 971, endPoint y: 488, distance: 136.4
click at [971, 488] on div "Ouh ouh [PERSON_NAME] wèèè yèèèè L’amour s’est glissé dans mon coeur en plein s…" at bounding box center [581, 466] width 1125 height 91
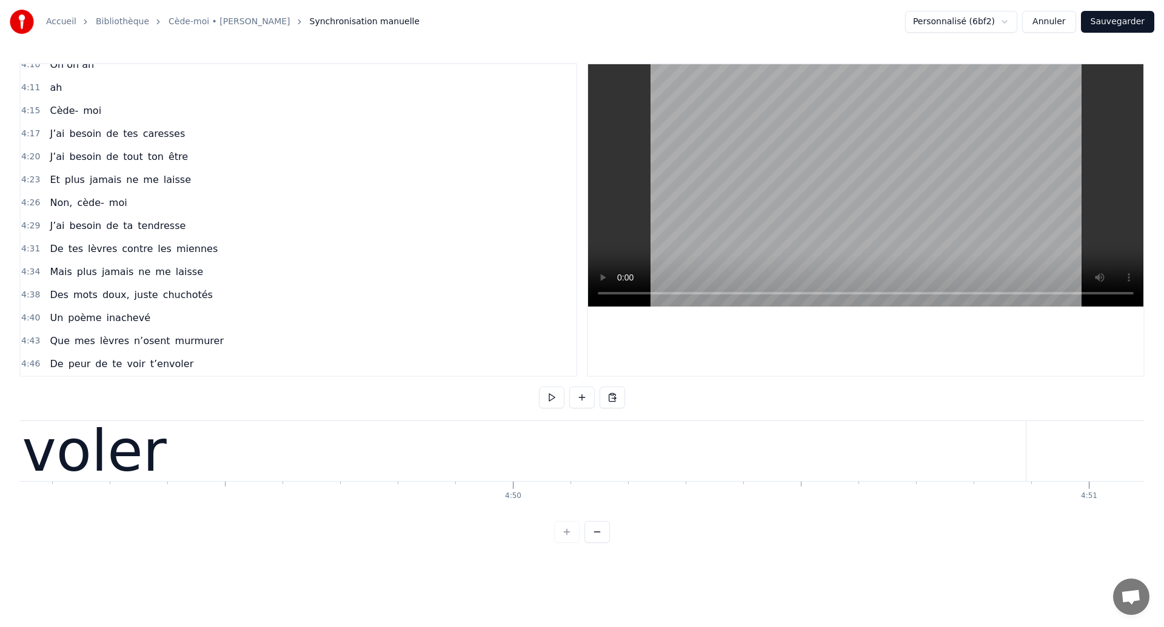
click at [392, 449] on div "t’envoler" at bounding box center [38, 451] width 1976 height 60
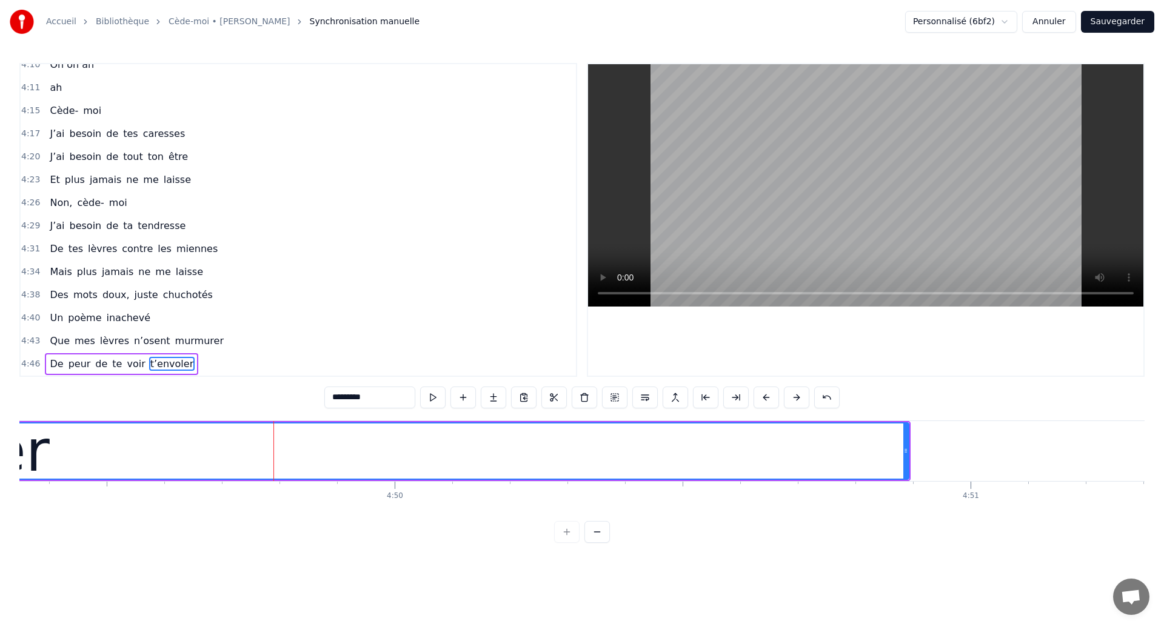
scroll to position [0, 166712]
drag, startPoint x: 821, startPoint y: 459, endPoint x: 890, endPoint y: 477, distance: 71.9
click at [890, 477] on div at bounding box center [891, 451] width 5 height 55
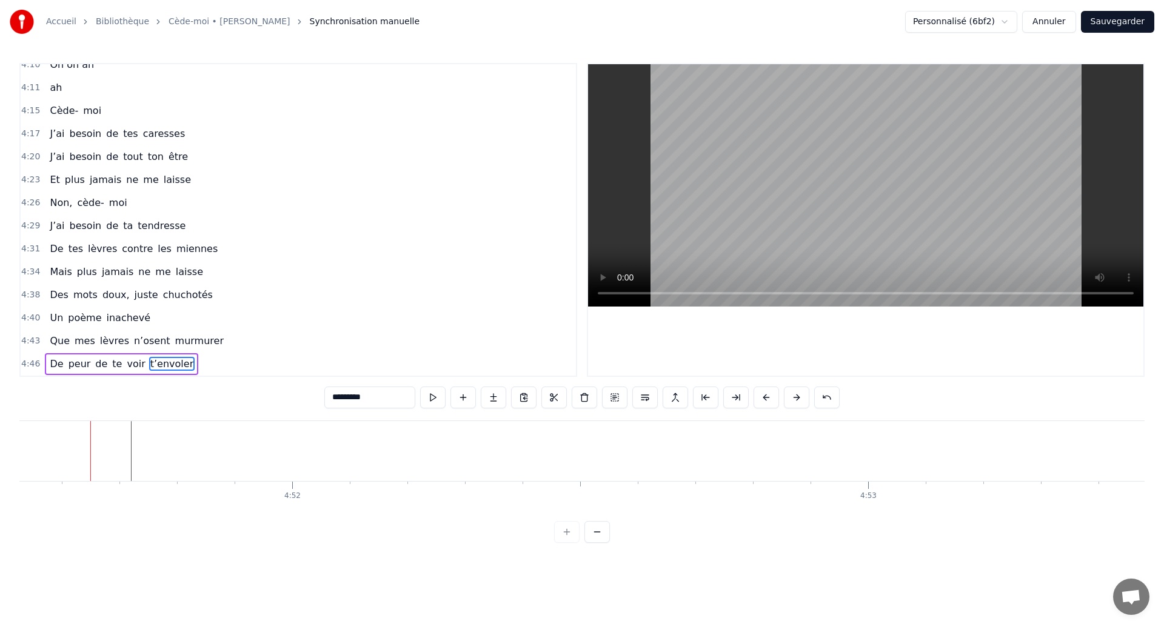
scroll to position [0, 167893]
click at [1143, 16] on button "Sauvegarder" at bounding box center [1117, 22] width 73 height 22
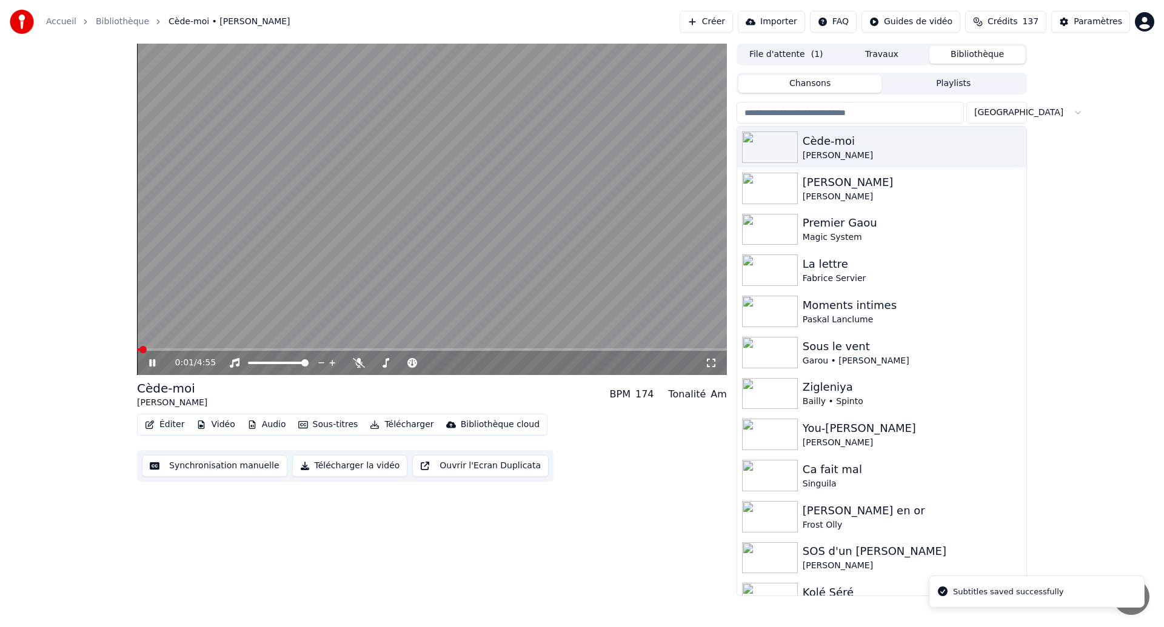
click at [713, 360] on icon at bounding box center [711, 363] width 12 height 10
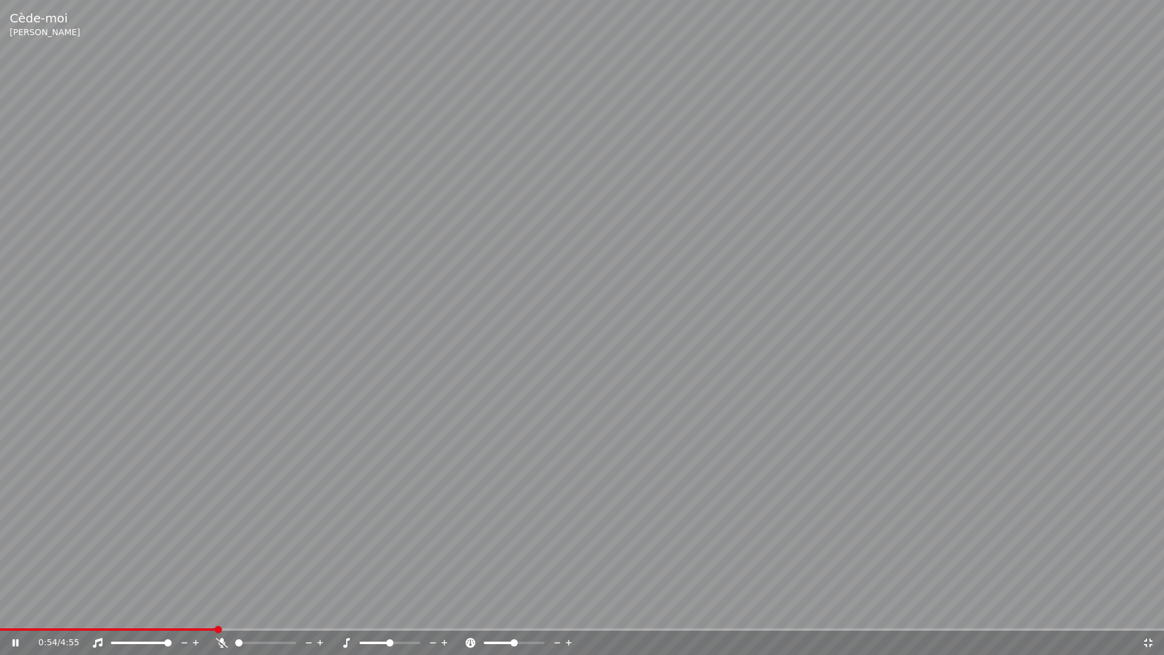
click at [21, 627] on div "0:54 / 4:55" at bounding box center [582, 642] width 1164 height 24
click at [22, 627] on span at bounding box center [110, 629] width 220 height 2
click at [4, 627] on span at bounding box center [2, 629] width 4 height 2
click at [93, 627] on div "0:36 / 4:55" at bounding box center [582, 642] width 1164 height 24
click at [93, 627] on span at bounding box center [72, 629] width 145 height 2
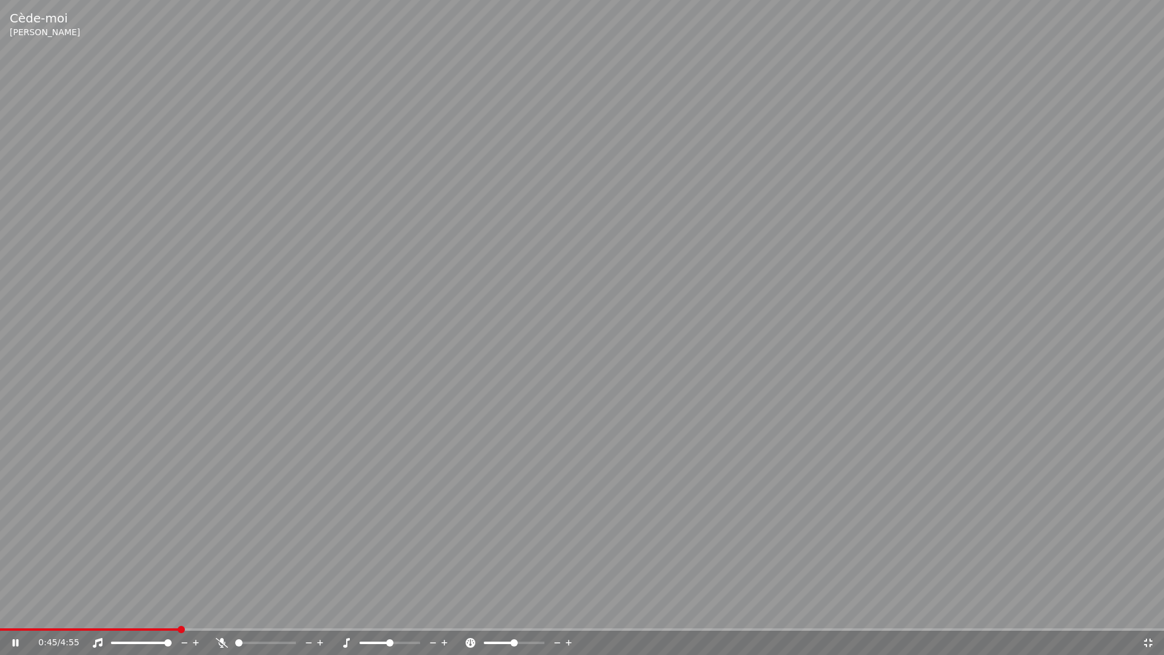
click at [136, 626] on video at bounding box center [582, 327] width 1164 height 655
click at [134, 627] on span at bounding box center [67, 629] width 134 height 2
click at [143, 573] on video at bounding box center [582, 327] width 1164 height 655
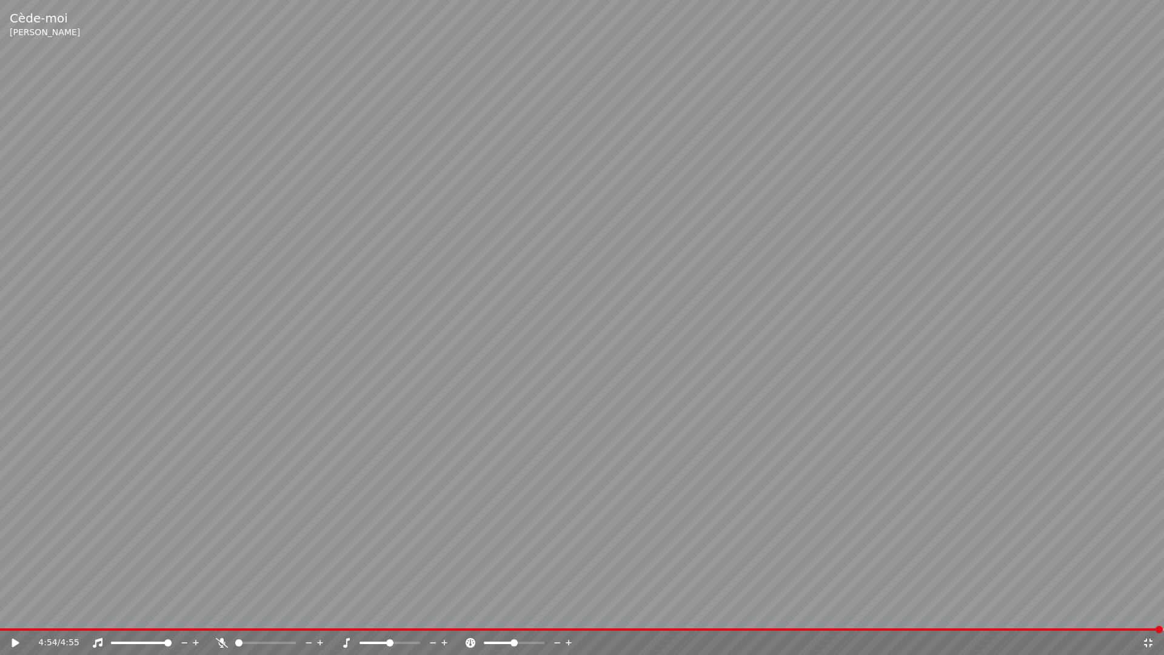
click at [7, 627] on span at bounding box center [581, 629] width 1163 height 2
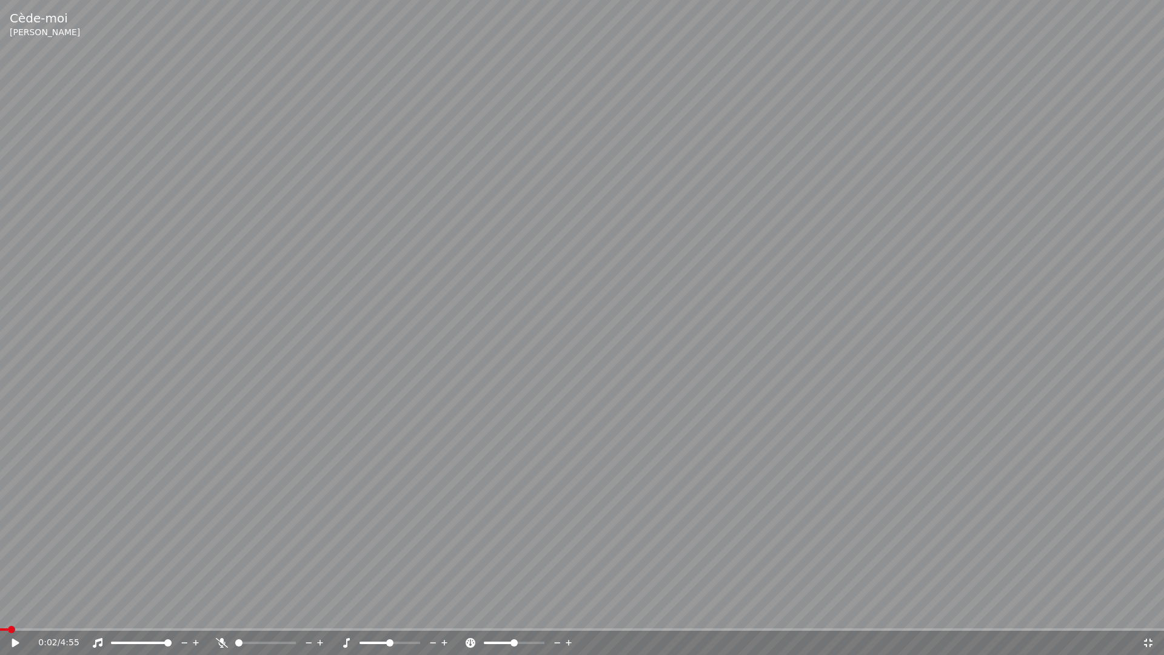
click at [17, 627] on icon at bounding box center [15, 642] width 7 height 8
click at [121, 627] on div "0:36 / 4:55" at bounding box center [582, 642] width 1164 height 24
click at [125, 627] on span at bounding box center [75, 629] width 150 height 2
click at [120, 627] on span at bounding box center [70, 629] width 141 height 2
click at [112, 627] on span at bounding box center [69, 629] width 138 height 2
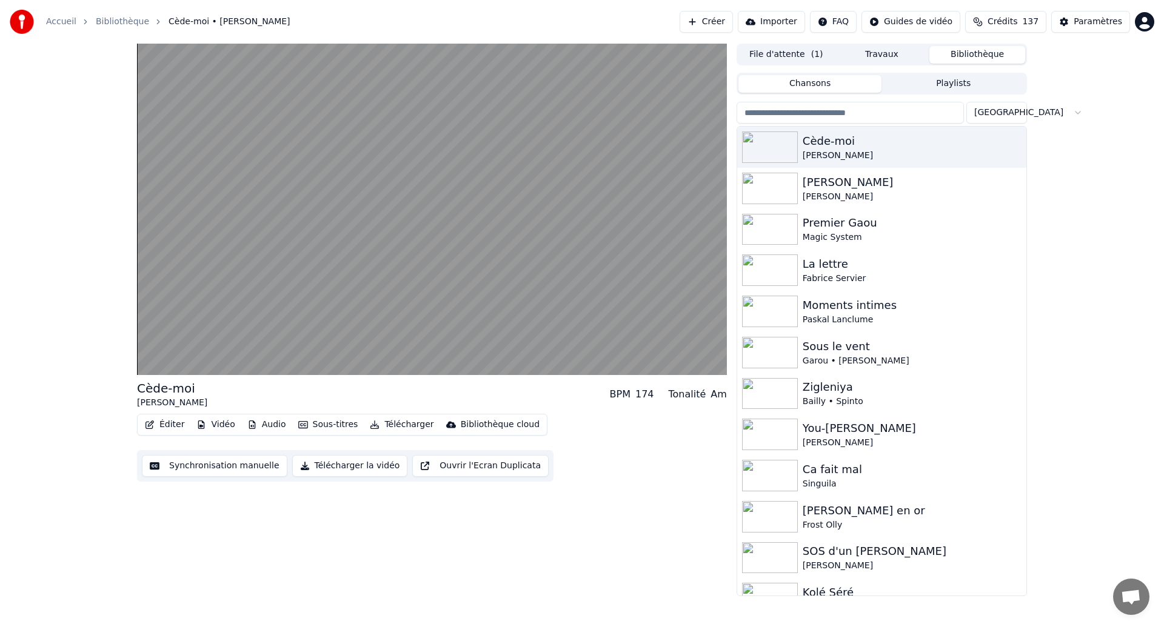
click at [228, 469] on button "Synchronisation manuelle" at bounding box center [214, 466] width 145 height 22
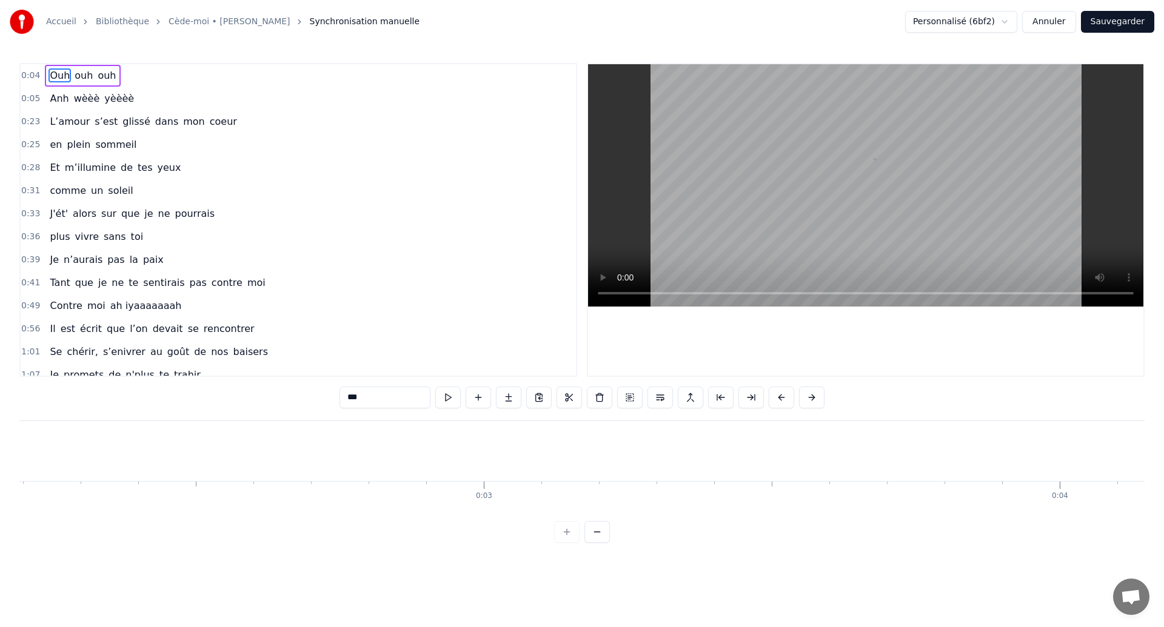
scroll to position [0, 2473]
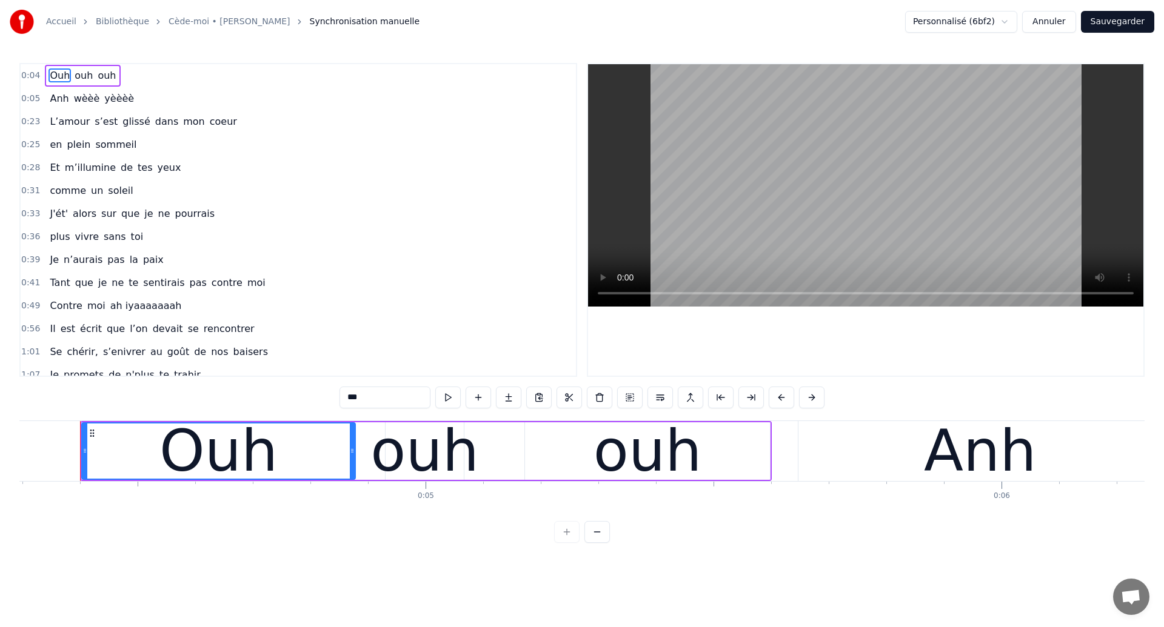
click at [64, 194] on span "comme" at bounding box center [67, 191] width 39 height 14
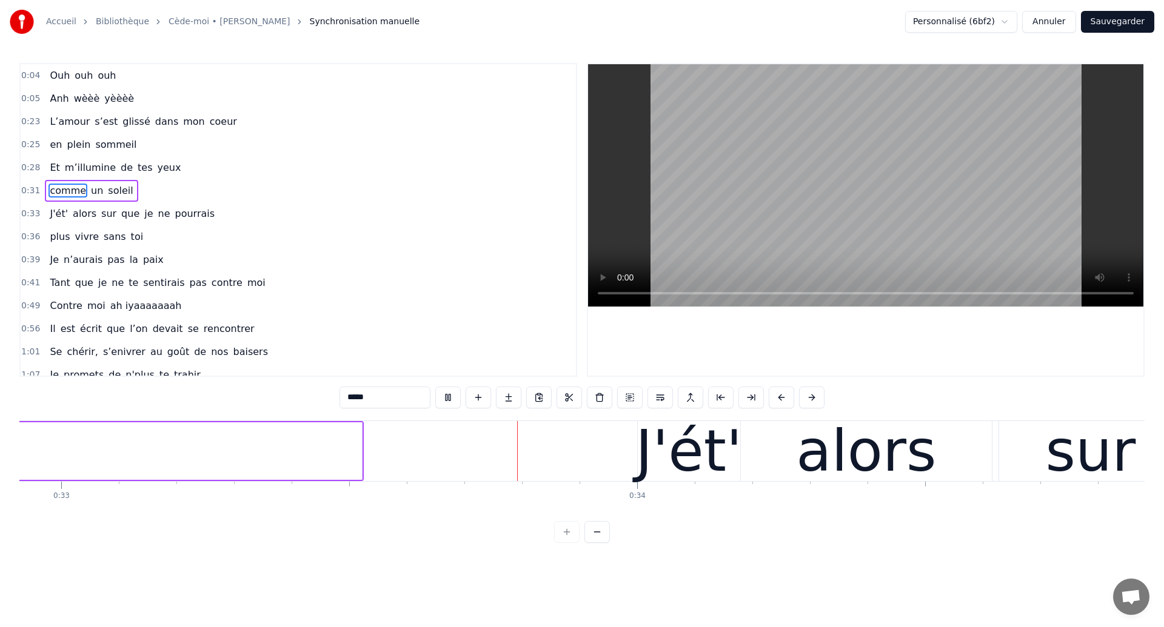
scroll to position [0, 18992]
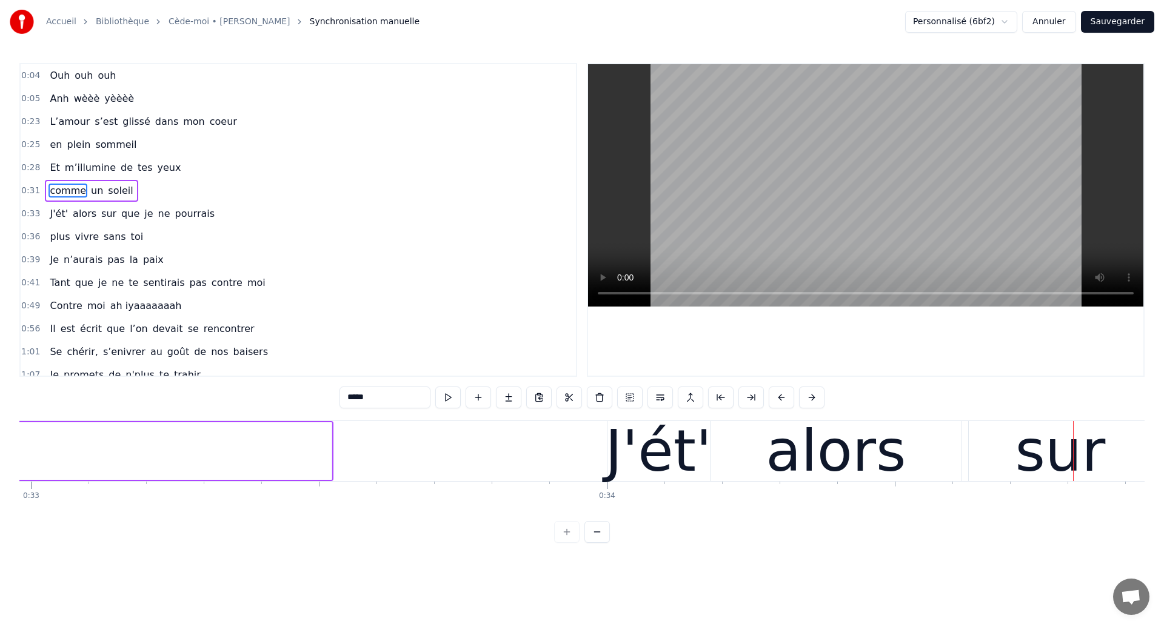
type input "******"
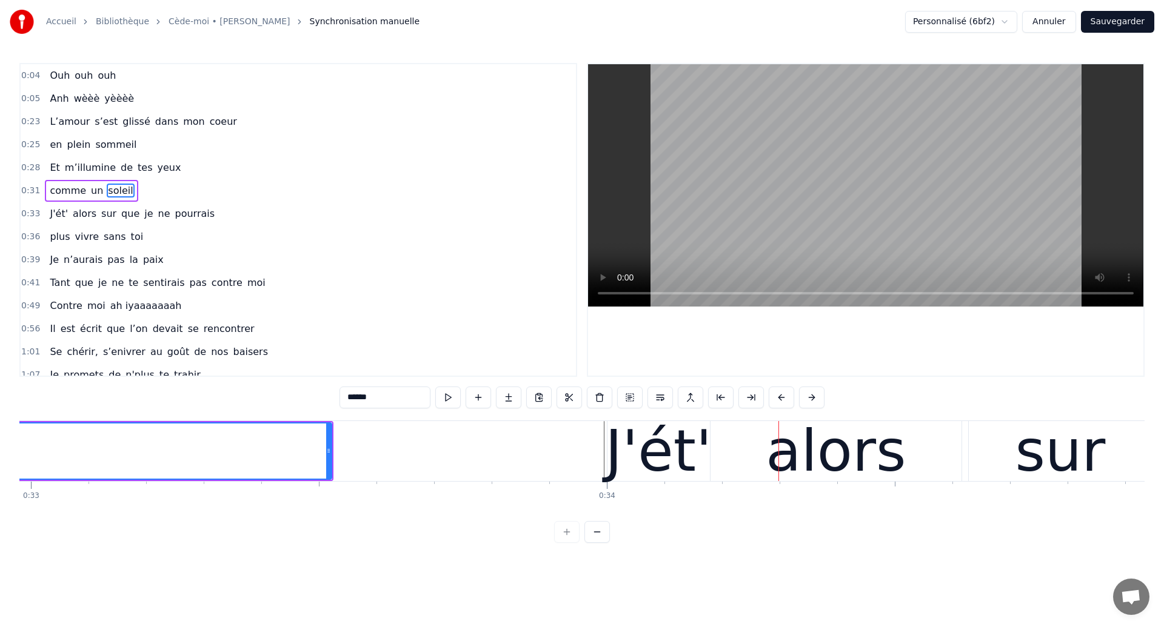
click at [720, 461] on div "alors" at bounding box center [835, 451] width 251 height 60
type input "*****"
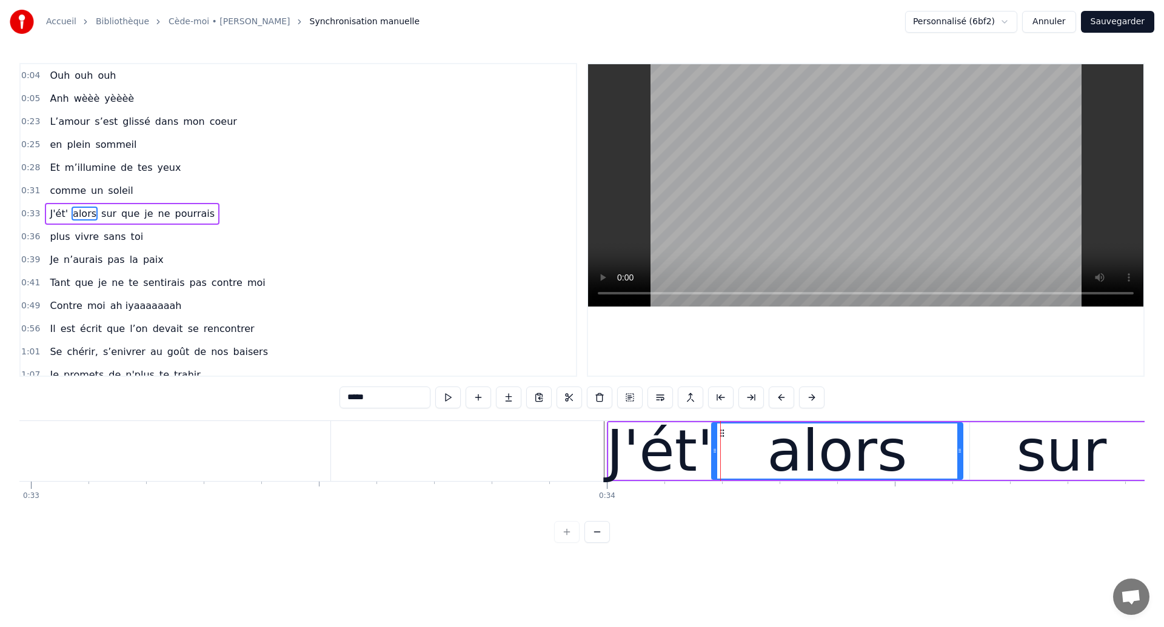
click at [124, 222] on div "J'ét' alors sur que je ne pourrais" at bounding box center [132, 214] width 175 height 22
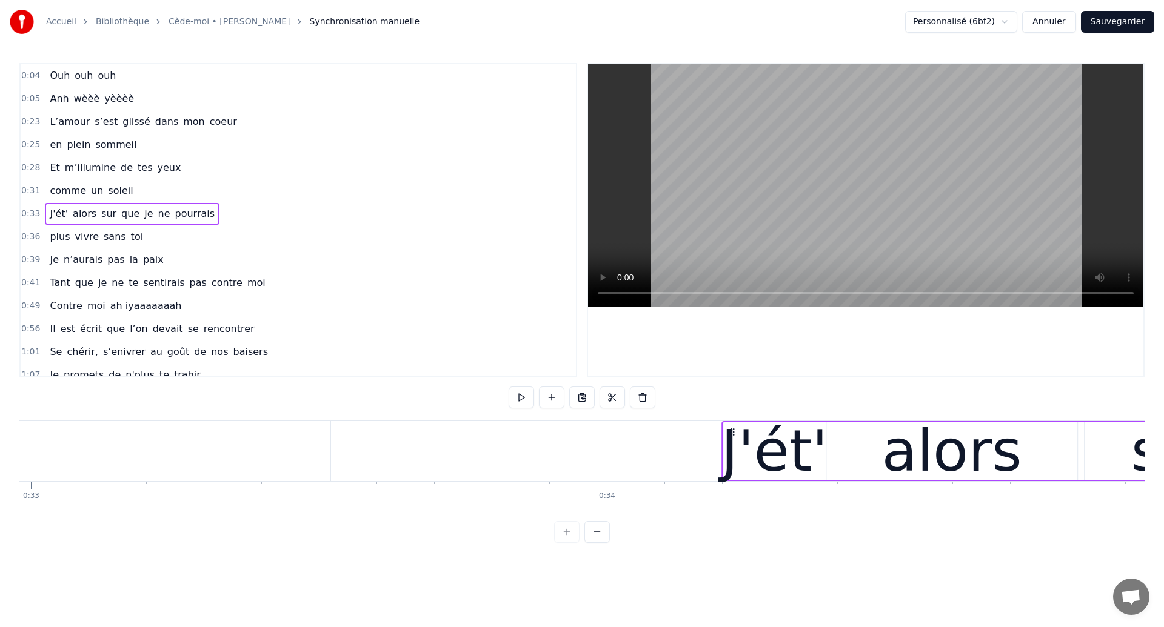
drag, startPoint x: 616, startPoint y: 428, endPoint x: 732, endPoint y: 445, distance: 116.4
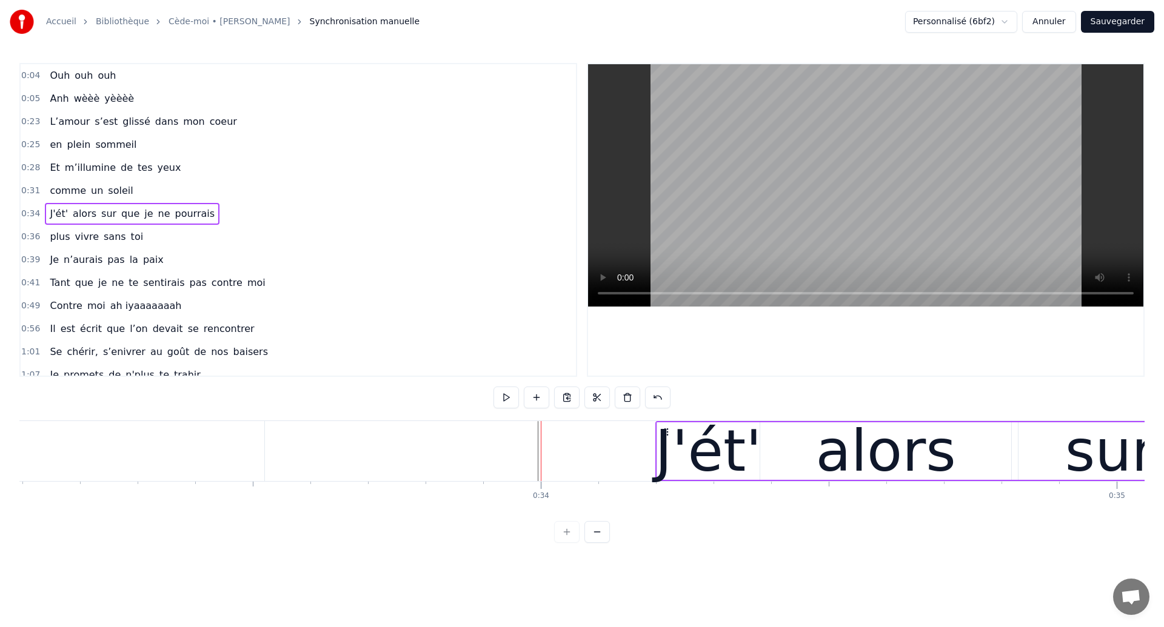
scroll to position [0, 19078]
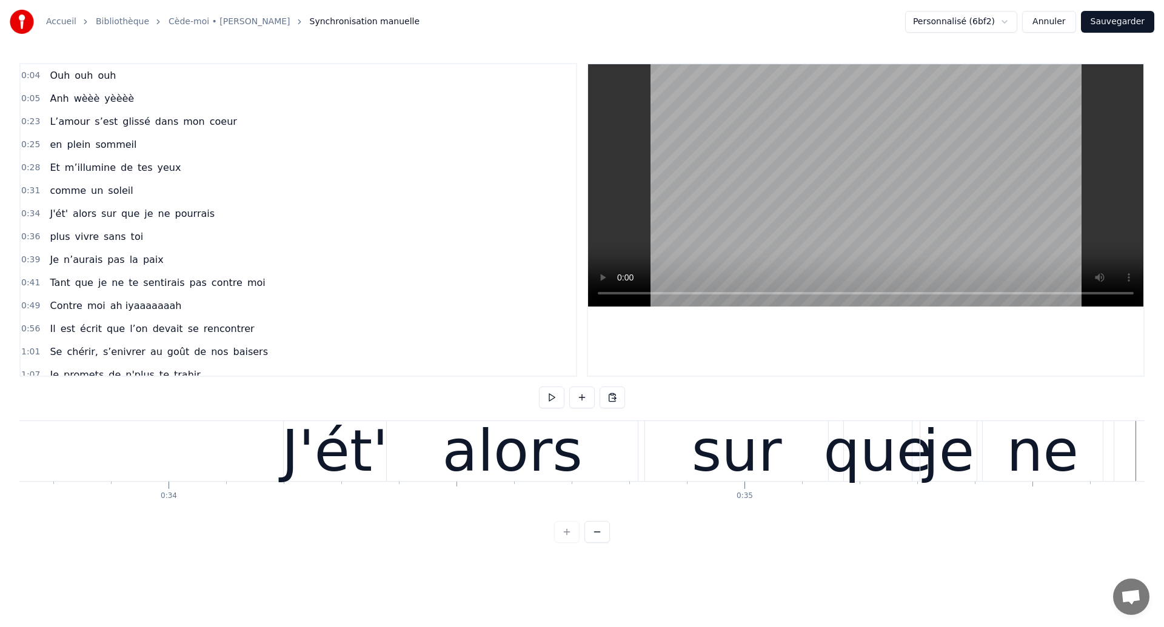
scroll to position [0, 19380]
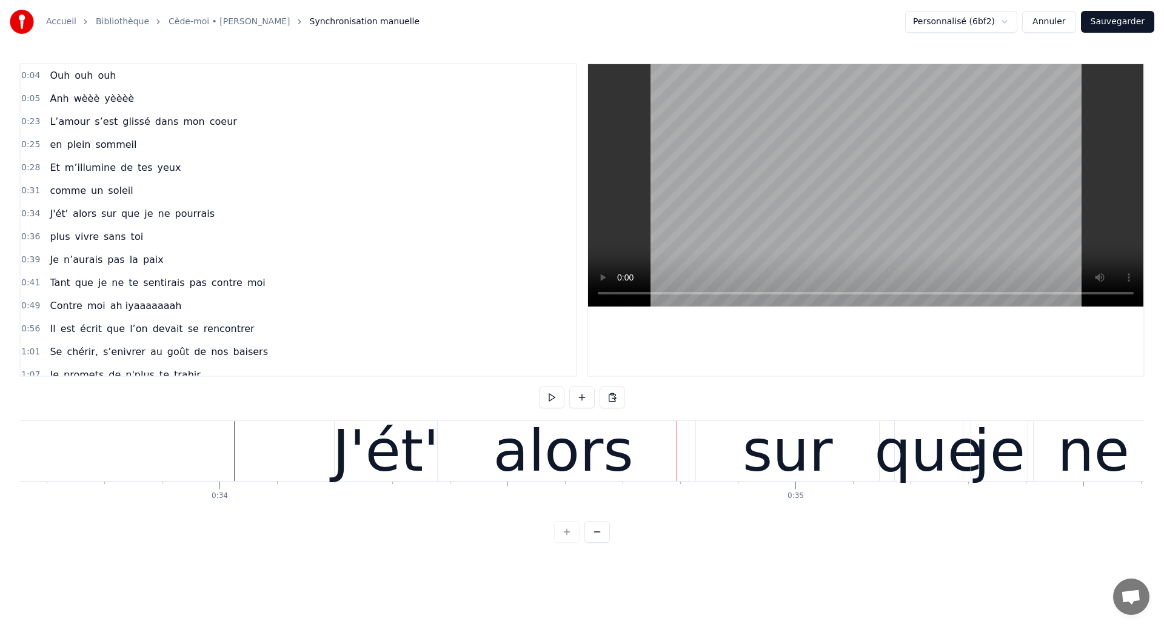
click at [586, 464] on div "alors" at bounding box center [563, 451] width 140 height 87
click at [478, 451] on div "alors" at bounding box center [563, 451] width 251 height 60
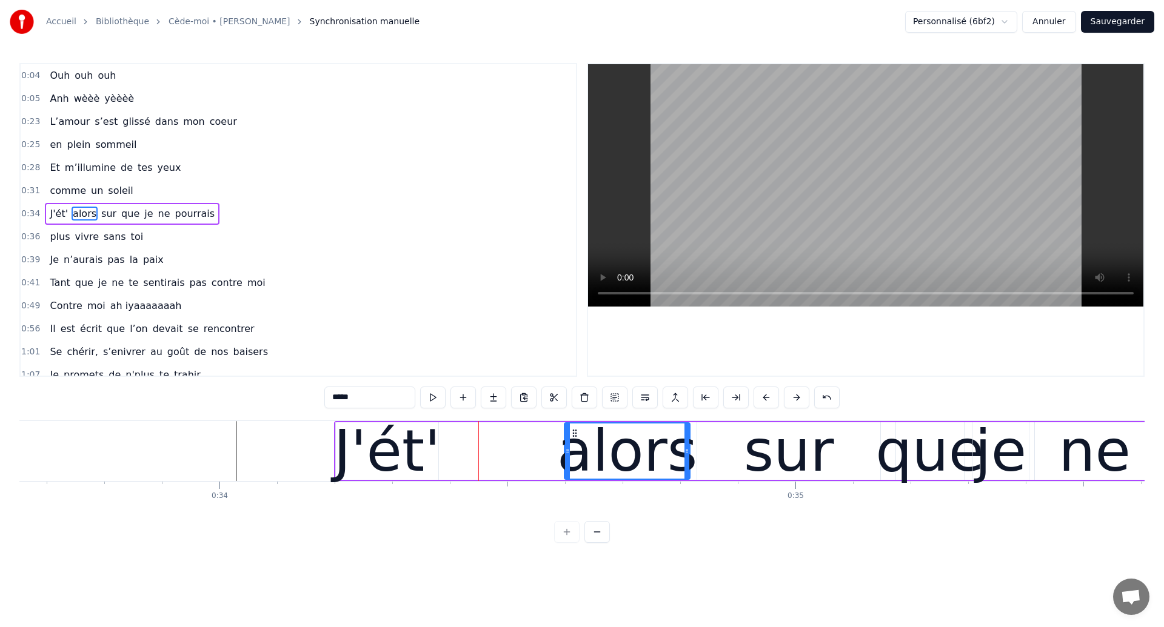
drag, startPoint x: 439, startPoint y: 456, endPoint x: 564, endPoint y: 476, distance: 127.1
click at [565, 476] on div at bounding box center [567, 451] width 5 height 55
click at [383, 450] on div "J'ét'" at bounding box center [386, 451] width 107 height 87
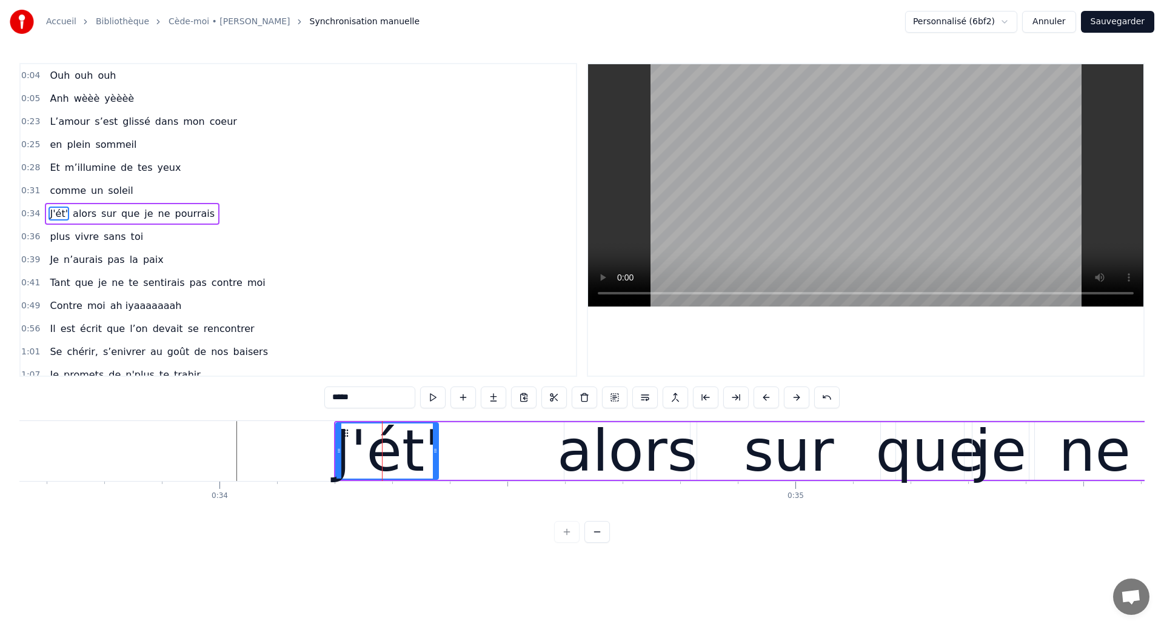
click at [353, 395] on input "*****" at bounding box center [369, 398] width 91 height 22
type input "*******"
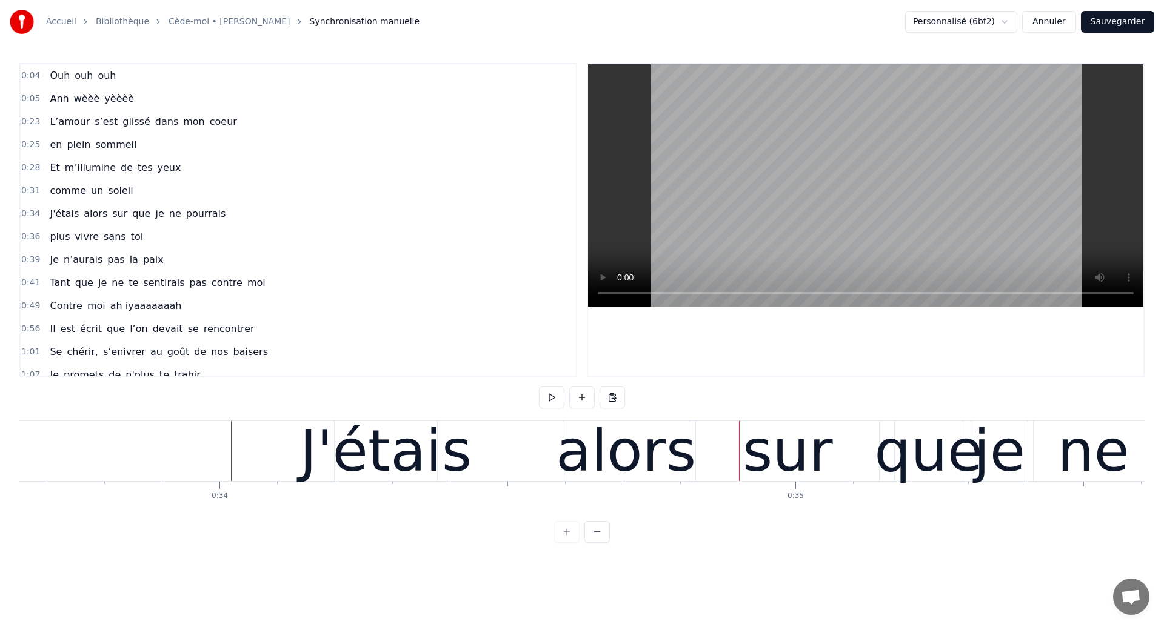
click at [433, 458] on div "J'étais" at bounding box center [385, 451] width 172 height 87
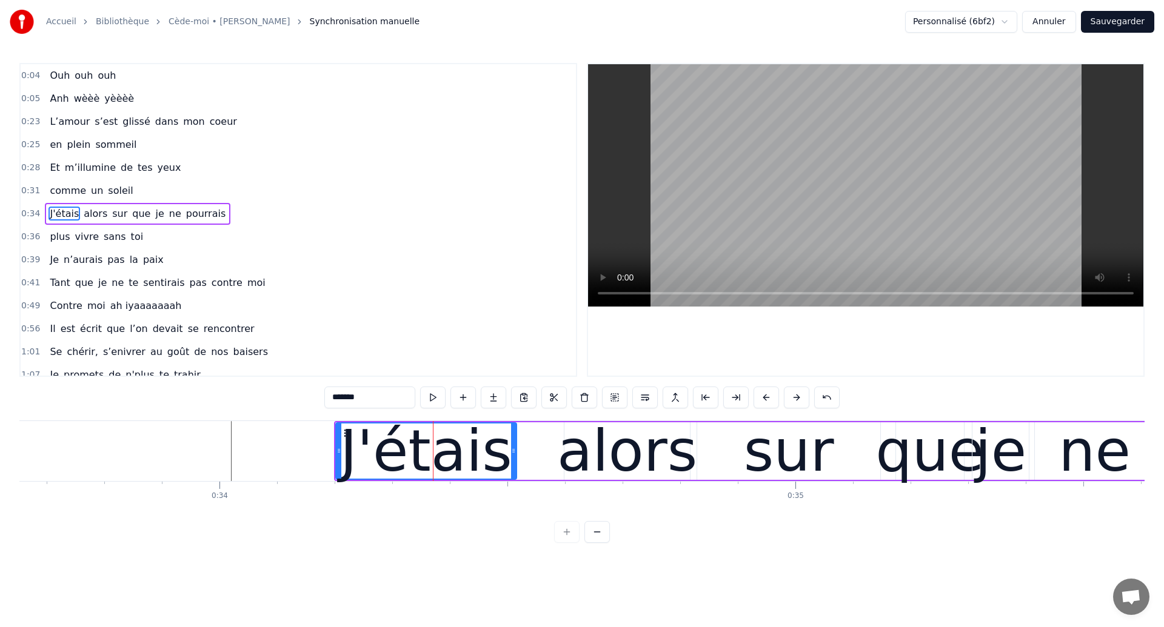
drag, startPoint x: 435, startPoint y: 459, endPoint x: 512, endPoint y: 484, distance: 81.7
click at [512, 484] on div "Ouh ouh [PERSON_NAME] wèèè yèèèè L’amour s’est glissé dans mon coeur en plein s…" at bounding box center [581, 466] width 1125 height 91
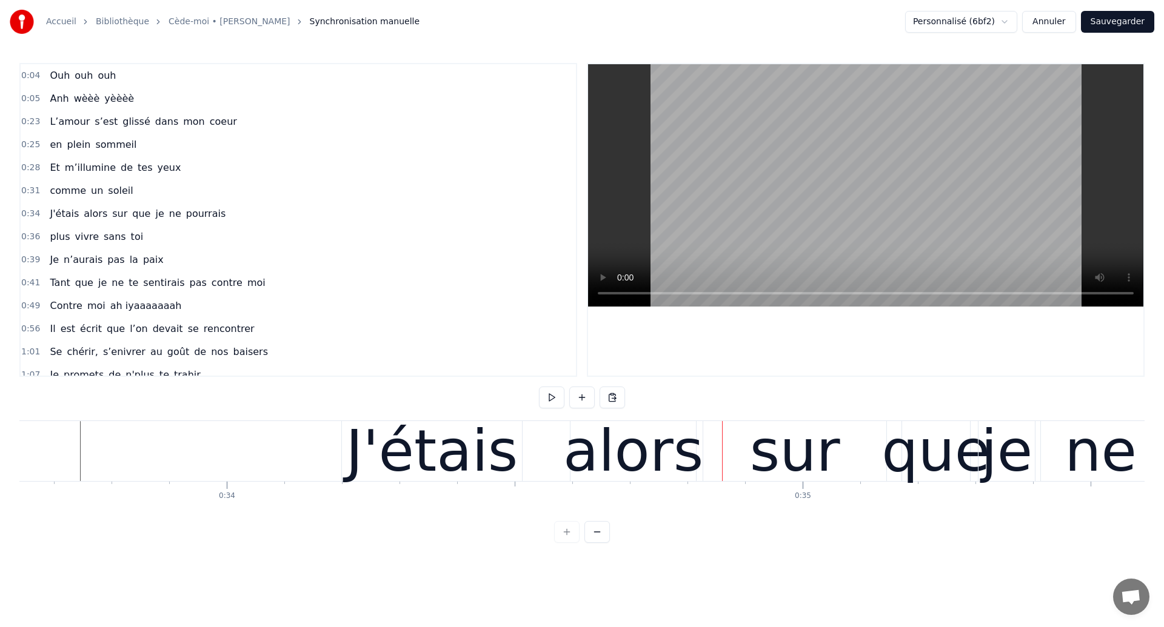
click at [596, 481] on div "alors" at bounding box center [633, 451] width 140 height 87
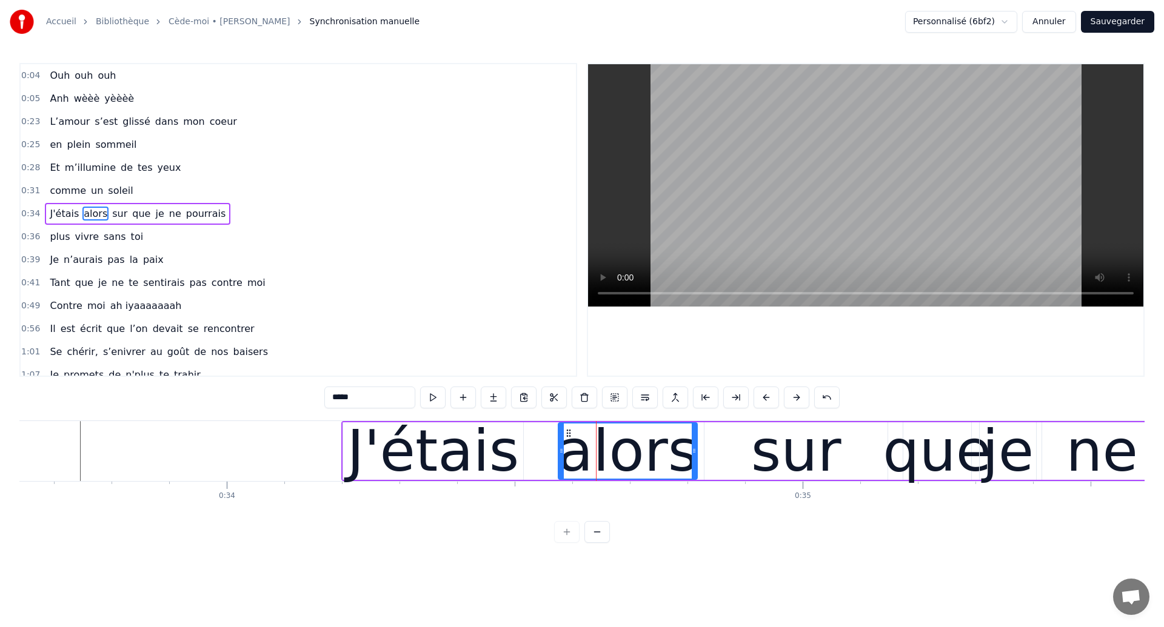
drag, startPoint x: 573, startPoint y: 452, endPoint x: 561, endPoint y: 453, distance: 12.9
click at [561, 453] on icon at bounding box center [561, 451] width 5 height 10
click at [498, 462] on div "J'étais" at bounding box center [433, 451] width 172 height 87
type input "*******"
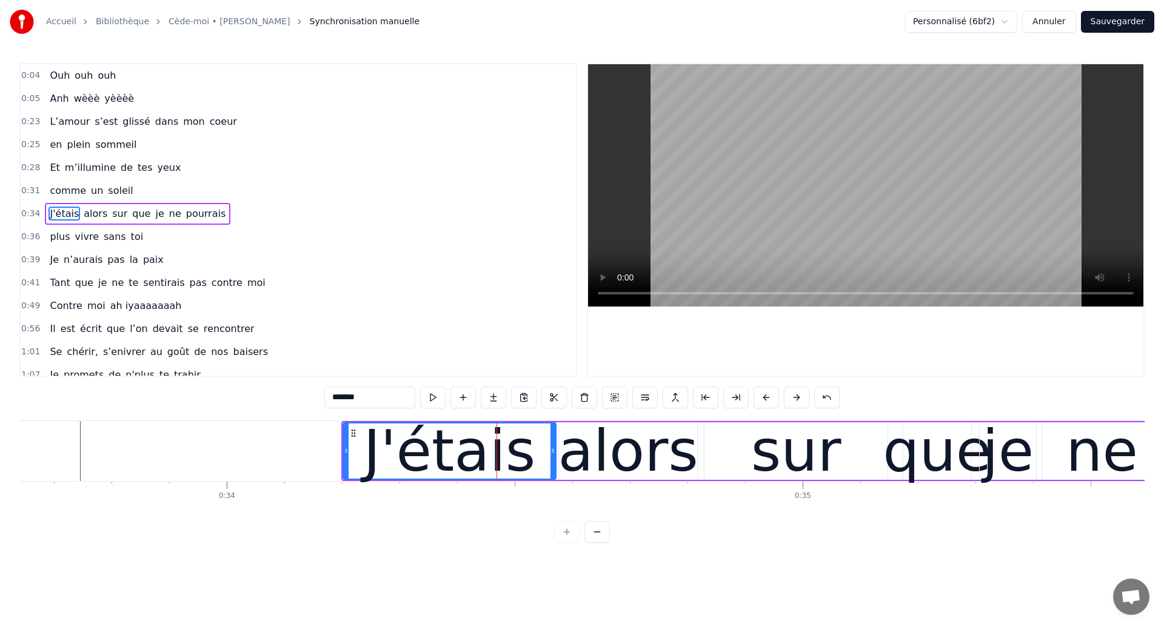
drag, startPoint x: 521, startPoint y: 459, endPoint x: 555, endPoint y: 474, distance: 36.4
click at [555, 474] on div at bounding box center [552, 451] width 5 height 55
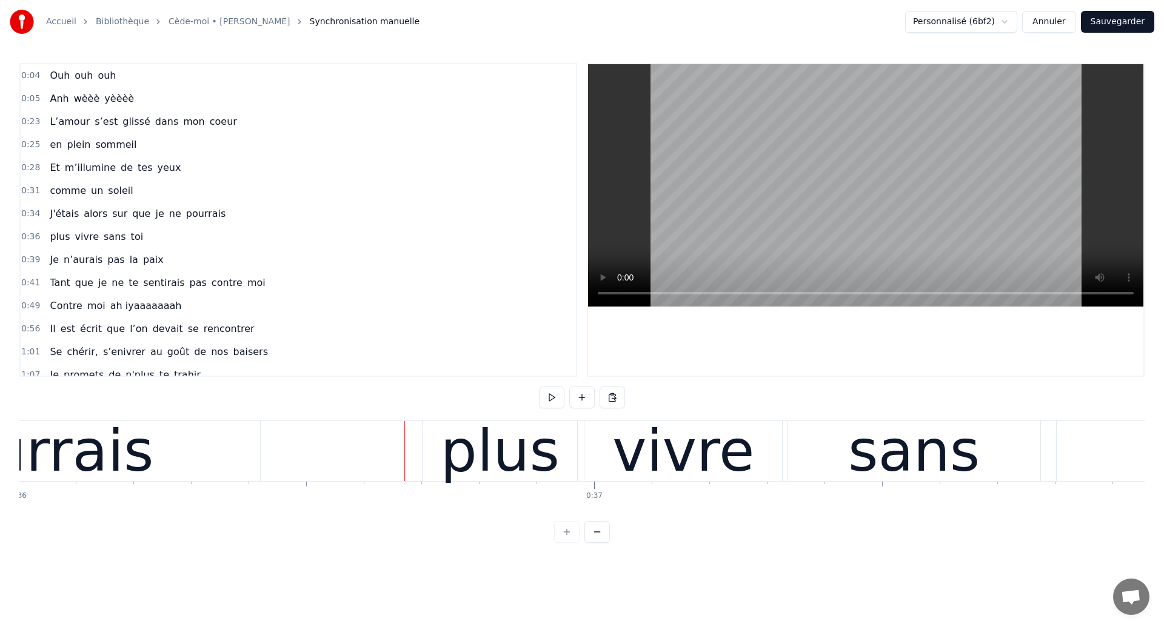
scroll to position [0, 20722]
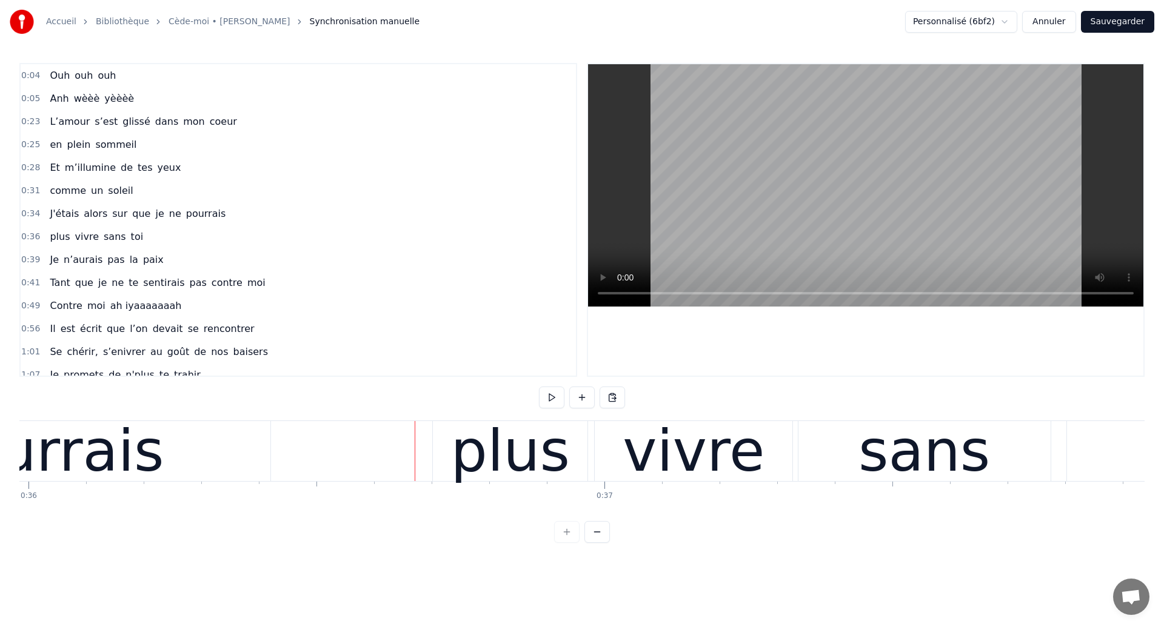
click at [1124, 18] on button "Sauvegarder" at bounding box center [1117, 22] width 73 height 22
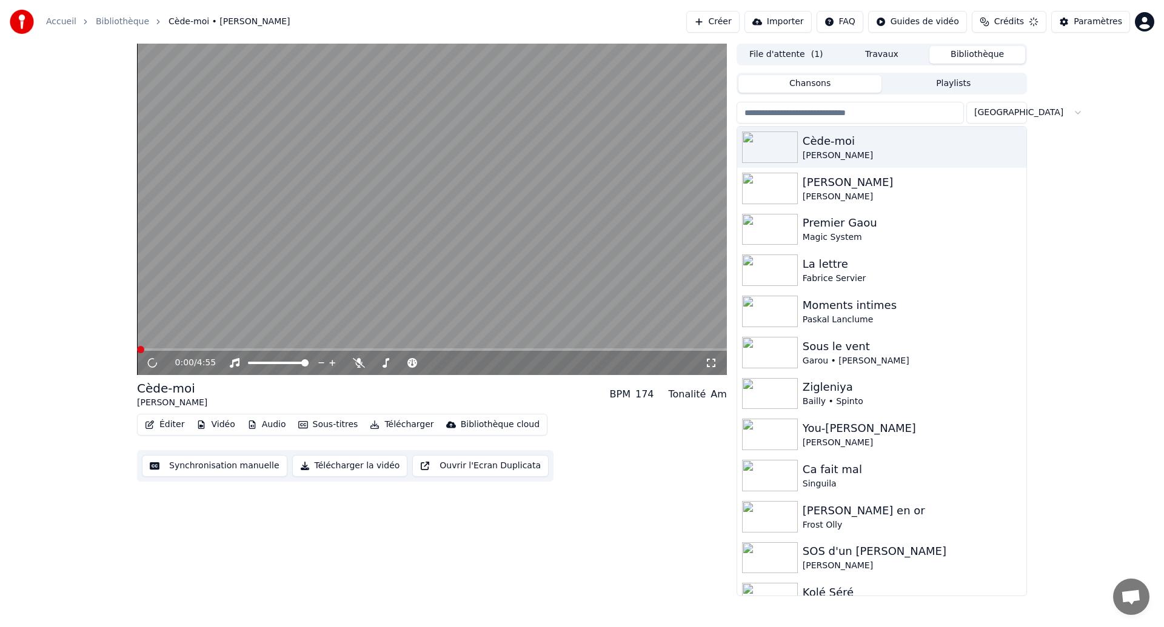
click at [282, 223] on video at bounding box center [432, 210] width 590 height 332
click at [384, 343] on div "Tonalité Tonalité" at bounding box center [385, 343] width 42 height 17
click at [325, 261] on video at bounding box center [432, 210] width 590 height 332
click at [354, 218] on video at bounding box center [432, 210] width 590 height 332
click at [714, 361] on icon at bounding box center [711, 363] width 8 height 8
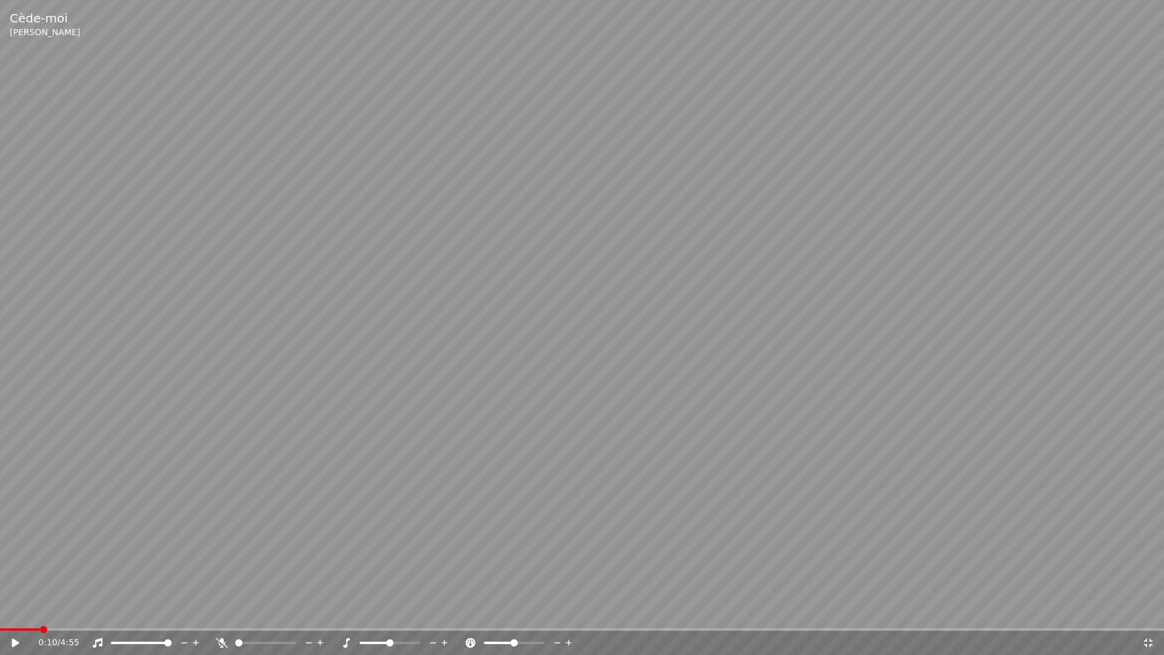
click at [4, 627] on span at bounding box center [20, 629] width 40 height 2
click at [15, 627] on icon at bounding box center [15, 642] width 7 height 8
